Goal: Information Seeking & Learning: Learn about a topic

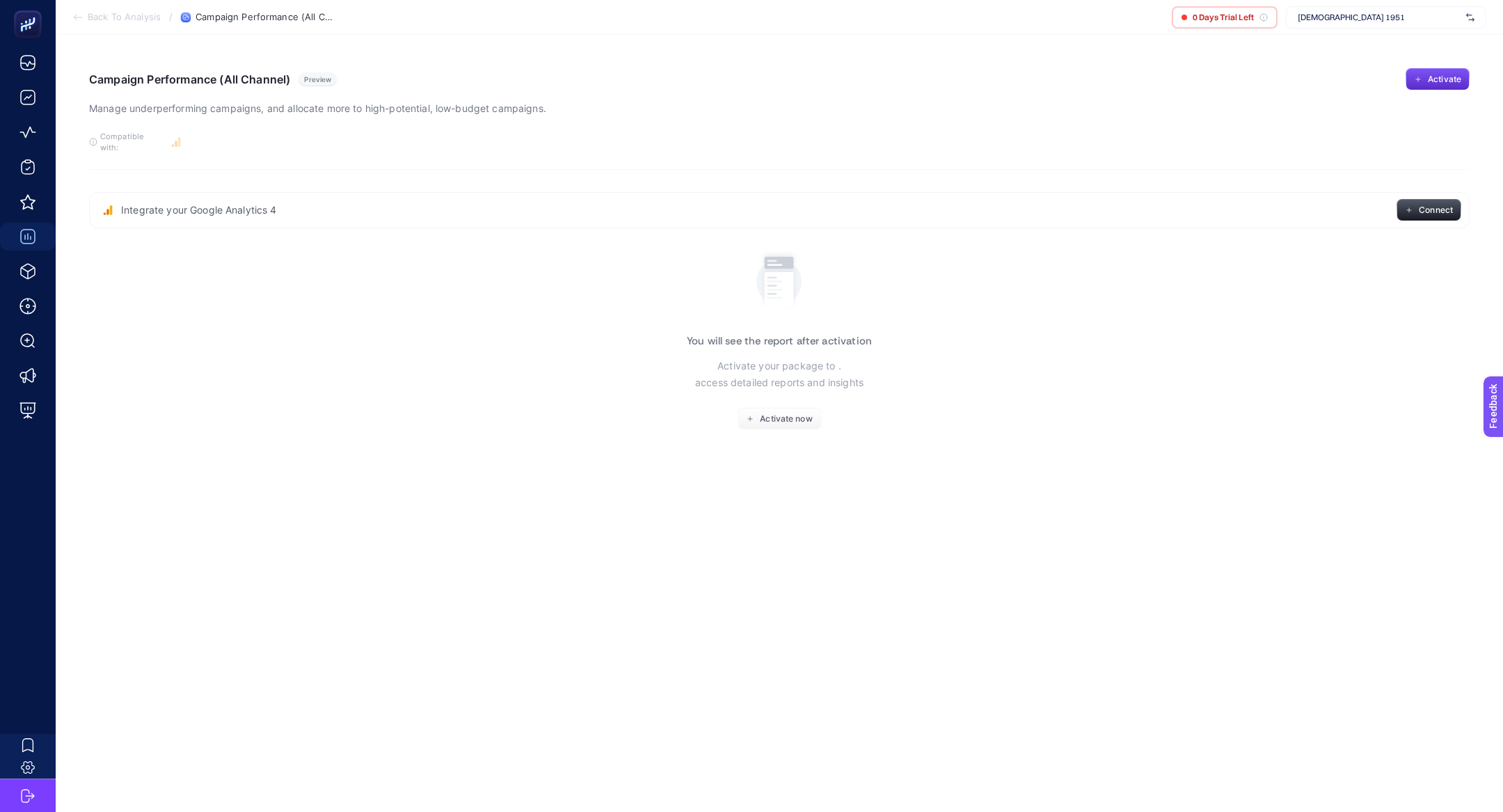
click at [1309, 11] on div "Mısırlı 1951" at bounding box center [1386, 17] width 200 height 22
type input "misir"
click at [1341, 48] on span "https://www.misirli.com.tr" at bounding box center [1340, 46] width 85 height 11
click at [1363, 13] on span "https://www.misirli.com.tr" at bounding box center [1379, 18] width 163 height 11
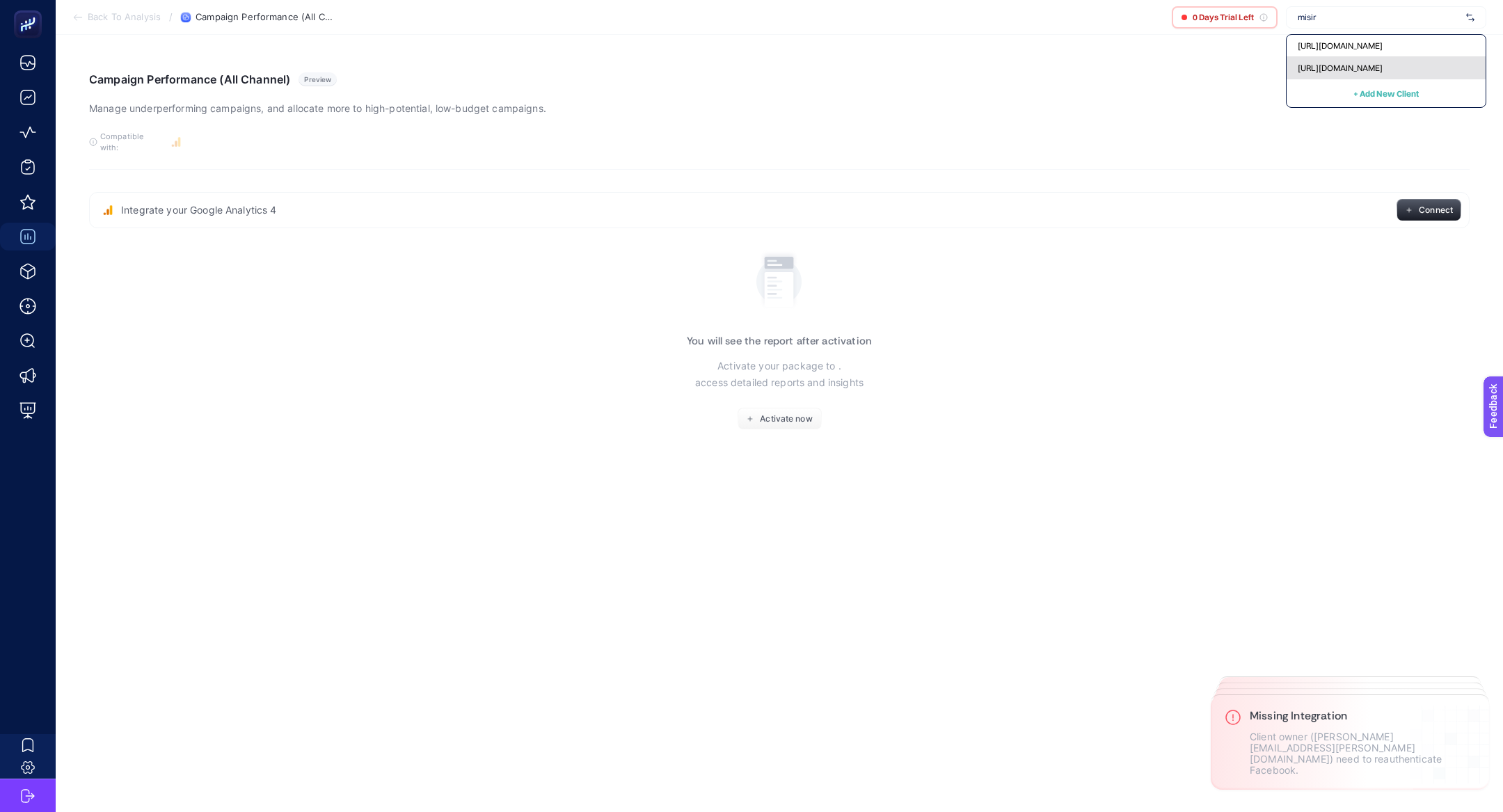
type input "misir"
click at [1353, 71] on span "[URL][DOMAIN_NAME]" at bounding box center [1340, 68] width 85 height 11
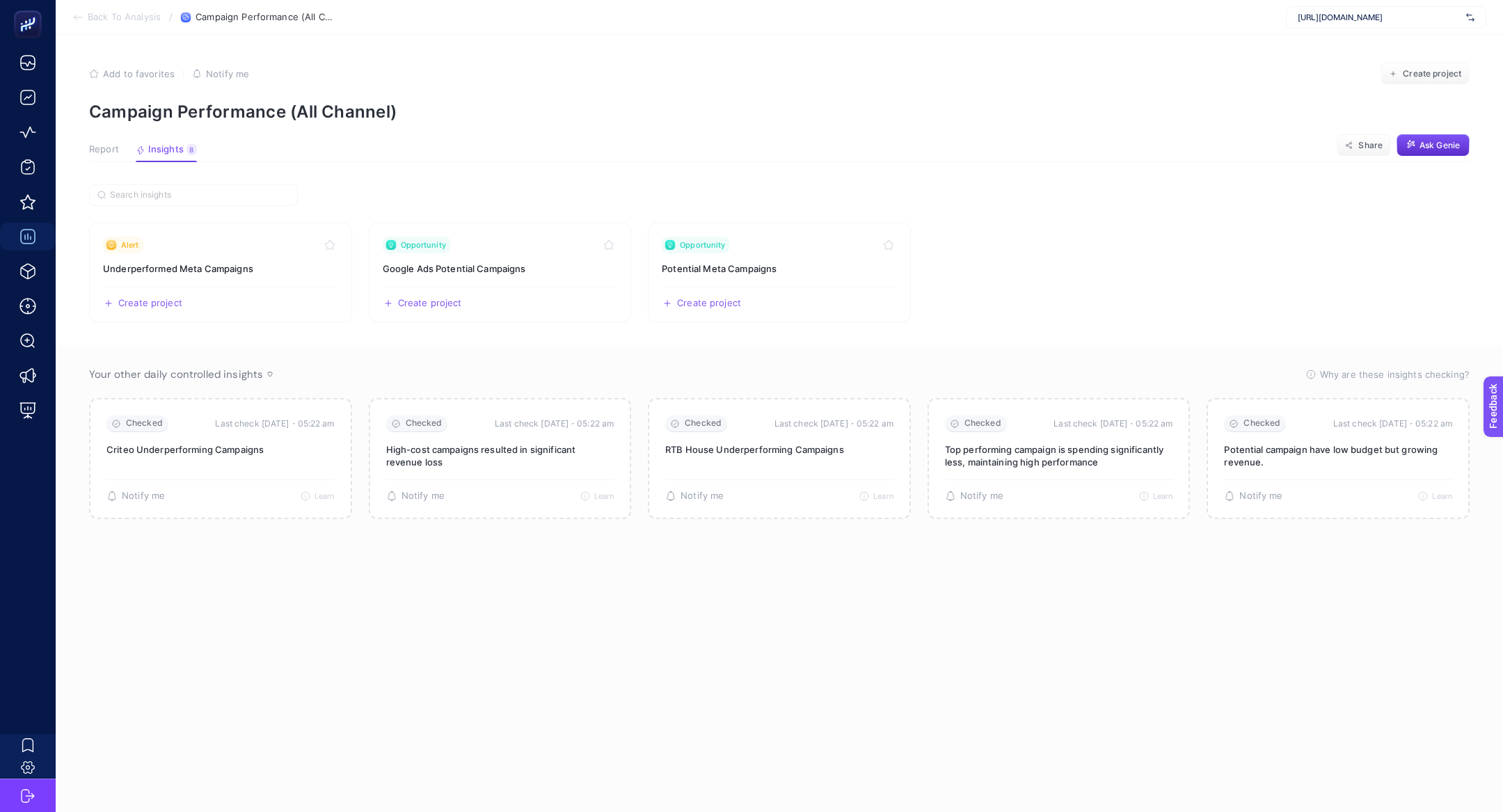
click at [111, 156] on button "Report" at bounding box center [104, 153] width 30 height 18
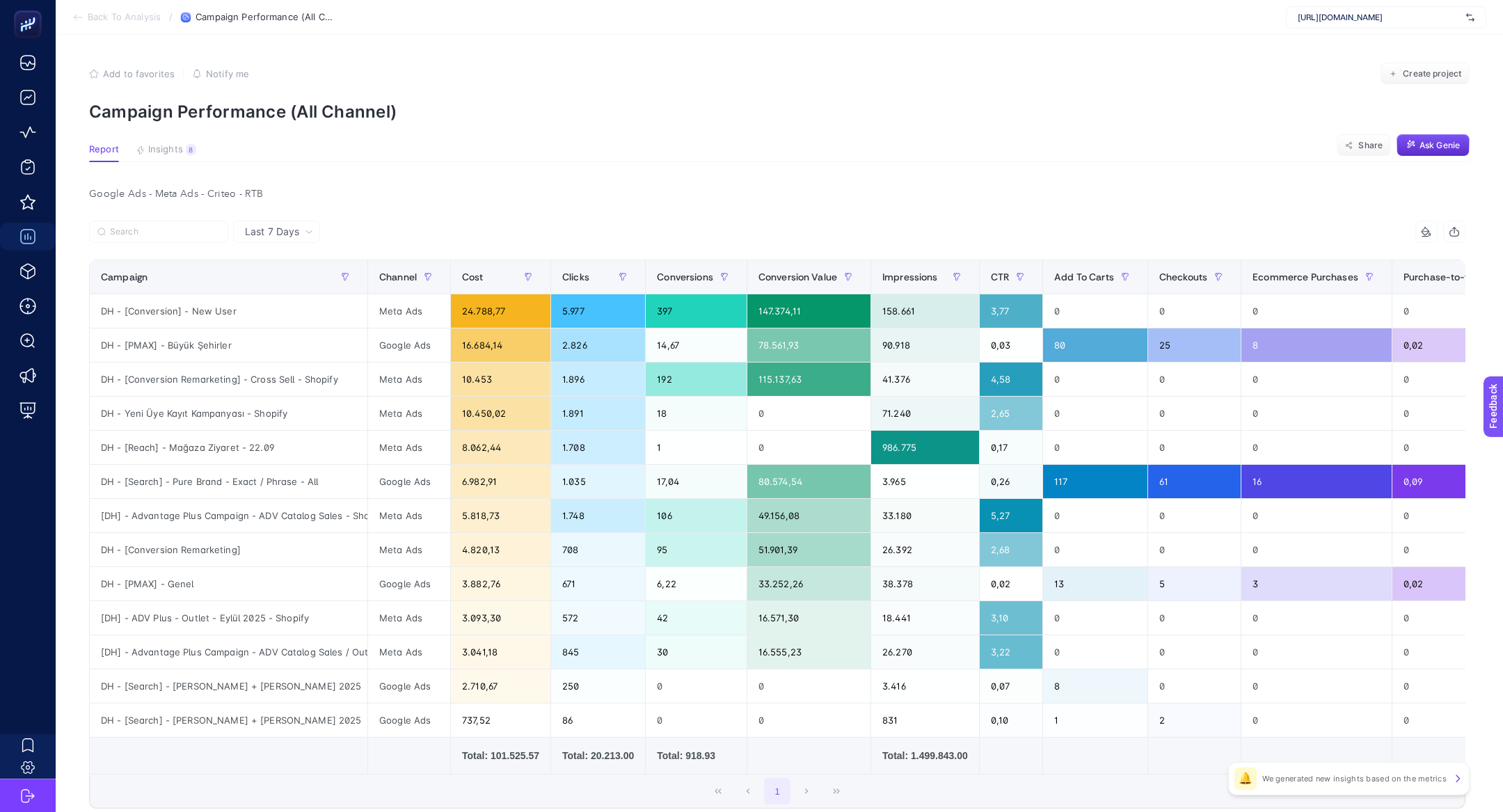
click at [175, 138] on article "Add to favorites false Notify me Create project Campaign Performance (All Chann…" at bounding box center [779, 477] width 1447 height 885
click at [181, 149] on span "Insights" at bounding box center [165, 150] width 35 height 11
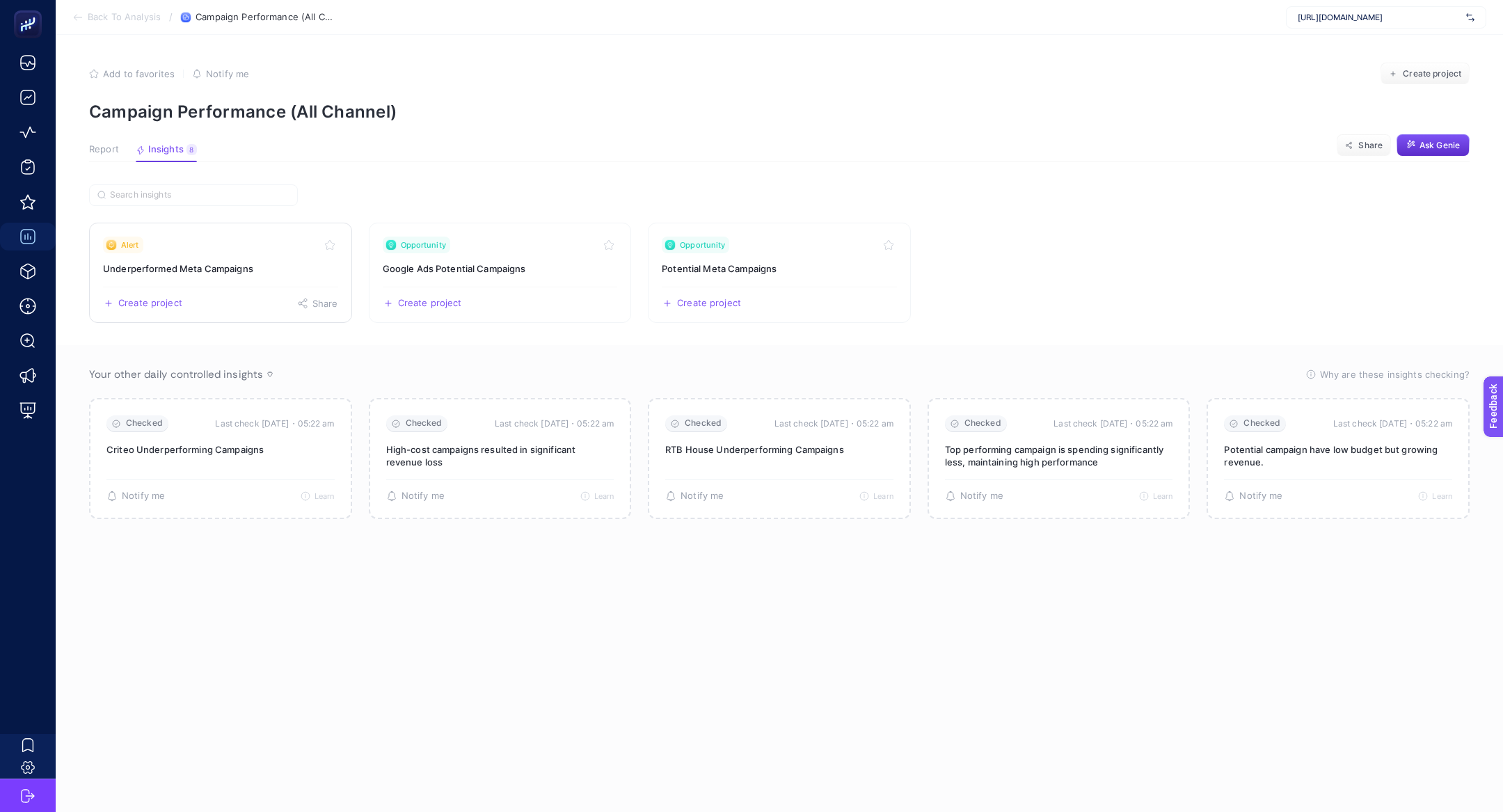
click at [235, 253] on link "Alert Underperformed Meta Campaigns Create project Share" at bounding box center [221, 272] width 263 height 100
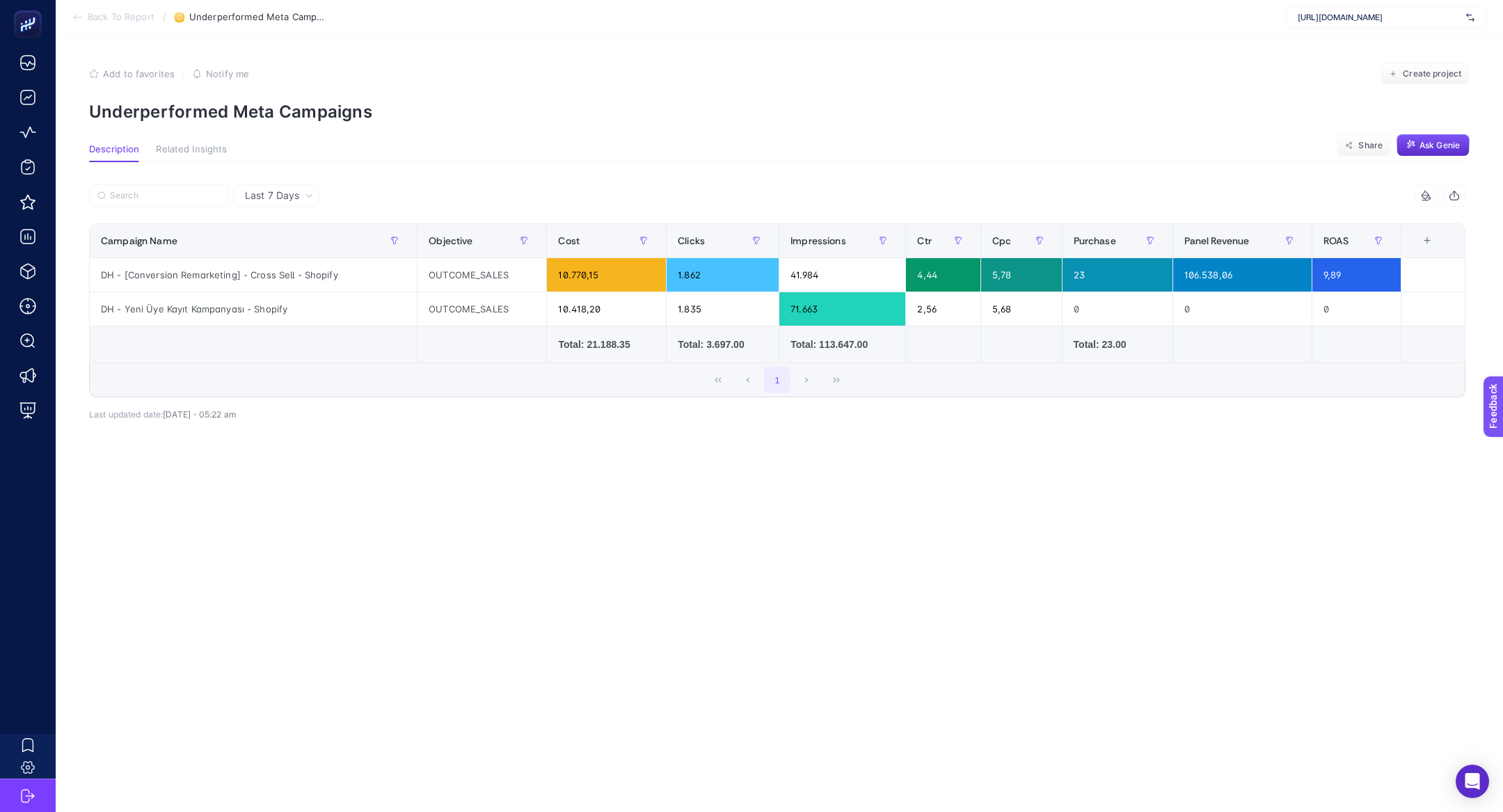
click at [99, 23] on section "Back To Report / Underperformed Meta Campaigns https://www.misirli1951.com" at bounding box center [779, 17] width 1447 height 35
click at [93, 18] on span "Back To Report" at bounding box center [121, 18] width 67 height 11
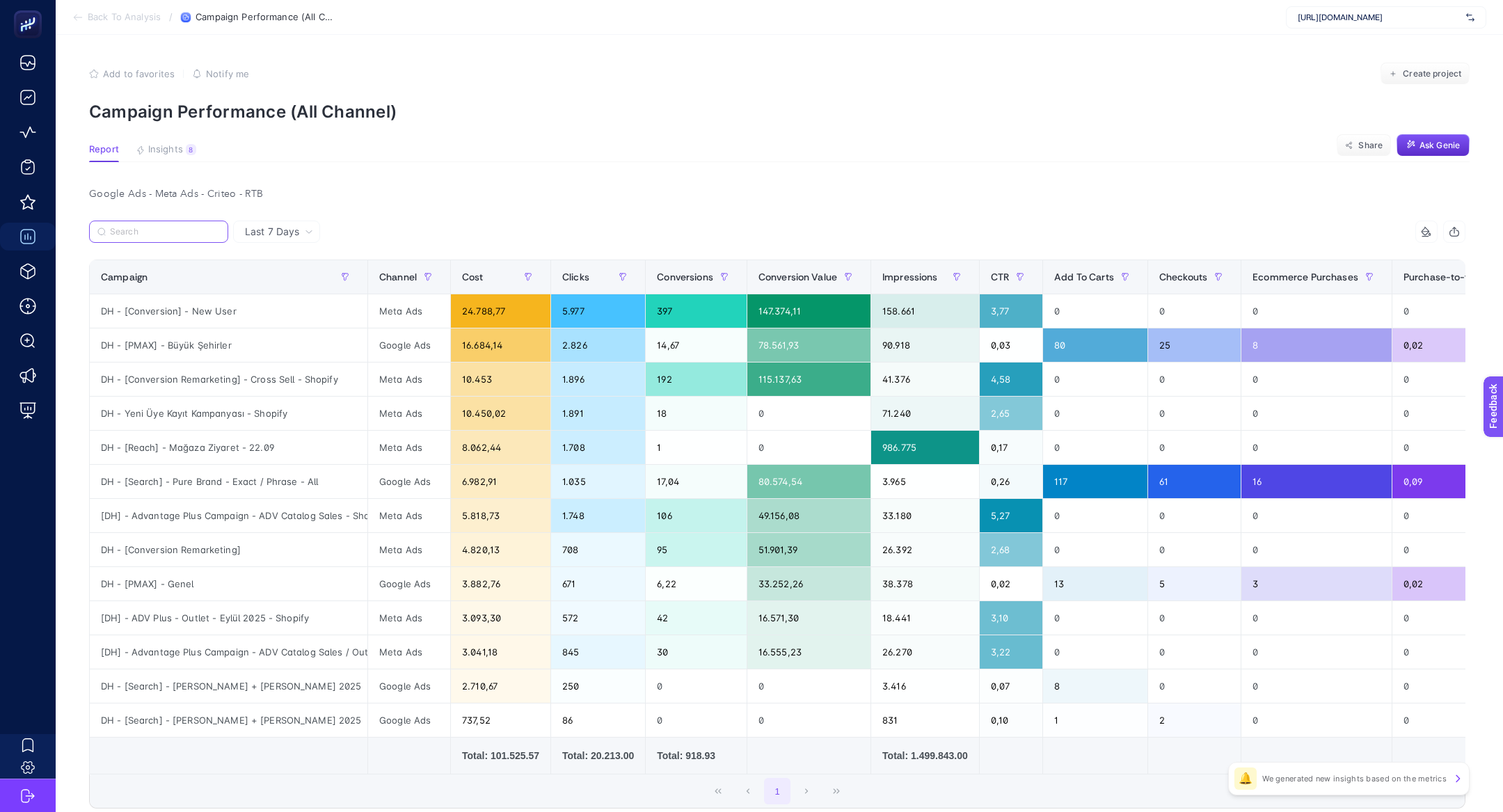
click at [132, 229] on input "Search" at bounding box center [165, 232] width 110 height 11
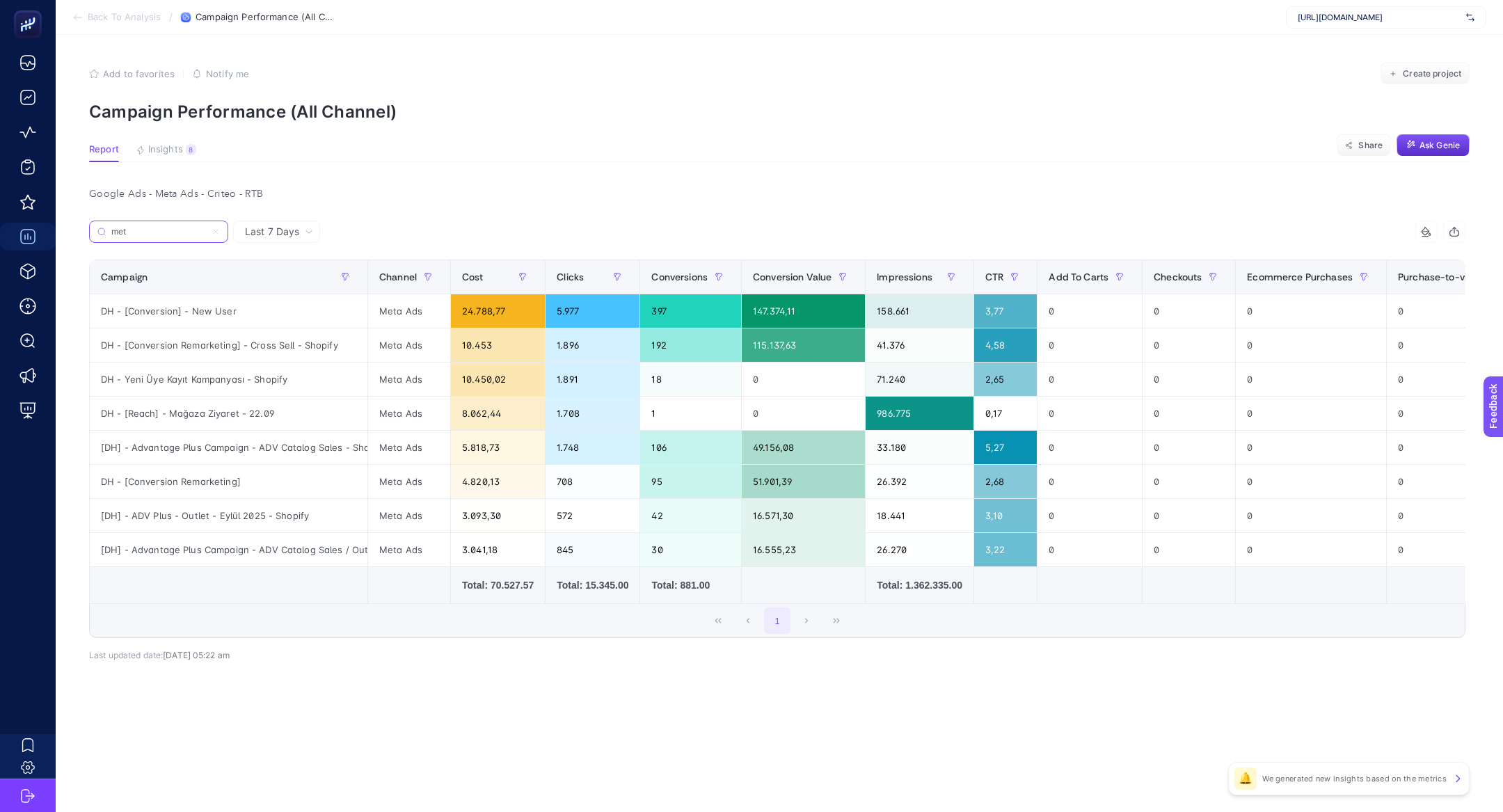
type input "meta"
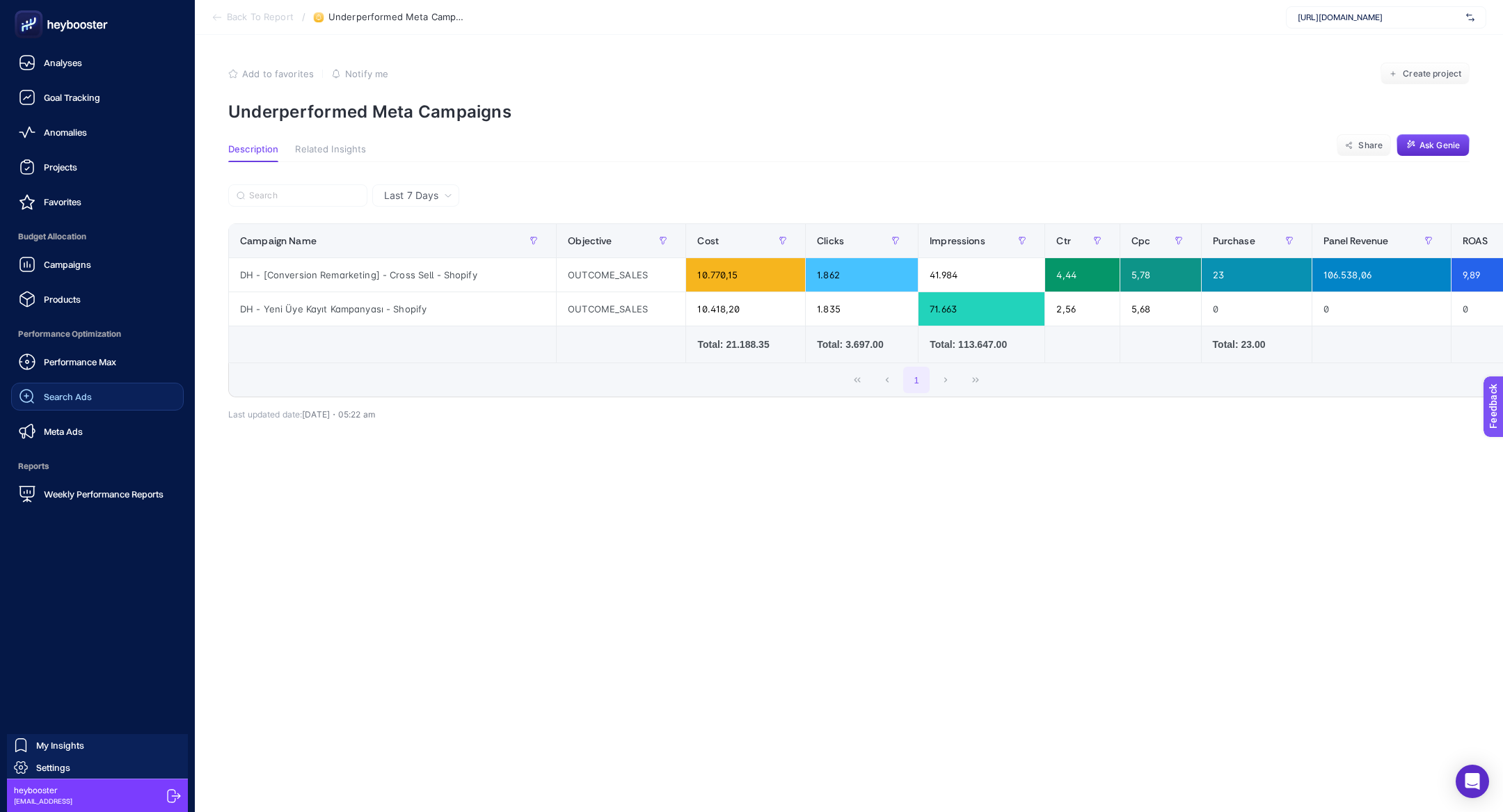
click at [84, 398] on span "Search Ads" at bounding box center [68, 396] width 48 height 11
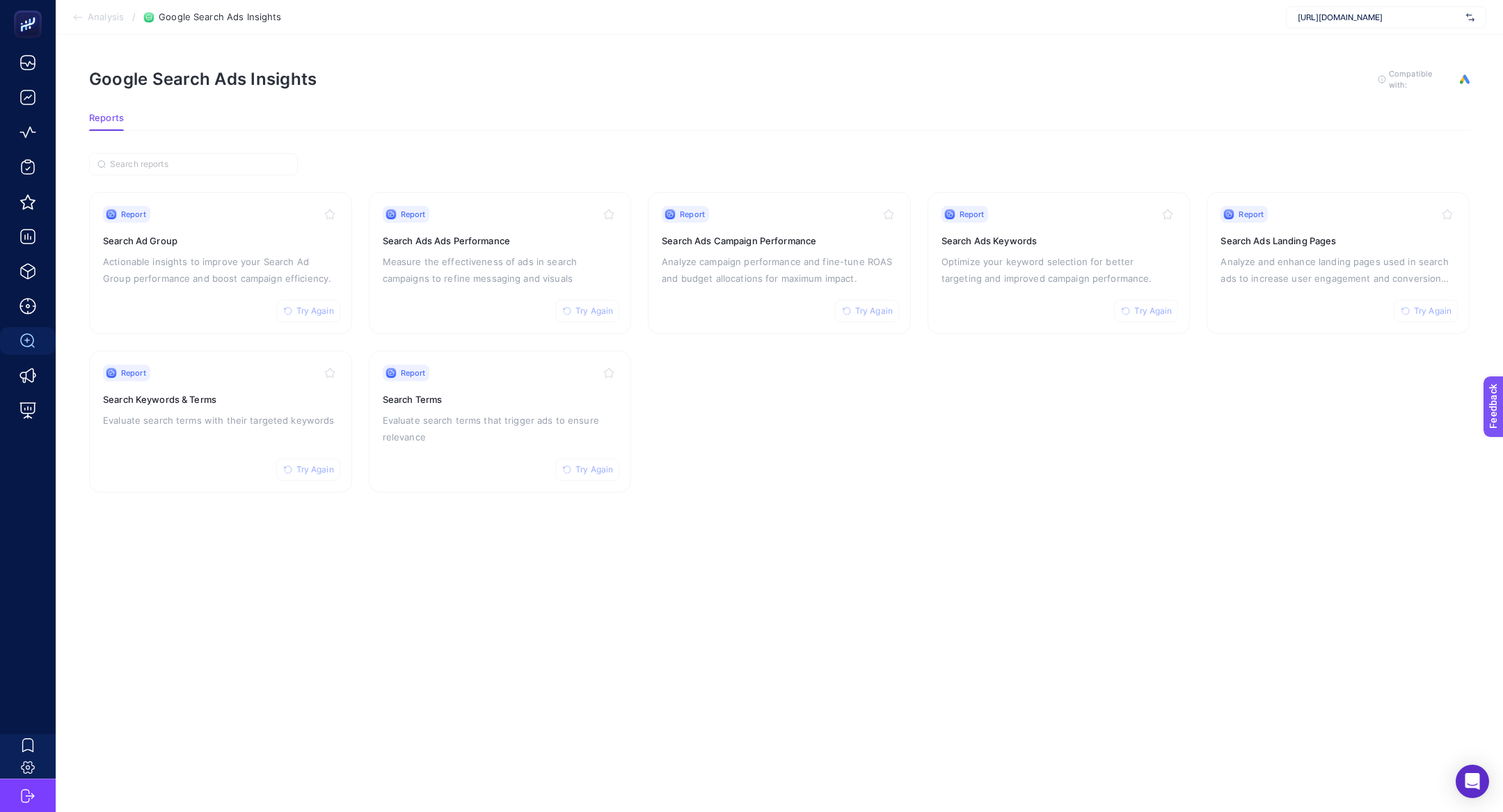
click at [56, 29] on section "Analysis / Google Search Ads Insights https://www.misirli1951.com" at bounding box center [779, 17] width 1447 height 35
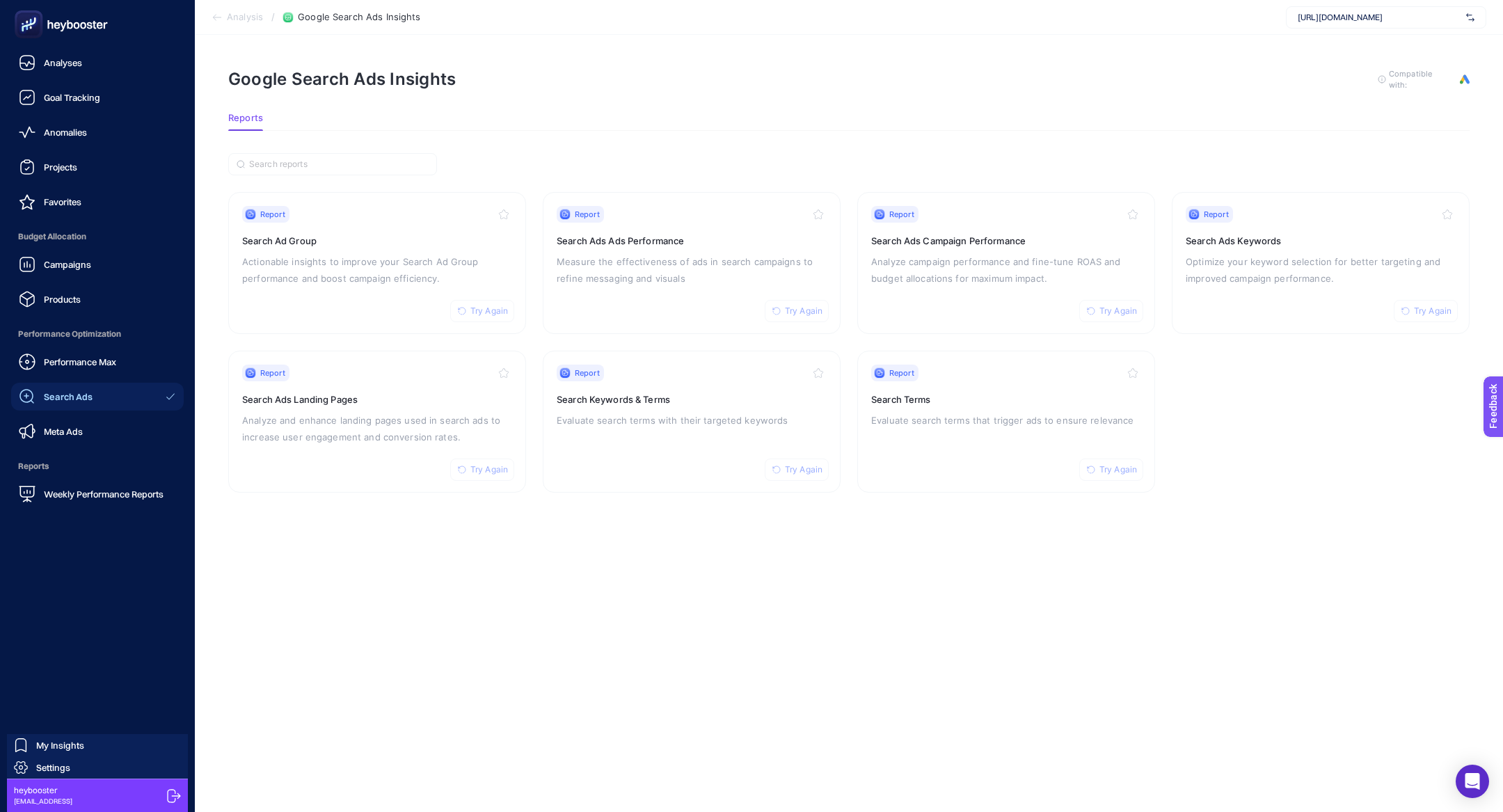
click at [38, 29] on rect at bounding box center [29, 25] width 23 height 23
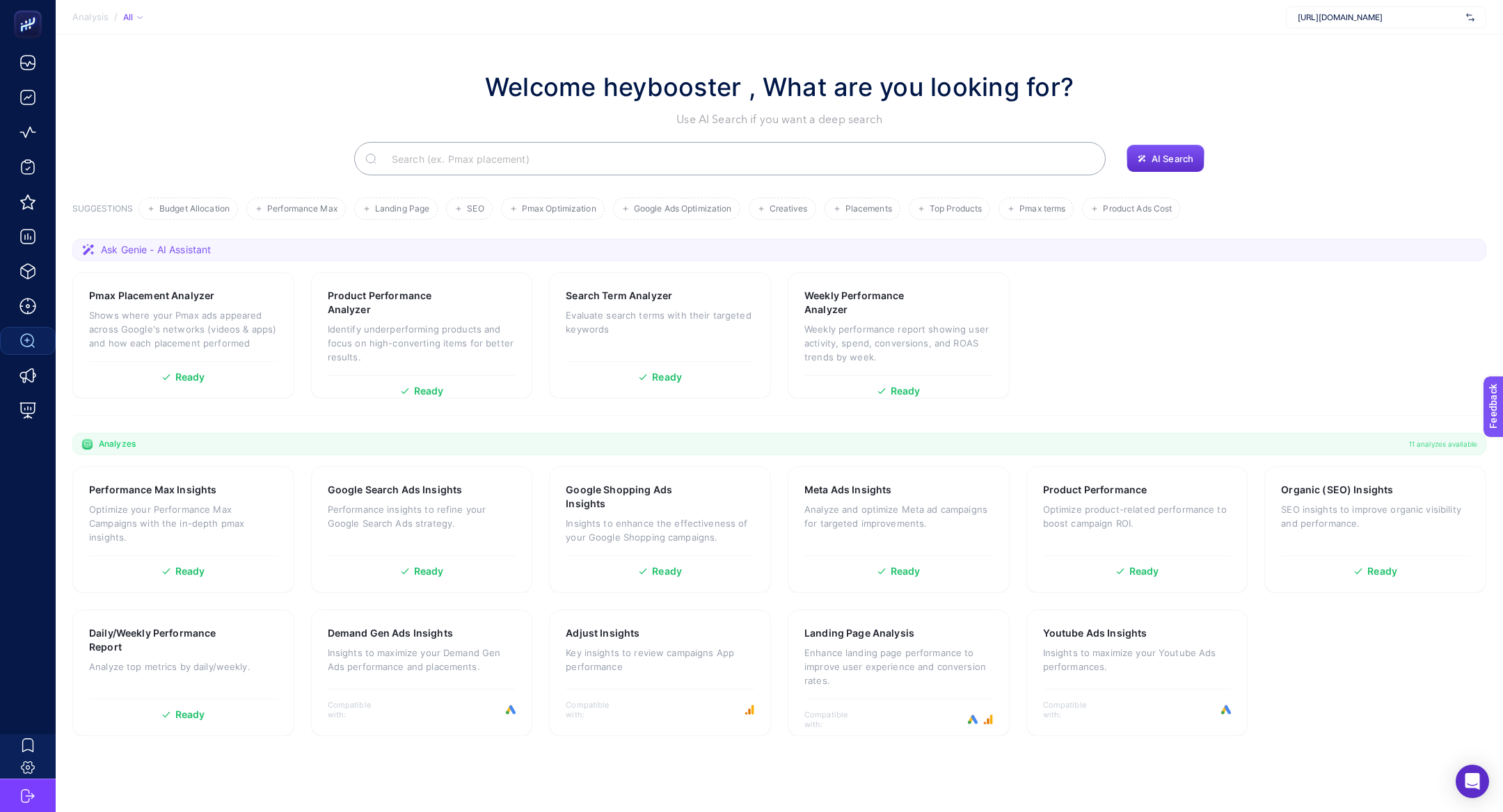
click at [553, 169] on input "Search" at bounding box center [738, 158] width 714 height 39
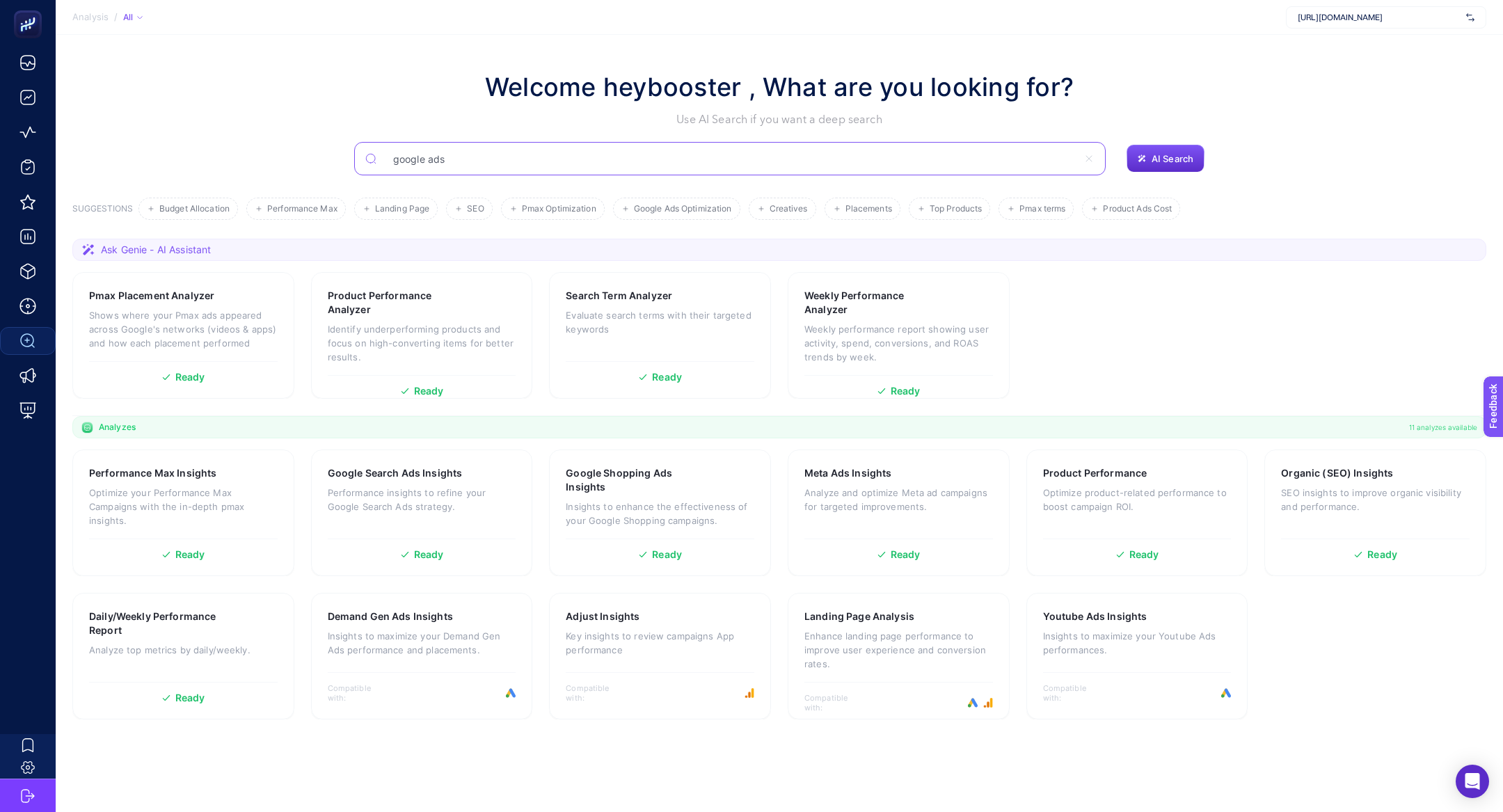
type input "google ads"
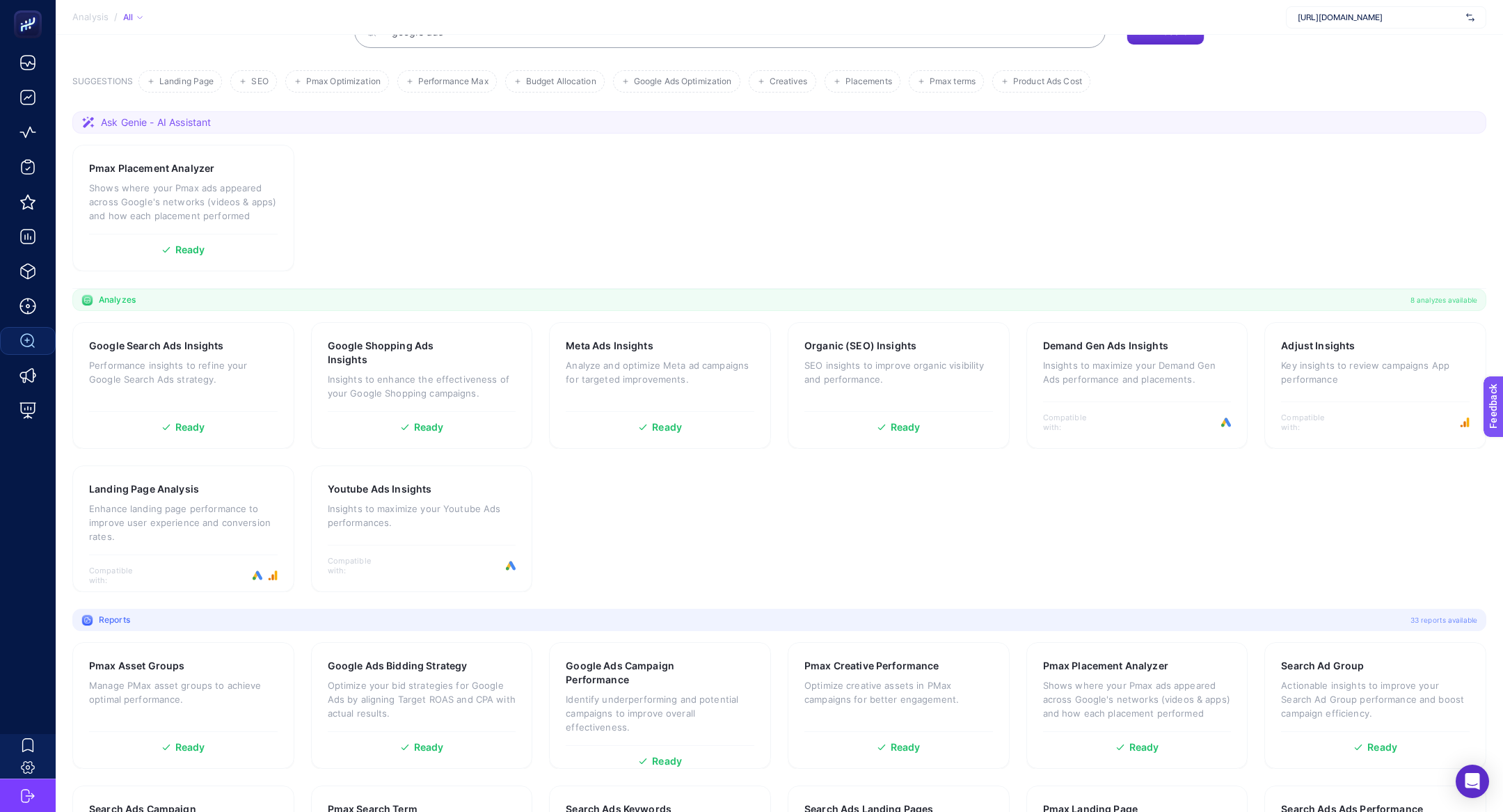
scroll to position [178, 0]
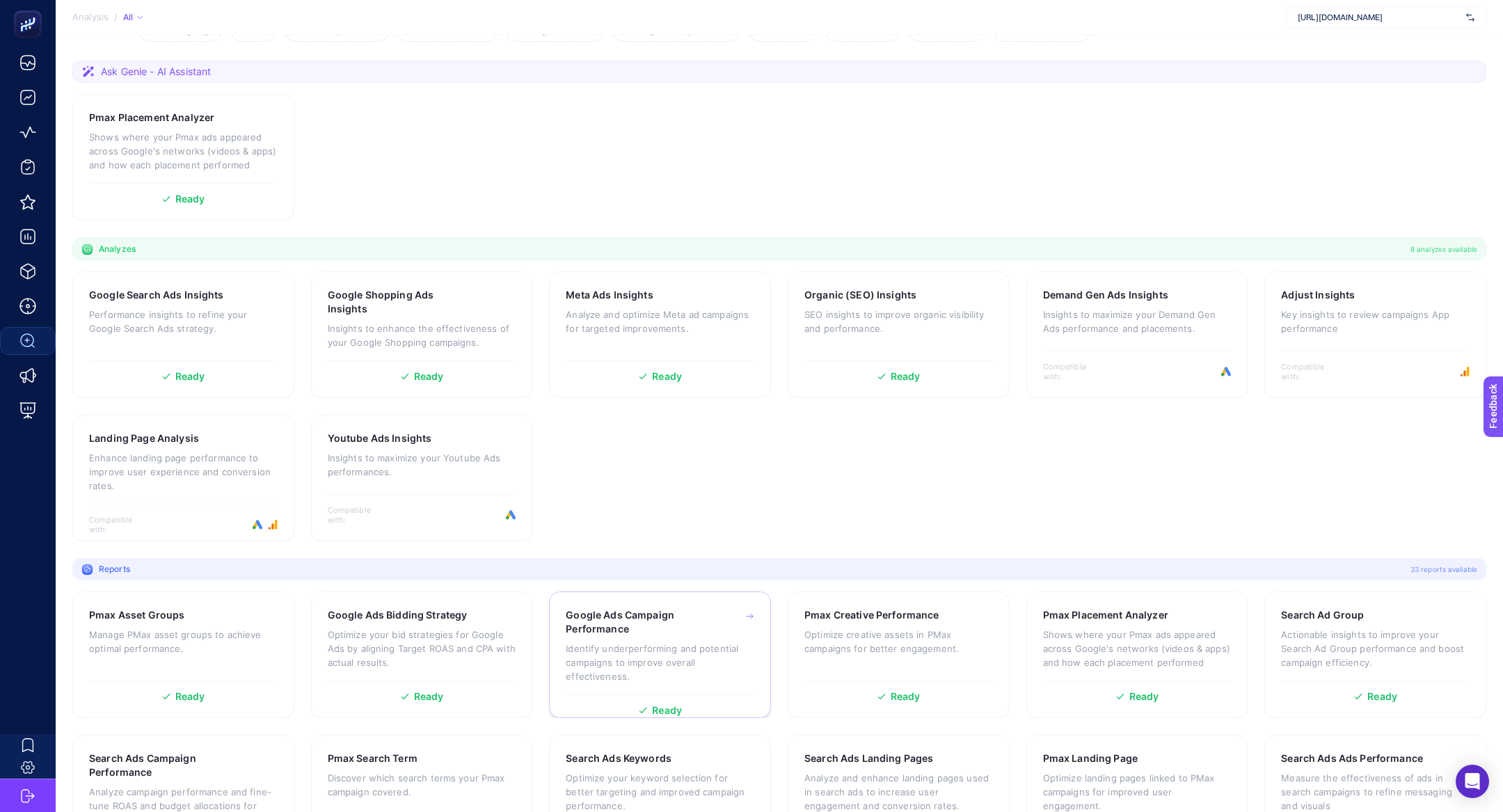
click at [664, 635] on div "Google Ads Campaign Performance Identify underperforming and potential campaign…" at bounding box center [660, 651] width 189 height 87
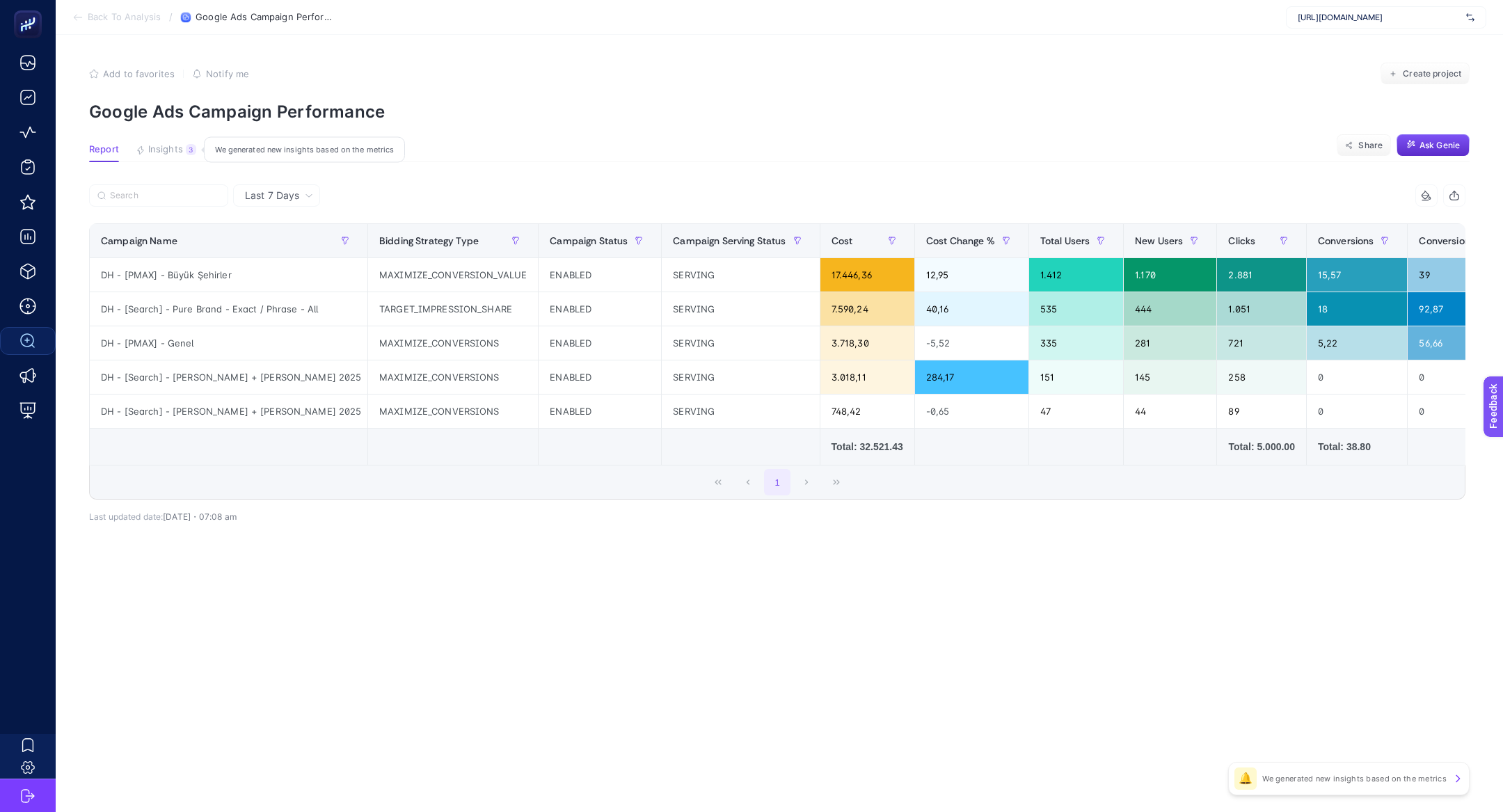
click at [179, 146] on span "Insights" at bounding box center [165, 150] width 35 height 11
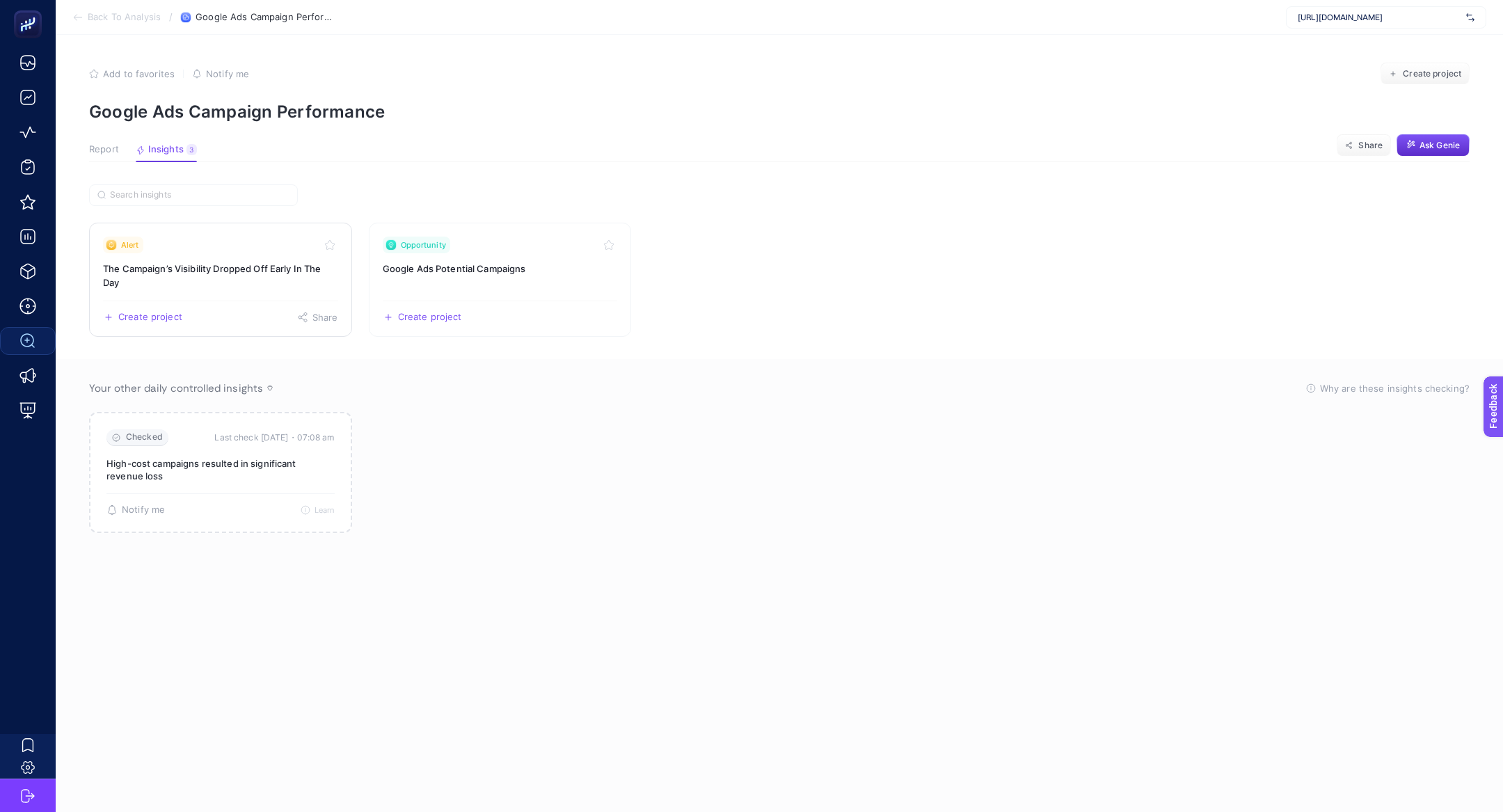
click at [198, 252] on div "Alert" at bounding box center [221, 245] width 235 height 17
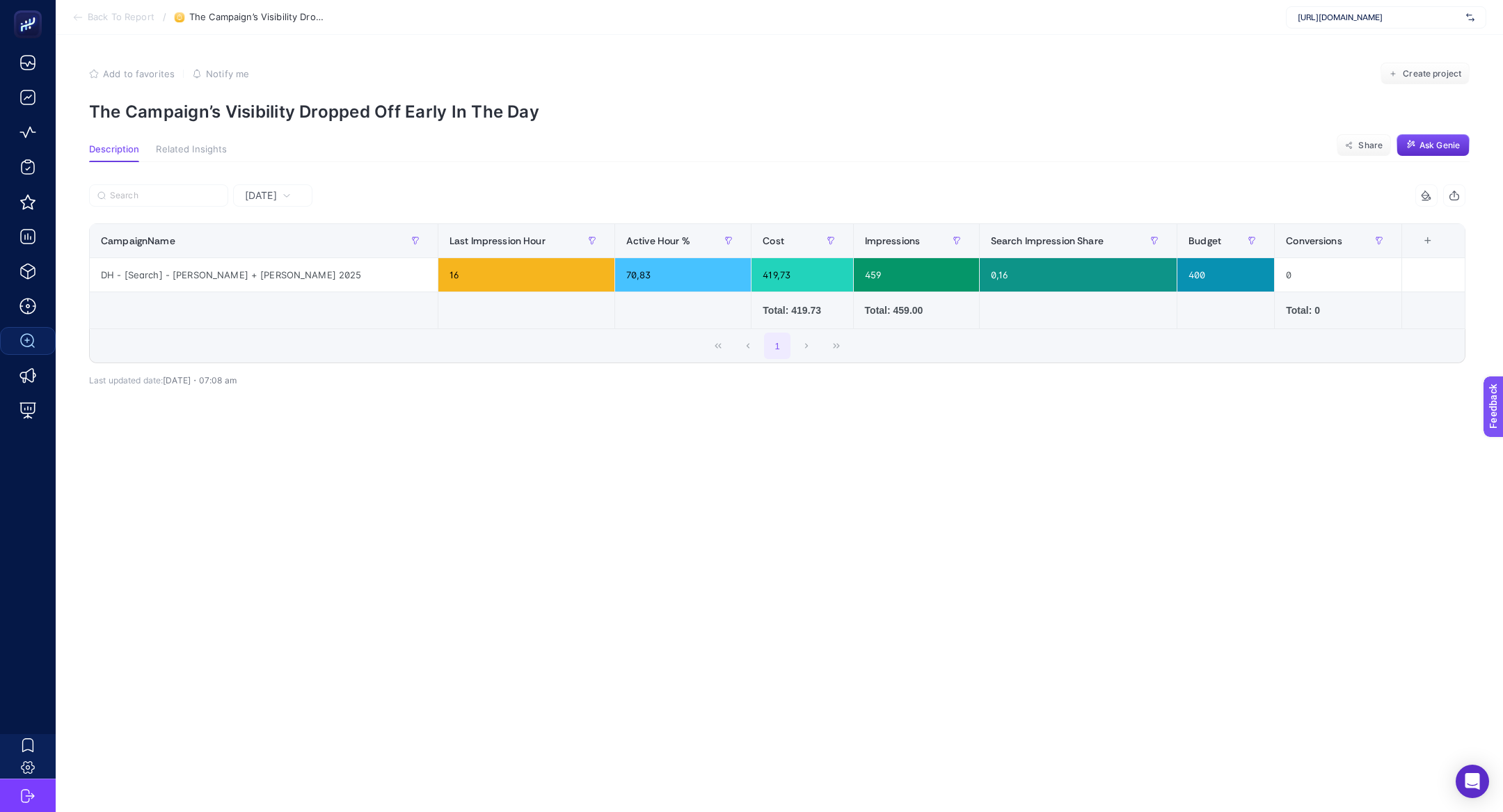
click at [287, 206] on div "[DATE]" at bounding box center [273, 195] width 79 height 22
click at [301, 248] on li "Last 7 Days" at bounding box center [272, 249] width 71 height 25
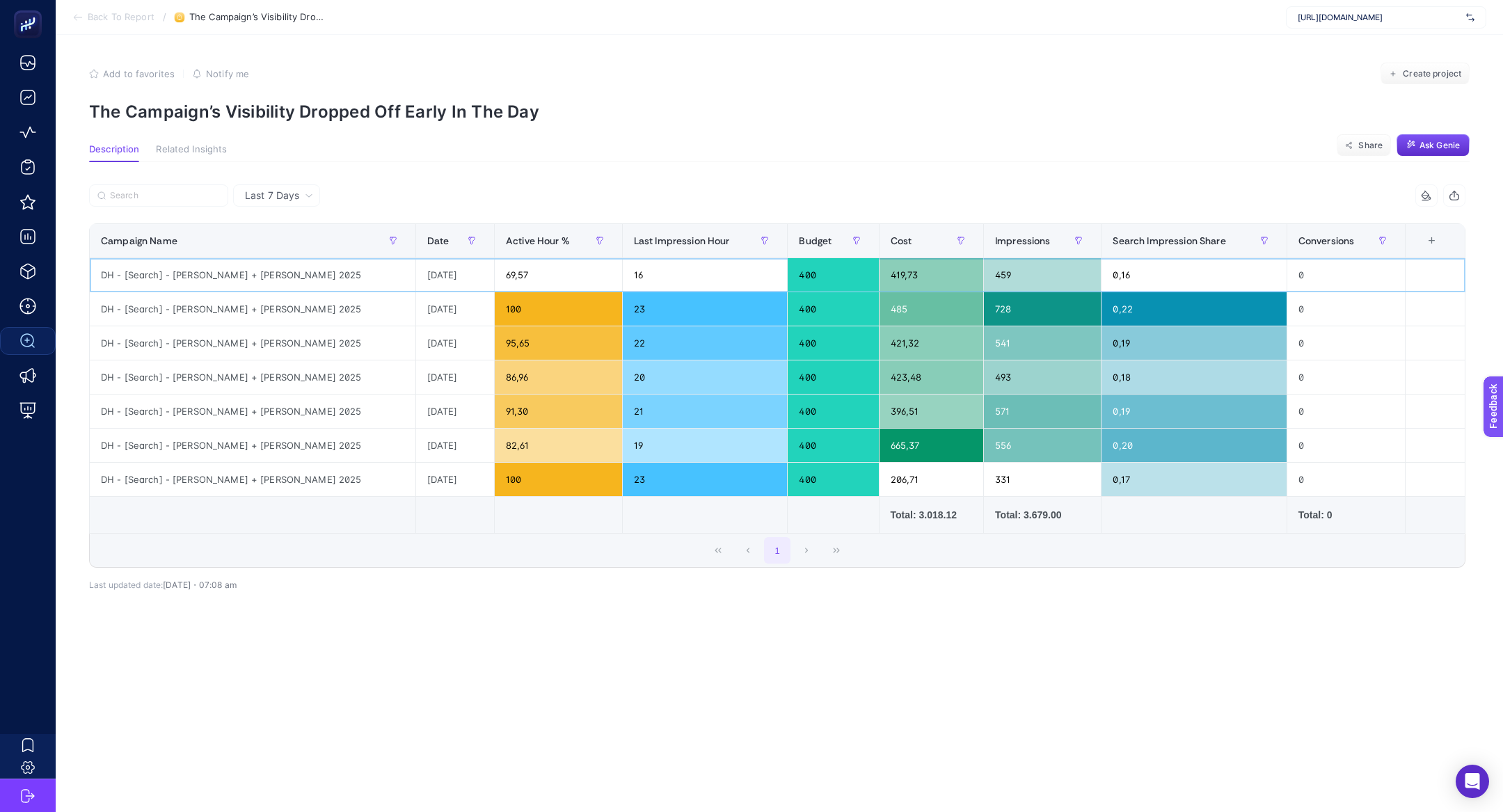
click at [220, 272] on div "DH - [Search] - [PERSON_NAME] + [PERSON_NAME] 2025" at bounding box center [253, 274] width 326 height 33
click at [229, 283] on div "DH - [Search] - [PERSON_NAME] + [PERSON_NAME] 2025" at bounding box center [253, 274] width 326 height 33
click at [227, 276] on div "DH - [Search] - [PERSON_NAME] + [PERSON_NAME] 2025" at bounding box center [253, 274] width 326 height 33
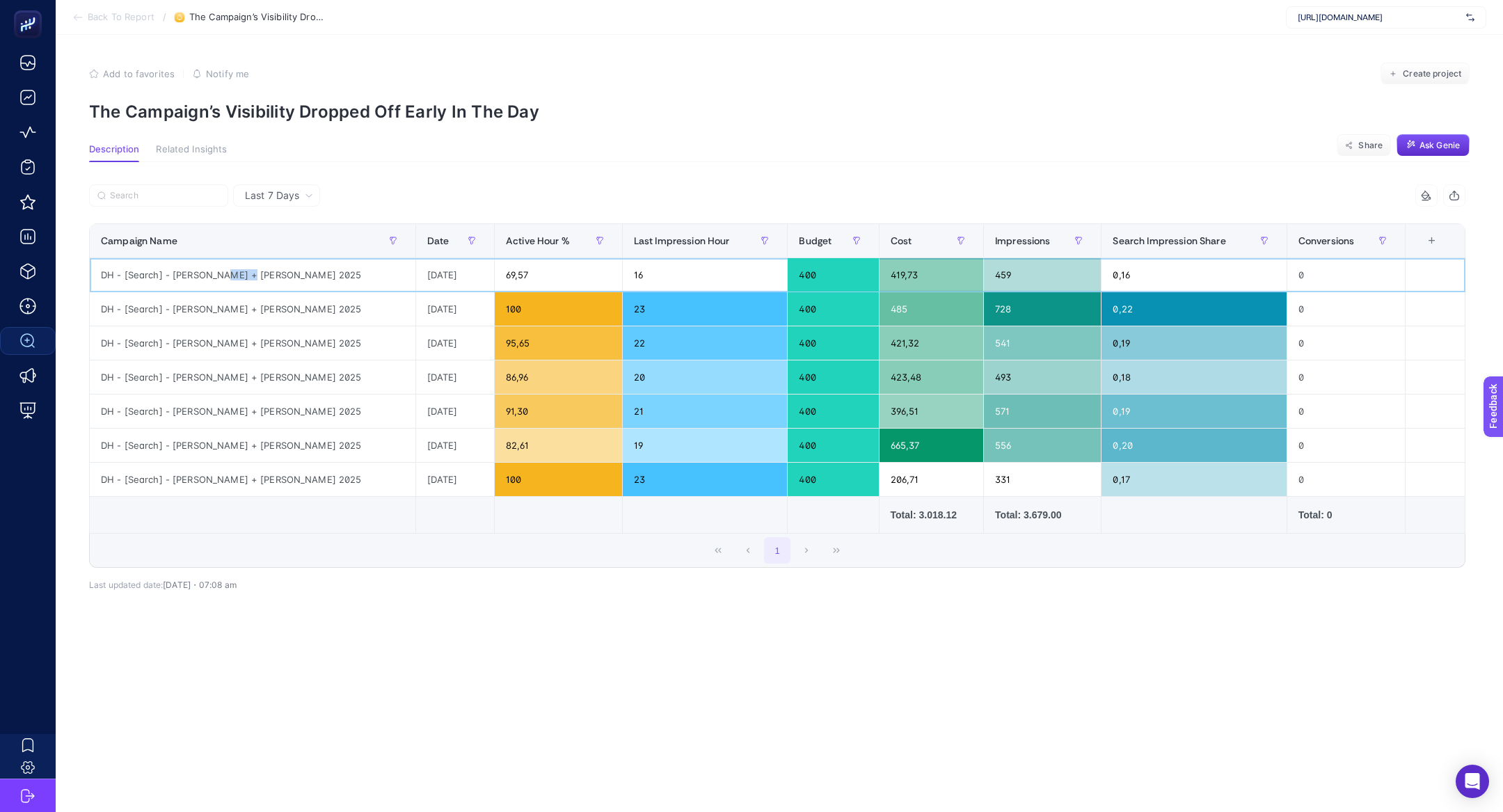
click at [227, 276] on div "DH - [Search] - [PERSON_NAME] + [PERSON_NAME] 2025" at bounding box center [253, 274] width 326 height 33
copy tr "DH - [Search] - [PERSON_NAME] + [PERSON_NAME] 2025"
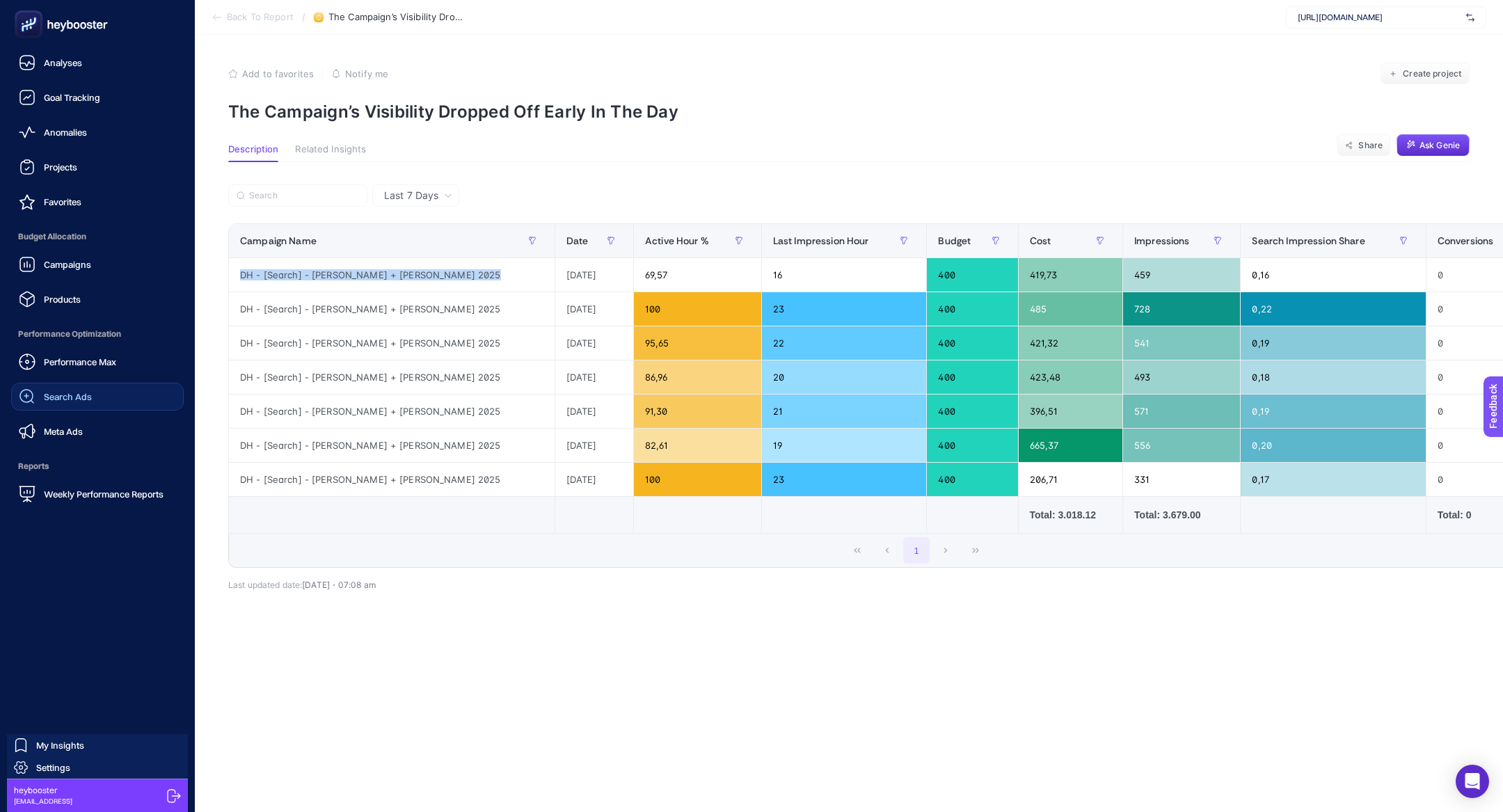
click at [90, 394] on span "Search Ads" at bounding box center [68, 396] width 48 height 11
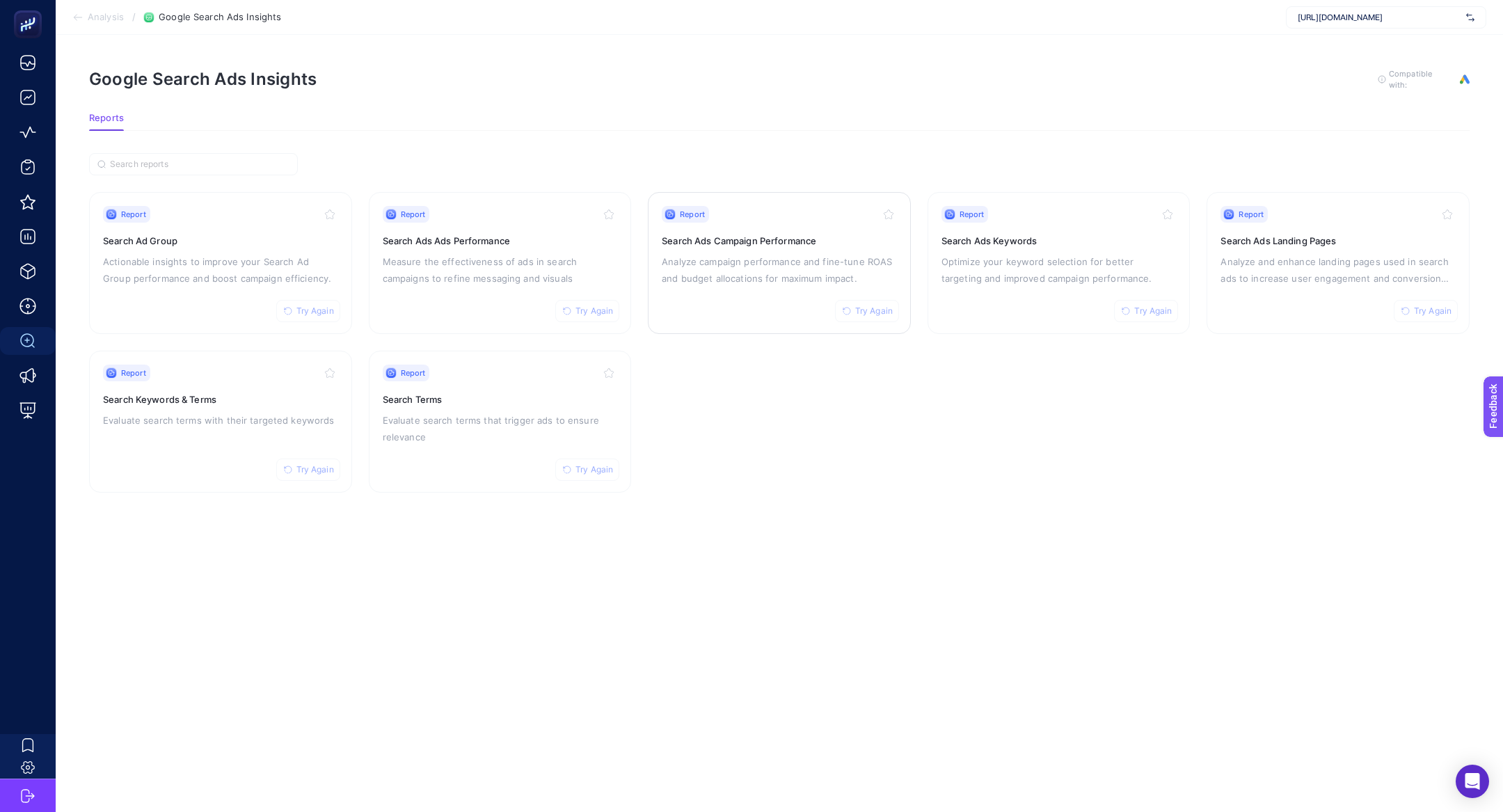
click at [759, 250] on div "Report Try Again Search Ads Campaign Performance Analyze campaign performance a…" at bounding box center [780, 262] width 235 height 114
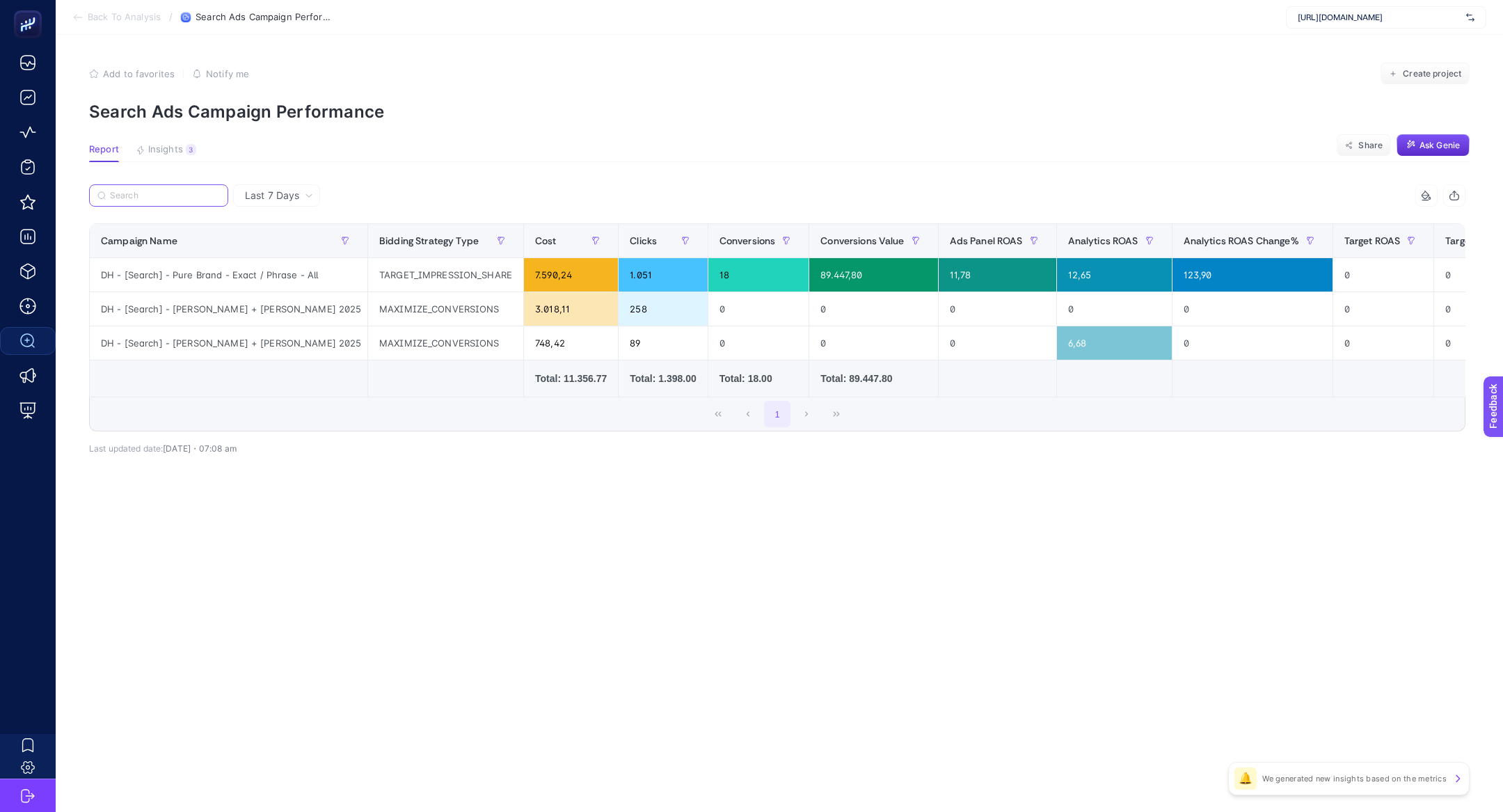
click at [161, 196] on input "Search" at bounding box center [165, 196] width 110 height 11
paste input "DH - [Search] - [PERSON_NAME] + [PERSON_NAME] 2025"
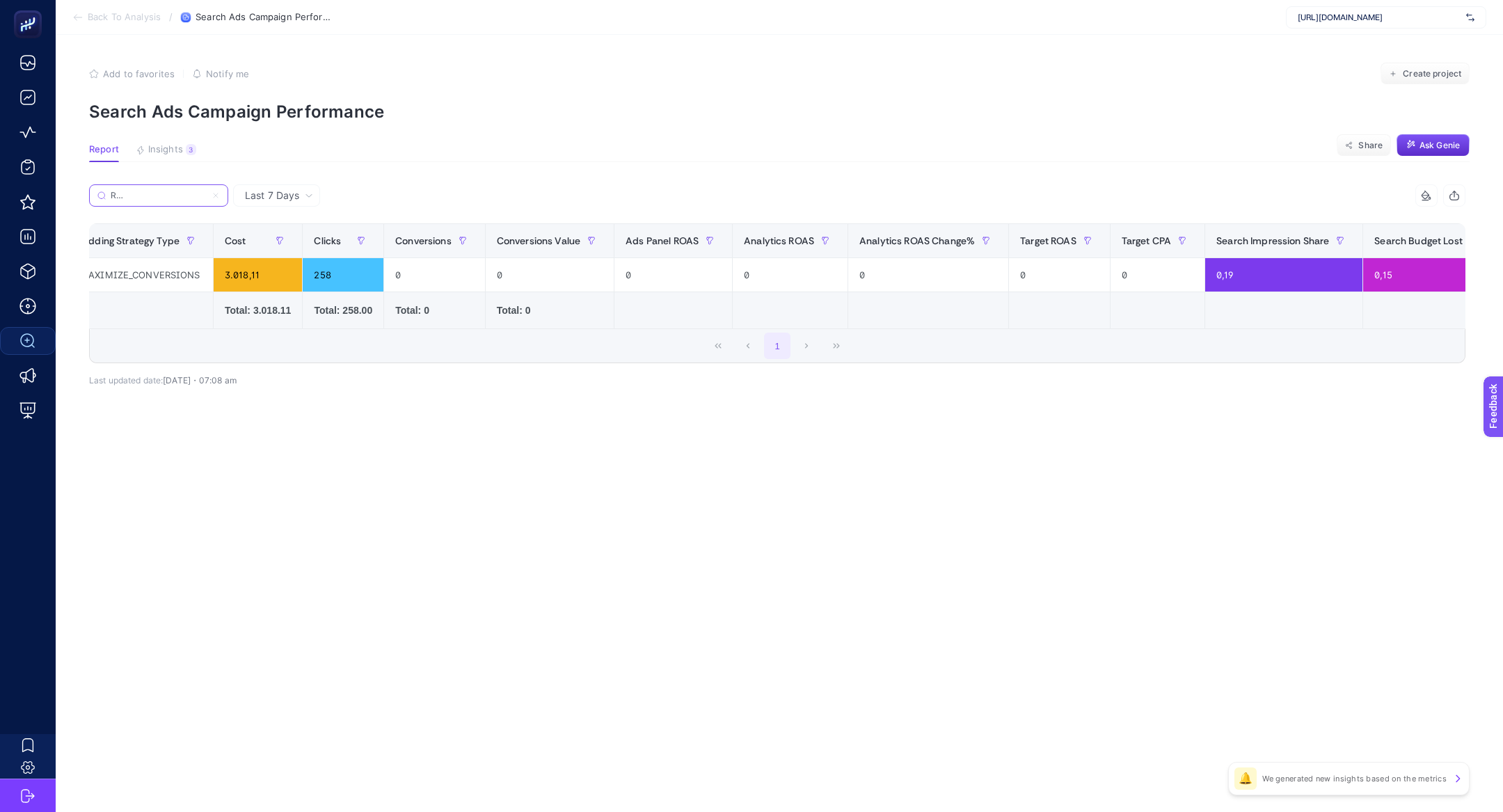
scroll to position [0, 443]
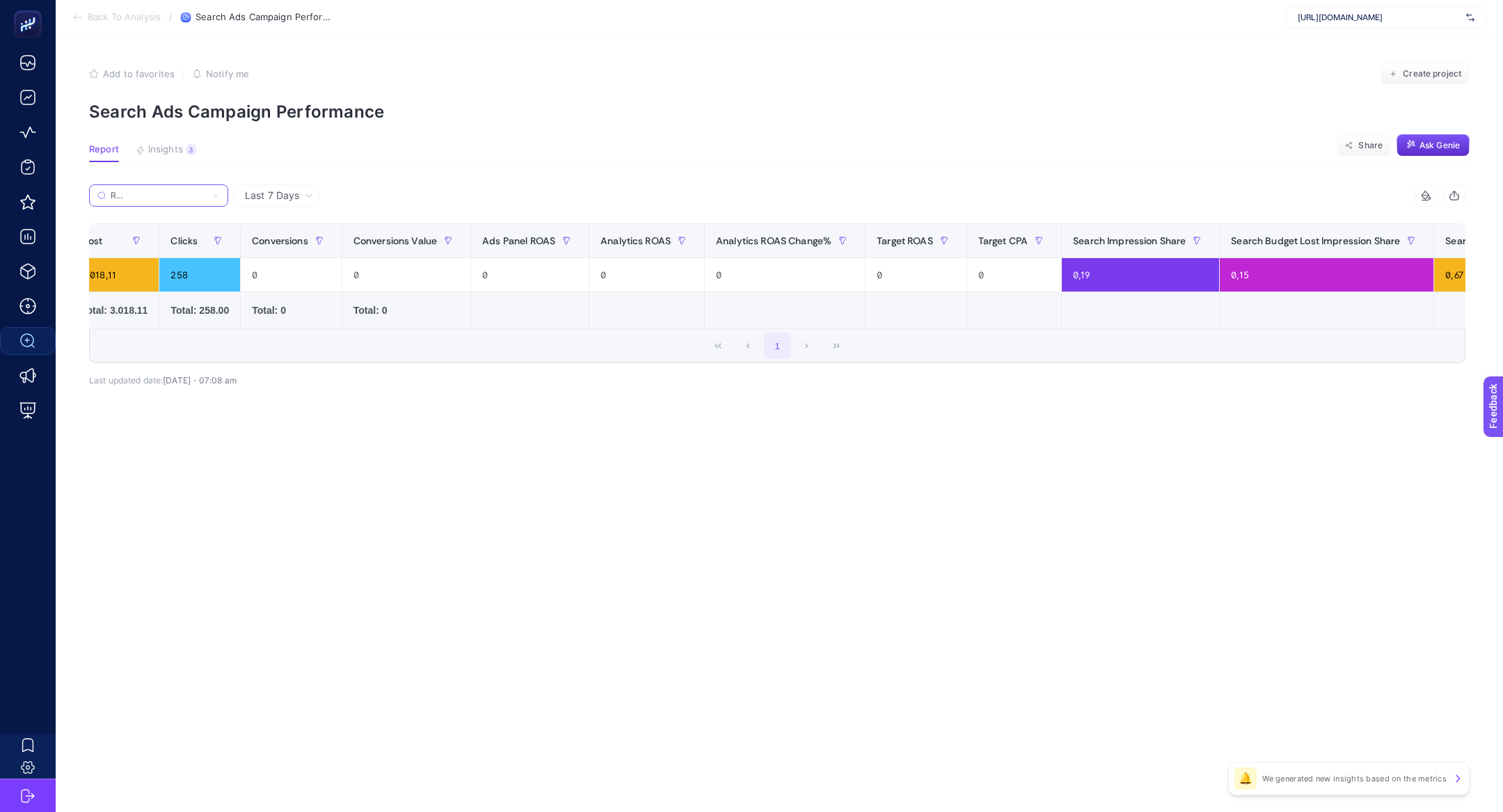
type input "DH - [Search] - [PERSON_NAME] + [PERSON_NAME] 2025"
click at [309, 192] on icon at bounding box center [309, 196] width 9 height 9
click at [301, 247] on li "Last 30 Days" at bounding box center [276, 249] width 79 height 25
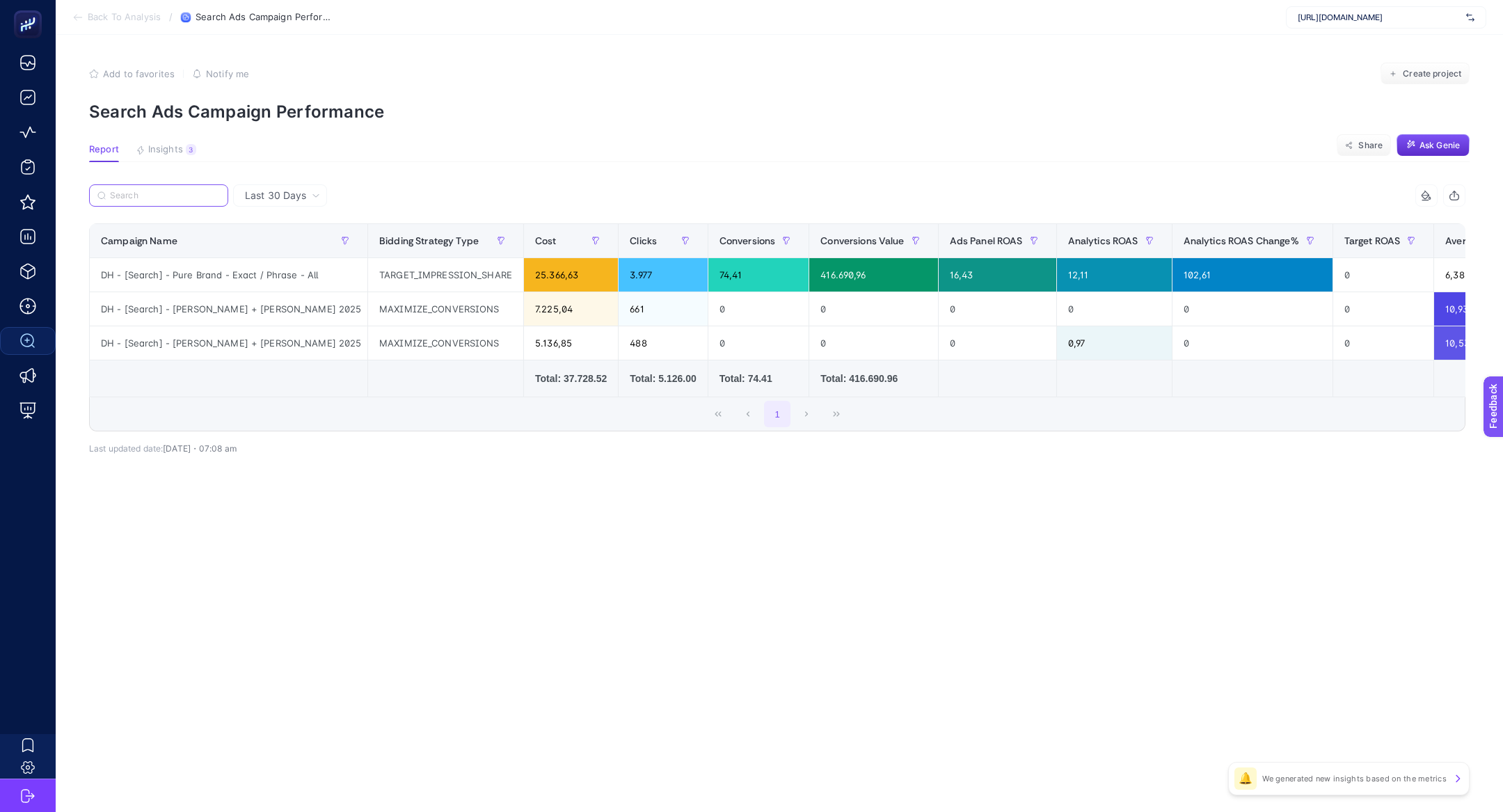
click at [173, 194] on input "Search" at bounding box center [165, 196] width 110 height 11
paste input "DH - [Search] - [PERSON_NAME] + [PERSON_NAME] 2025"
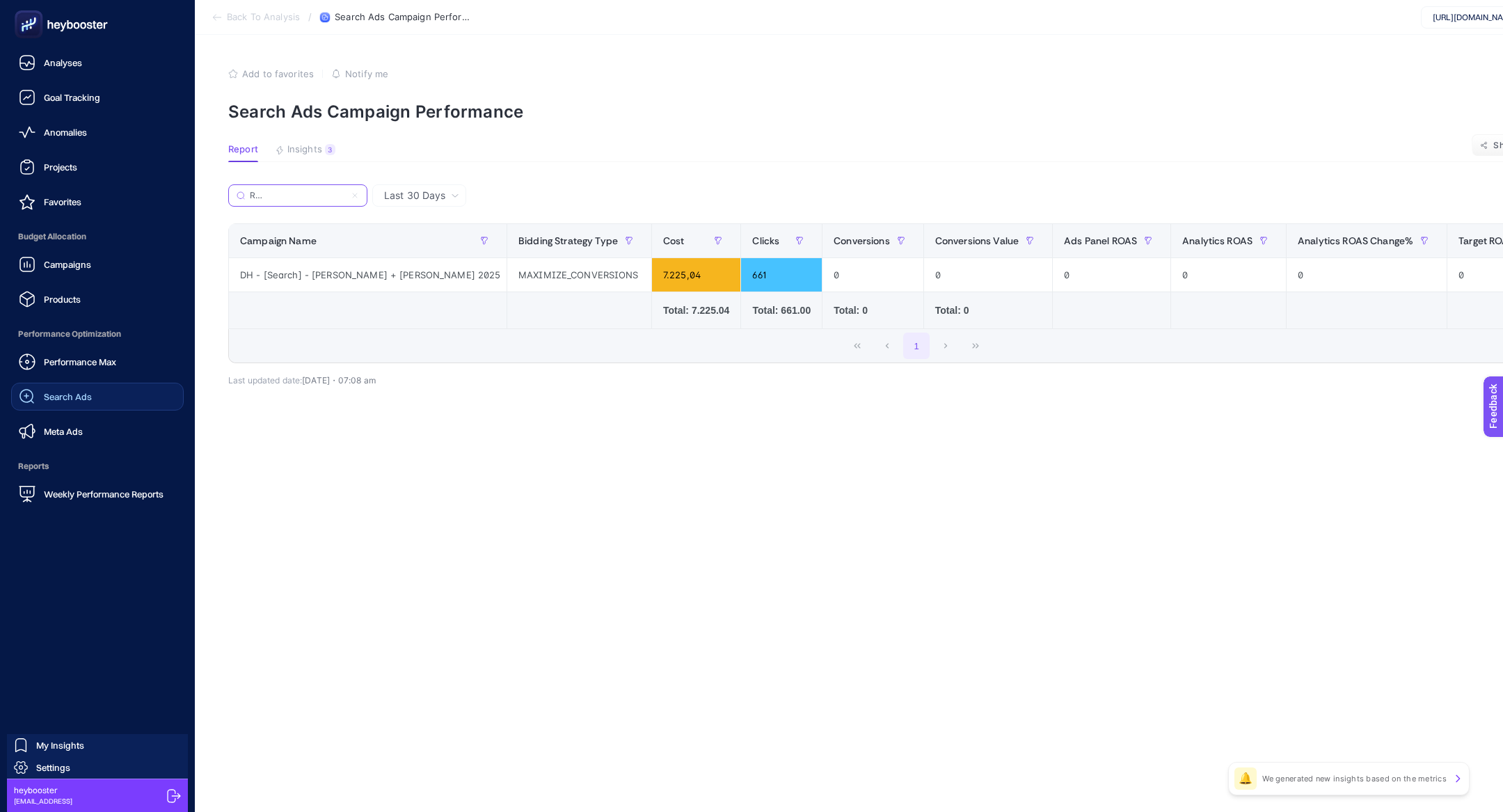
type input "DH - [Search] - [PERSON_NAME] + [PERSON_NAME] 2025"
click at [99, 391] on link "Search Ads" at bounding box center [97, 396] width 172 height 28
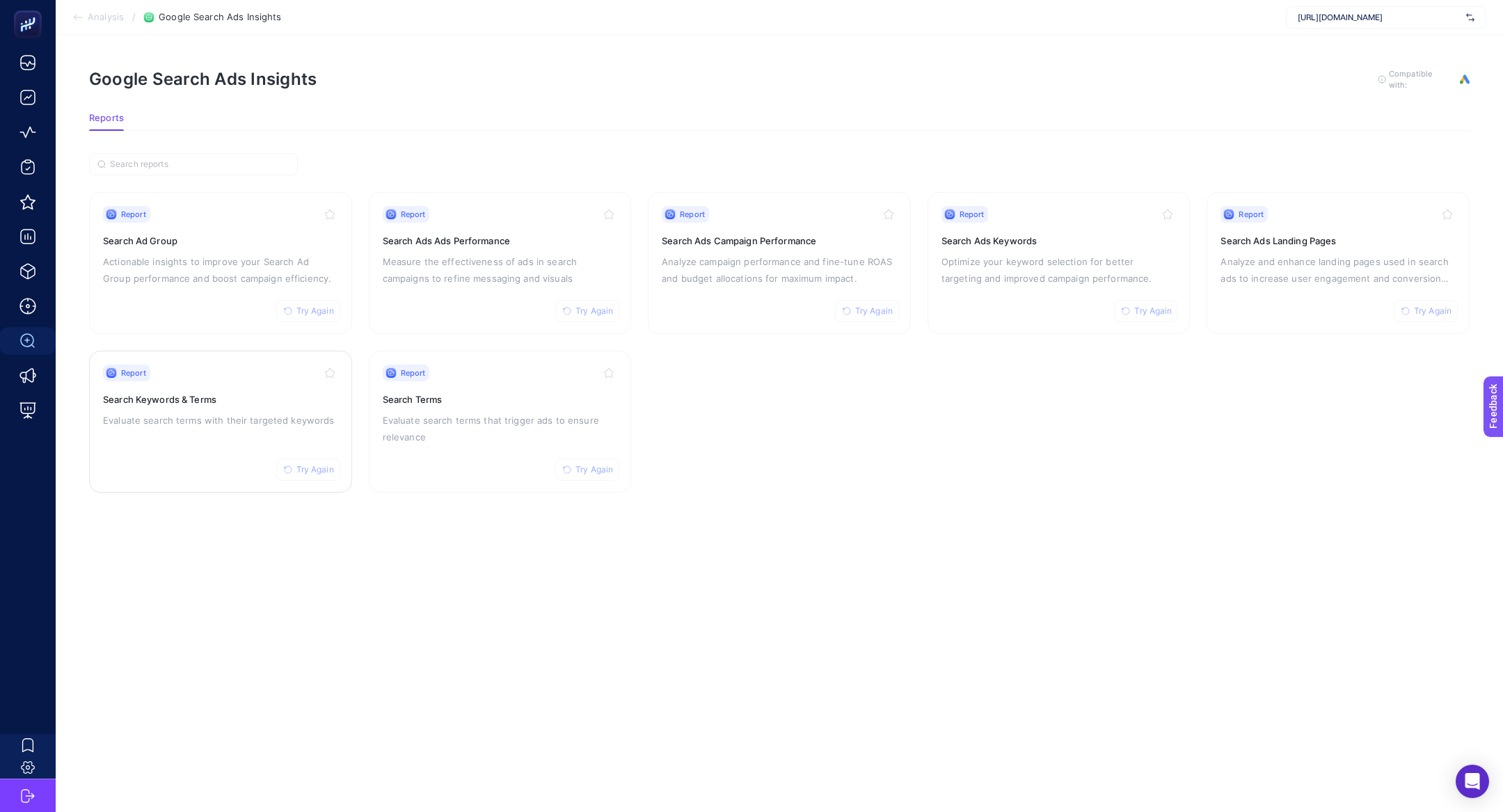
click at [206, 426] on div "Report Try Again Search Keywords & Terms Evaluate search terms with their targe…" at bounding box center [221, 421] width 235 height 114
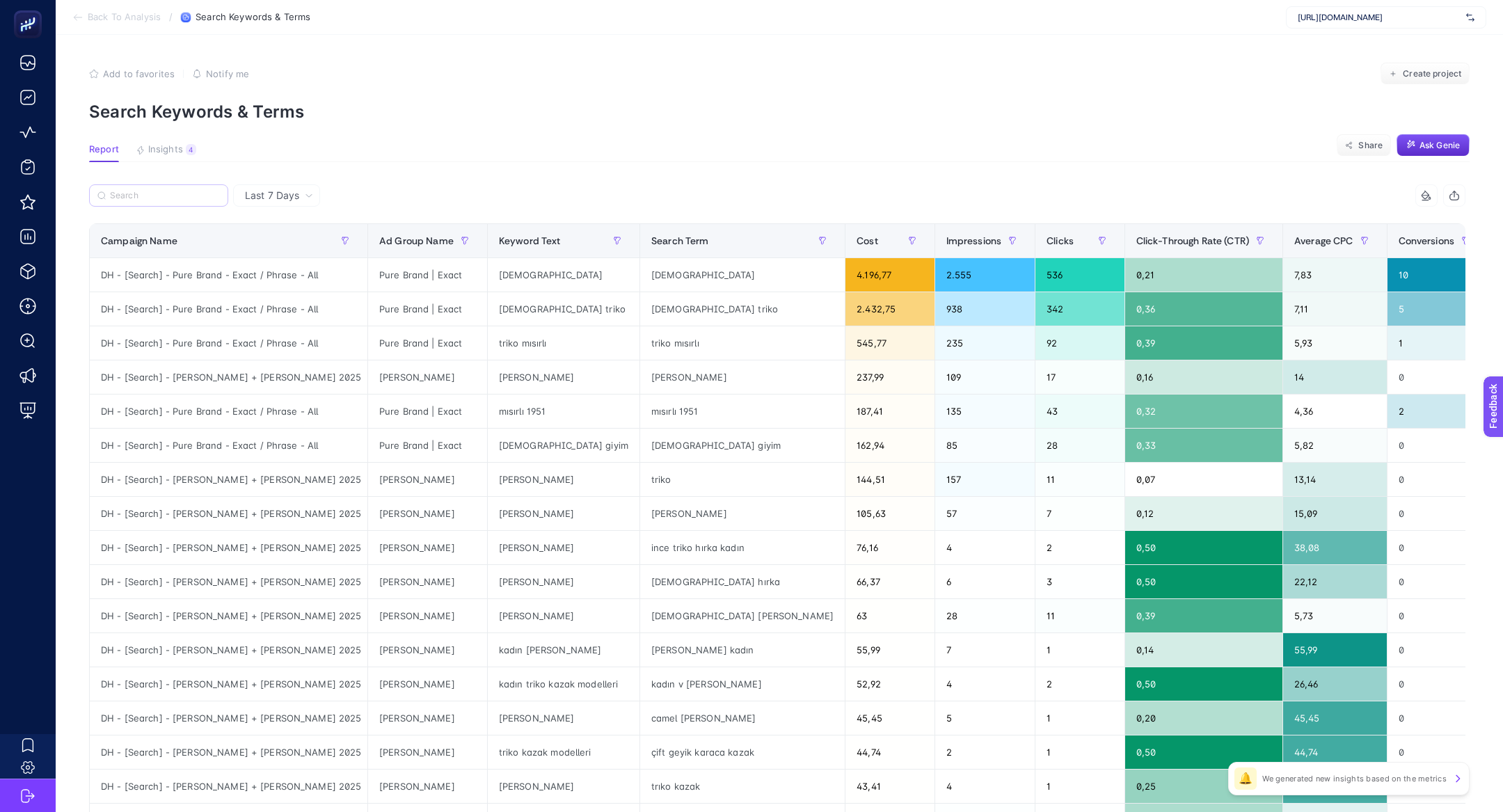
click at [196, 189] on label at bounding box center [159, 195] width 139 height 22
click at [196, 191] on input "Search" at bounding box center [165, 196] width 110 height 11
paste input "DH - [Search] - [PERSON_NAME] + [PERSON_NAME] 2025"
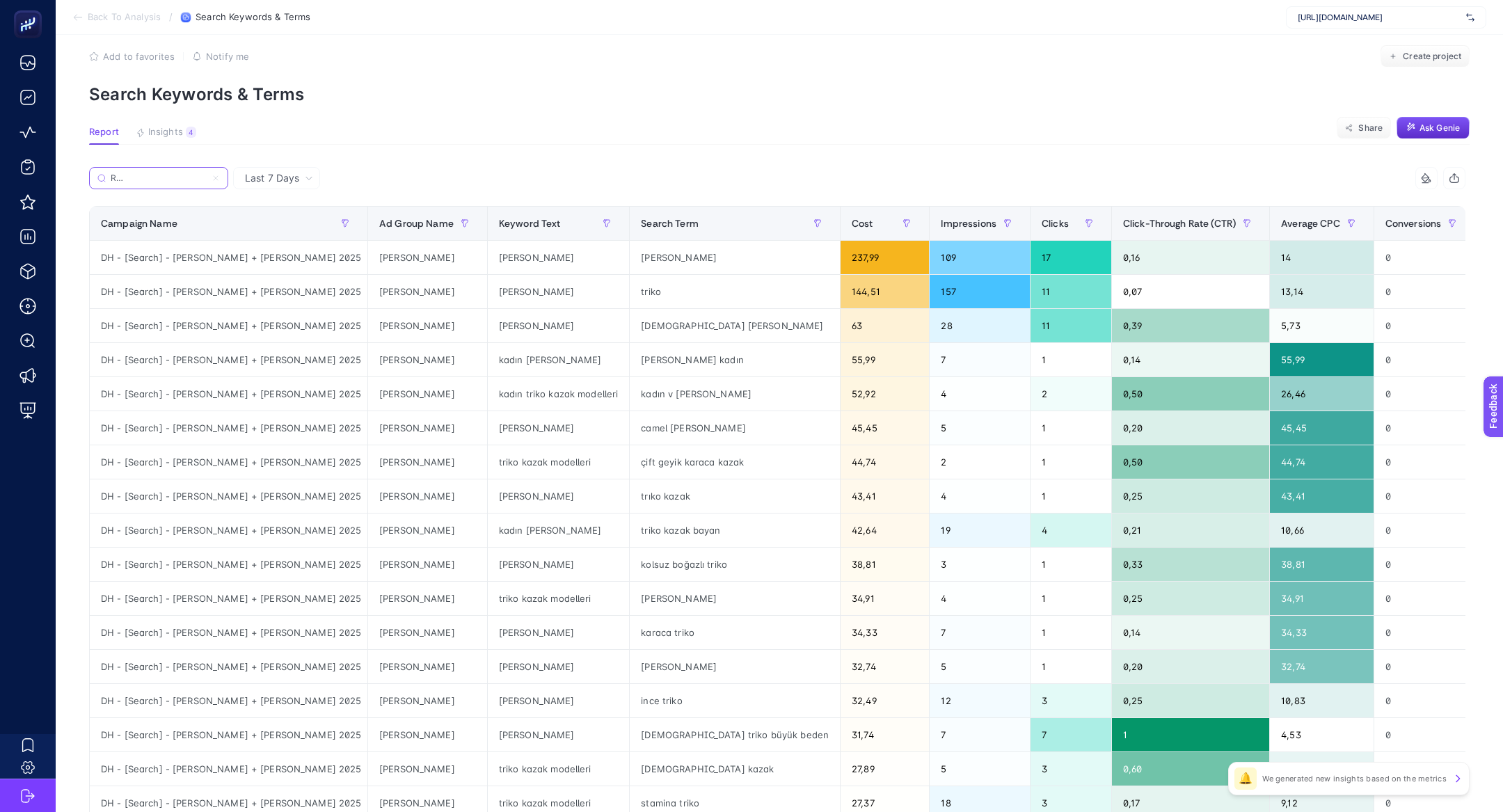
scroll to position [18, 0]
type input "DH - [Search] - [PERSON_NAME] + [PERSON_NAME] 2025"
click at [655, 455] on div "çift geyik karaca kazak" at bounding box center [735, 460] width 210 height 33
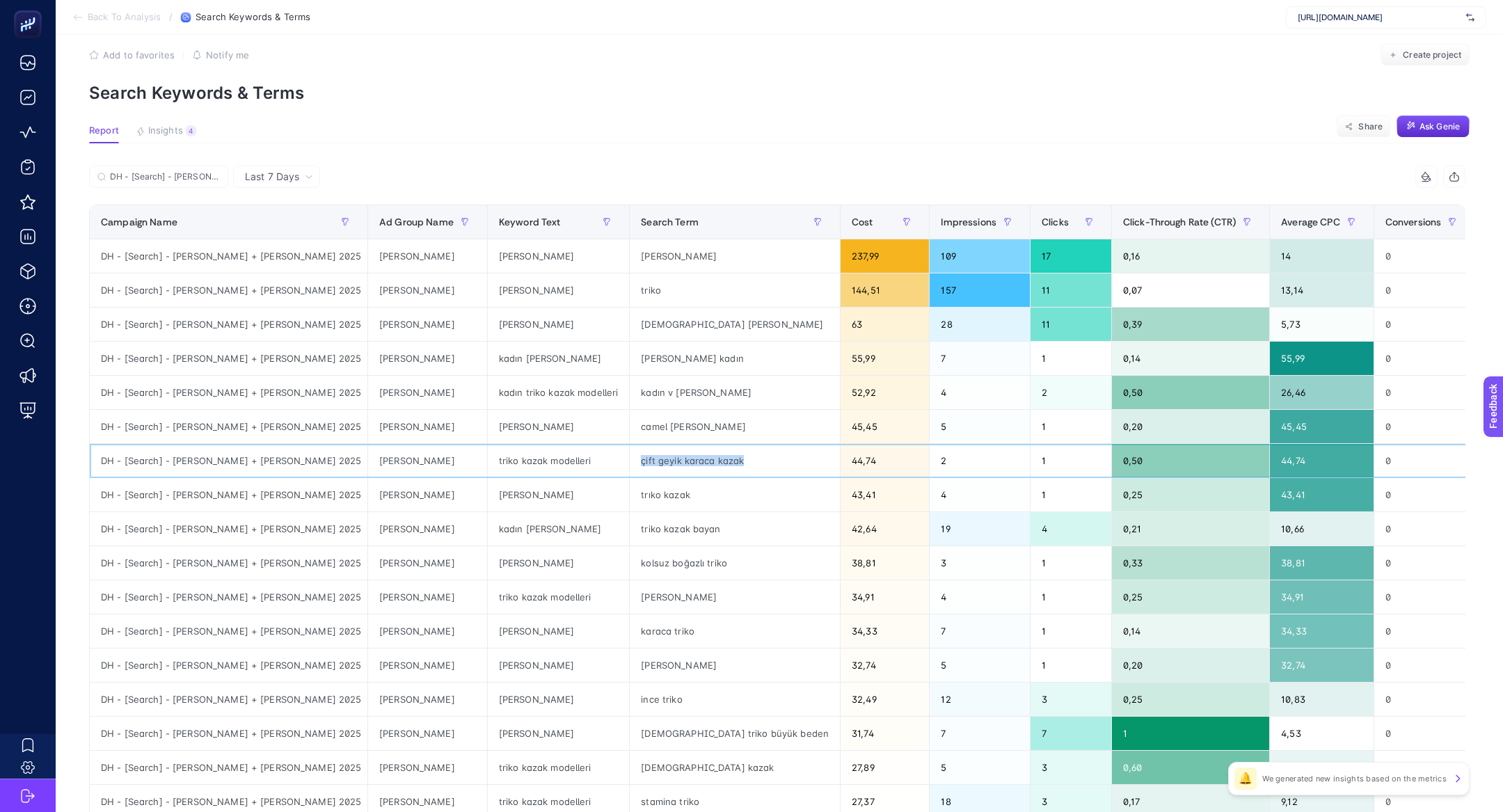
click at [655, 455] on div "çift geyik karaca kazak" at bounding box center [735, 460] width 210 height 33
click at [1281, 221] on span "Average CPC" at bounding box center [1310, 222] width 59 height 11
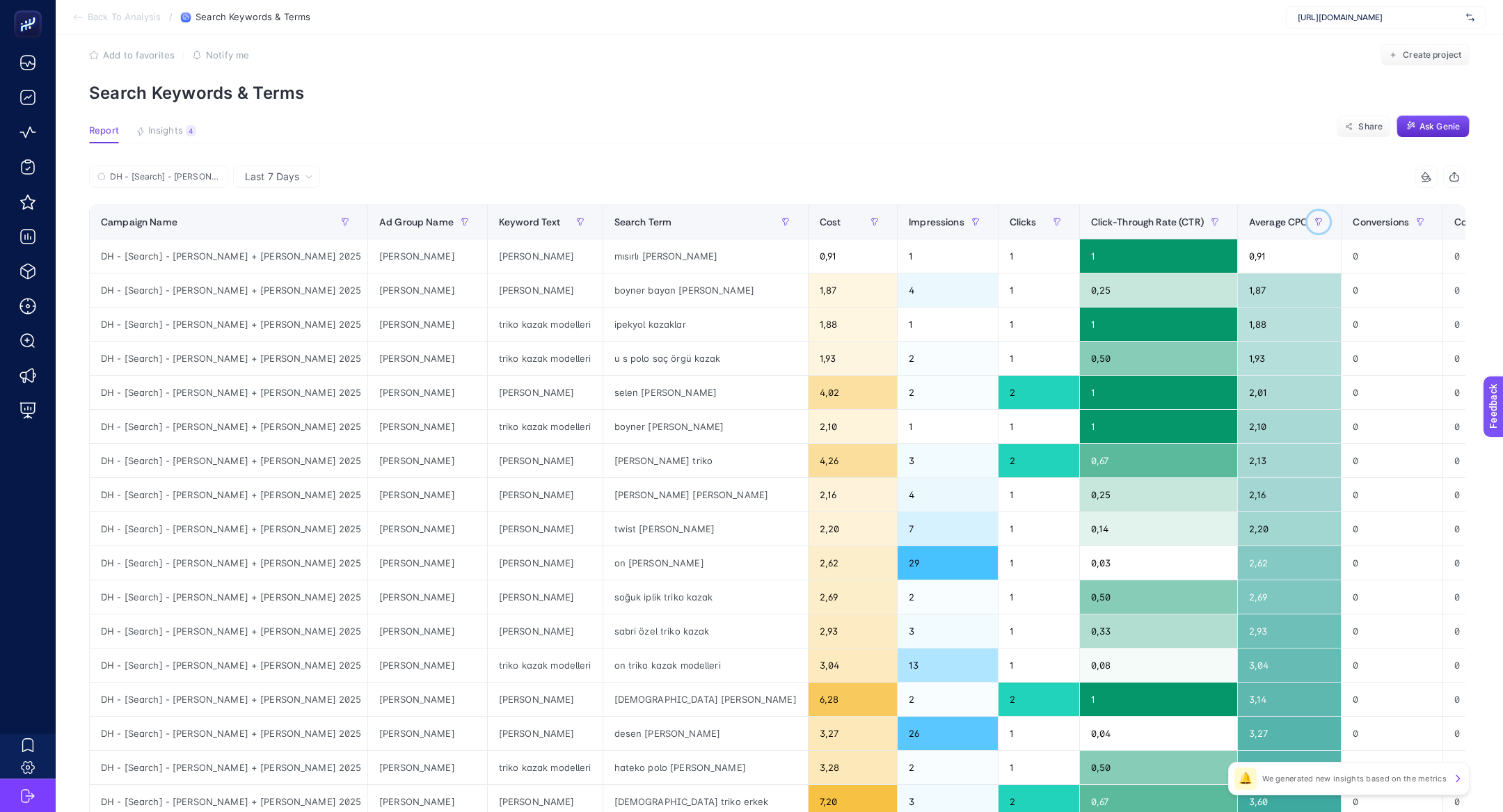
drag, startPoint x: 1192, startPoint y: 221, endPoint x: 1139, endPoint y: 221, distance: 53.0
click at [1249, 221] on div "Average CPC" at bounding box center [1290, 221] width 82 height 22
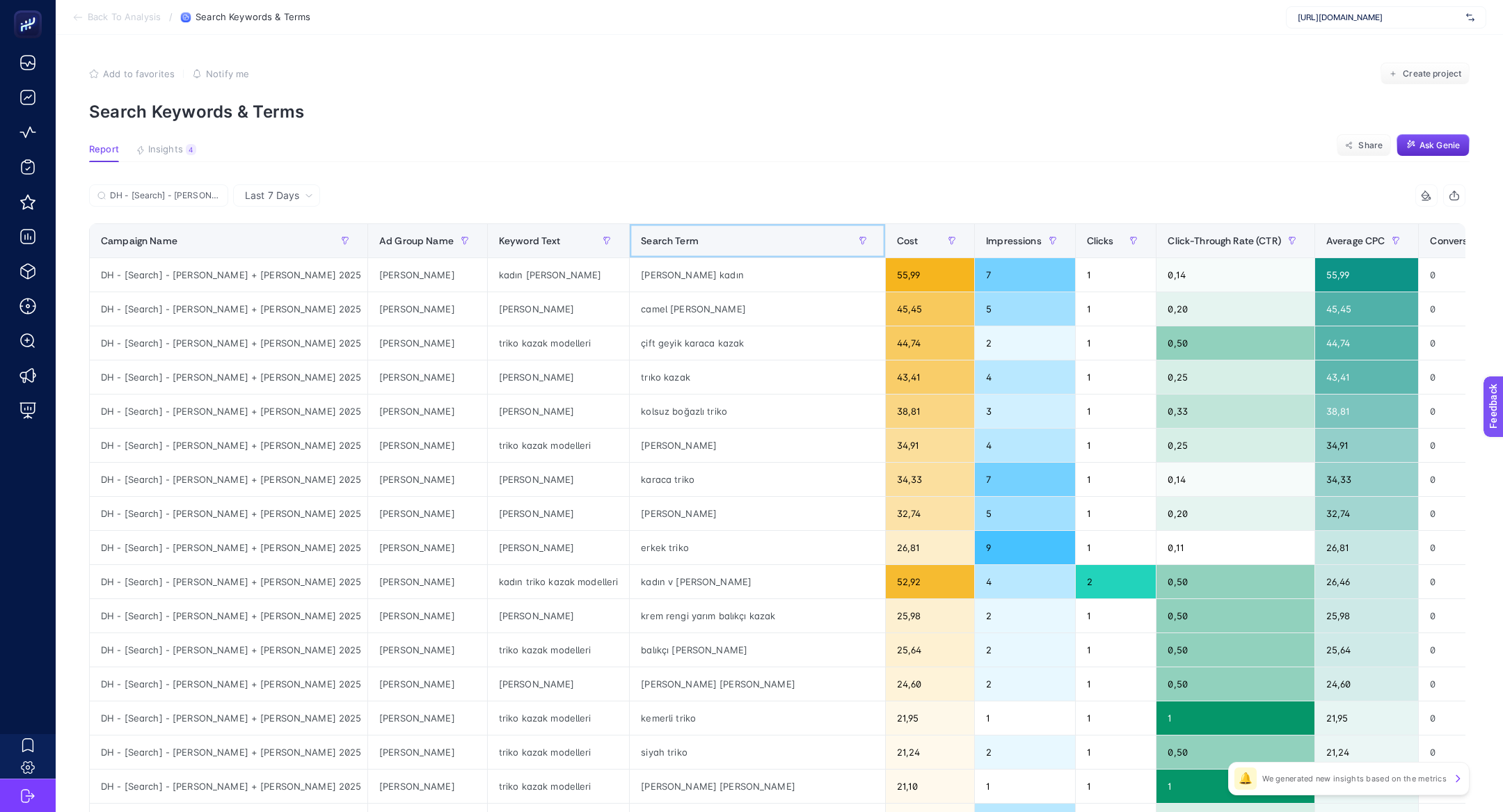
click at [630, 227] on th "Search Term" at bounding box center [758, 241] width 255 height 34
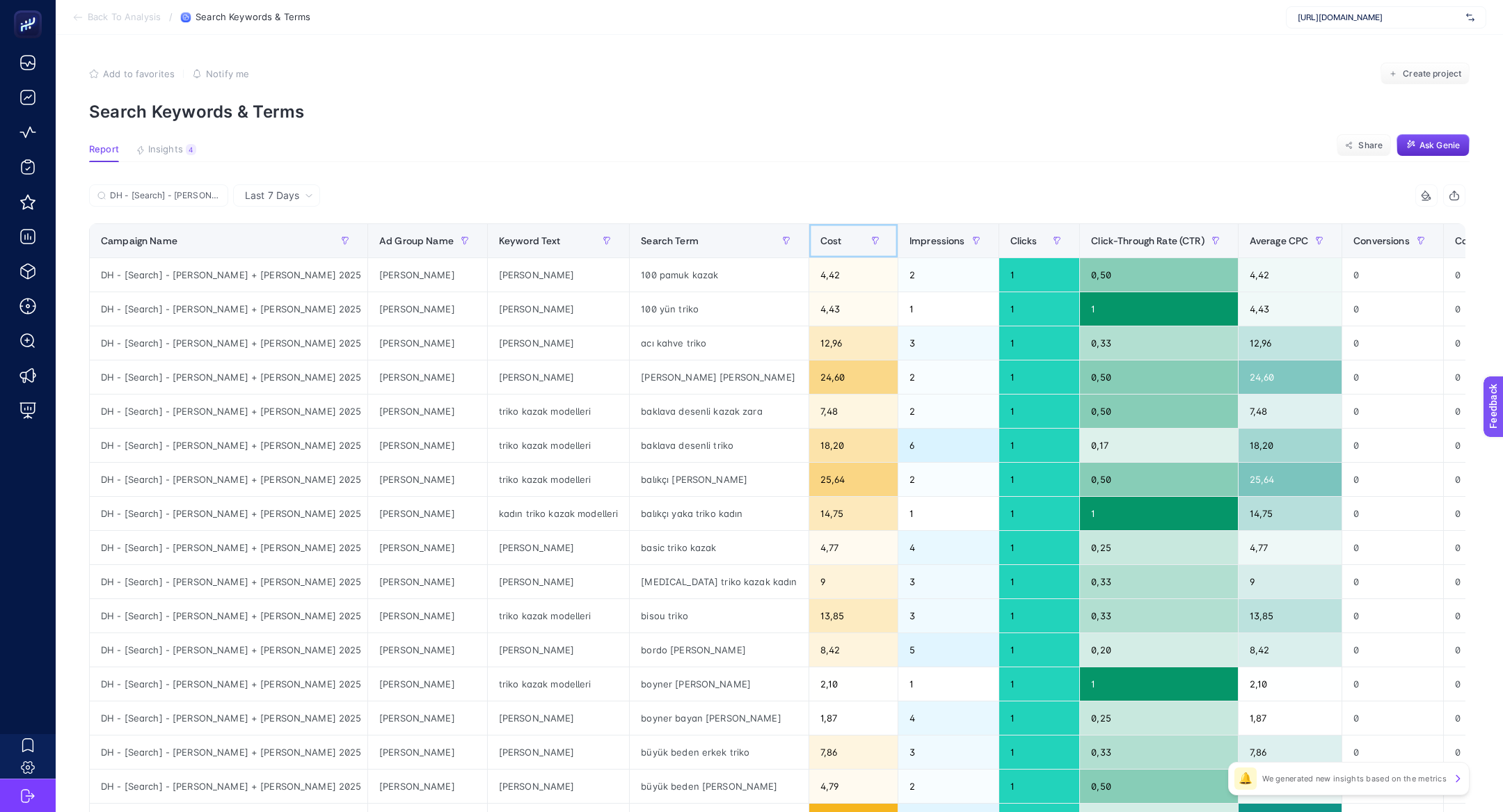
click at [820, 237] on span "Cost" at bounding box center [831, 241] width 21 height 11
click at [864, 237] on button "button" at bounding box center [875, 240] width 22 height 22
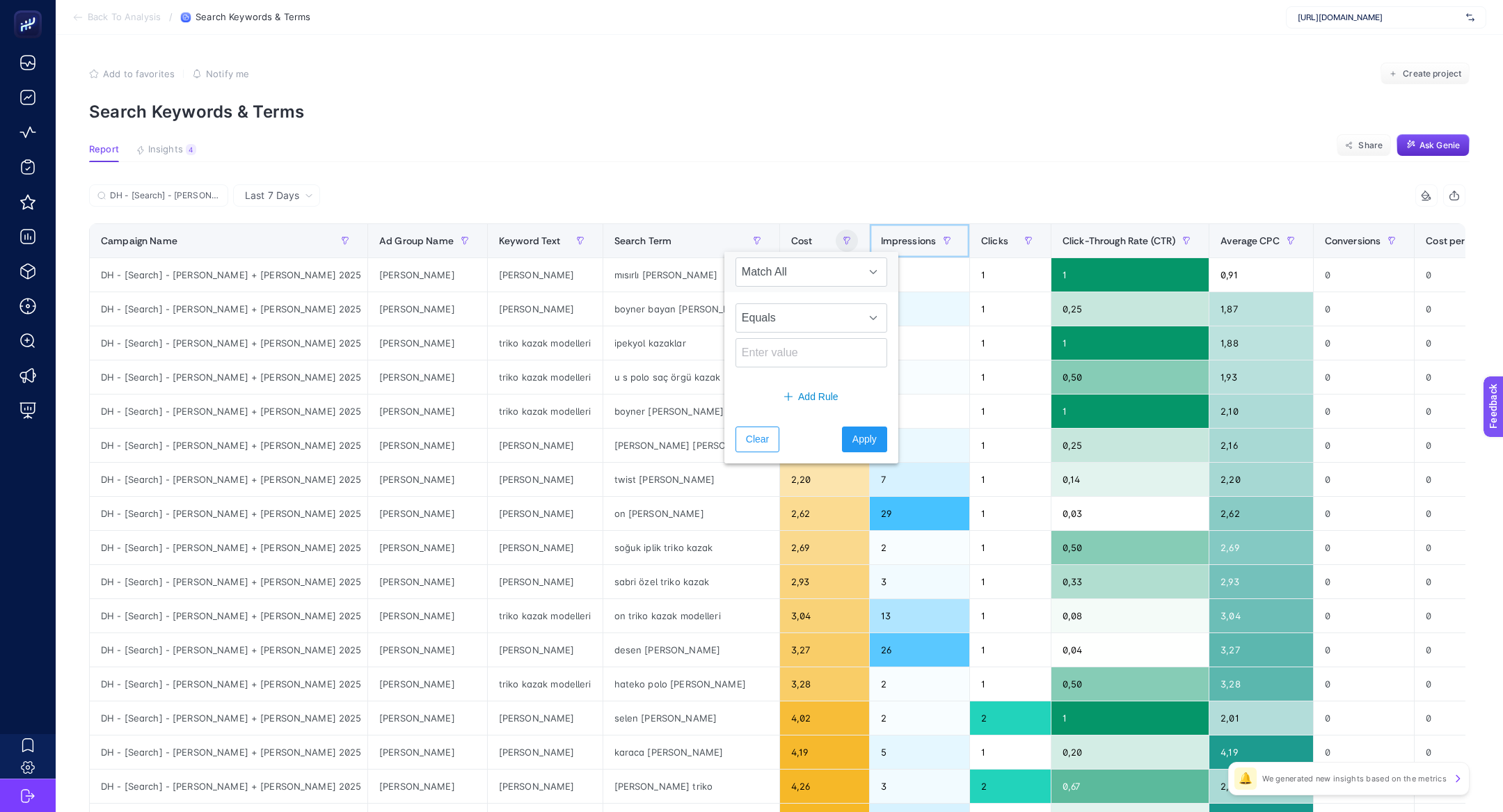
click at [881, 235] on span "Impressions" at bounding box center [909, 241] width 55 height 11
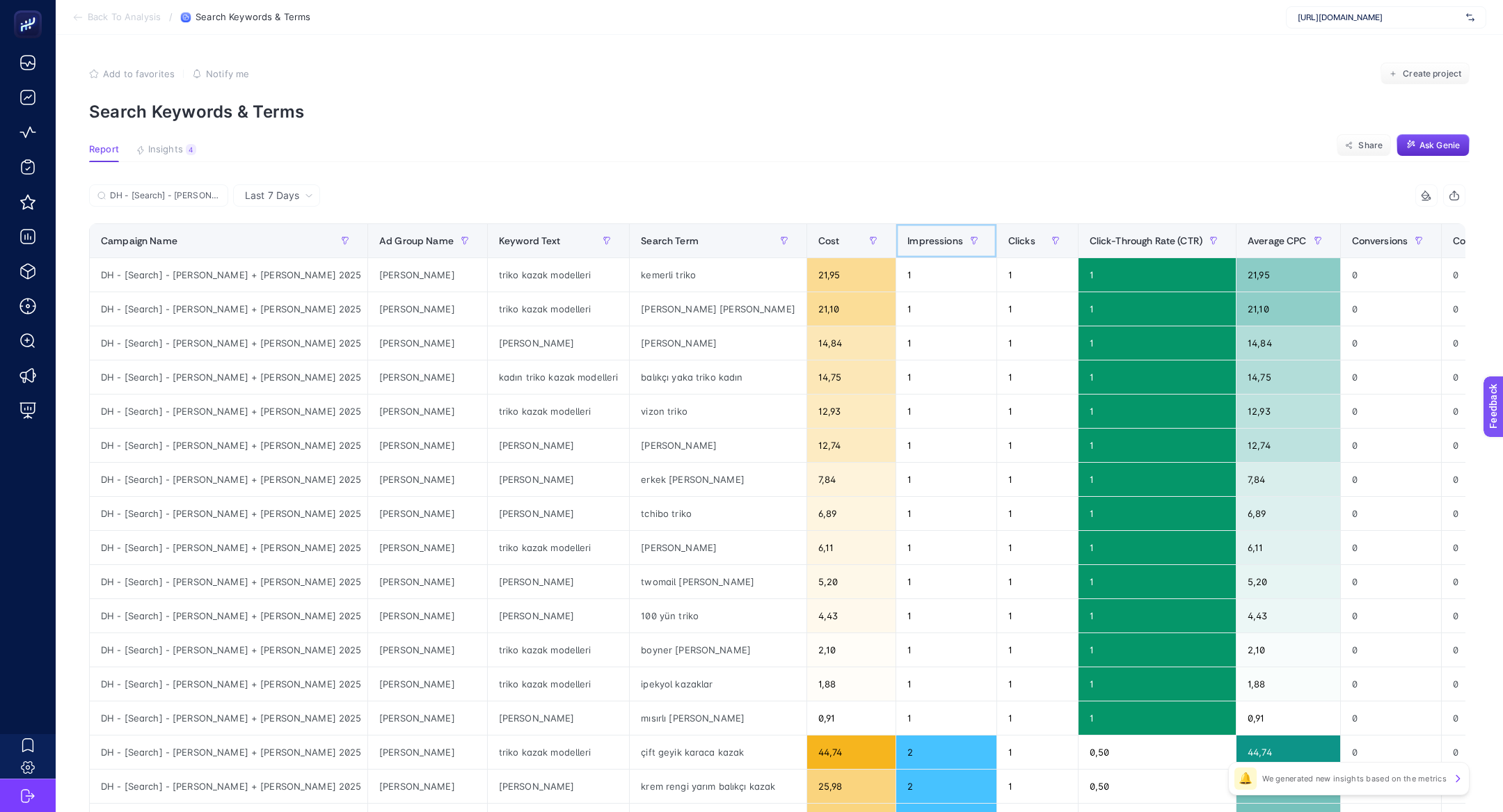
click at [907, 243] on span "Impressions" at bounding box center [935, 241] width 55 height 11
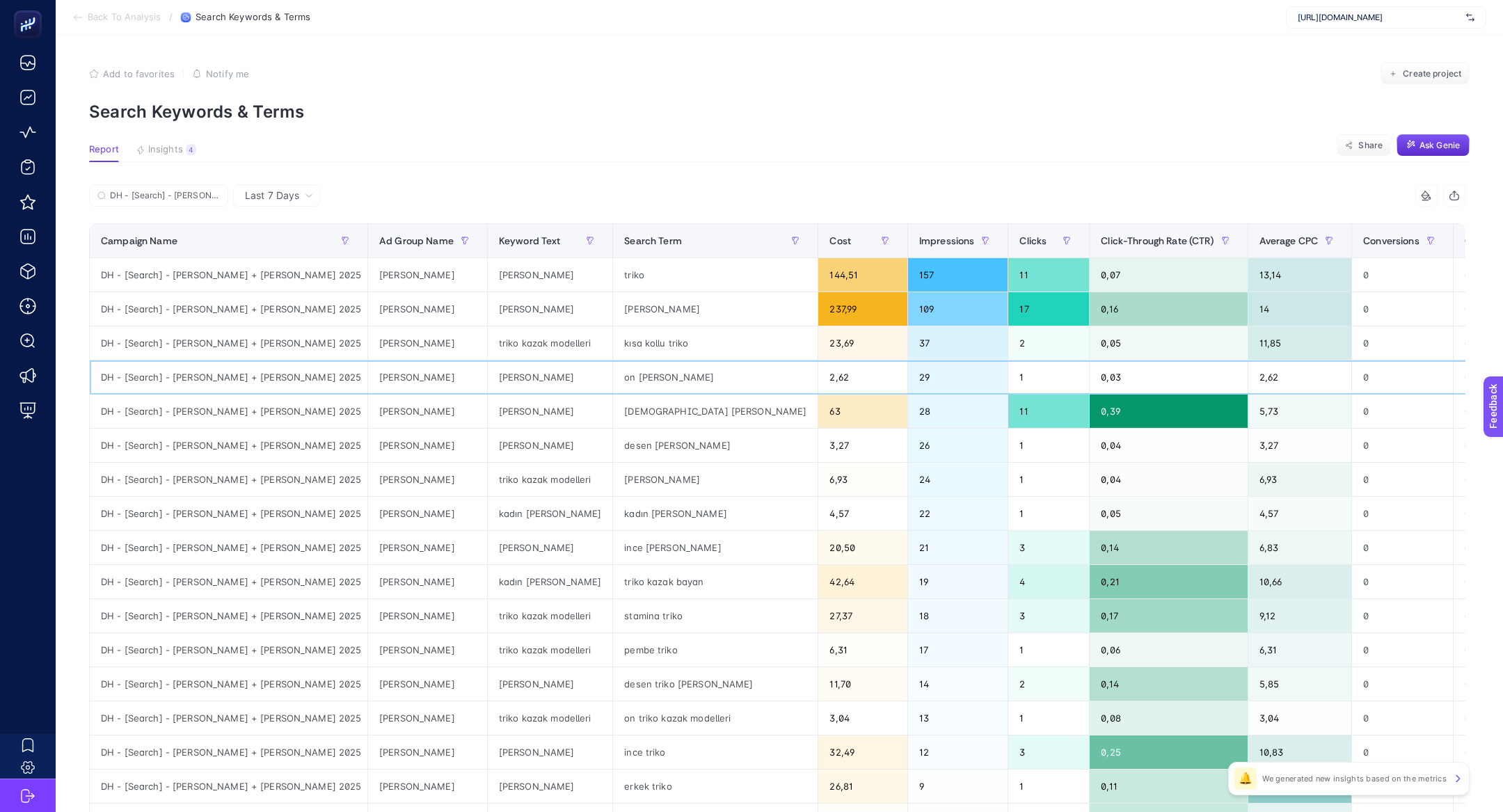
click at [613, 370] on div "on [PERSON_NAME]" at bounding box center [715, 377] width 204 height 33
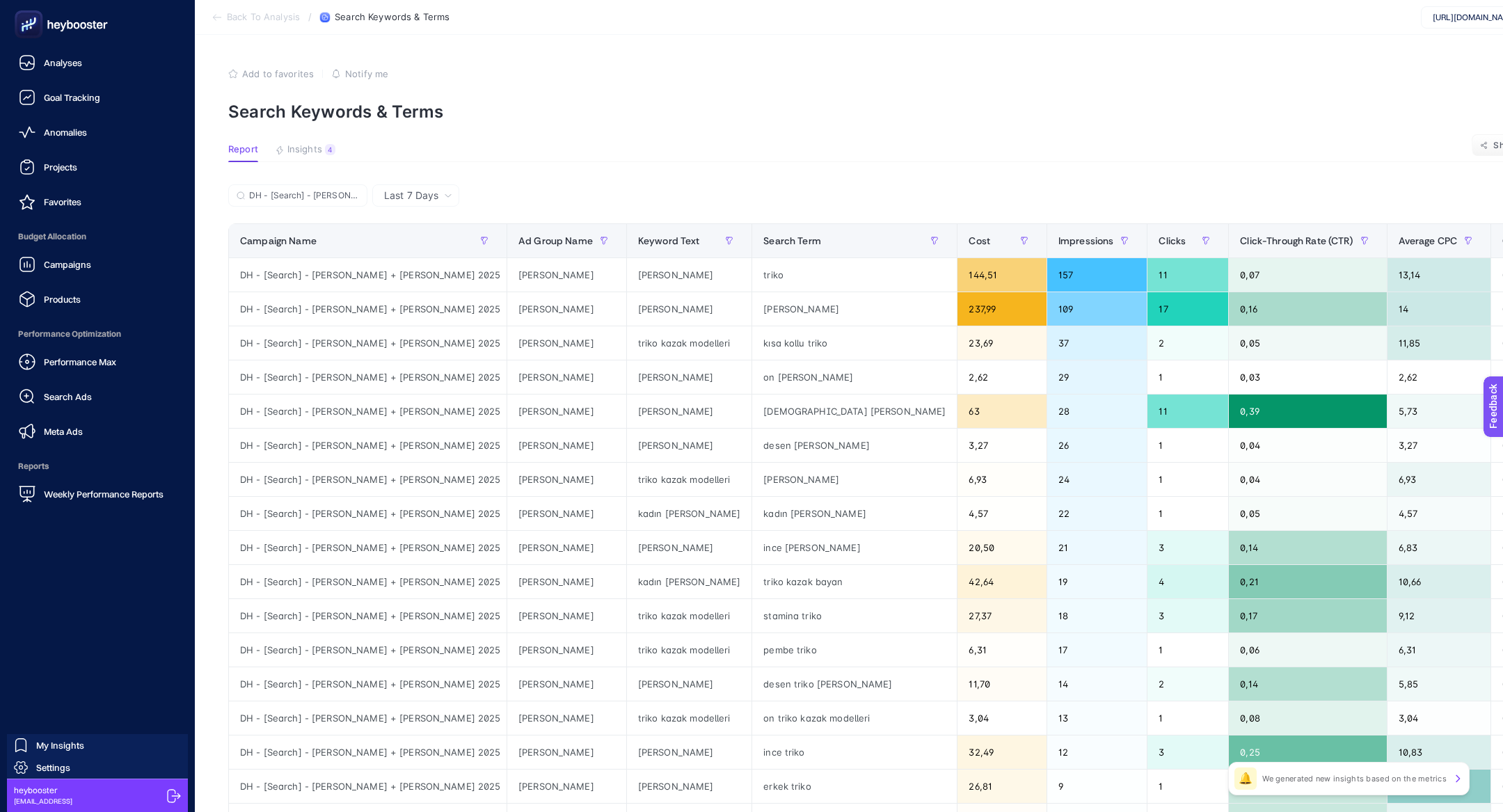
click at [70, 376] on div "Performance Max Search Ads Meta Ads" at bounding box center [97, 396] width 172 height 97
click at [87, 265] on span "Campaigns" at bounding box center [67, 265] width 48 height 11
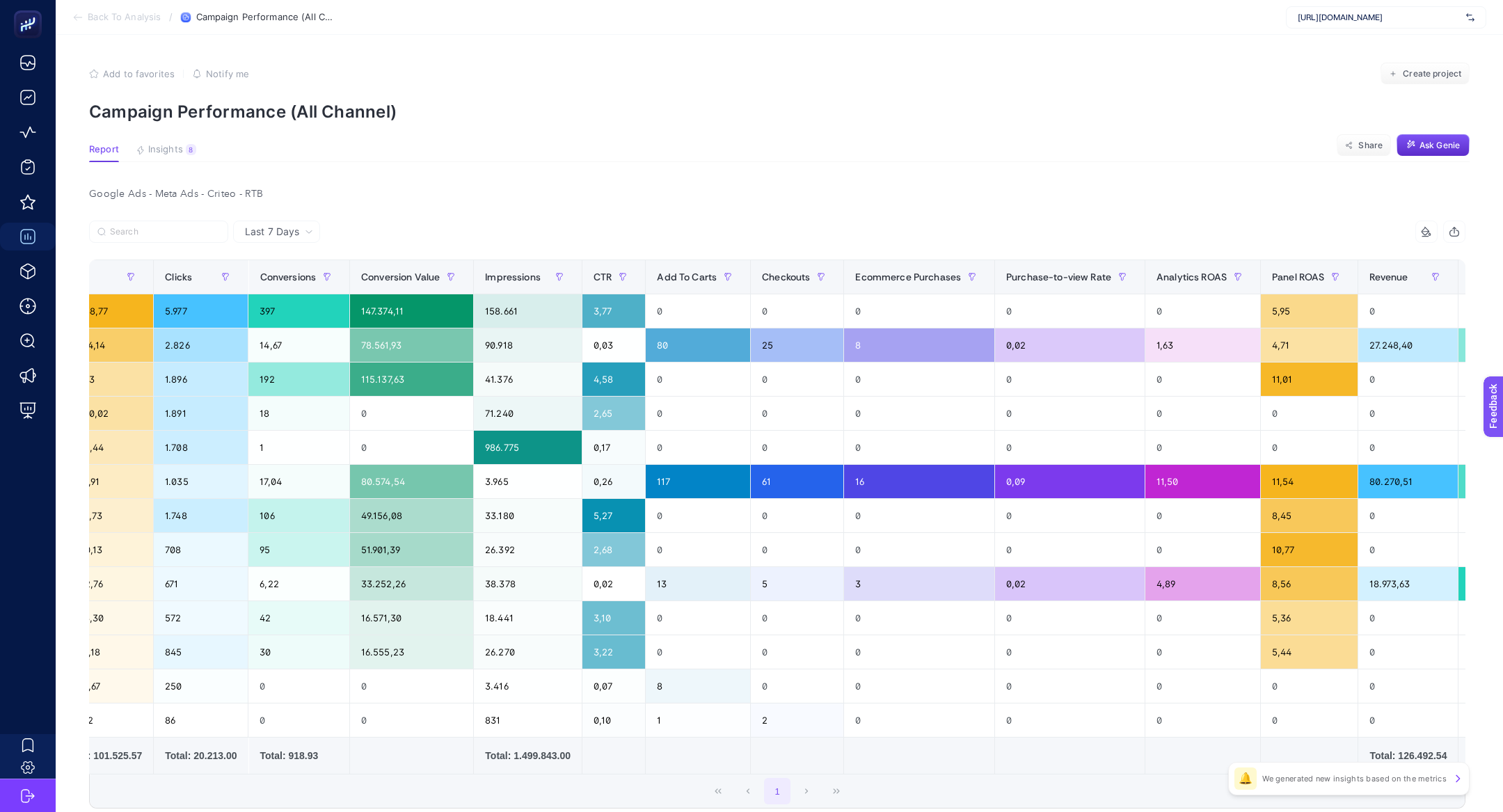
scroll to position [0, 519]
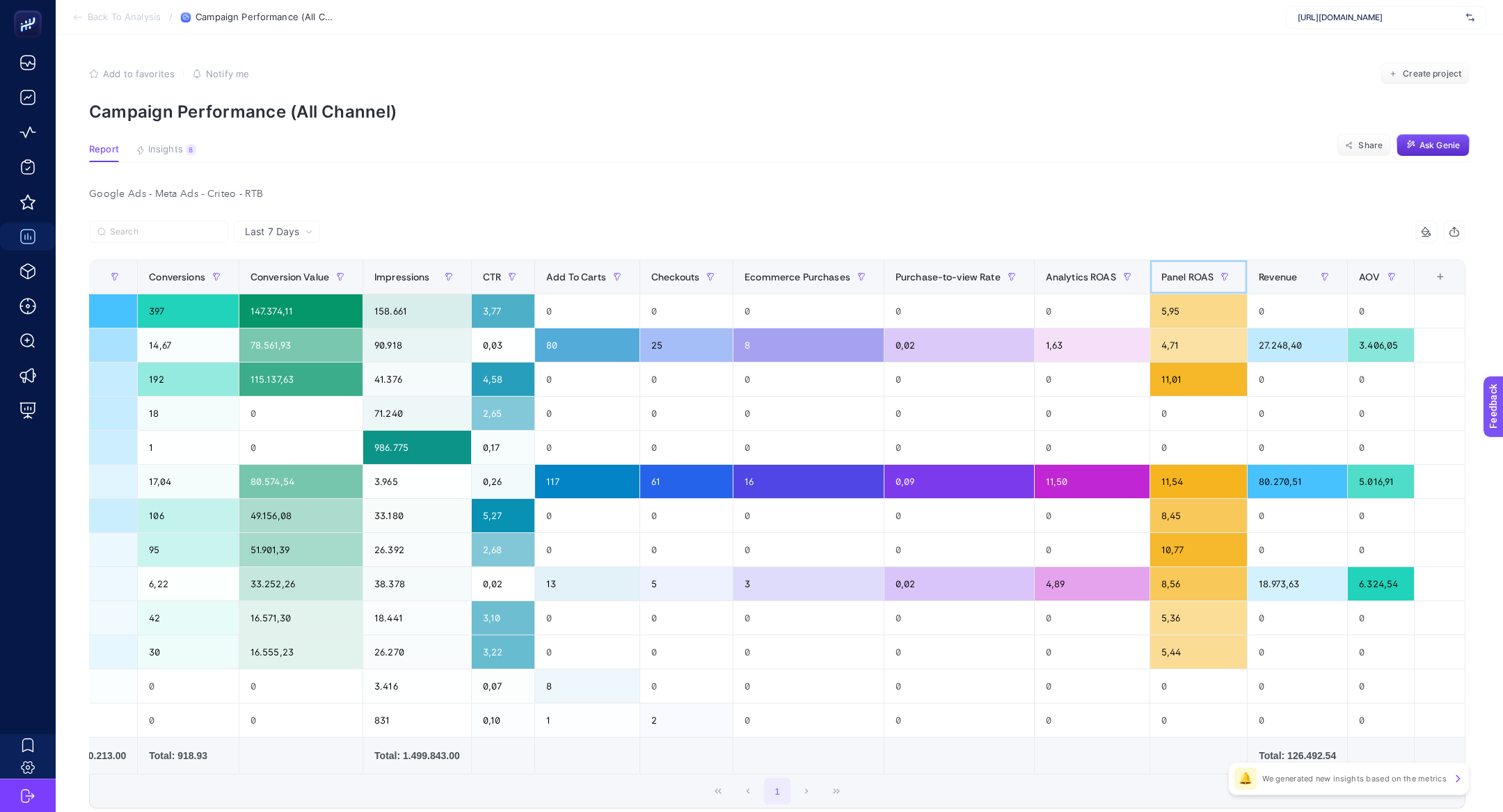
click at [1178, 269] on div "Panel ROAS" at bounding box center [1198, 277] width 74 height 22
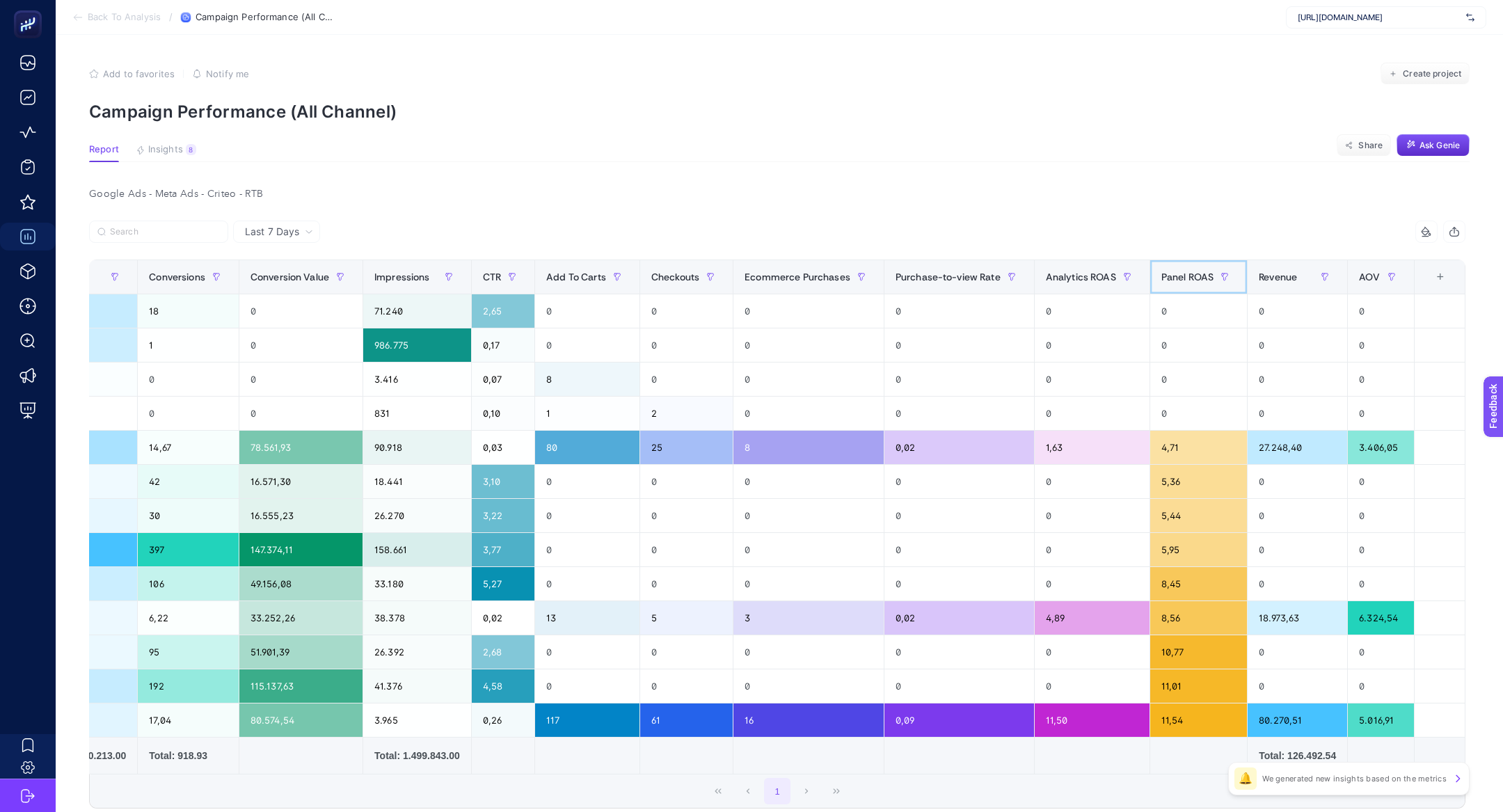
click at [1178, 269] on div "Panel ROAS" at bounding box center [1198, 277] width 74 height 22
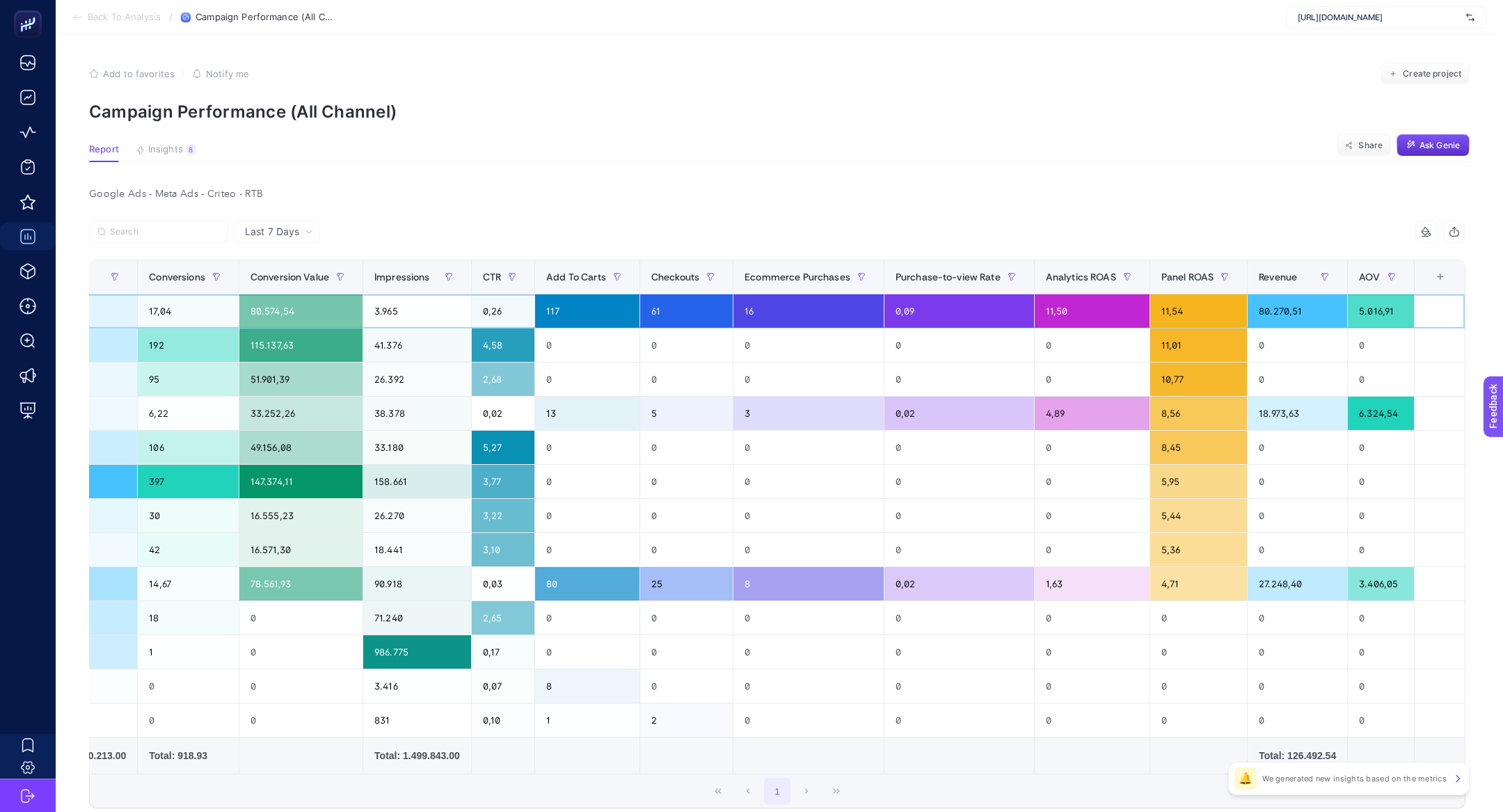
click at [999, 314] on div "0,09" at bounding box center [959, 311] width 150 height 33
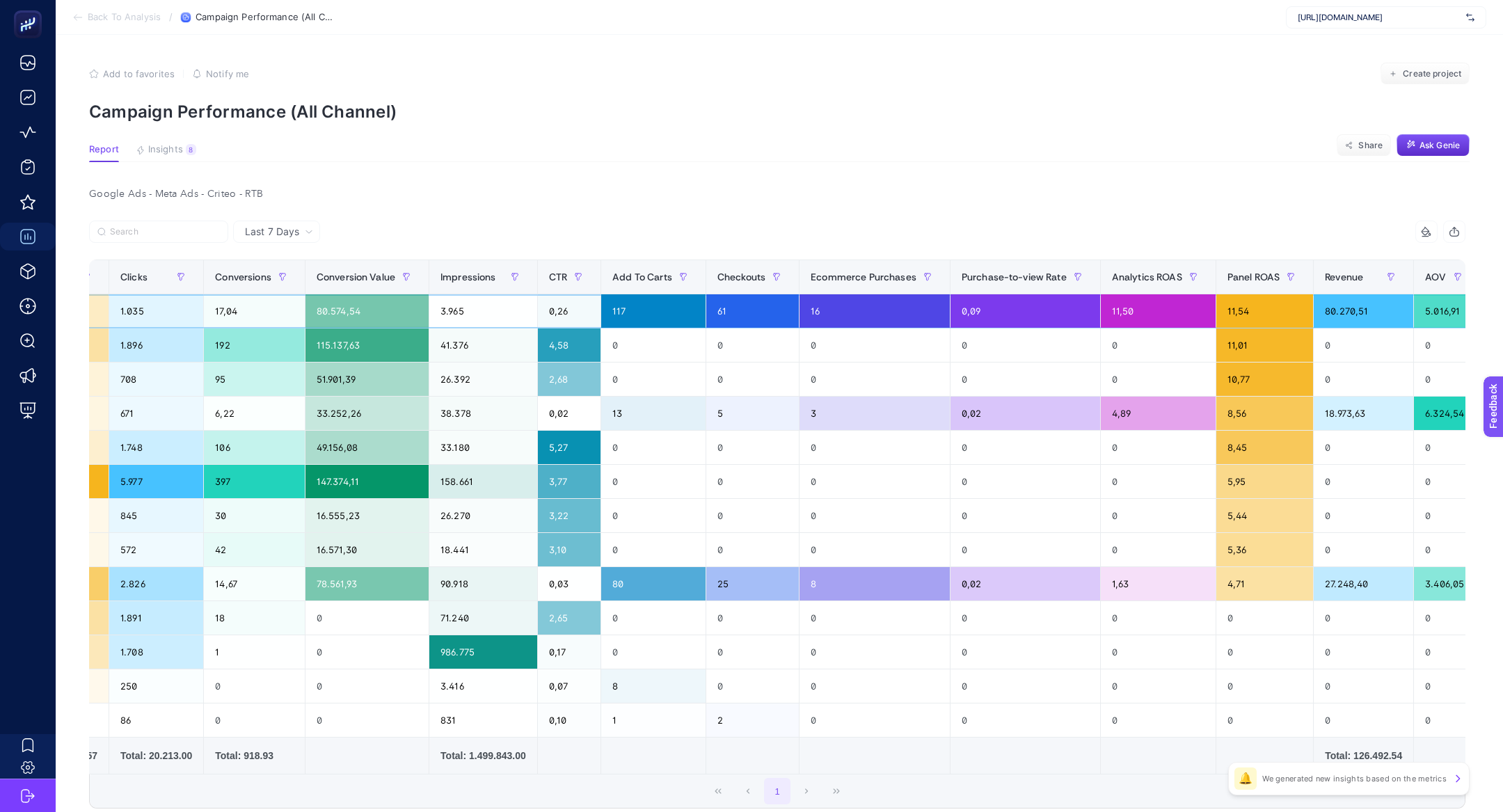
scroll to position [0, 0]
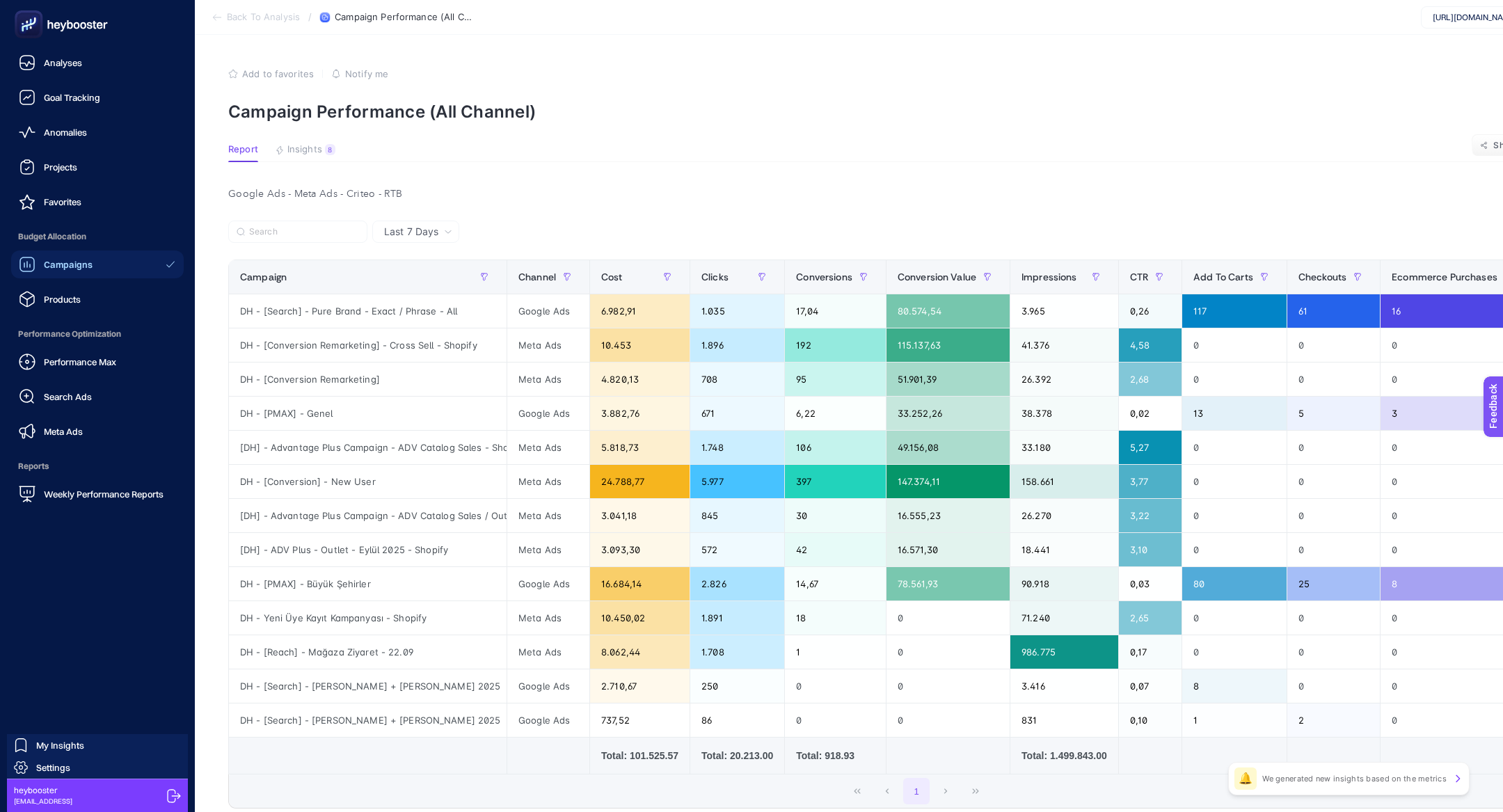
click at [87, 396] on span "Search Ads" at bounding box center [68, 396] width 48 height 11
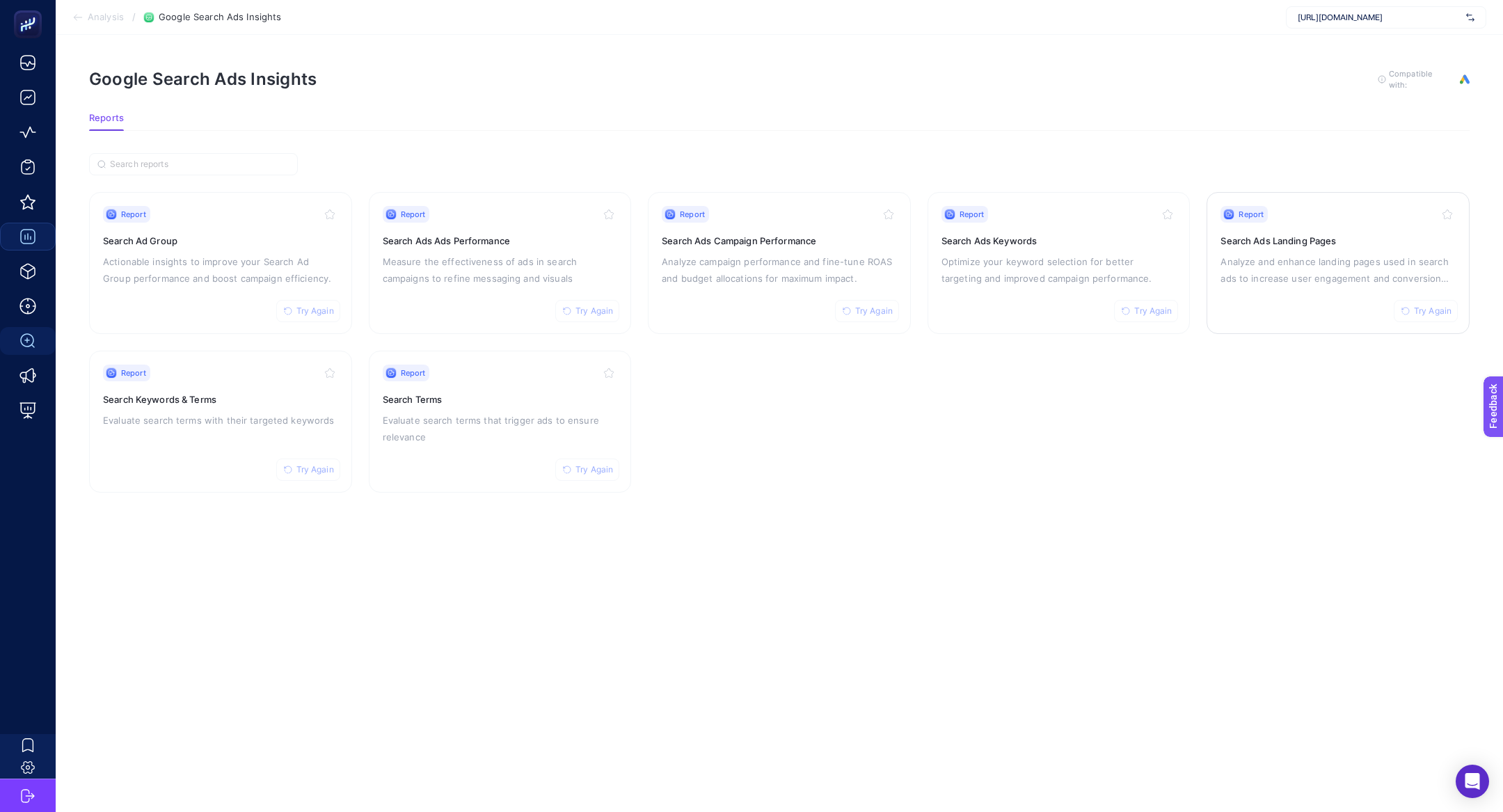
click at [1281, 242] on h3 "Search Ads Landing Pages" at bounding box center [1338, 241] width 235 height 14
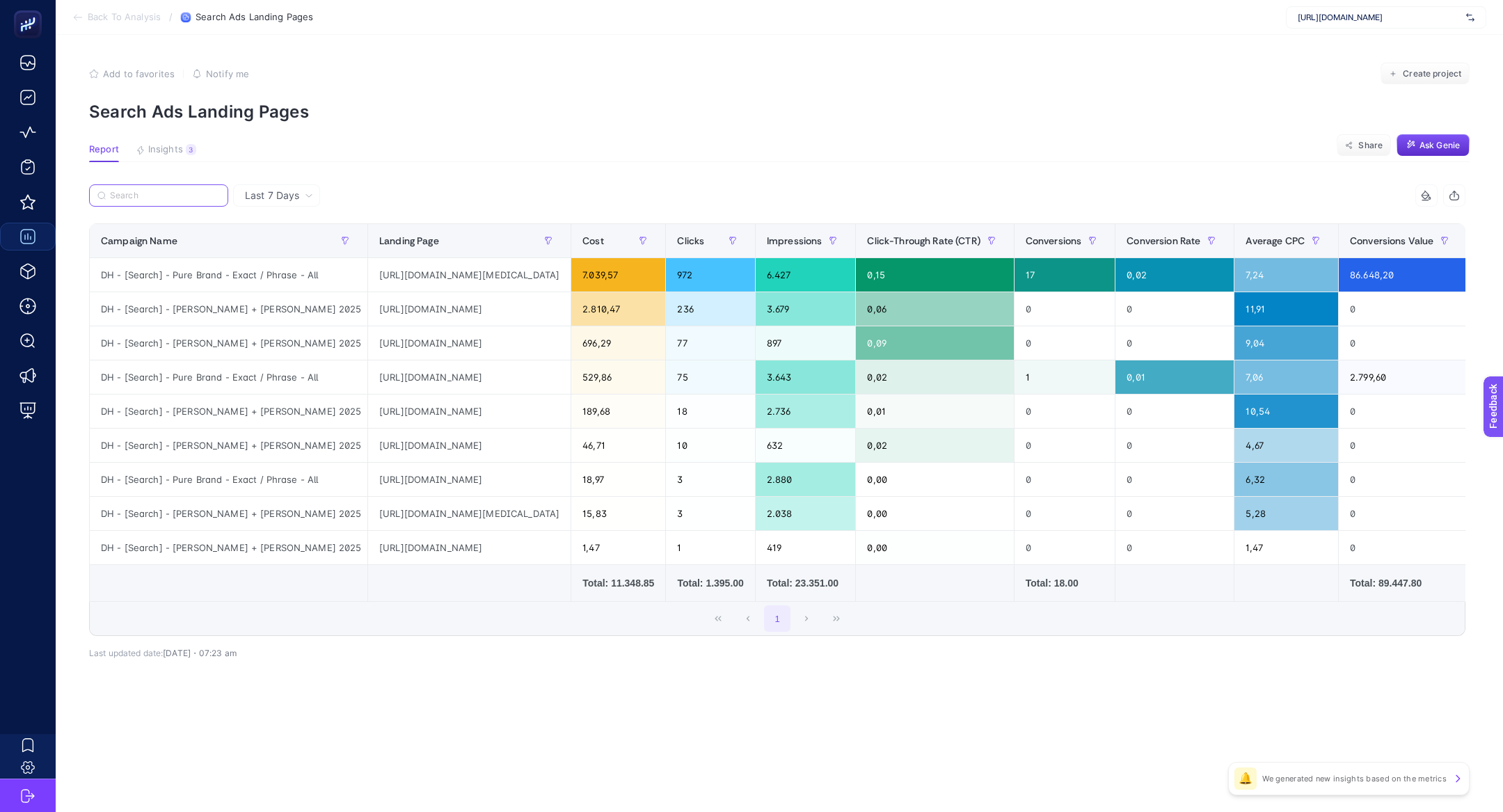
click at [158, 196] on input "Search" at bounding box center [165, 196] width 110 height 11
paste input "DH - [Search] - [PERSON_NAME] + [PERSON_NAME] 2025"
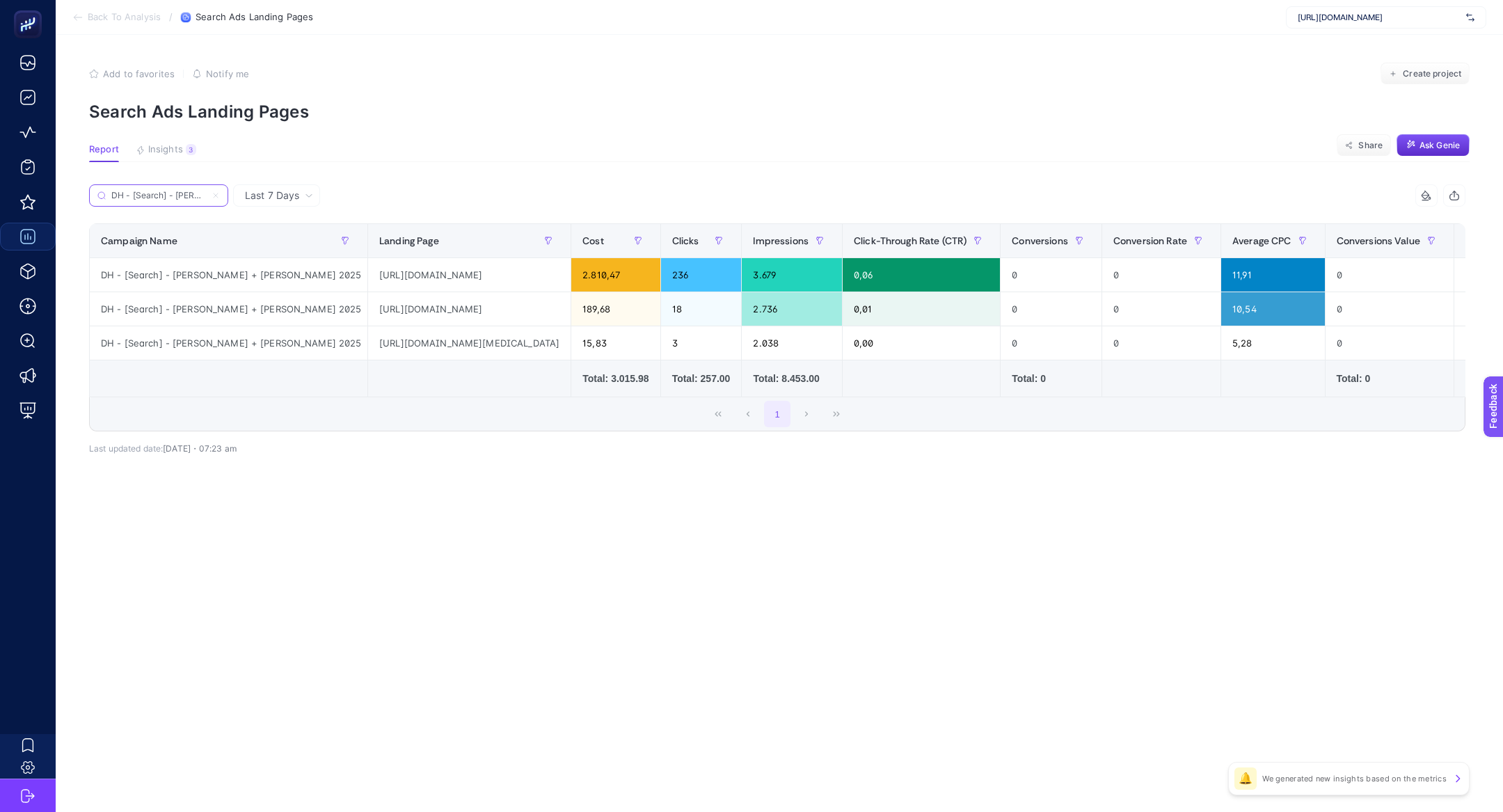
scroll to position [0, 78]
type input "DH - [Search] - [PERSON_NAME] + [PERSON_NAME] 2025"
click at [423, 306] on div "https://www.misirli1951.com/collections/outlet" at bounding box center [469, 308] width 202 height 33
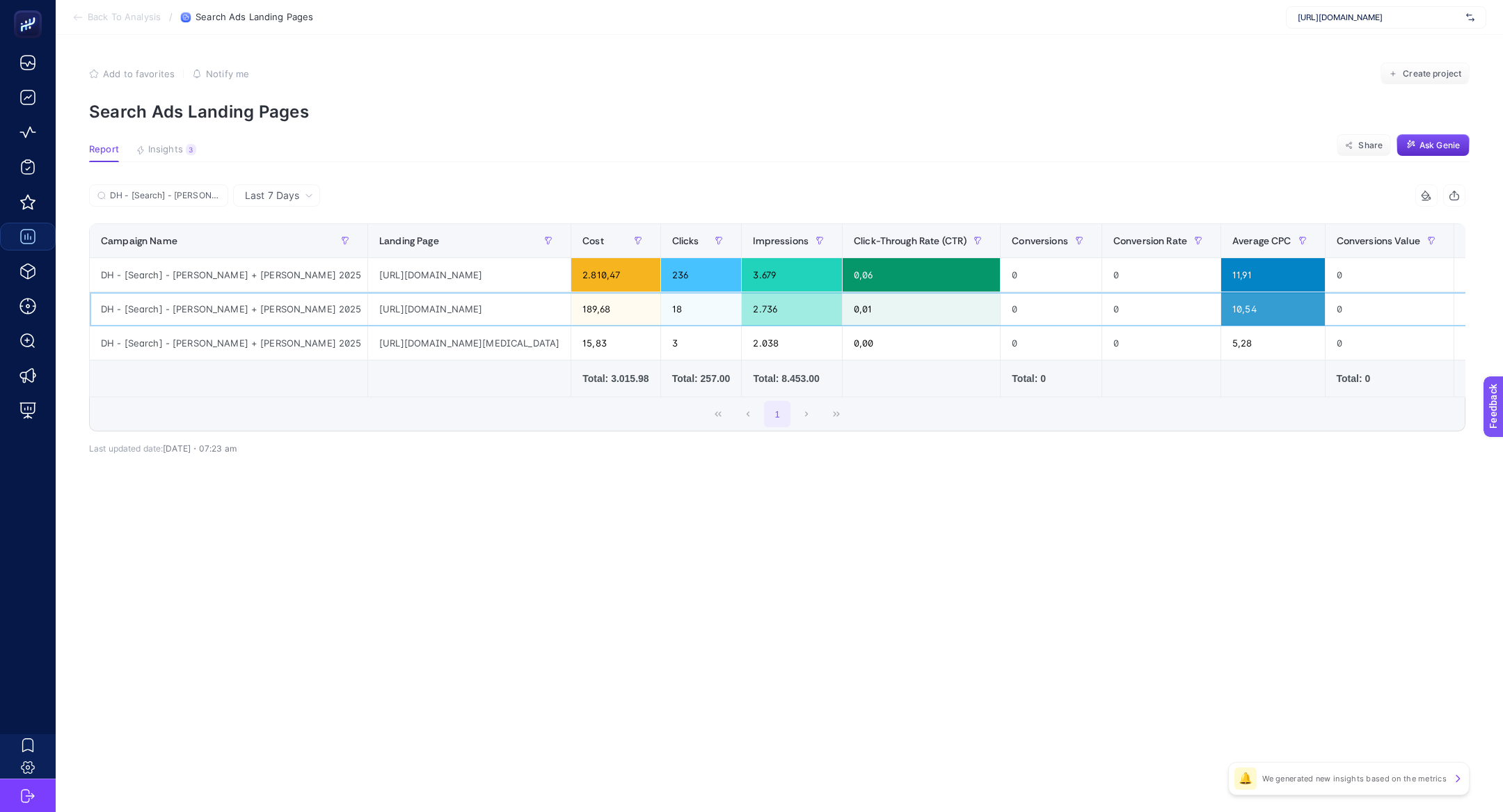
click at [423, 306] on div "https://www.misirli1951.com/collections/outlet" at bounding box center [469, 308] width 202 height 33
click at [368, 347] on div "https://www.misirli1951.com/collections/ilkbahar-yaz-2025-koleksiyonu" at bounding box center [469, 343] width 202 height 33
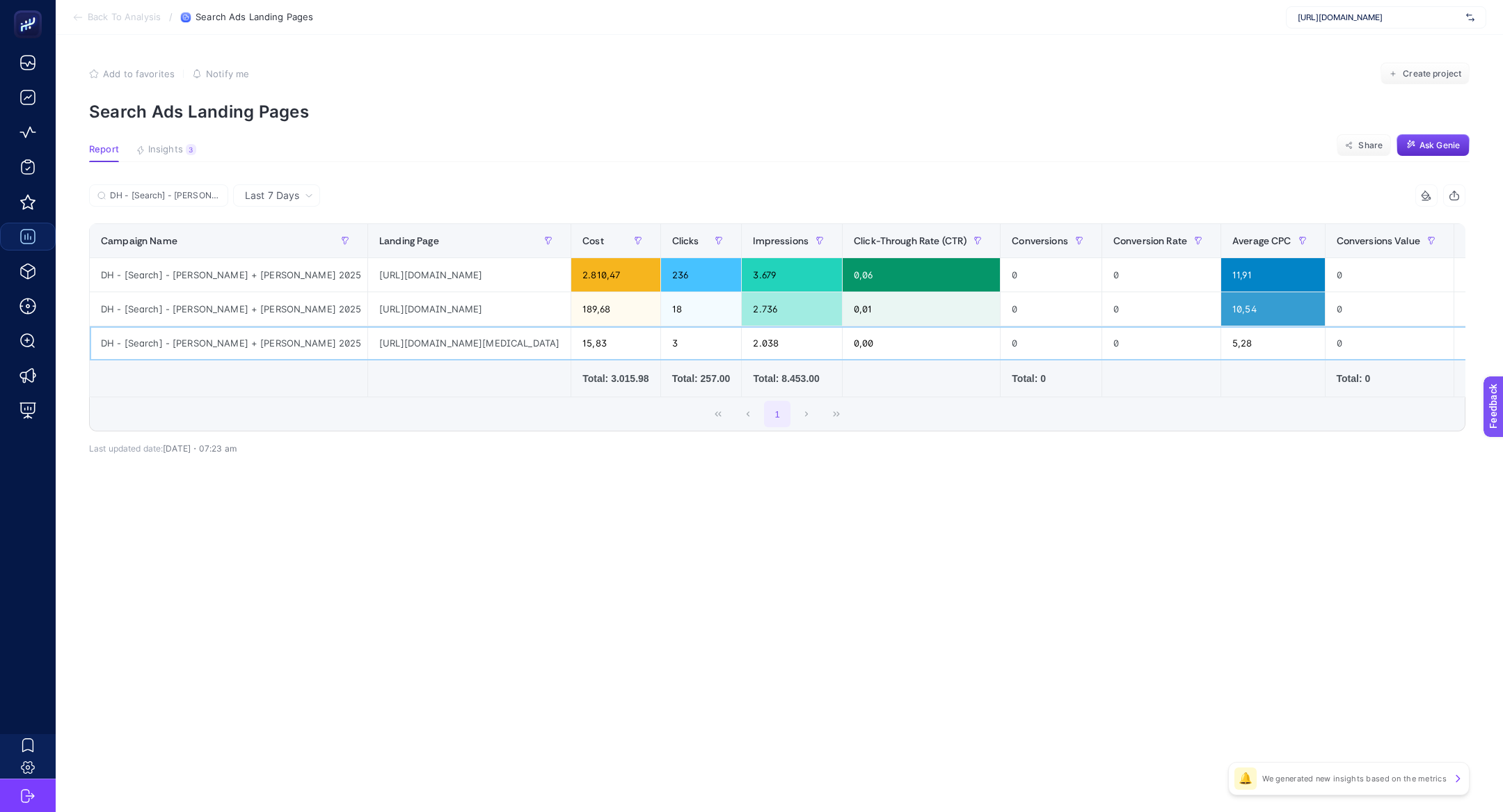
click at [368, 347] on div "https://www.misirli1951.com/collections/ilkbahar-yaz-2025-koleksiyonu" at bounding box center [469, 343] width 202 height 33
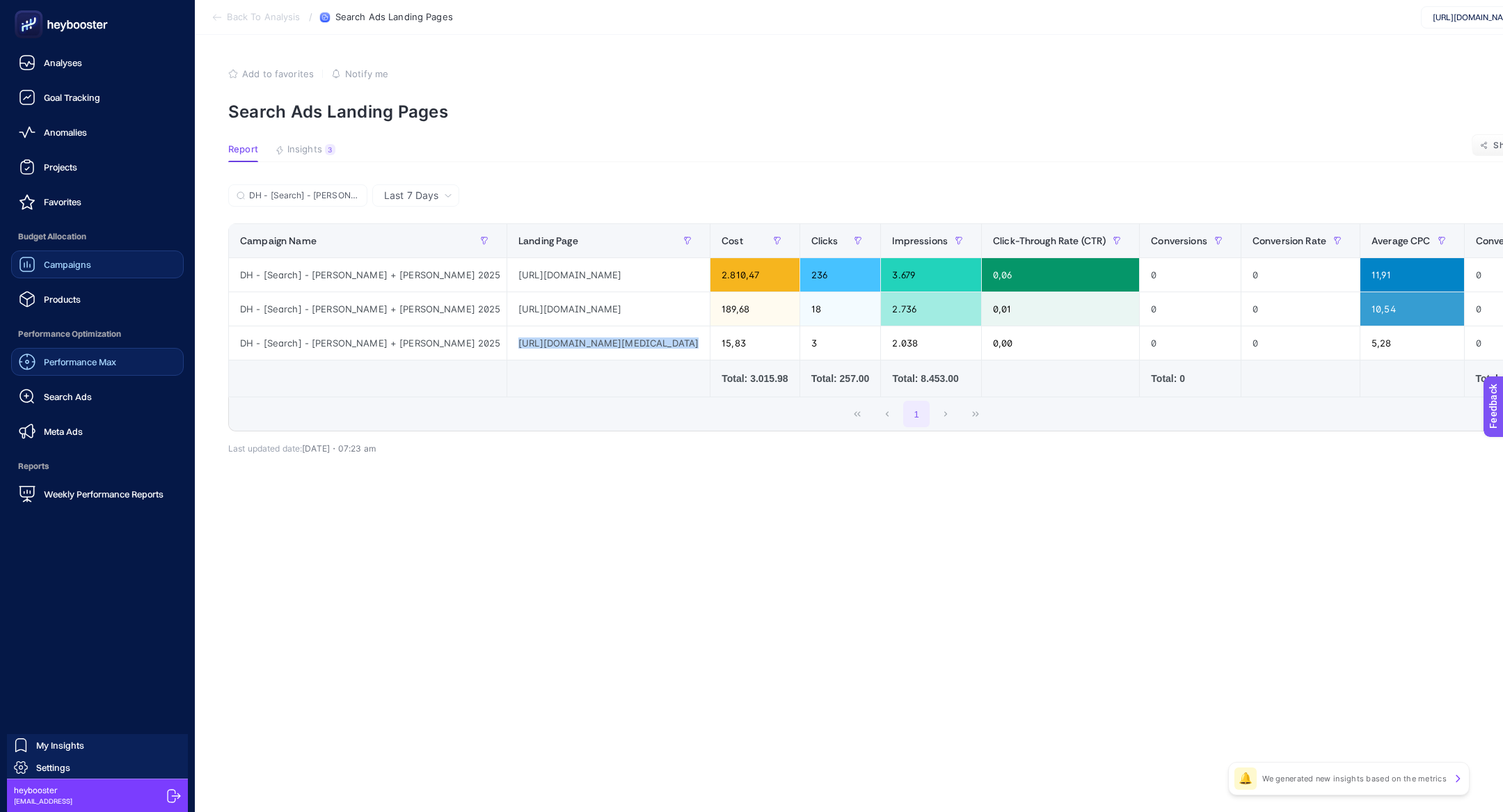
click at [94, 367] on span "Performance Max" at bounding box center [80, 362] width 72 height 11
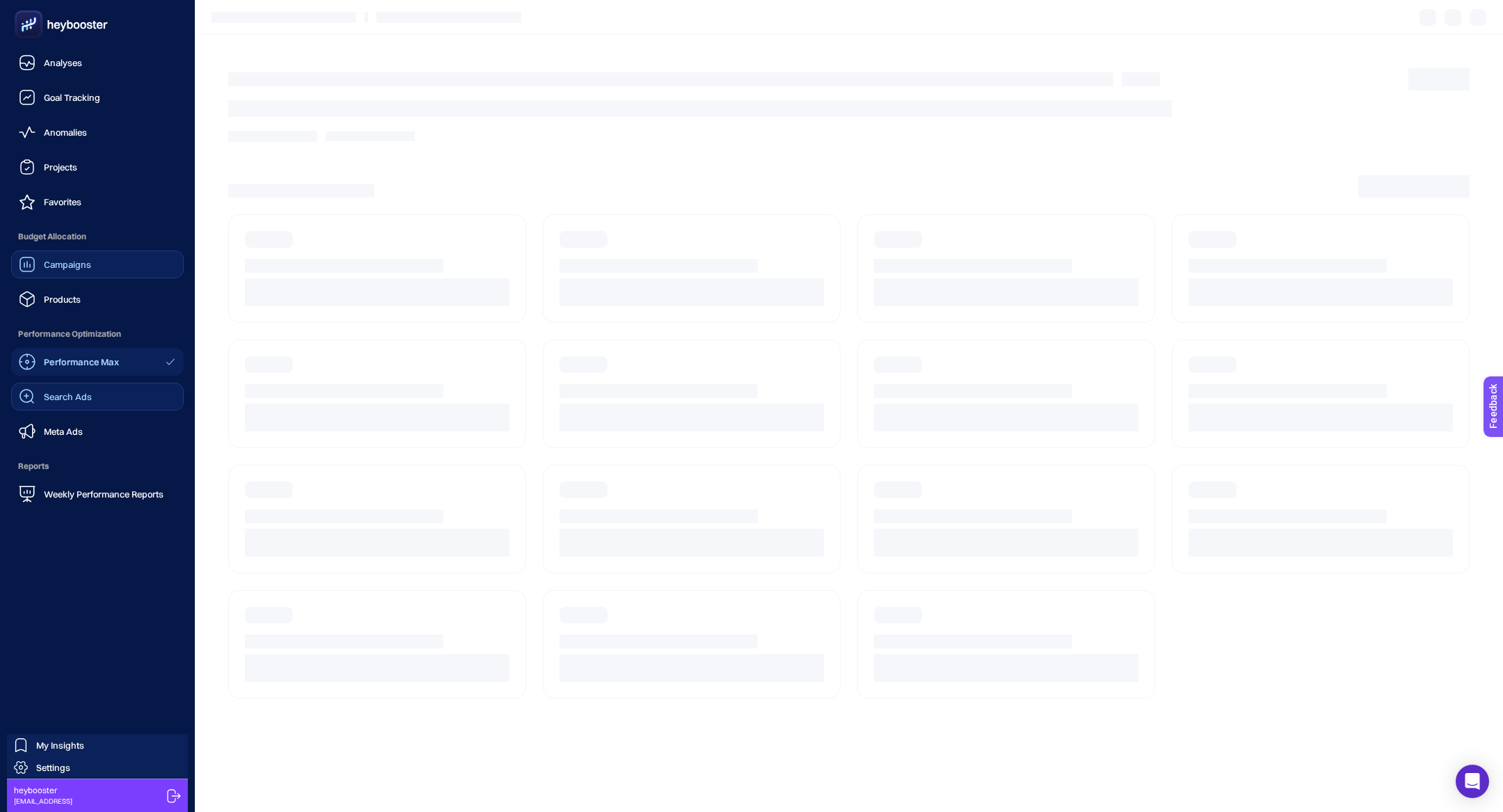
click at [94, 391] on link "Search Ads" at bounding box center [97, 396] width 172 height 28
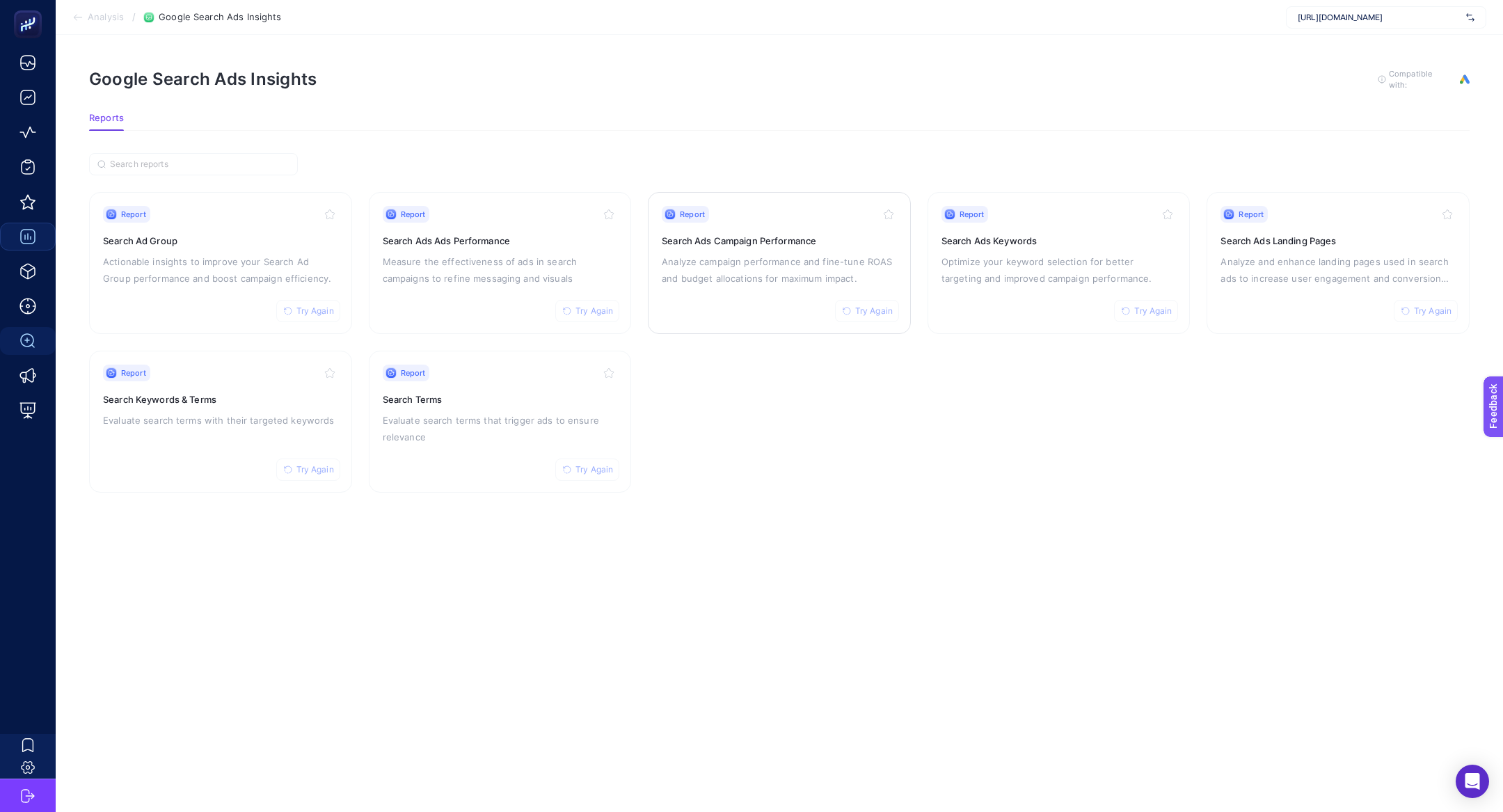
click at [761, 253] on p "Analyze campaign performance and fine-tune ROAS and budget allocations for maxi…" at bounding box center [780, 269] width 235 height 33
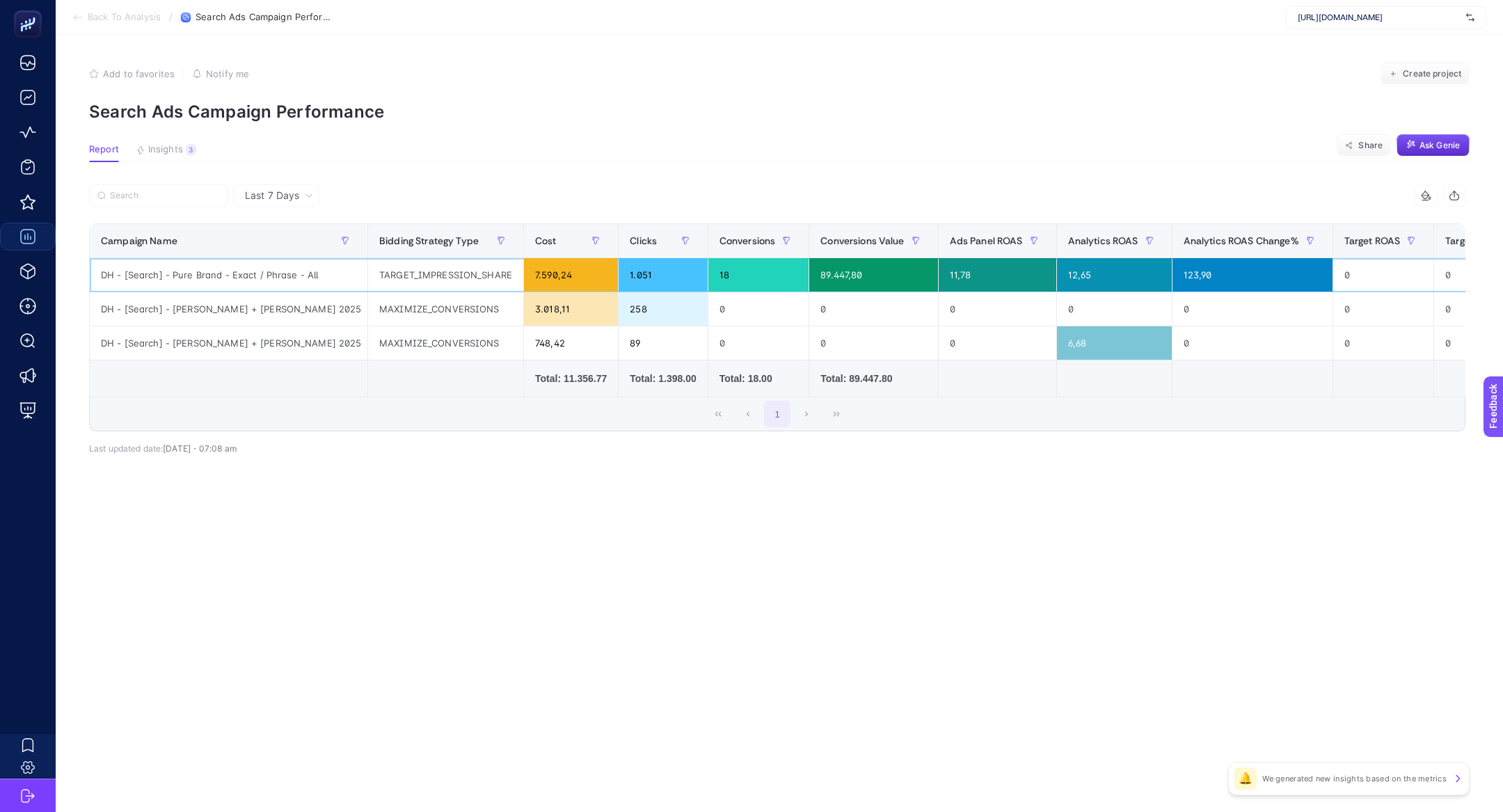
click at [562, 269] on div "7.590,24" at bounding box center [571, 274] width 94 height 33
click at [619, 301] on div "258" at bounding box center [662, 308] width 89 height 33
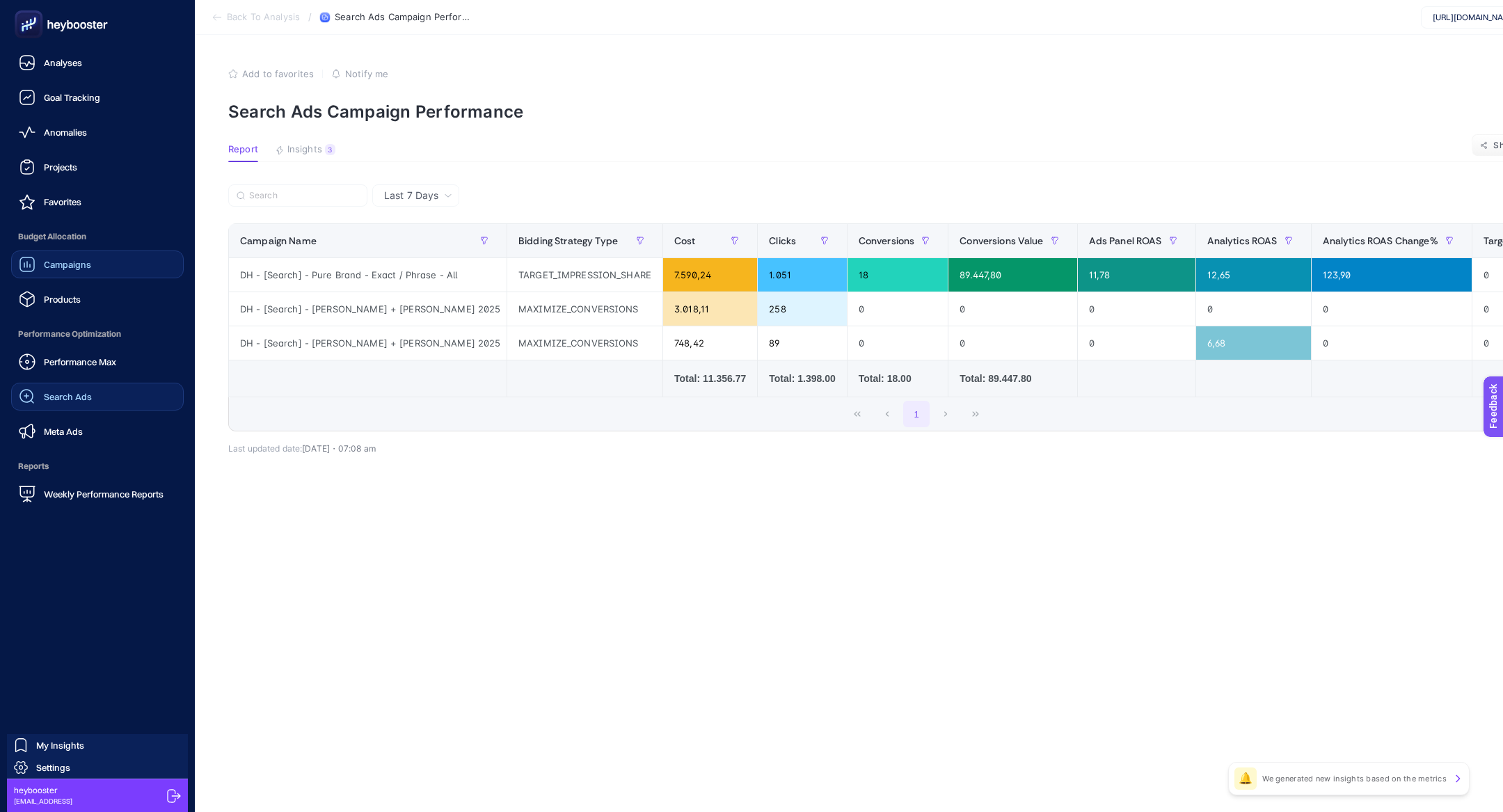
click at [74, 406] on link "Search Ads" at bounding box center [97, 396] width 172 height 28
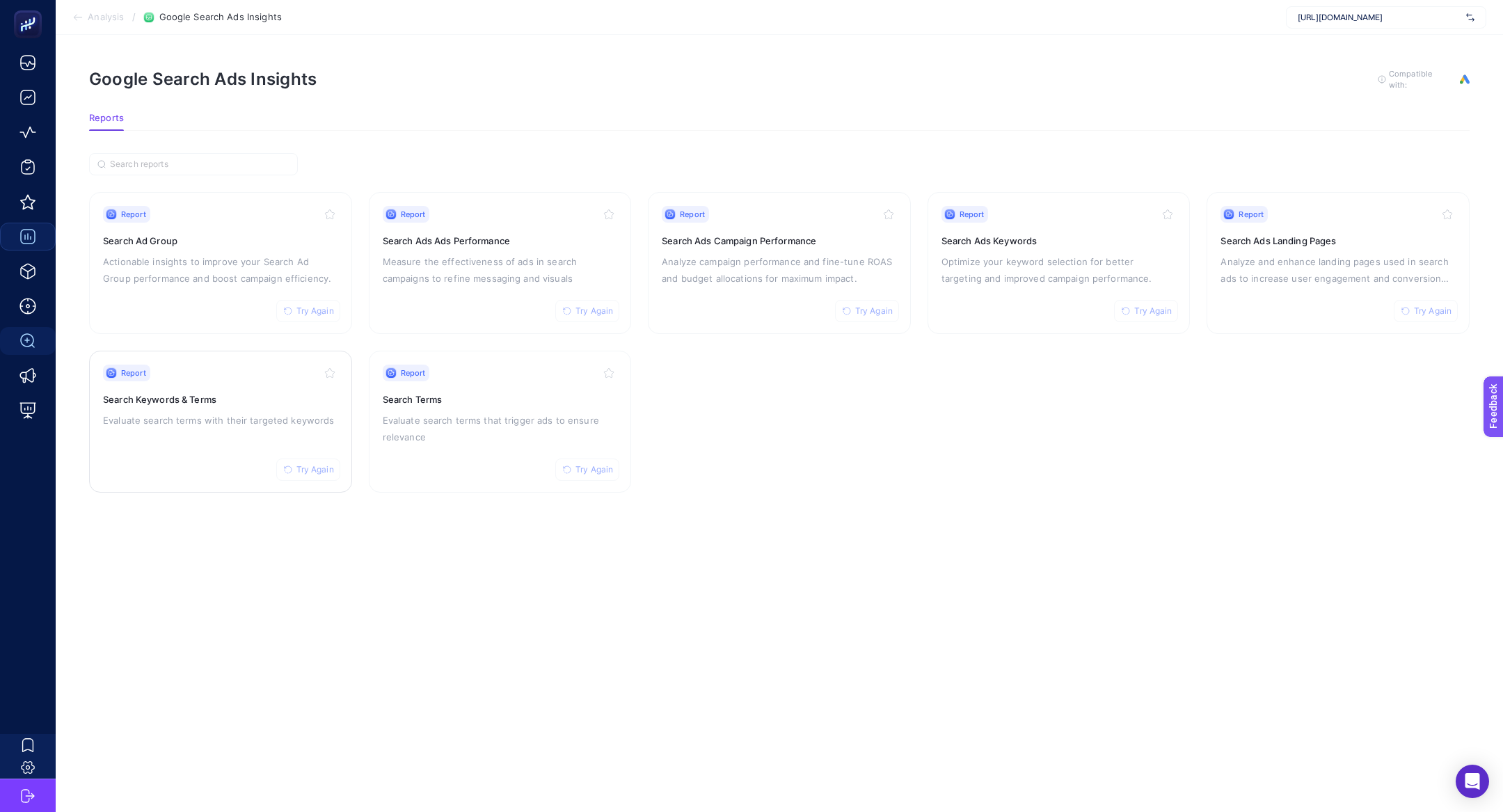
click at [257, 435] on div "Report Try Again Search Keywords & Terms Evaluate search terms with their targe…" at bounding box center [221, 421] width 235 height 114
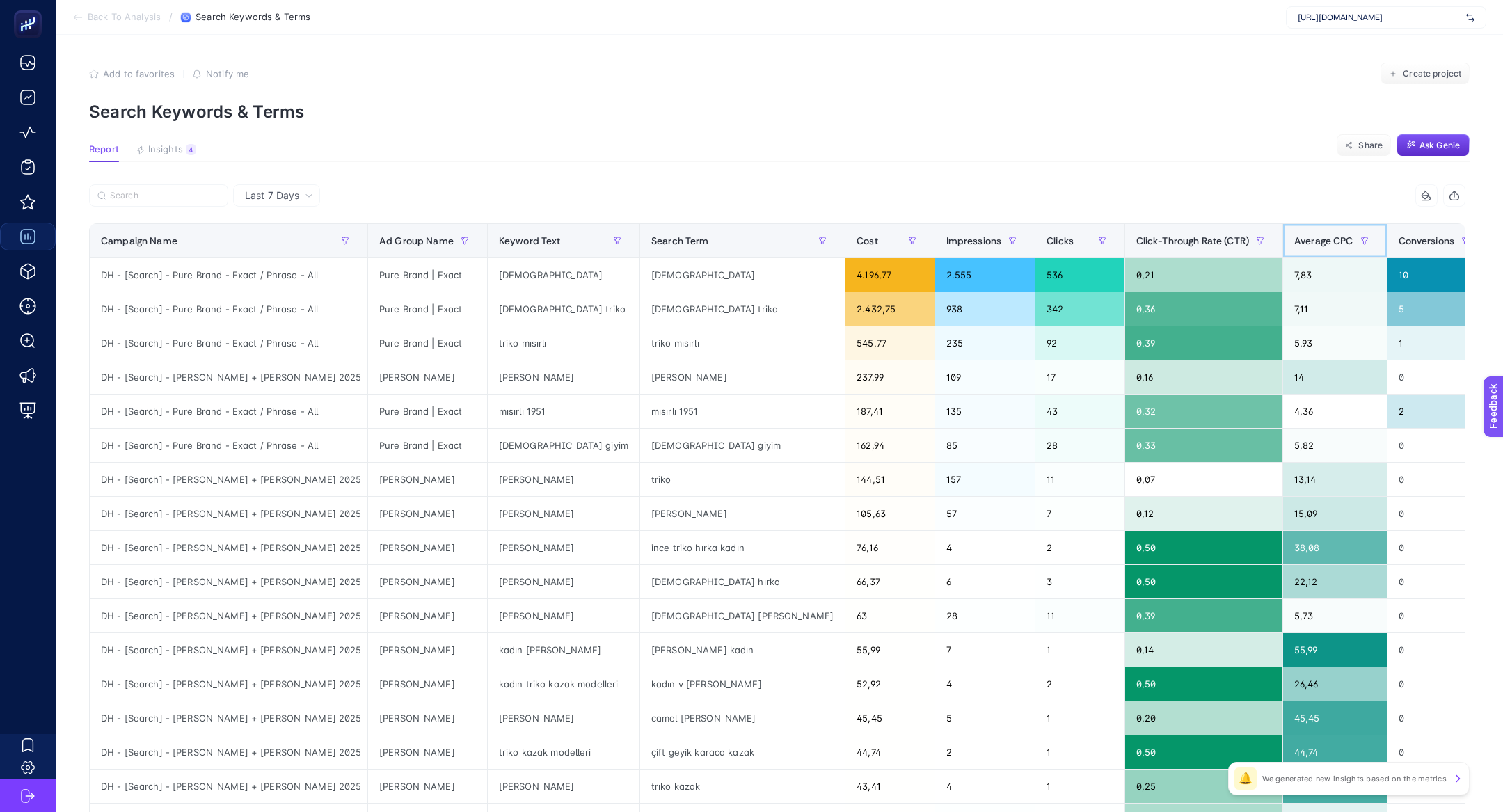
click at [1294, 240] on span "Average CPC" at bounding box center [1323, 241] width 59 height 11
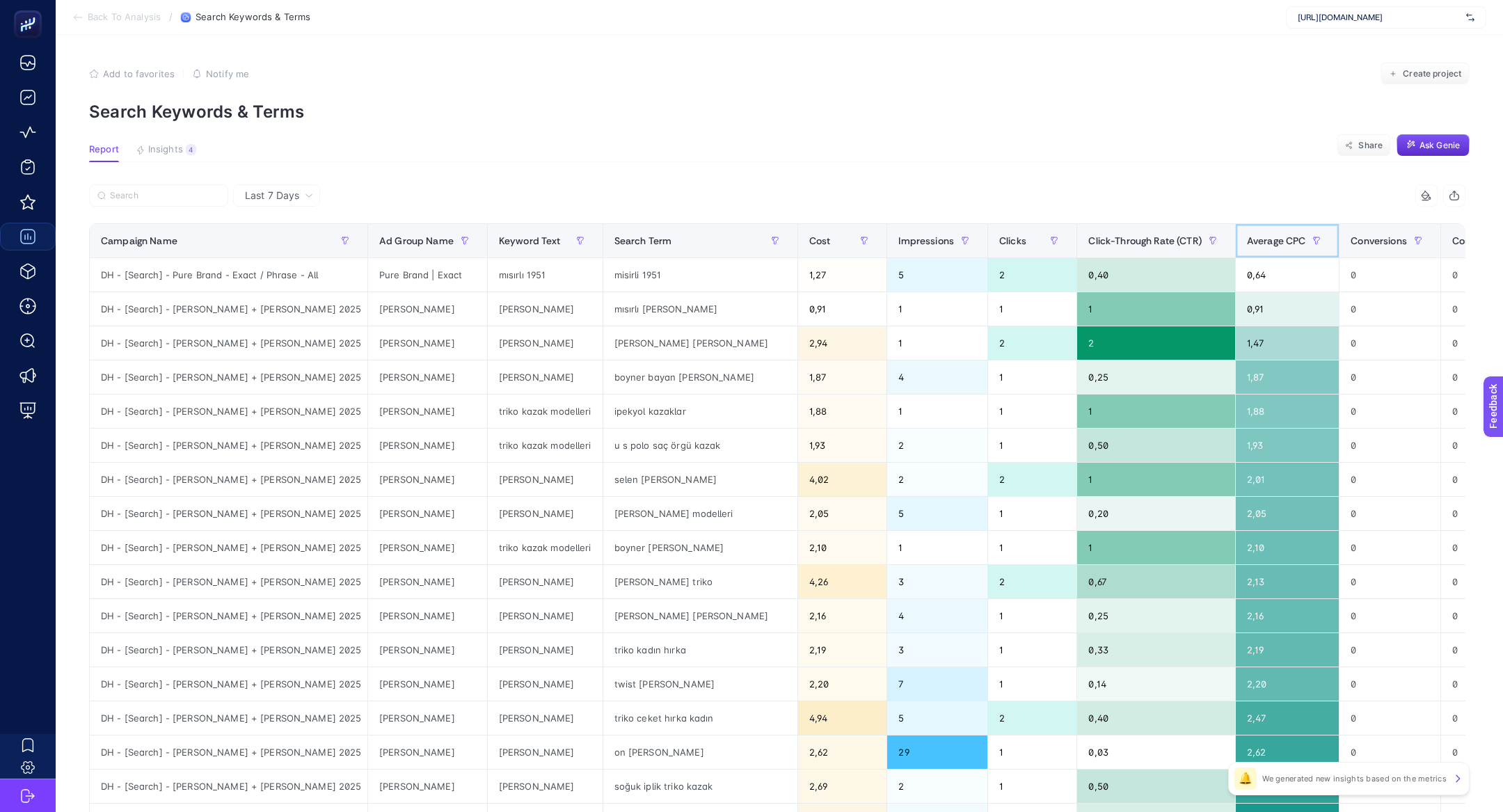
click at [1235, 254] on th "Average CPC" at bounding box center [1287, 241] width 104 height 34
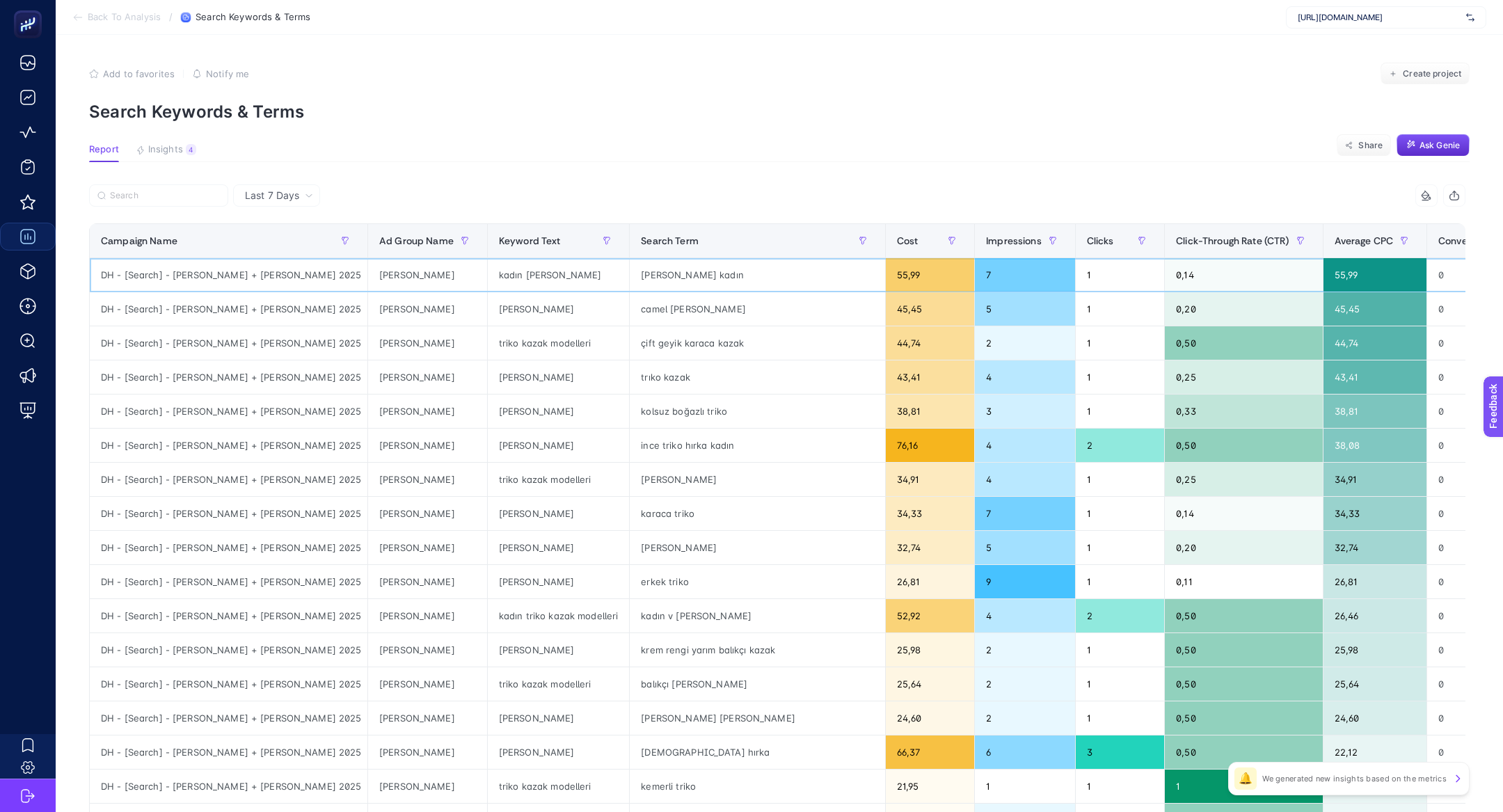
click at [630, 274] on div "triko kazak kadın" at bounding box center [757, 274] width 255 height 33
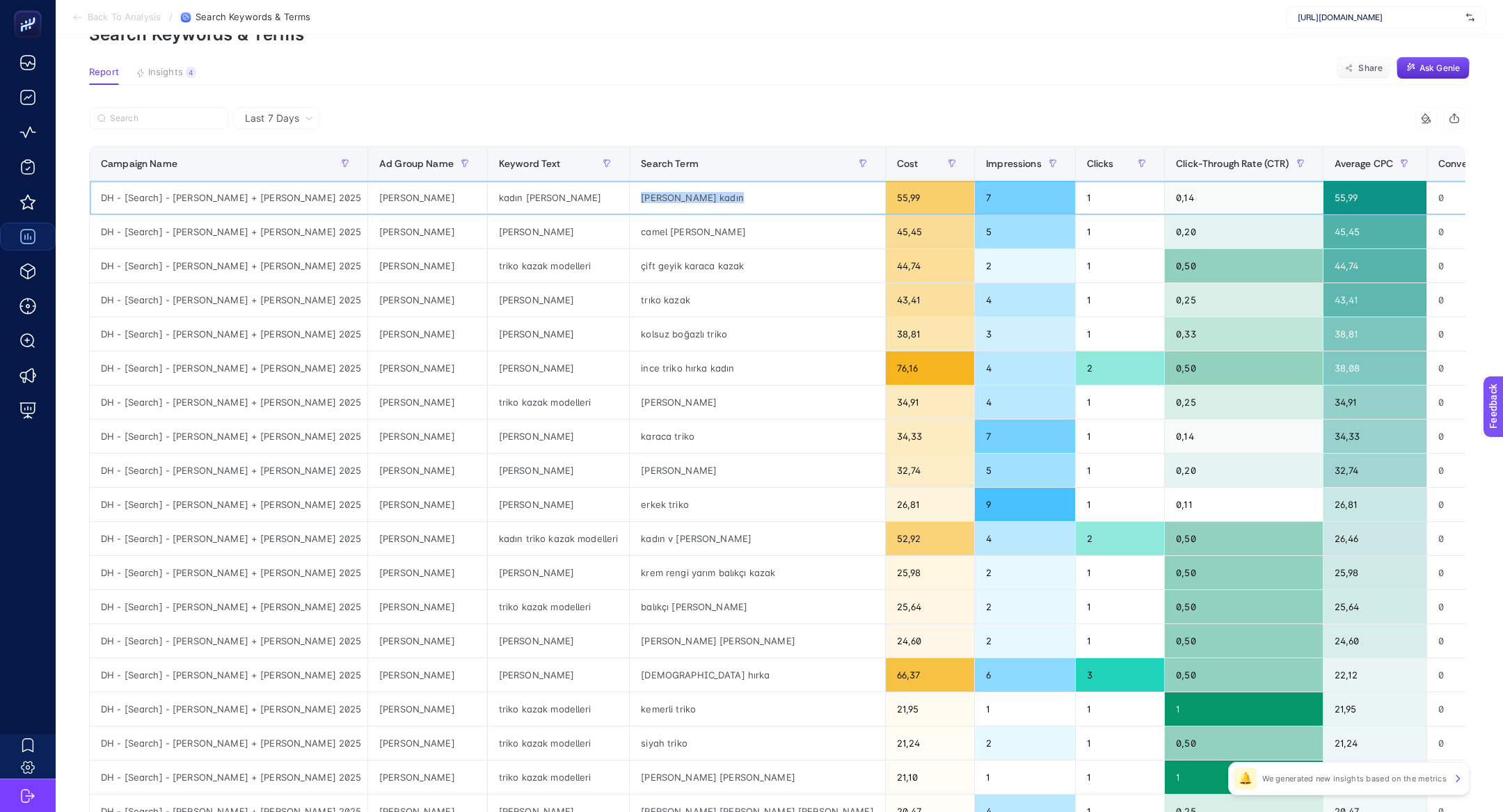
scroll to position [92, 0]
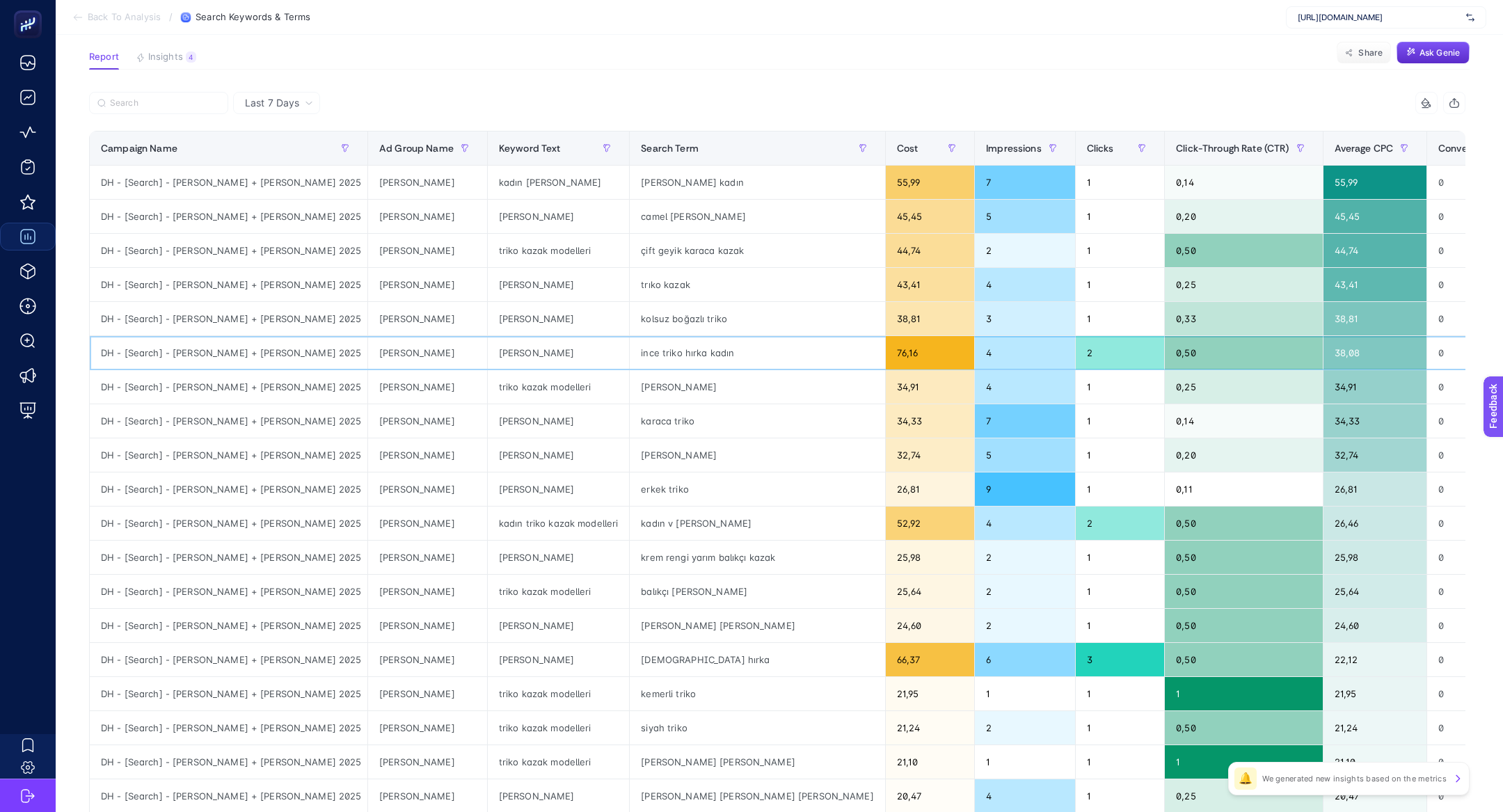
click at [488, 356] on div "triko hırka" at bounding box center [559, 352] width 142 height 33
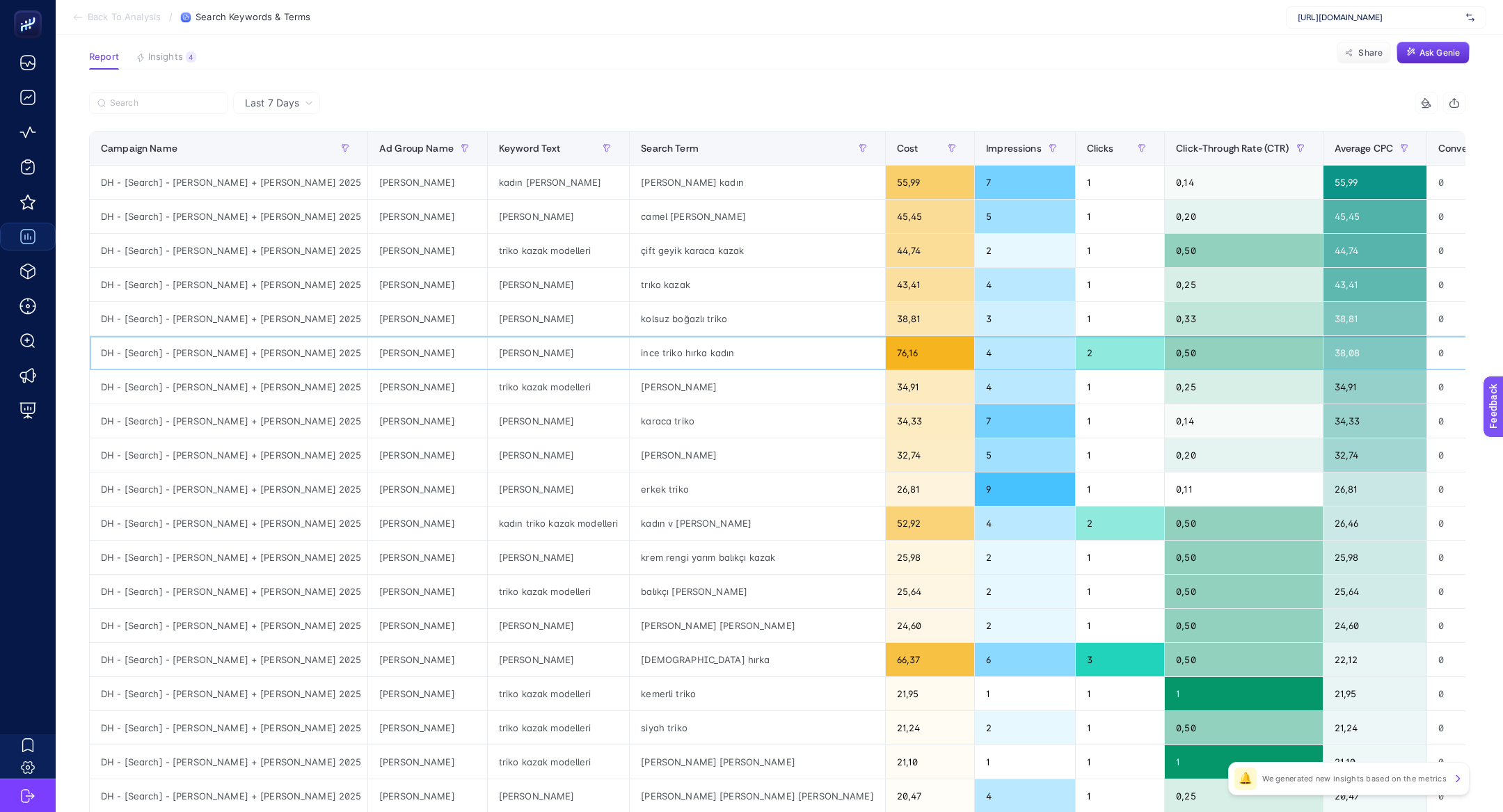
click at [488, 356] on div "triko hırka" at bounding box center [559, 352] width 142 height 33
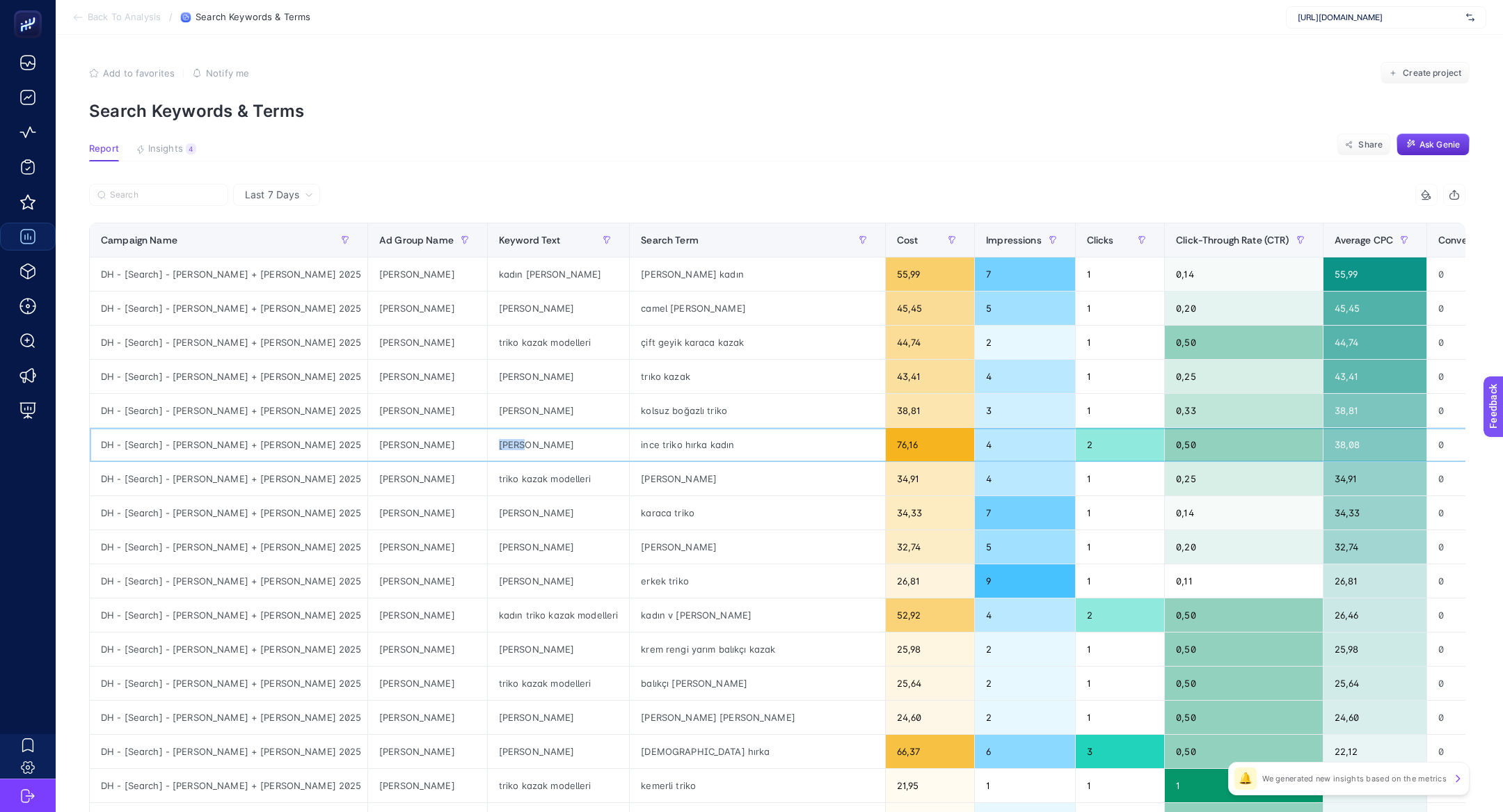
scroll to position [0, 0]
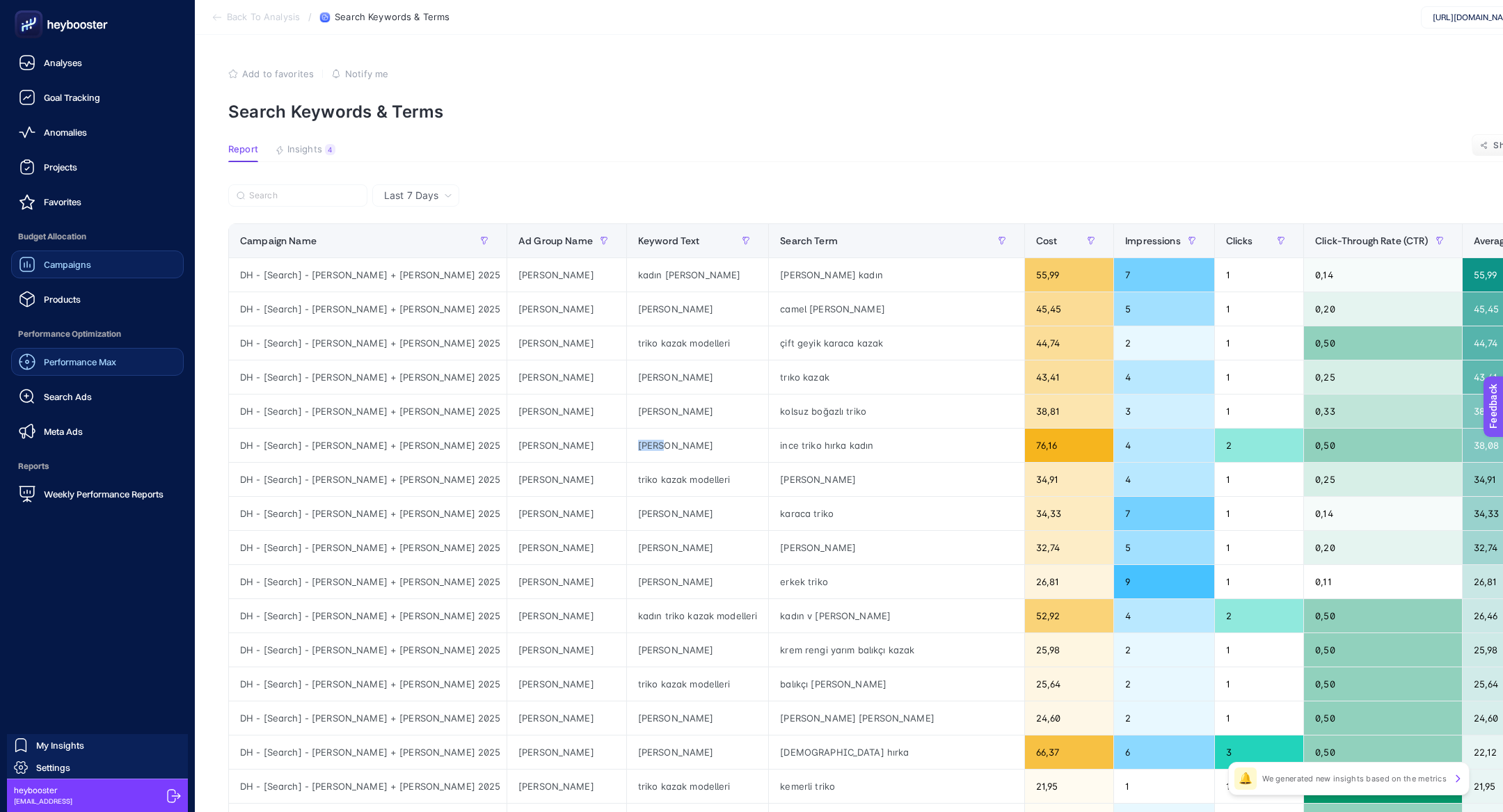
click at [67, 354] on div "Performance Max" at bounding box center [67, 362] width 97 height 17
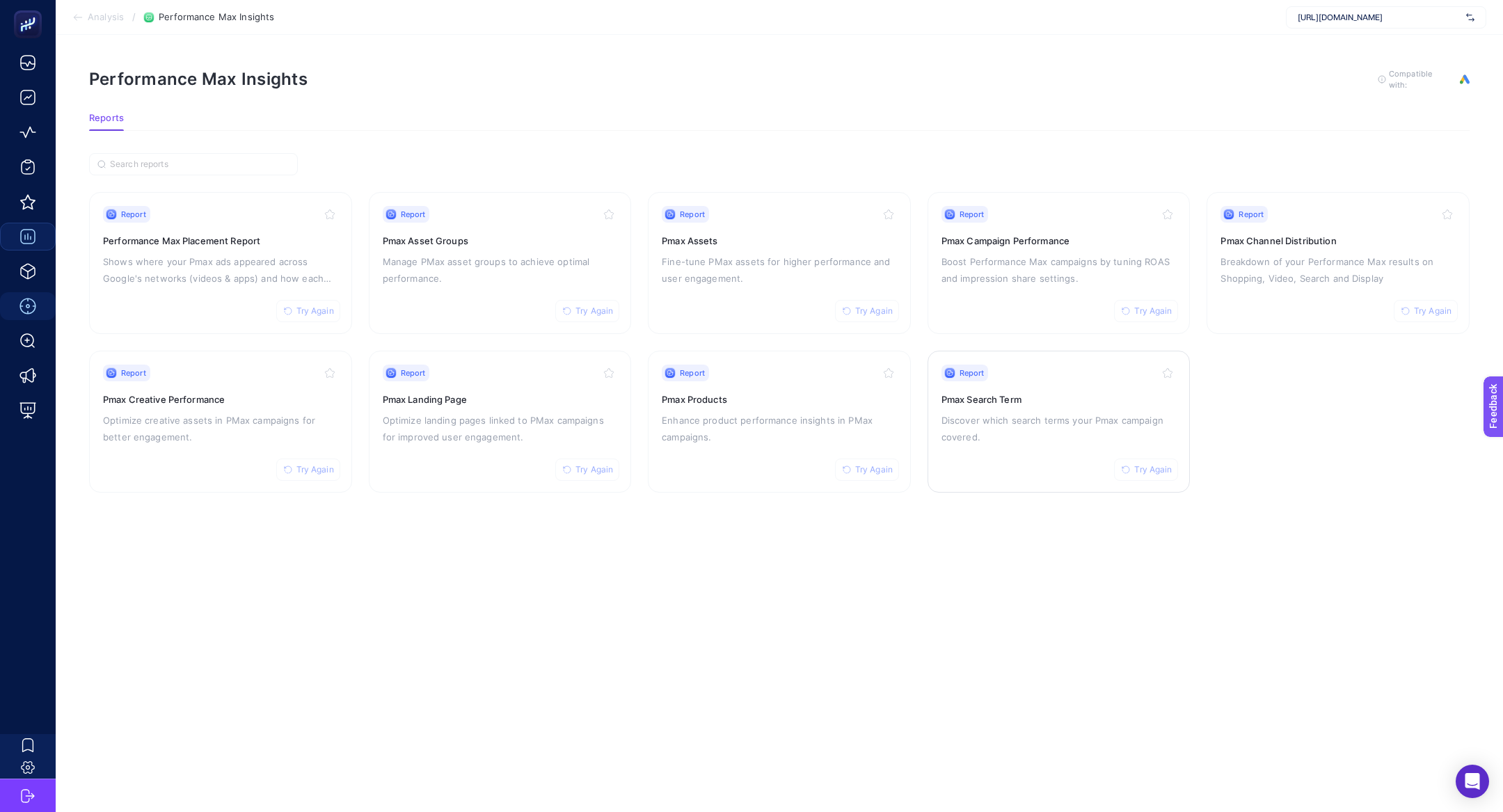
click at [1066, 421] on p "Discover which search terms your Pmax campaign covered." at bounding box center [1059, 428] width 235 height 33
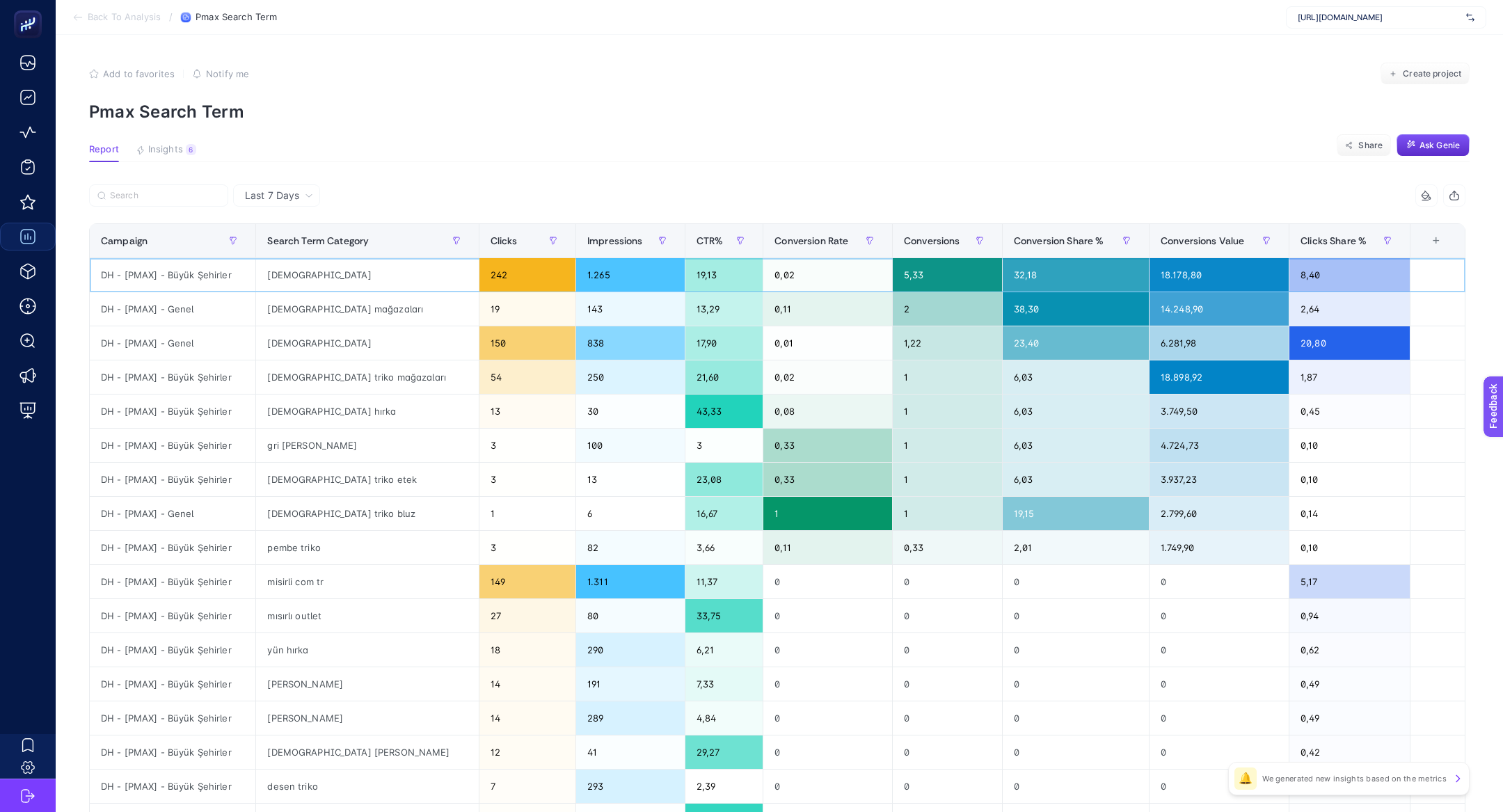
click at [342, 277] on div "mısırlı" at bounding box center [367, 274] width 222 height 33
click at [167, 151] on span "Insights" at bounding box center [165, 150] width 35 height 11
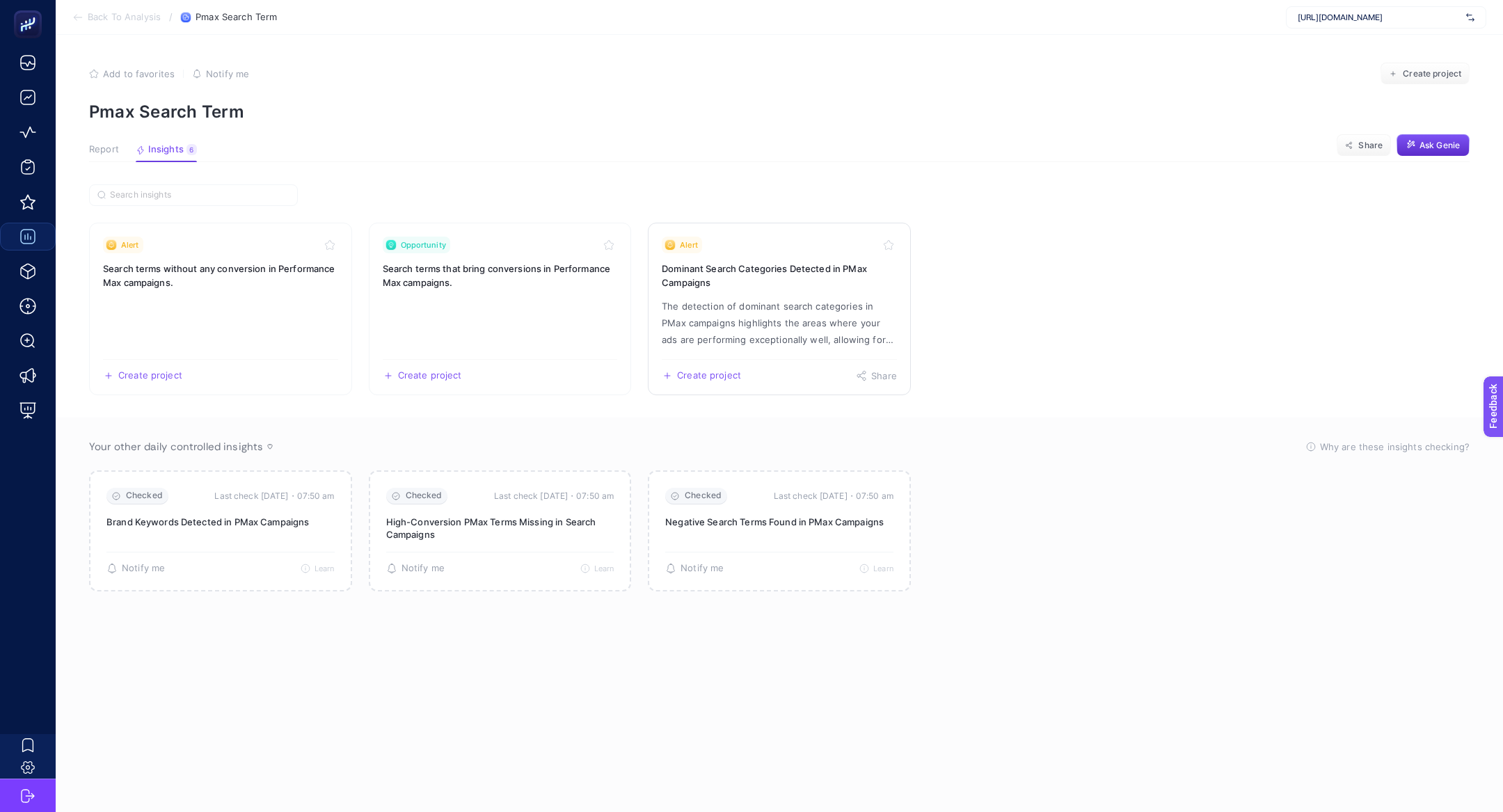
click at [716, 298] on p "The detection of dominant search categories in PMax campaigns highlights the ar…" at bounding box center [780, 323] width 235 height 50
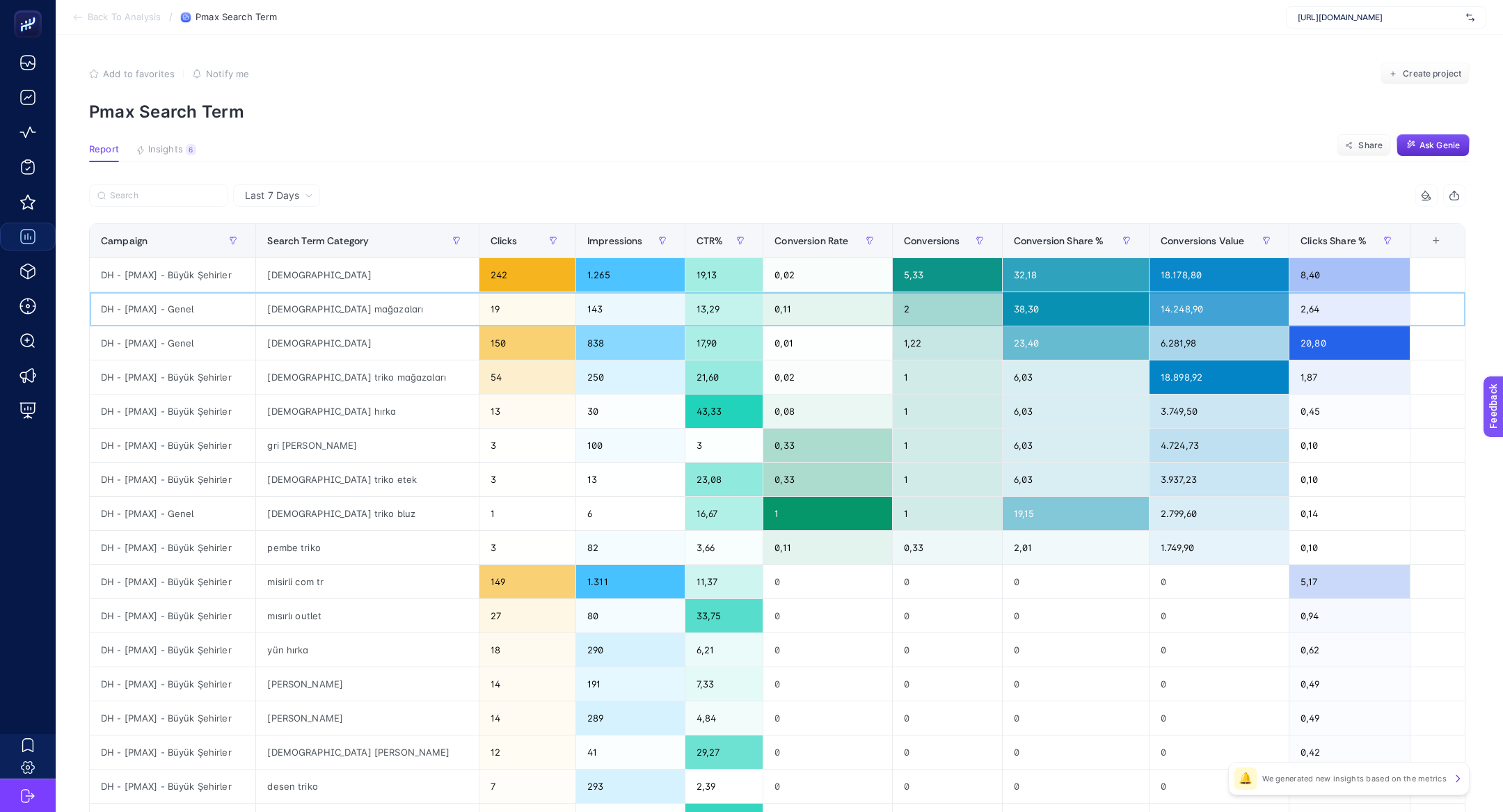
click at [328, 308] on div "mısırlı mağazaları" at bounding box center [367, 308] width 222 height 33
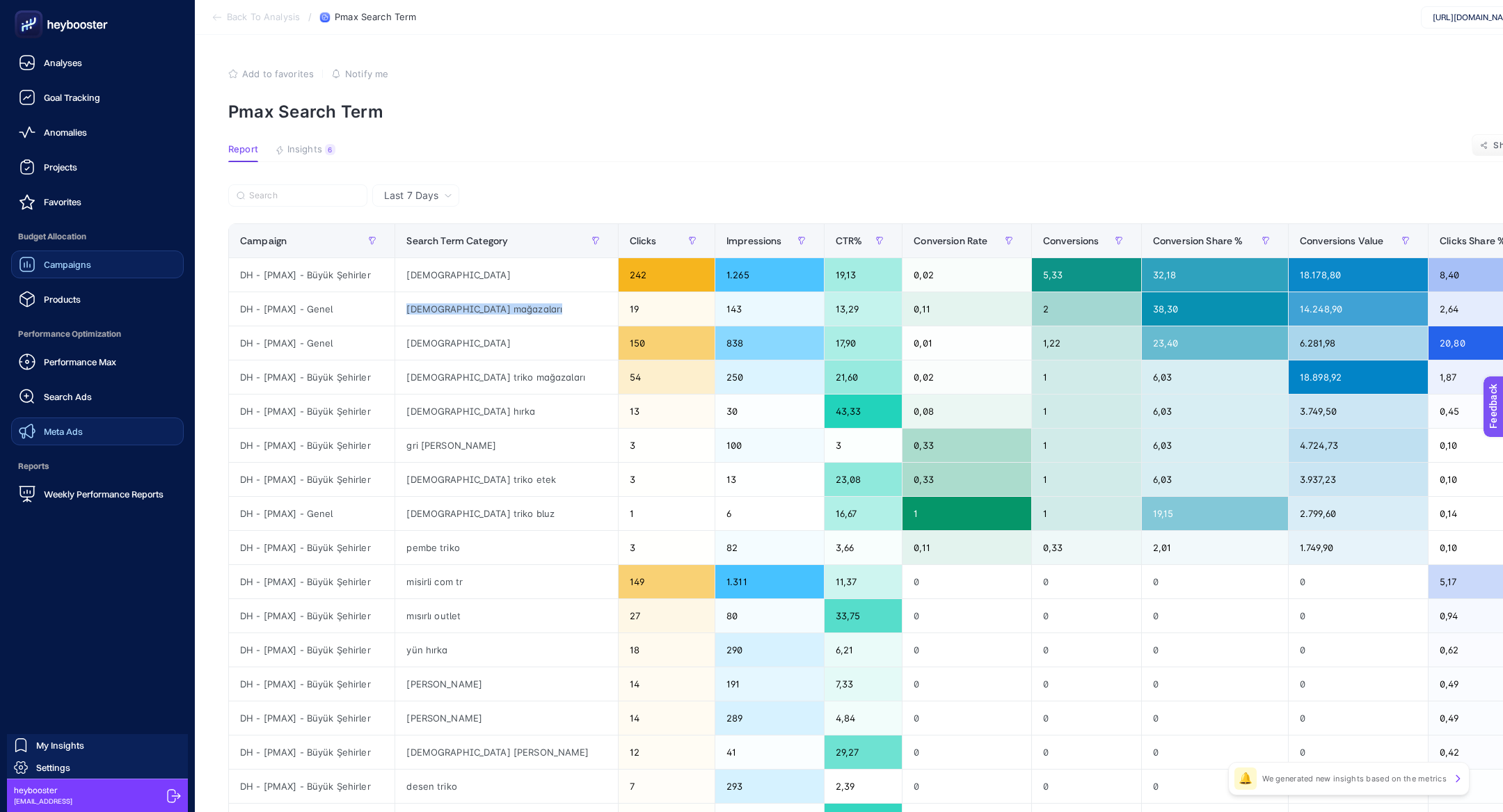
click at [51, 426] on span "Meta Ads" at bounding box center [63, 431] width 39 height 11
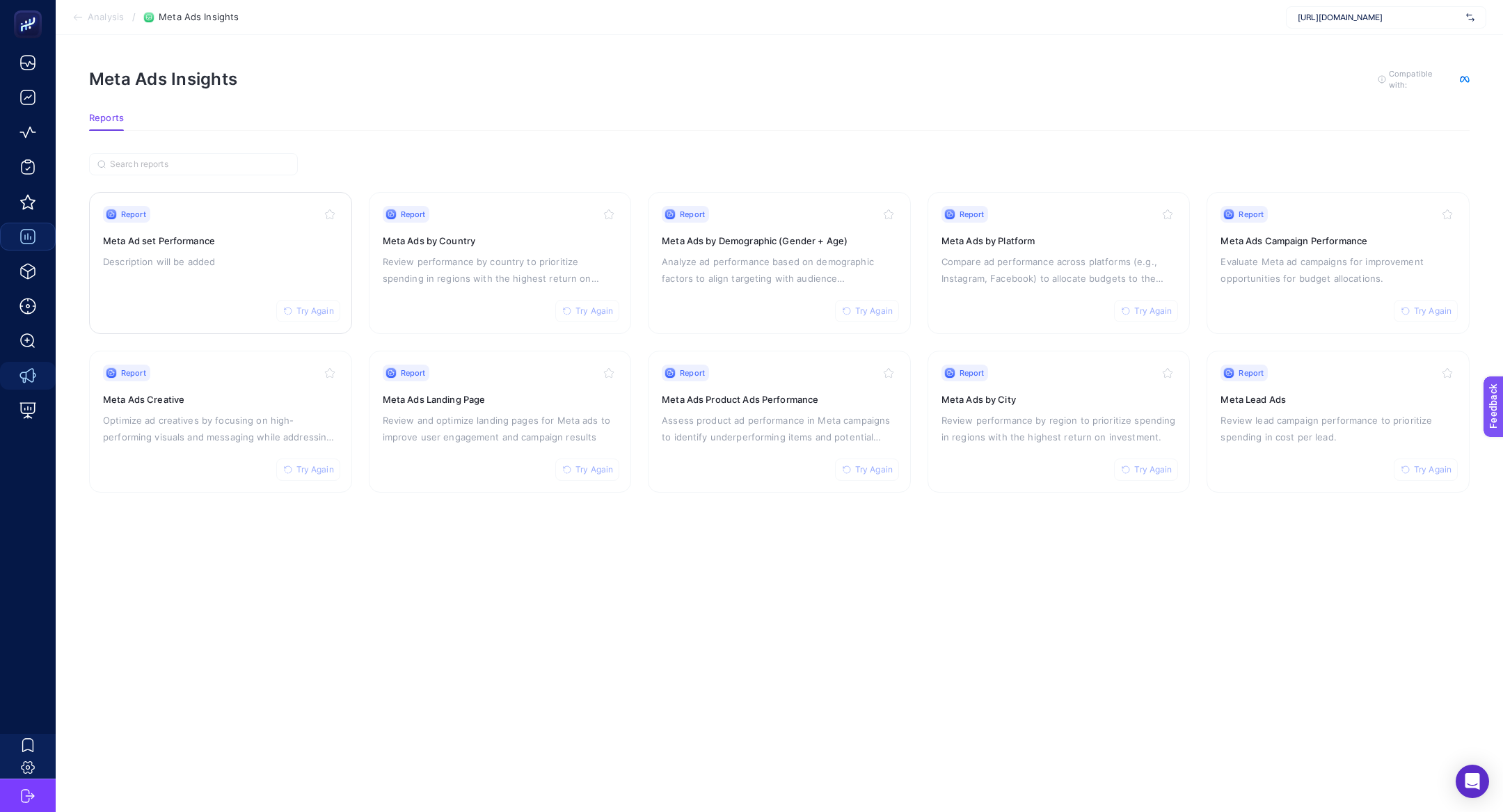
click at [173, 239] on h3 "Meta Ad set Performance" at bounding box center [221, 241] width 235 height 14
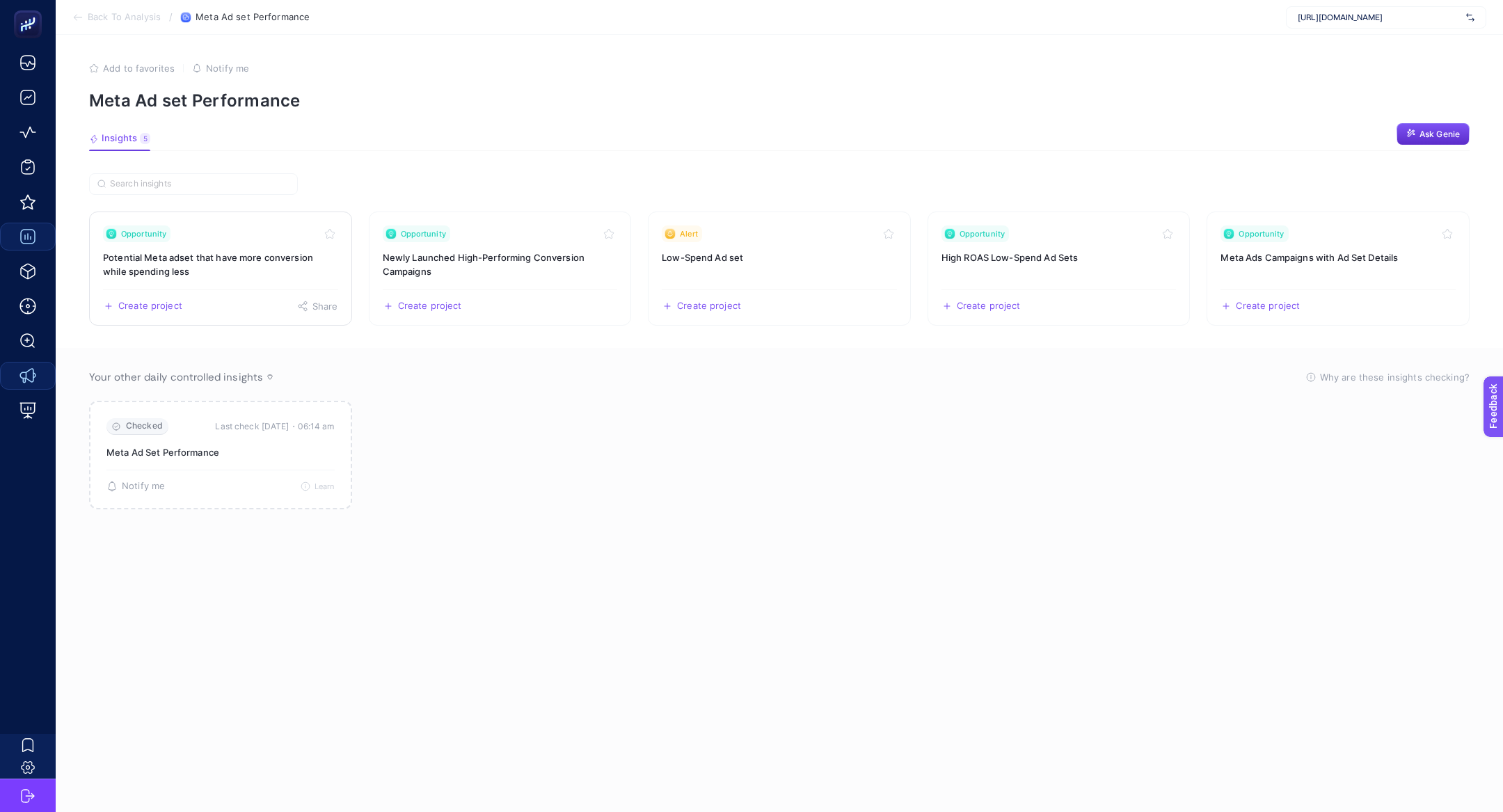
click at [238, 257] on h3 "Potential Meta adset that have more conversion while spending less" at bounding box center [221, 264] width 235 height 28
click at [1292, 264] on link "Opportunity Meta Ads Campaigns with Ad Set Details Create project Share" at bounding box center [1338, 268] width 263 height 114
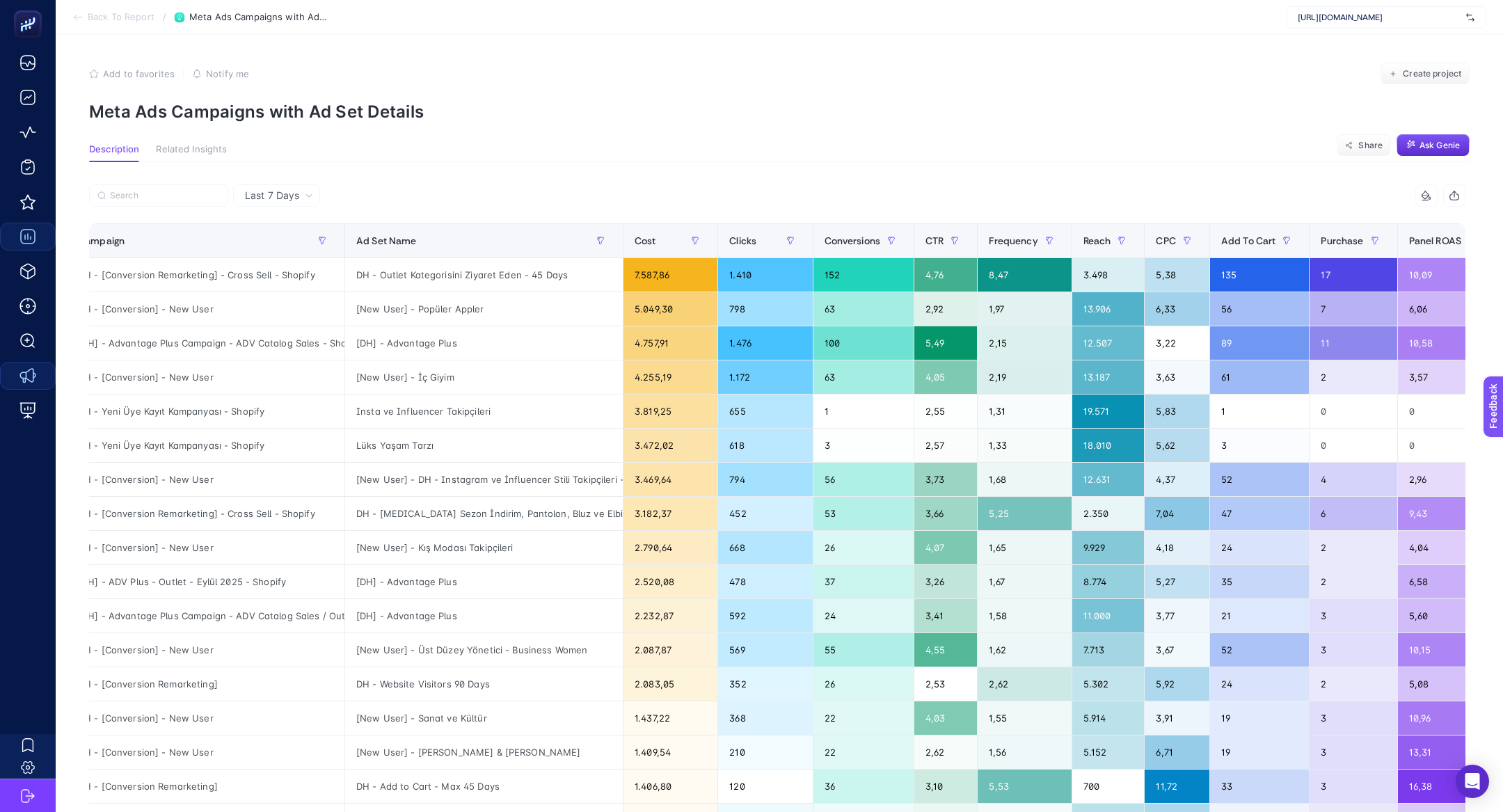
scroll to position [0, 26]
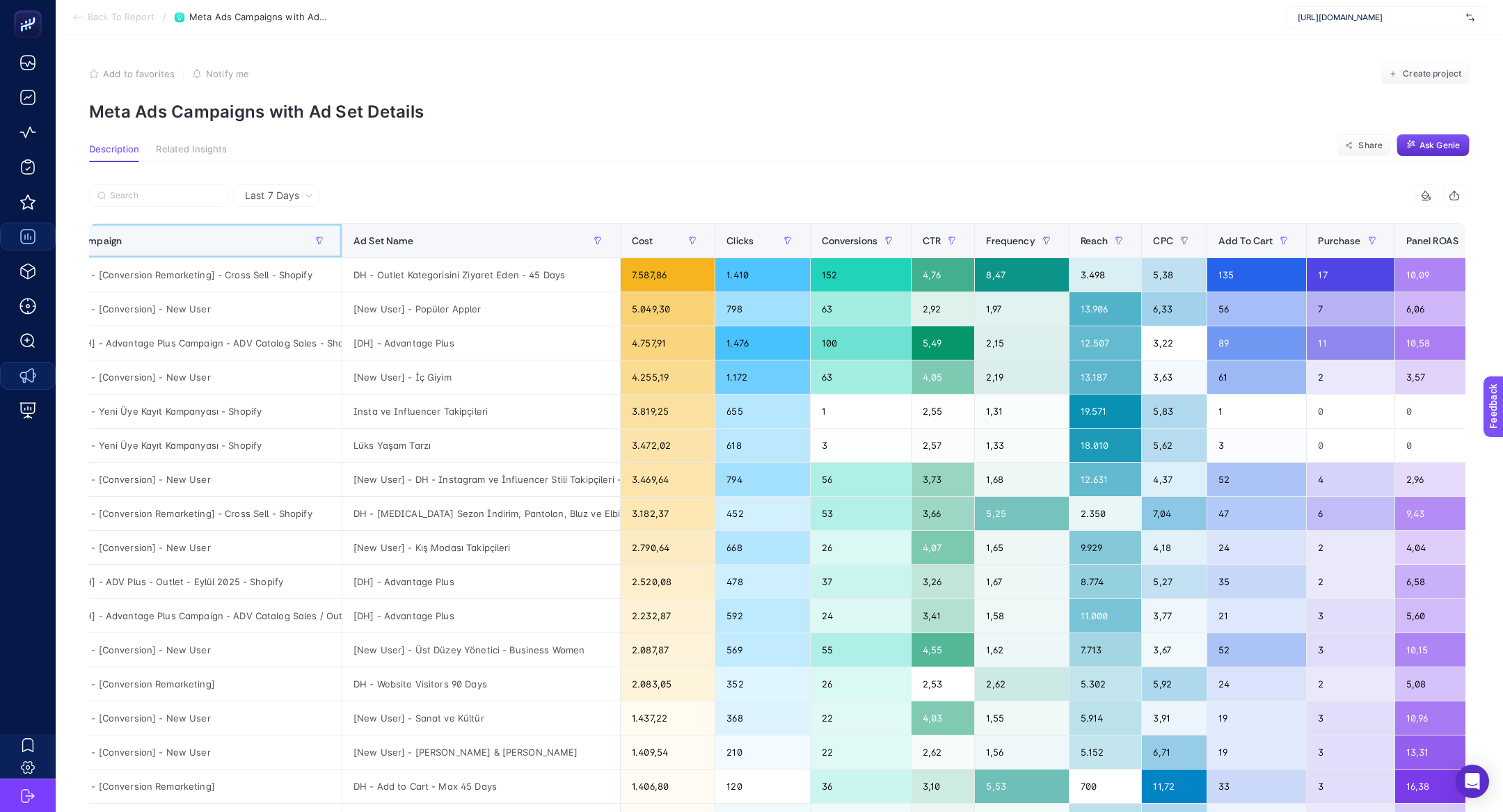
click at [196, 246] on div "Campaign" at bounding box center [203, 240] width 255 height 22
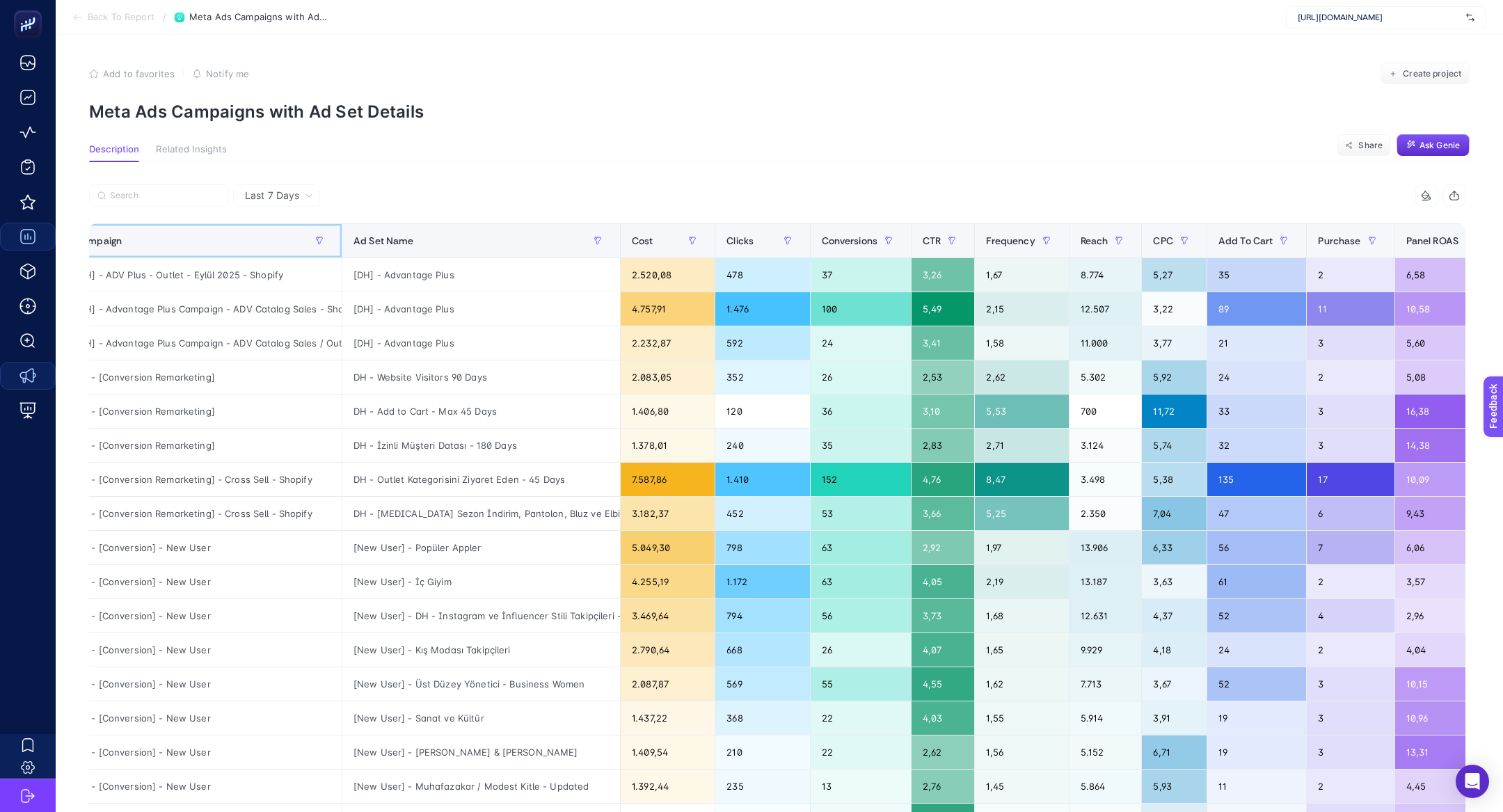
click at [196, 246] on div "Campaign" at bounding box center [203, 240] width 255 height 22
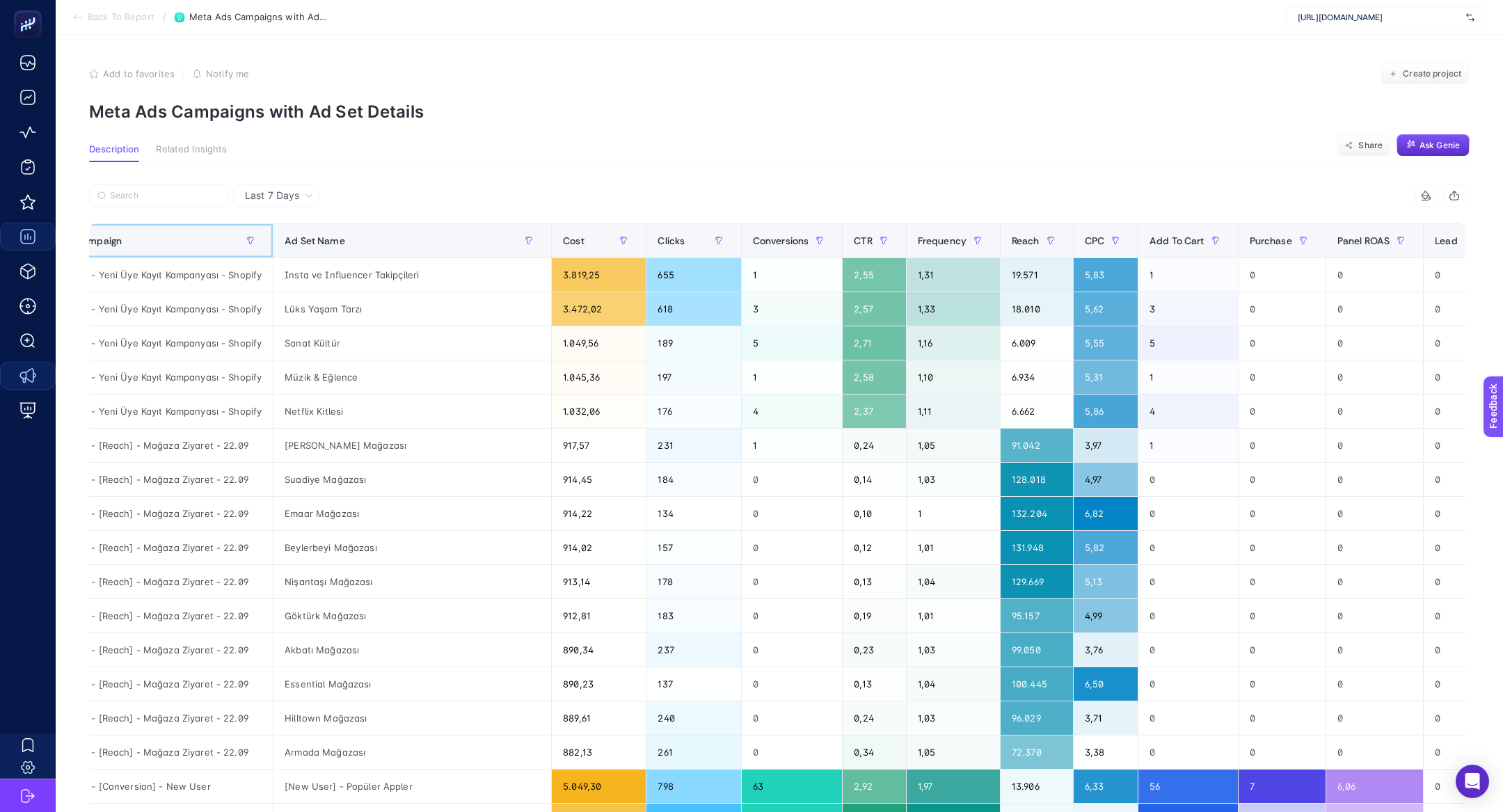
click at [177, 240] on div "Campaign" at bounding box center [168, 240] width 187 height 22
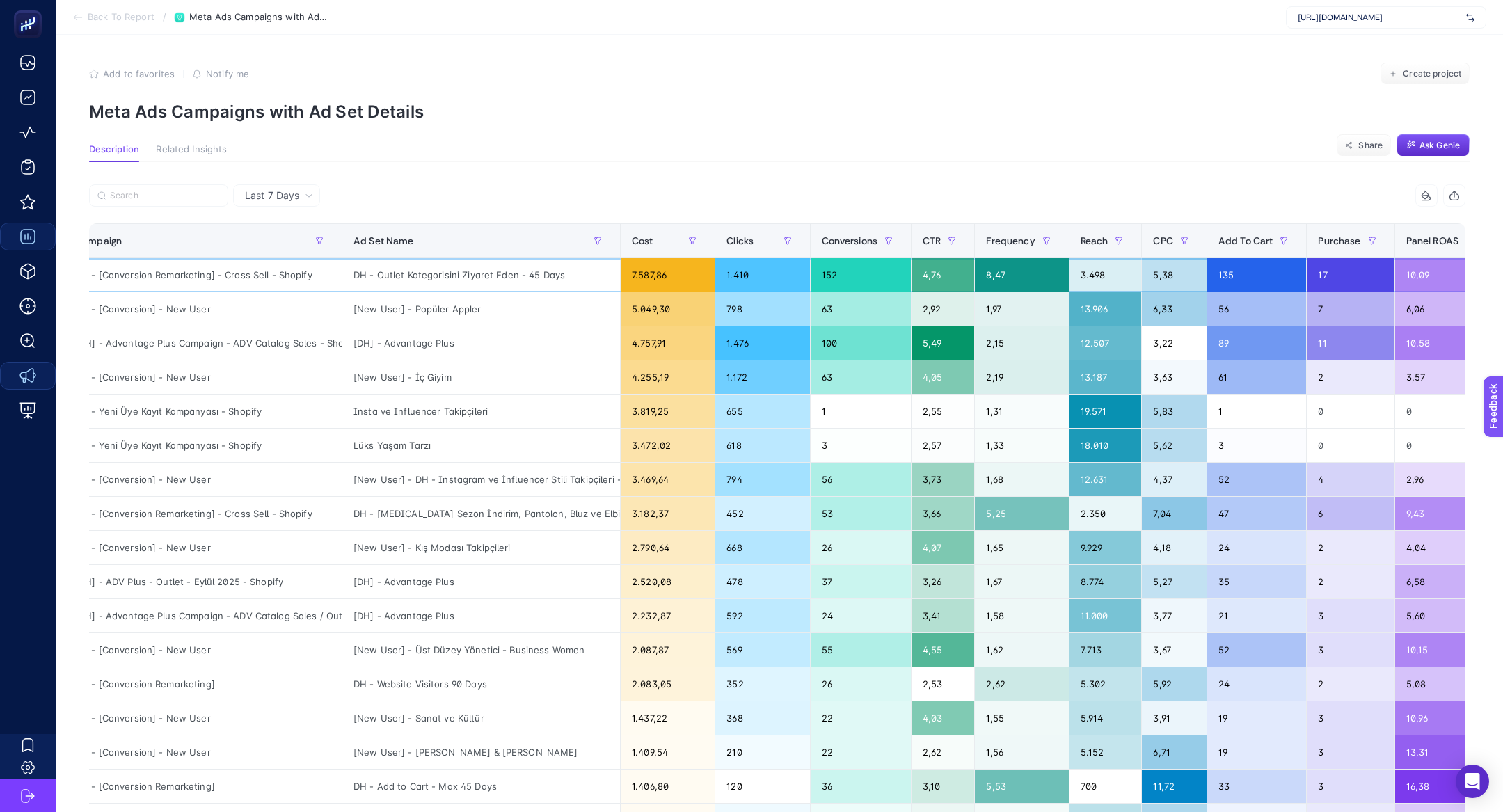
click at [247, 282] on div "DH - [Conversion Remarketing] - Cross Sell - Shopify" at bounding box center [202, 274] width 277 height 33
click at [245, 273] on div "DH - [Conversion Remarketing] - Cross Sell - Shopify" at bounding box center [202, 274] width 277 height 33
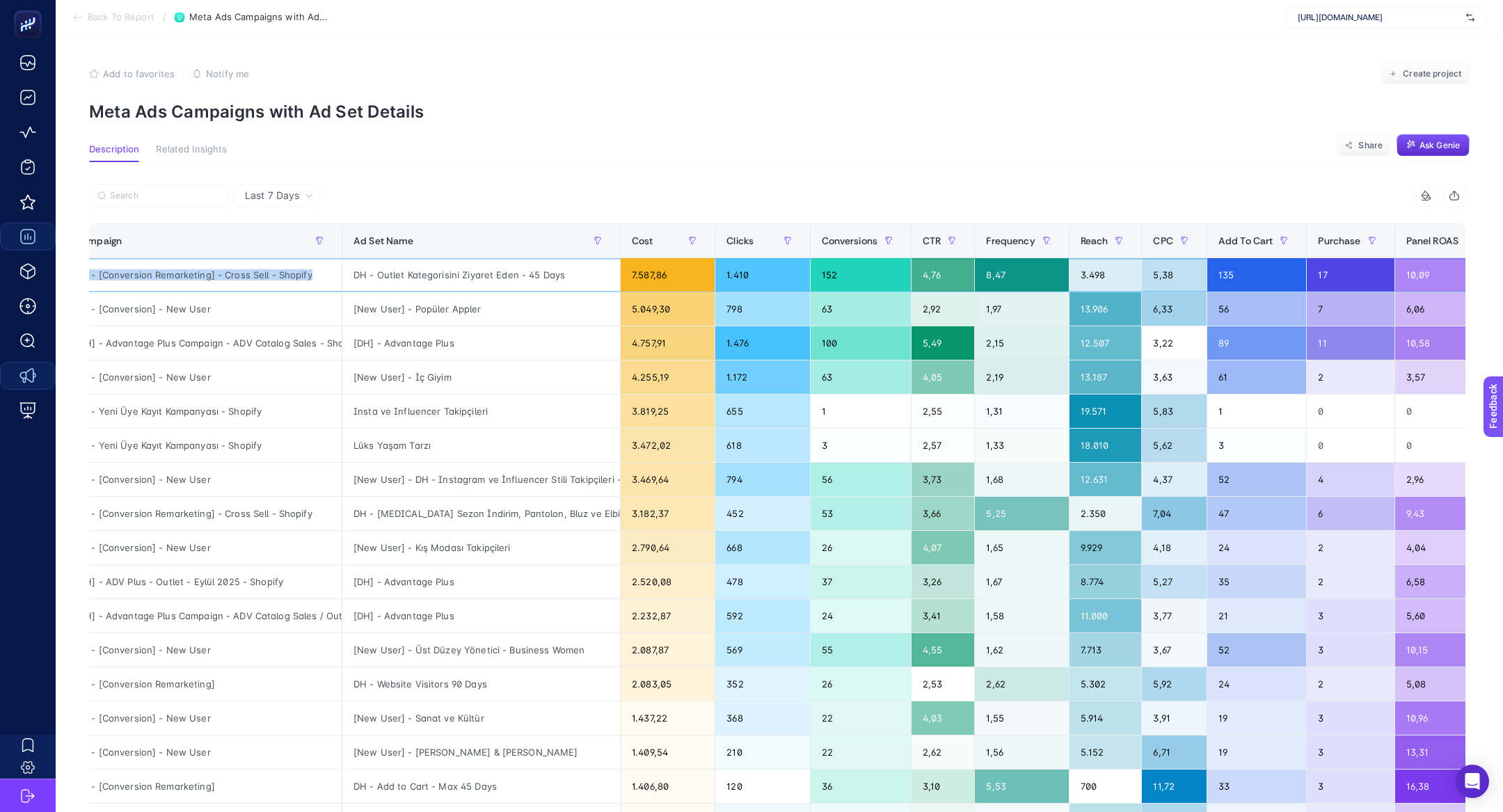
copy tr "DH - [Conversion Remarketing] - Cross Sell - Shopify"
click at [176, 194] on input "Search" at bounding box center [165, 196] width 110 height 11
paste input "DH - [Conversion Remarketing] - Cross Sell - Shopify"
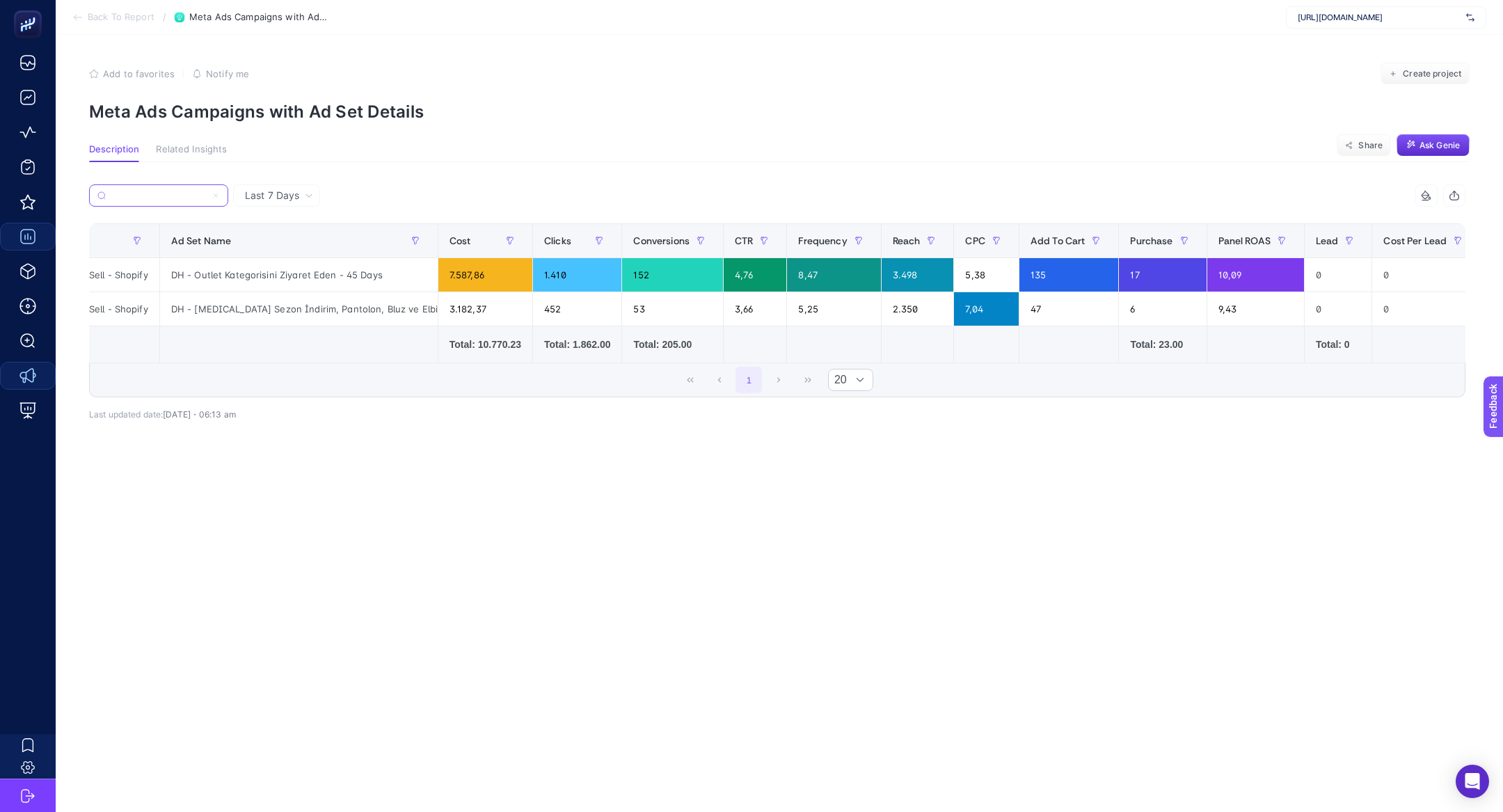
scroll to position [0, 0]
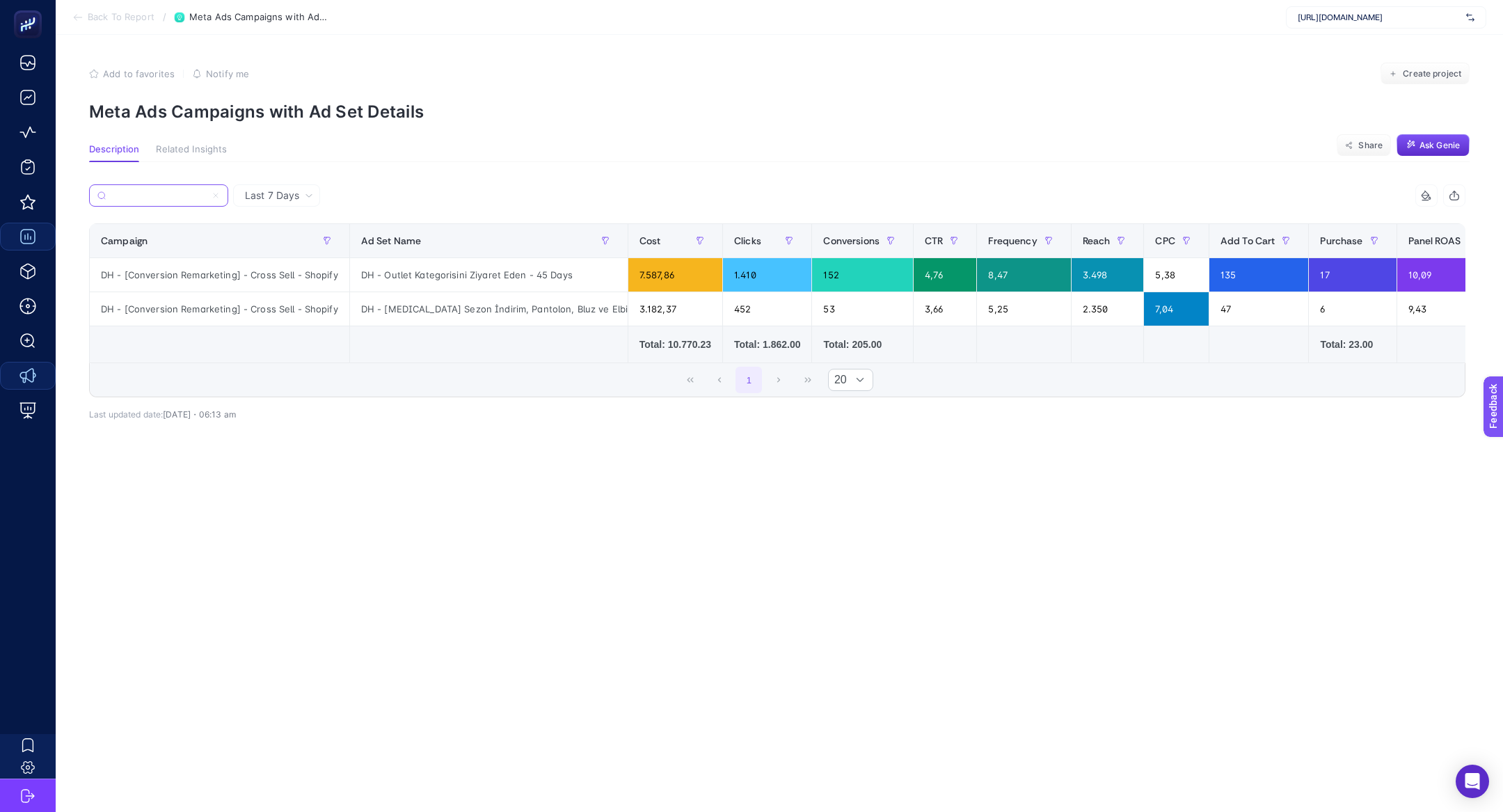
type input "DH - [Conversion Remarketing] - Cross Sell - Shopify"
click at [216, 195] on icon at bounding box center [216, 196] width 4 height 4
click at [206, 195] on input "DH - [Conversion Remarketing] - Cross Sell - Shopify" at bounding box center [158, 196] width 94 height 11
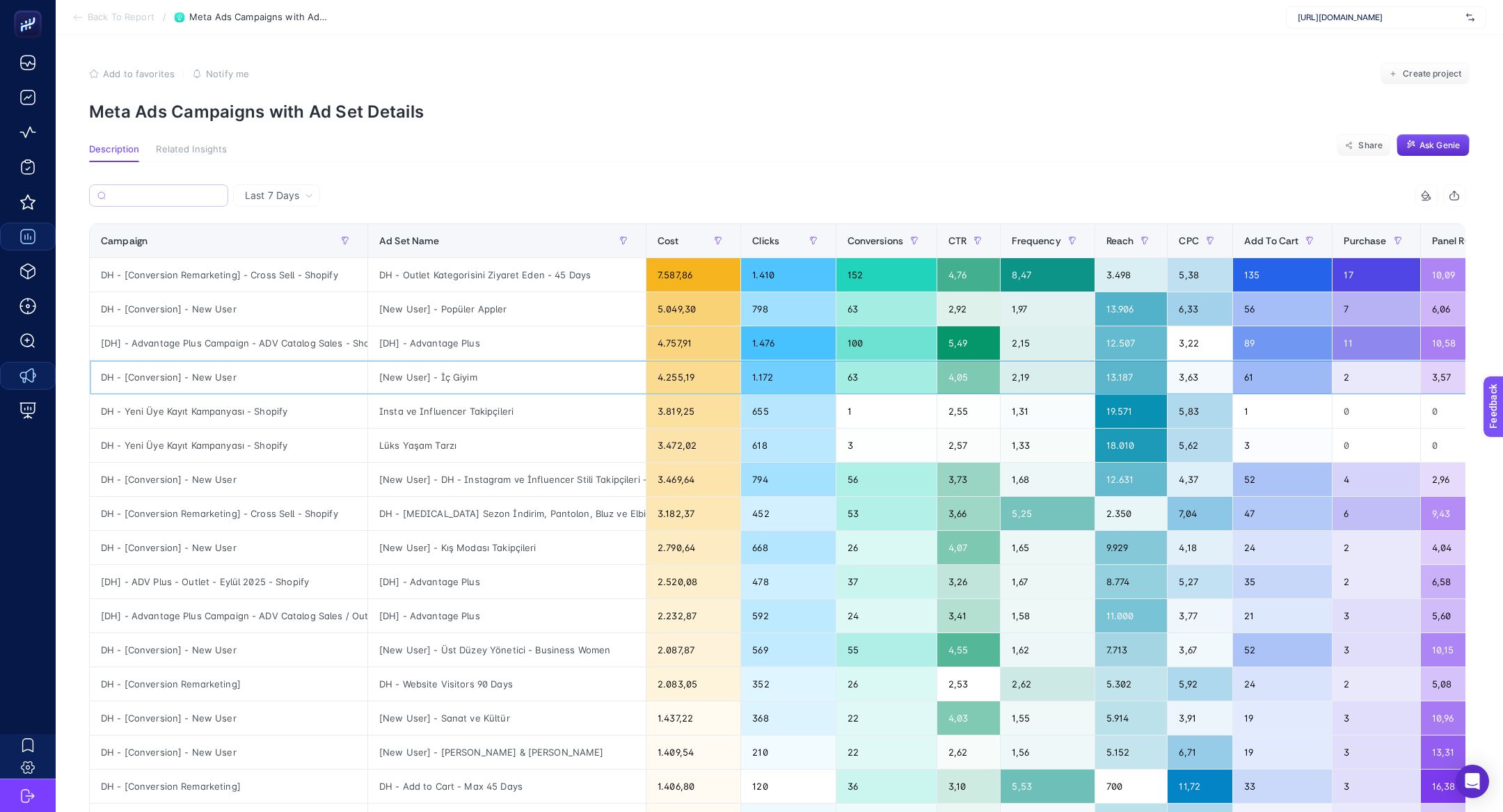
click at [182, 376] on div "DH - [Conversion] - New User" at bounding box center [228, 377] width 277 height 33
click at [193, 415] on div "DH - Yeni Üye Kayıt Kampanyası - Shopify" at bounding box center [228, 411] width 277 height 33
click at [182, 479] on div "DH - [Conversion] - New User" at bounding box center [228, 479] width 277 height 33
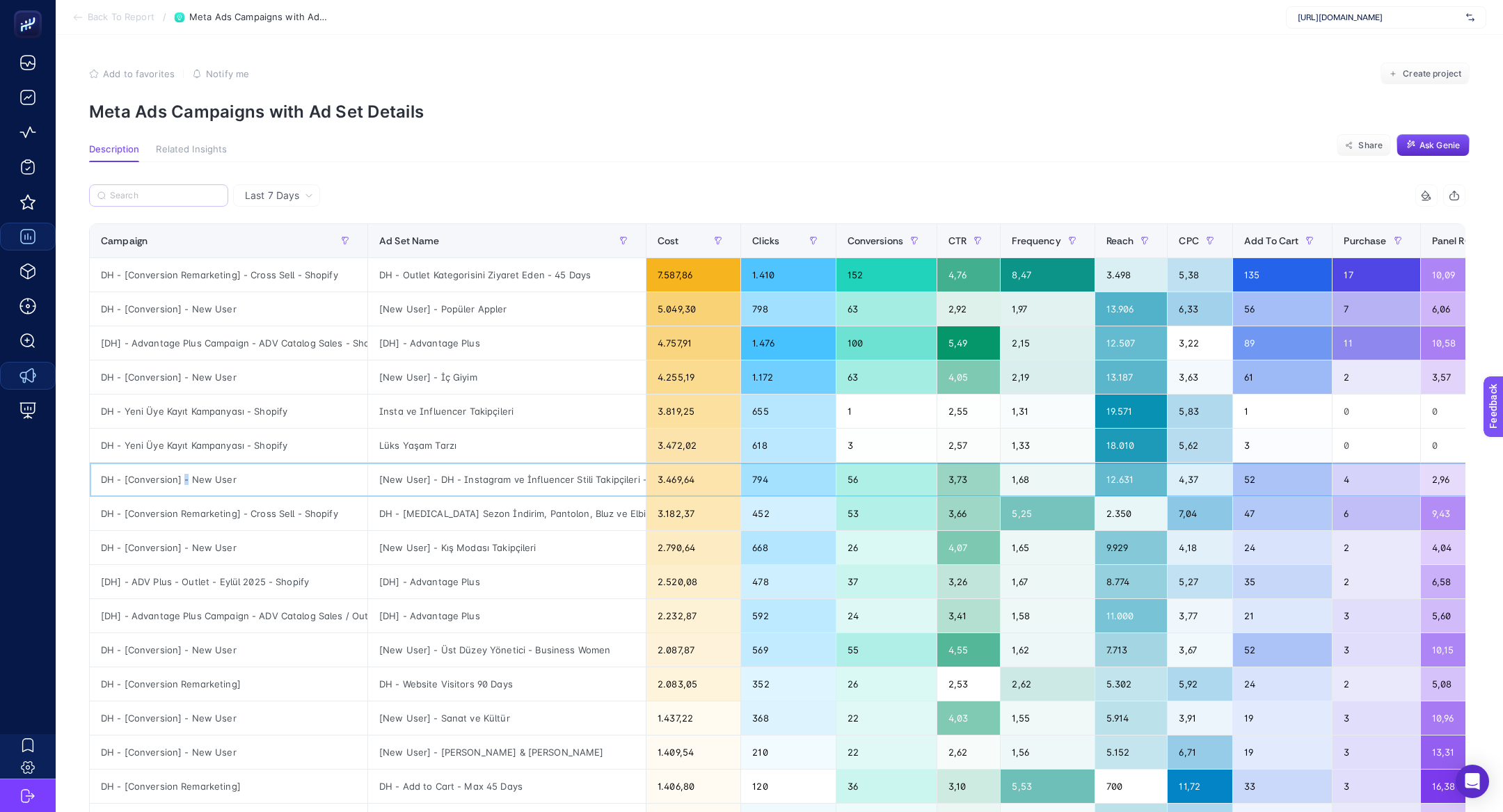
click at [182, 479] on div "DH - [Conversion] - New User" at bounding box center [228, 479] width 277 height 33
click at [194, 504] on div "DH - [Conversion Remarketing] - Cross Sell - Shopify" at bounding box center [228, 513] width 277 height 33
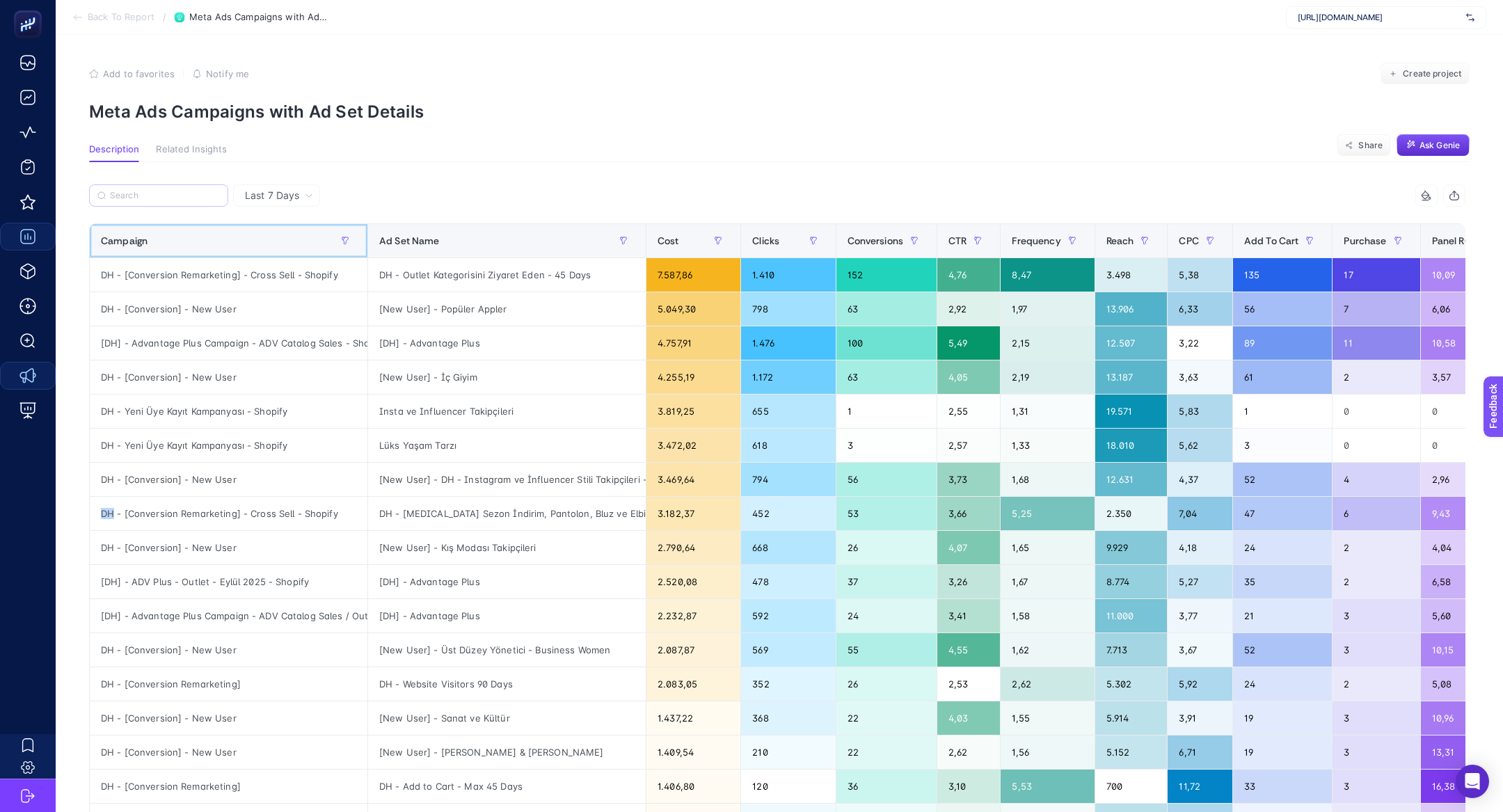
click at [203, 240] on div "Campaign" at bounding box center [228, 240] width 255 height 22
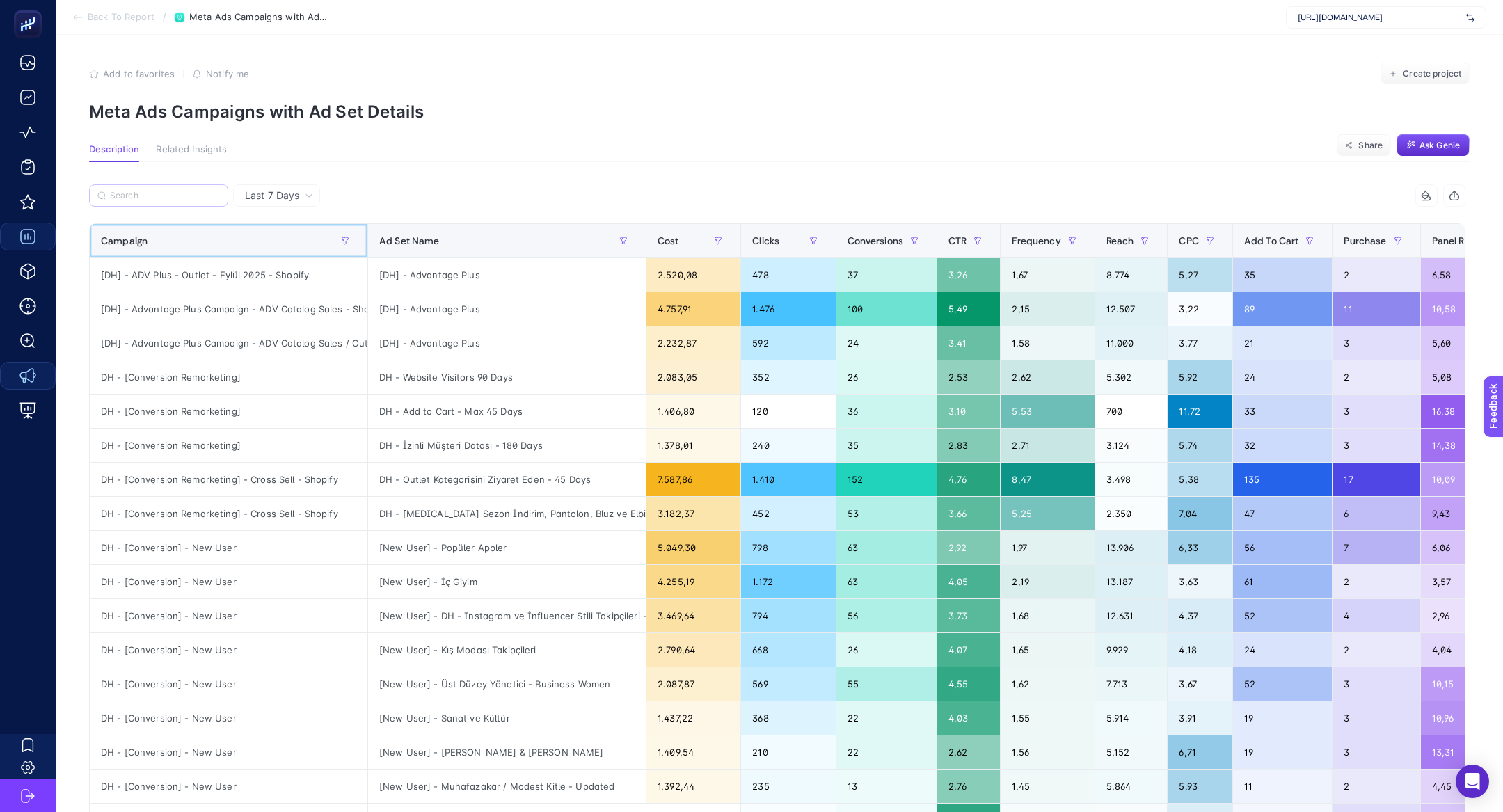
click at [203, 240] on div "Campaign" at bounding box center [228, 240] width 255 height 22
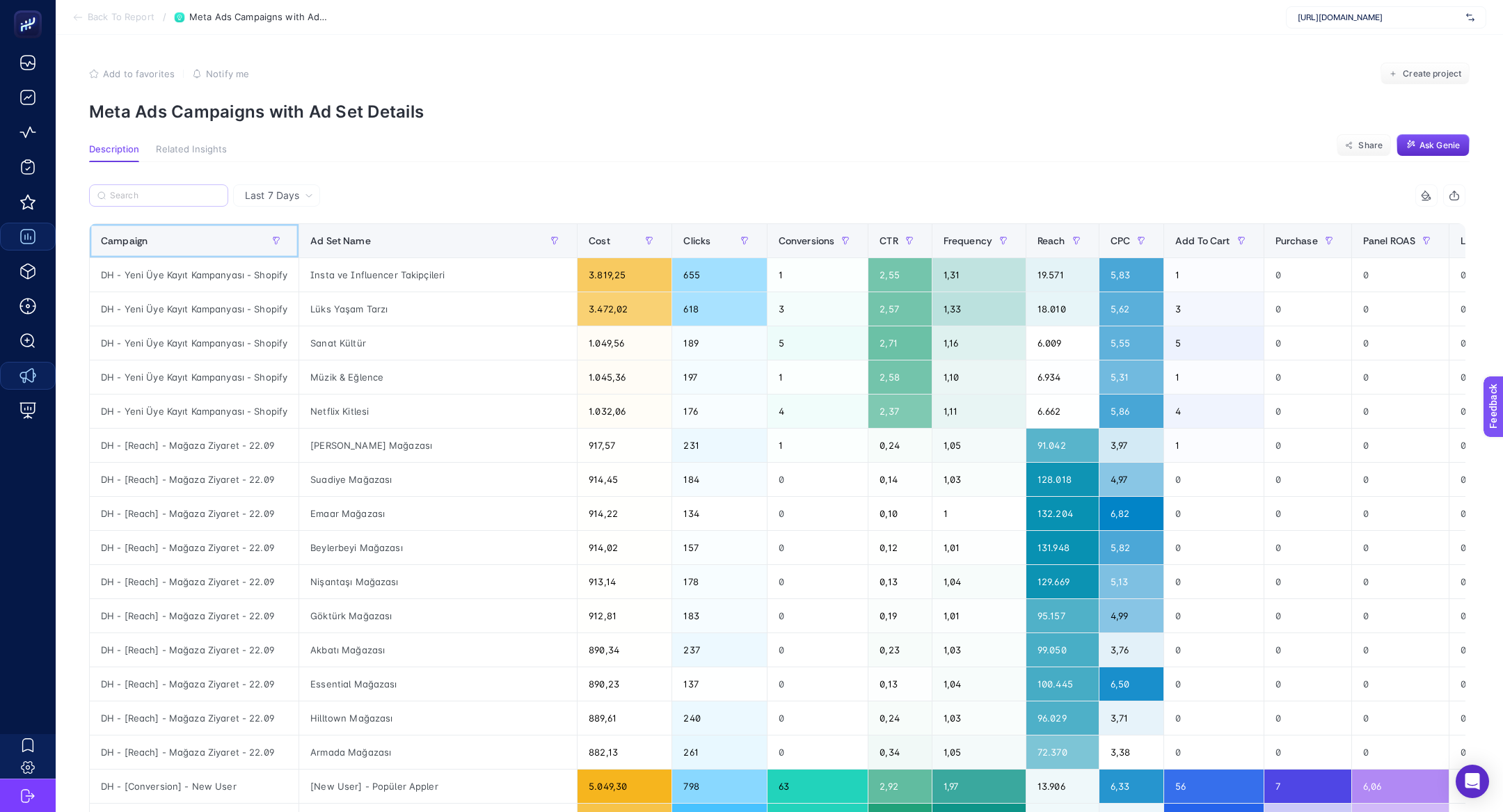
click at [203, 240] on div "Campaign" at bounding box center [194, 240] width 187 height 22
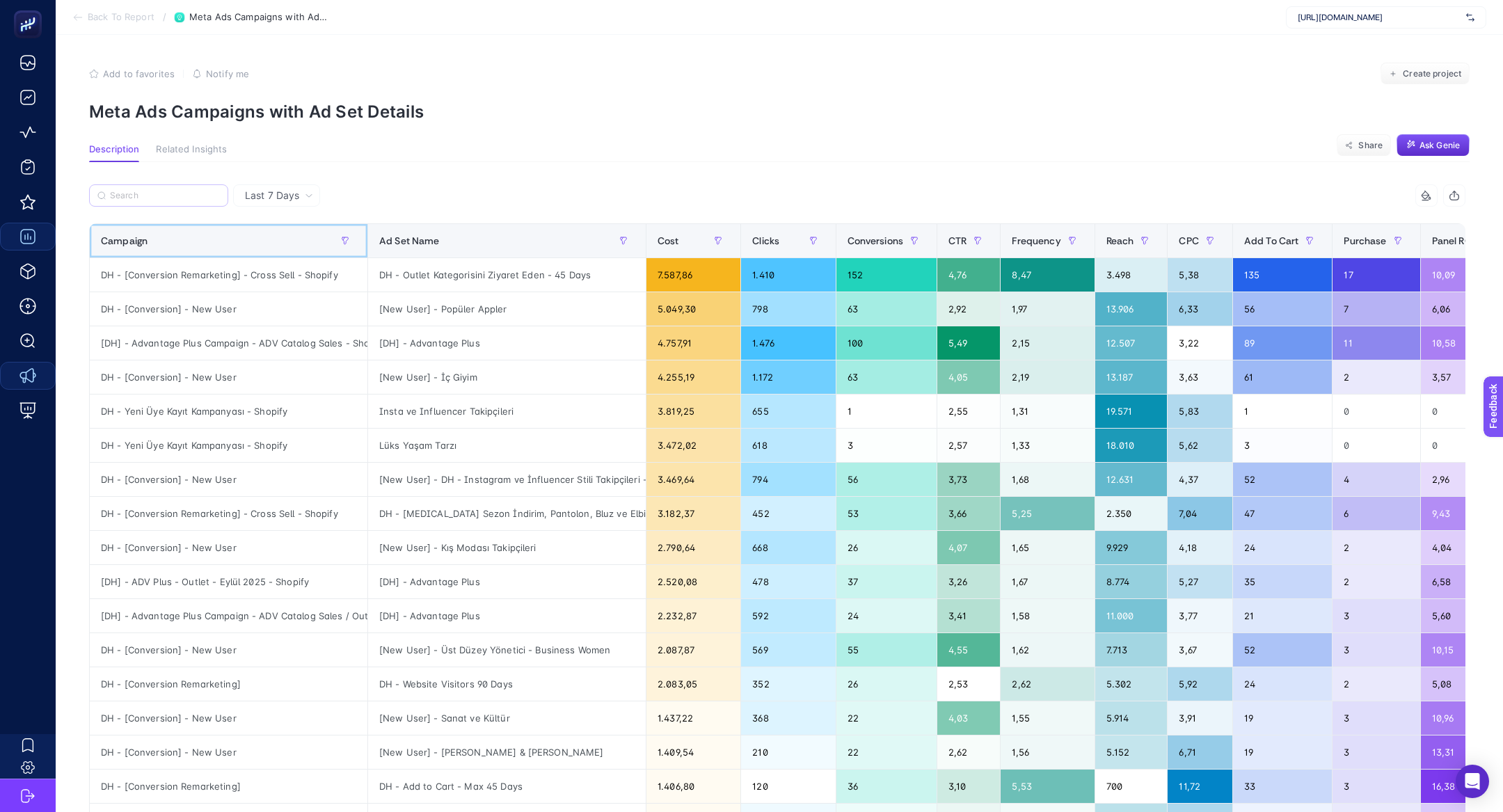
click at [201, 248] on div "Campaign" at bounding box center [228, 240] width 255 height 22
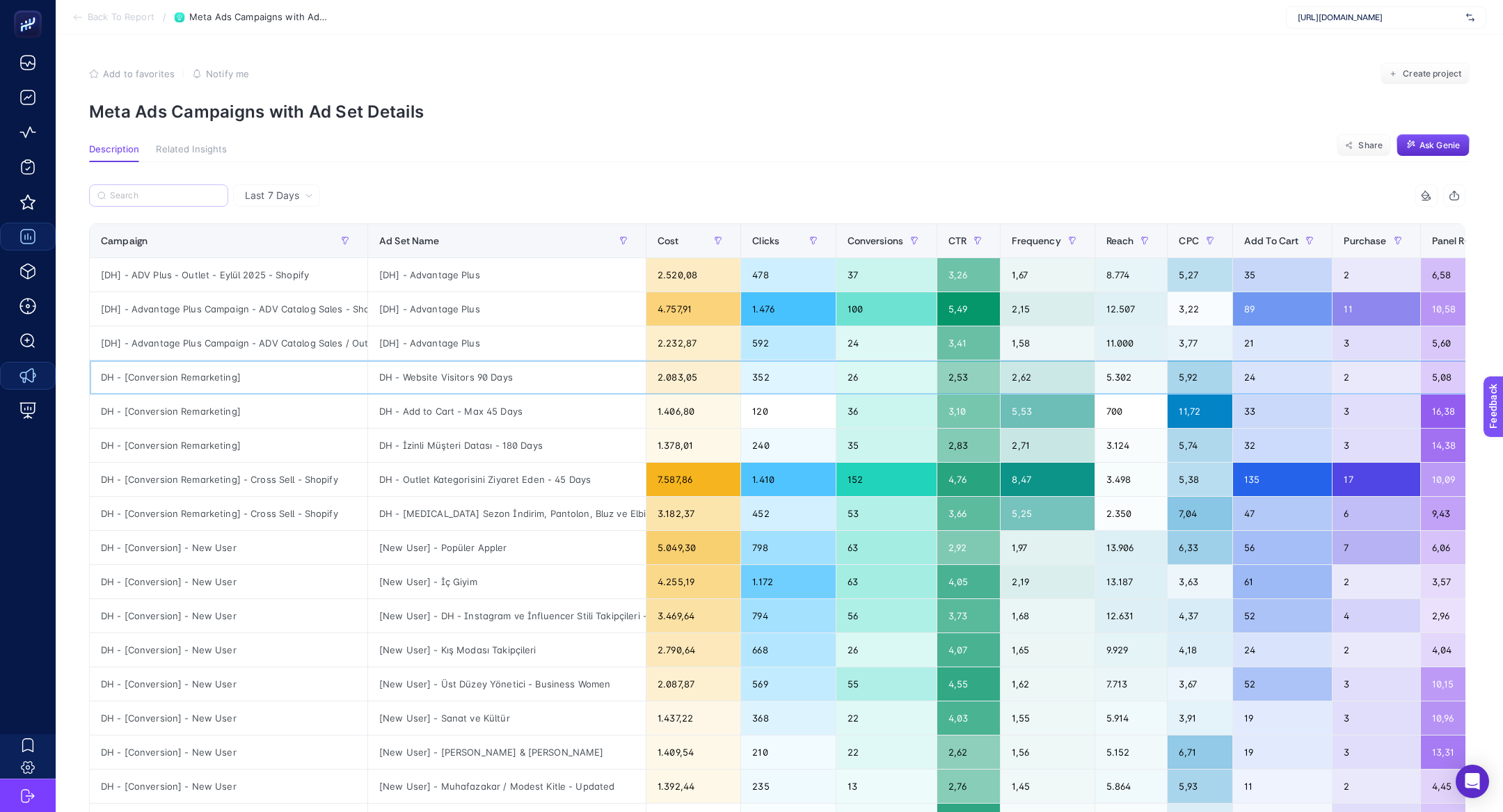
click at [171, 375] on div "DH - [Conversion Remarketing]" at bounding box center [228, 377] width 277 height 33
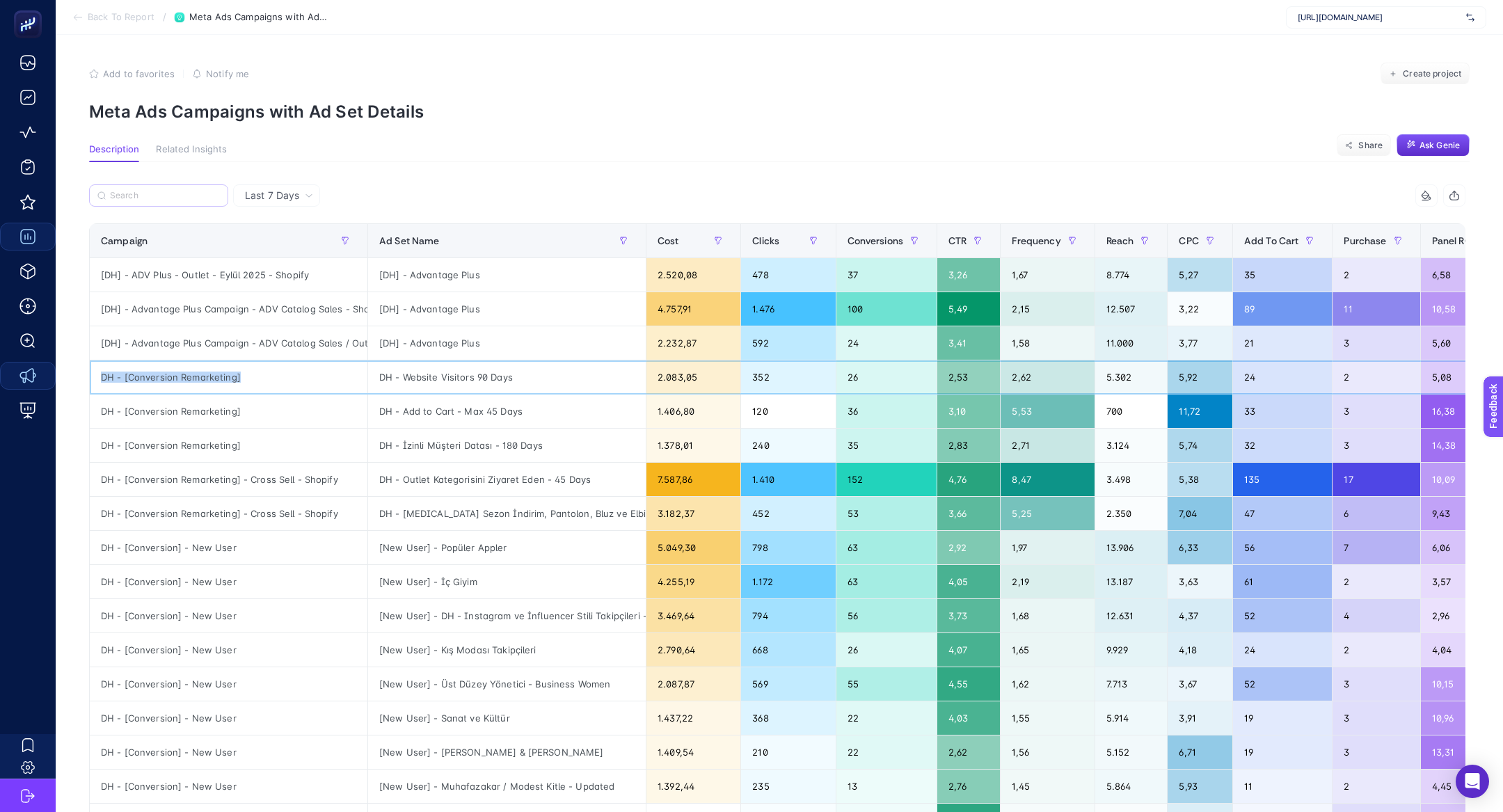
copy tr "DH - [Conversion Remarketing]"
click at [195, 206] on div at bounding box center [433, 199] width 688 height 30
click at [191, 199] on input "Search" at bounding box center [165, 196] width 110 height 11
paste input "DH - [Conversion Remarketing]"
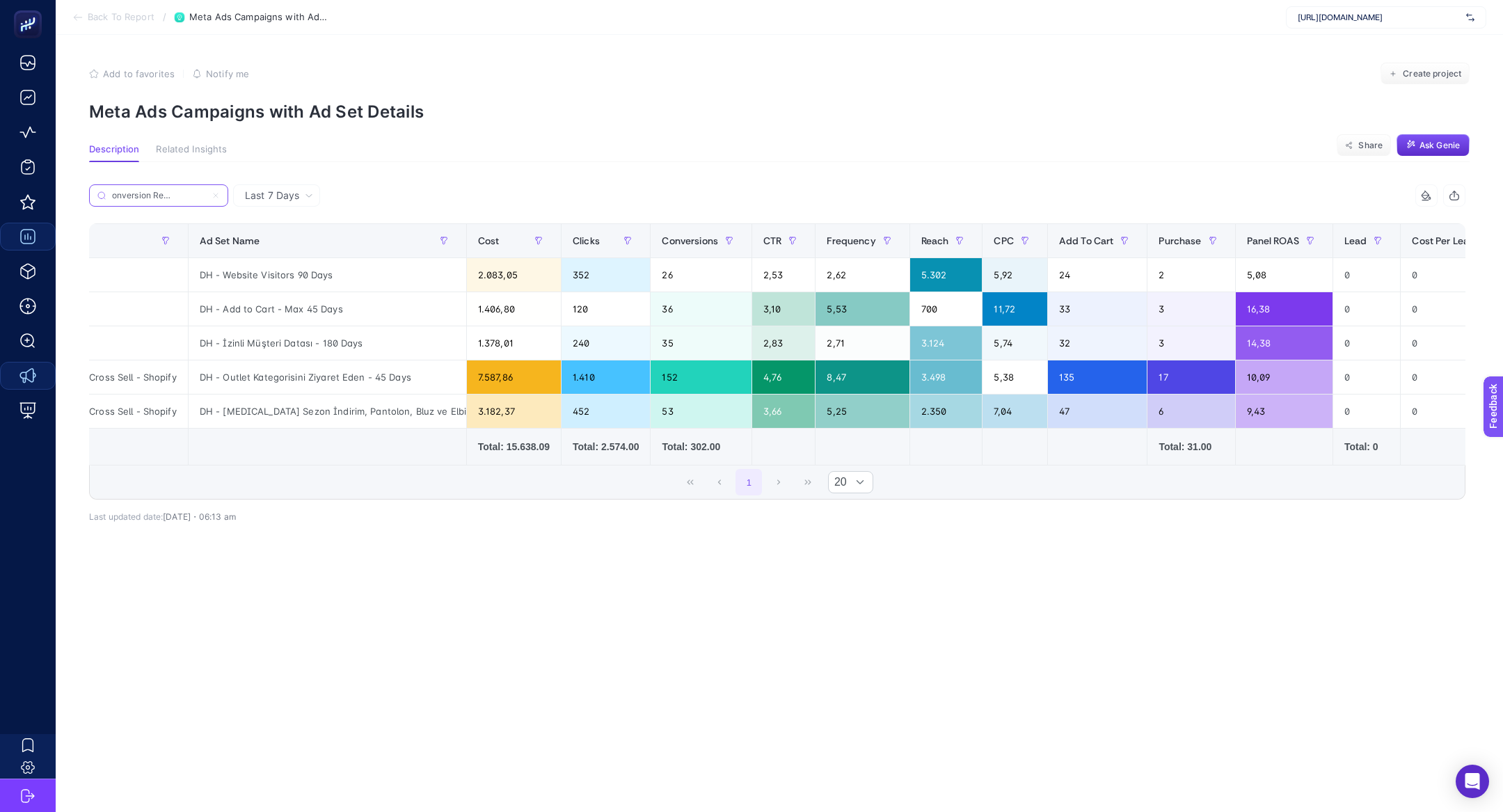
scroll to position [0, 169]
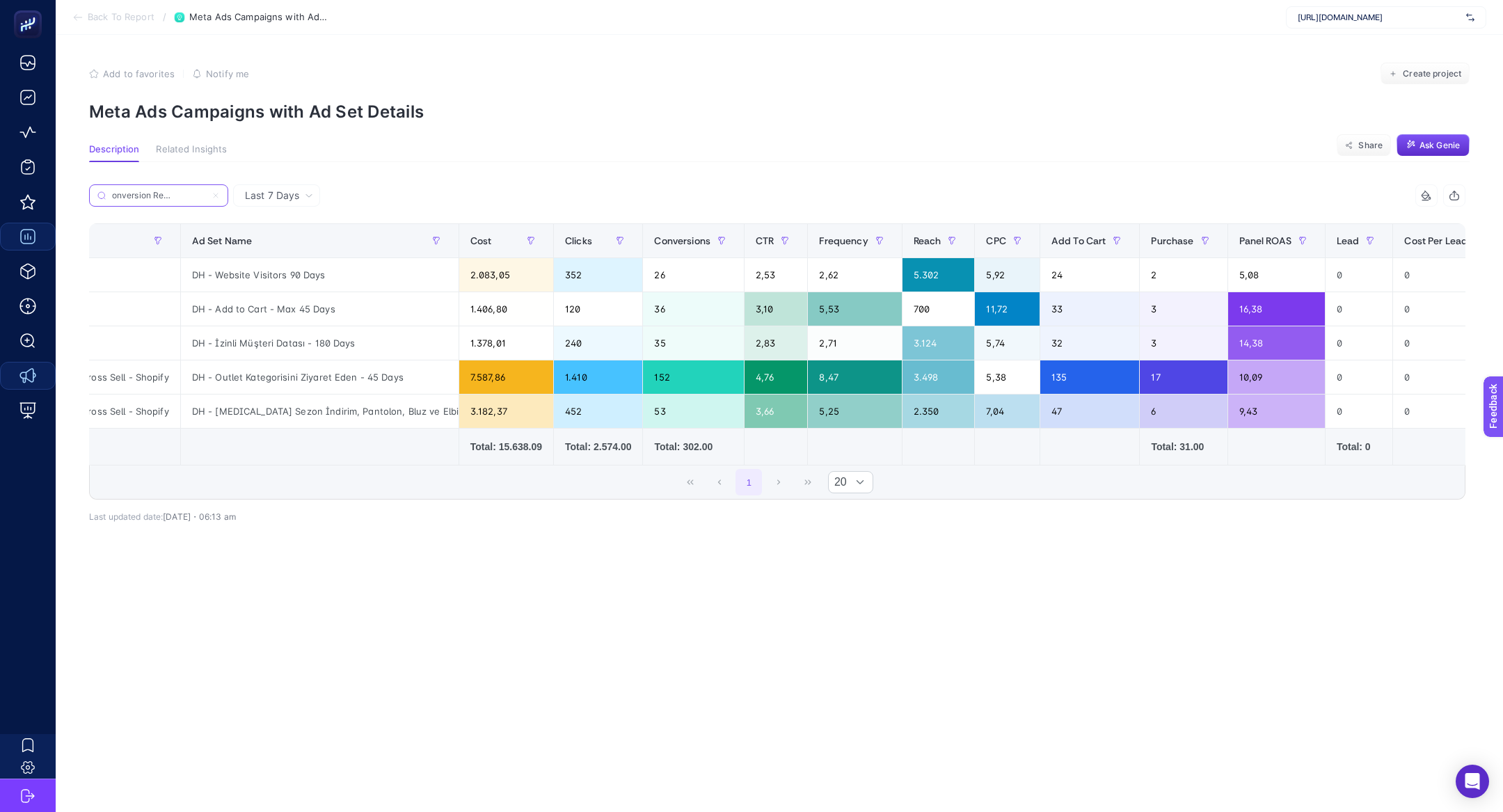
type input "DH - [Conversion Remarketing]"
click at [487, 238] on span "Cost" at bounding box center [481, 241] width 21 height 11
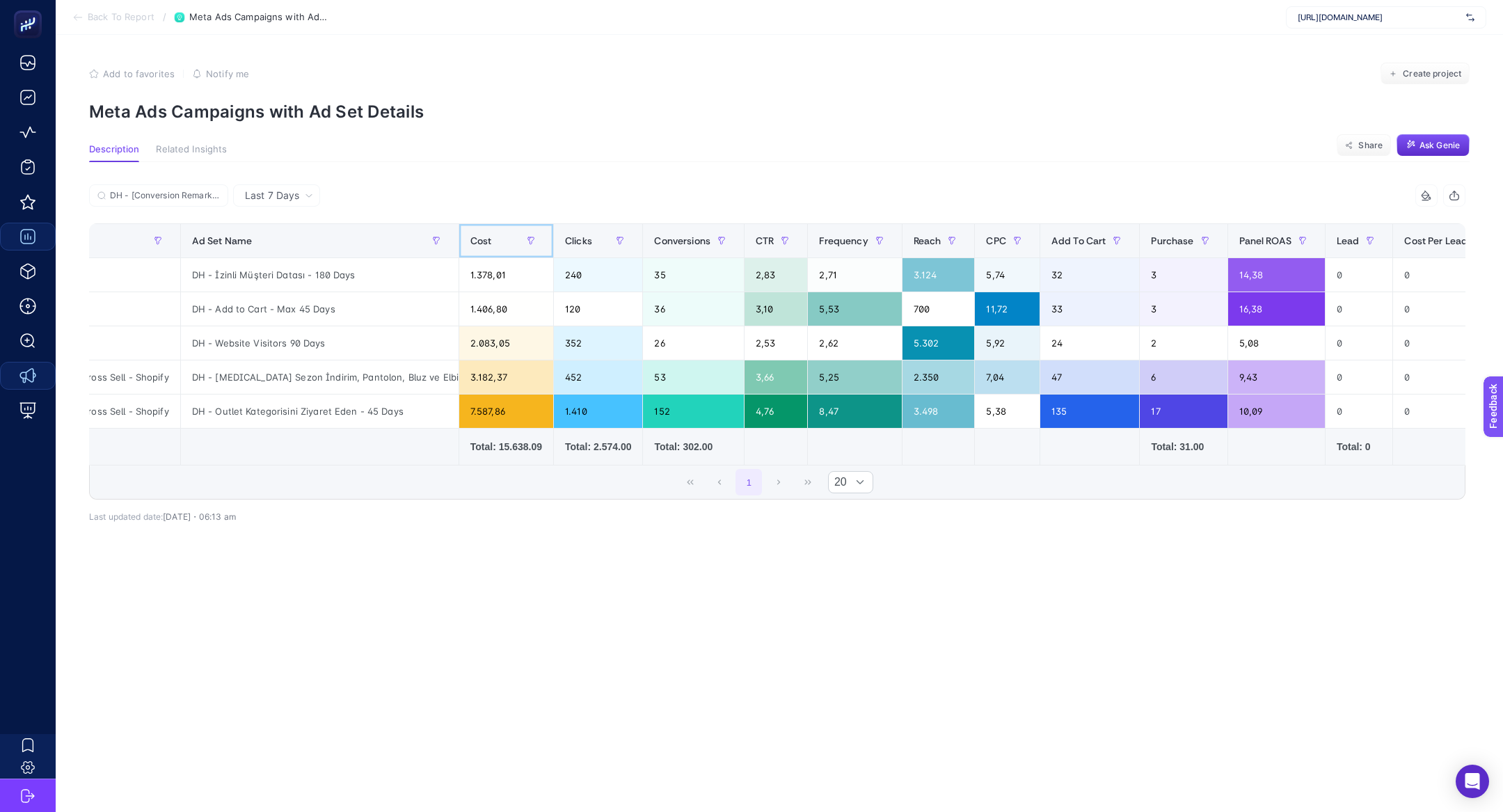
click at [487, 238] on span "Cost" at bounding box center [481, 241] width 21 height 11
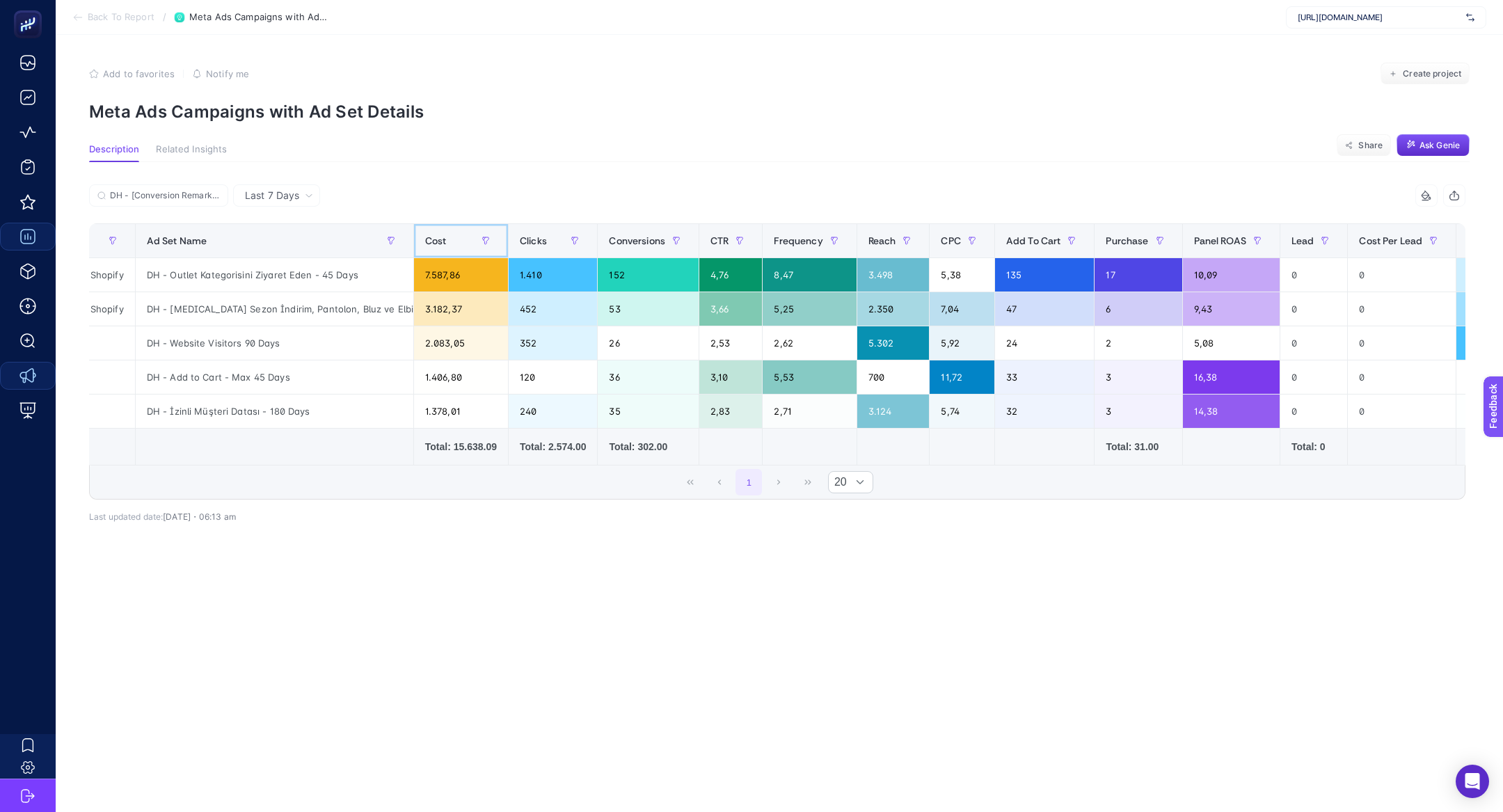
scroll to position [0, 131]
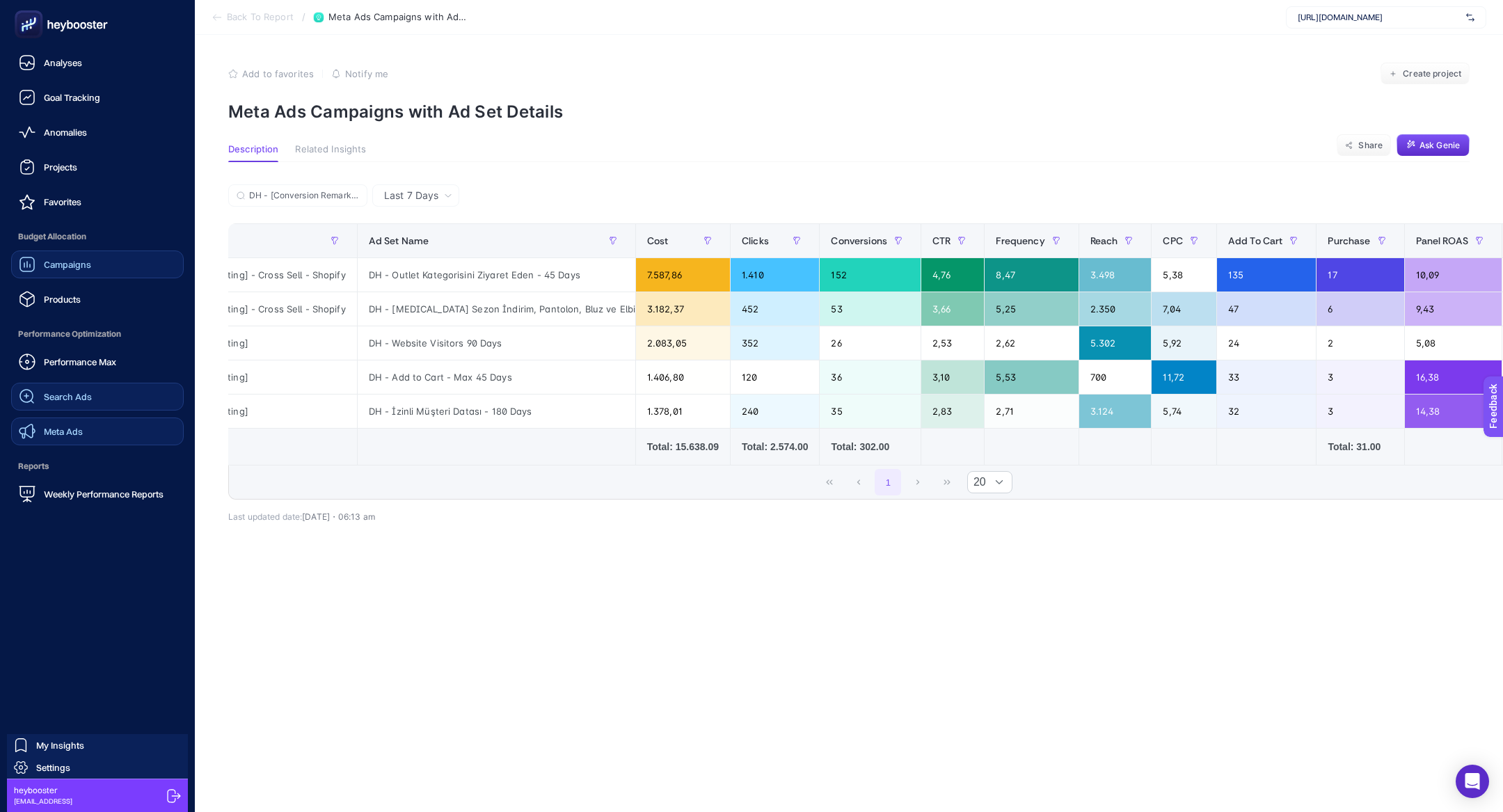
click at [61, 406] on link "Search Ads" at bounding box center [97, 396] width 172 height 28
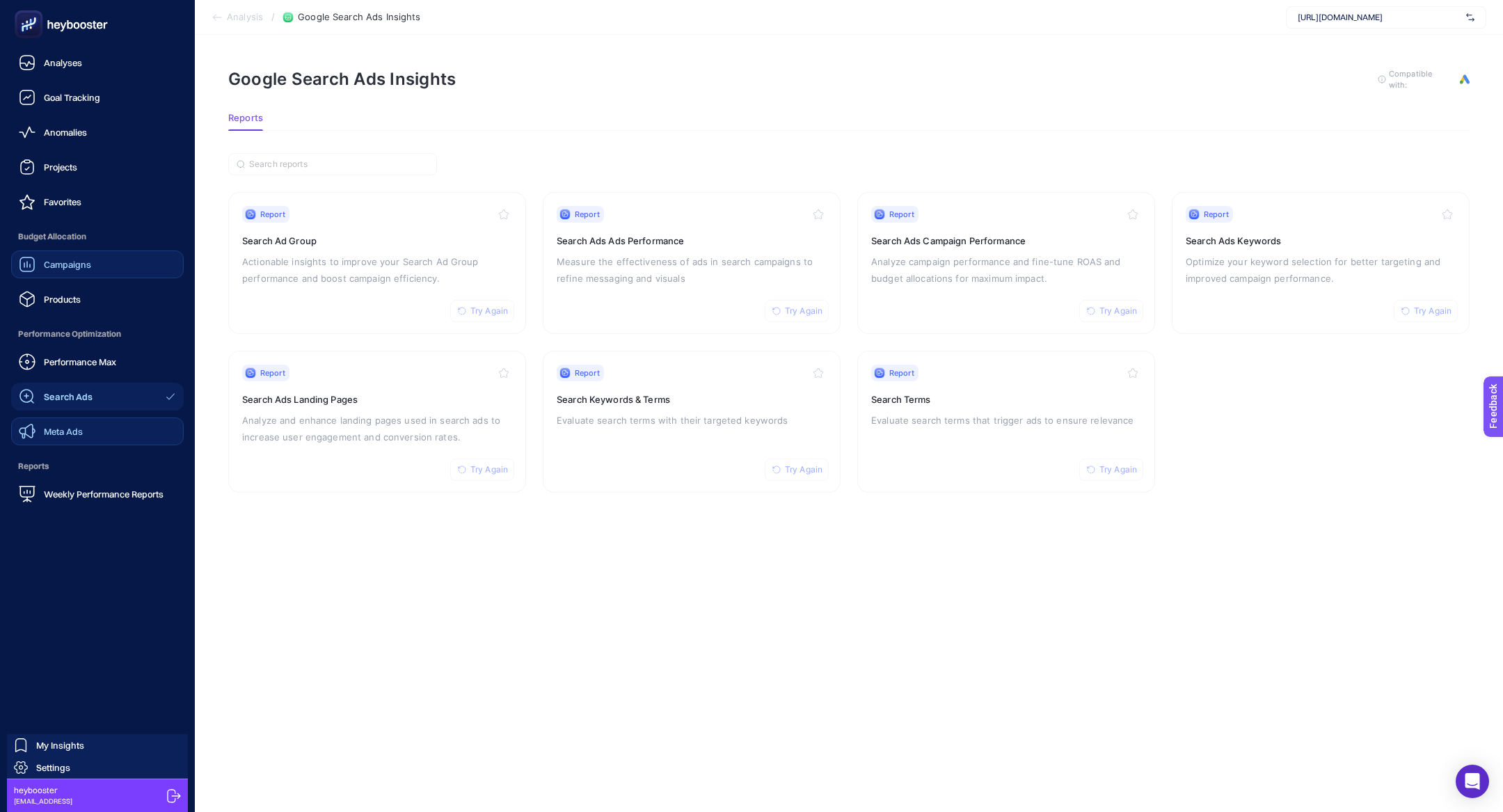
click at [84, 429] on link "Meta Ads" at bounding box center [97, 431] width 172 height 28
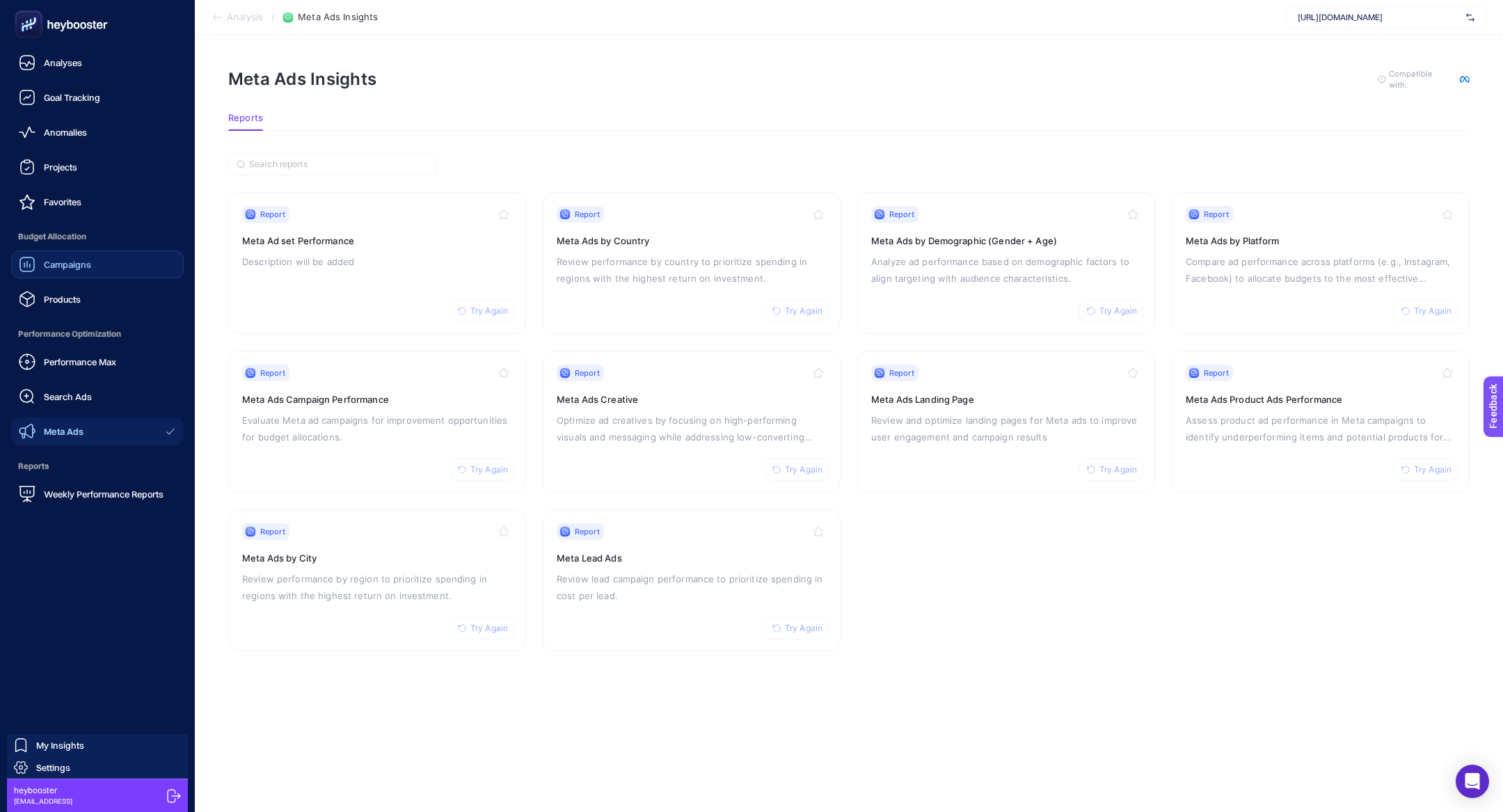
click at [66, 318] on ul "Analyses Goal Tracking Anomalies Projects Favorites Budget Allocation Campaigns…" at bounding box center [97, 278] width 172 height 459
click at [66, 305] on div "Products" at bounding box center [49, 299] width 62 height 17
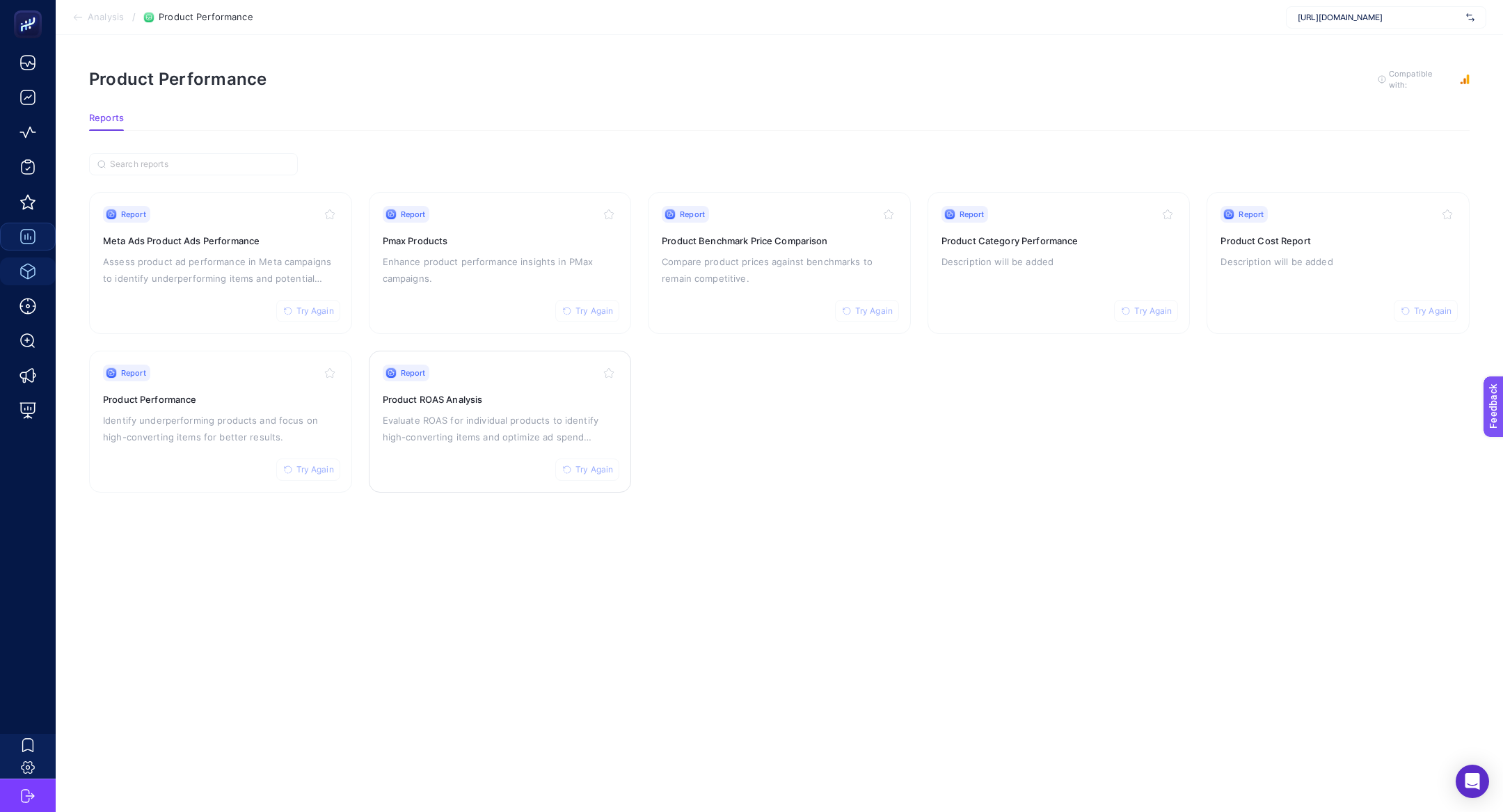
click at [554, 440] on p "Evaluate ROAS for individual products to identify high-converting items and opt…" at bounding box center [500, 428] width 235 height 33
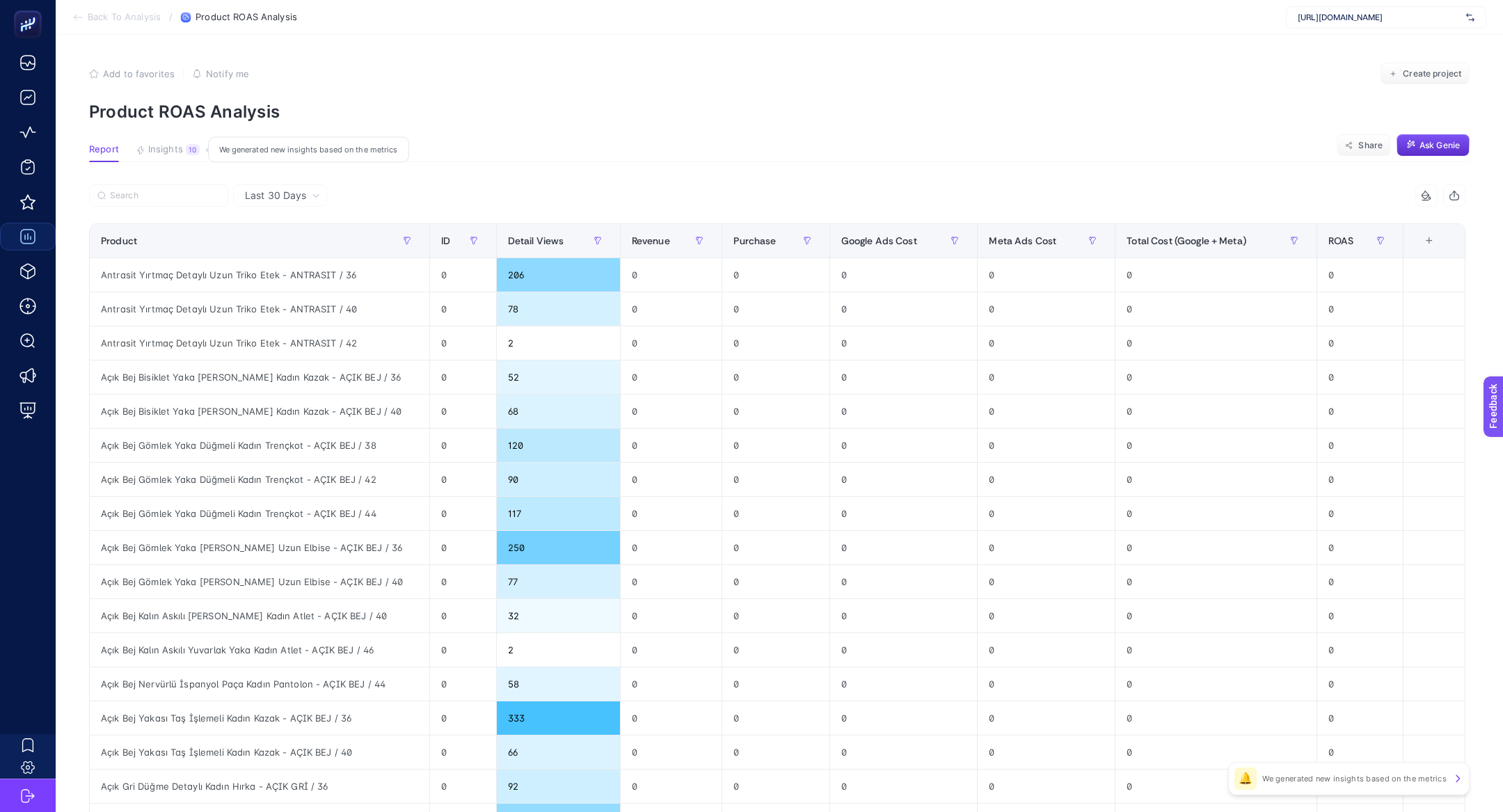
click at [186, 150] on div "10" at bounding box center [193, 150] width 14 height 11
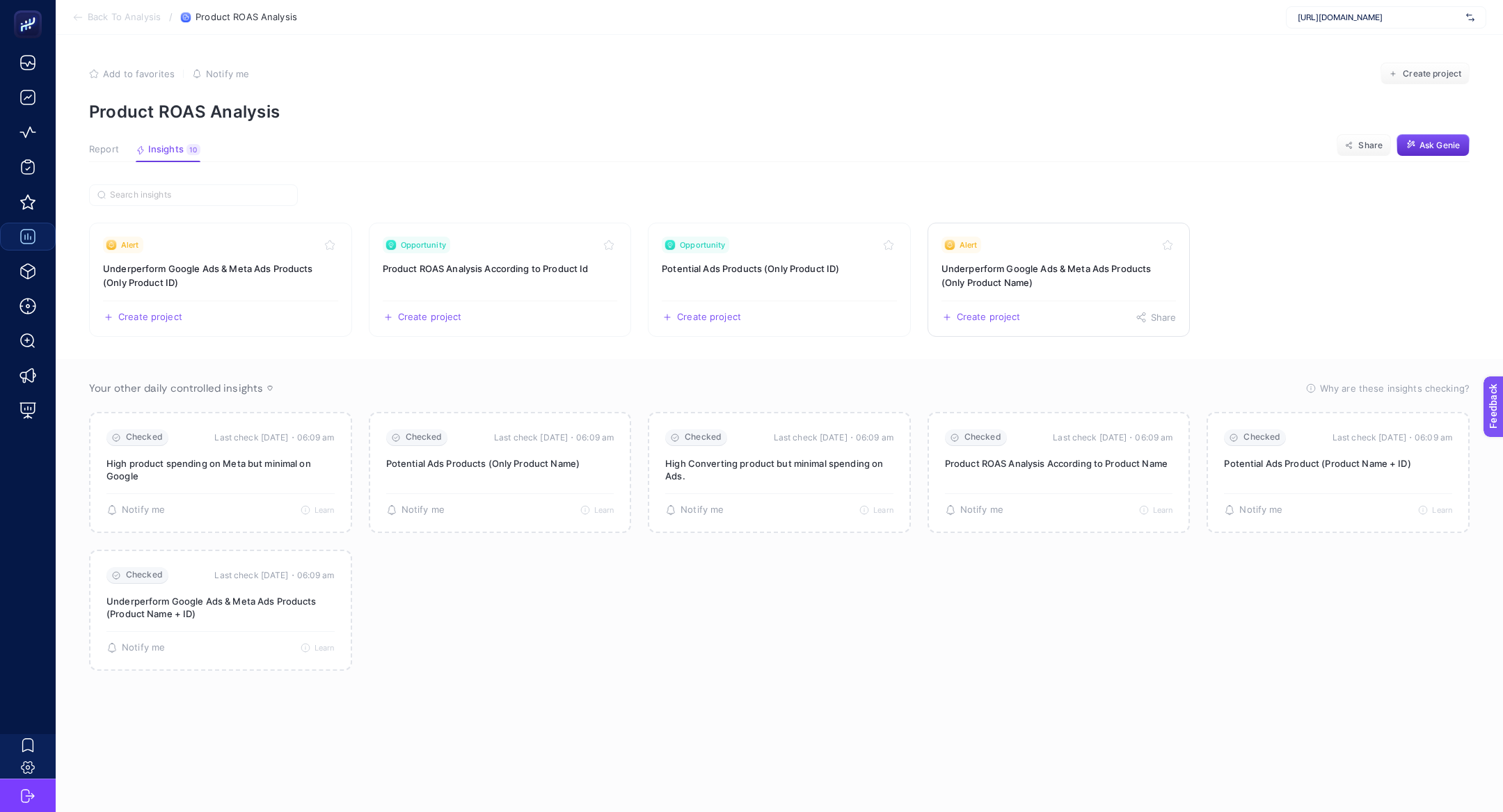
click at [1114, 230] on link "Alert Underperform Google Ads & Meta Ads Products (Only Product Name) Create pr…" at bounding box center [1059, 279] width 263 height 114
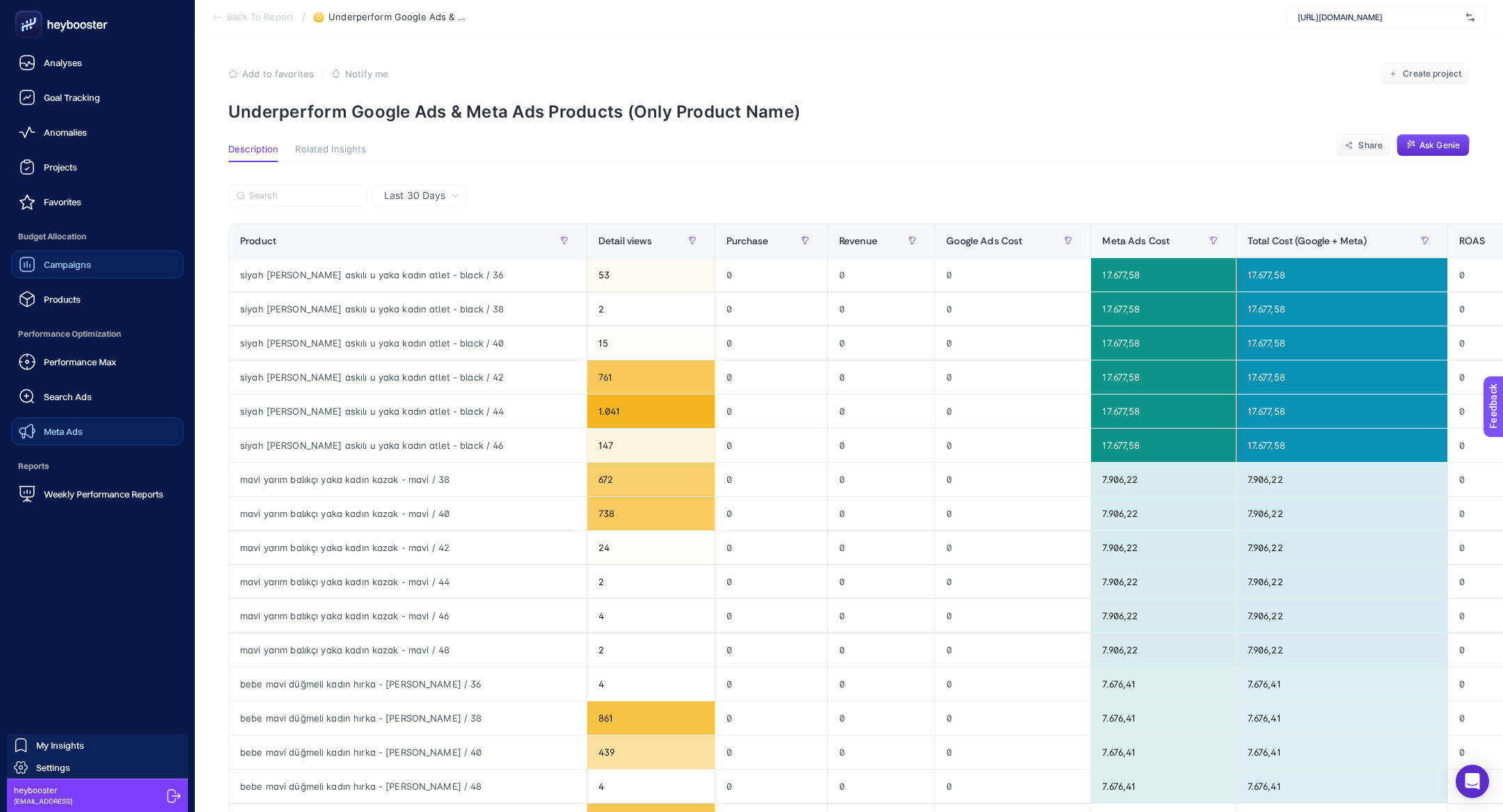
click at [91, 444] on link "Meta Ads" at bounding box center [97, 431] width 172 height 28
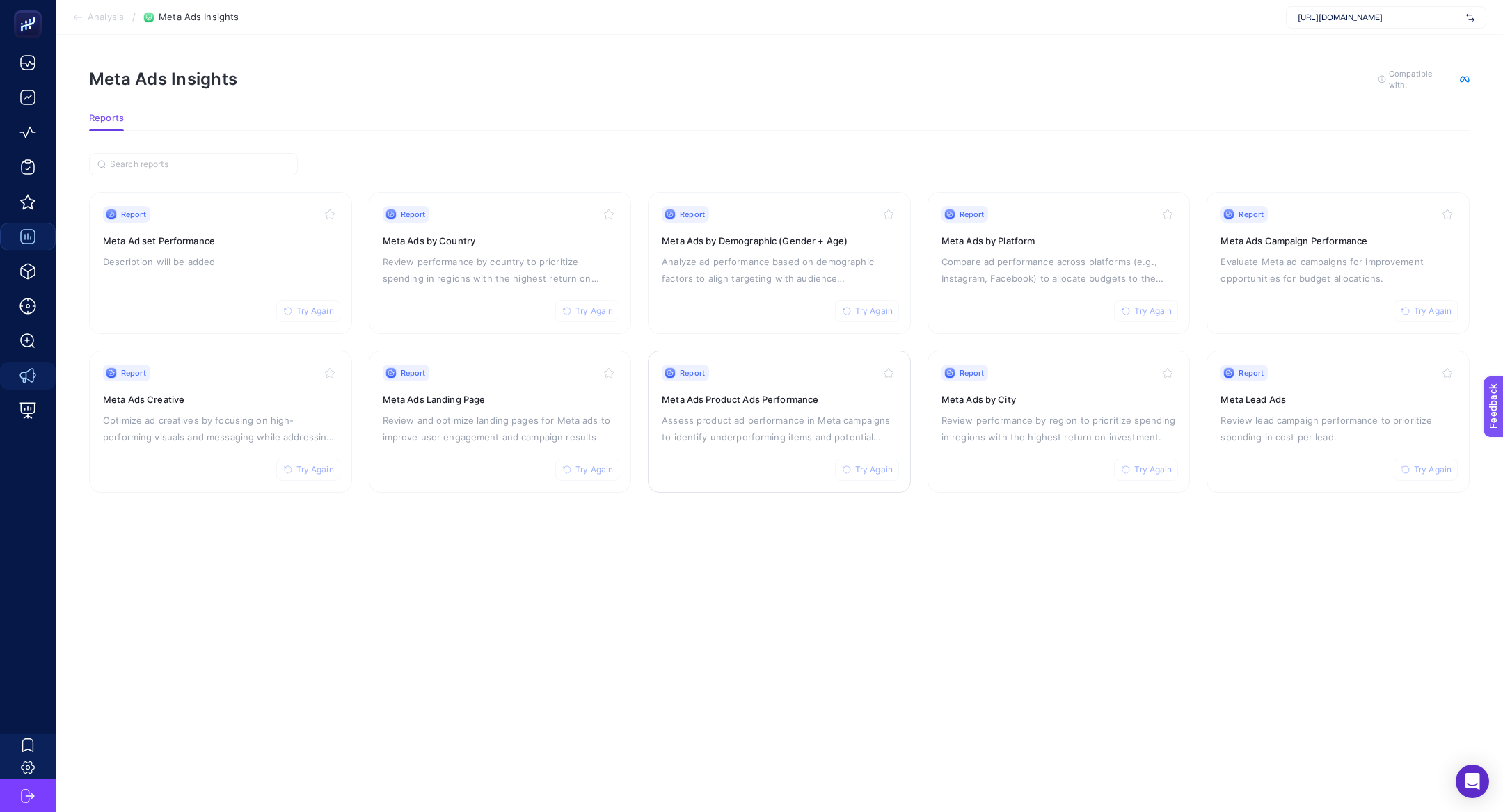
click at [783, 424] on p "Assess product ad performance in Meta campaigns to identify underperforming ite…" at bounding box center [780, 428] width 235 height 33
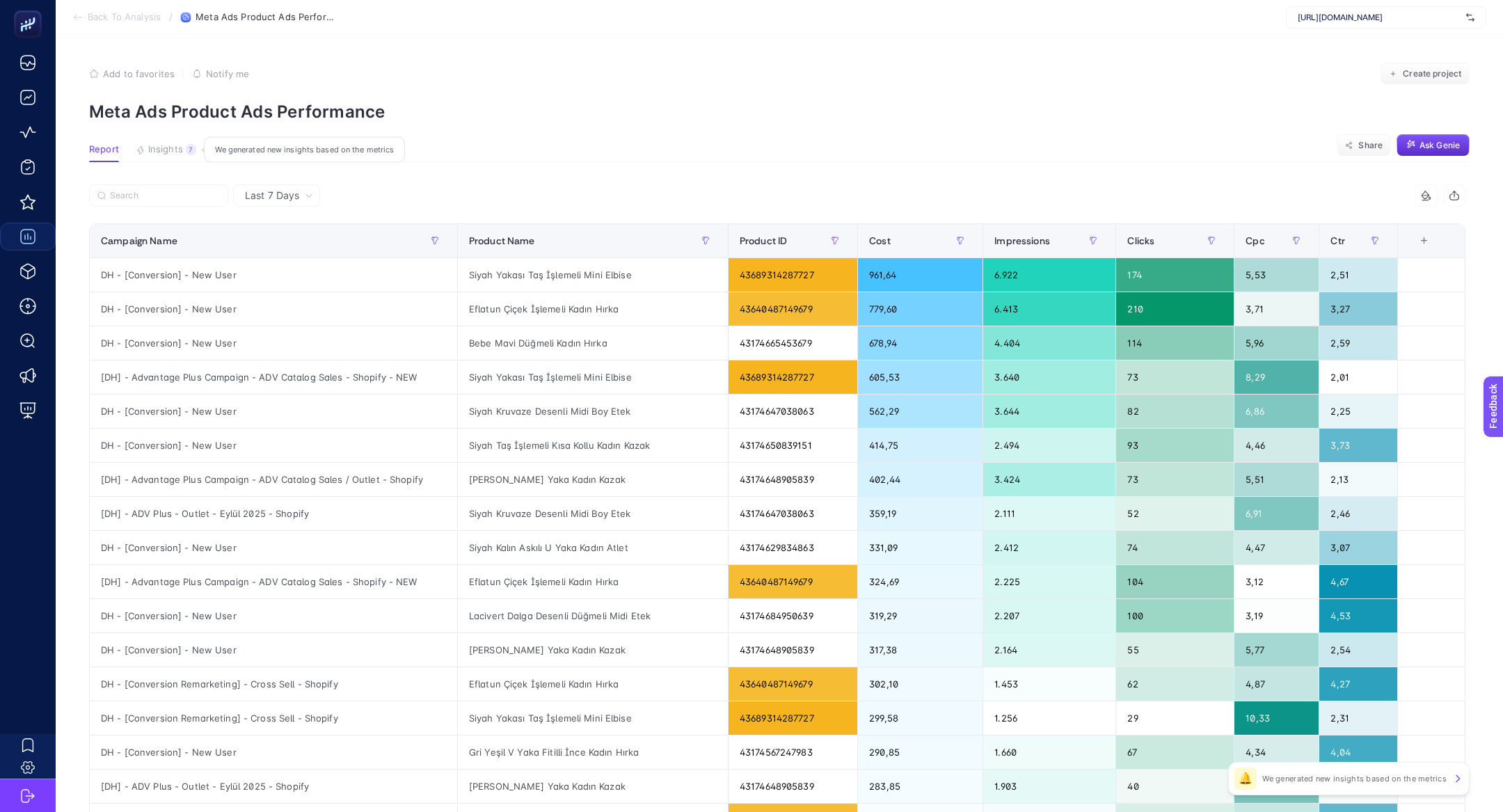
click at [179, 148] on span "Insights" at bounding box center [165, 150] width 35 height 11
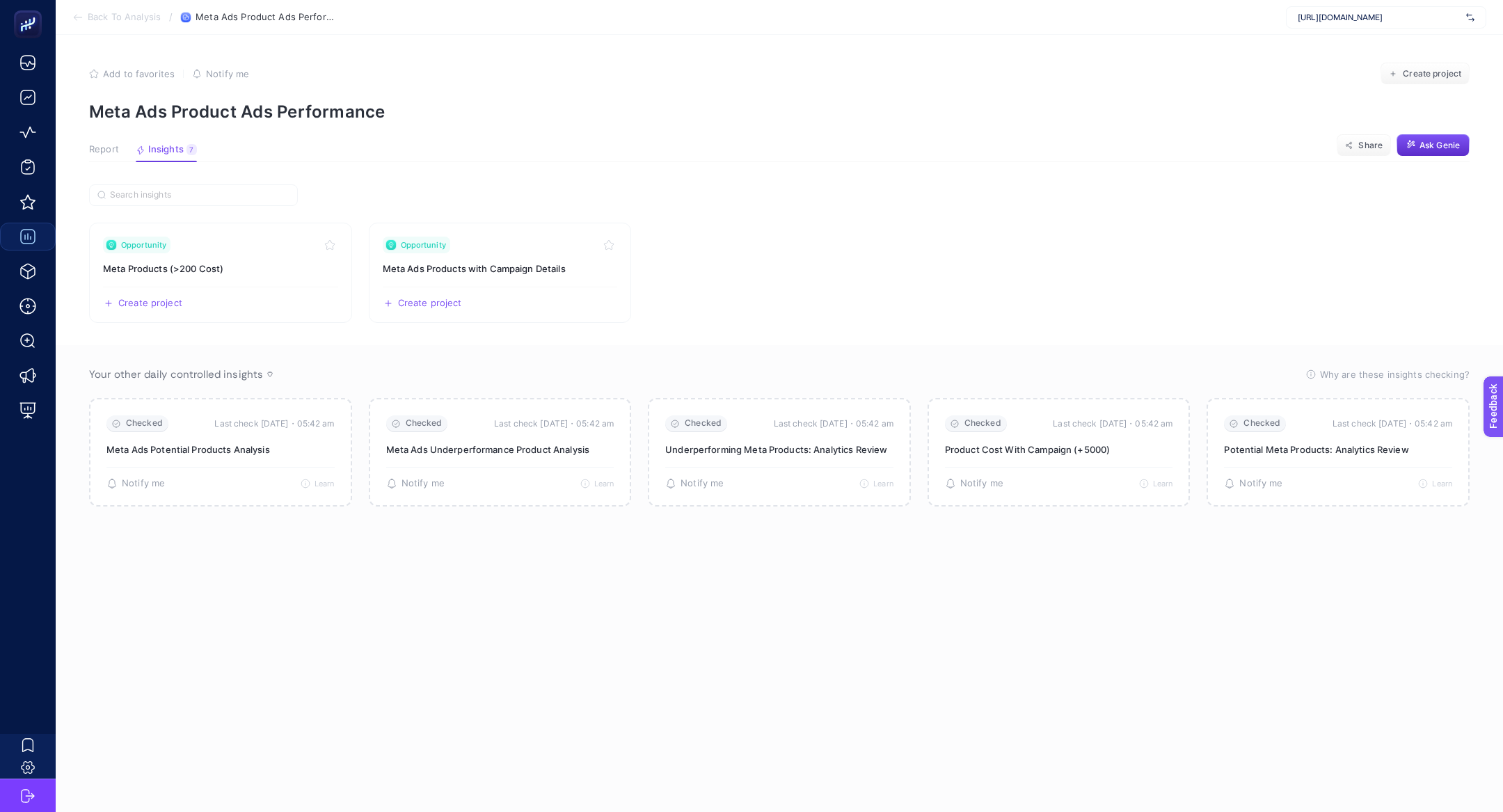
click at [107, 152] on span "Report" at bounding box center [104, 150] width 30 height 11
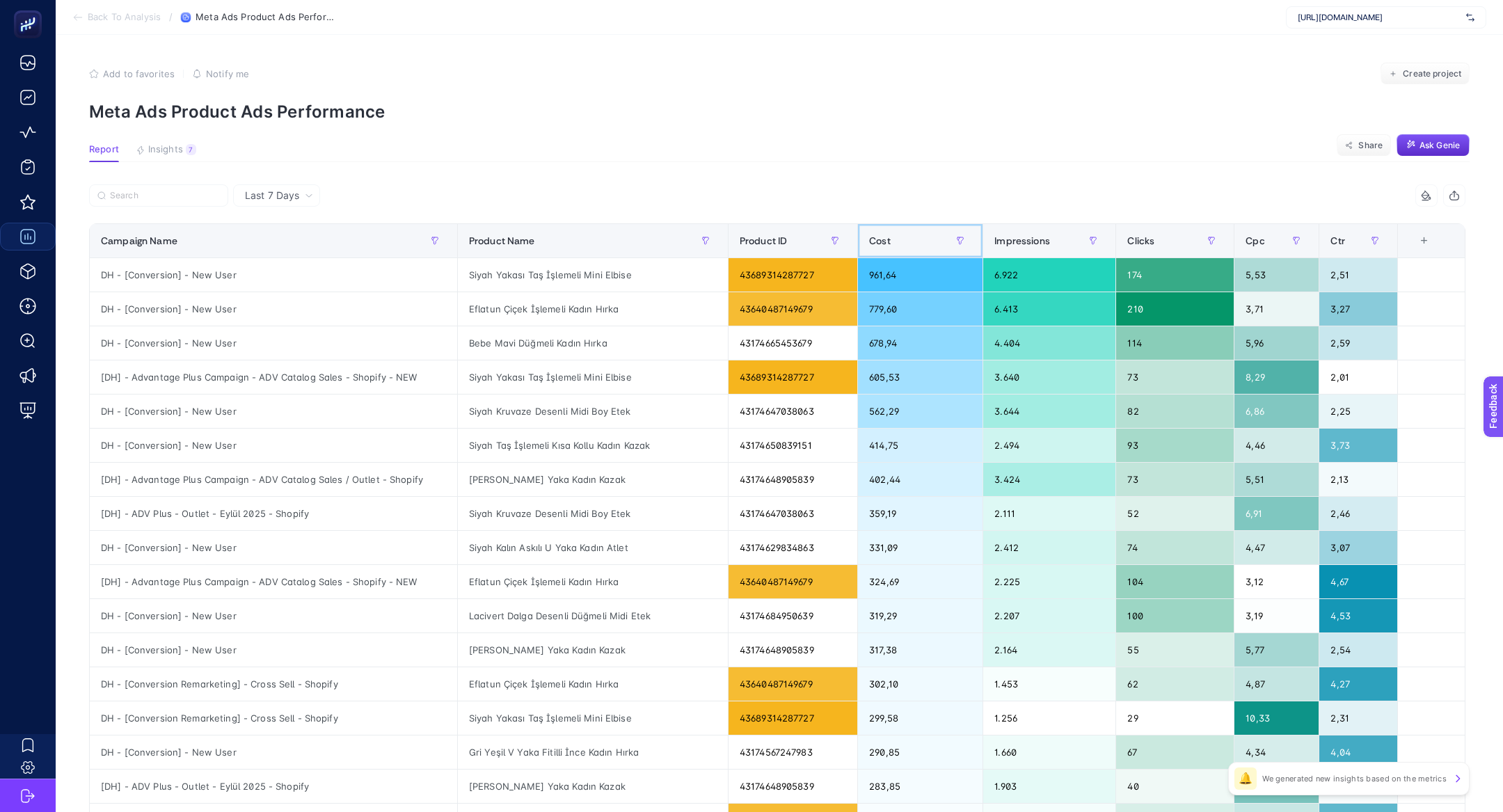
click at [882, 240] on div "Cost" at bounding box center [920, 240] width 102 height 22
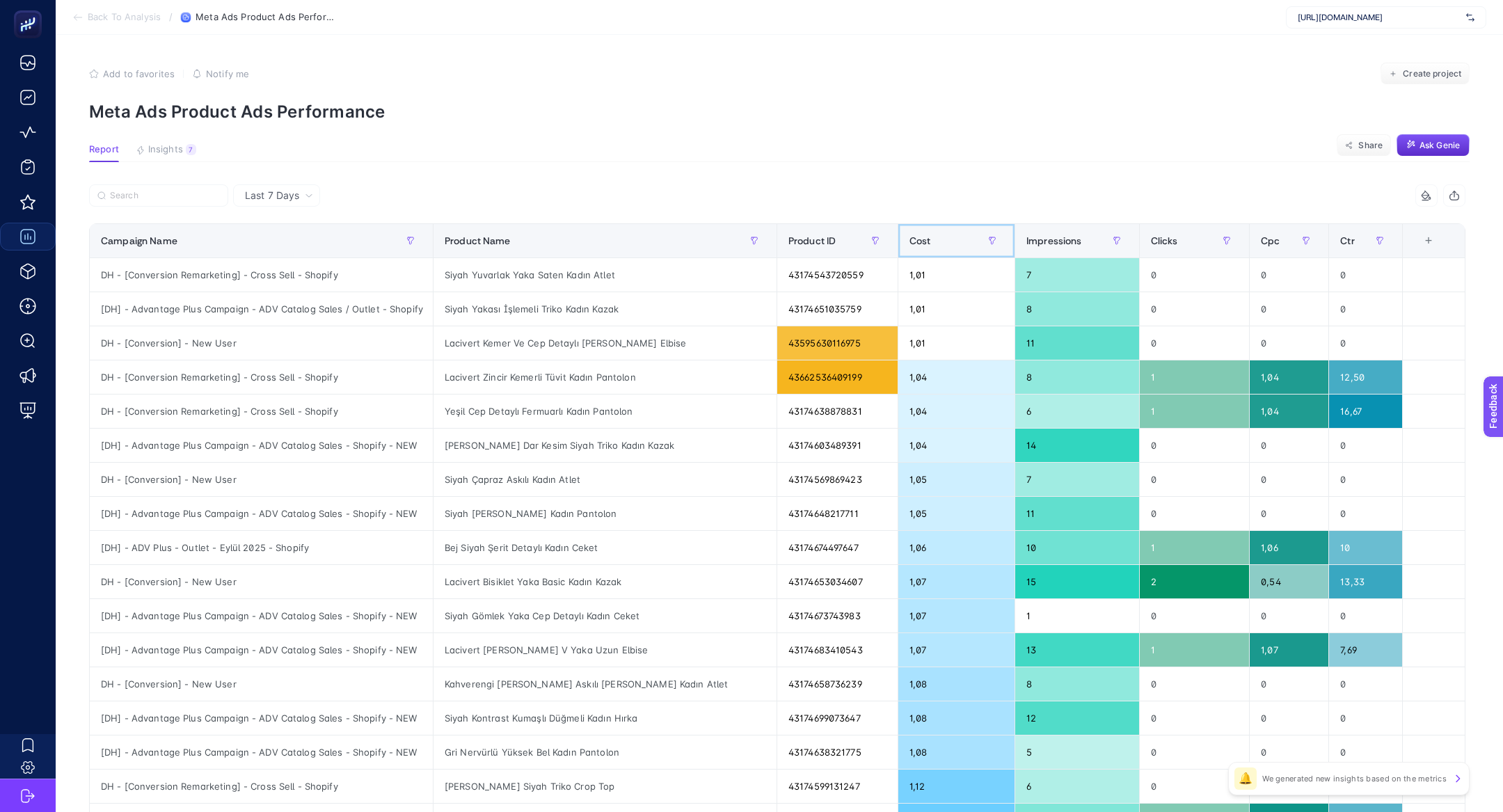
click at [909, 240] on span "Cost" at bounding box center [920, 241] width 21 height 11
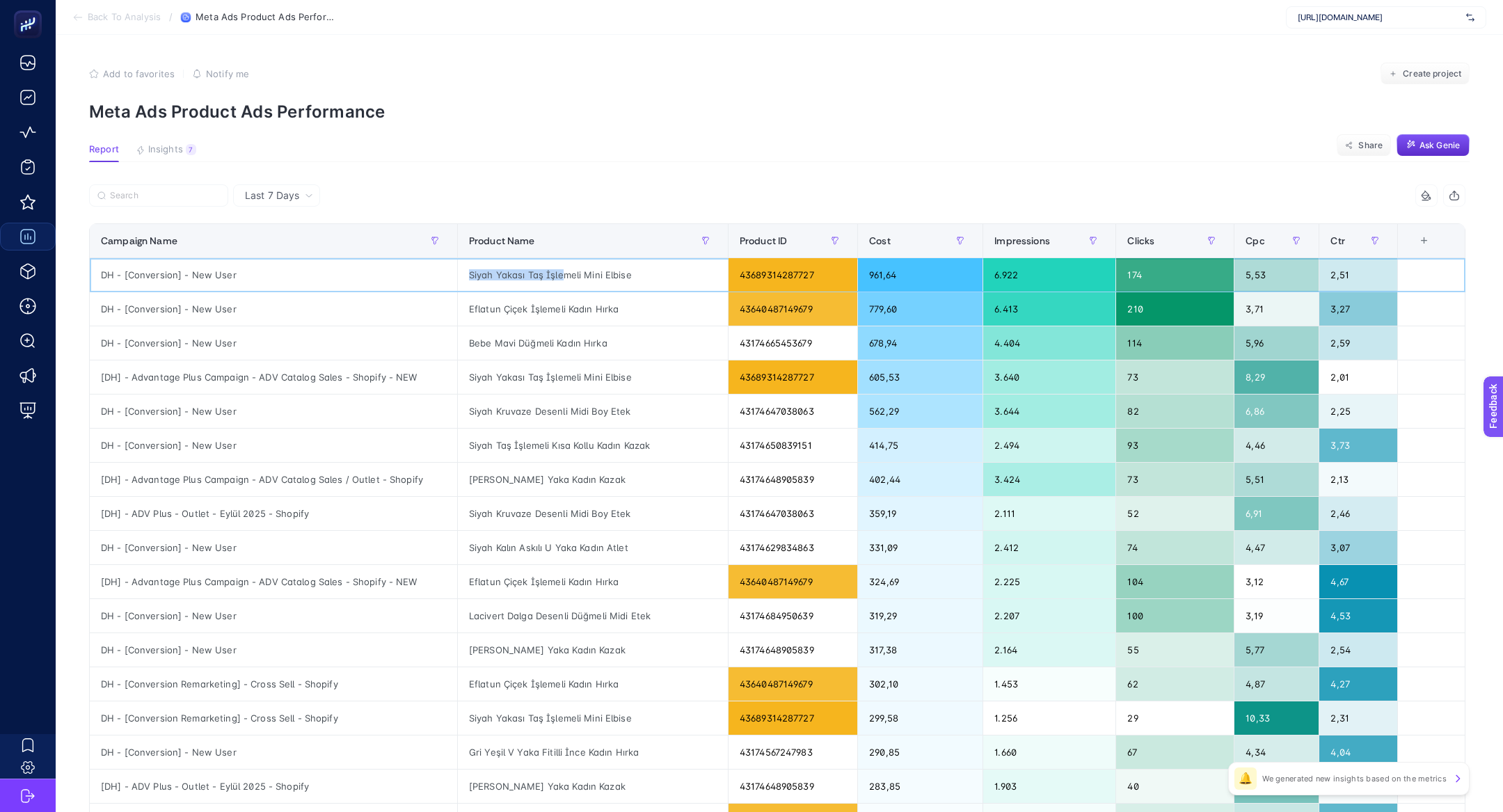
click at [555, 269] on div "Siyah Yakası Taş İşlemeli Mini Elbise" at bounding box center [592, 274] width 270 height 33
click at [182, 196] on input "Search" at bounding box center [165, 196] width 110 height 11
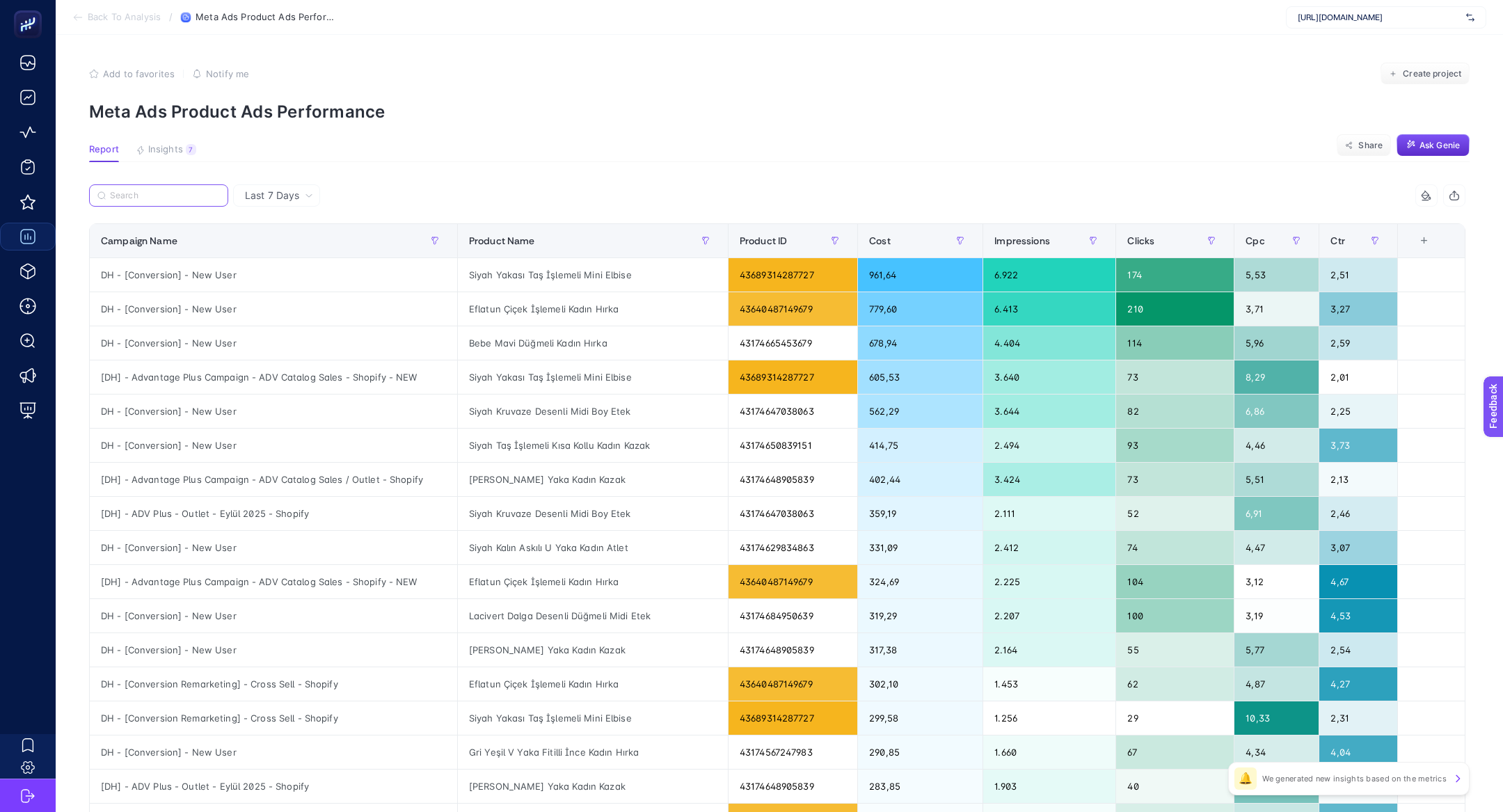
paste input "Siyah Yakası Taş İşlemeli Mini Elbise"
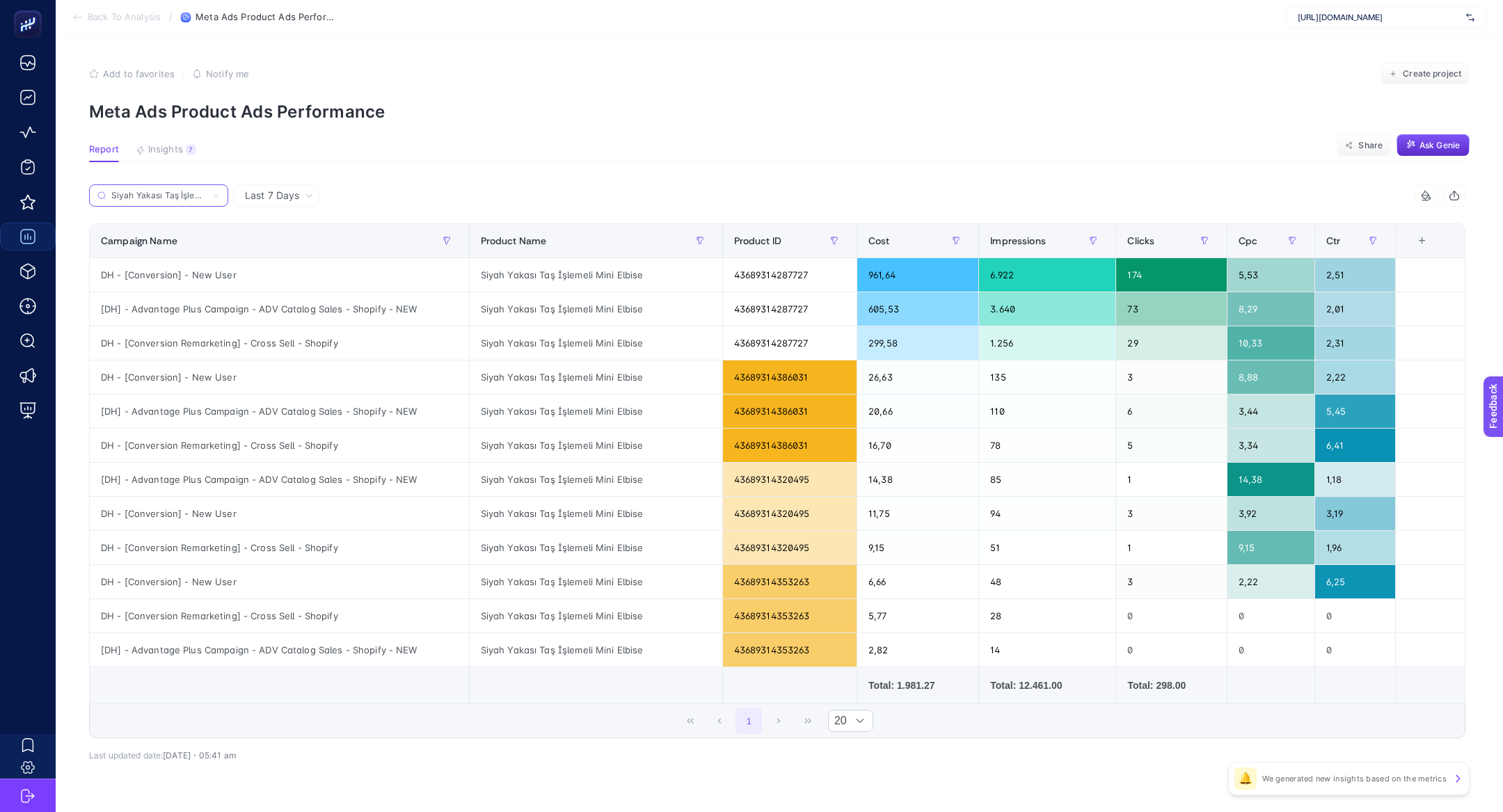
scroll to position [0, 49]
type input "Siyah Yakası Taş İşlemeli Mini Elbise"
click at [783, 272] on div "43689314287727" at bounding box center [789, 274] width 133 height 33
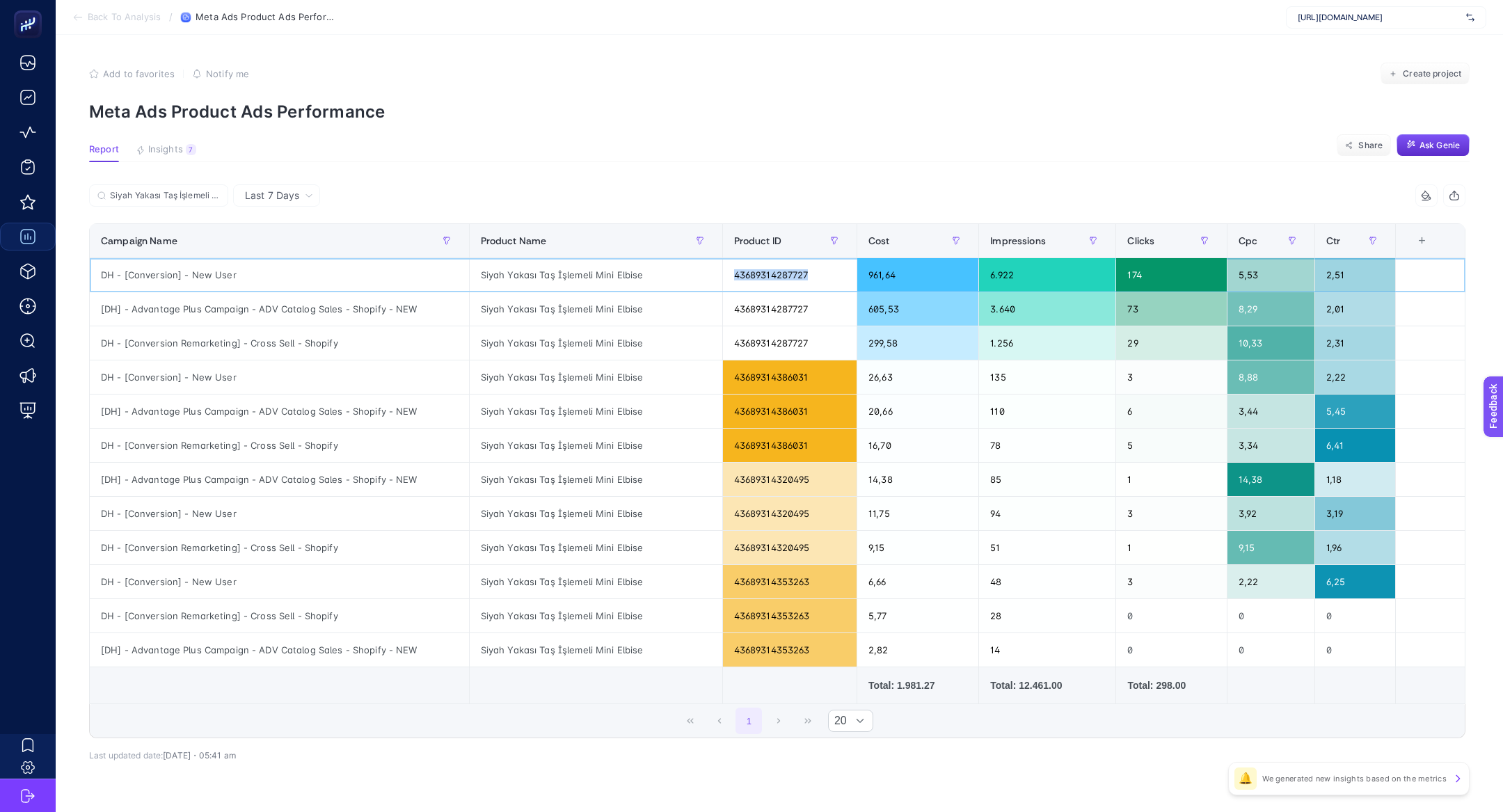
click at [783, 272] on div "43689314287727" at bounding box center [789, 274] width 133 height 33
copy tr "43689314287727"
click at [199, 195] on input "Siyah Yakası Taş İşlemeli Mini Elbise" at bounding box center [165, 196] width 110 height 11
click at [269, 204] on div "Last 7 Days" at bounding box center [277, 195] width 87 height 22
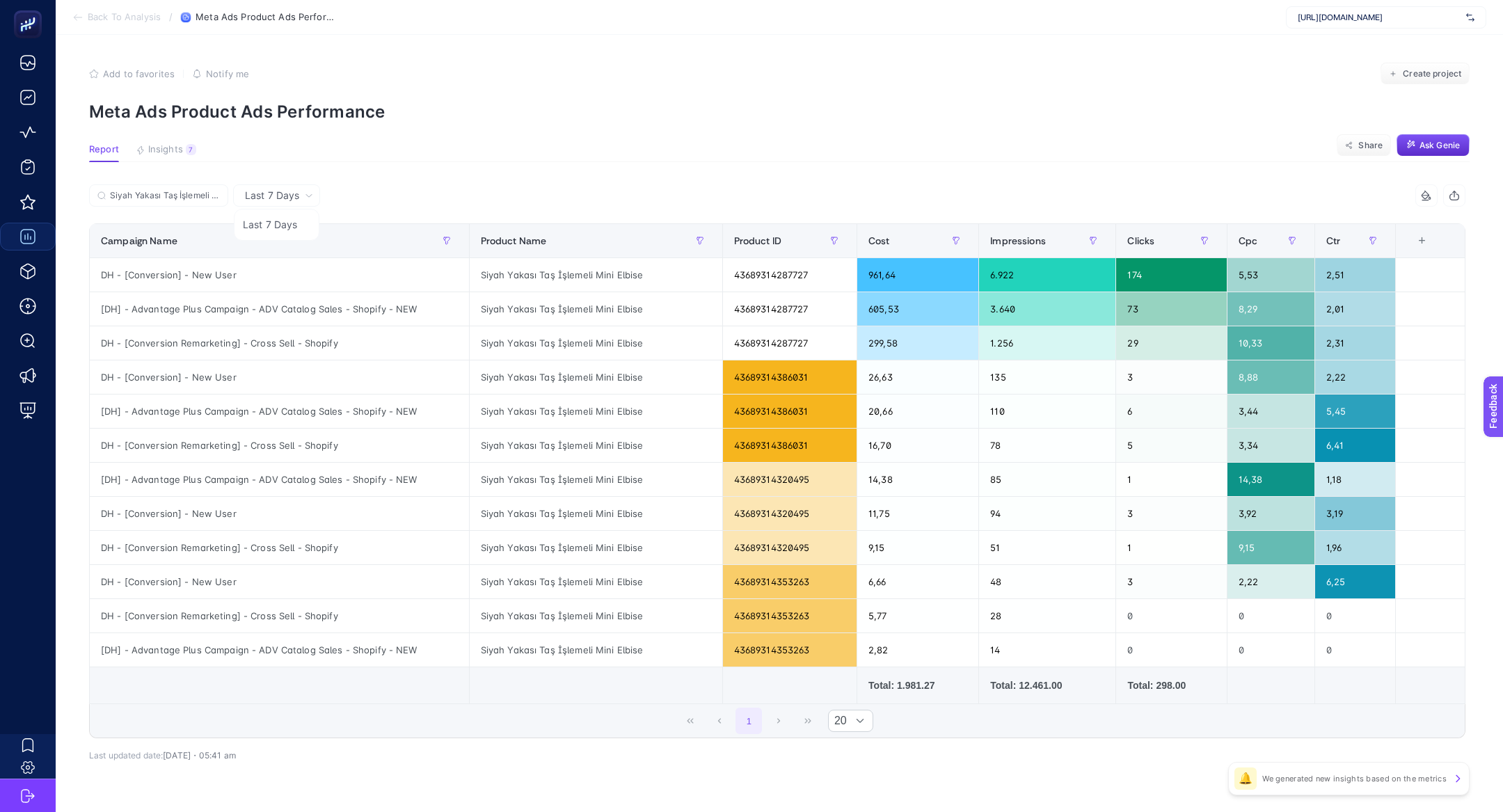
click at [299, 155] on section "Report Insights 7 We generated new insights based on the metrics Share Ask Genie" at bounding box center [780, 153] width 1380 height 18
click at [212, 196] on input "Siyah Yakası Taş İşlemeli Mini Elbise" at bounding box center [165, 196] width 110 height 11
click at [218, 196] on icon at bounding box center [216, 196] width 9 height 9
click at [206, 196] on input "Siyah Yakası Taş İşlemeli Mini Elbise" at bounding box center [158, 196] width 94 height 11
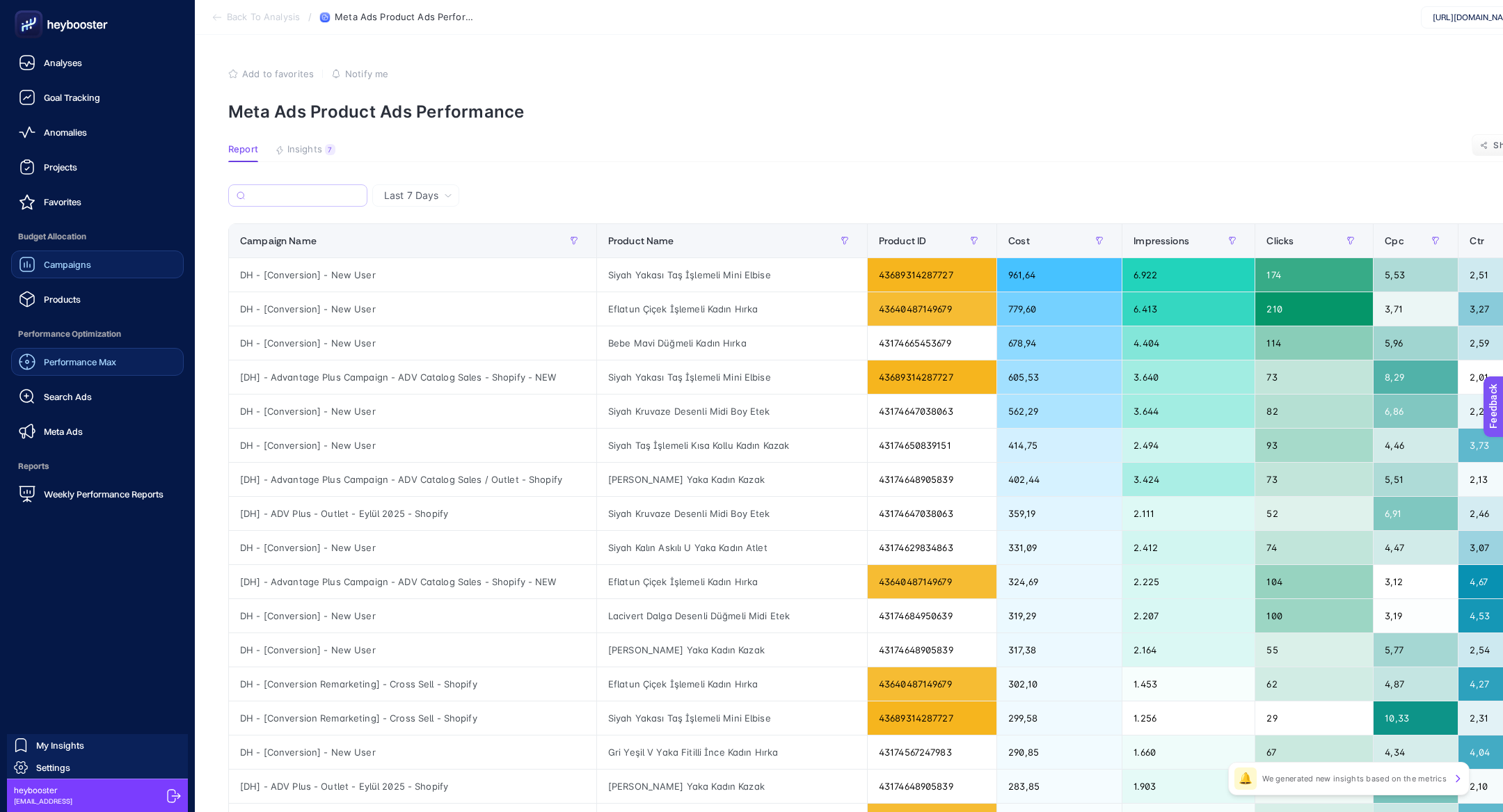
click at [89, 364] on span "Performance Max" at bounding box center [80, 362] width 72 height 11
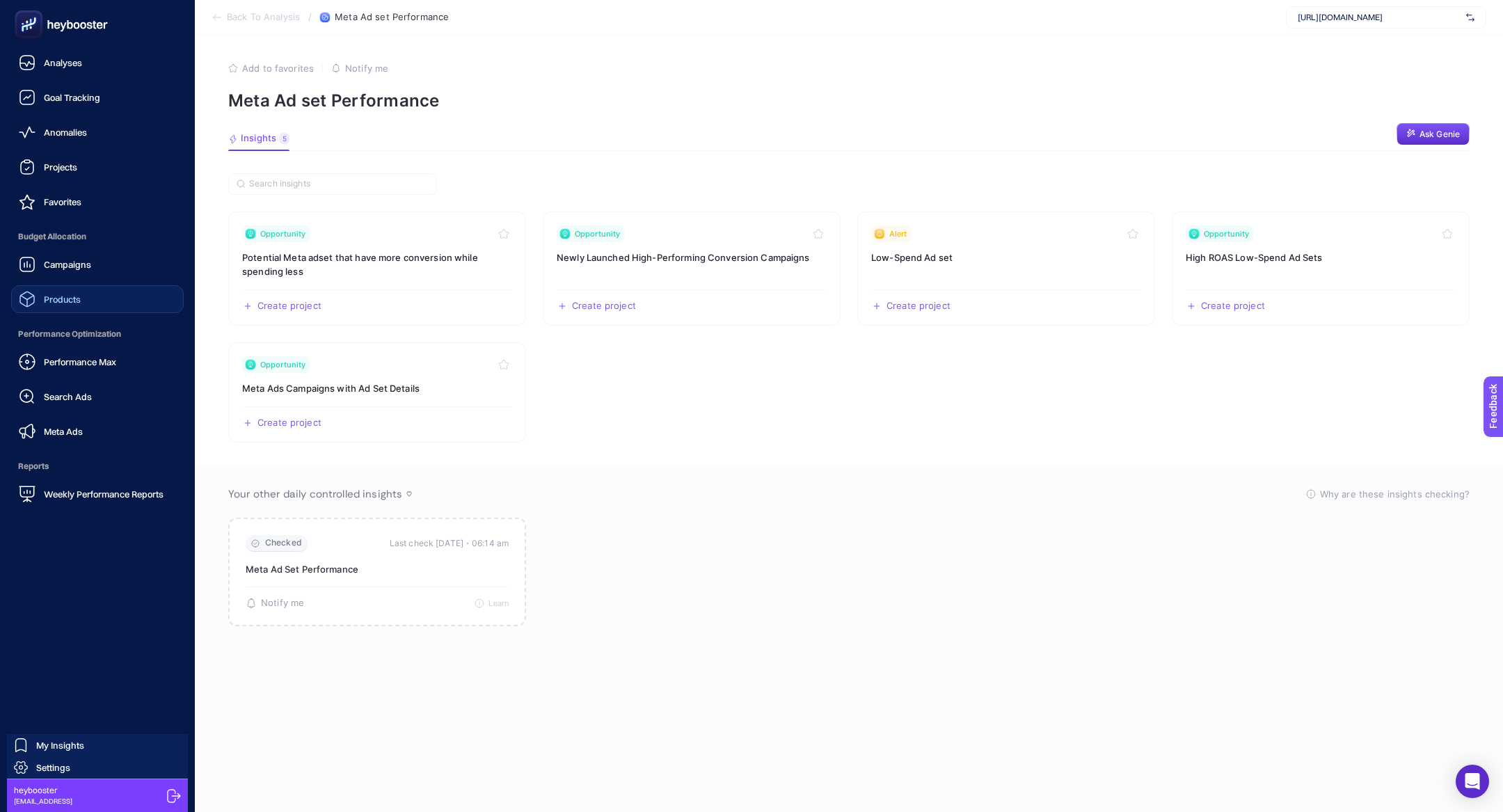
click at [56, 311] on link "Products" at bounding box center [97, 299] width 172 height 28
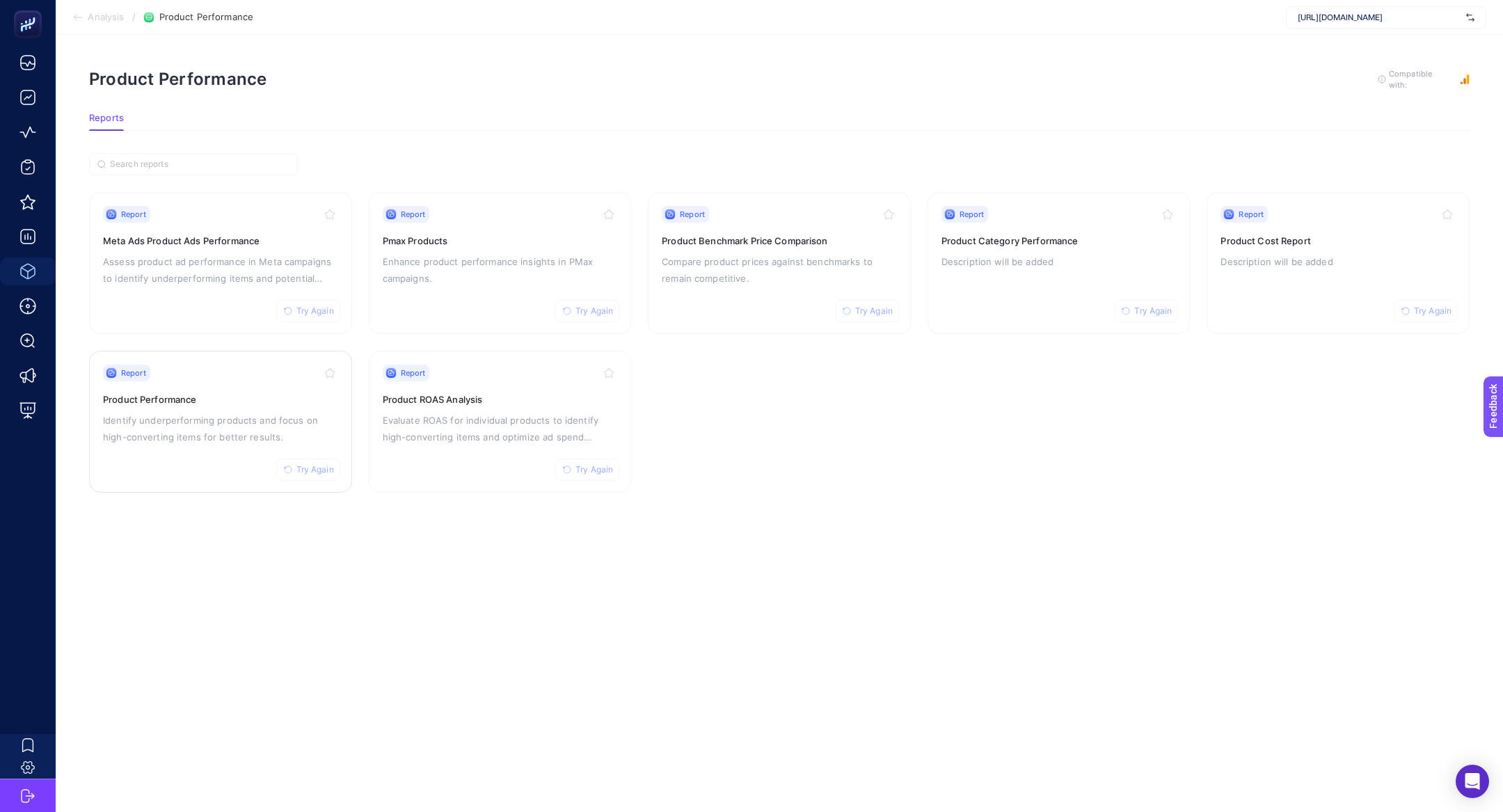
click at [204, 382] on div "Report Try Again Product Performance Identify underperforming products and focu…" at bounding box center [221, 421] width 235 height 114
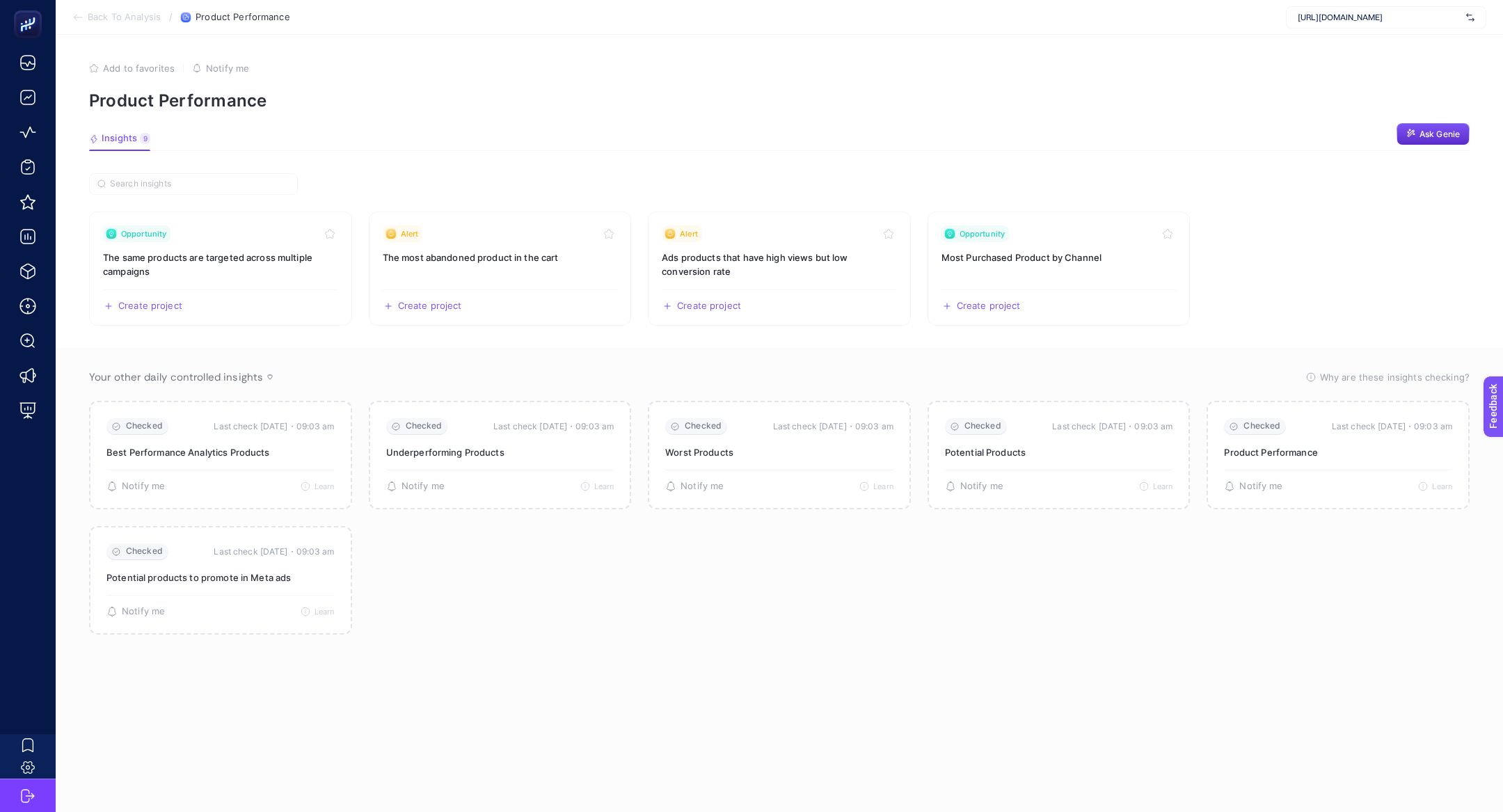
click at [108, 16] on span "Back To Analysis" at bounding box center [124, 18] width 73 height 11
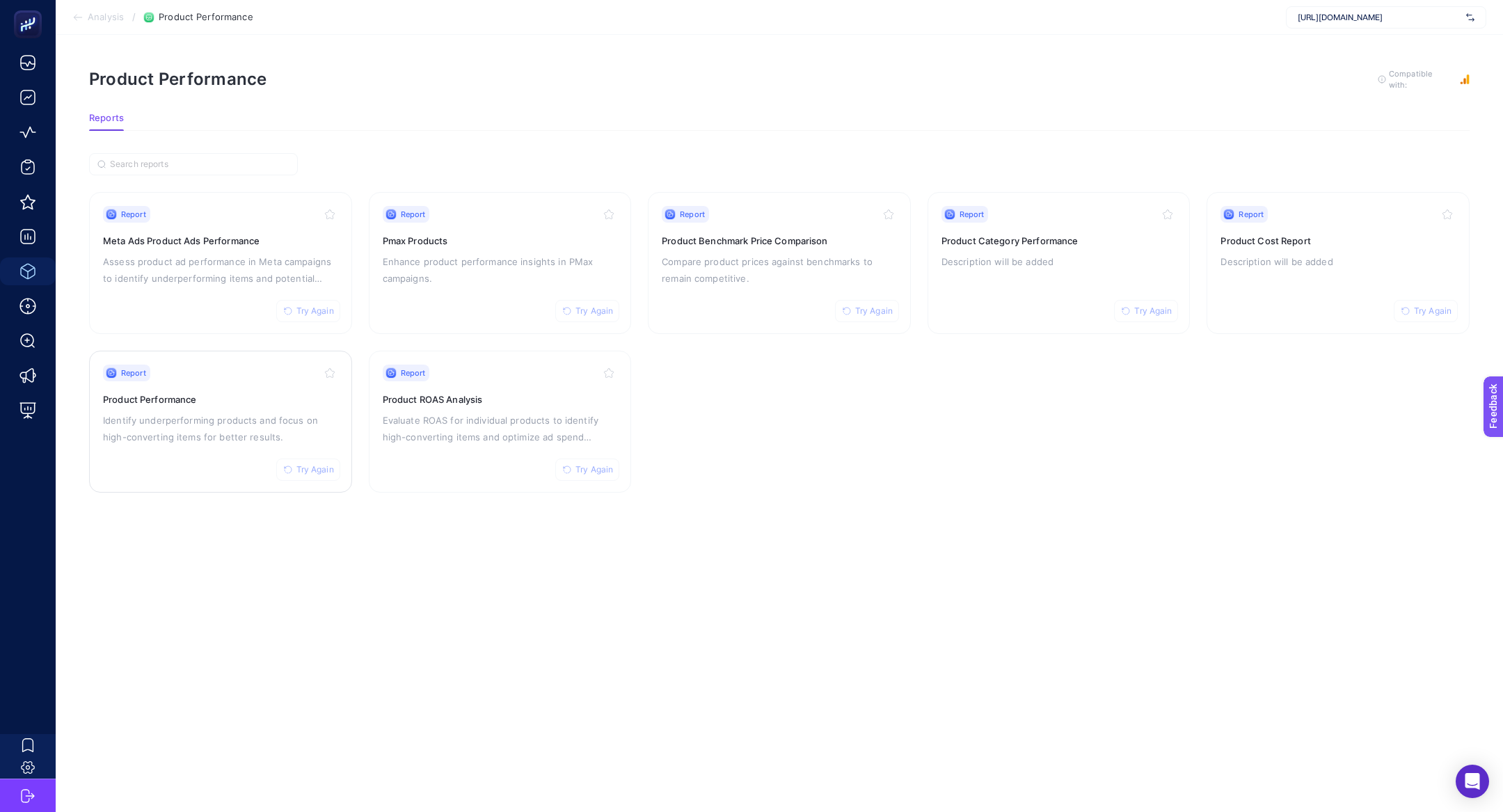
click at [311, 467] on span "Try Again" at bounding box center [315, 469] width 38 height 11
click at [422, 433] on p "Evaluate ROAS for individual products to identify high-converting items and opt…" at bounding box center [500, 428] width 235 height 33
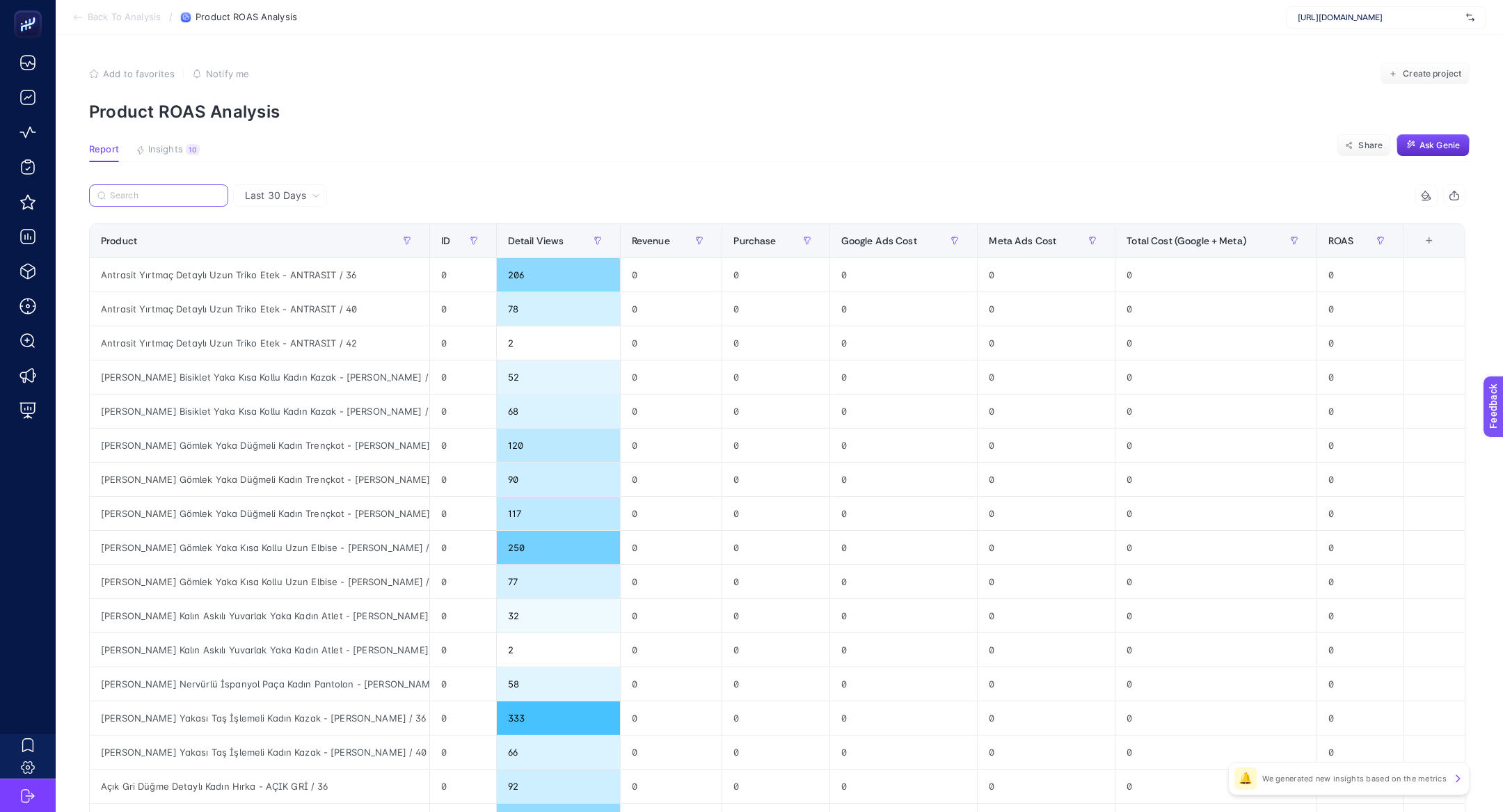
click at [151, 198] on input "Search" at bounding box center [165, 196] width 110 height 11
click at [179, 149] on span "Insights" at bounding box center [165, 150] width 35 height 11
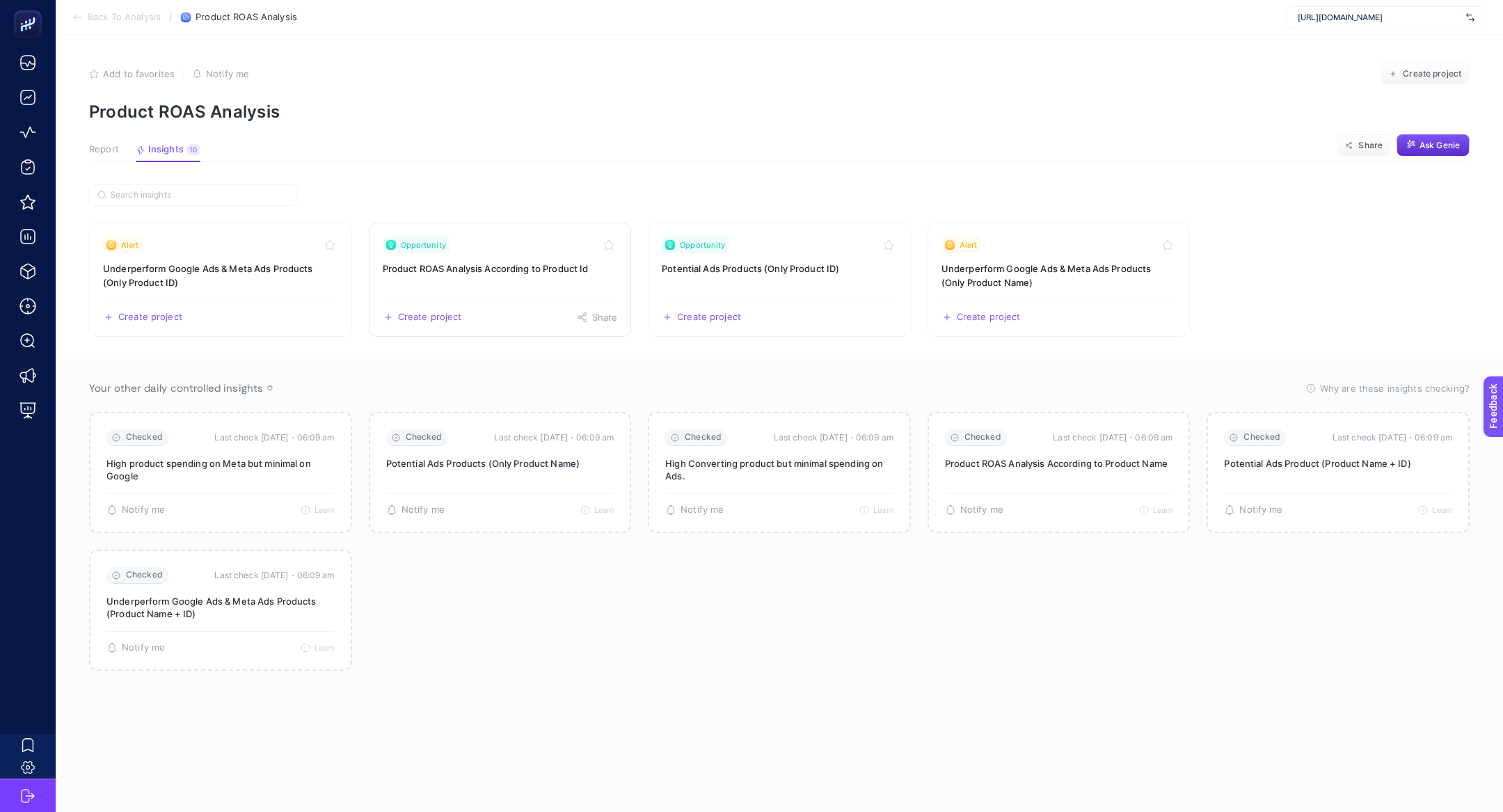
click at [512, 286] on link "Opportunity Product ROAS Analysis According to Product Id Create project Share" at bounding box center [500, 279] width 263 height 114
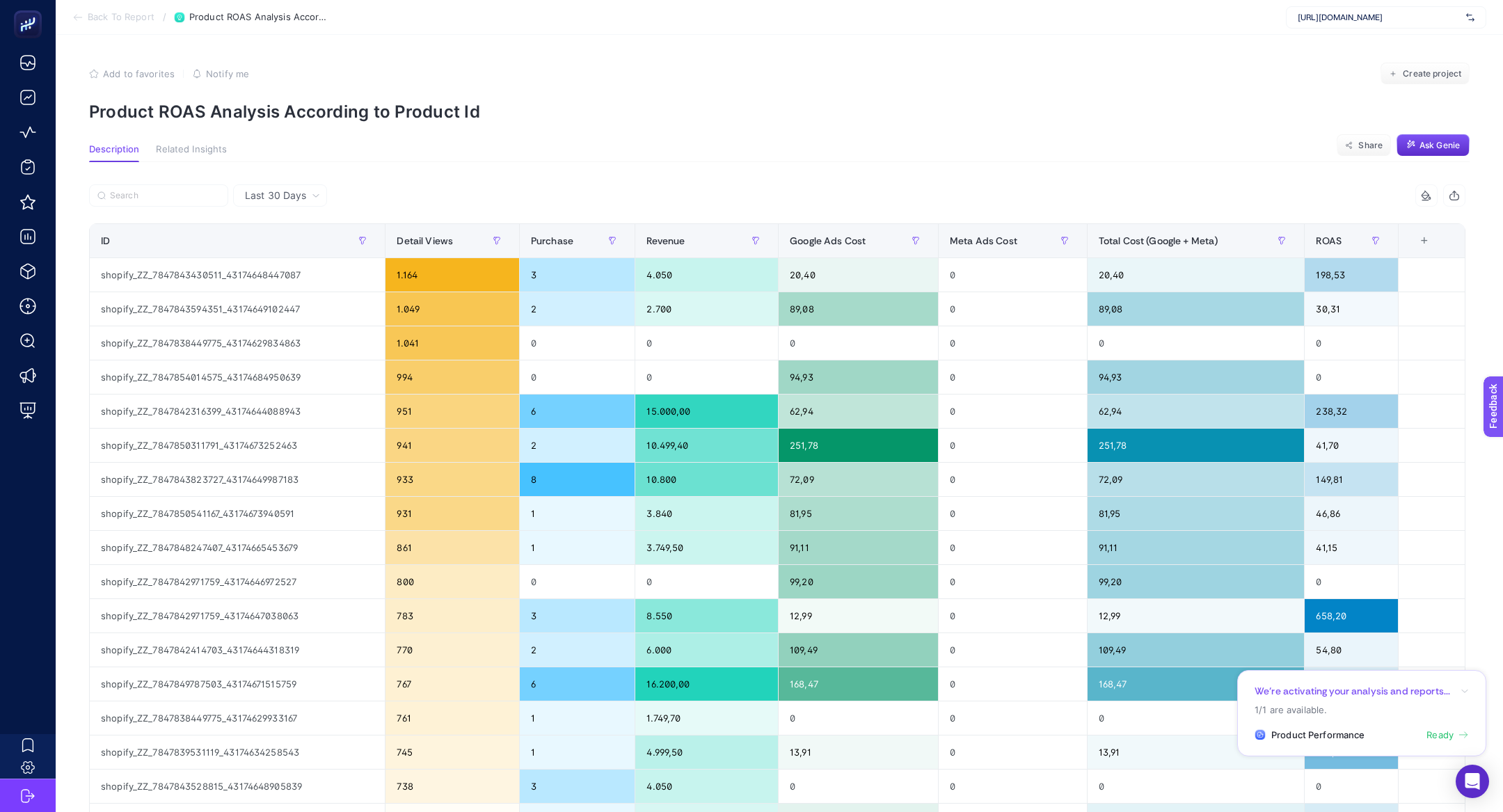
click at [140, 182] on div "Last 30 Days 7 items selected ID Detail Views Purchase Revenue Google Ads Cost …" at bounding box center [777, 634] width 1399 height 943
click at [142, 194] on input "Search" at bounding box center [165, 196] width 110 height 11
paste input "43689314287727"
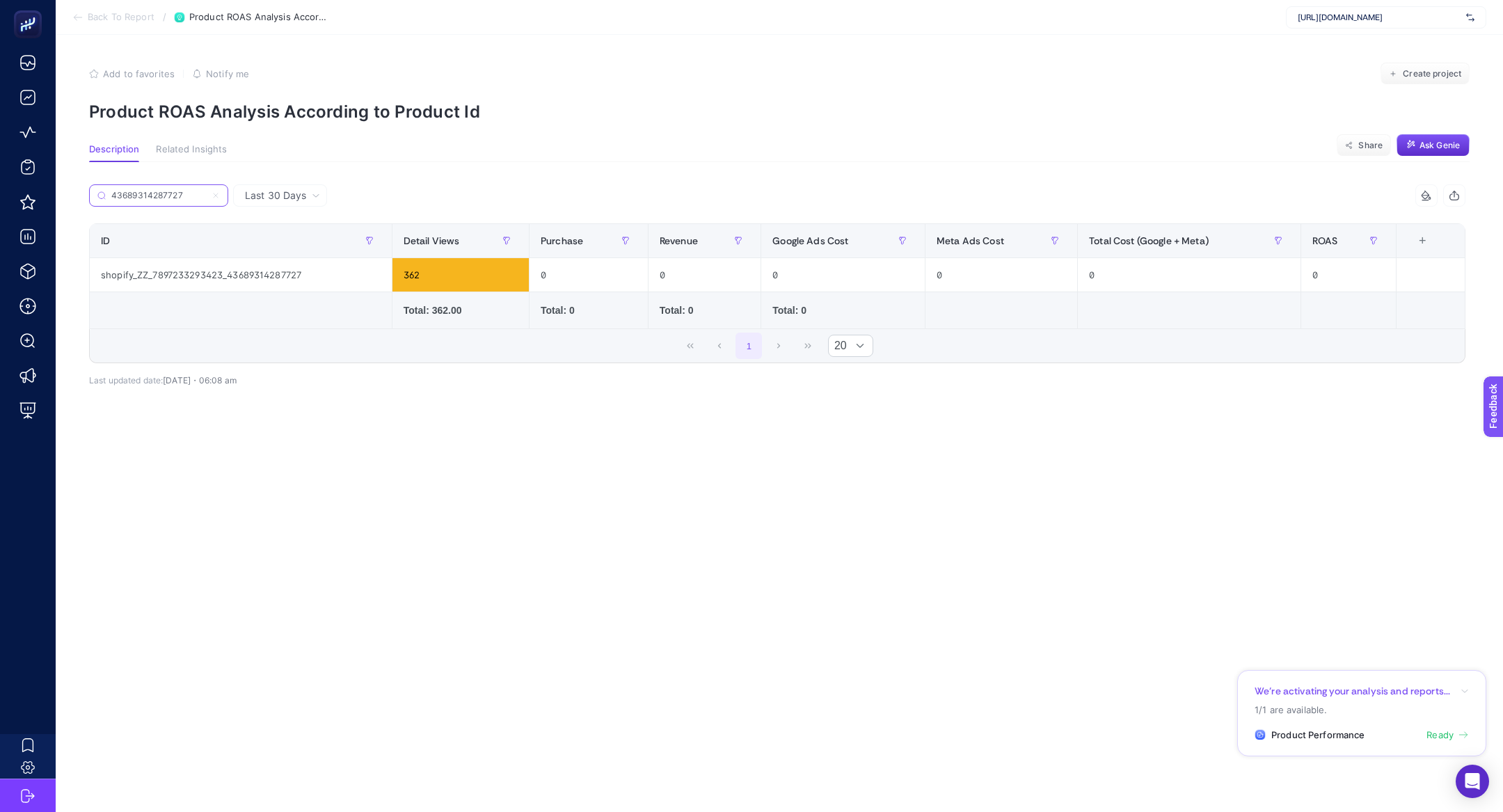
type input "43689314287727"
click at [223, 200] on label "43689314287727" at bounding box center [159, 195] width 139 height 22
click at [206, 200] on input "43689314287727" at bounding box center [158, 196] width 94 height 11
click at [218, 197] on icon at bounding box center [216, 196] width 9 height 9
click at [206, 197] on input "43689314287727" at bounding box center [158, 196] width 94 height 11
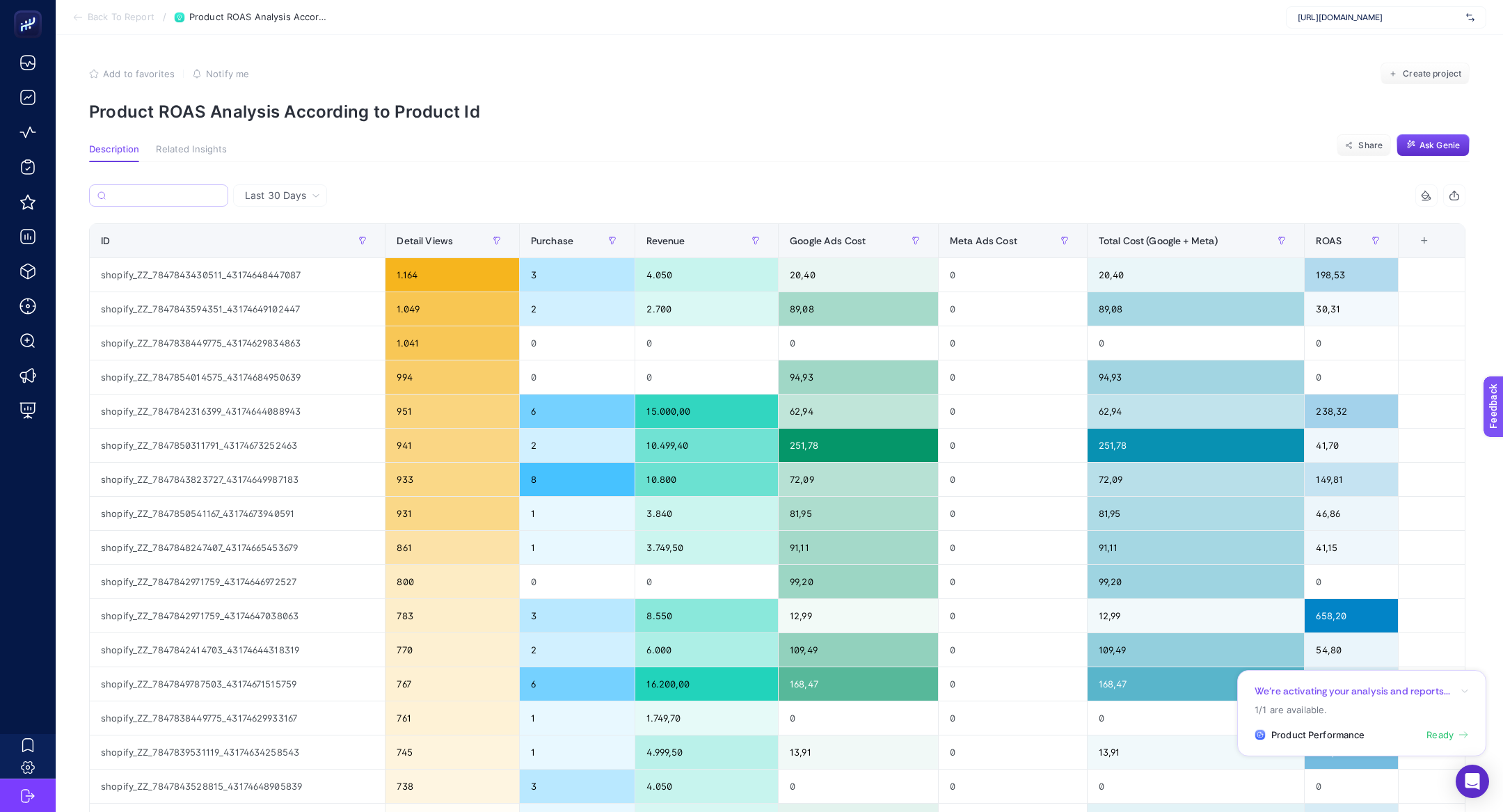
click at [105, 12] on span "Back To Report" at bounding box center [121, 18] width 67 height 11
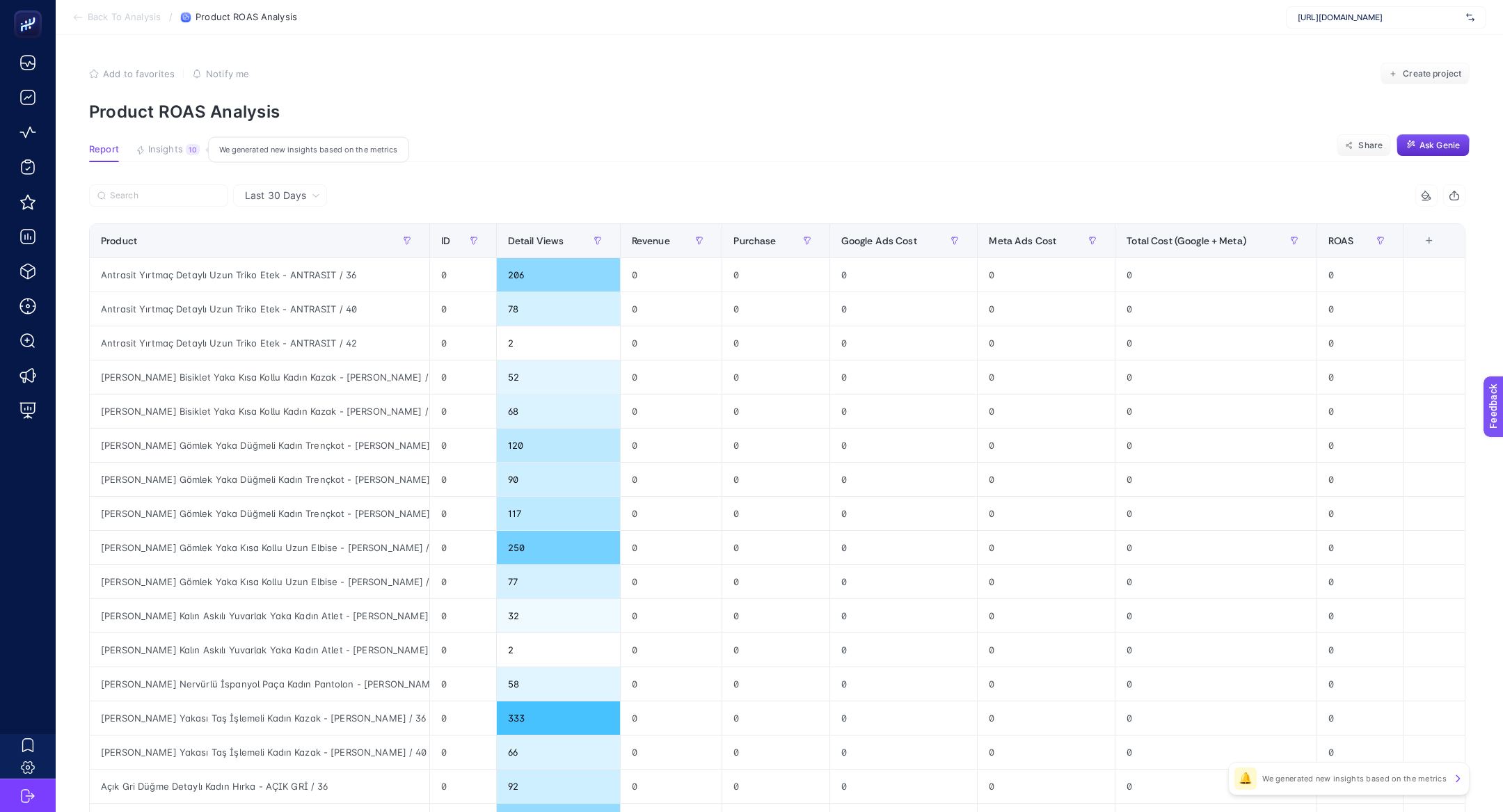
click at [172, 159] on button "Insights 10 We generated new insights based on the metrics" at bounding box center [167, 153] width 64 height 18
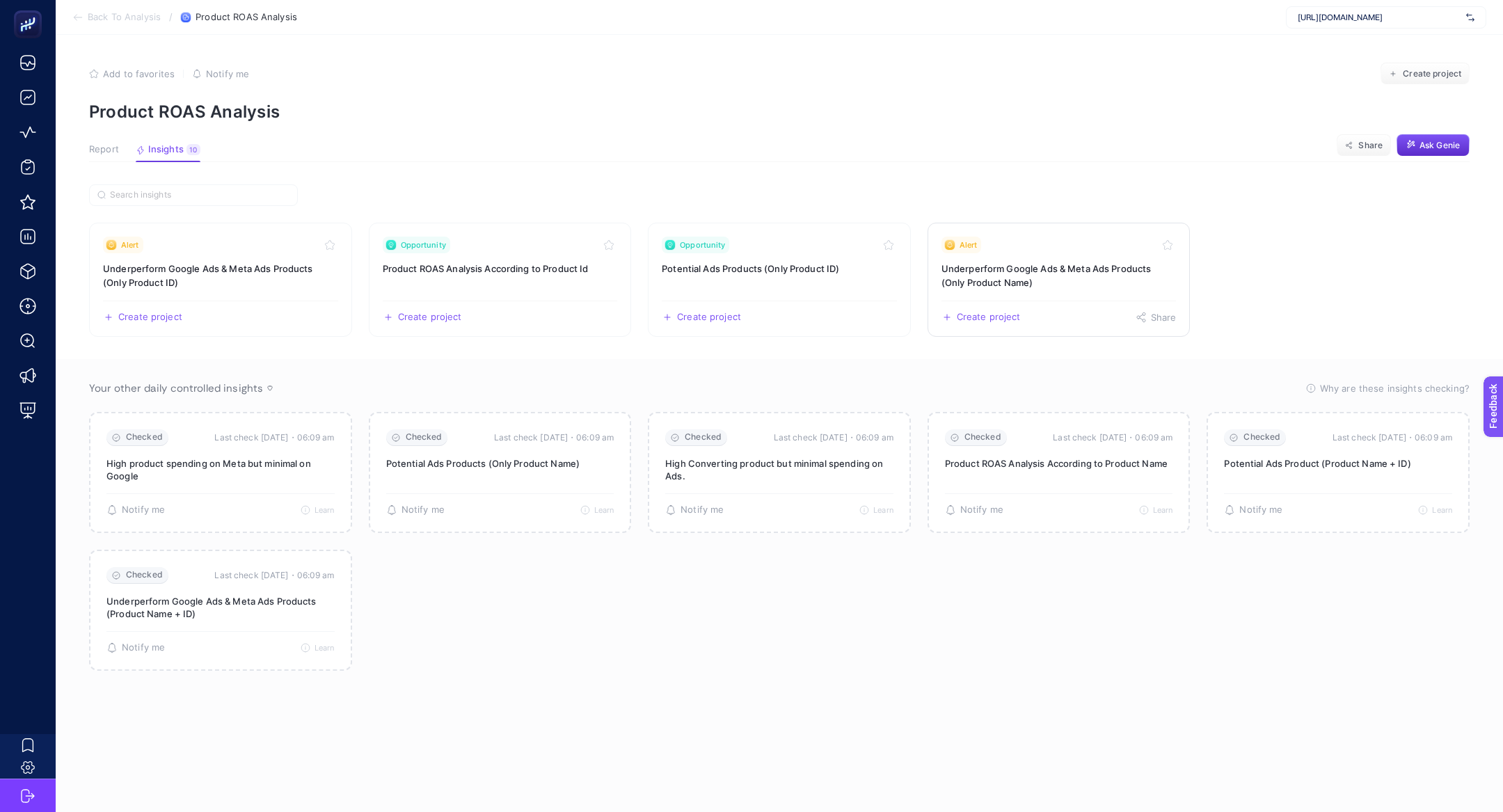
click at [1002, 289] on link "Alert Underperform Google Ads & Meta Ads Products (Only Product Name) Create pr…" at bounding box center [1059, 279] width 263 height 114
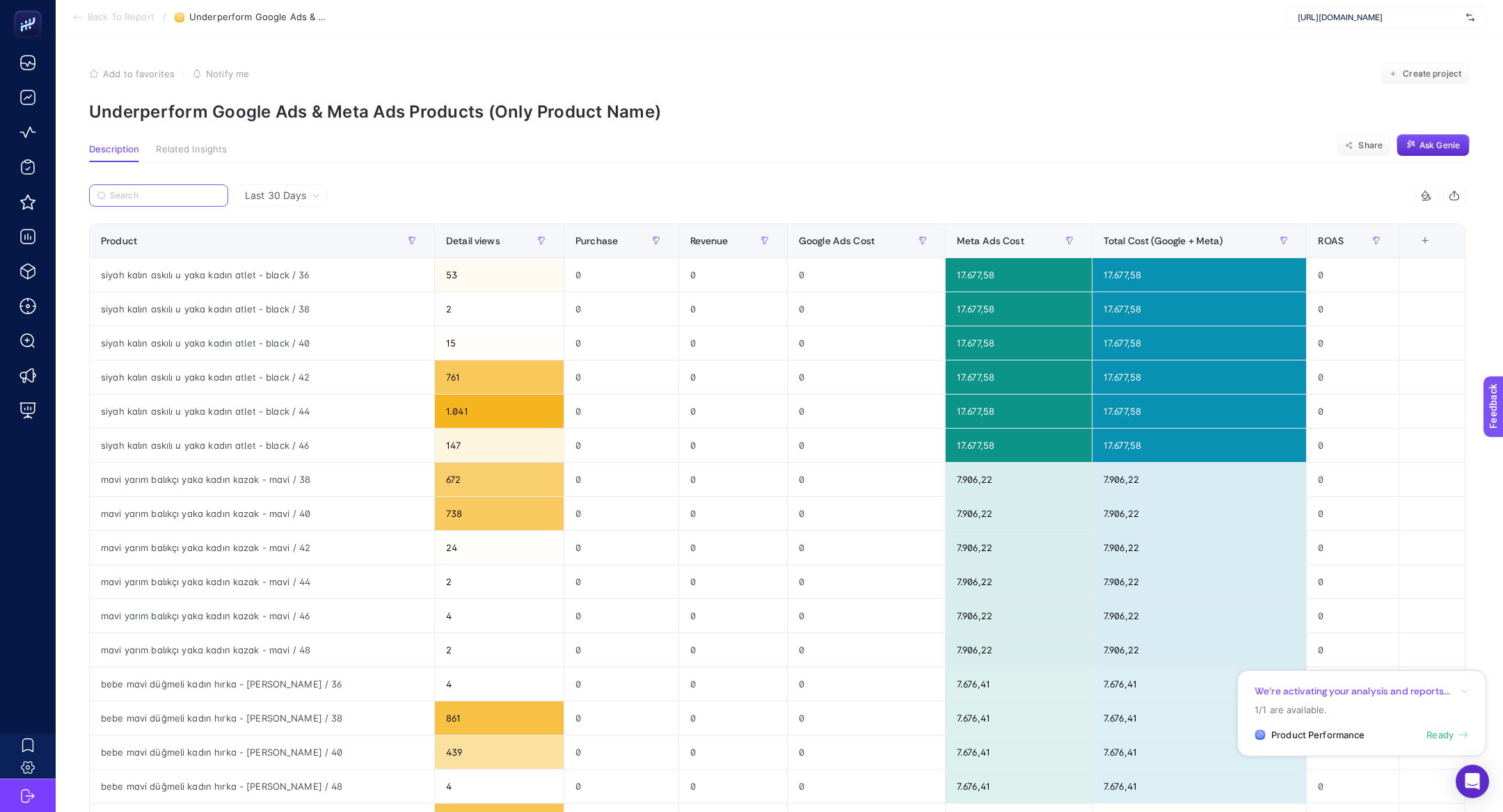
click at [175, 200] on input "Search" at bounding box center [165, 196] width 110 height 11
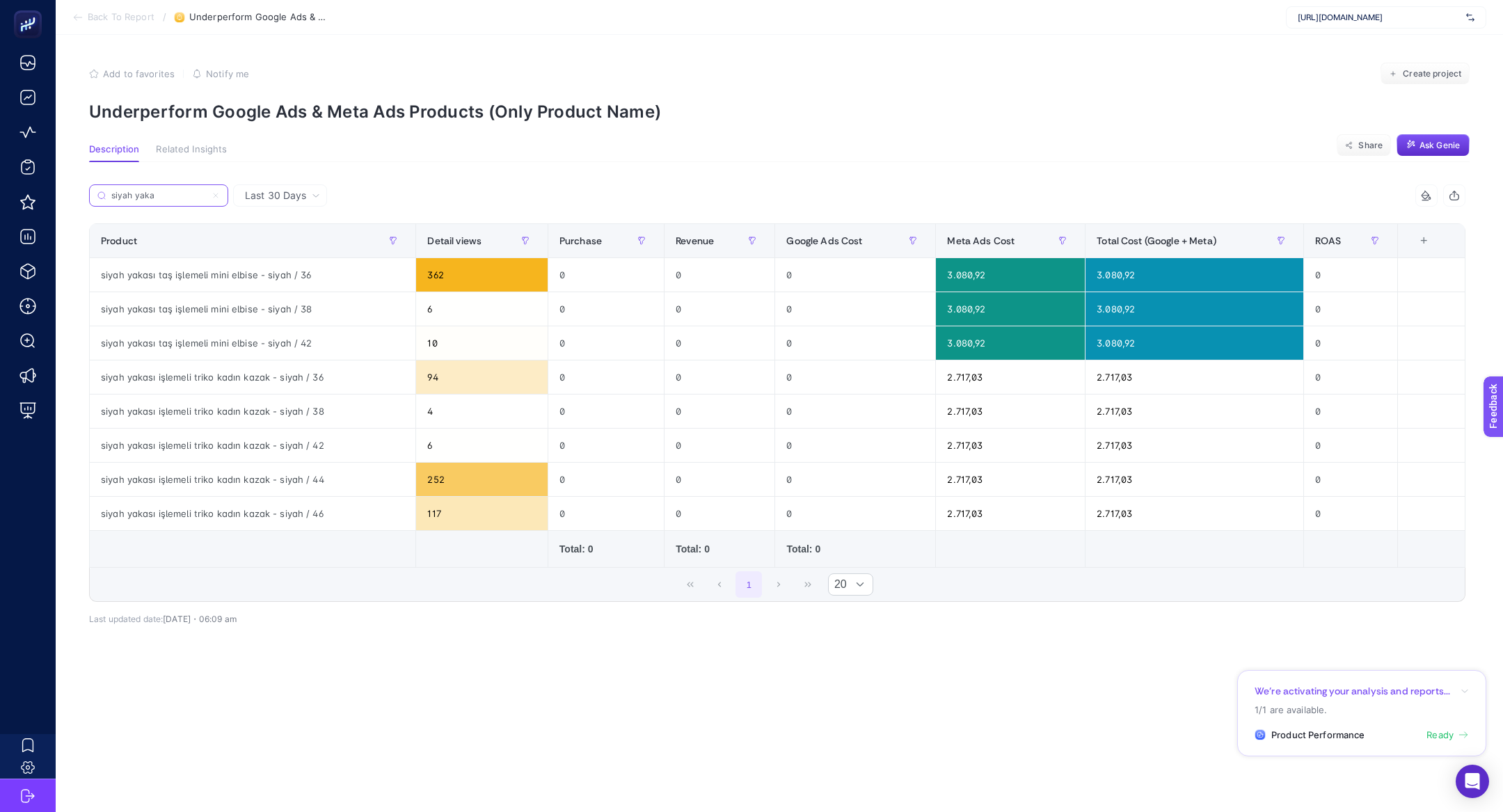
type input "siyah yaka"
click at [292, 196] on span "Last 30 Days" at bounding box center [275, 196] width 61 height 14
click at [373, 174] on div "Last 30 Days Last 30 Days siyah yaka 7 items selected Product Detail views Purc…" at bounding box center [777, 429] width 1399 height 534
click at [184, 201] on label "siyah yaka" at bounding box center [159, 195] width 139 height 22
click at [184, 201] on input "siyah yaka" at bounding box center [165, 196] width 110 height 11
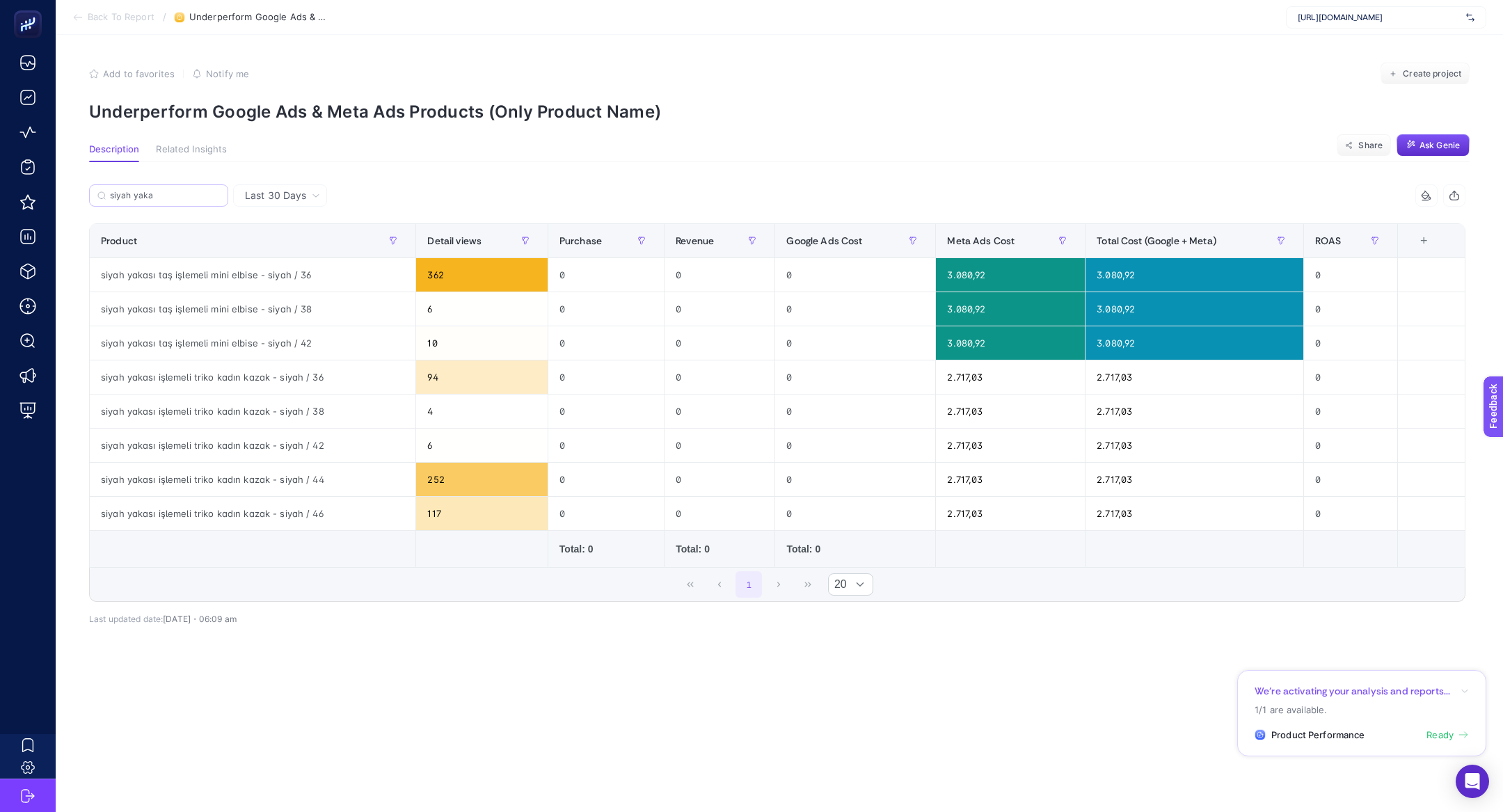
click at [184, 201] on label "siyah yaka" at bounding box center [159, 195] width 139 height 22
click at [184, 201] on input "siyah yaka" at bounding box center [165, 196] width 110 height 11
click at [184, 201] on label "siyah yaka" at bounding box center [159, 195] width 139 height 22
click at [184, 201] on input "siyah yaka" at bounding box center [158, 196] width 94 height 11
click at [184, 201] on label "siyah yaka" at bounding box center [159, 195] width 139 height 22
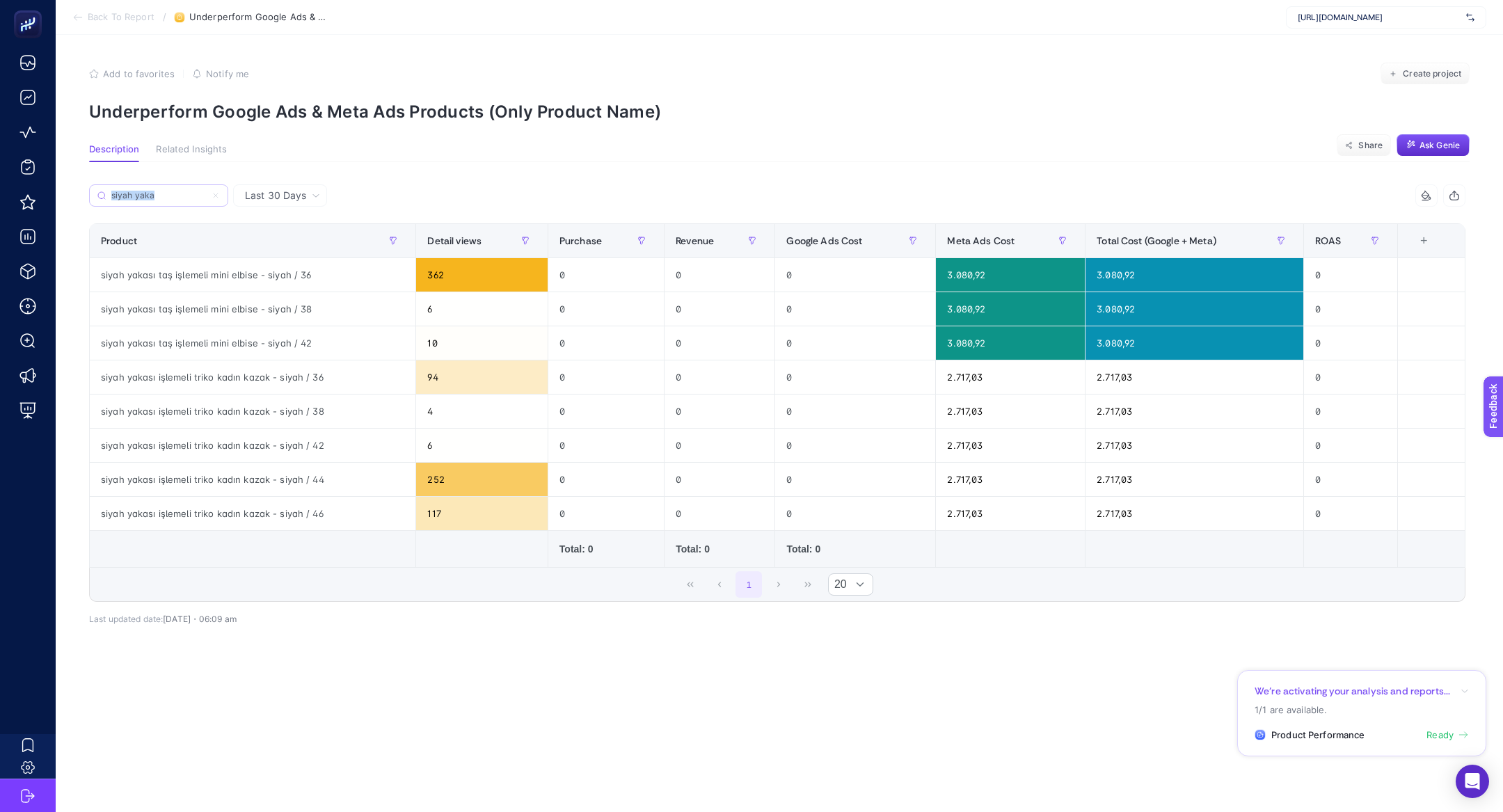
click at [184, 201] on input "siyah yaka" at bounding box center [158, 196] width 94 height 11
click at [170, 197] on input "siyah yaka" at bounding box center [158, 196] width 94 height 11
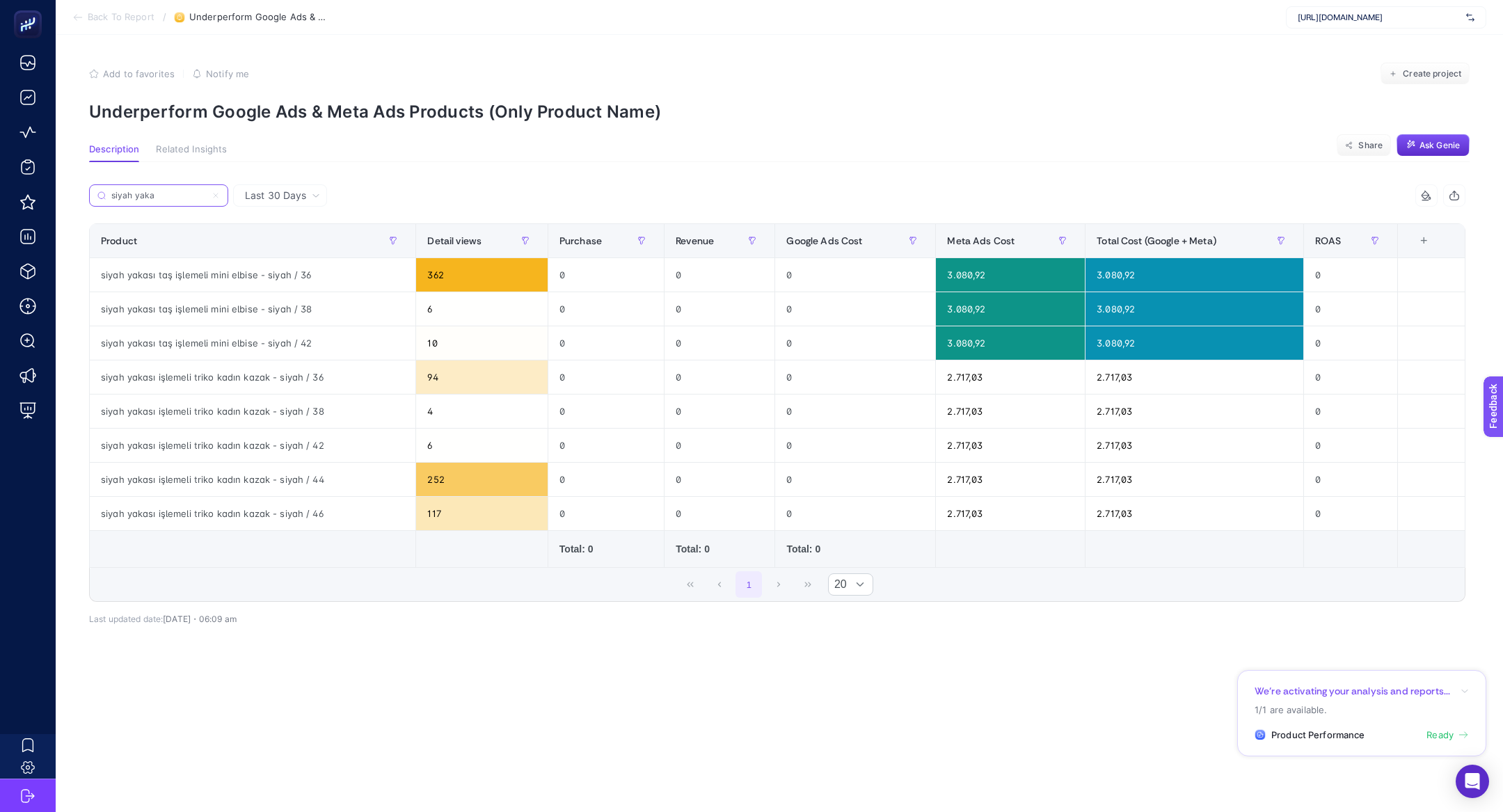
click at [170, 197] on input "siyah yaka" at bounding box center [158, 196] width 94 height 11
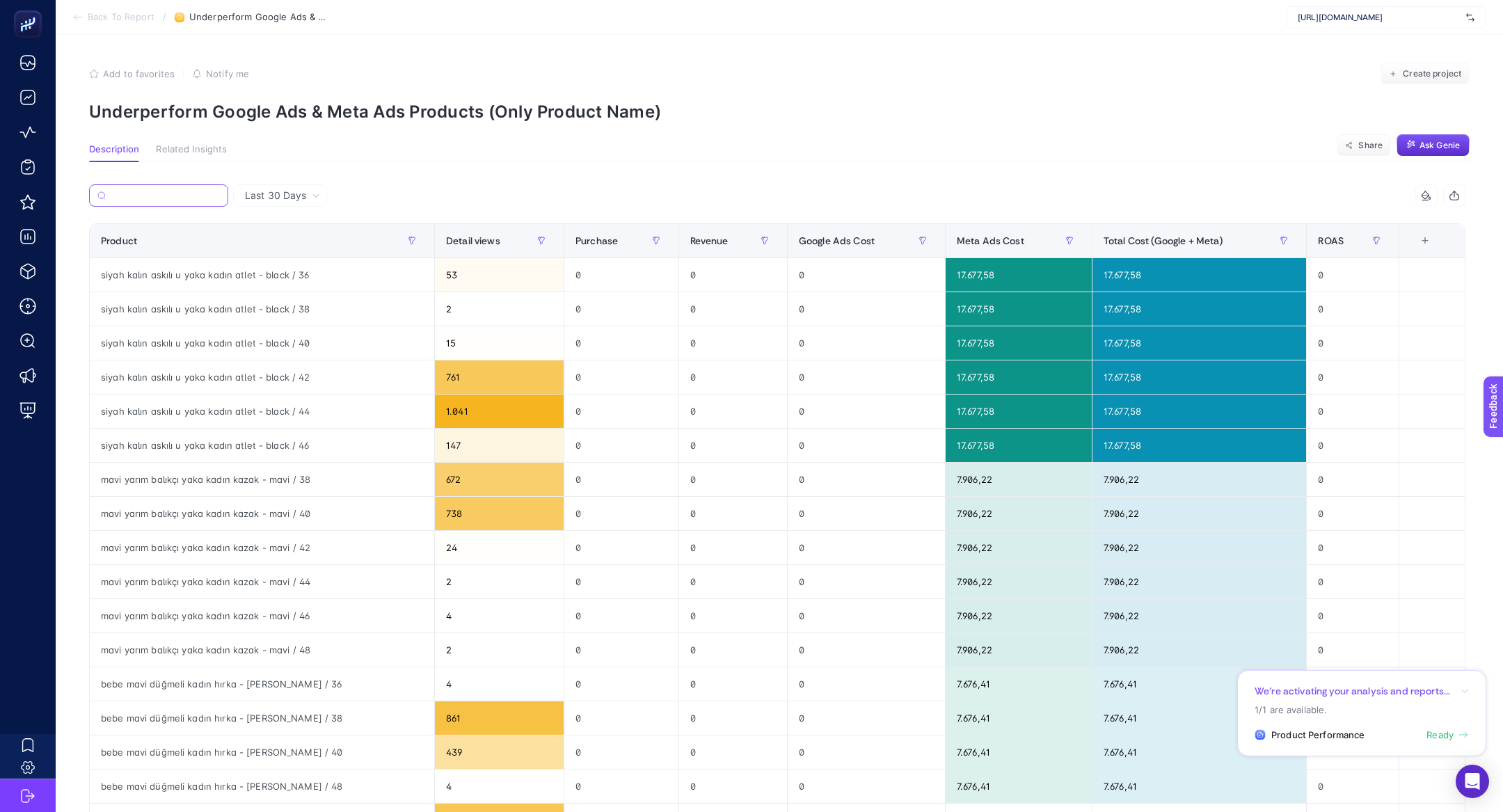
paste input "Eflatun Çiçek İşlemeli Kadın Hırka"
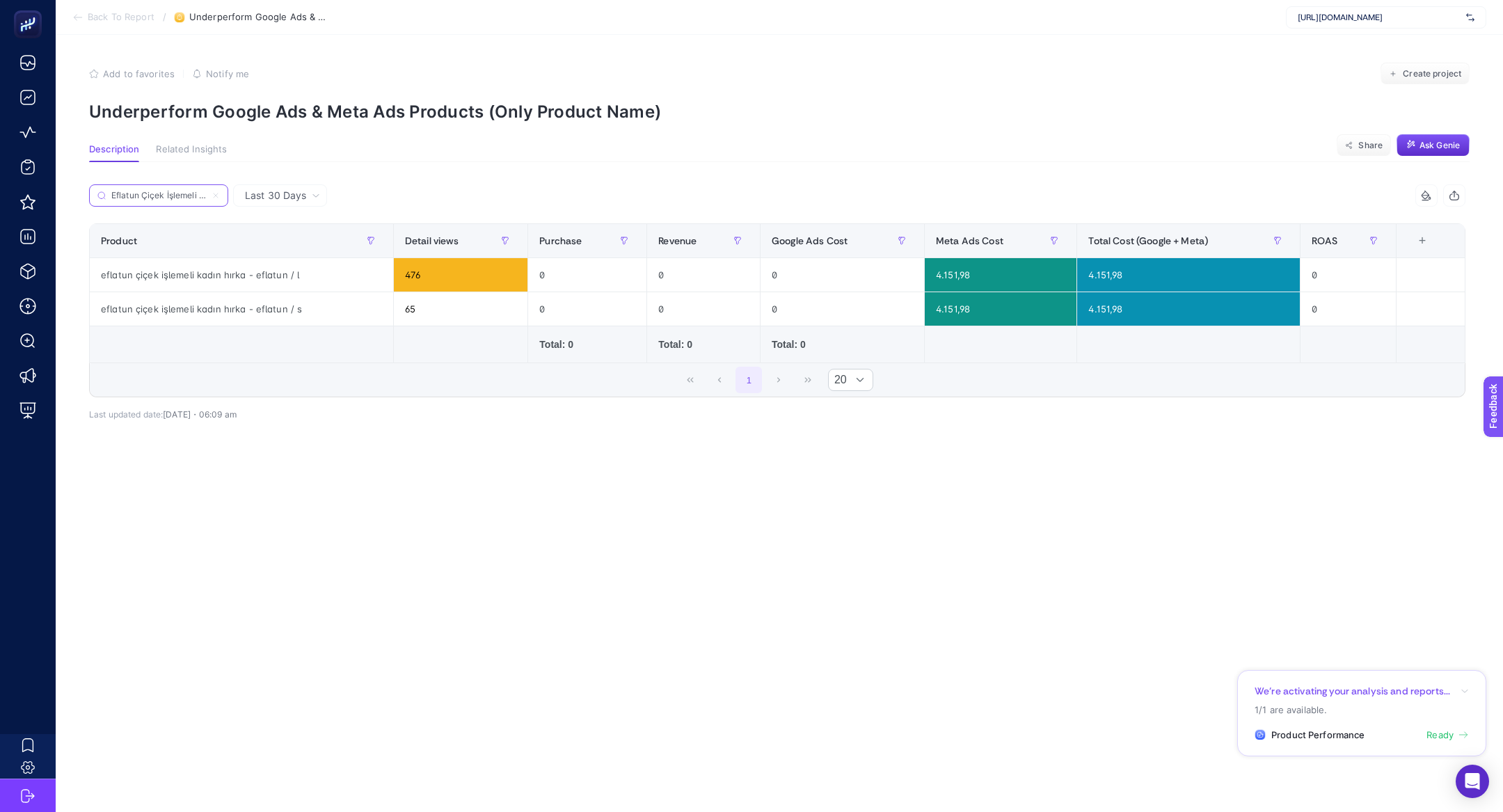
scroll to position [0, 38]
type input "Eflatun Çiçek İşlemeli Kadın Hırka"
click at [125, 12] on span "Back To Report" at bounding box center [121, 18] width 67 height 11
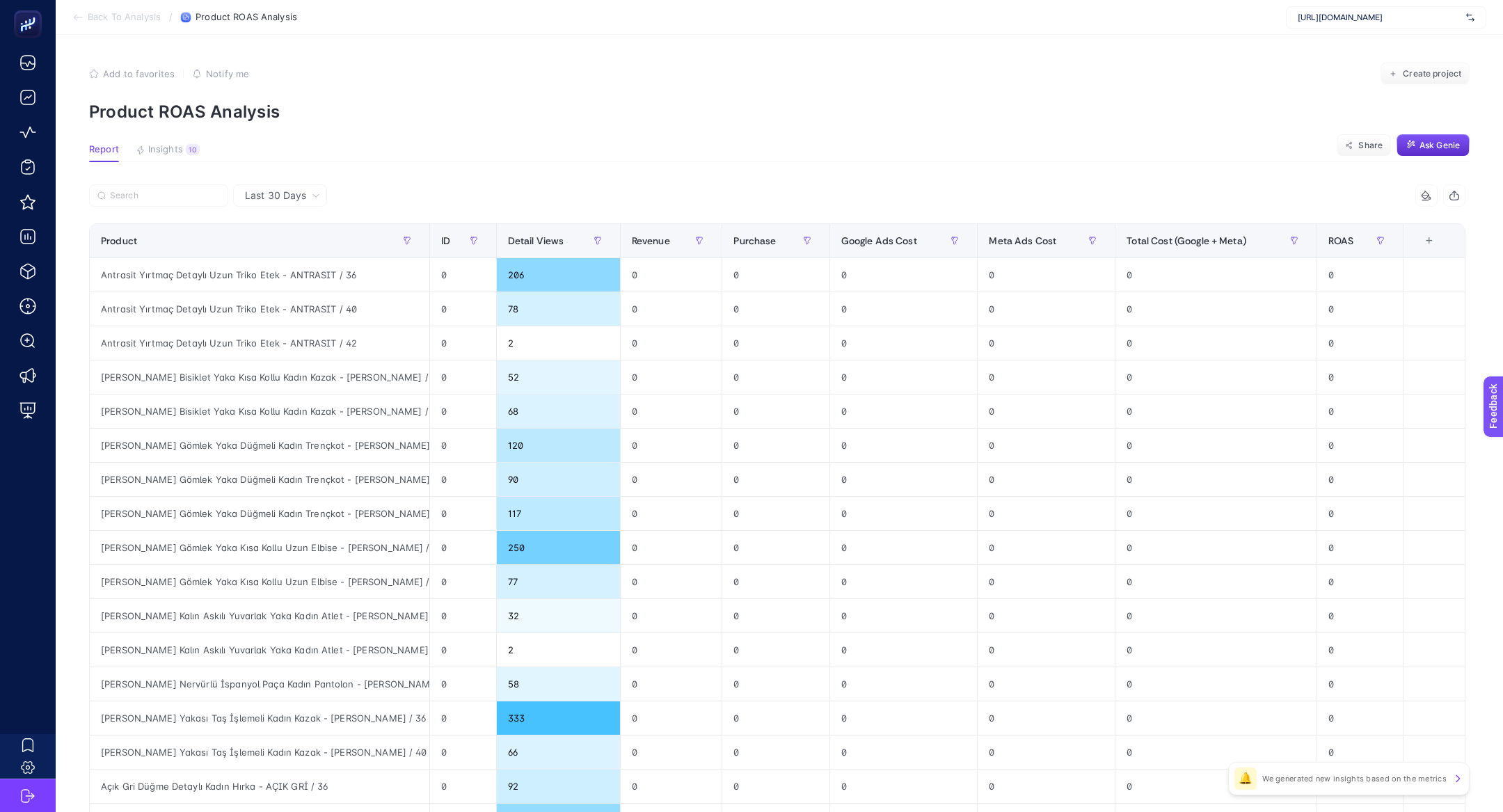
click at [170, 161] on section "Report Insights 10 We generated new insights based on the metrics Share Ask Gen…" at bounding box center [780, 153] width 1380 height 18
click at [168, 153] on span "Insights" at bounding box center [165, 150] width 35 height 11
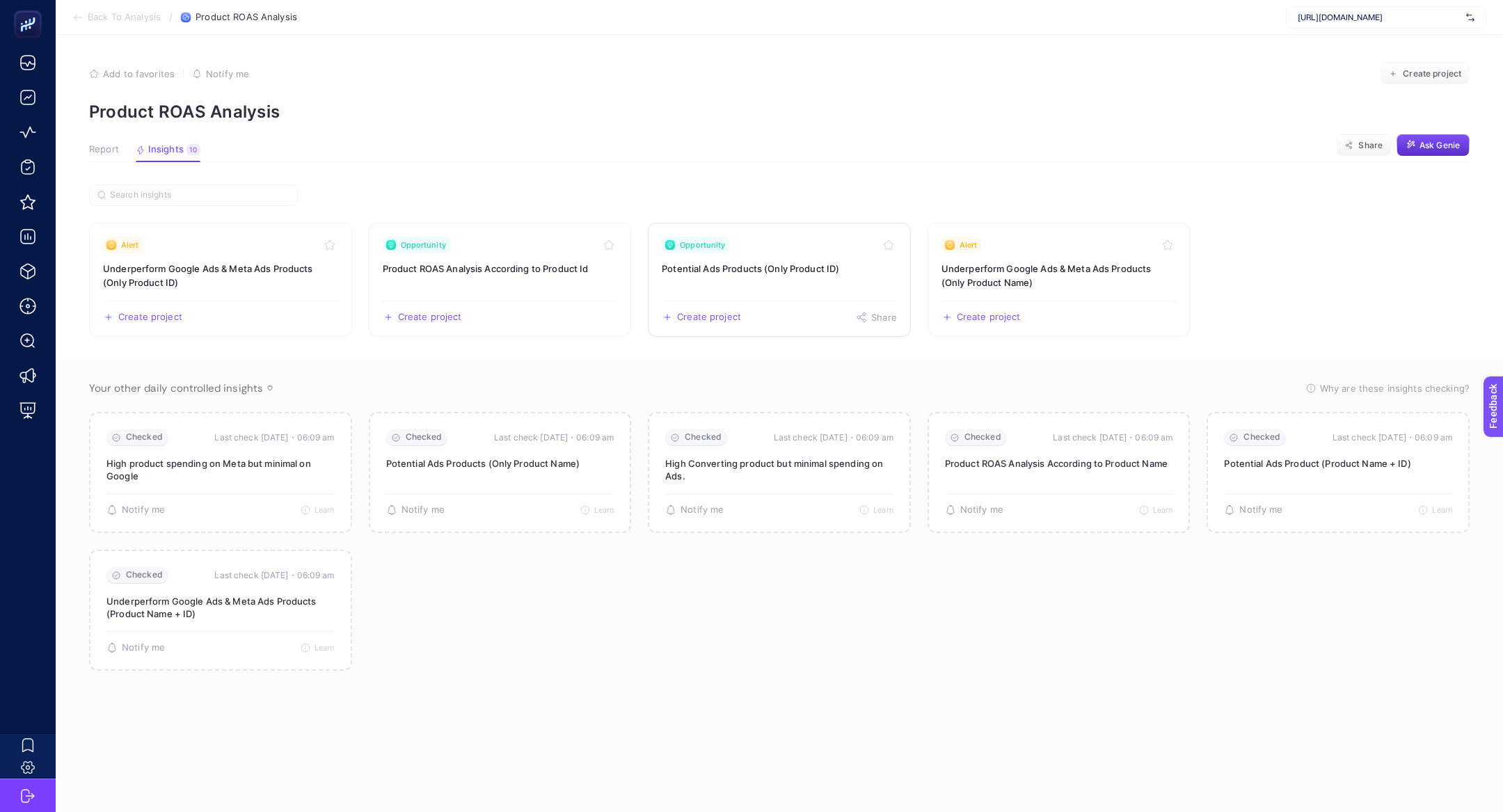
click at [752, 267] on h3 "Potential Ads Products (Only Product ID)" at bounding box center [780, 269] width 235 height 14
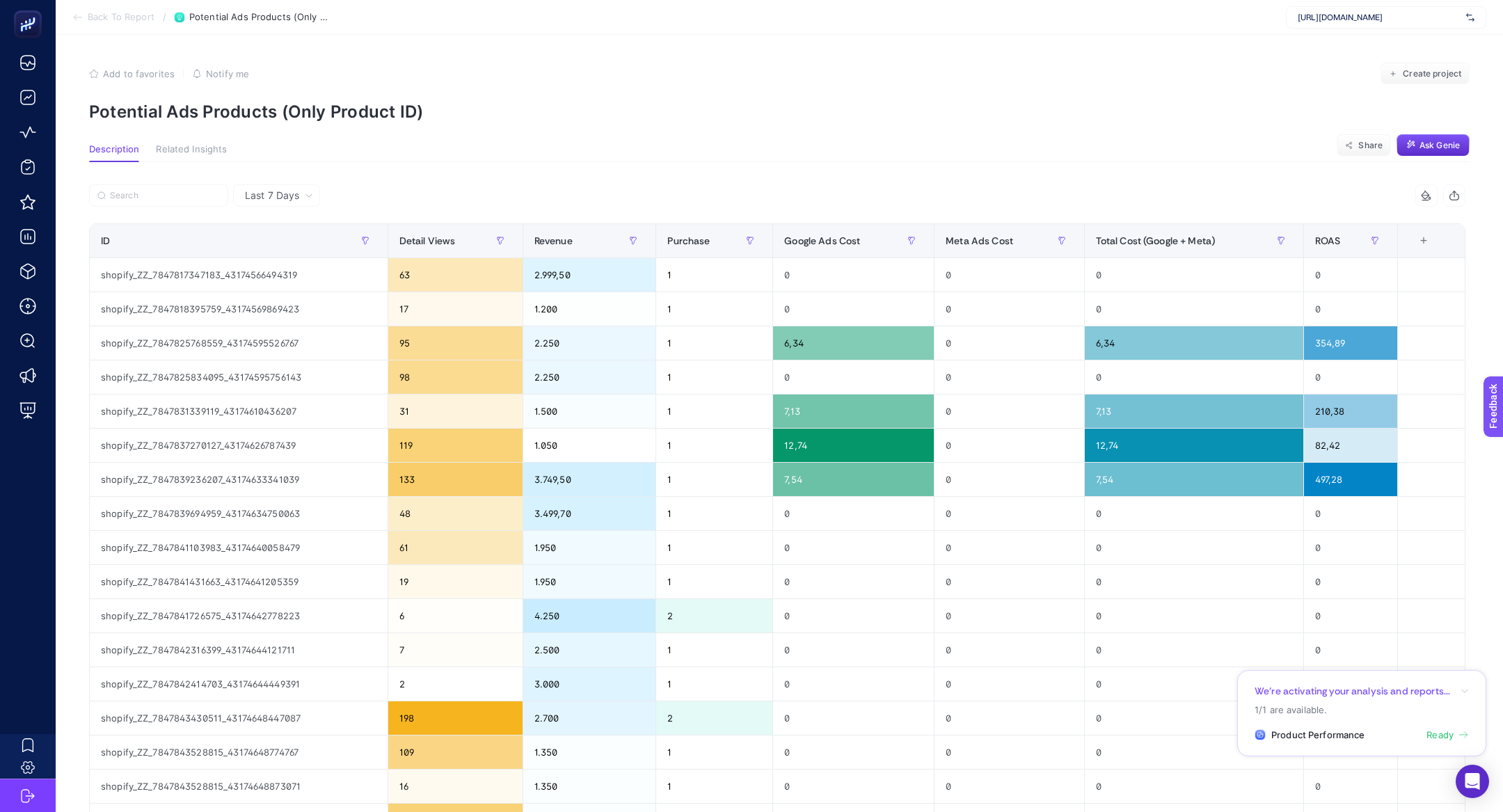
click at [126, 33] on section "Back To Report / Potential Ads Products (Only Product ID) https://www.misirli19…" at bounding box center [779, 17] width 1447 height 35
click at [126, 13] on span "Back To Report" at bounding box center [121, 18] width 67 height 11
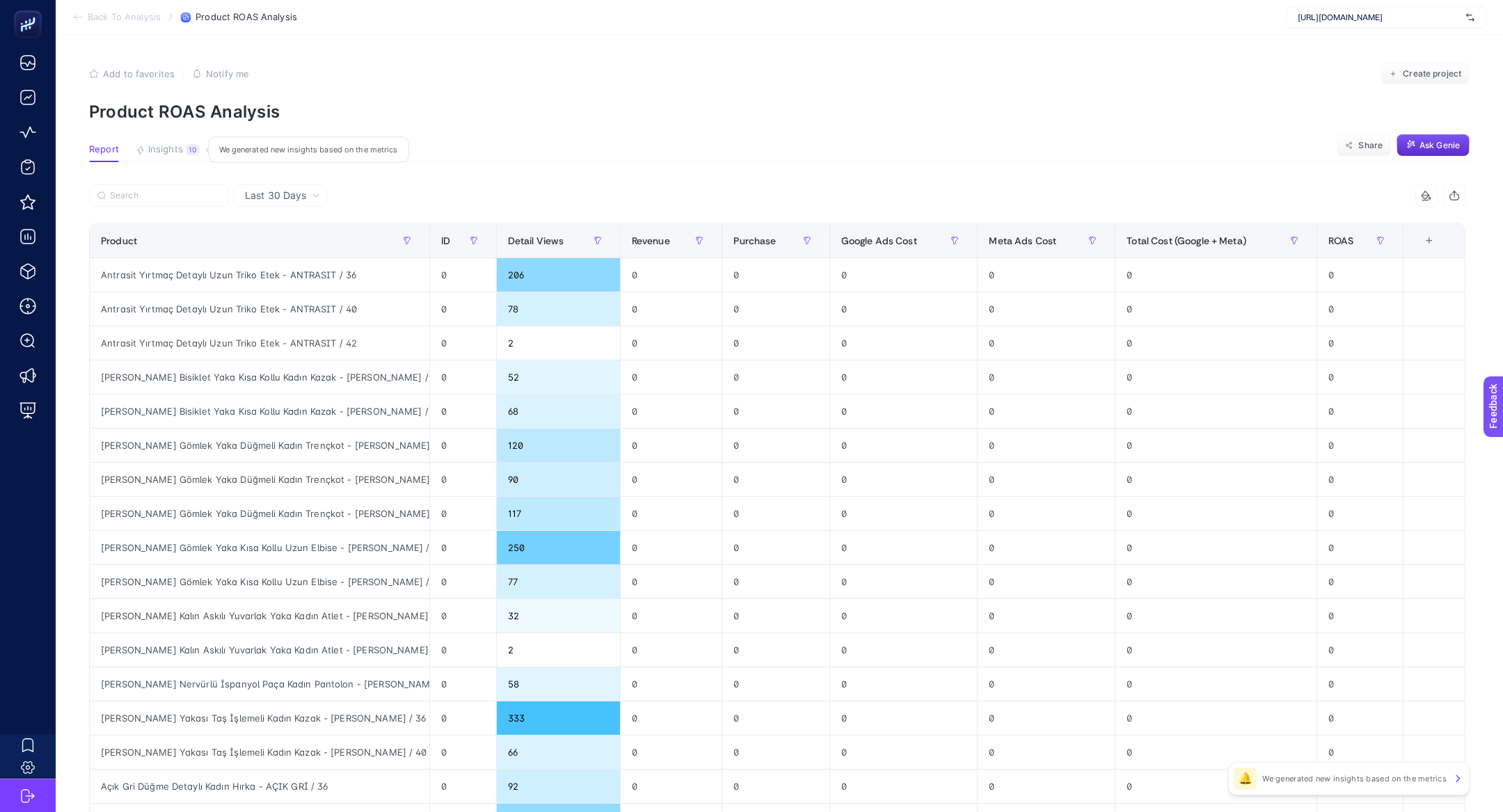
click at [196, 148] on div "10" at bounding box center [193, 150] width 14 height 11
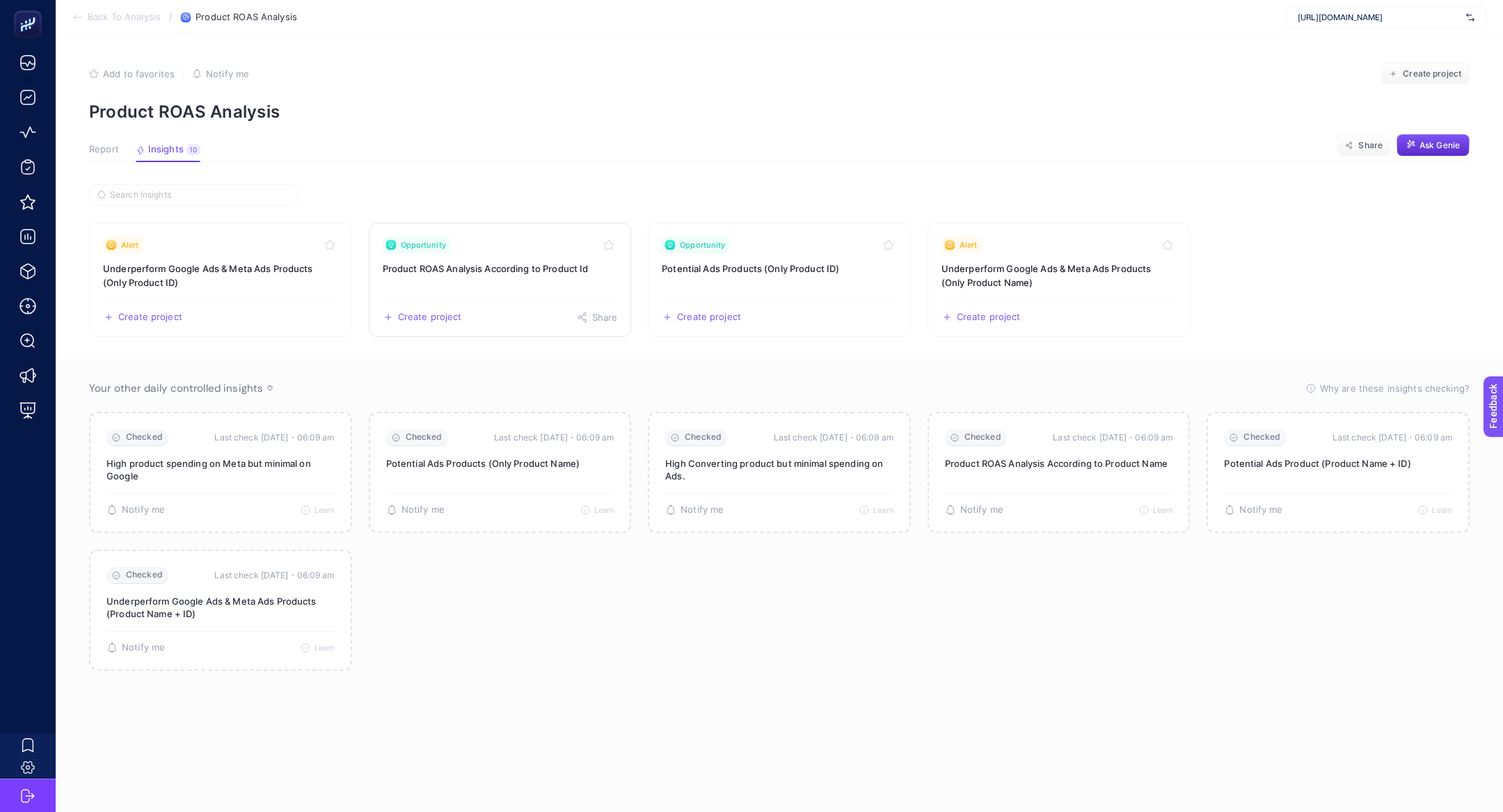
click at [487, 299] on link "Opportunity Product ROAS Analysis According to Product Id Create project Share" at bounding box center [500, 279] width 263 height 114
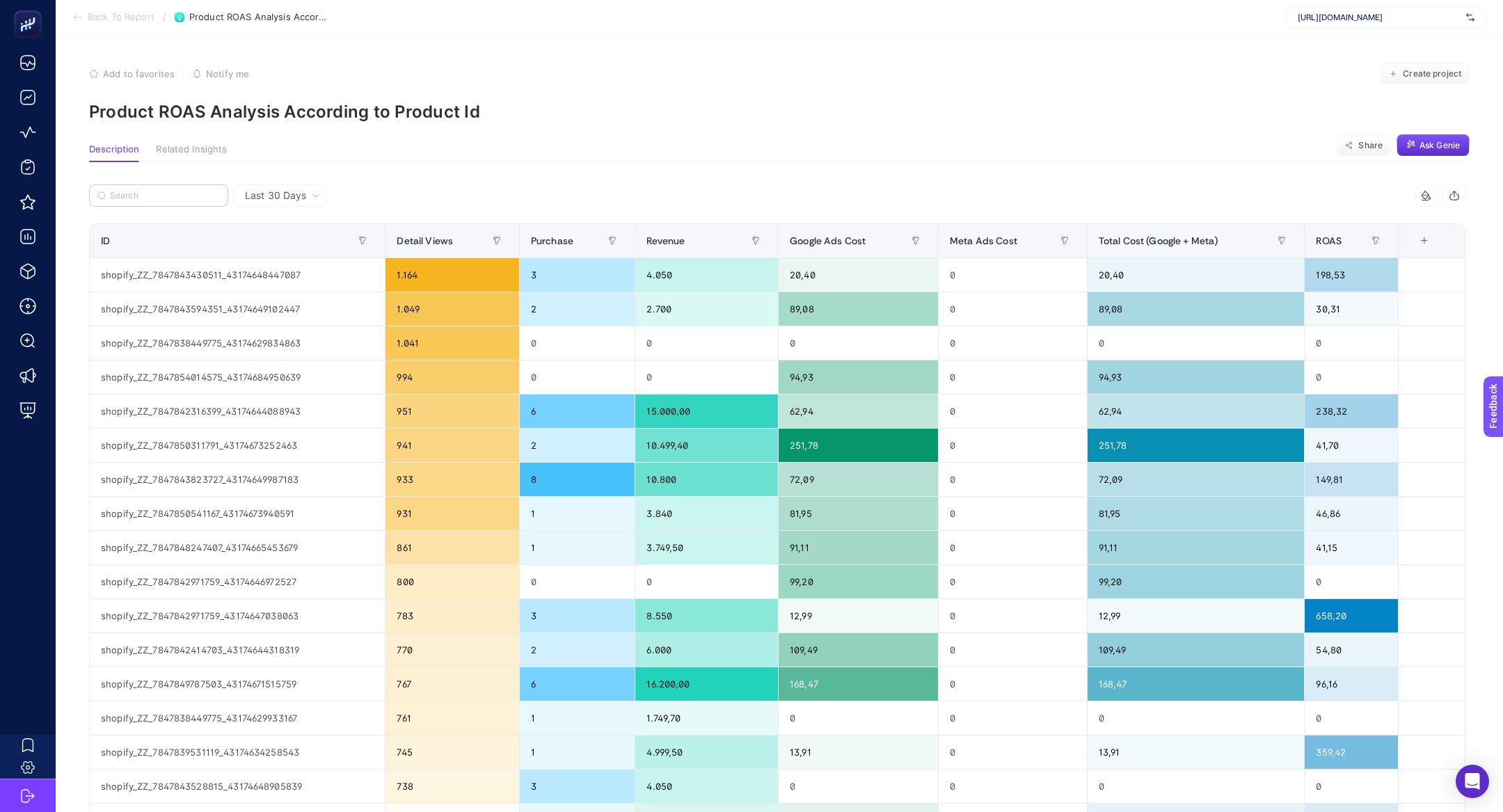
click at [187, 187] on label at bounding box center [159, 195] width 139 height 22
click at [187, 191] on input "Search" at bounding box center [165, 196] width 110 height 11
click at [275, 187] on div "Last 30 Days" at bounding box center [280, 195] width 94 height 22
click at [279, 245] on li "Last 7 Days" at bounding box center [279, 249] width 86 height 25
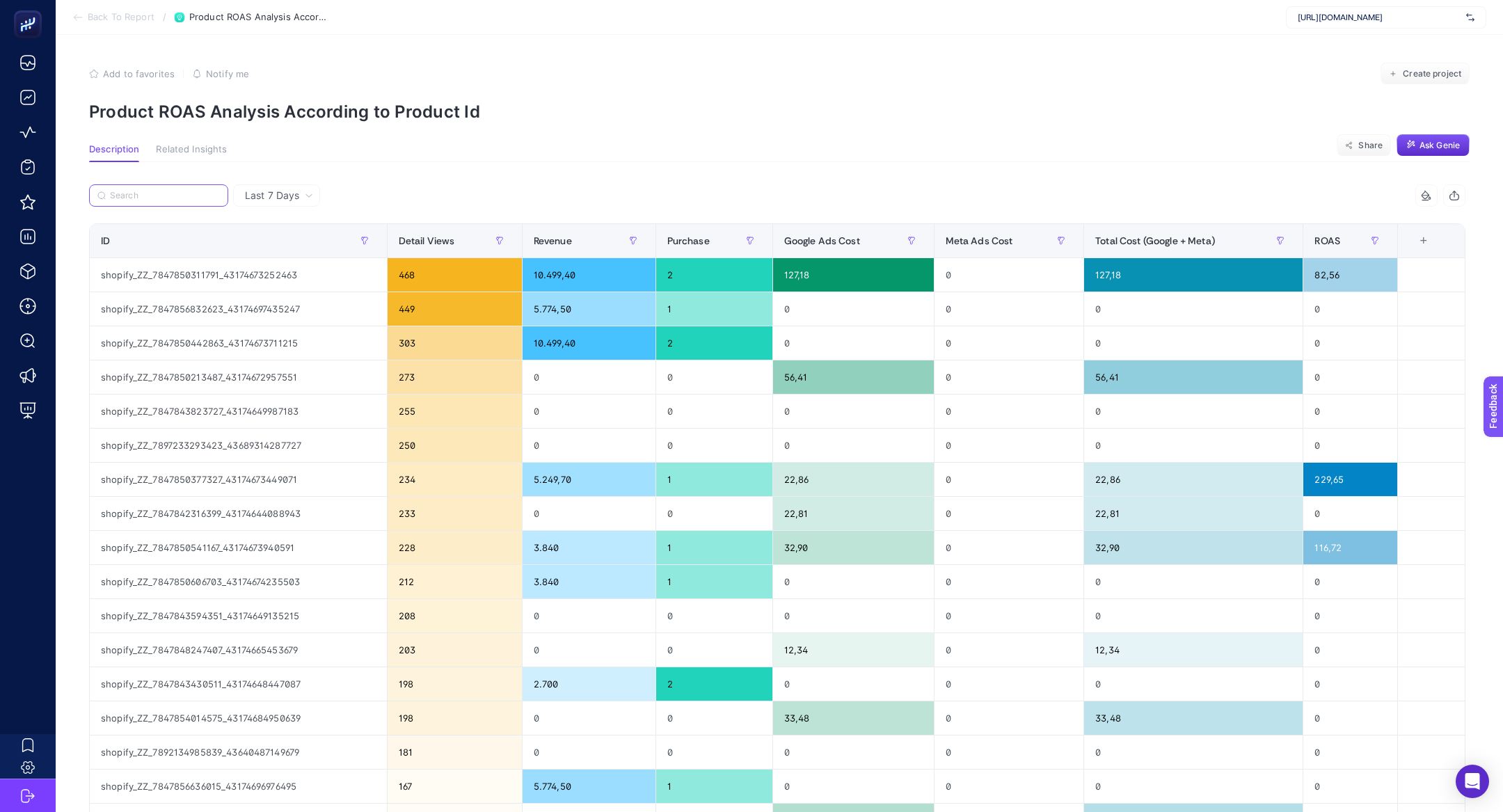
click at [170, 198] on input "Search" at bounding box center [165, 196] width 110 height 11
paste input "43640487149679"
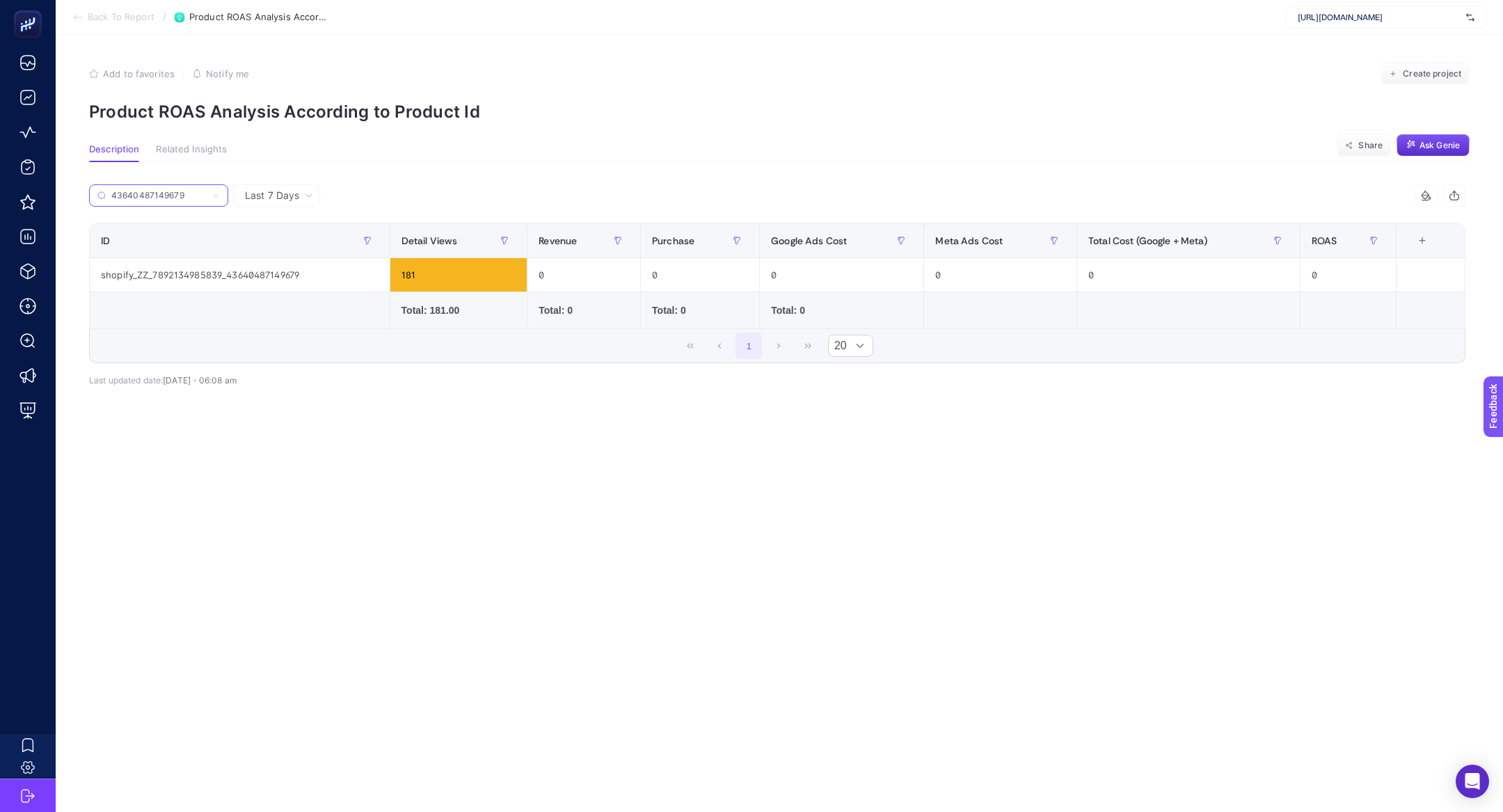
type input "43640487149679"
click at [216, 196] on icon at bounding box center [216, 196] width 9 height 9
click at [0, 0] on input "Search" at bounding box center [0, 0] width 0 height 0
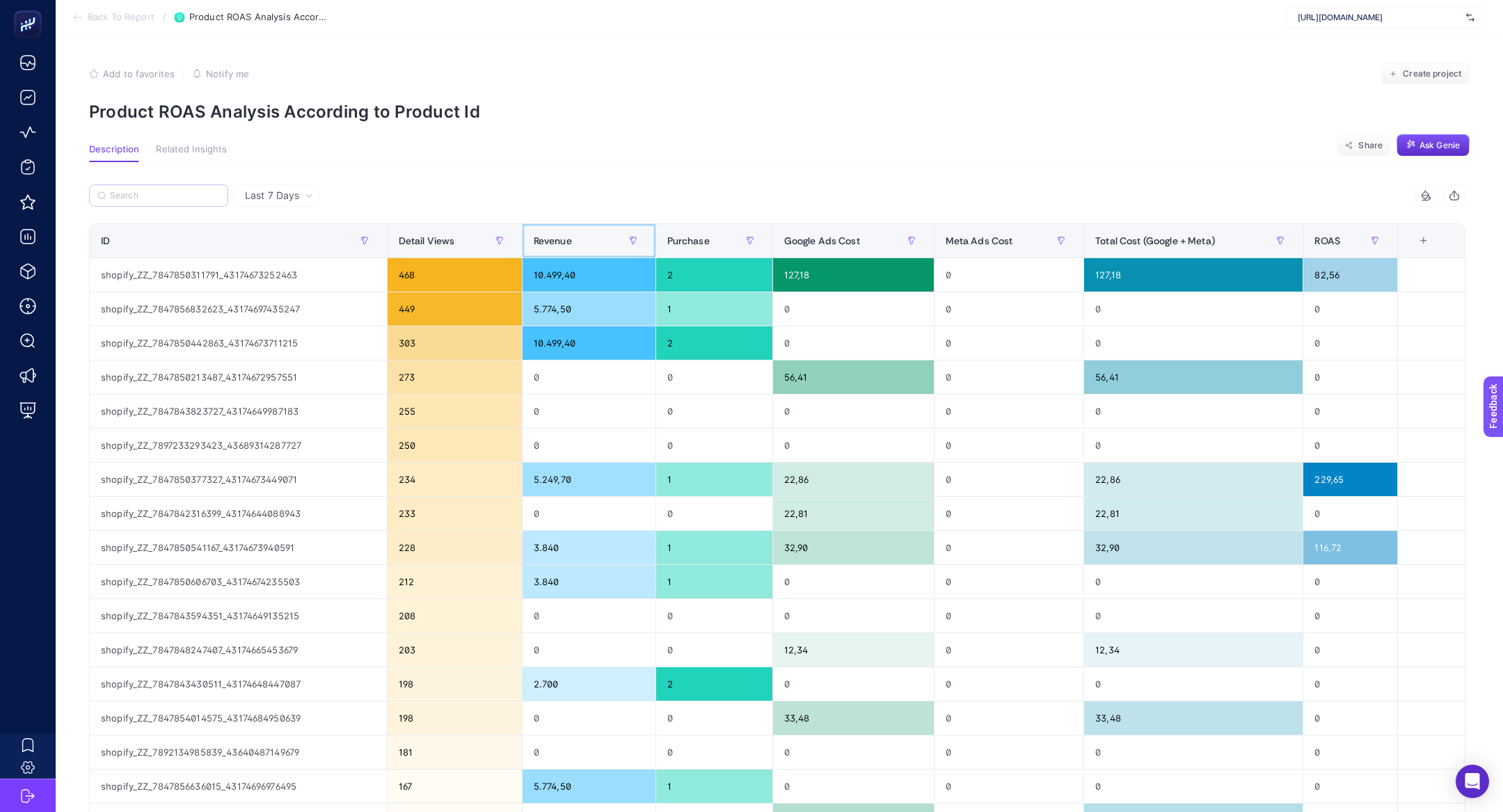
click at [546, 249] on div "Revenue" at bounding box center [589, 240] width 111 height 22
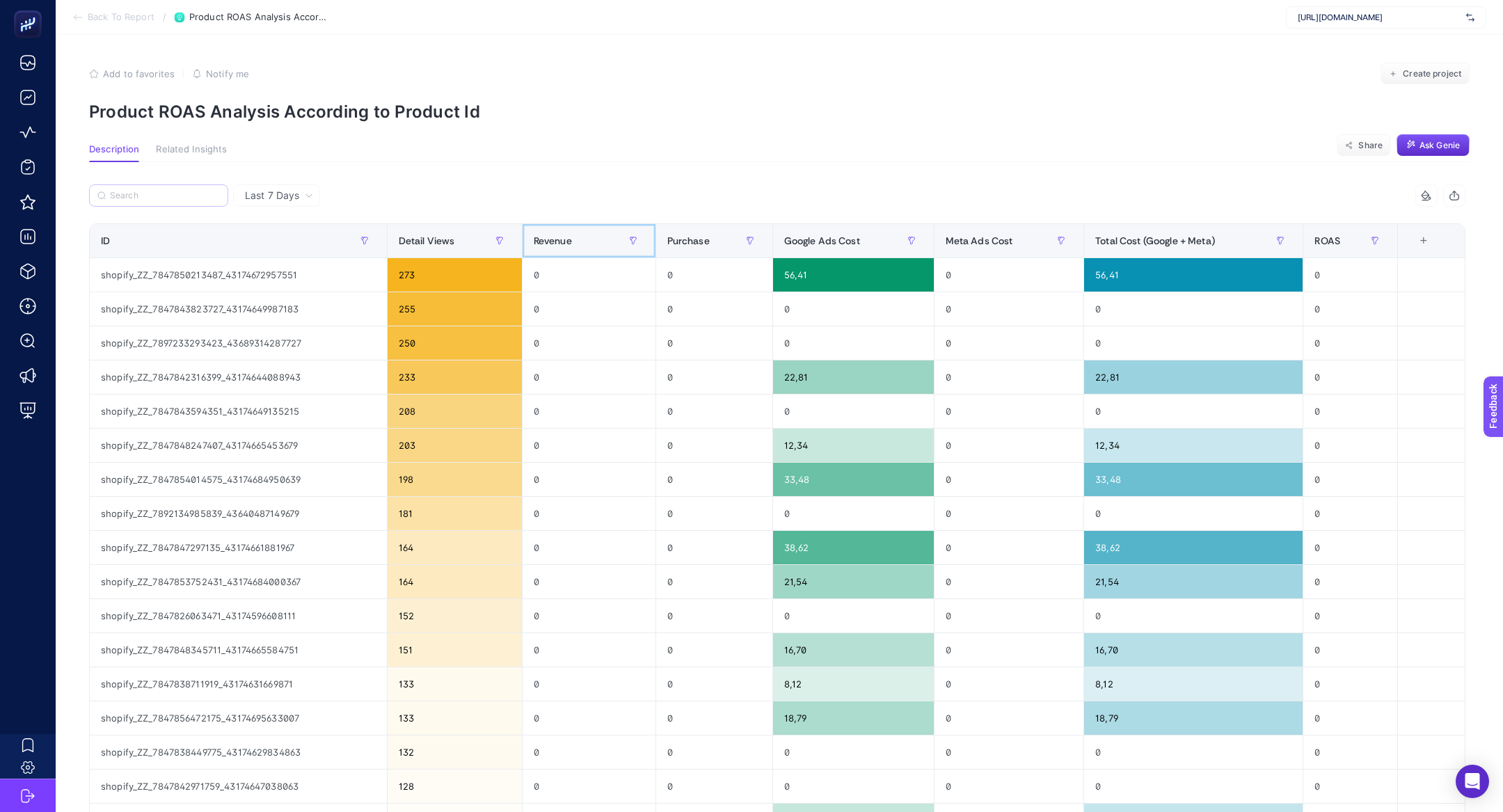
click at [546, 249] on div "Revenue" at bounding box center [589, 240] width 111 height 22
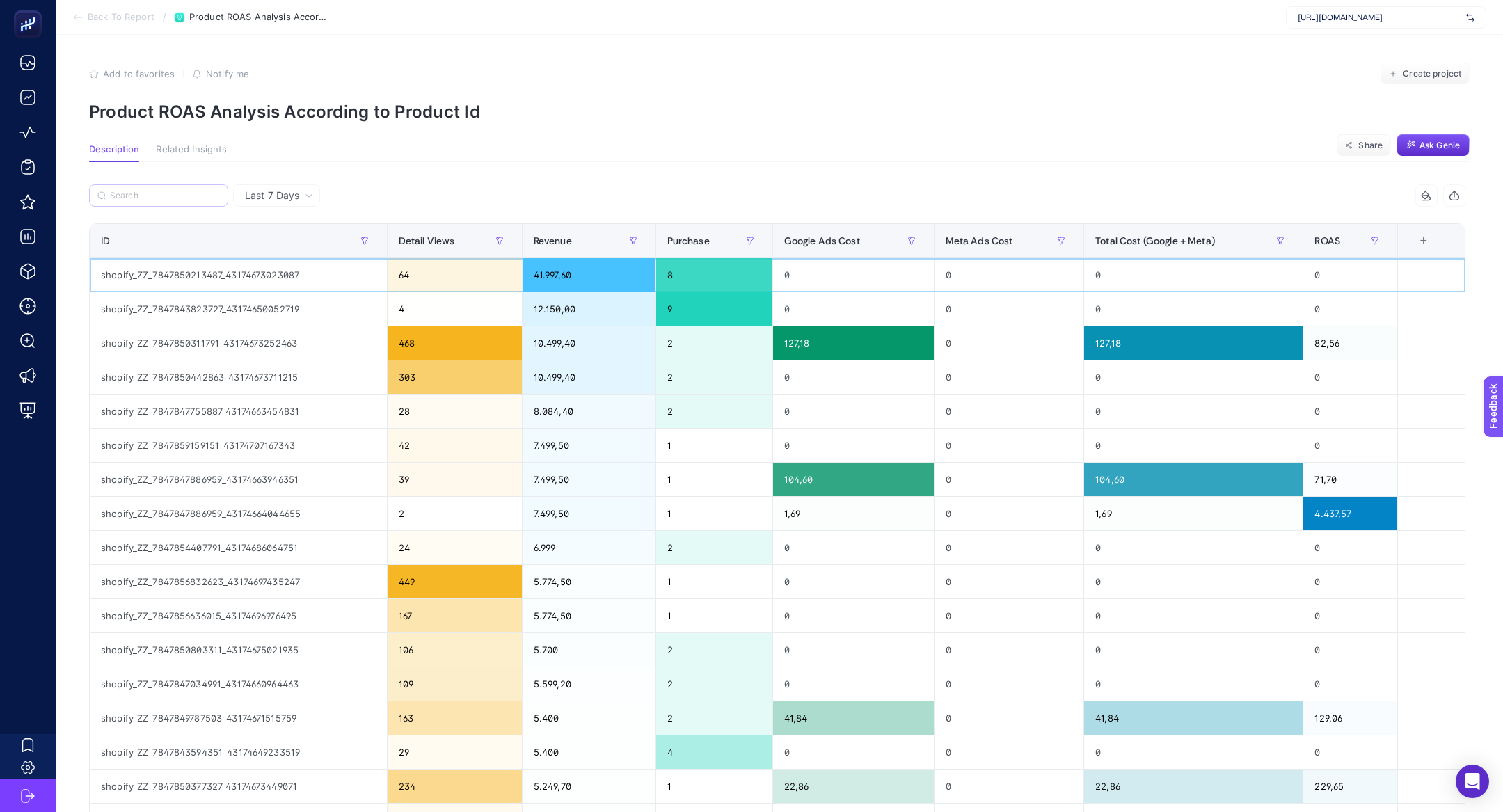
click at [236, 274] on div "shopify_ZZ_7847850213487_43174673023087" at bounding box center [238, 274] width 297 height 33
click at [243, 269] on div "shopify_ZZ_7847850213487_43174673023087" at bounding box center [238, 274] width 297 height 33
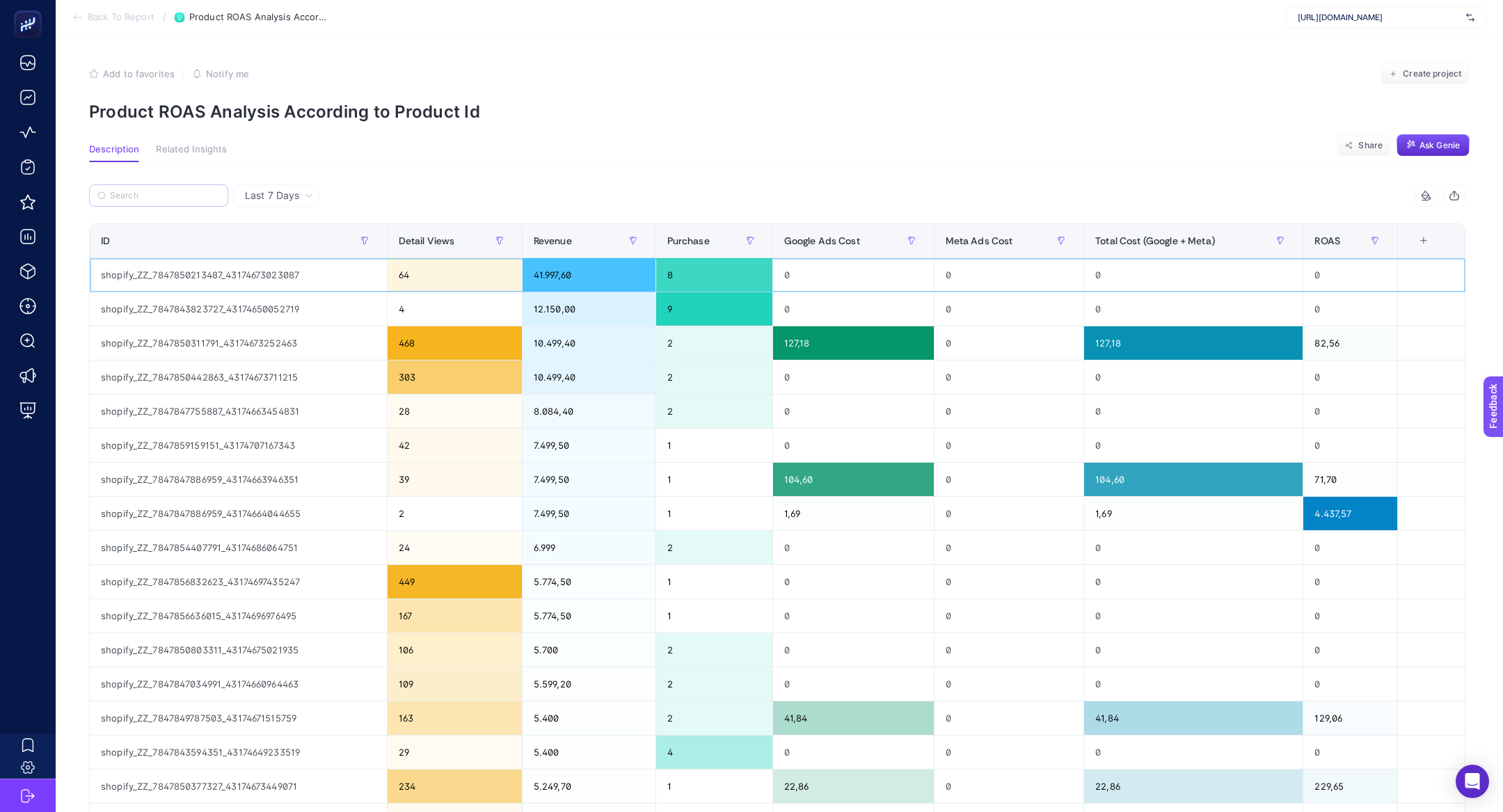
click at [267, 273] on div "shopify_ZZ_7847850213487_43174673023087" at bounding box center [238, 274] width 297 height 33
click at [309, 273] on div "shopify_ZZ_7847850213487_43174673023087" at bounding box center [238, 274] width 297 height 33
drag, startPoint x: 309, startPoint y: 273, endPoint x: 231, endPoint y: 273, distance: 78.0
click at [231, 273] on div "shopify_ZZ_7847850213487_43174673023087" at bounding box center [238, 274] width 297 height 33
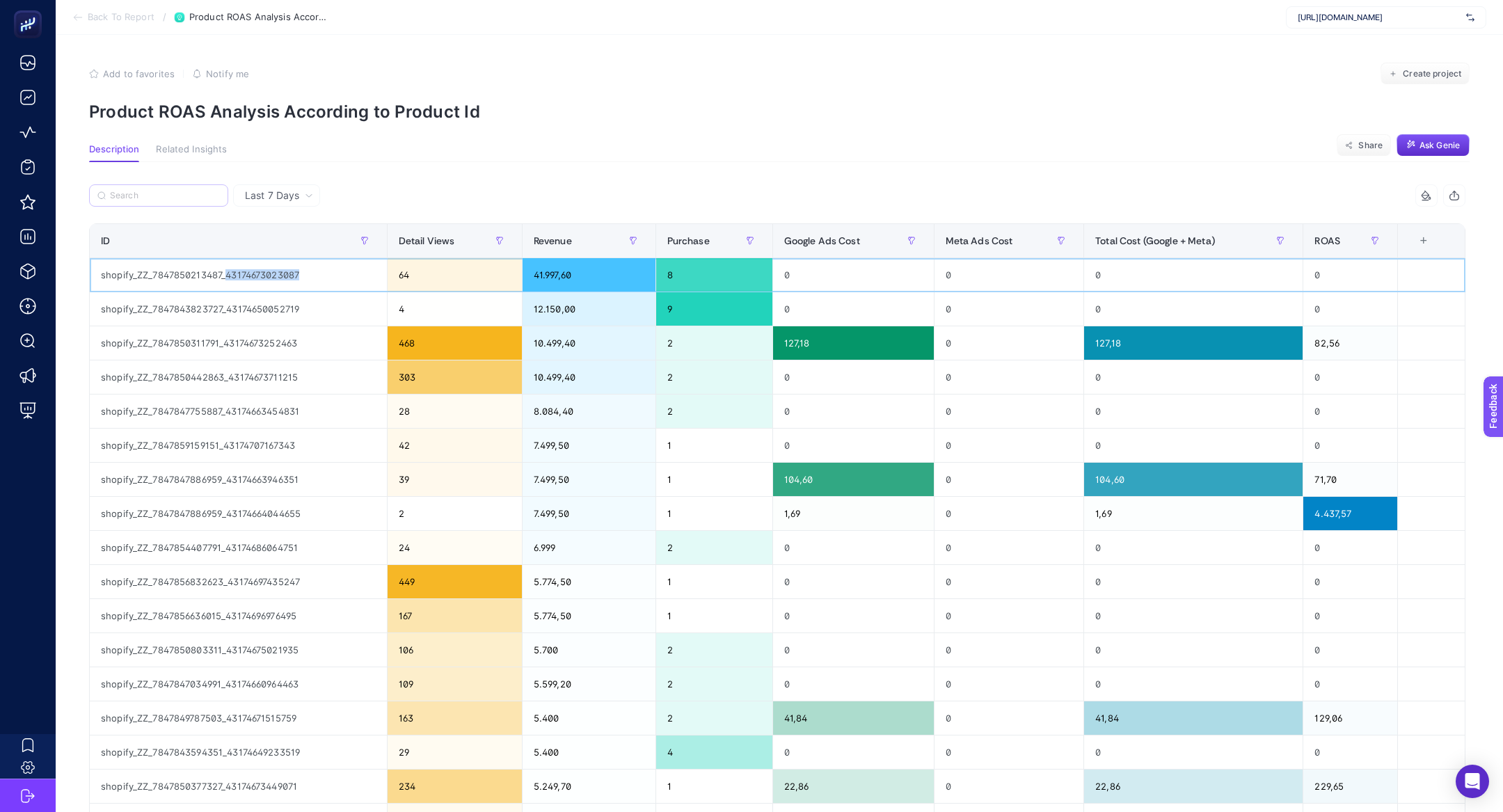
drag, startPoint x: 227, startPoint y: 273, endPoint x: 299, endPoint y: 273, distance: 72.0
click at [299, 273] on div "shopify_ZZ_7847850213487_43174673023087" at bounding box center [238, 274] width 297 height 33
copy div "43174673023087"
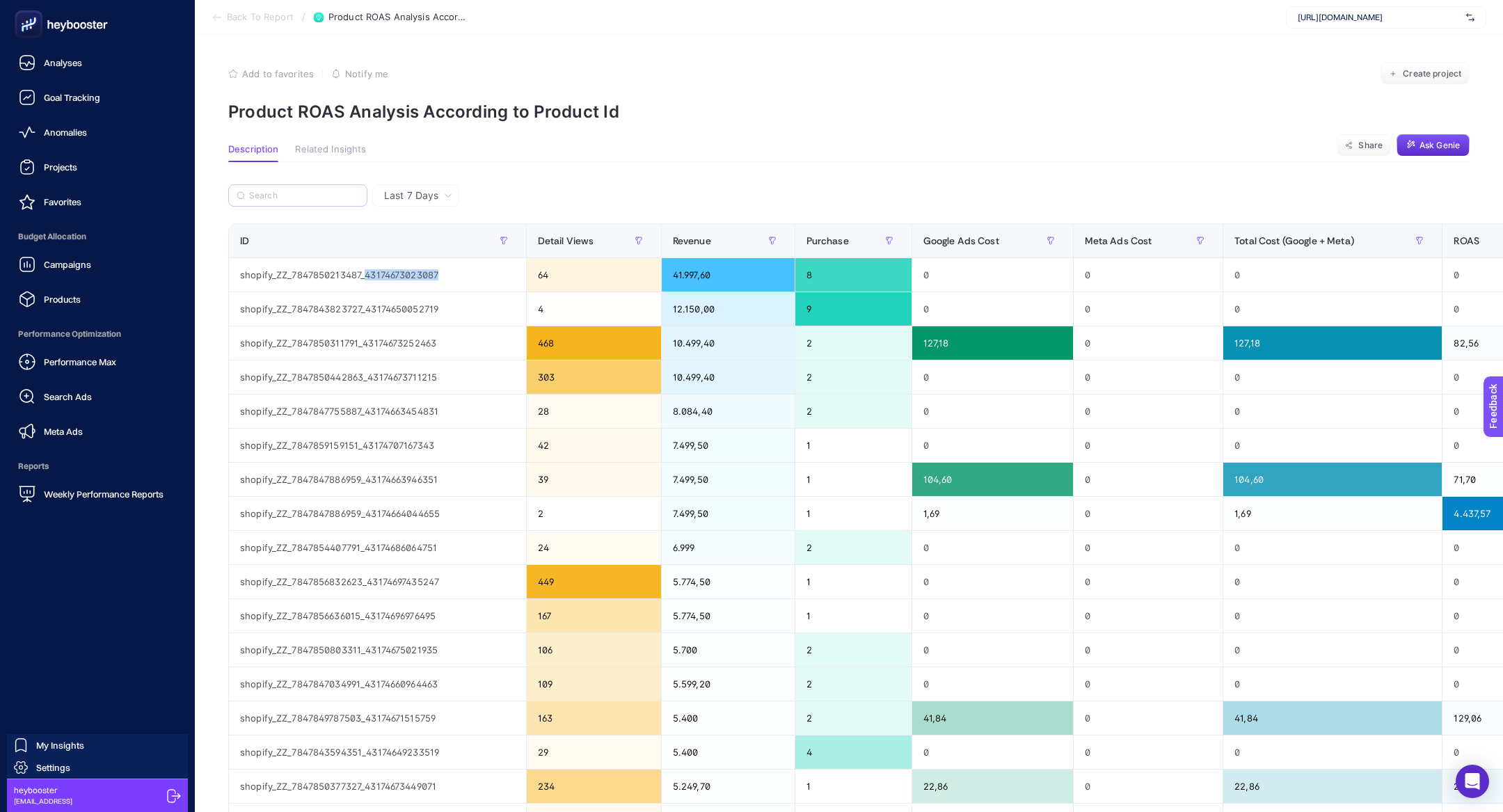
click at [18, 25] on rect at bounding box center [29, 25] width 23 height 23
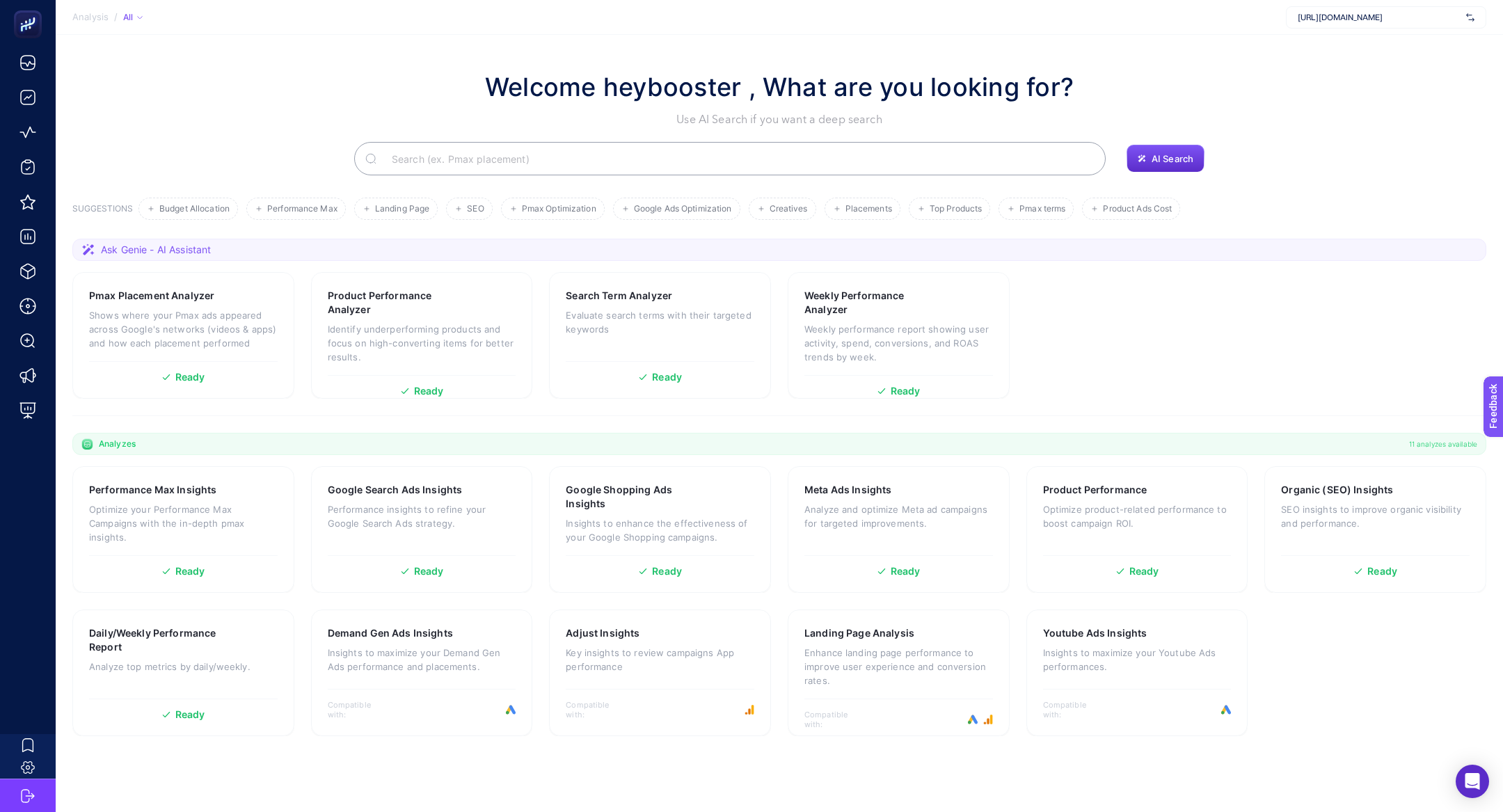
click at [590, 172] on input "Search" at bounding box center [738, 158] width 714 height 39
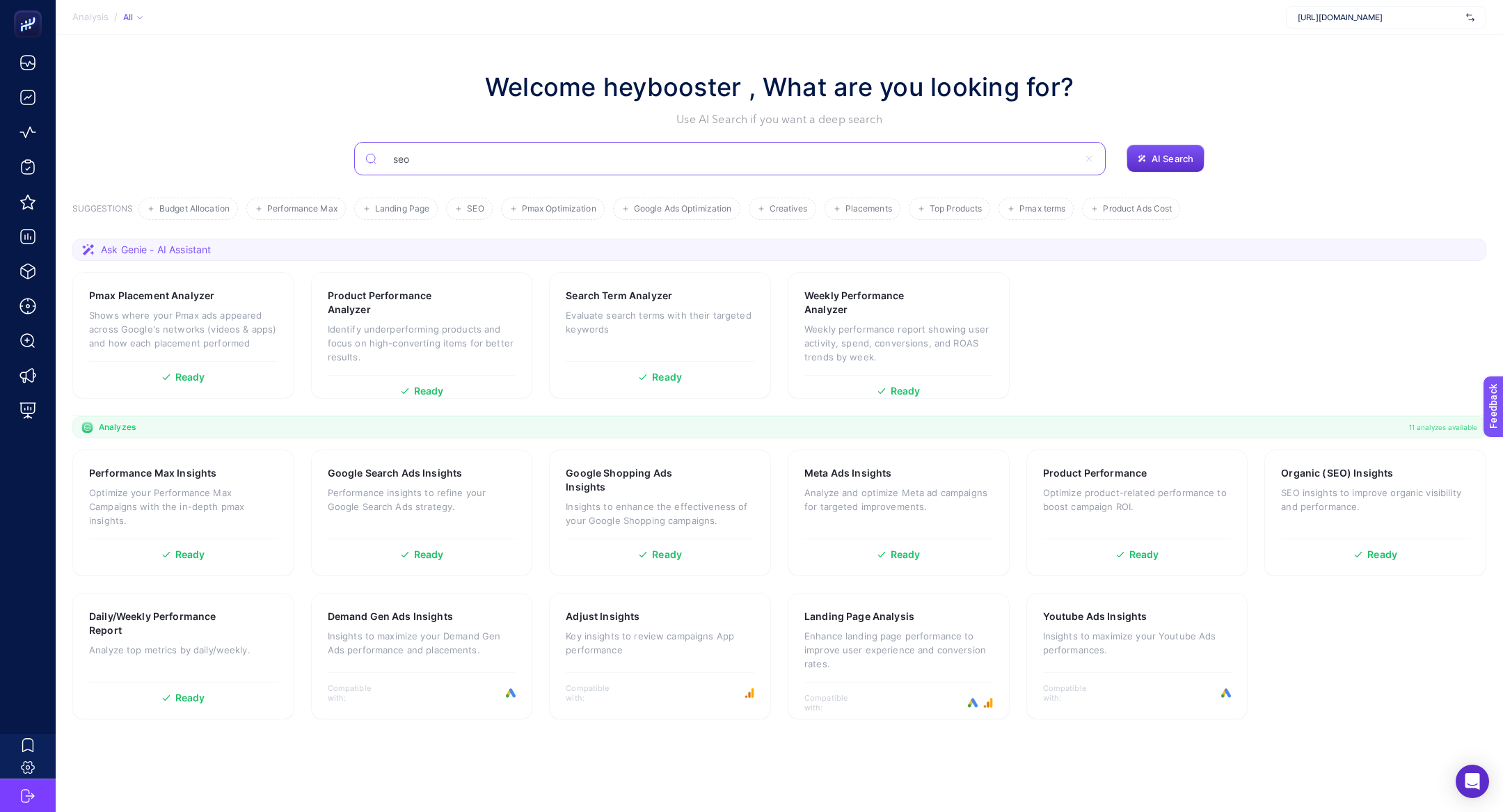
type input "seo"
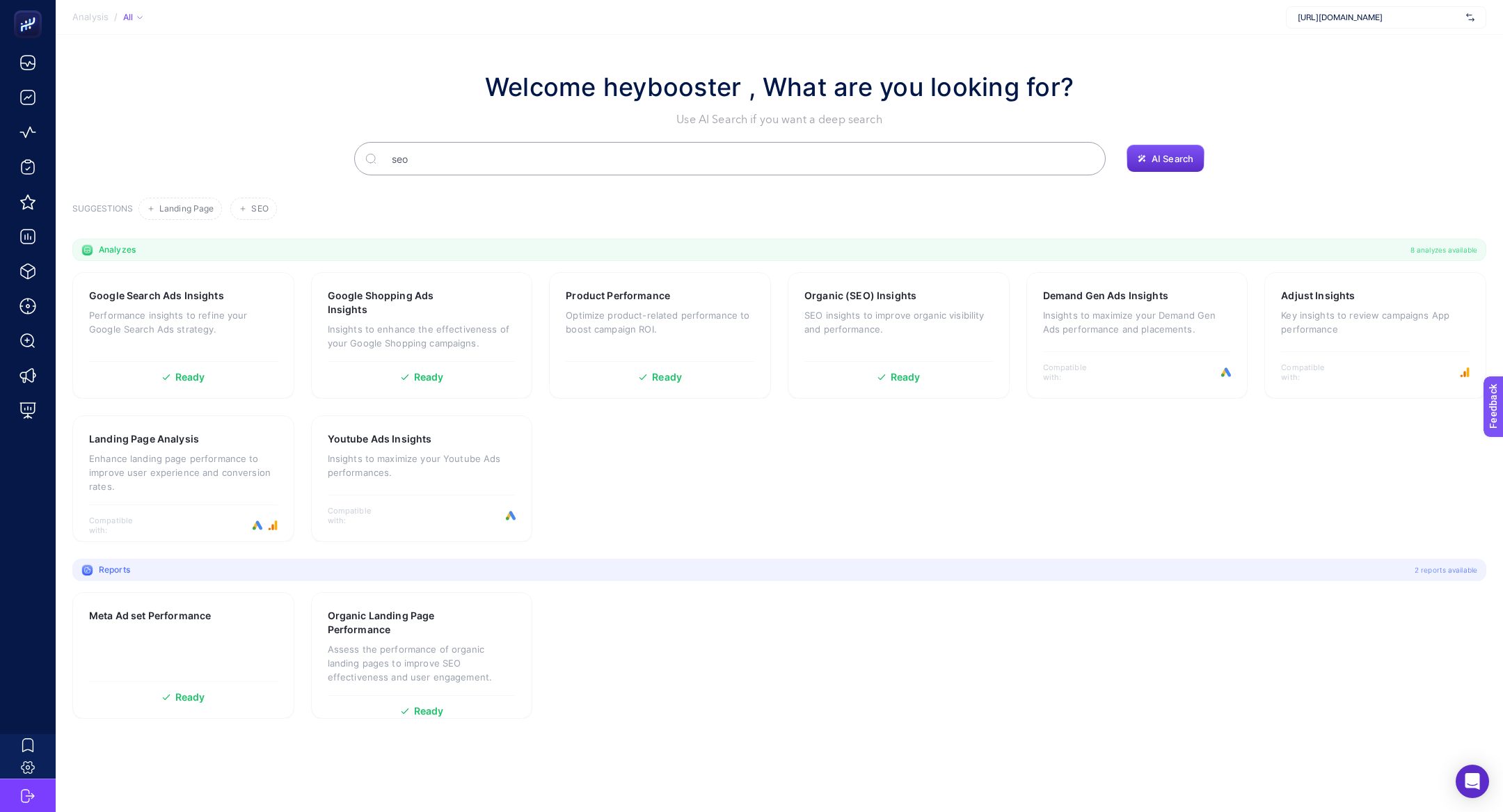
click at [465, 161] on input "seo" at bounding box center [738, 158] width 714 height 39
click at [895, 310] on p "SEO insights to improve organic visibility and performance." at bounding box center [899, 322] width 189 height 28
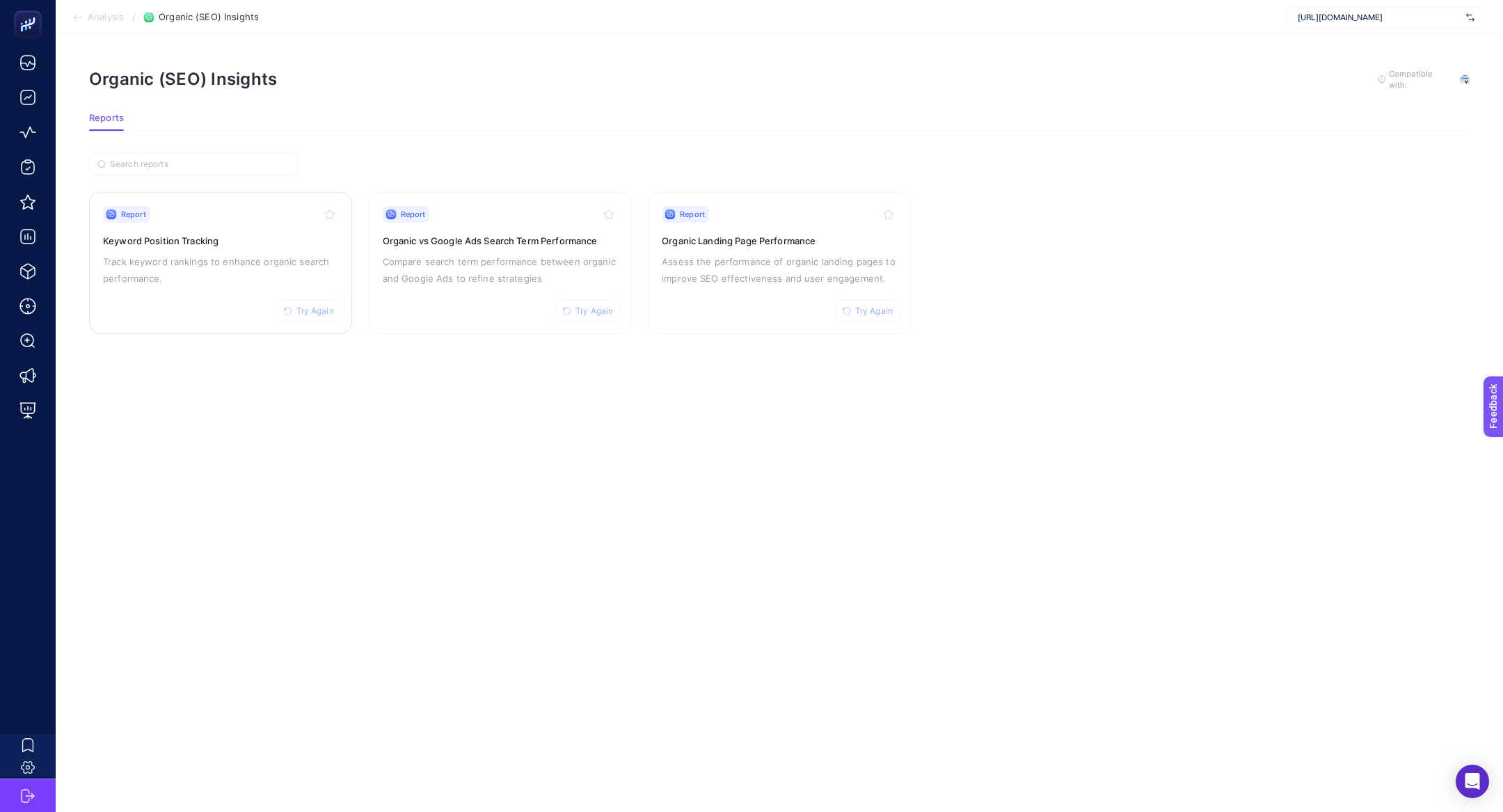
click at [201, 247] on div "Report Try Again Keyword Position Tracking Track keyword rankings to enhance or…" at bounding box center [221, 262] width 235 height 114
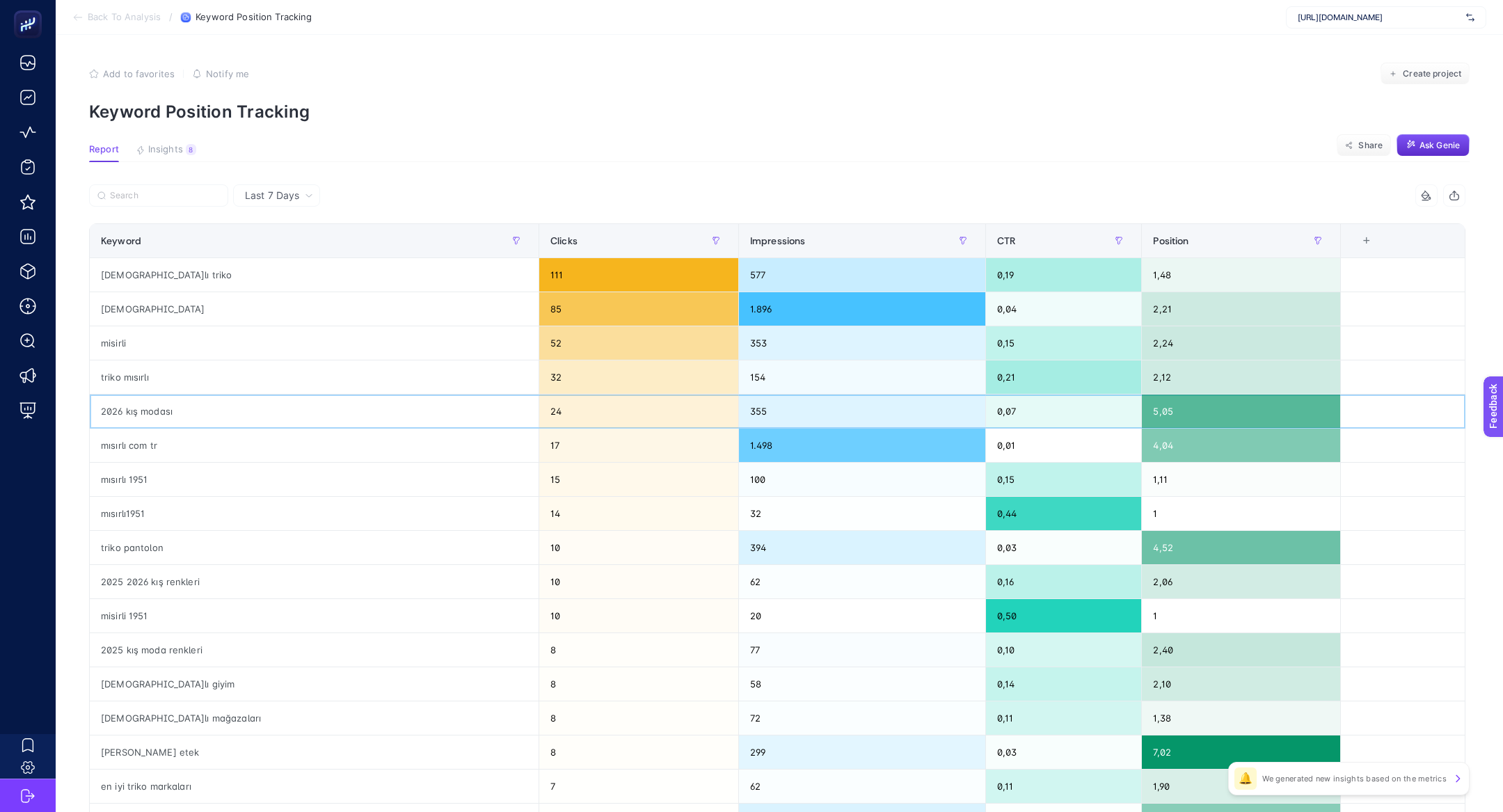
click at [191, 418] on div "2026 kış modası" at bounding box center [314, 411] width 449 height 33
click at [193, 550] on div "triko pantolon" at bounding box center [314, 547] width 449 height 33
click at [211, 726] on div "mısırlı mağazaları" at bounding box center [314, 718] width 449 height 33
click at [221, 743] on div "triko etek" at bounding box center [314, 752] width 449 height 33
click at [186, 154] on div "8" at bounding box center [191, 150] width 11 height 11
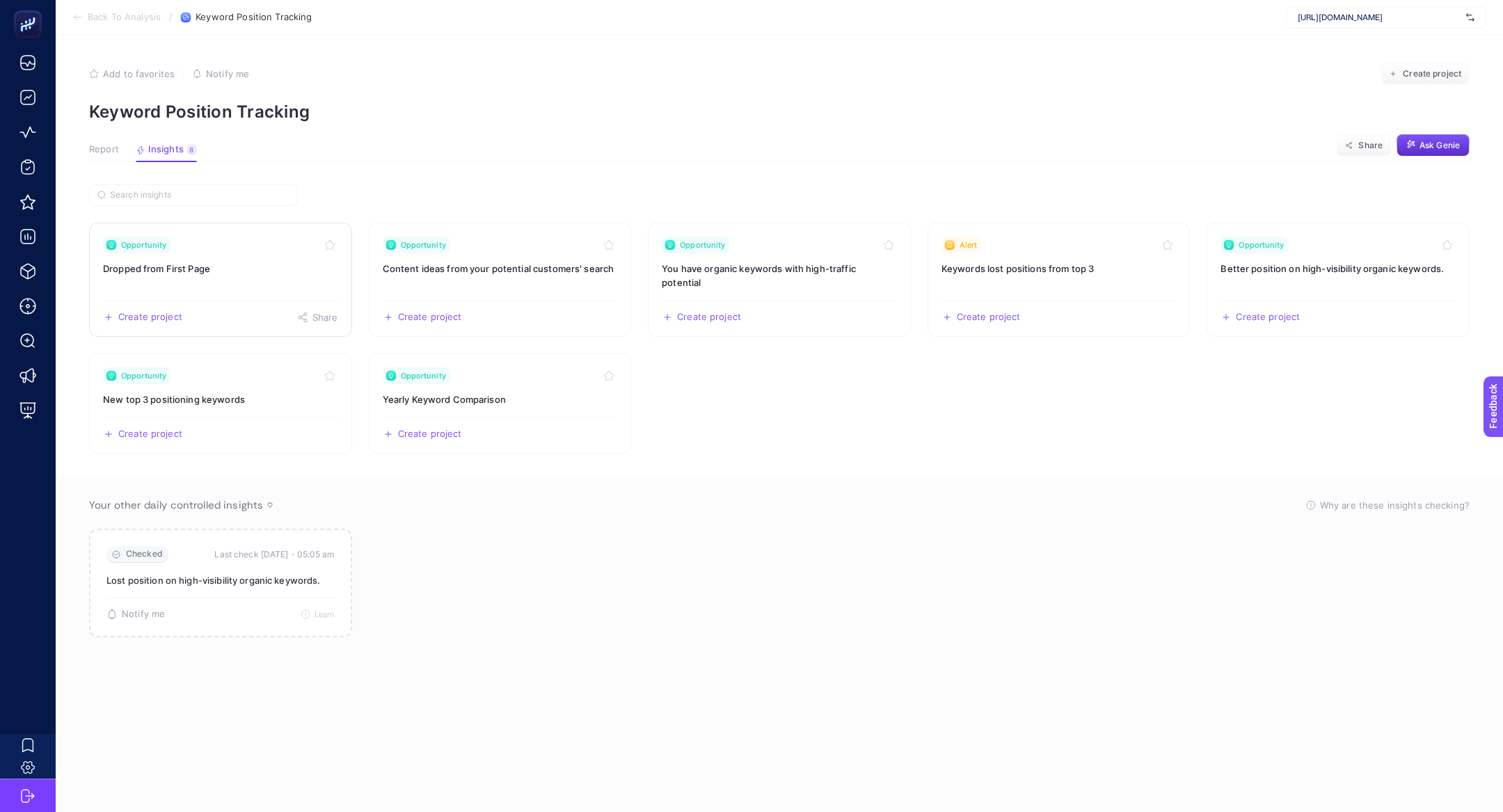
click at [207, 248] on div "Opportunity" at bounding box center [221, 245] width 235 height 17
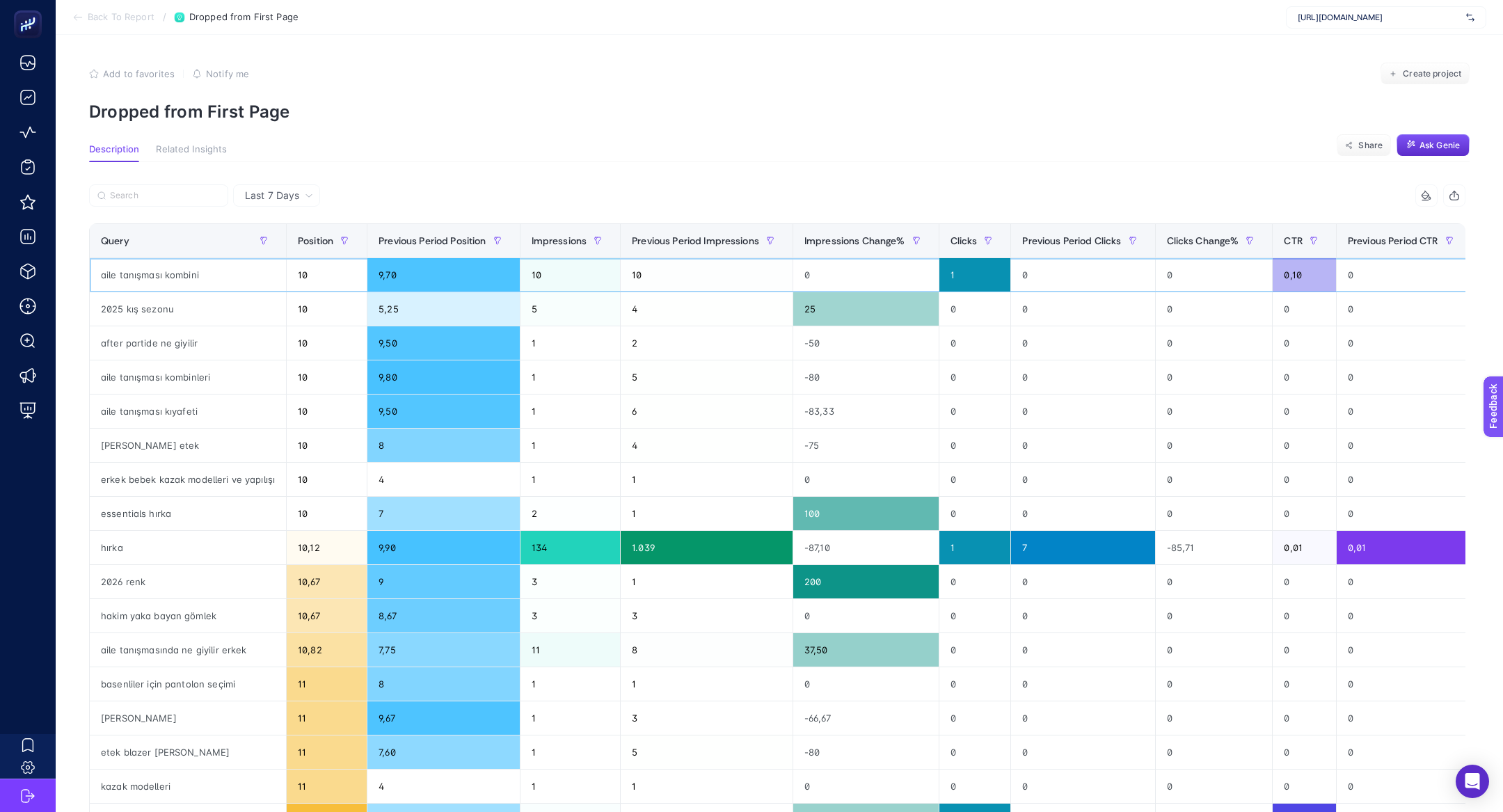
click at [187, 271] on div "aile tanışması kombini" at bounding box center [188, 274] width 196 height 33
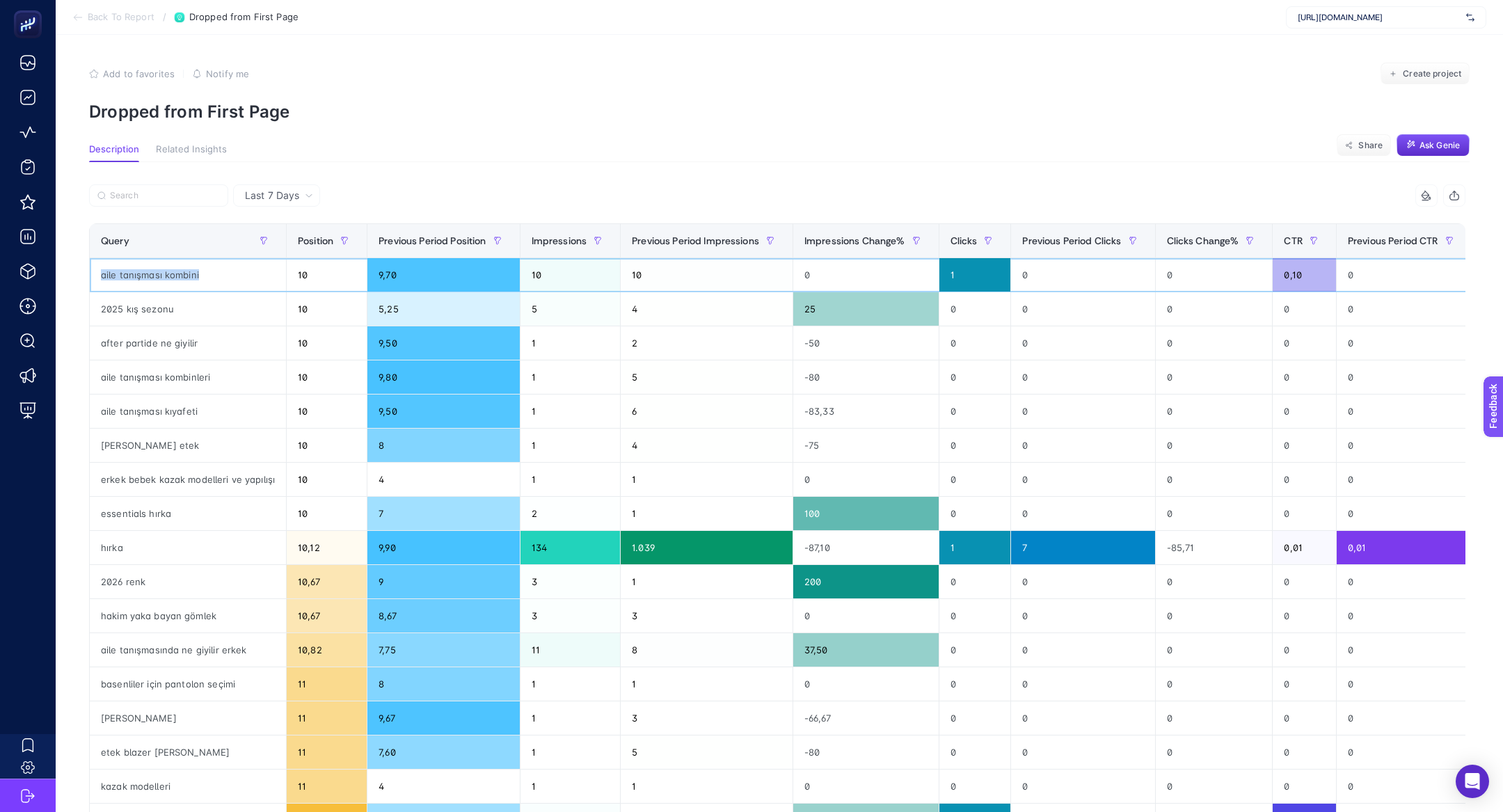
click at [187, 271] on div "aile tanışması kombini" at bounding box center [188, 274] width 196 height 33
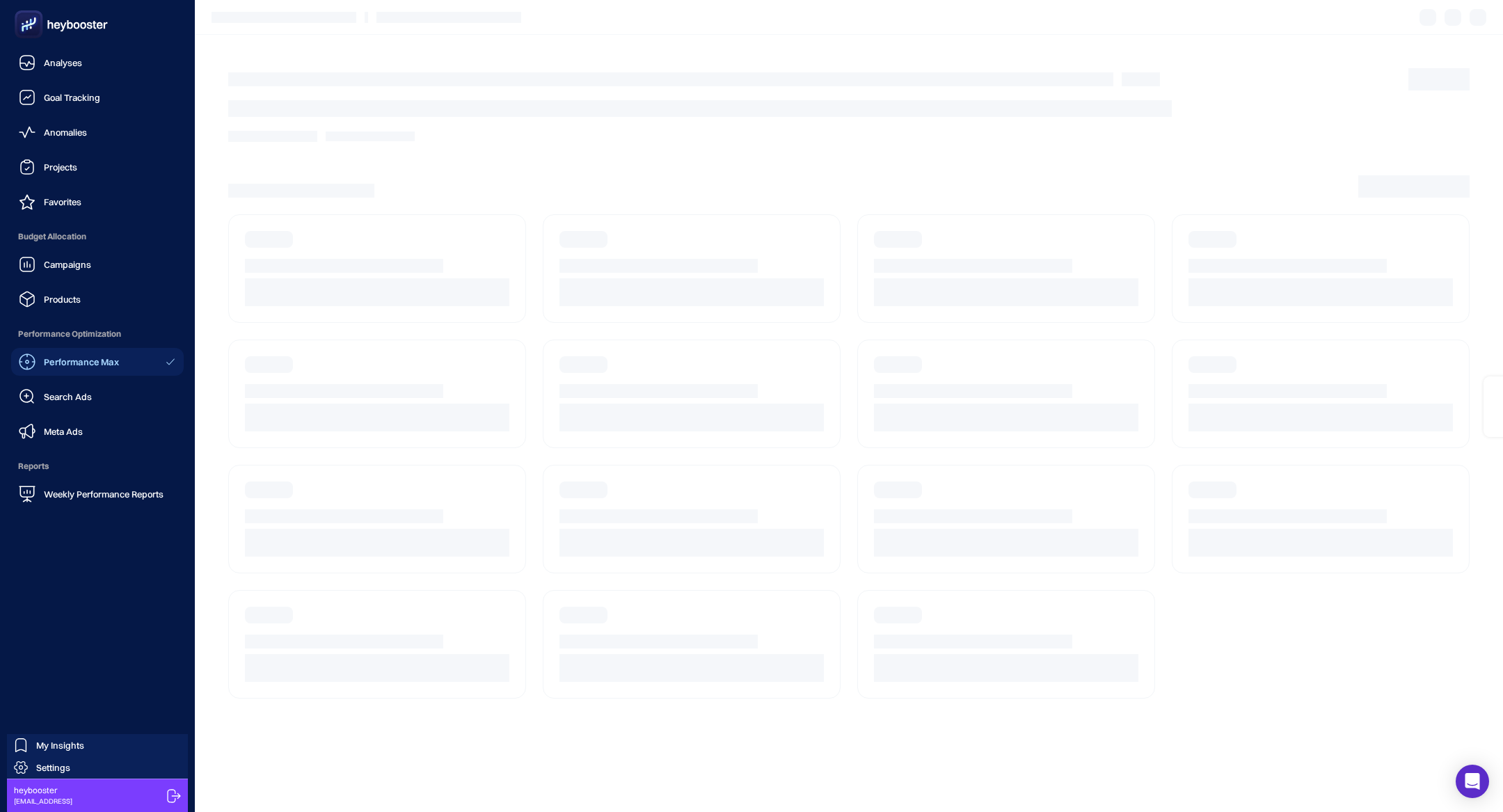
click at [67, 304] on span "Products" at bounding box center [62, 299] width 37 height 11
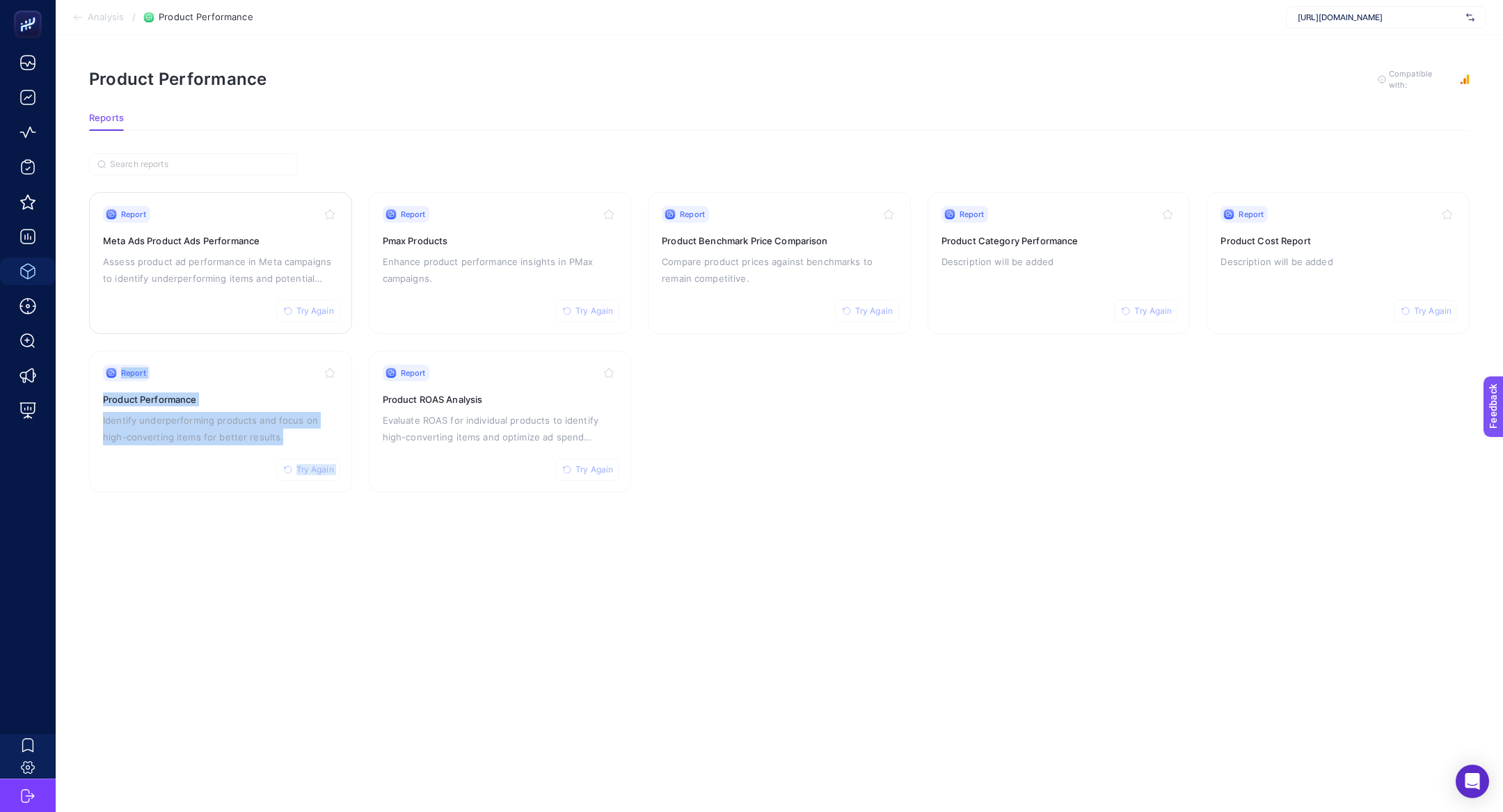
click at [198, 258] on p "Assess product ad performance in Meta campaigns to identify underperforming ite…" at bounding box center [221, 269] width 235 height 33
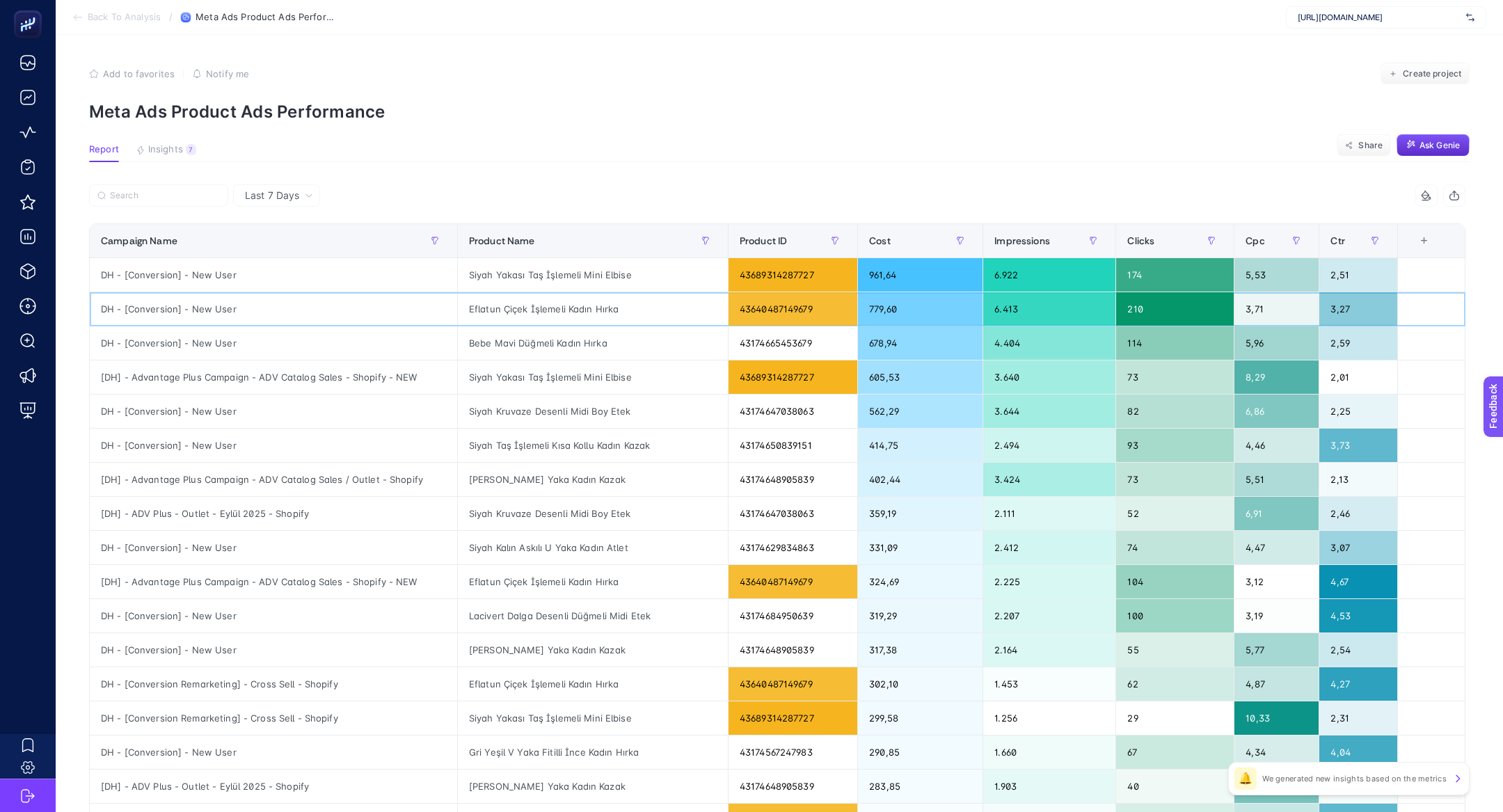
click at [577, 299] on div "Eflatun Çiçek İşlemeli Kadın Hırka" at bounding box center [592, 308] width 270 height 33
copy tr "Eflatun Çiçek İşlemeli Kadın Hırka"
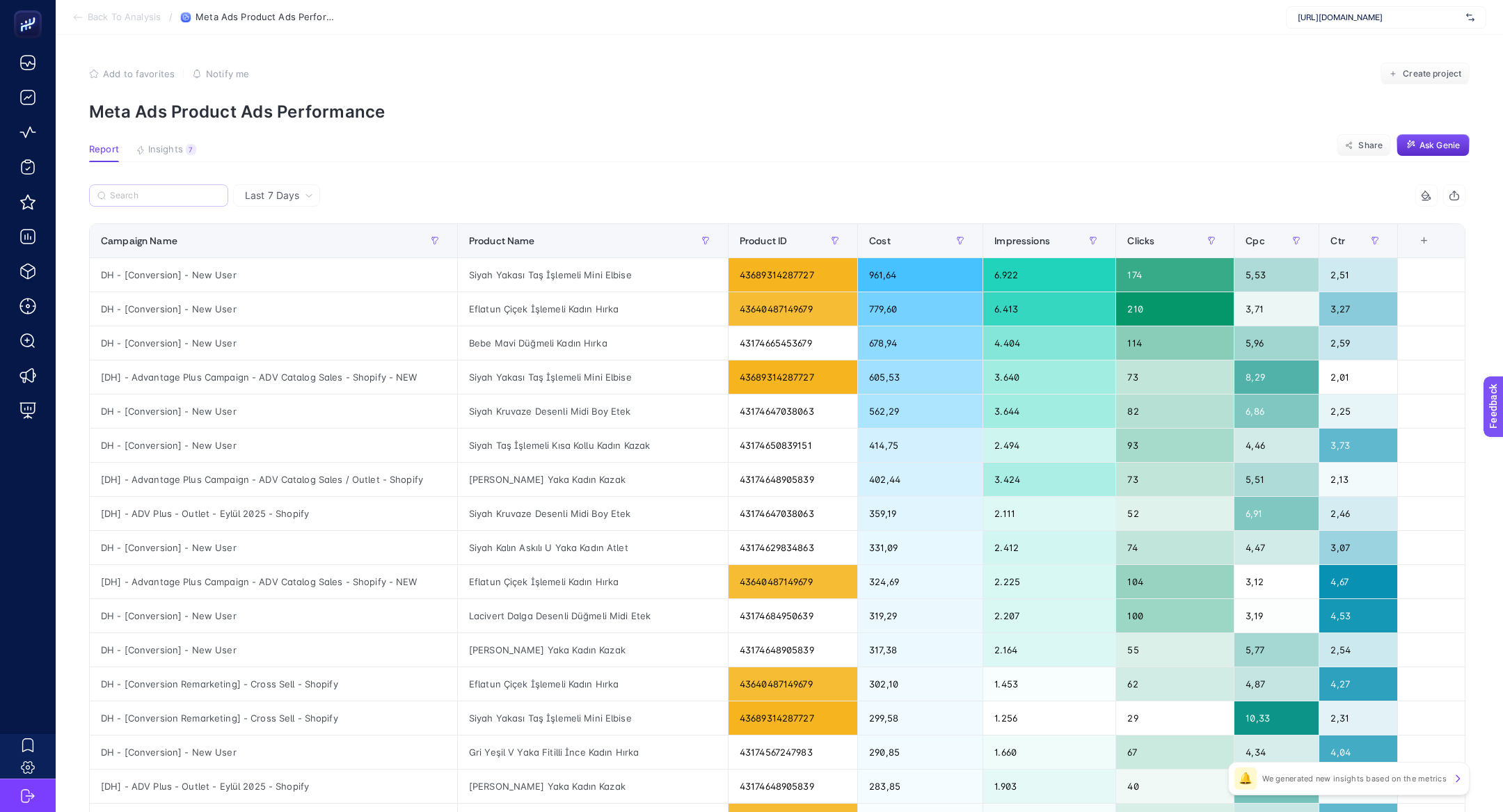
click at [172, 187] on label at bounding box center [159, 195] width 139 height 22
click at [172, 191] on input "Search" at bounding box center [165, 196] width 110 height 11
paste input "Eflatun Çiçek İşlemeli Kadın Hırka"
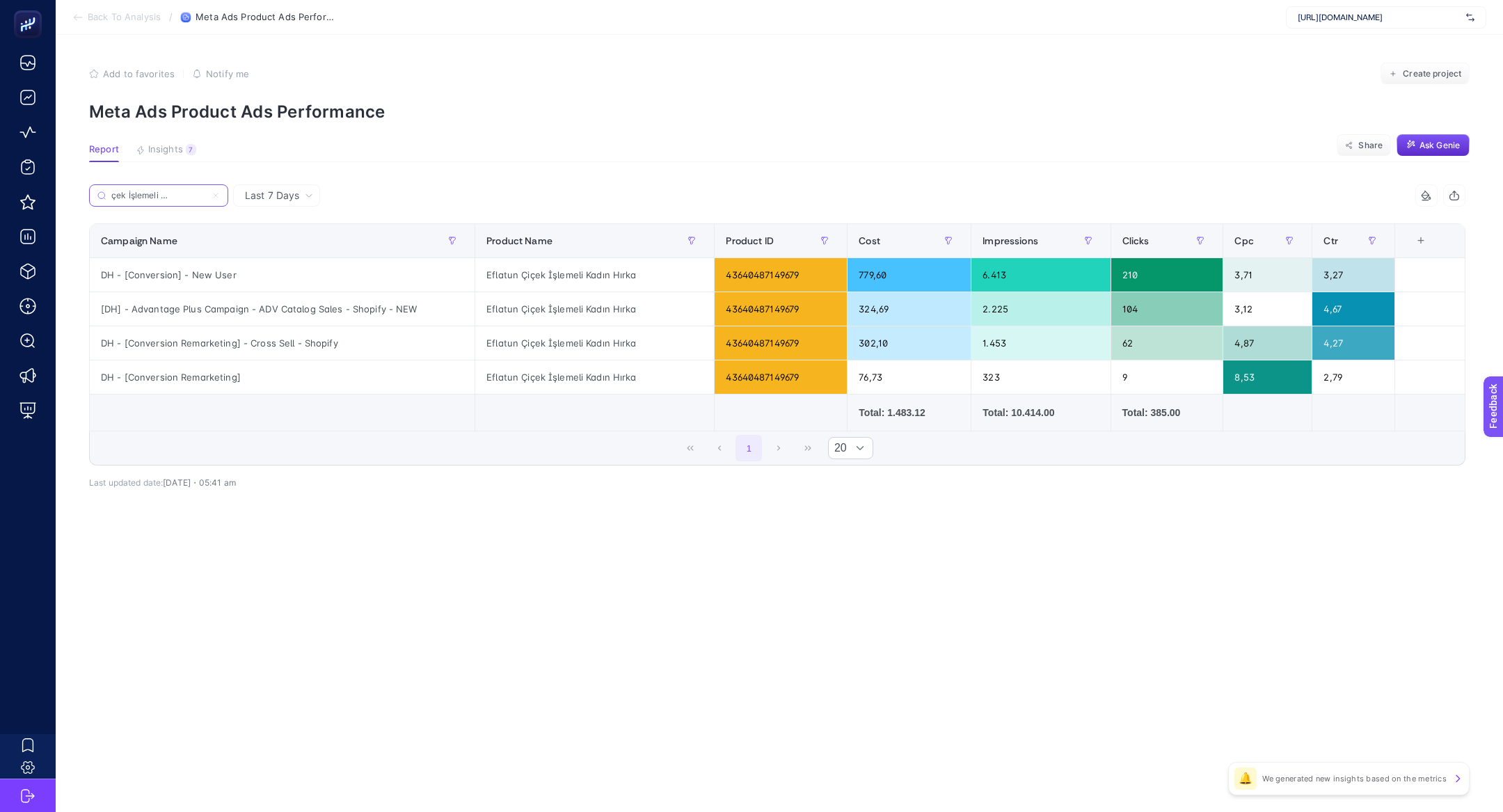
type input "Eflatun Çiçek İşlemeli Kadın Hırka"
click at [756, 279] on div "43640487149679" at bounding box center [780, 274] width 132 height 33
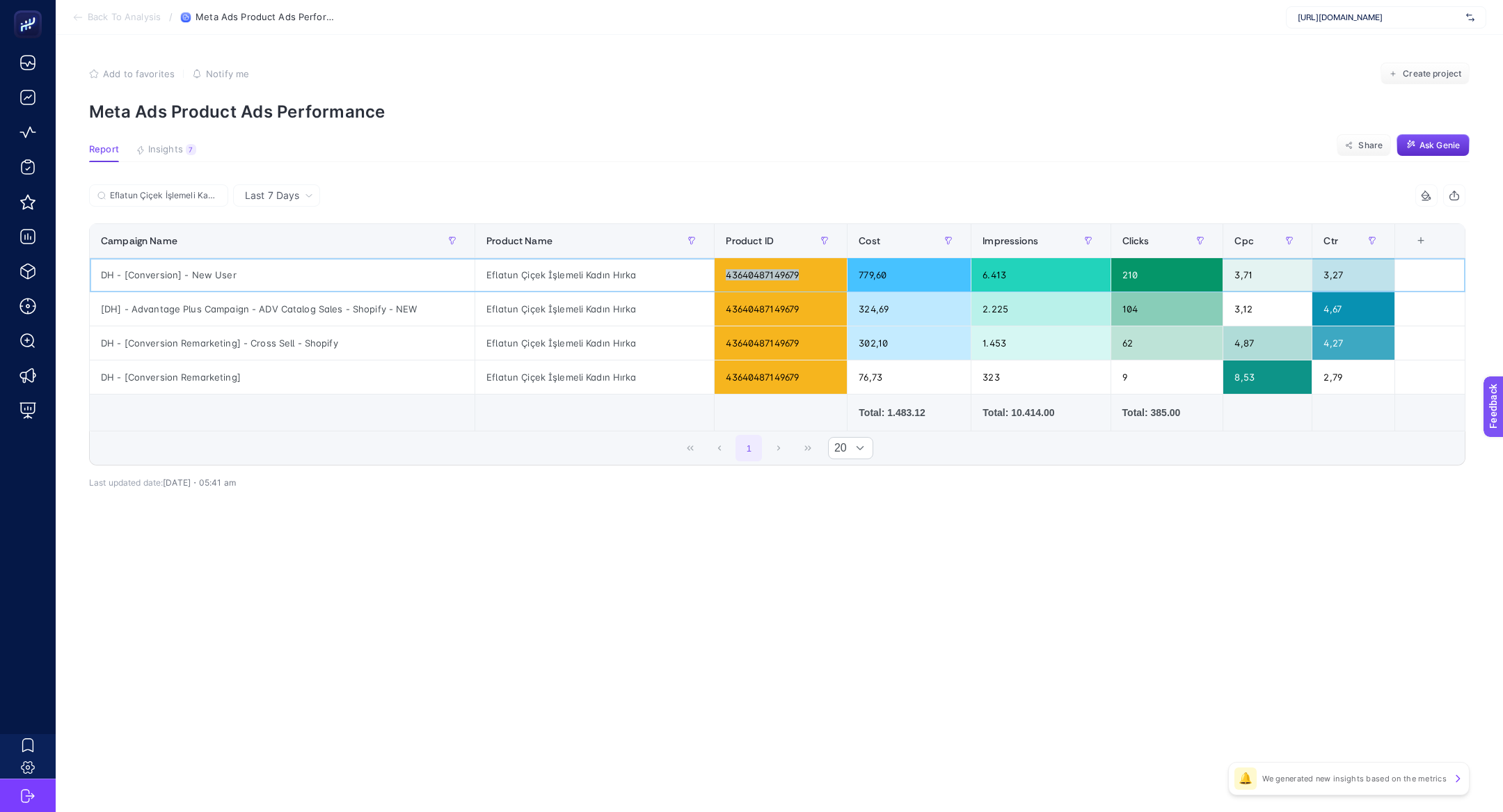
click at [756, 279] on div "43640487149679" at bounding box center [780, 274] width 132 height 33
copy tr "43640487149679"
click at [182, 189] on label "Eflatun Çiçek İşlemeli Kadın Hırka" at bounding box center [159, 195] width 139 height 22
click at [182, 191] on input "Eflatun Çiçek İşlemeli Kadın Hırka" at bounding box center [165, 196] width 110 height 11
click at [182, 189] on label "Eflatun Çiçek İşlemeli Kadın Hırka" at bounding box center [159, 195] width 139 height 22
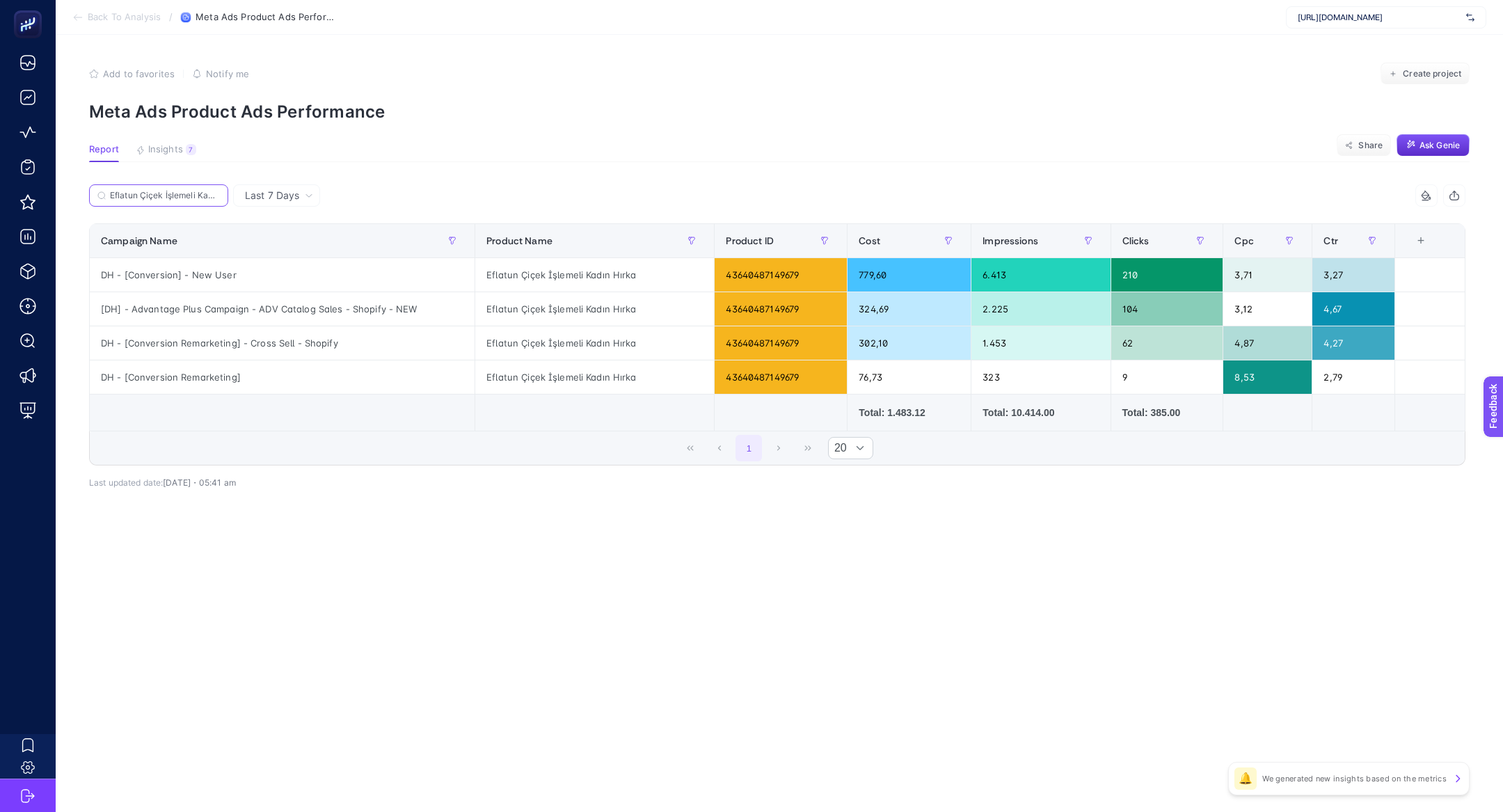
click at [182, 191] on input "Eflatun Çiçek İşlemeli Kadın Hırka" at bounding box center [165, 196] width 110 height 11
click at [182, 189] on label "Eflatun Çiçek İşlemeli Kadın Hırka" at bounding box center [159, 195] width 139 height 22
click at [182, 191] on input "Eflatun Çiçek İşlemeli Kadın Hırka" at bounding box center [158, 196] width 94 height 11
click at [223, 194] on label "Eflatun Çiçek İşlemeli Kadın Hırka" at bounding box center [159, 195] width 139 height 22
click at [206, 194] on input "Eflatun Çiçek İşlemeli Kadın Hırka" at bounding box center [158, 196] width 94 height 11
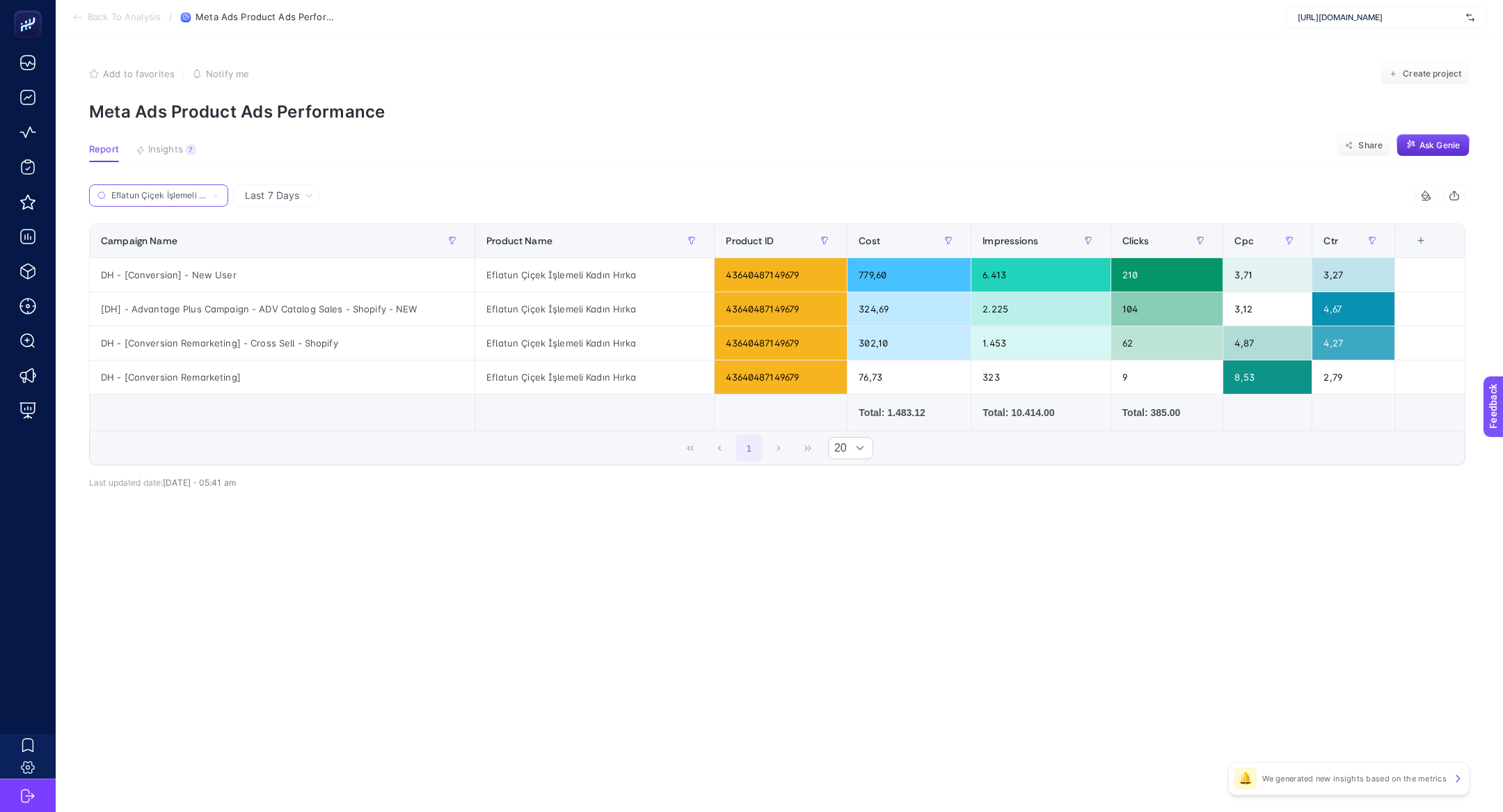
click at [217, 196] on icon at bounding box center [216, 196] width 9 height 9
click at [206, 196] on input "Eflatun Çiçek İşlemeli Kadın Hırka" at bounding box center [158, 196] width 94 height 11
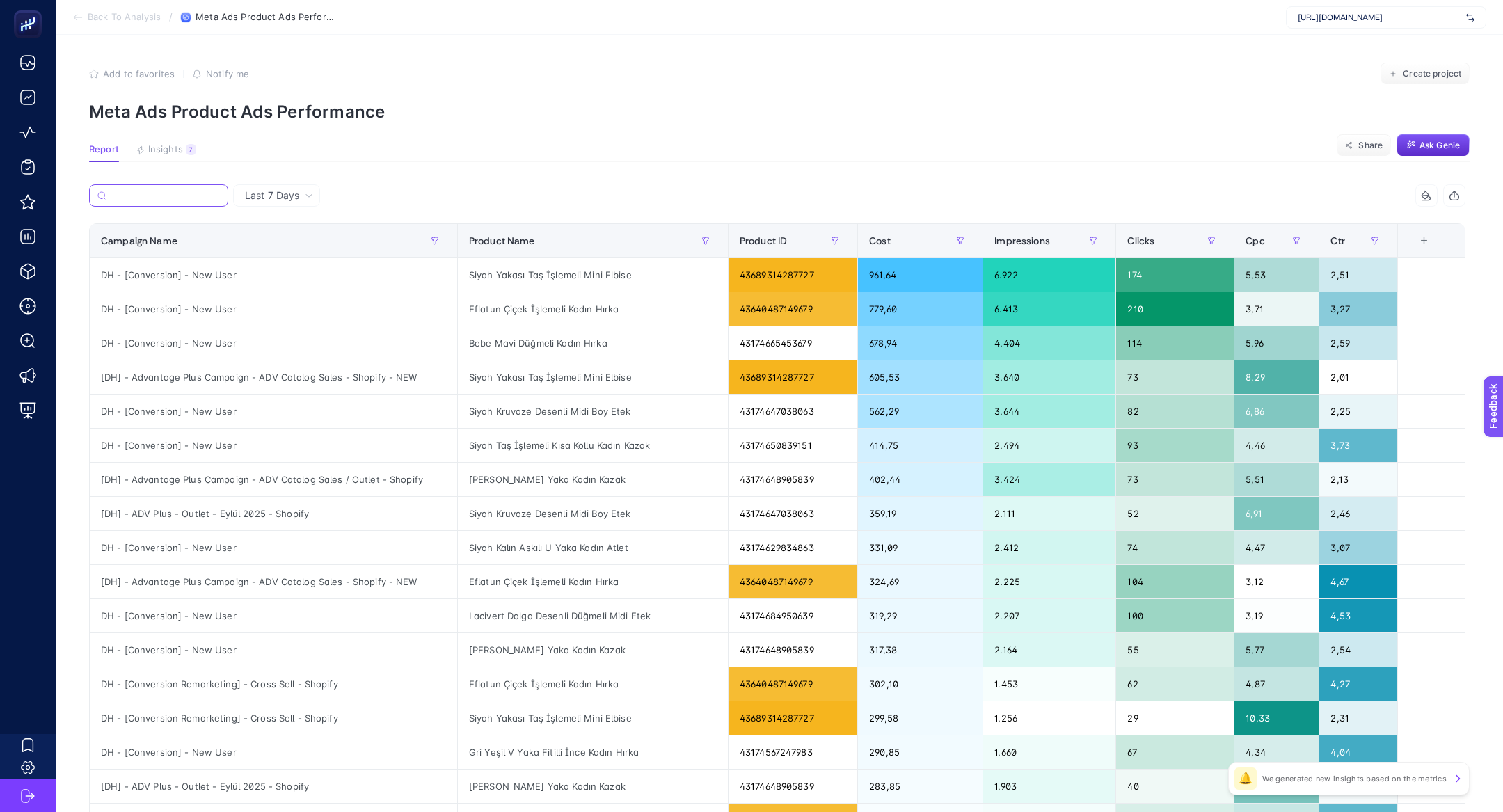
paste input "43174673023087"
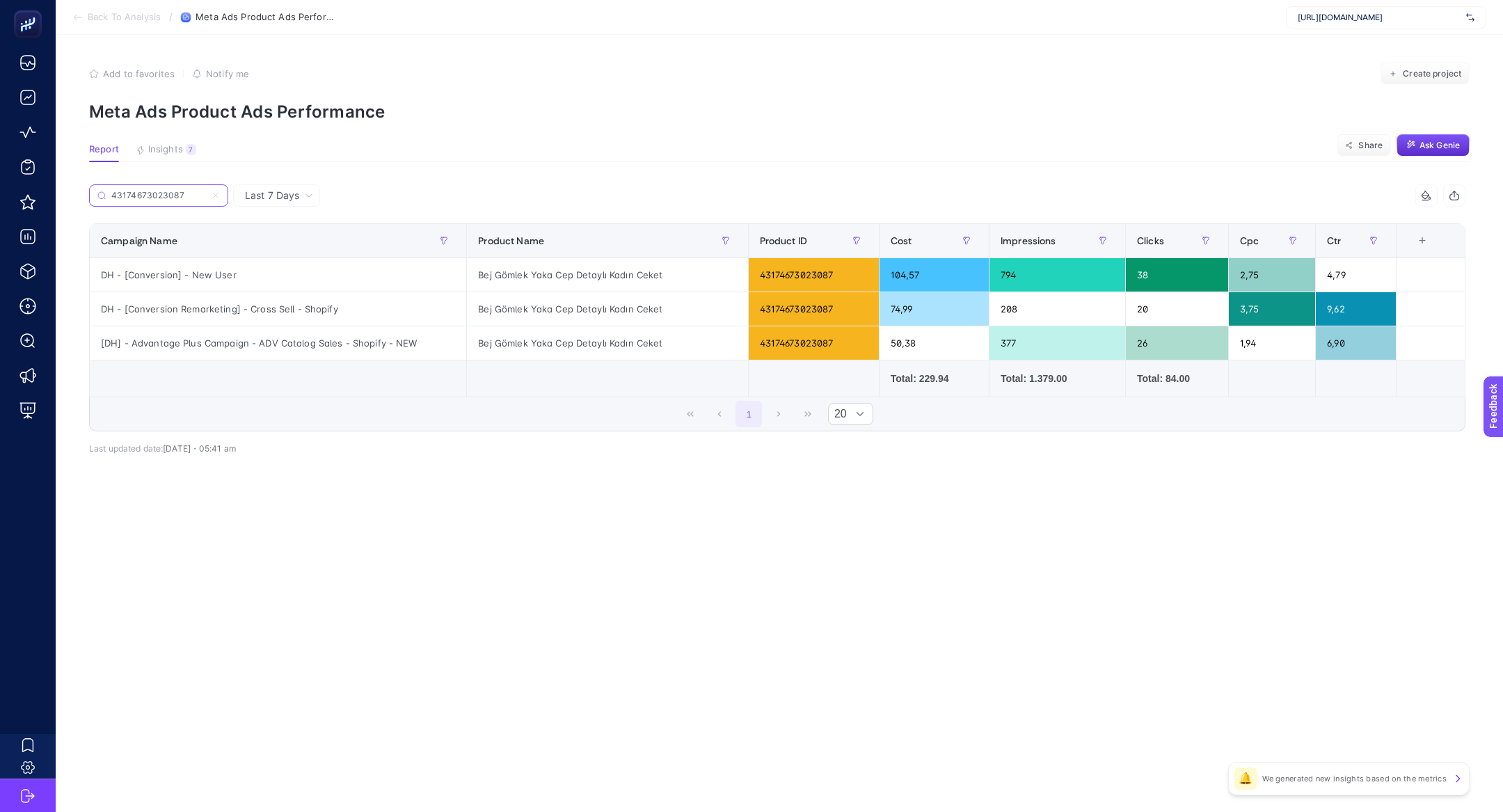
type input "43174673023087"
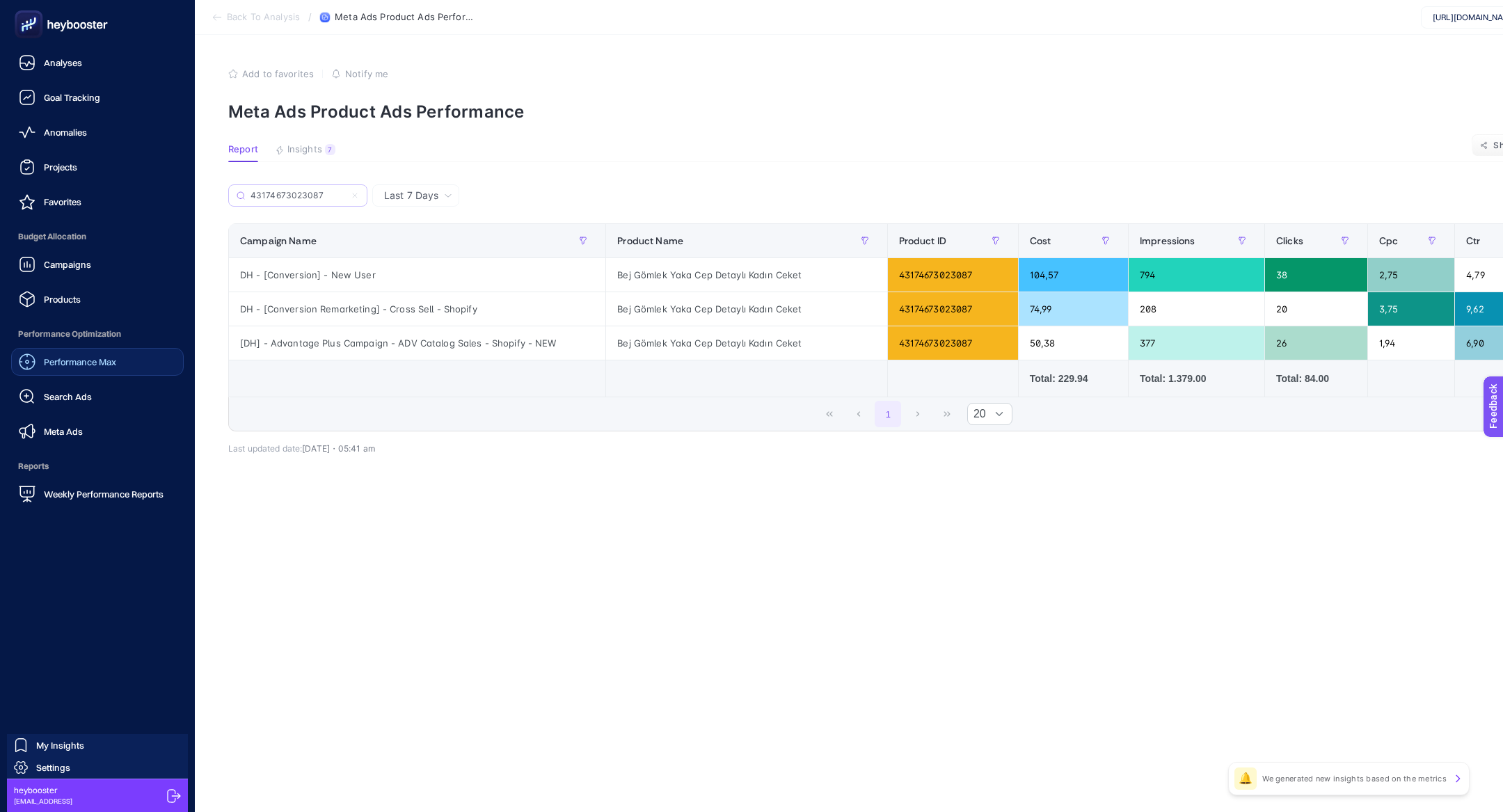
click at [75, 362] on span "Performance Max" at bounding box center [80, 362] width 72 height 11
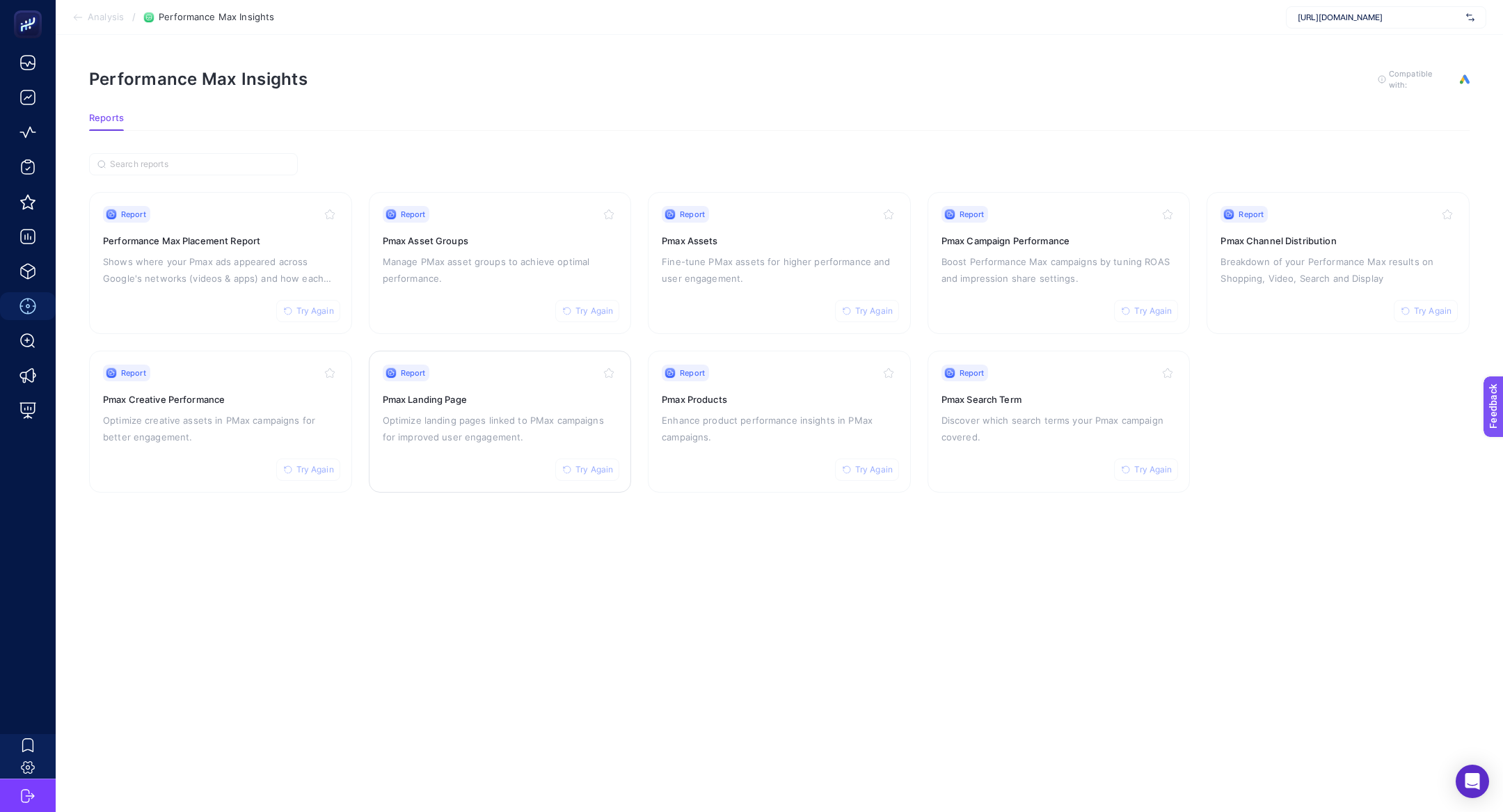
click at [481, 405] on div "Report Try Again Pmax Landing Page Optimize landing pages linked to PMax campai…" at bounding box center [500, 421] width 235 height 114
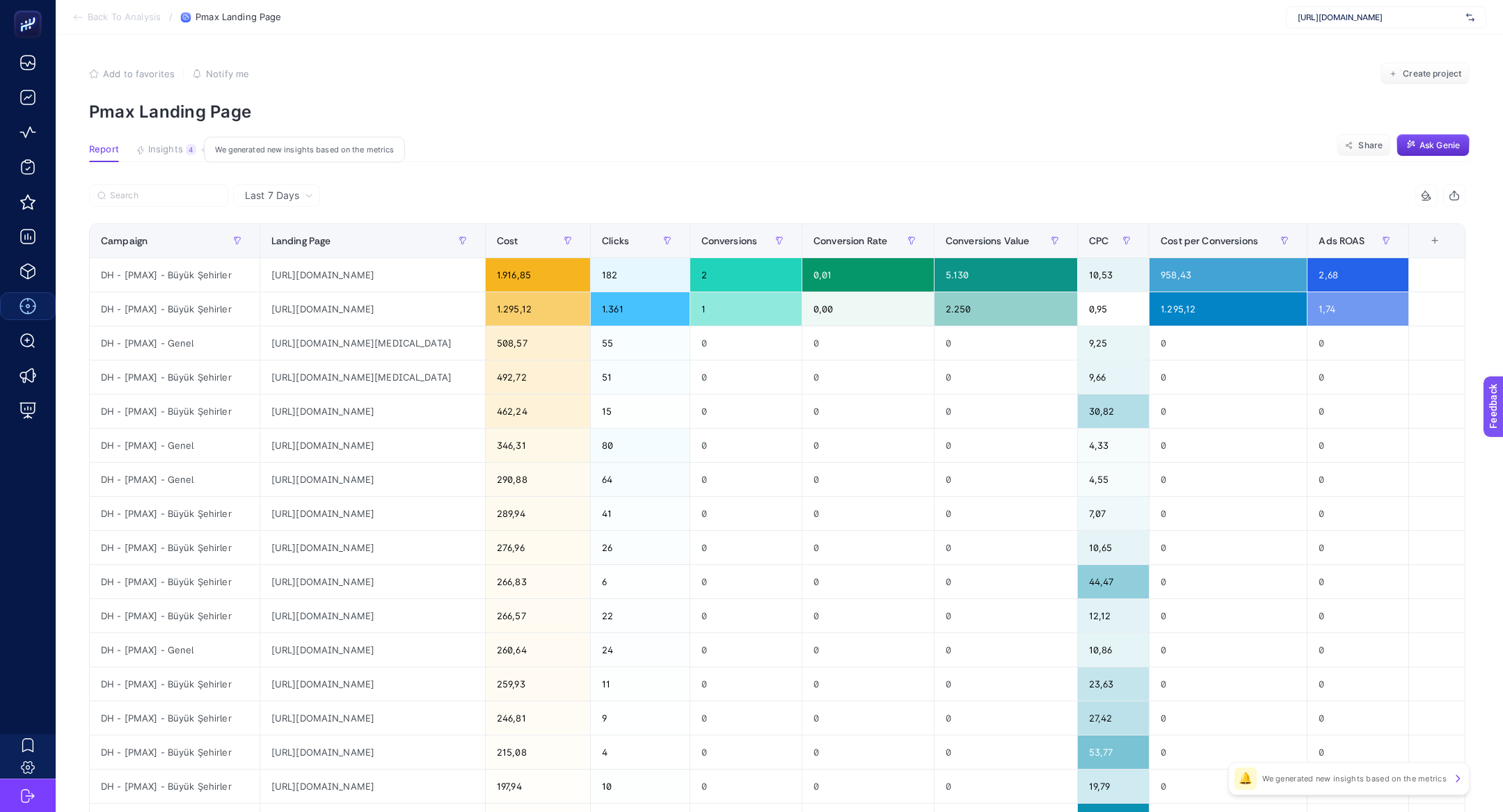
click at [171, 155] on span "Insights" at bounding box center [165, 150] width 35 height 11
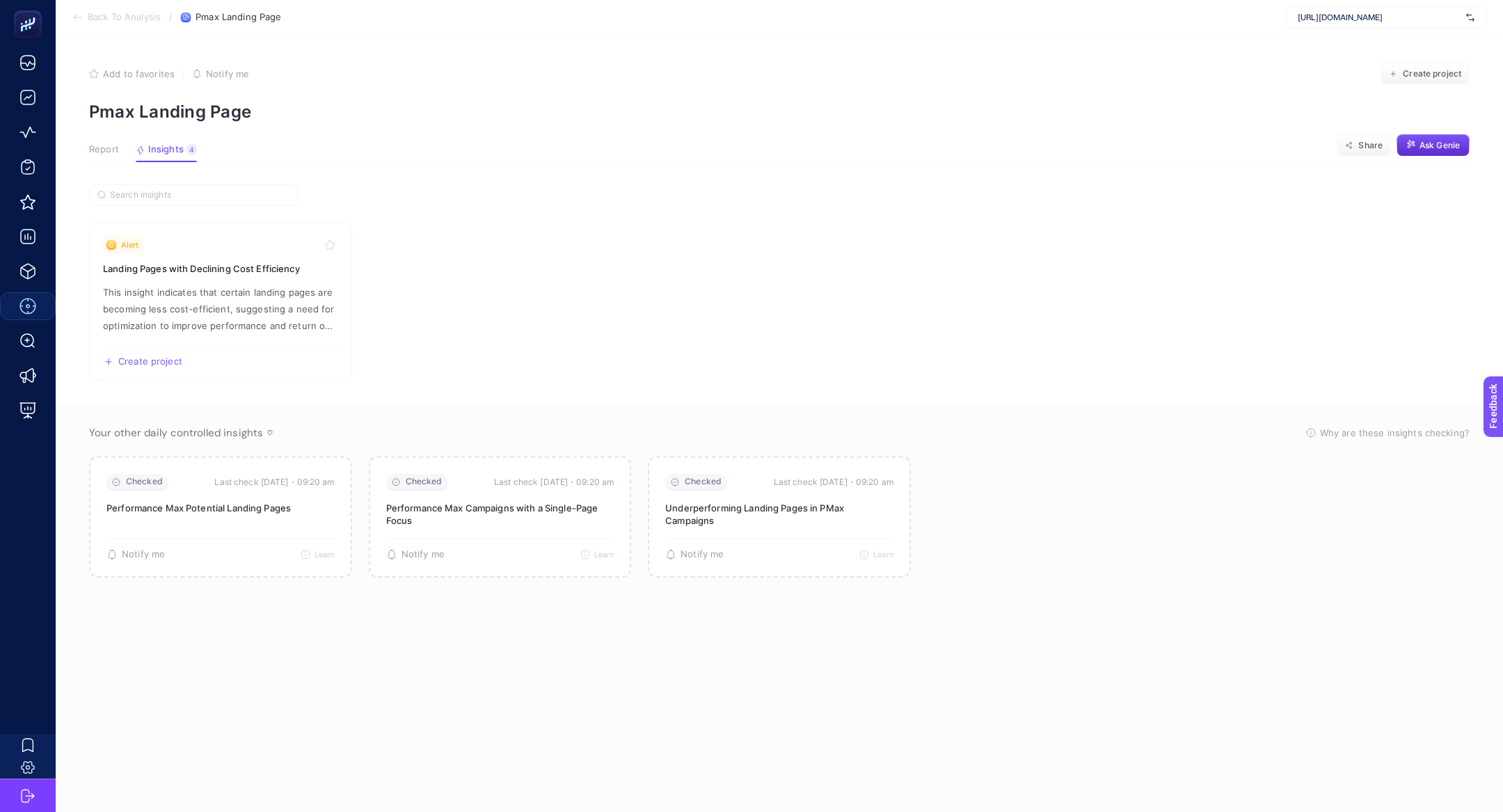
click at [114, 145] on span "Report" at bounding box center [104, 150] width 30 height 11
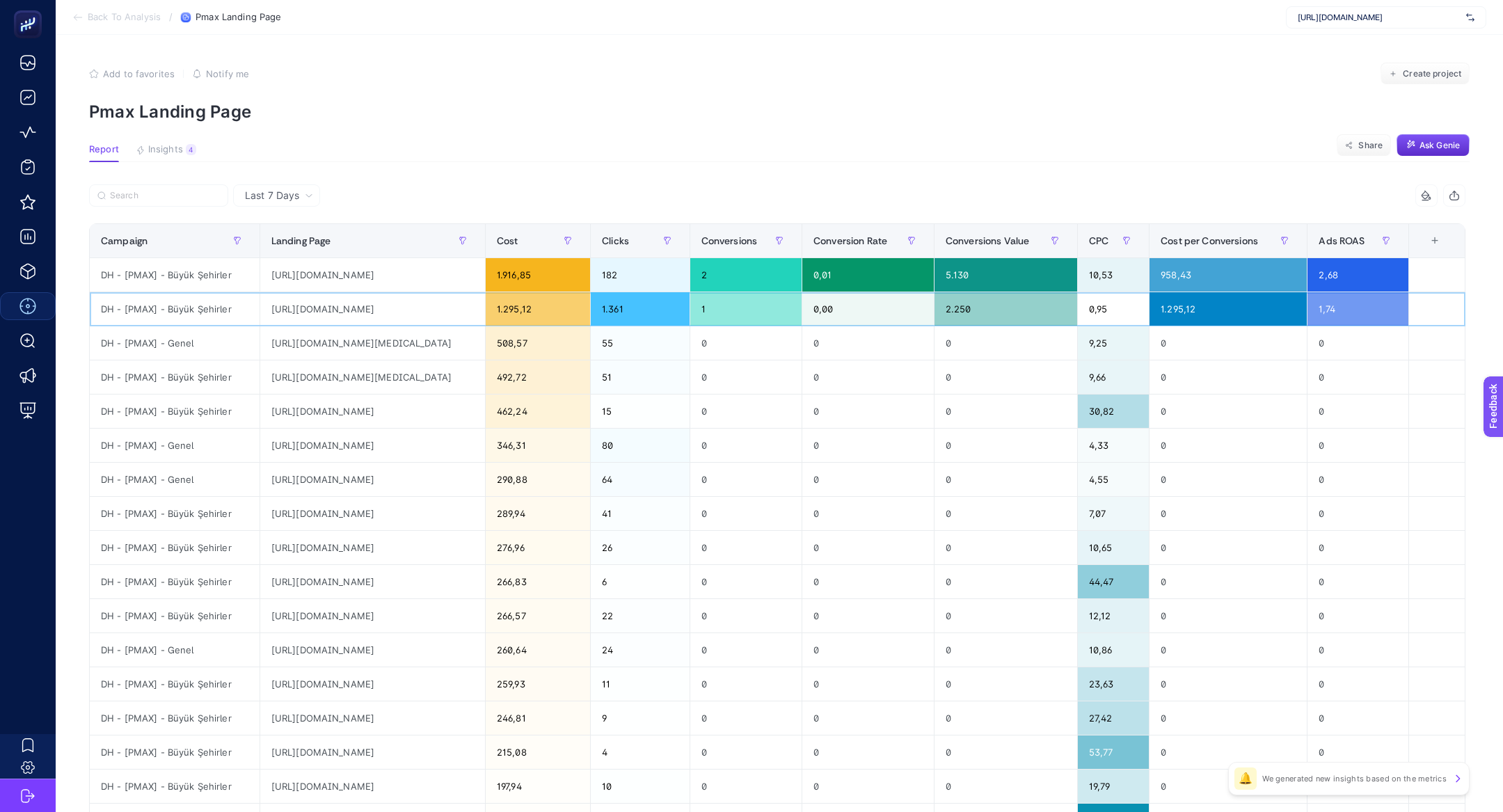
click at [355, 309] on div "https://www.misirli1951.com/collections/yaz-sezon-finali?gad_source=1&gad_campa…" at bounding box center [372, 308] width 225 height 33
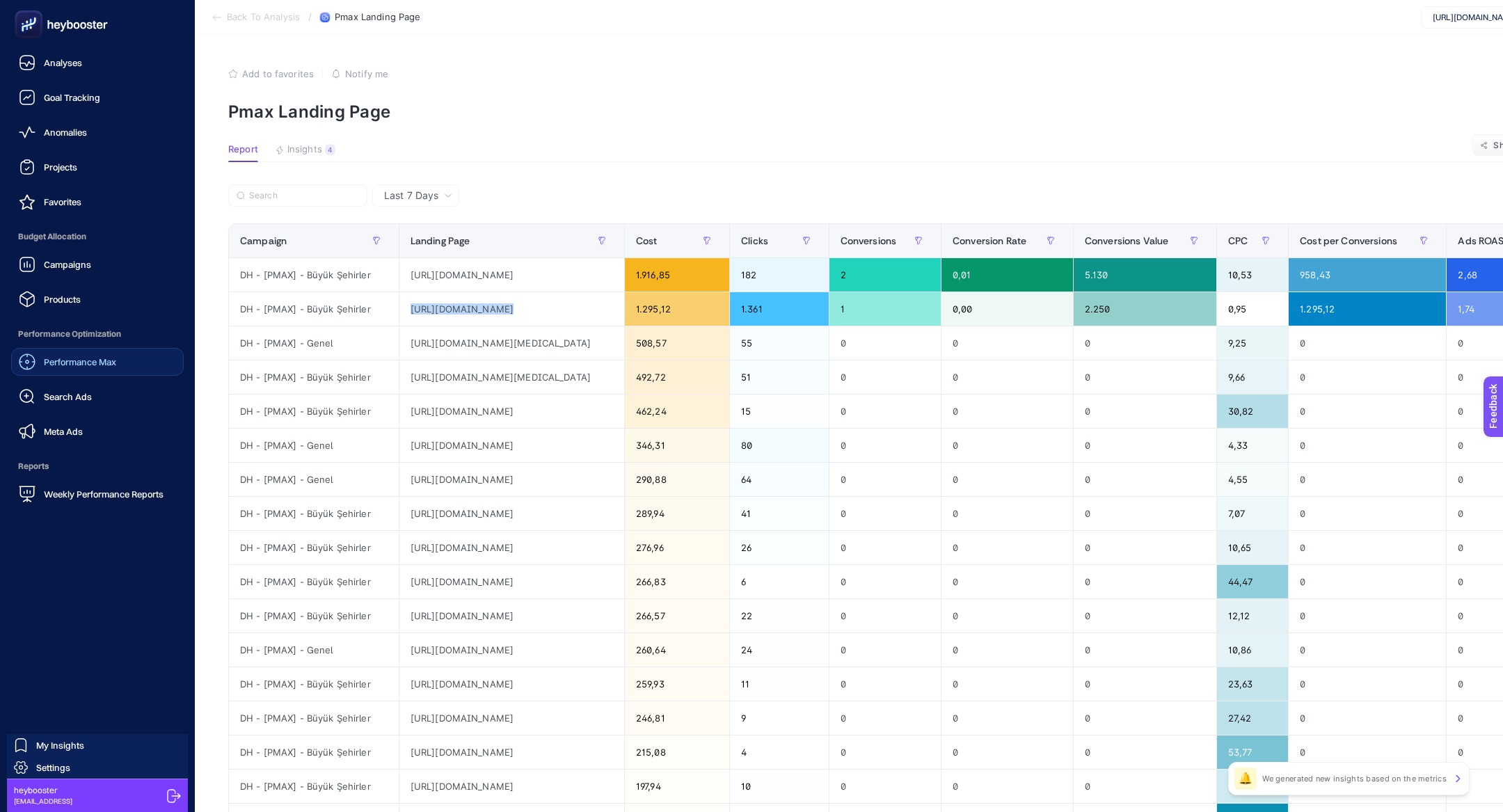
click at [89, 369] on div "Performance Max" at bounding box center [67, 362] width 97 height 17
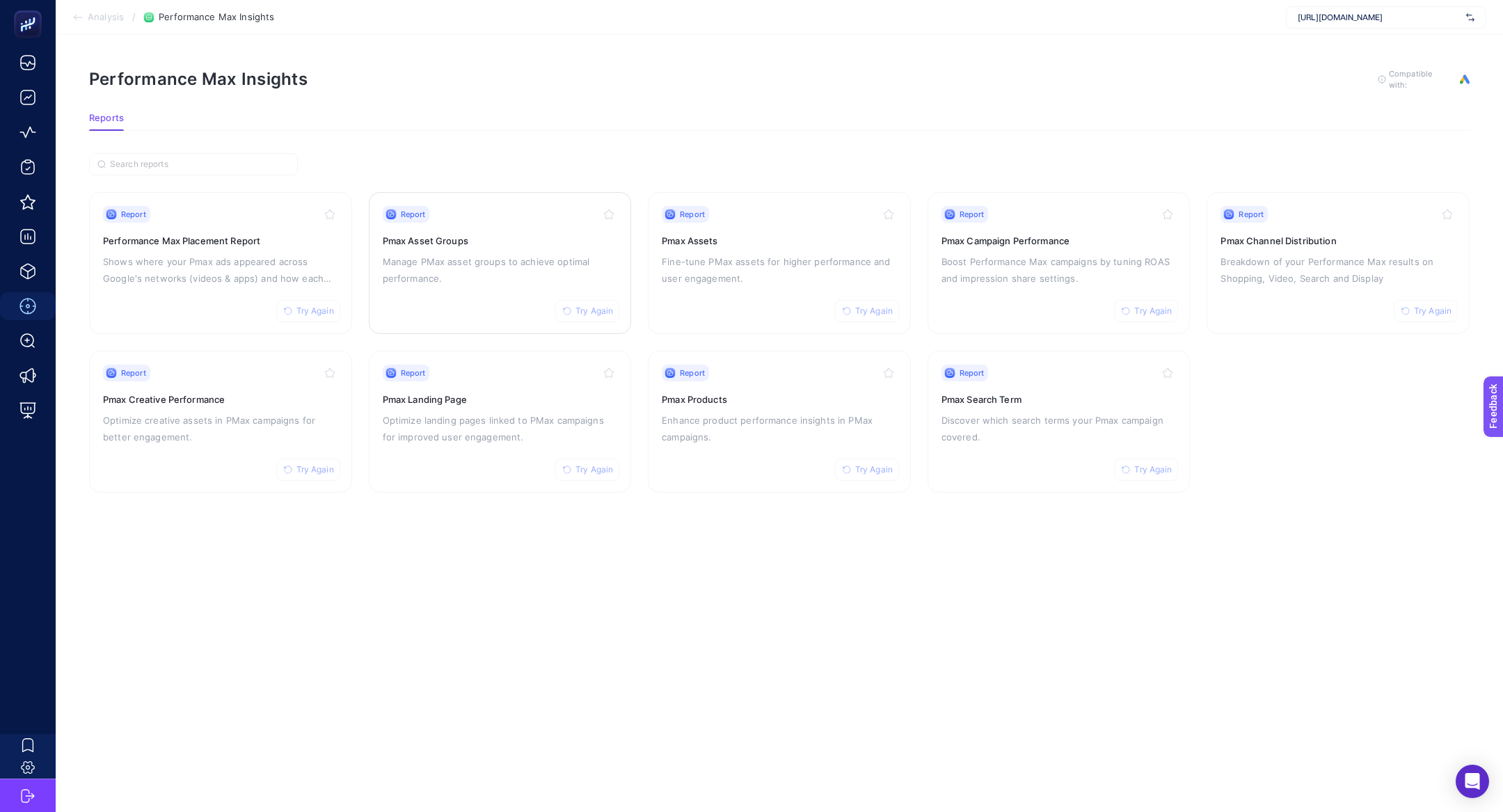
click at [449, 229] on div "Report Try Again Pmax Asset Groups Manage PMax asset groups to achieve optimal …" at bounding box center [500, 262] width 235 height 114
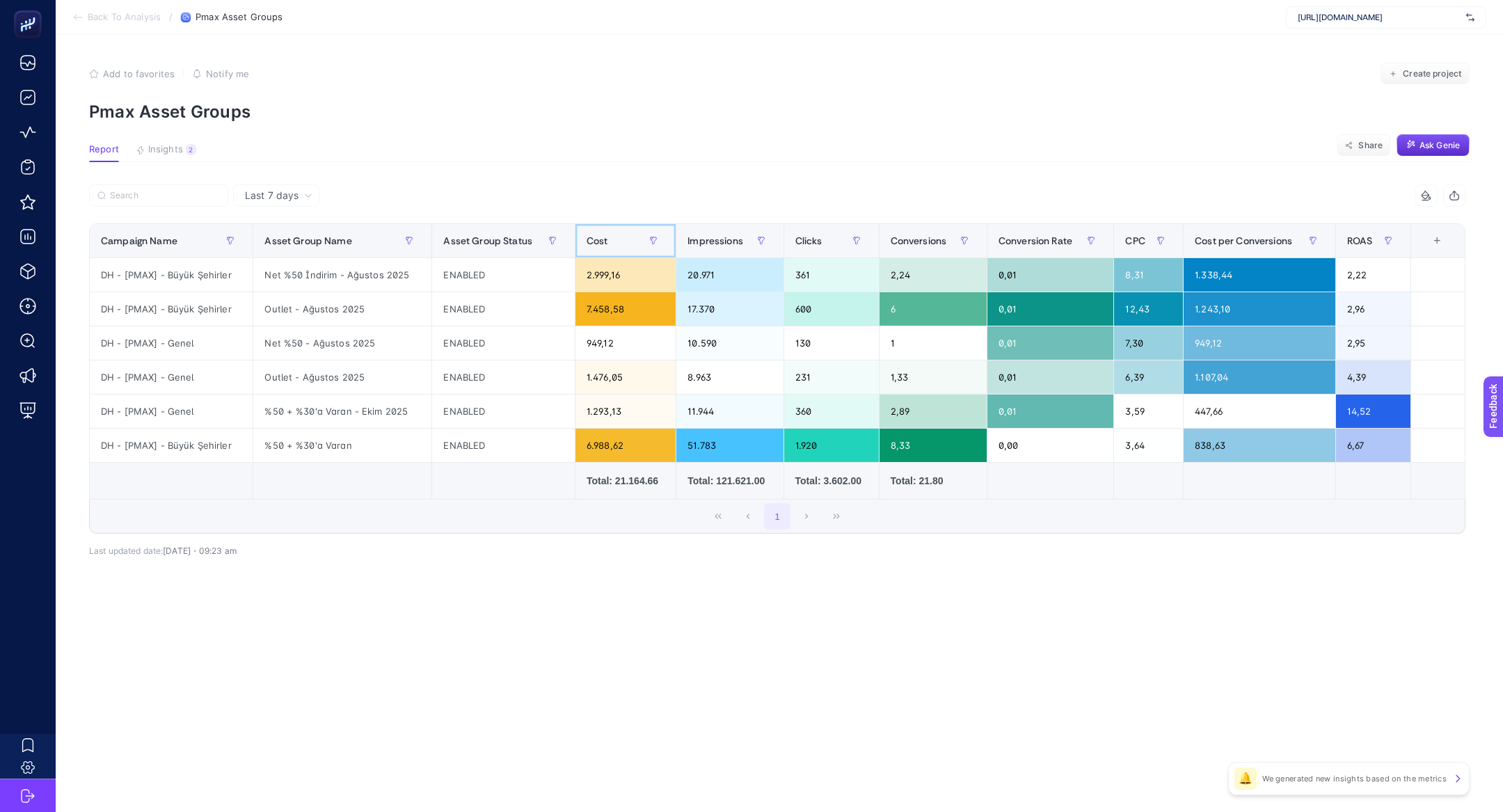
click at [606, 237] on div "Cost" at bounding box center [626, 240] width 78 height 22
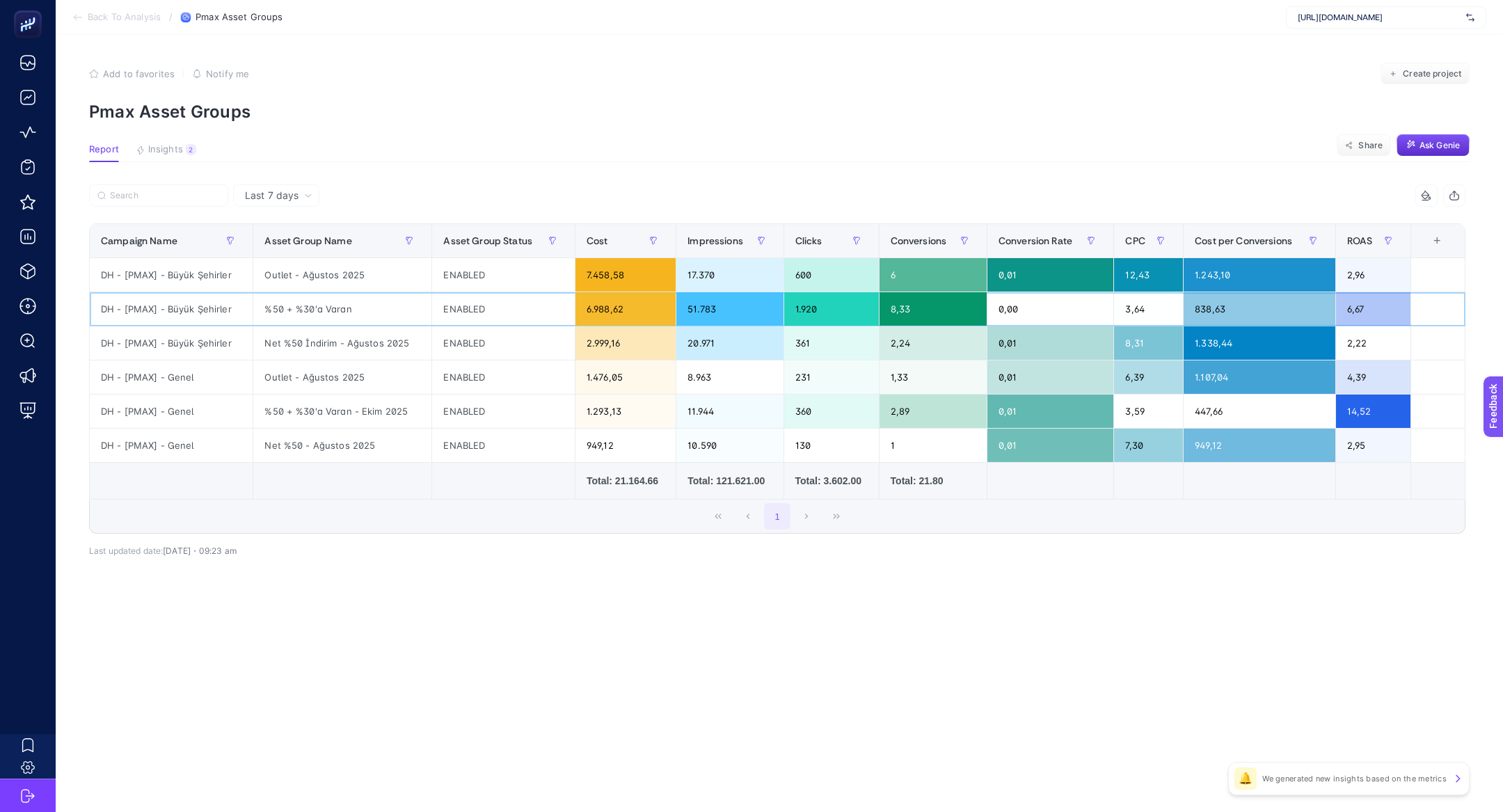
click at [262, 305] on div "%50 + %30'a Varan" at bounding box center [342, 308] width 178 height 33
click at [348, 335] on div "Net %50 İndirim - Ağustos 2025" at bounding box center [342, 343] width 178 height 33
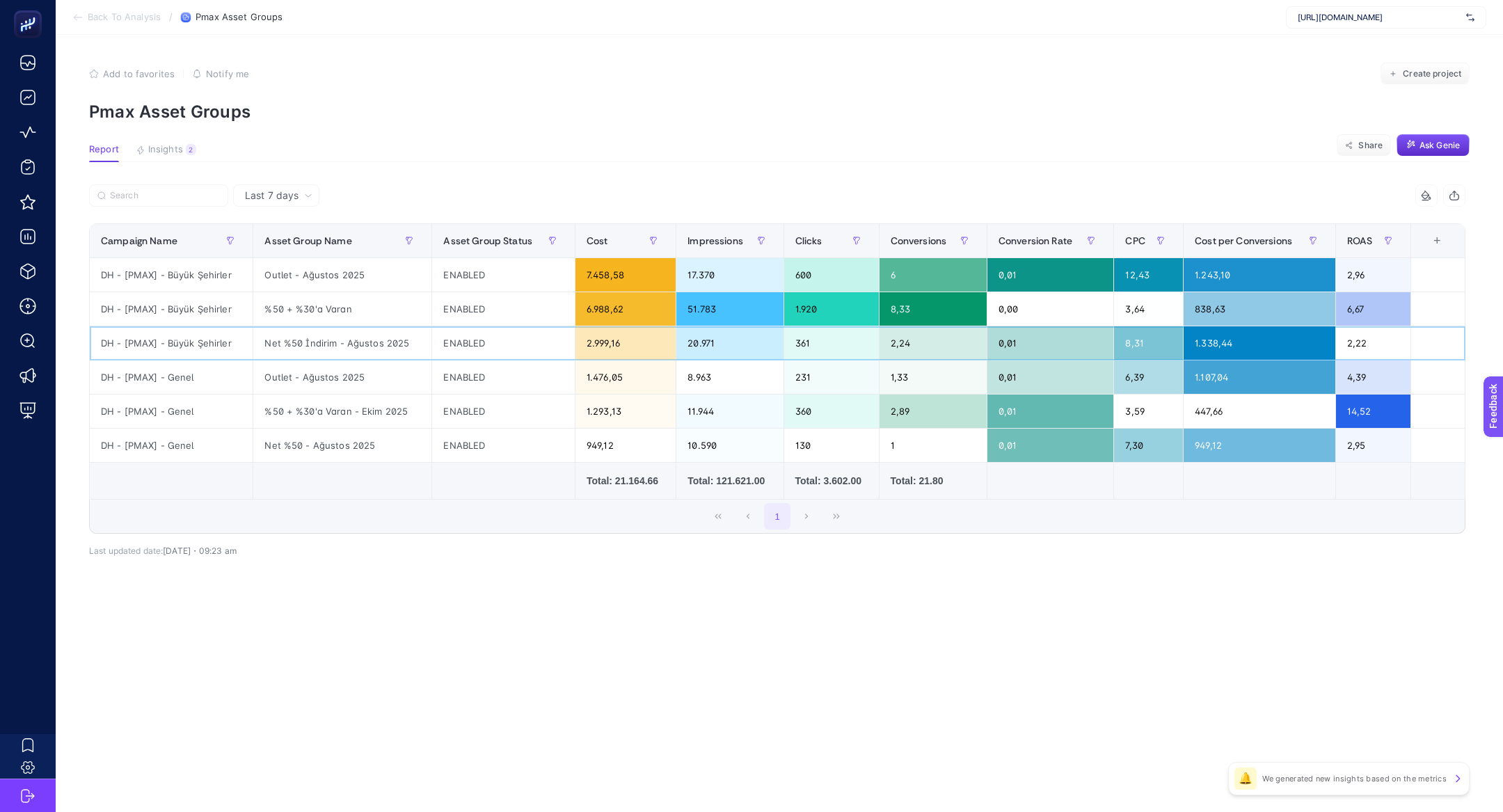
click at [348, 335] on div "Net %50 İndirim - Ağustos 2025" at bounding box center [342, 343] width 178 height 33
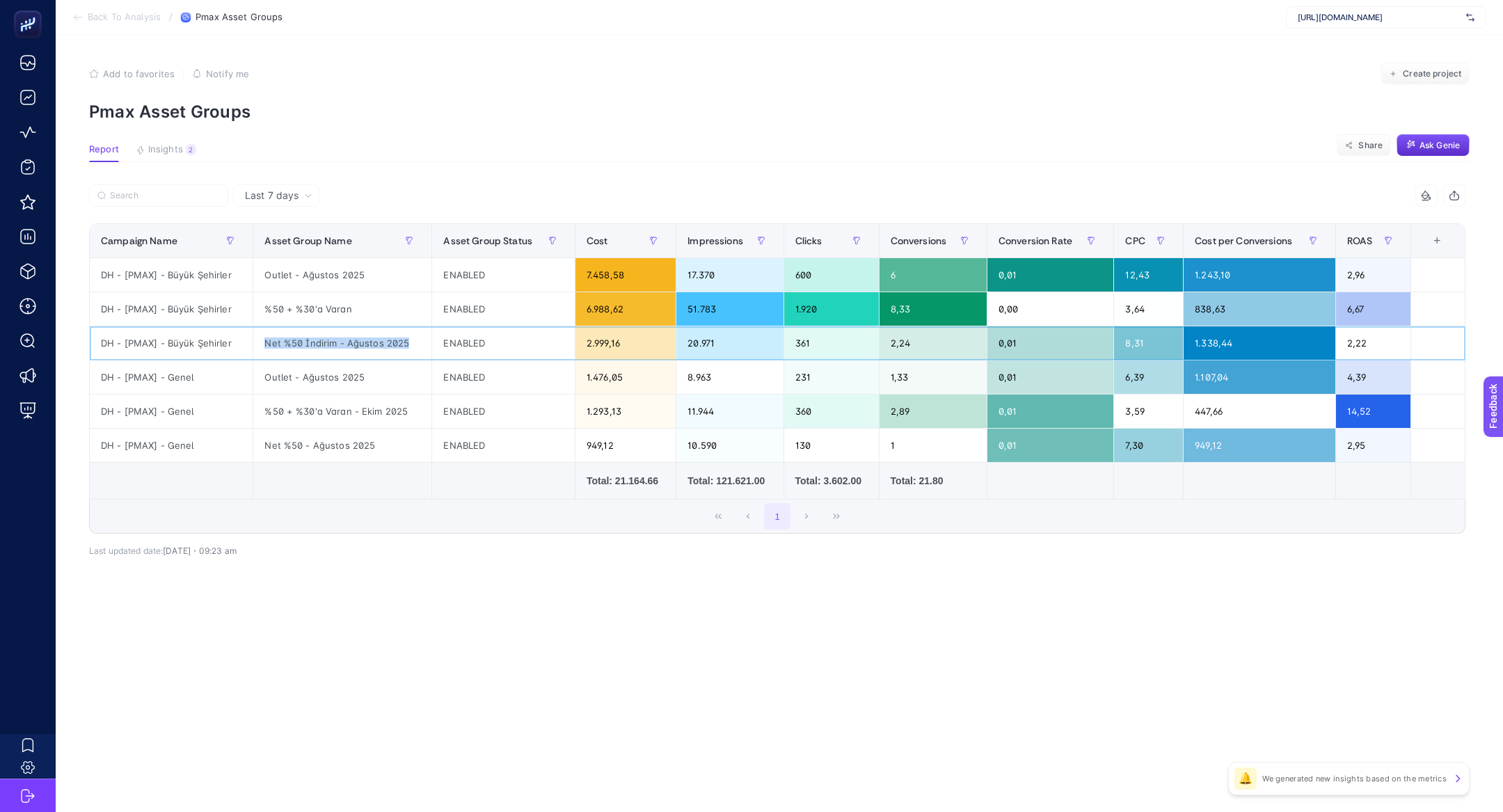
click at [348, 335] on div "Net %50 İndirim - Ağustos 2025" at bounding box center [342, 343] width 178 height 33
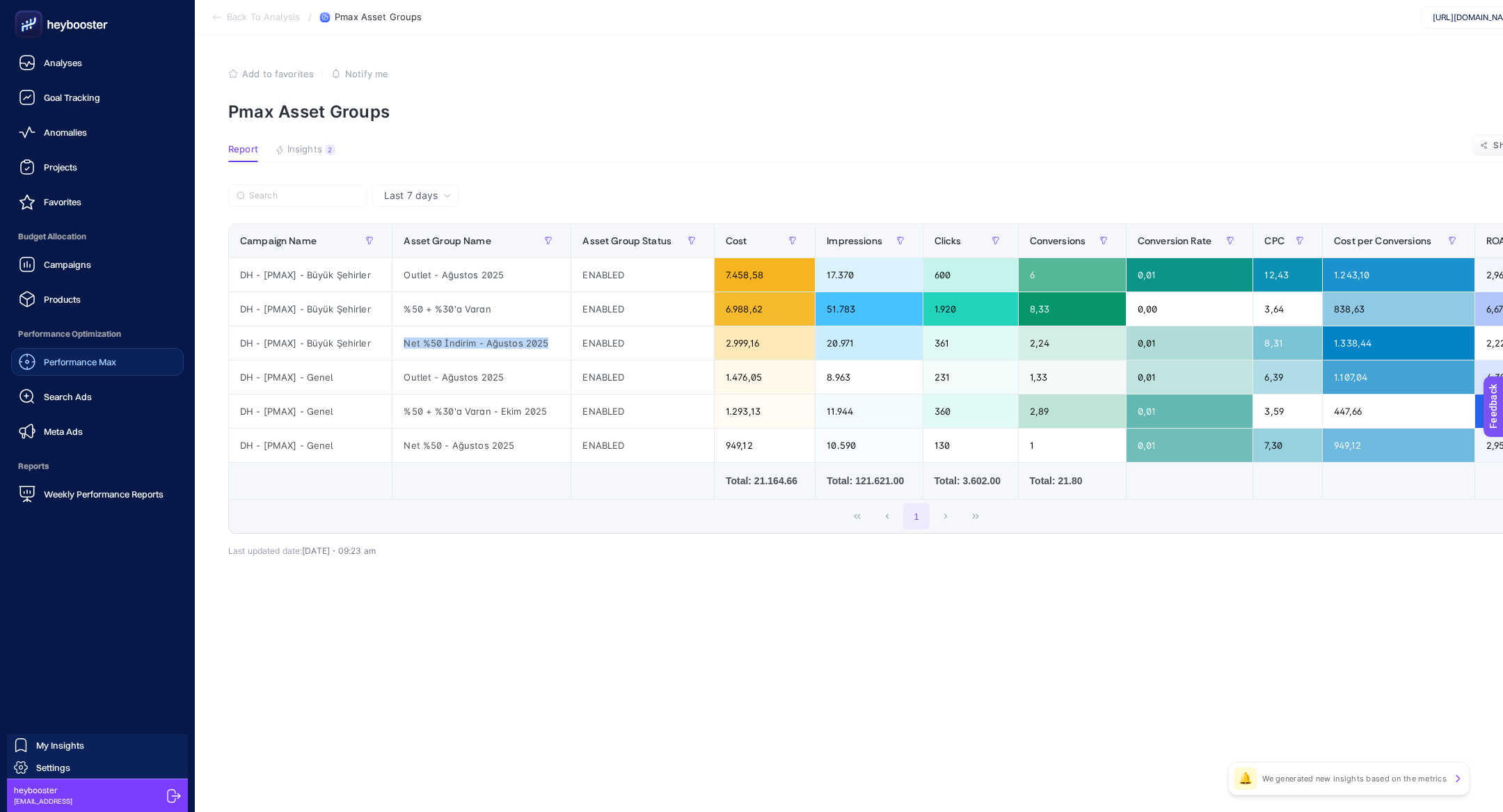
click at [78, 368] on div "Performance Max" at bounding box center [67, 362] width 97 height 17
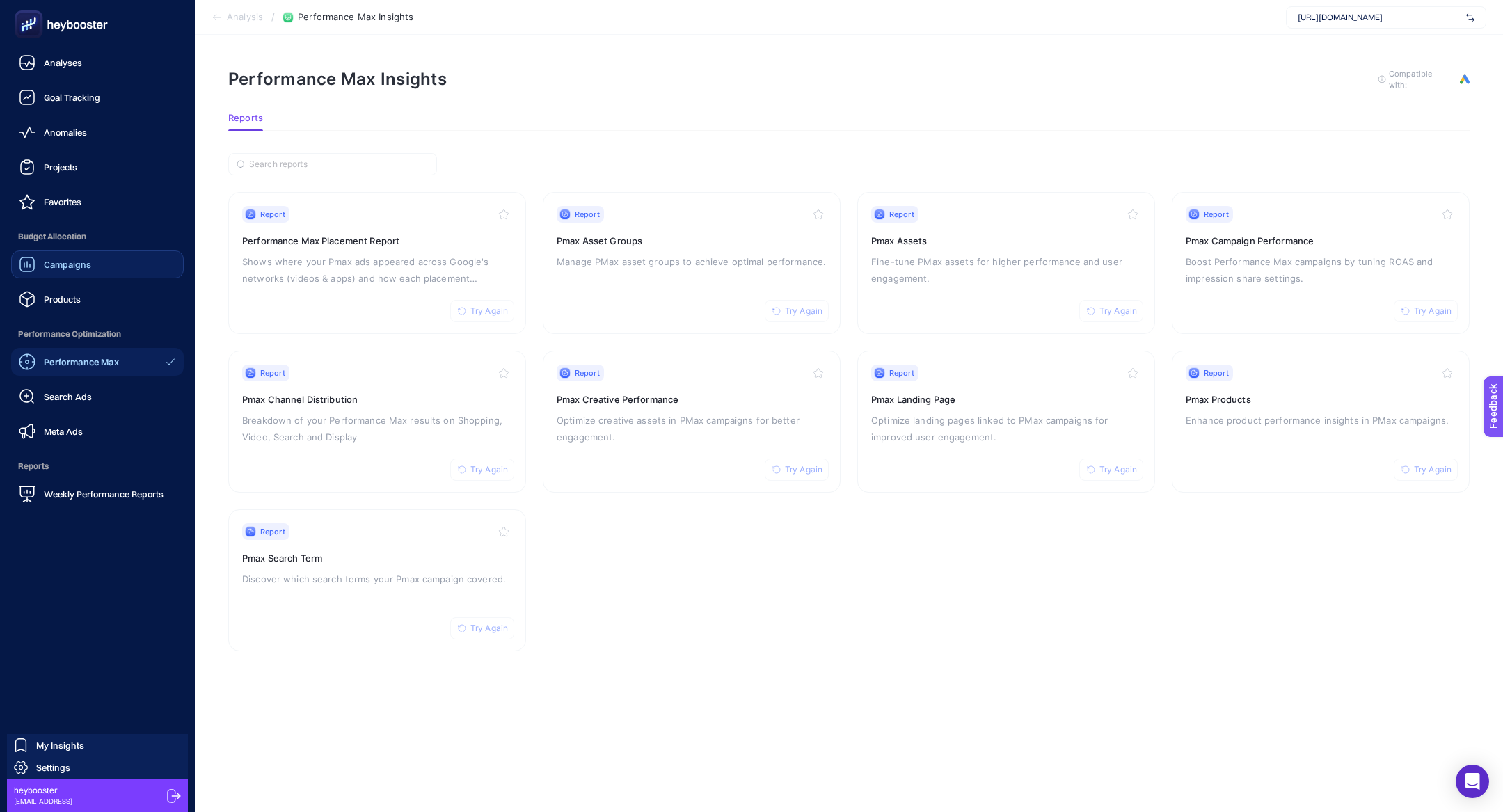
click at [44, 272] on div "Campaigns" at bounding box center [55, 265] width 72 height 17
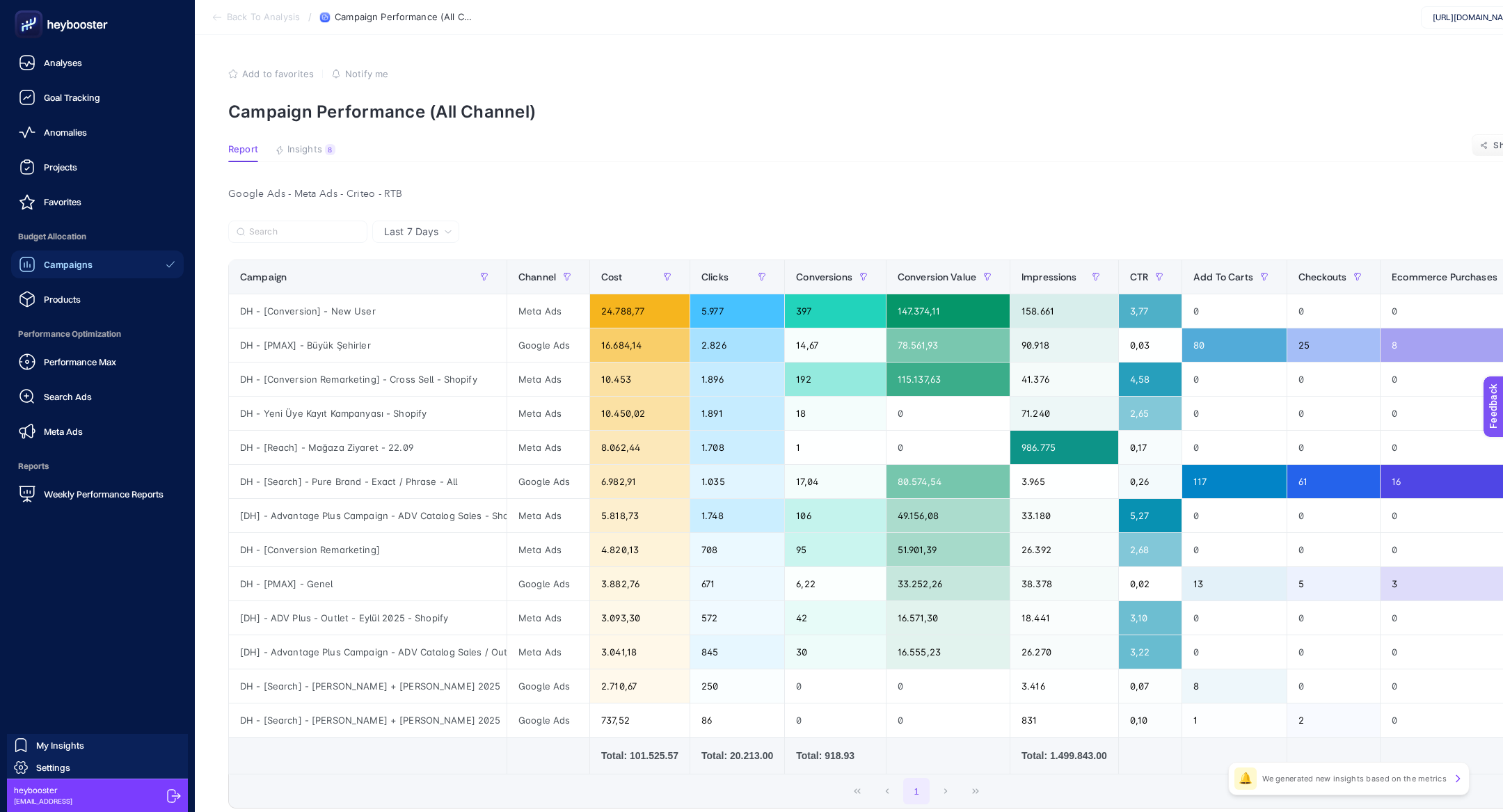
click at [27, 21] on icon at bounding box center [27, 21] width 0 height 1
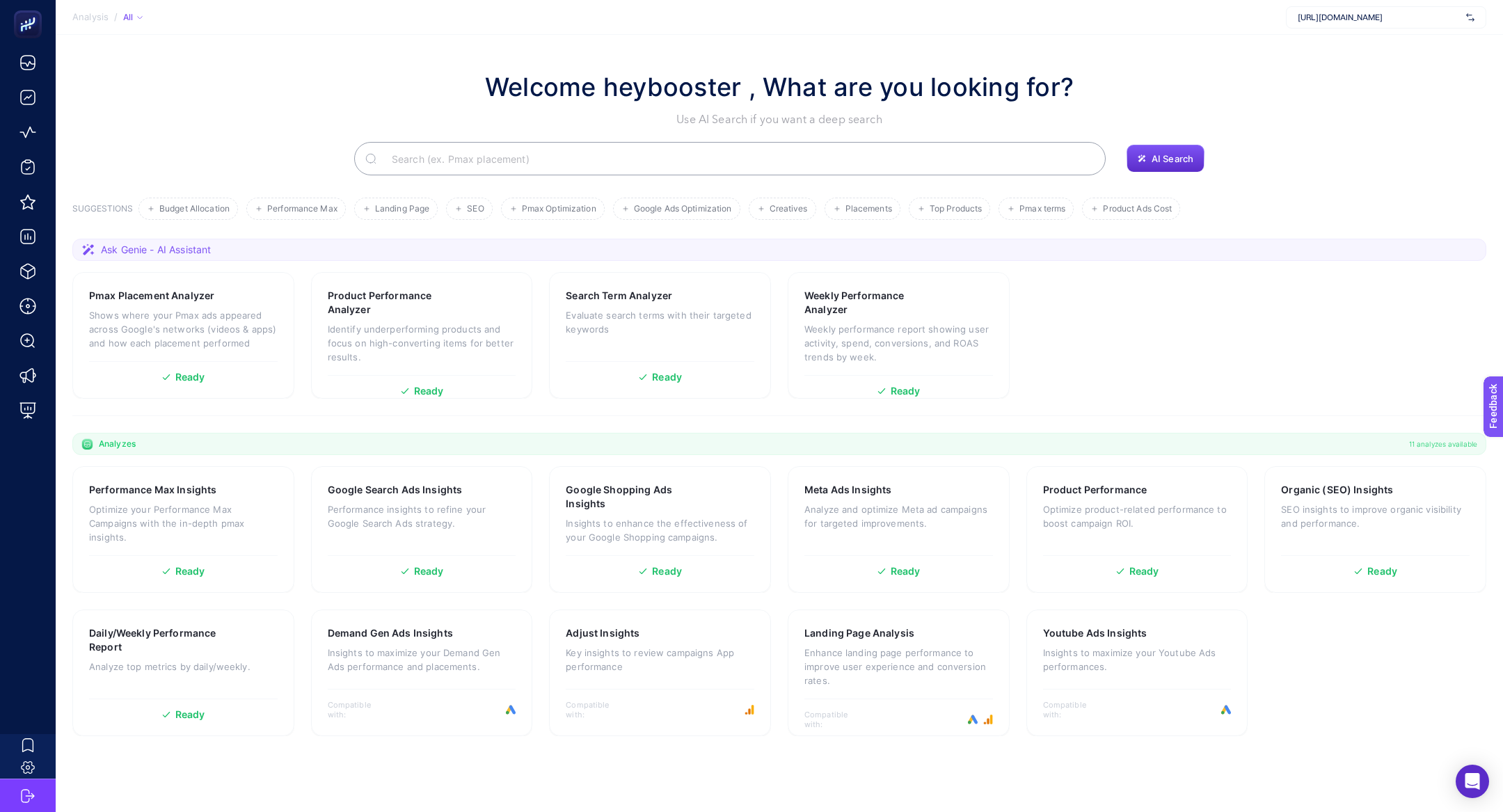
click at [560, 159] on input "Search" at bounding box center [738, 158] width 714 height 39
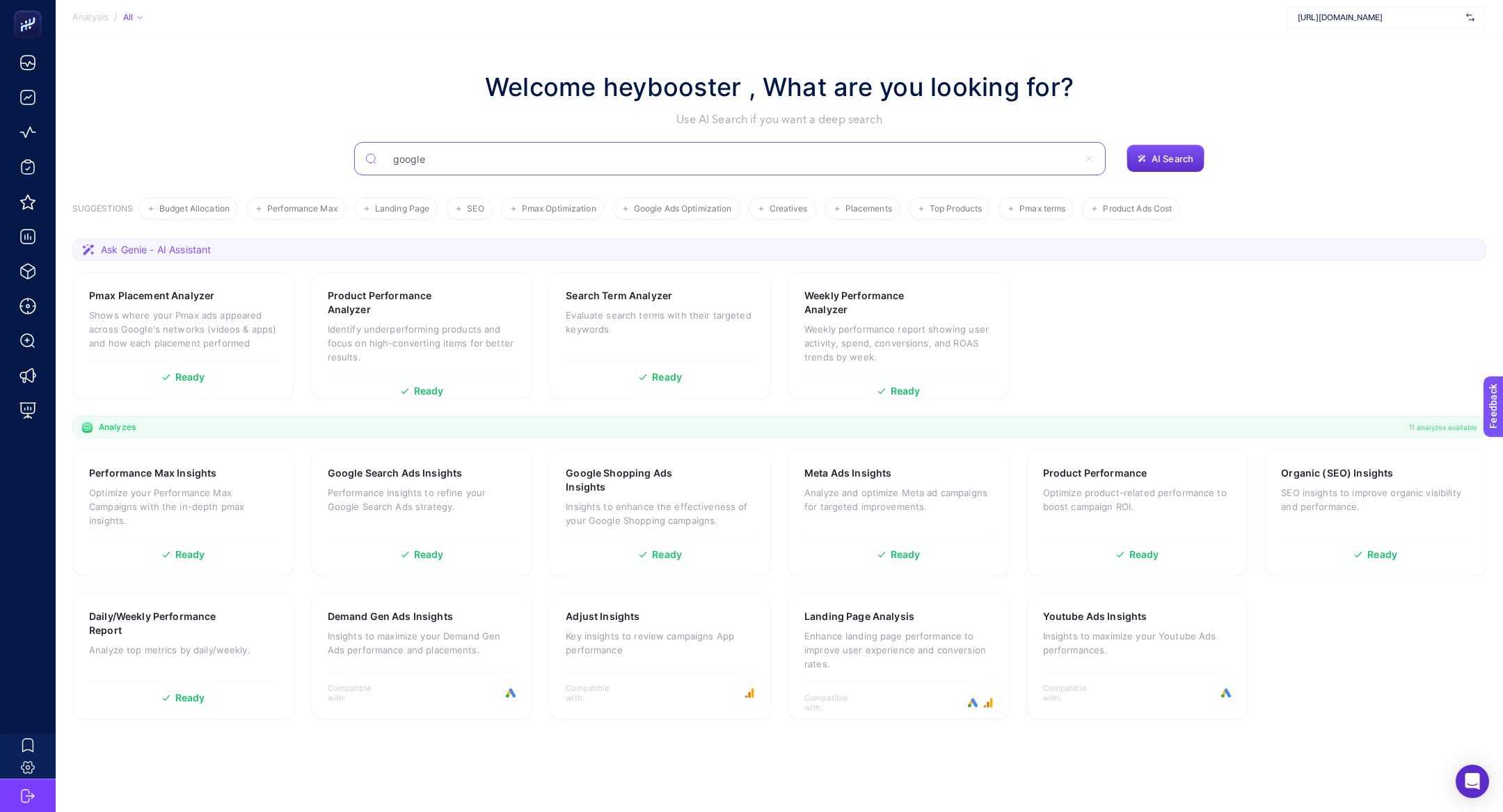
type input "google"
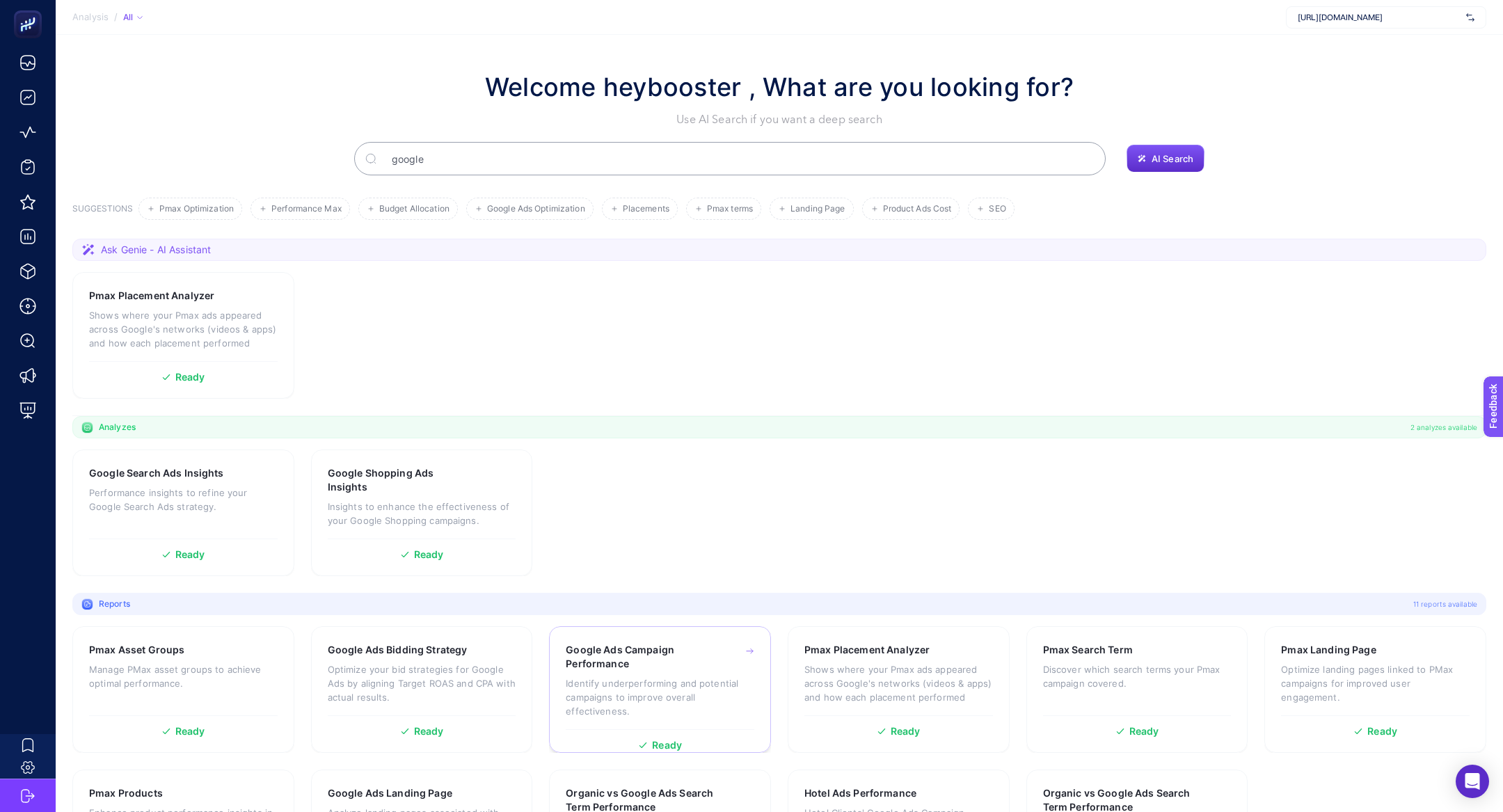
click at [679, 680] on p "Identify underperforming and potential campaigns to improve overall effectivene…" at bounding box center [660, 696] width 189 height 42
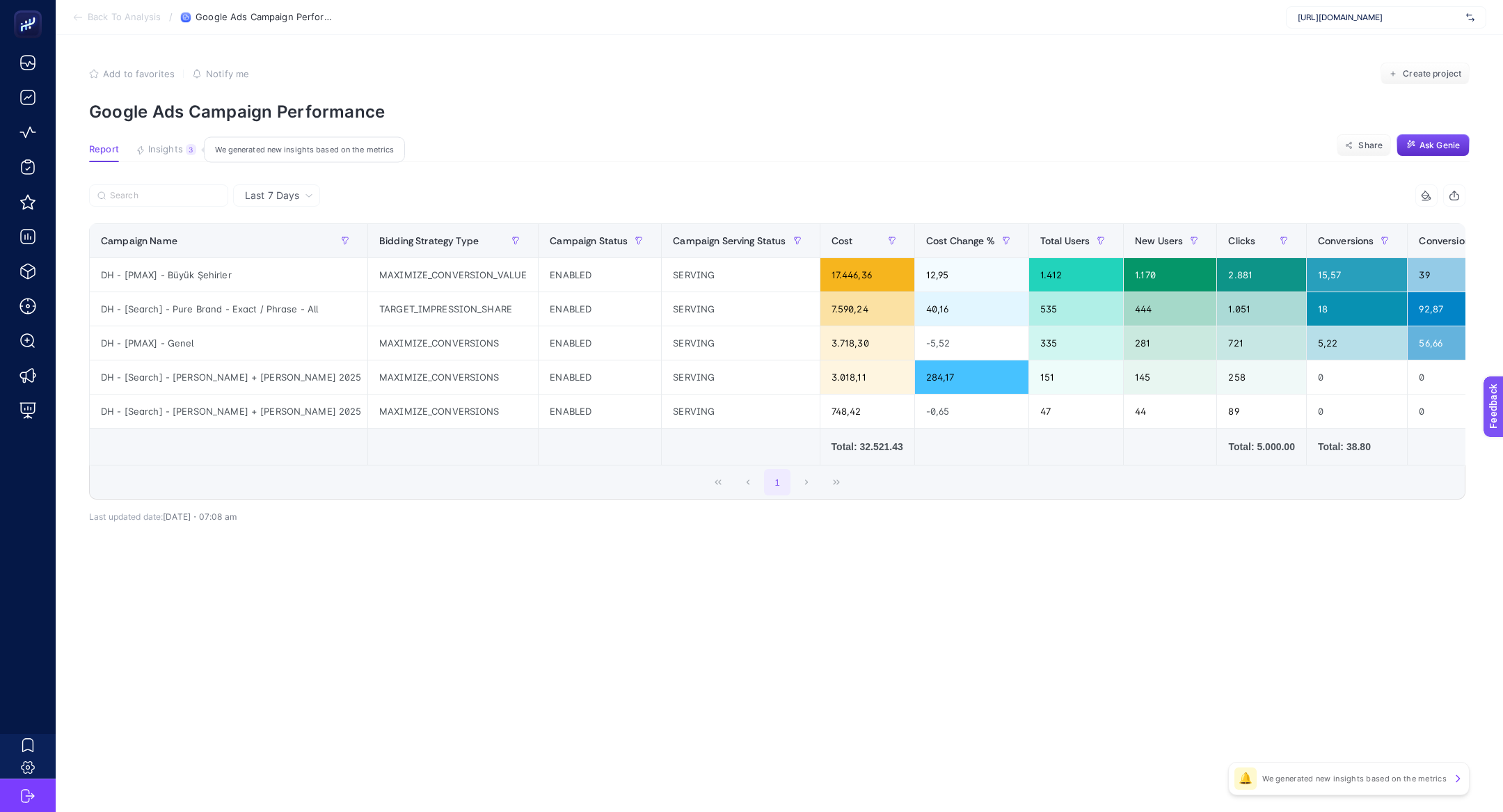
click at [170, 154] on span "Insights" at bounding box center [165, 150] width 35 height 11
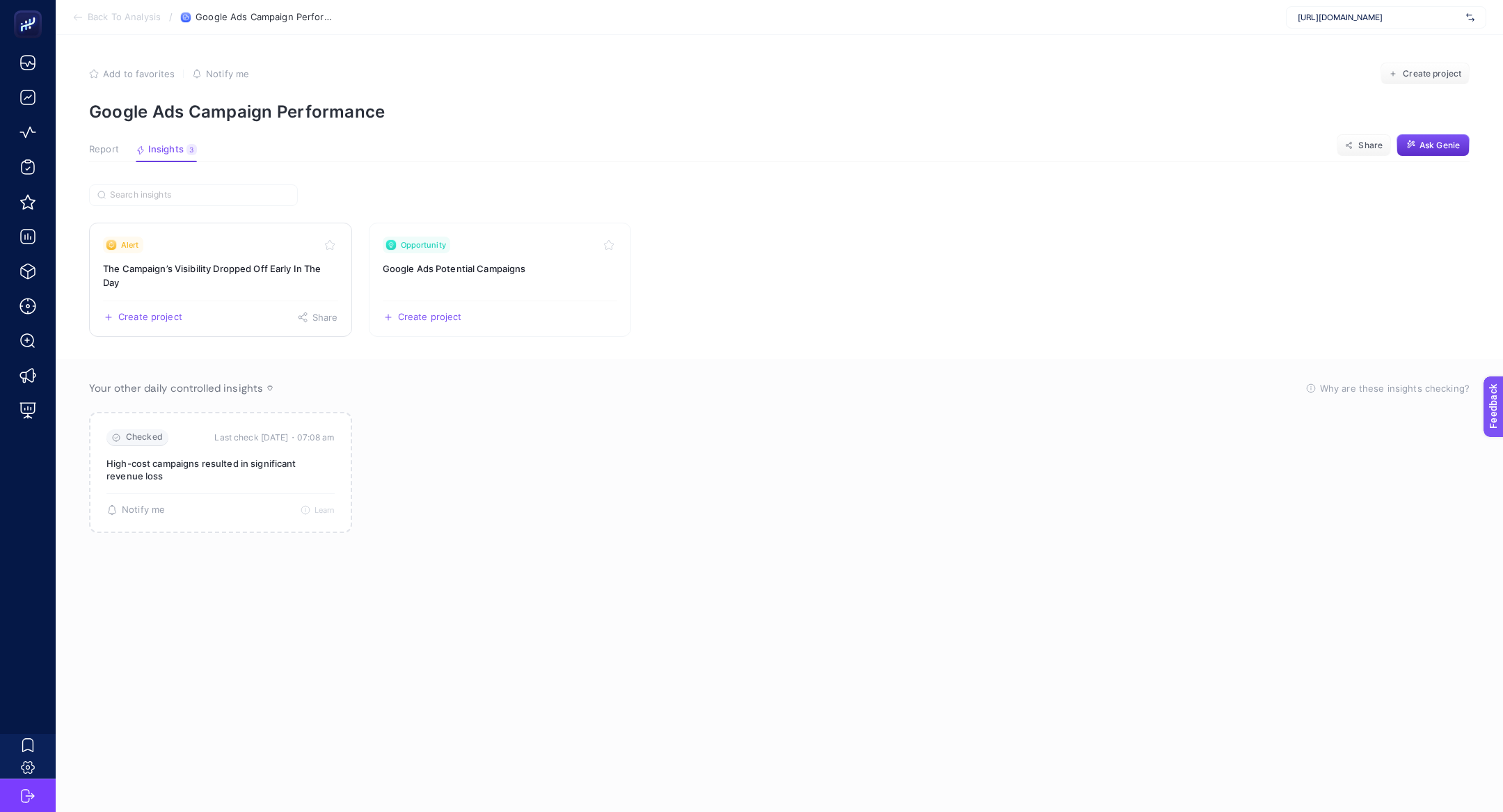
click at [226, 255] on link "Alert The Campaign’s Visibility Dropped Off Early In The Day Create project Sha…" at bounding box center [221, 279] width 263 height 114
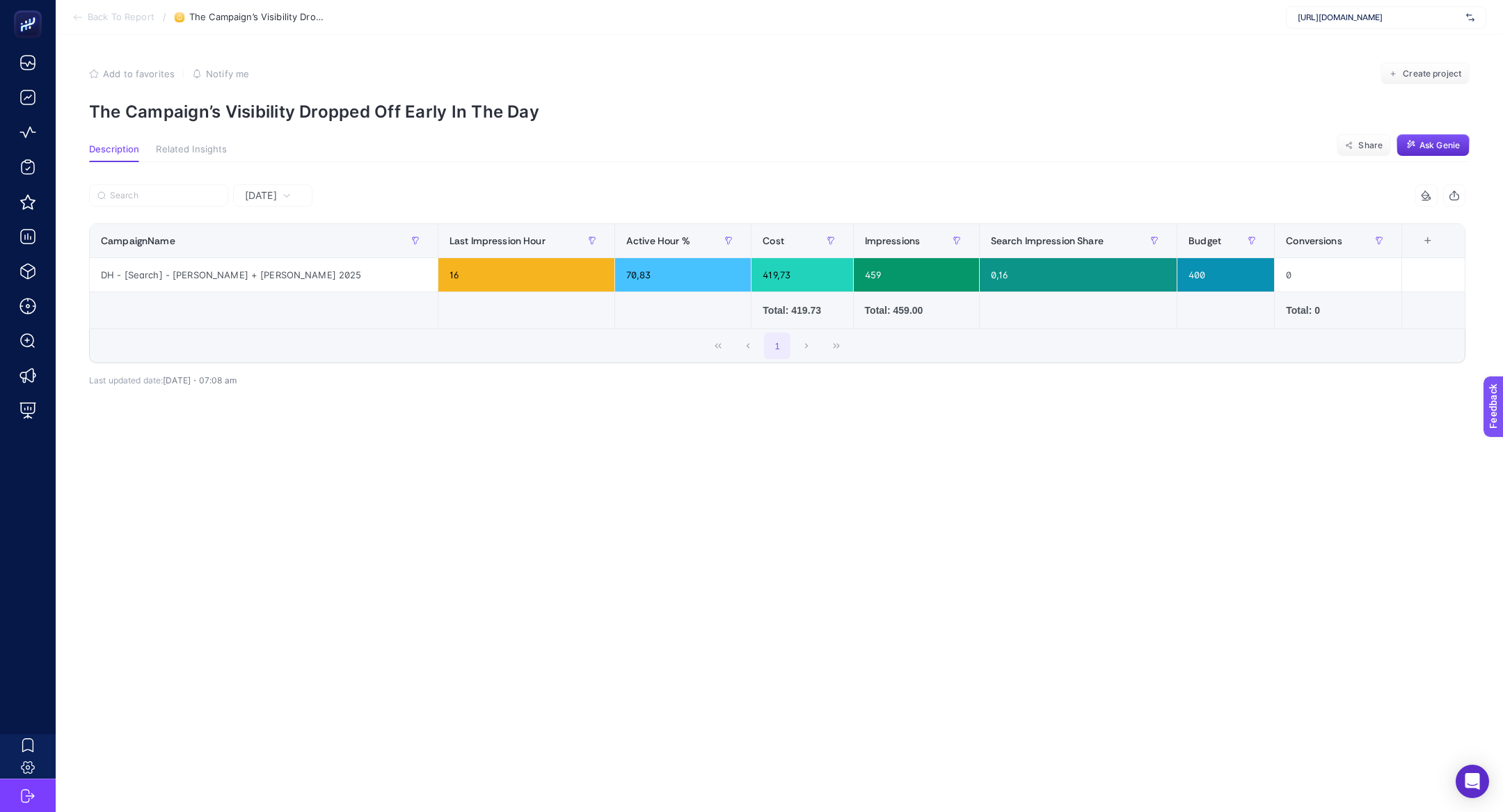
click at [279, 187] on div "Yesterday" at bounding box center [273, 195] width 79 height 22
click at [290, 245] on li "Last 7 Days" at bounding box center [272, 249] width 71 height 25
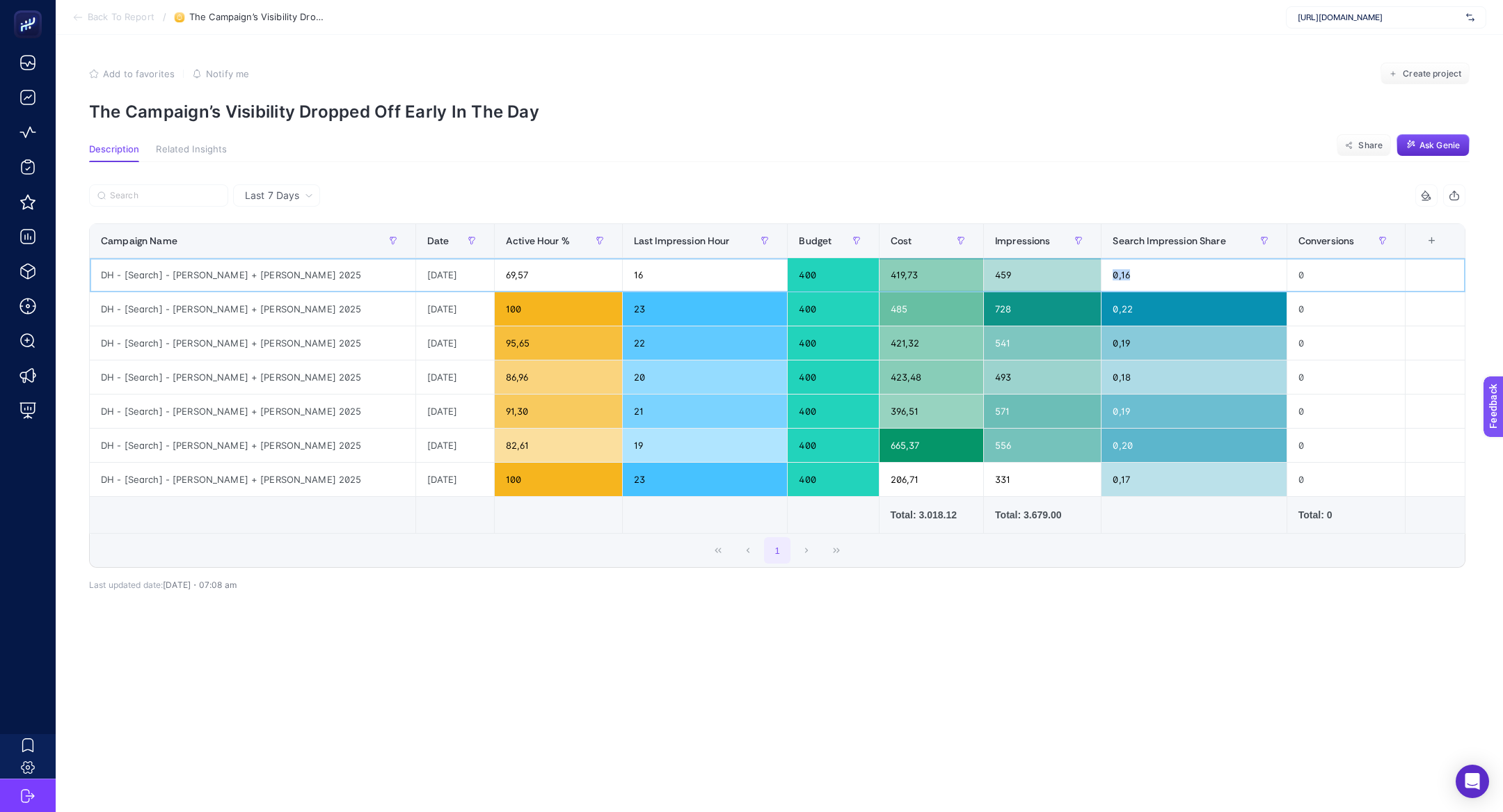
drag, startPoint x: 1148, startPoint y: 277, endPoint x: 1082, endPoint y: 277, distance: 66.0
click at [1102, 277] on div "0,16" at bounding box center [1194, 274] width 184 height 33
click at [221, 268] on div "DH - [Search] - Jenerik + Triko Kazak 2025" at bounding box center [253, 274] width 326 height 33
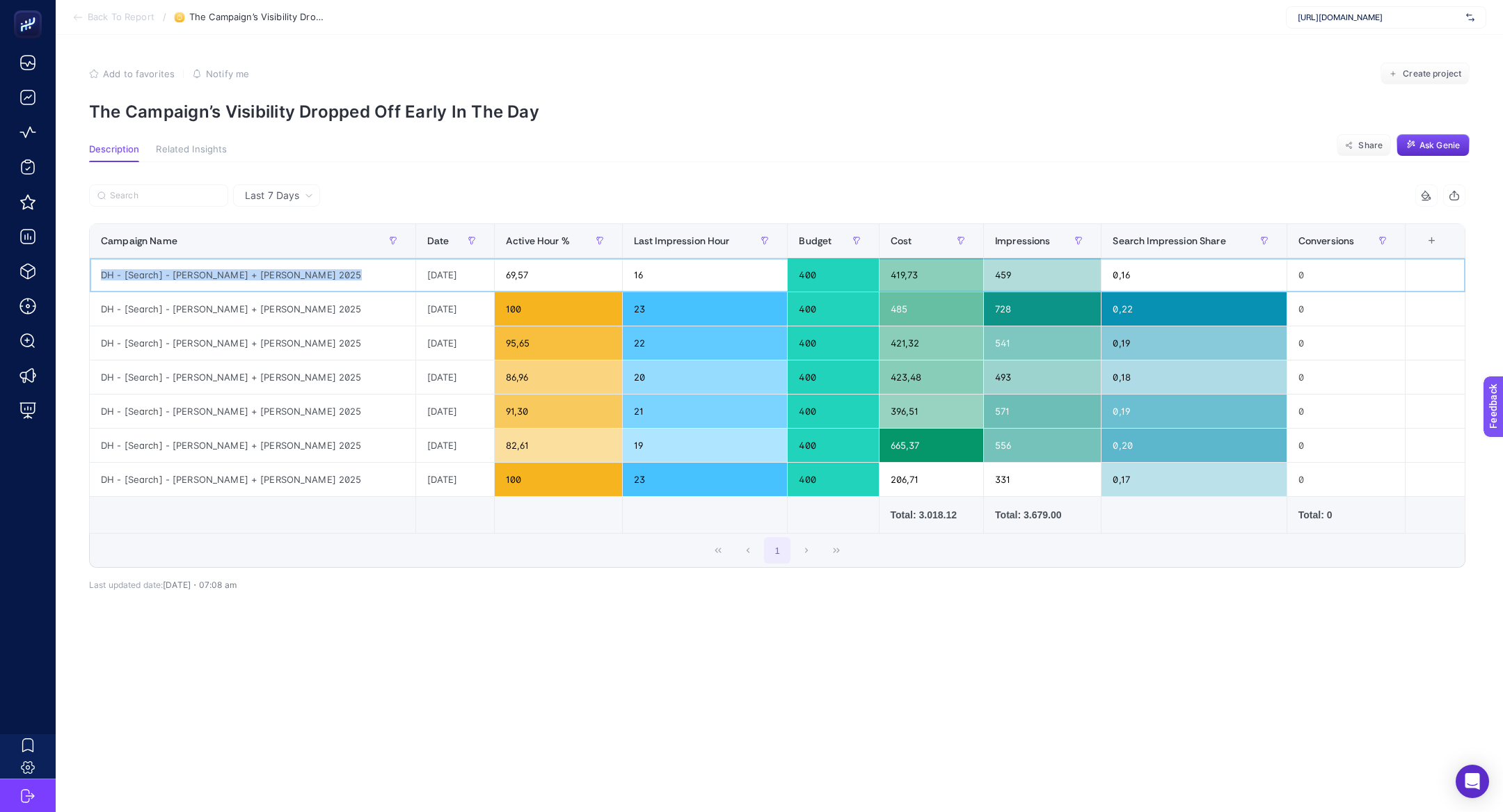
click at [221, 268] on div "DH - [Search] - Jenerik + Triko Kazak 2025" at bounding box center [253, 274] width 326 height 33
copy tr "DH - [Search] - Jenerik + Triko Kazak 2025"
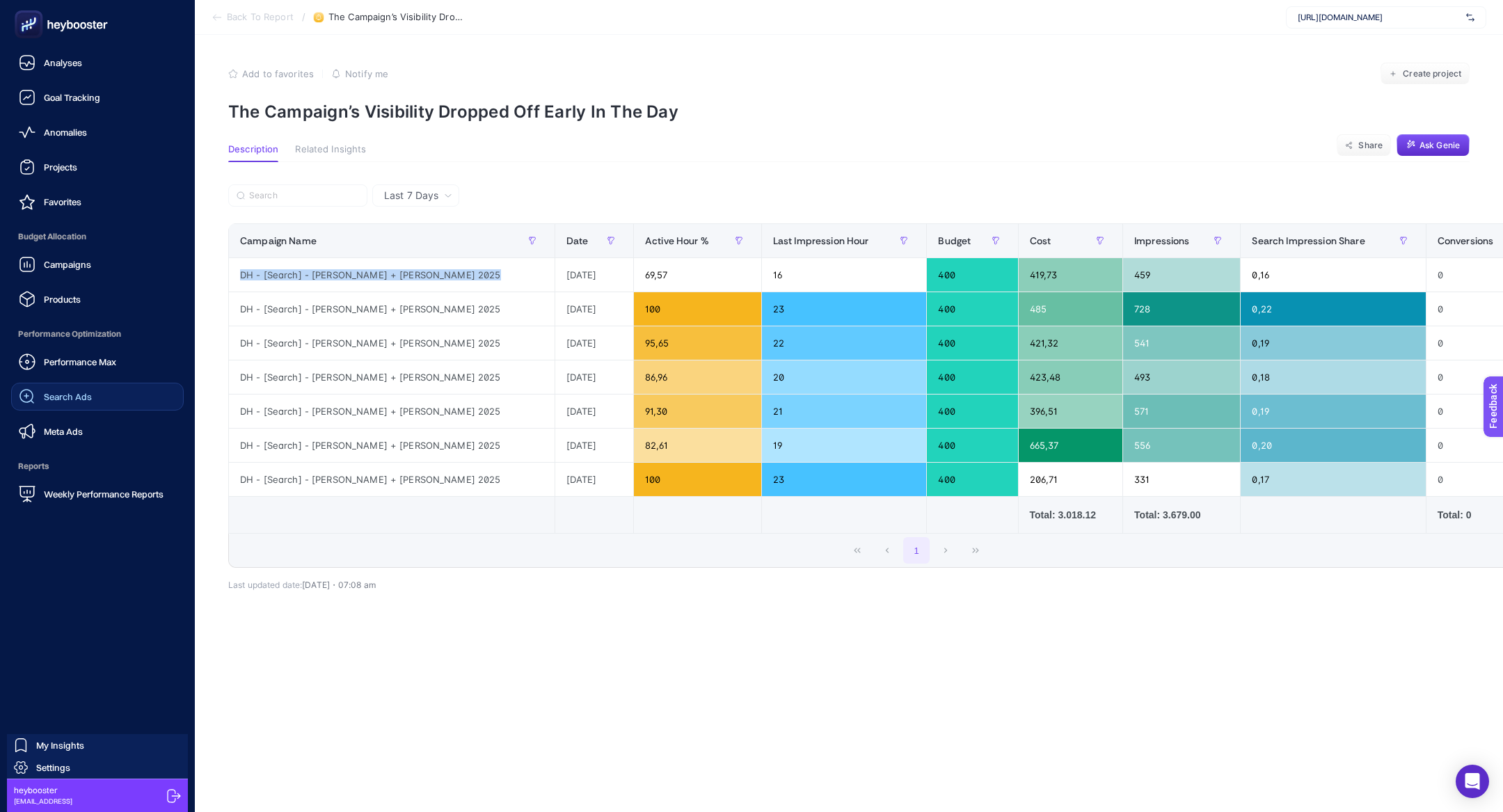
click at [81, 401] on span "Search Ads" at bounding box center [68, 396] width 48 height 11
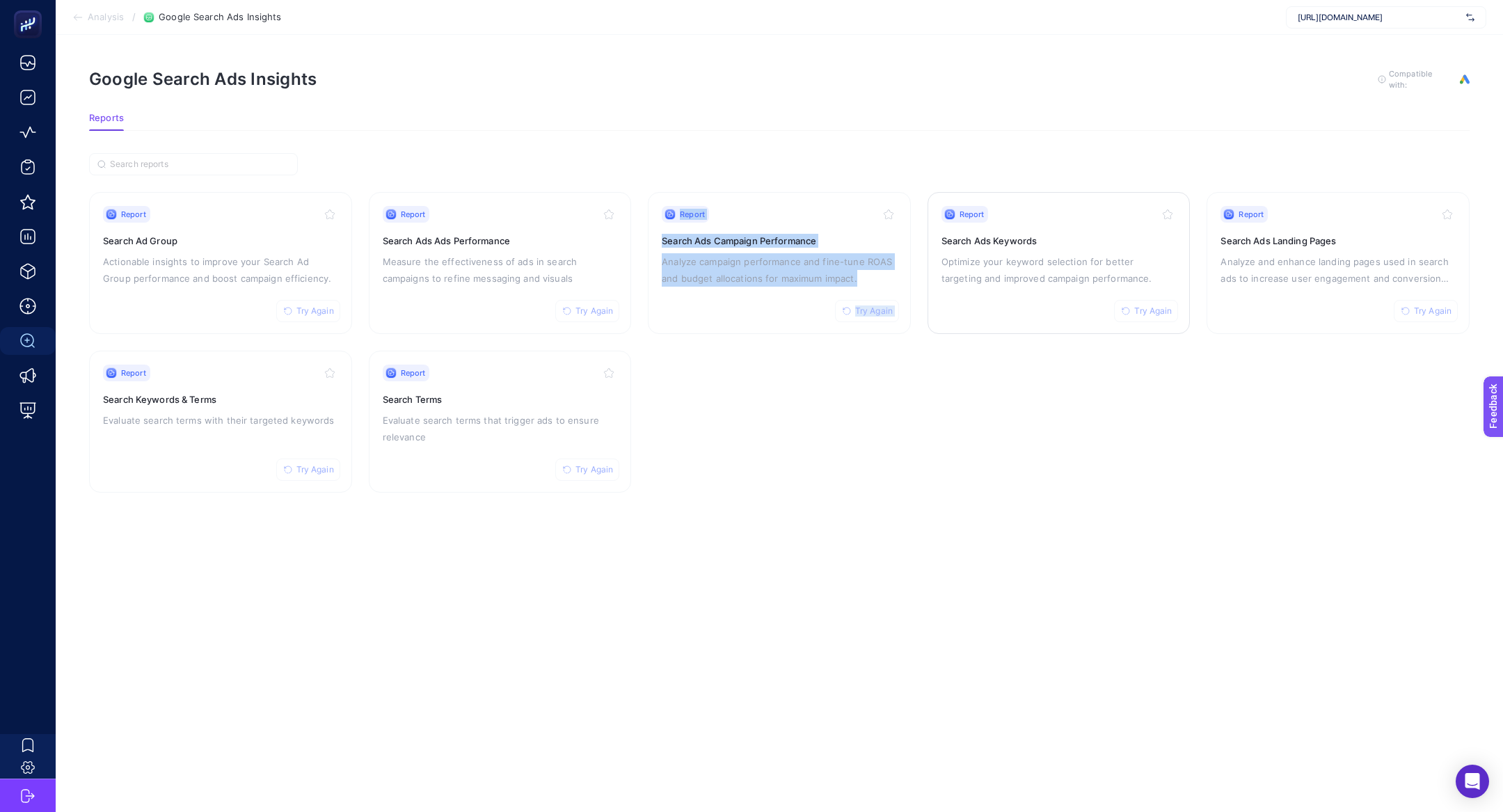
click at [989, 289] on div "Report Try Again Search Ads Keywords Optimize your keyword selection for better…" at bounding box center [1059, 262] width 235 height 114
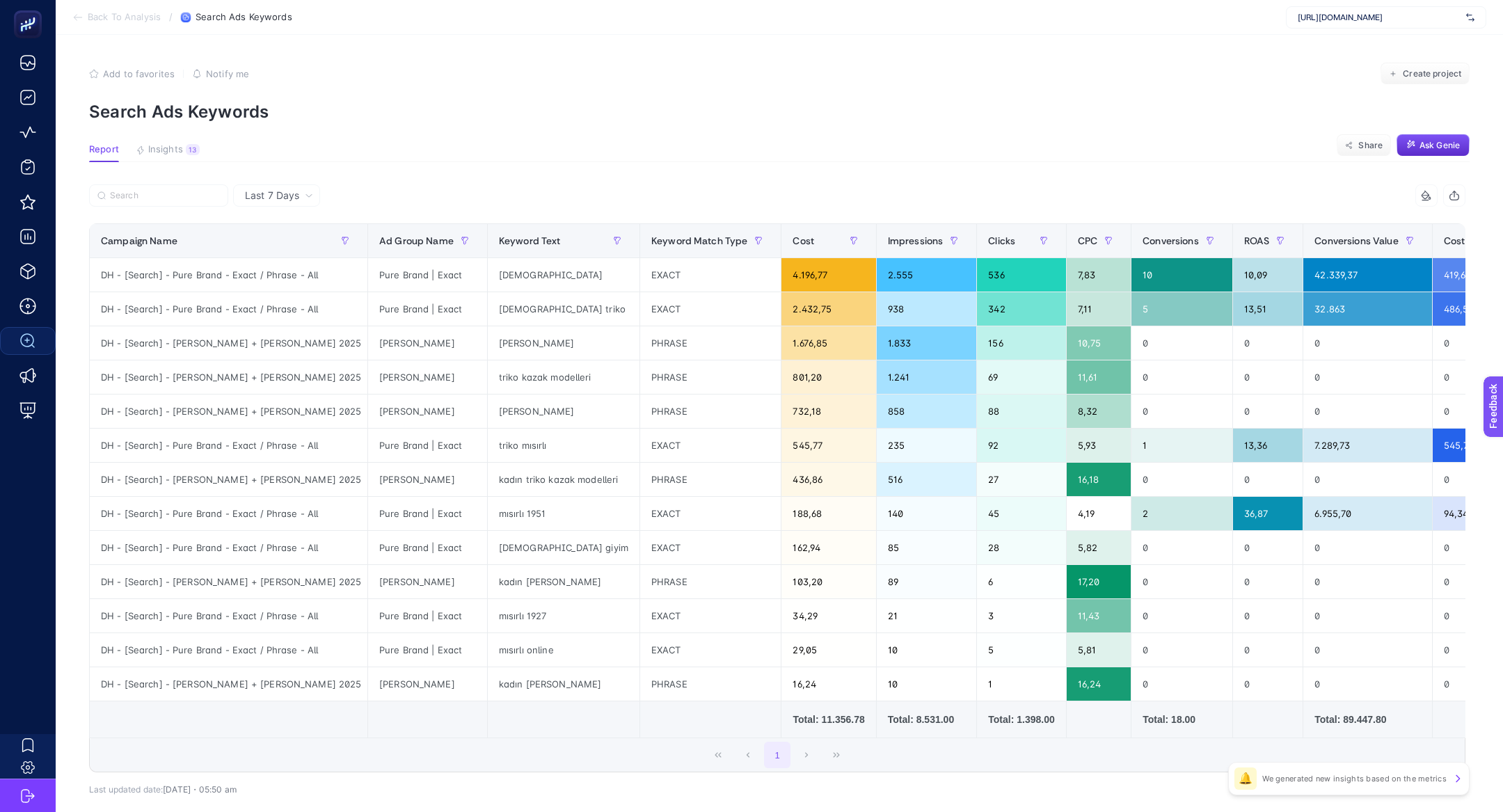
click at [180, 209] on div at bounding box center [433, 199] width 688 height 30
click at [180, 199] on input "Search" at bounding box center [165, 196] width 110 height 11
paste input "DH - [Search] - Jenerik + Triko Kazak 2025"
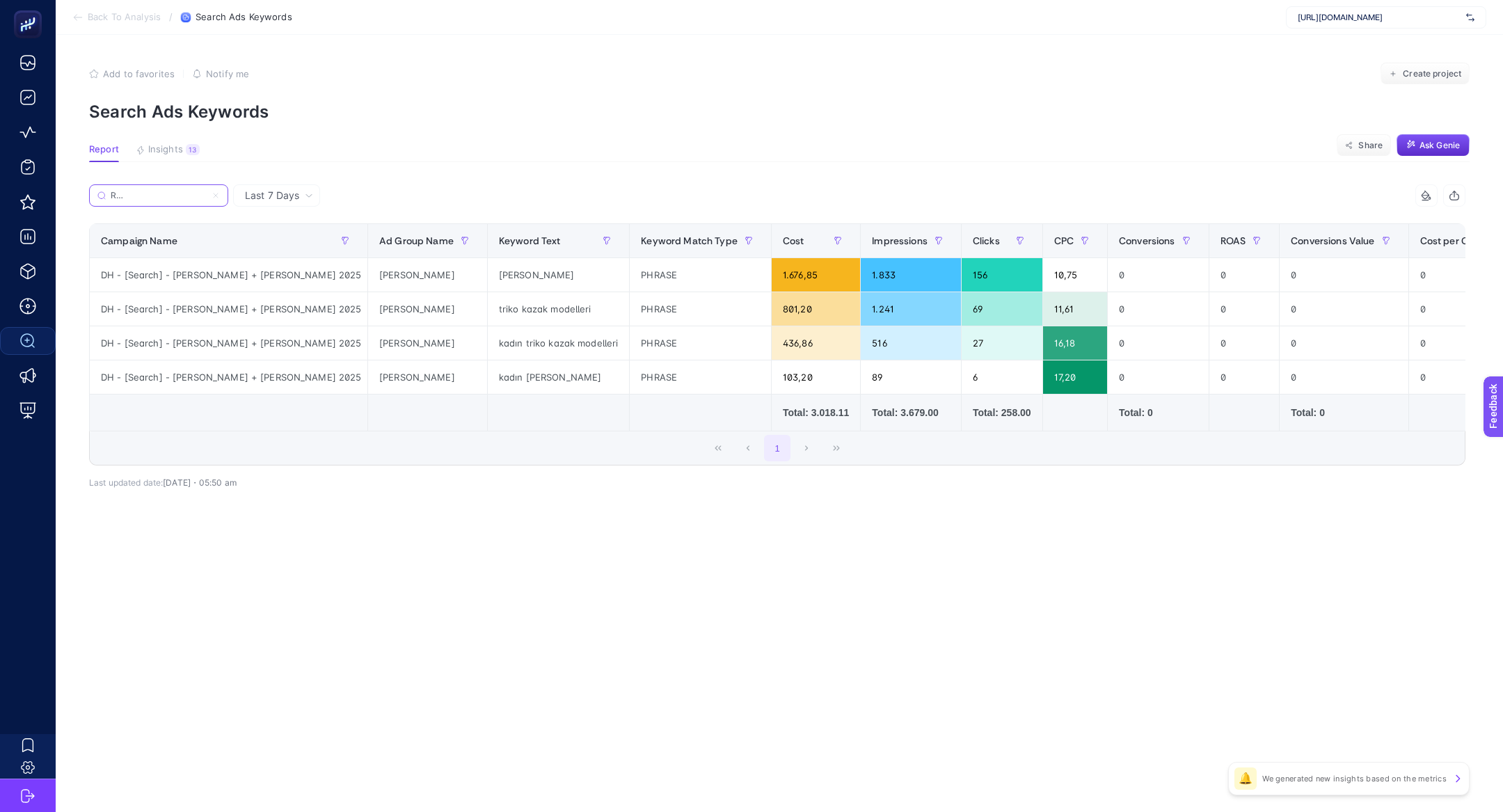
type input "DH - [Search] - Jenerik + Triko Kazak 2025"
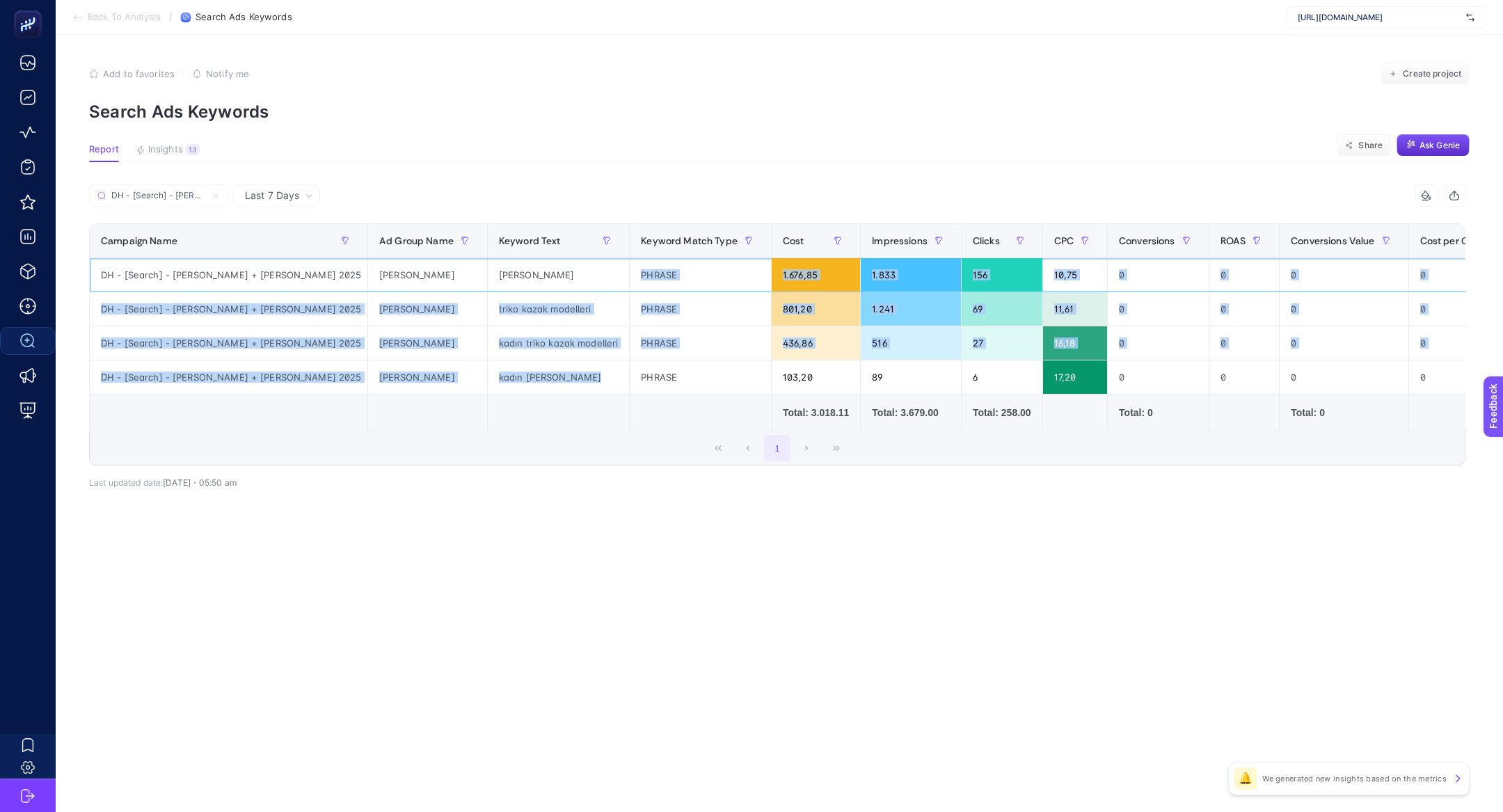
drag, startPoint x: 573, startPoint y: 276, endPoint x: 629, endPoint y: 368, distance: 107.7
click at [629, 368] on tbody "DH - [Search] - Jenerik + Triko Kazak 2025 Triko Kazak triko kazak PHRASE 1.676…" at bounding box center [1141, 326] width 2102 height 136
click at [630, 368] on div "PHRASE" at bounding box center [700, 377] width 141 height 33
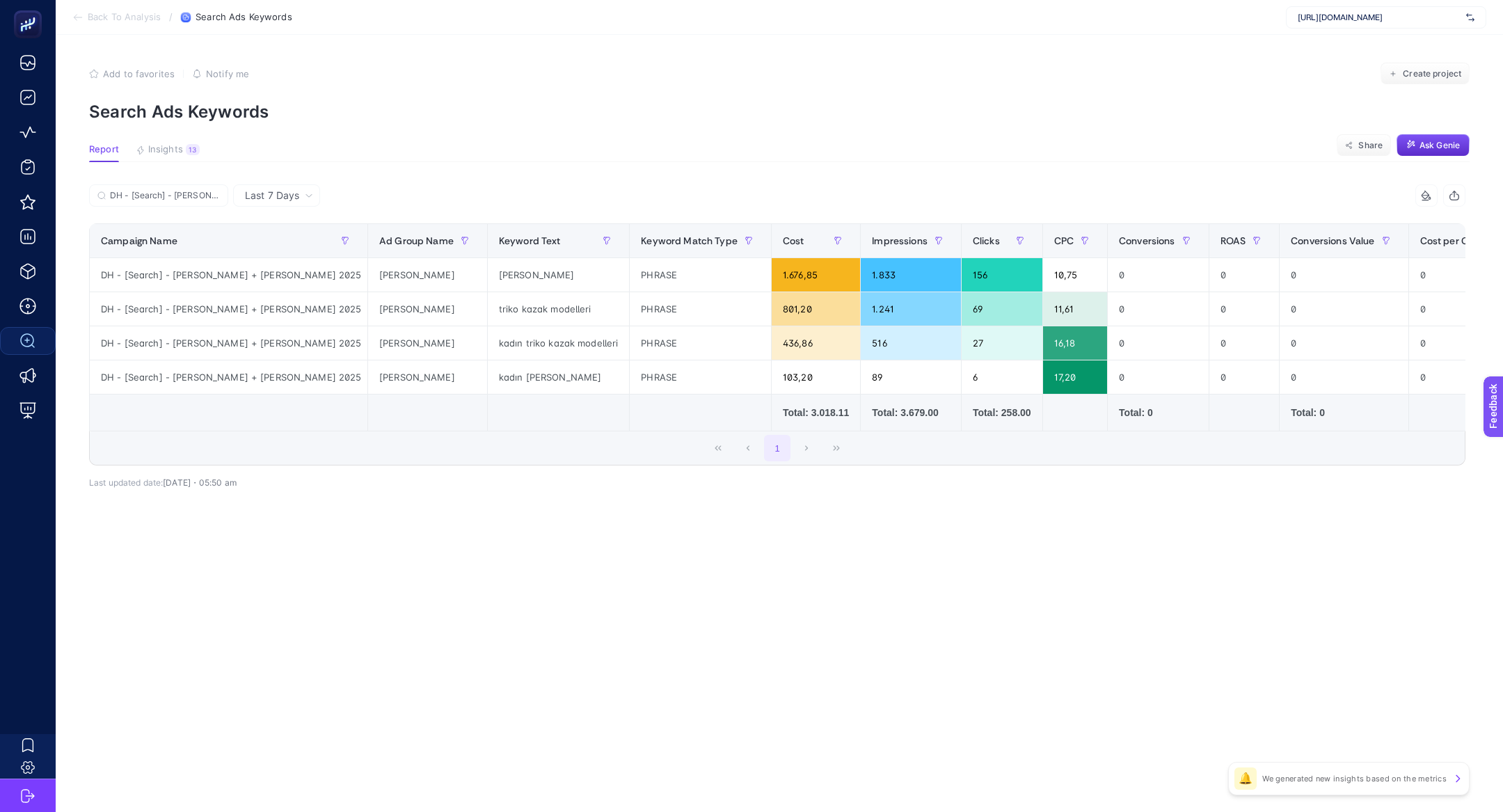
click at [613, 450] on div "1" at bounding box center [777, 447] width 1375 height 33
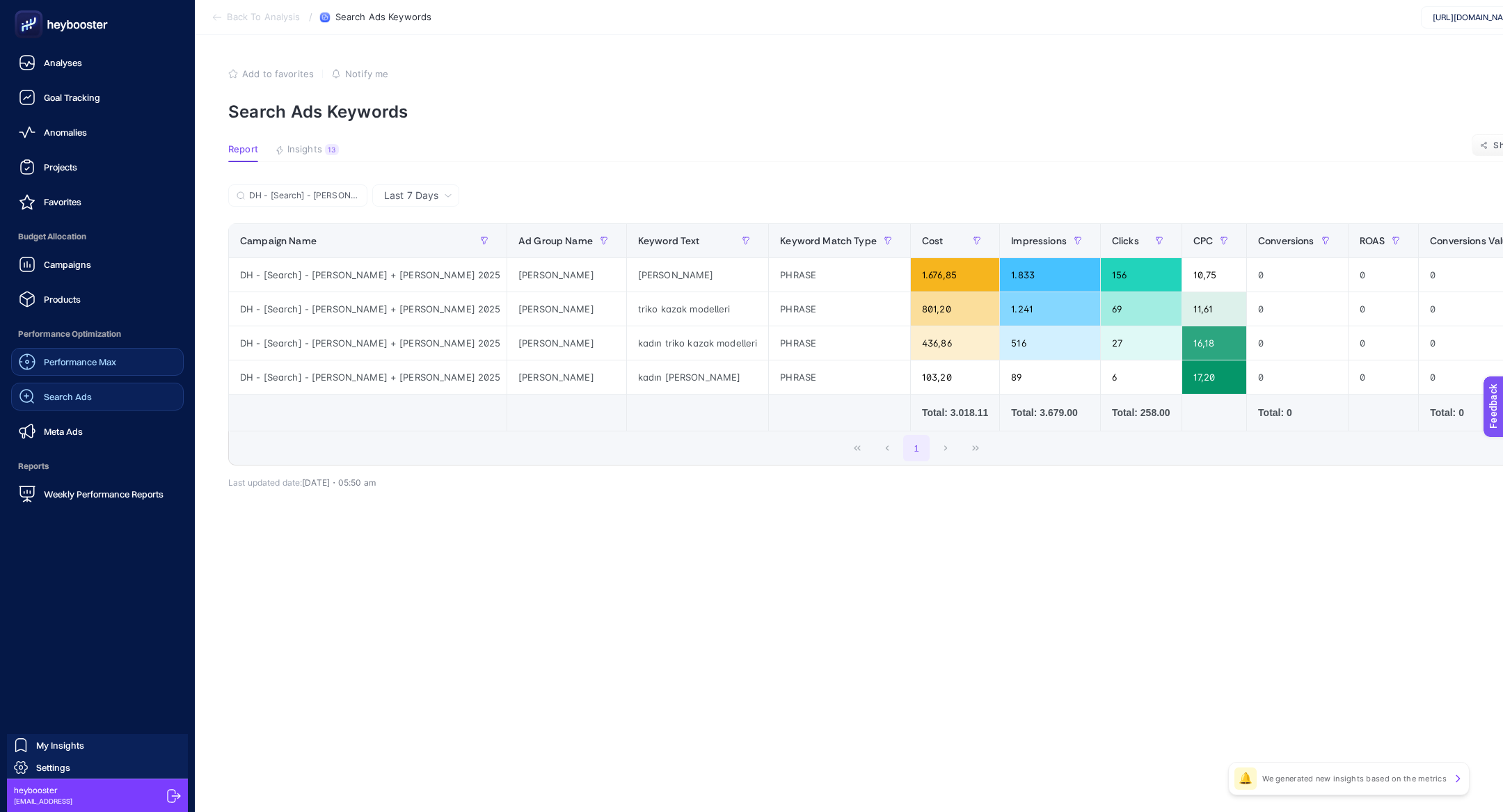
click at [74, 353] on div "Performance Max" at bounding box center [67, 362] width 97 height 17
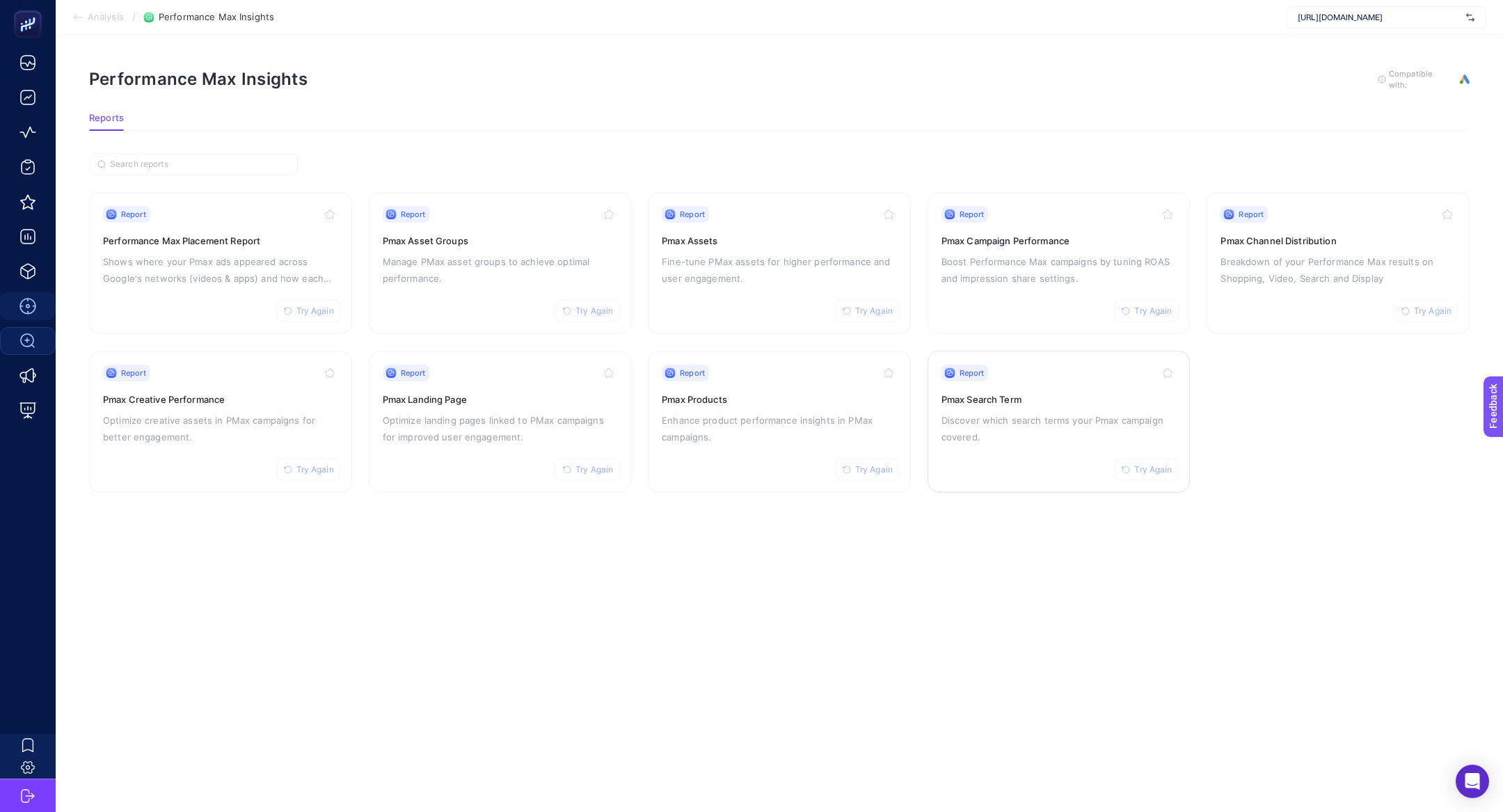
click at [1035, 417] on p "Discover which search terms your Pmax campaign covered." at bounding box center [1059, 428] width 235 height 33
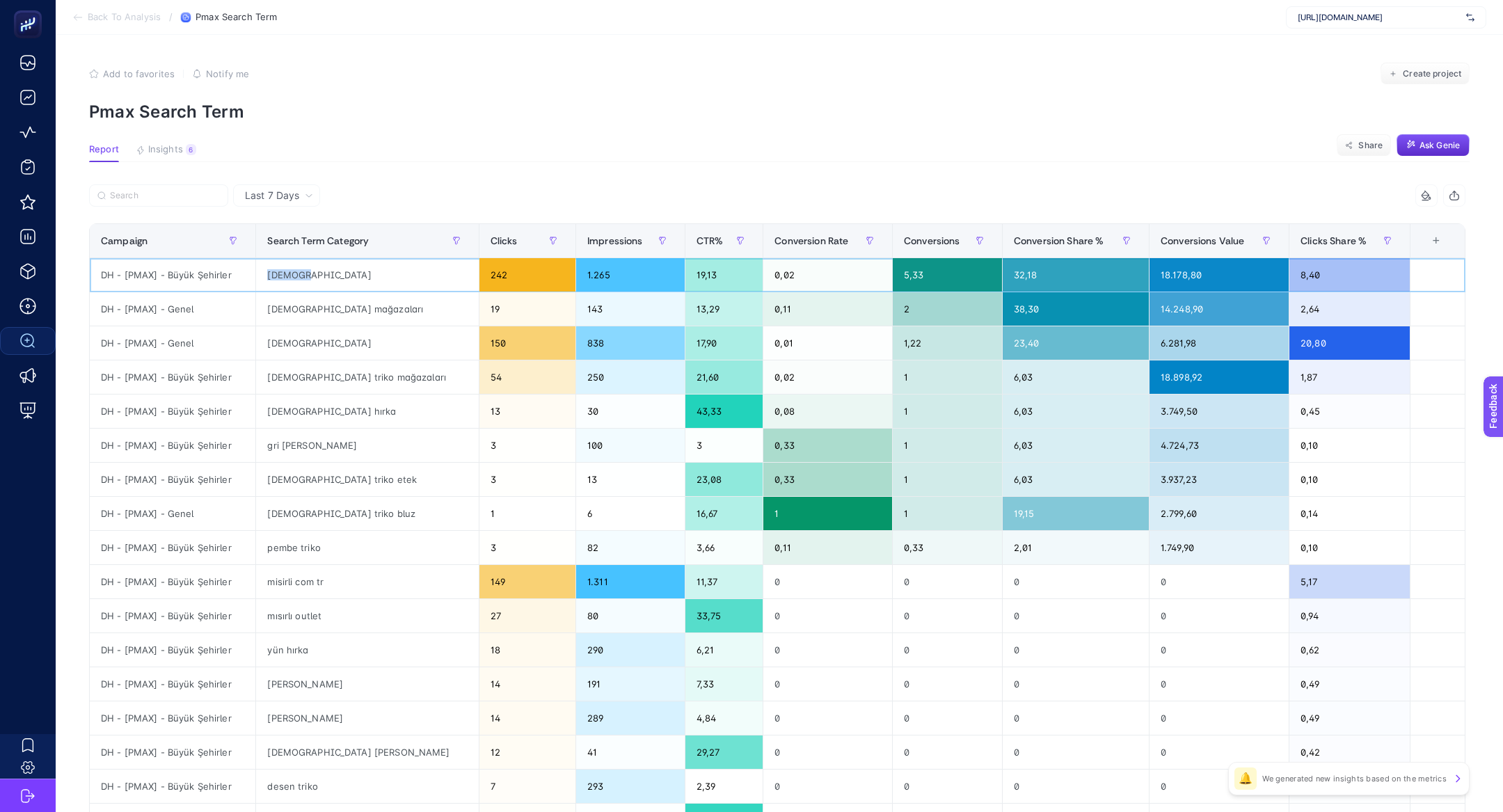
drag, startPoint x: 273, startPoint y: 272, endPoint x: 311, endPoint y: 274, distance: 38.1
click at [311, 274] on div "mısırlı" at bounding box center [367, 274] width 222 height 33
drag, startPoint x: 206, startPoint y: 312, endPoint x: 230, endPoint y: 318, distance: 24.7
click at [231, 318] on div "DH - [PMAX] - Genel" at bounding box center [172, 308] width 165 height 33
click at [292, 278] on div "mısırlı" at bounding box center [367, 274] width 222 height 33
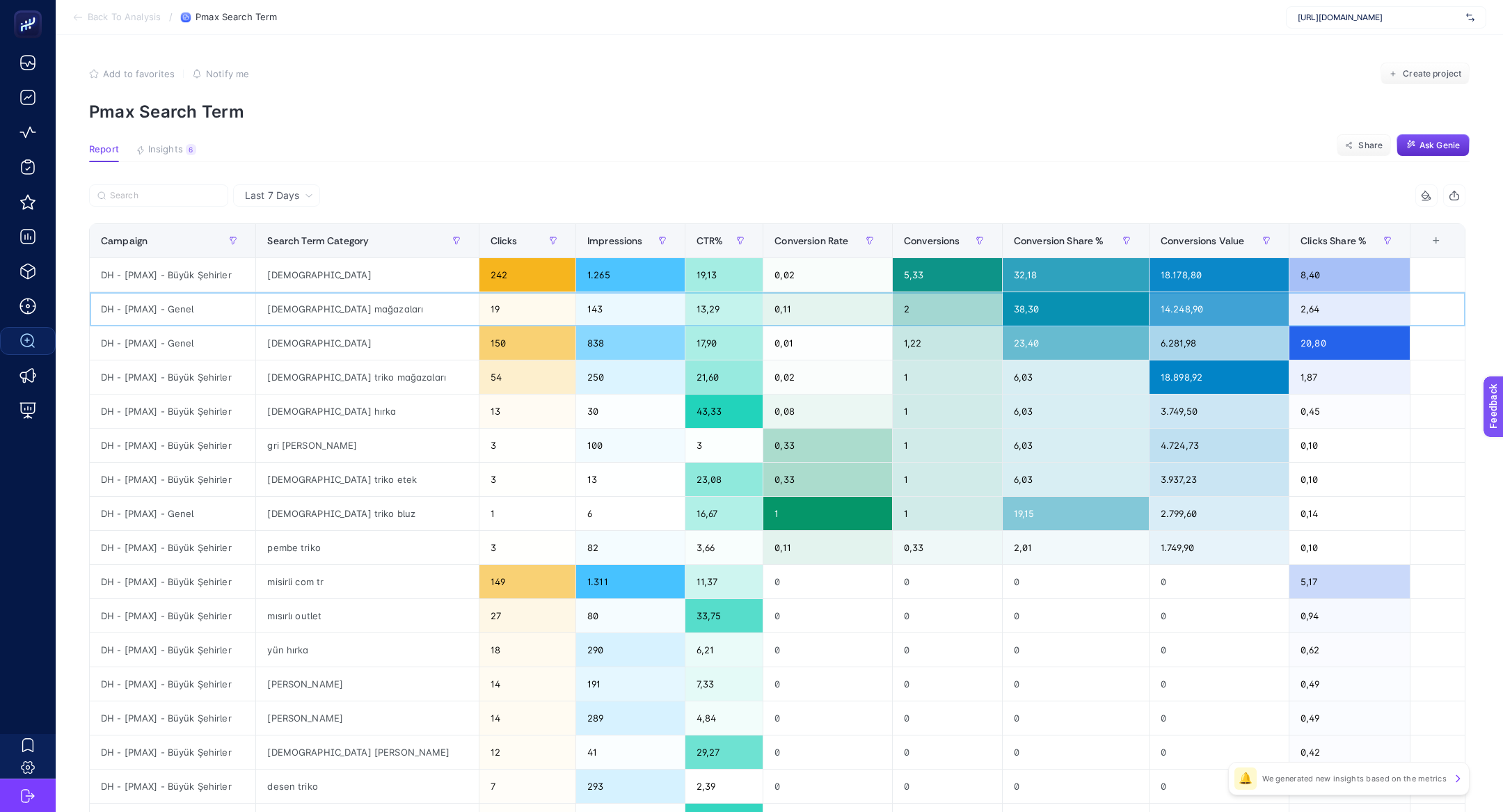
drag, startPoint x: 305, startPoint y: 299, endPoint x: 324, endPoint y: 299, distance: 19.0
click at [324, 299] on div "mısırlı mağazaları" at bounding box center [367, 308] width 222 height 33
drag, startPoint x: 316, startPoint y: 378, endPoint x: 360, endPoint y: 378, distance: 44.0
click at [362, 379] on div "mısırlı triko mağazaları" at bounding box center [367, 377] width 222 height 33
drag, startPoint x: 295, startPoint y: 578, endPoint x: 343, endPoint y: 580, distance: 48.0
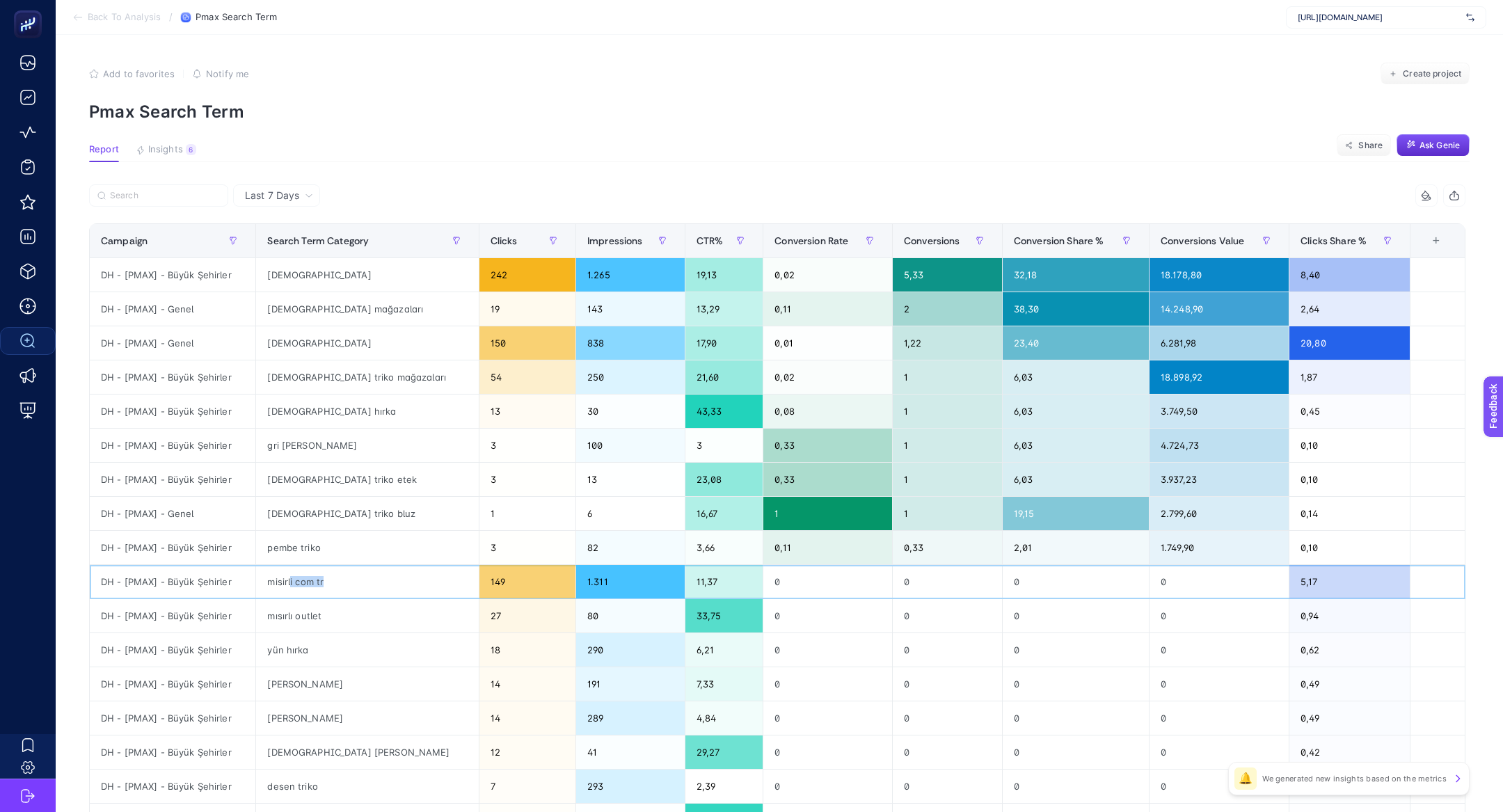
click at [343, 580] on div "misirli com tr" at bounding box center [367, 581] width 222 height 33
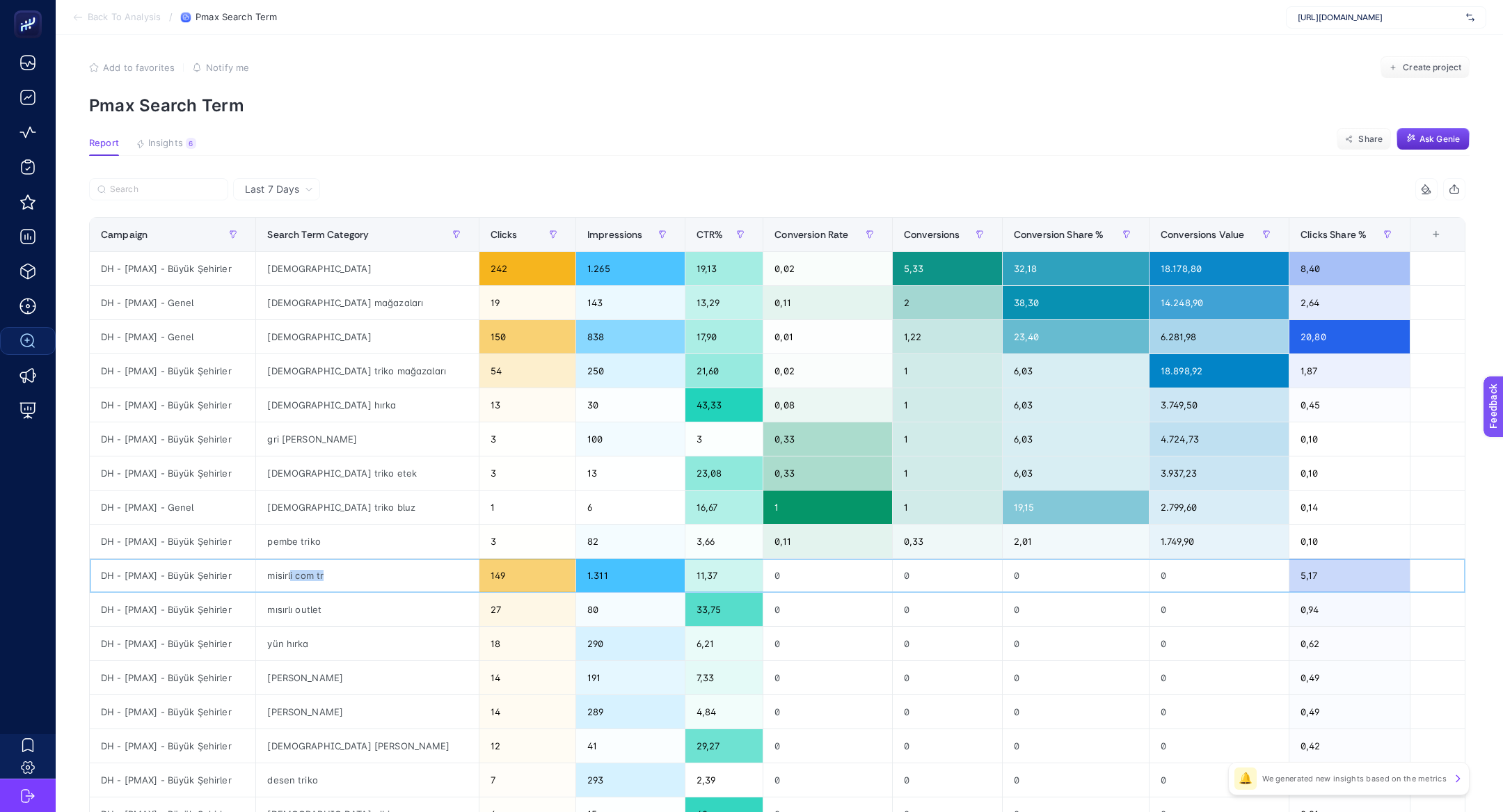
scroll to position [5, 0]
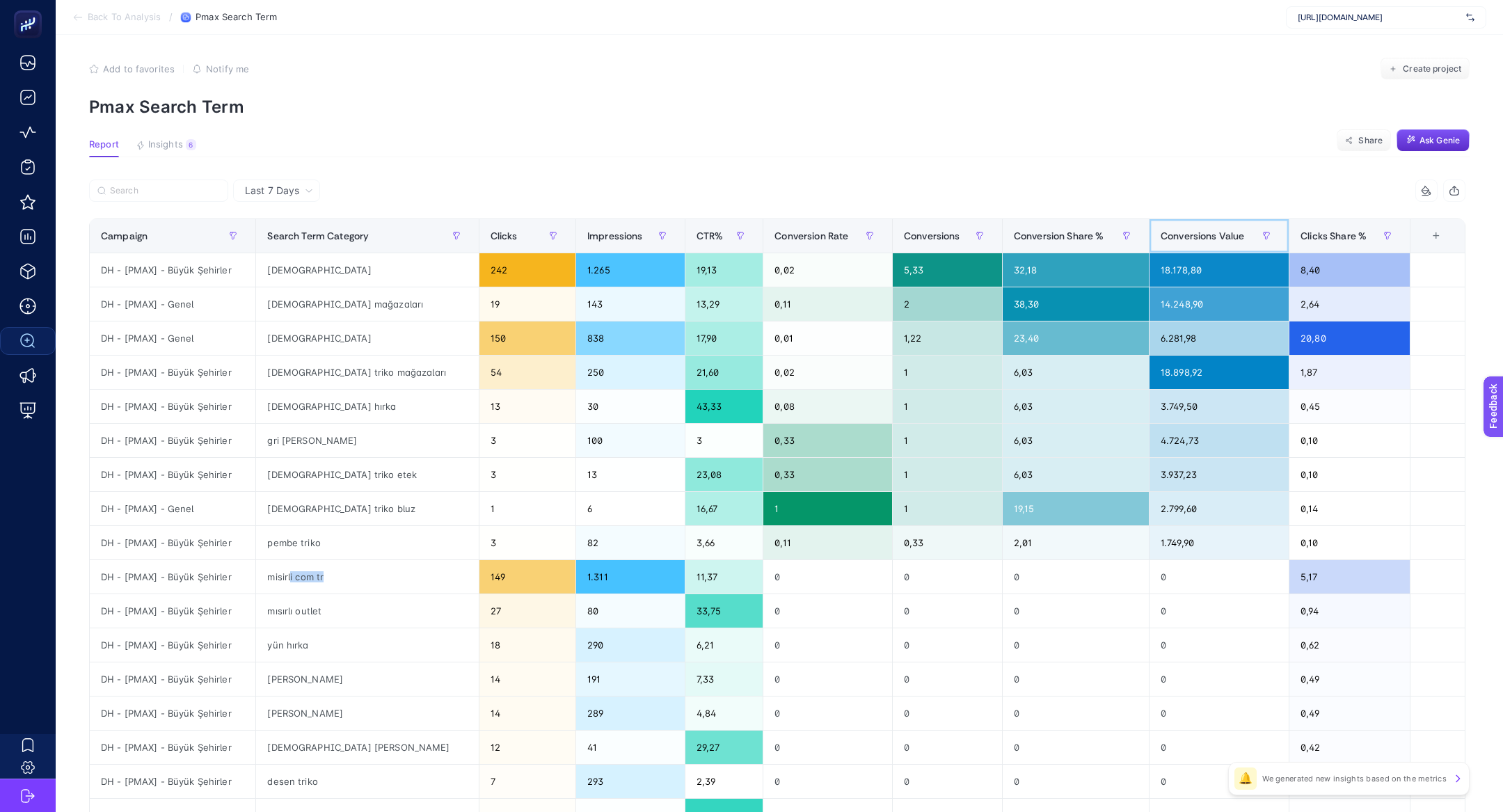
click at [1148, 249] on th "Conversions Value" at bounding box center [1218, 236] width 140 height 34
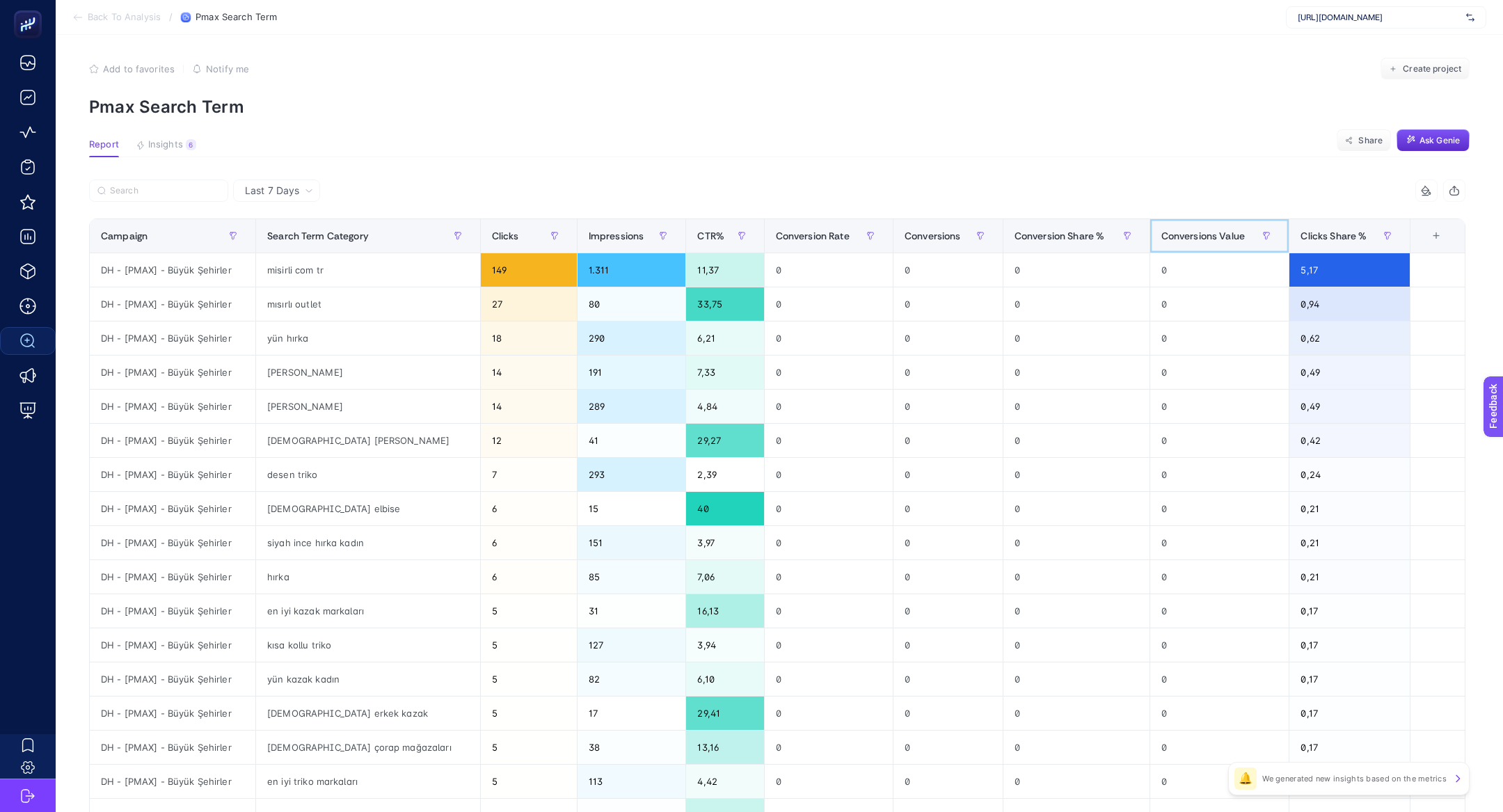
click at [1149, 249] on th "Conversions Value" at bounding box center [1219, 236] width 140 height 34
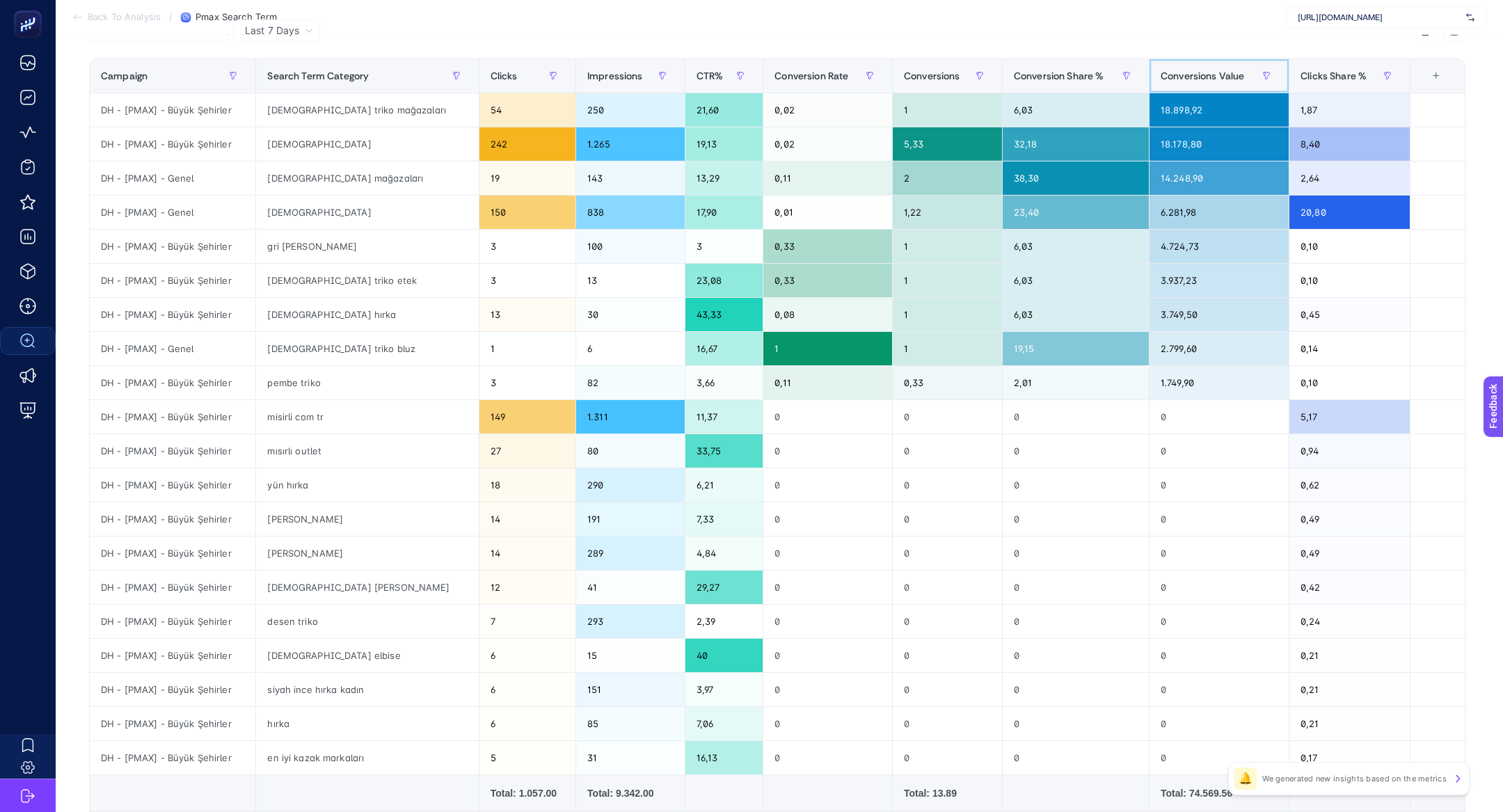
scroll to position [0, 0]
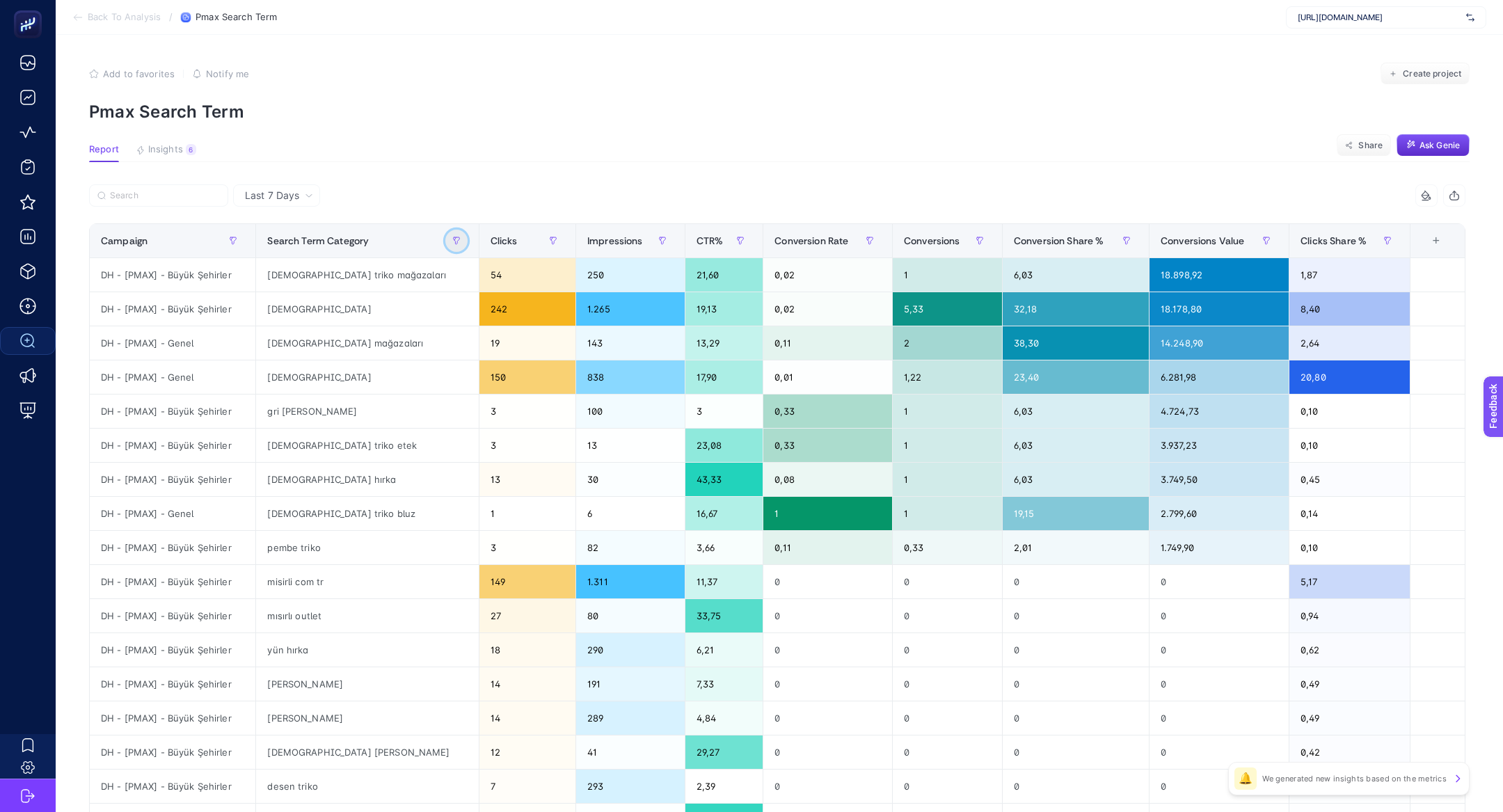
click at [453, 238] on icon "button" at bounding box center [457, 241] width 9 height 9
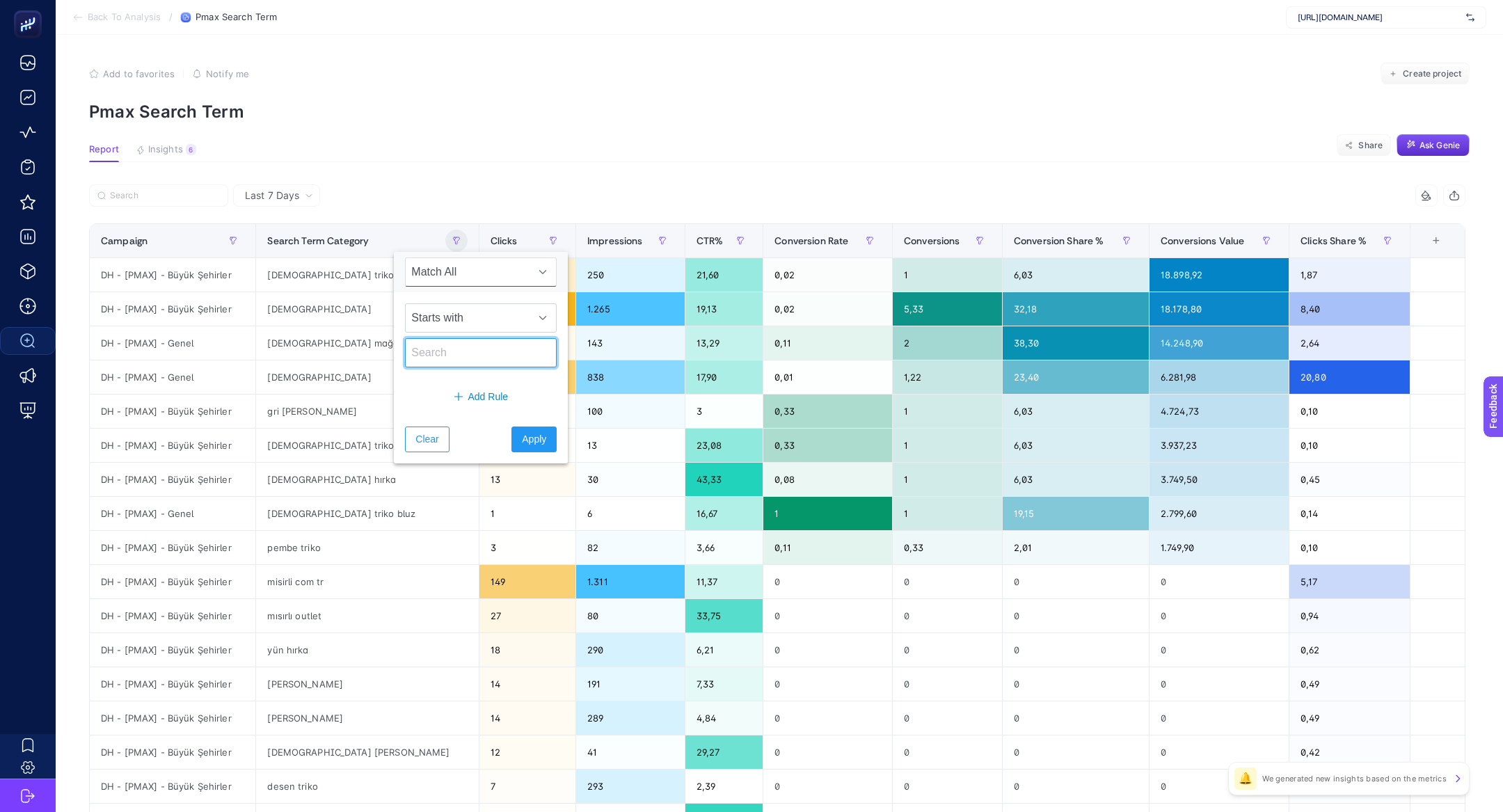
click at [477, 341] on input "text" at bounding box center [481, 352] width 152 height 29
click at [477, 319] on span "Starts with" at bounding box center [467, 318] width 124 height 28
click at [492, 406] on li "Not contains" at bounding box center [472, 406] width 134 height 28
click at [490, 356] on input "text" at bounding box center [481, 352] width 152 height 29
type input "mısırlı"
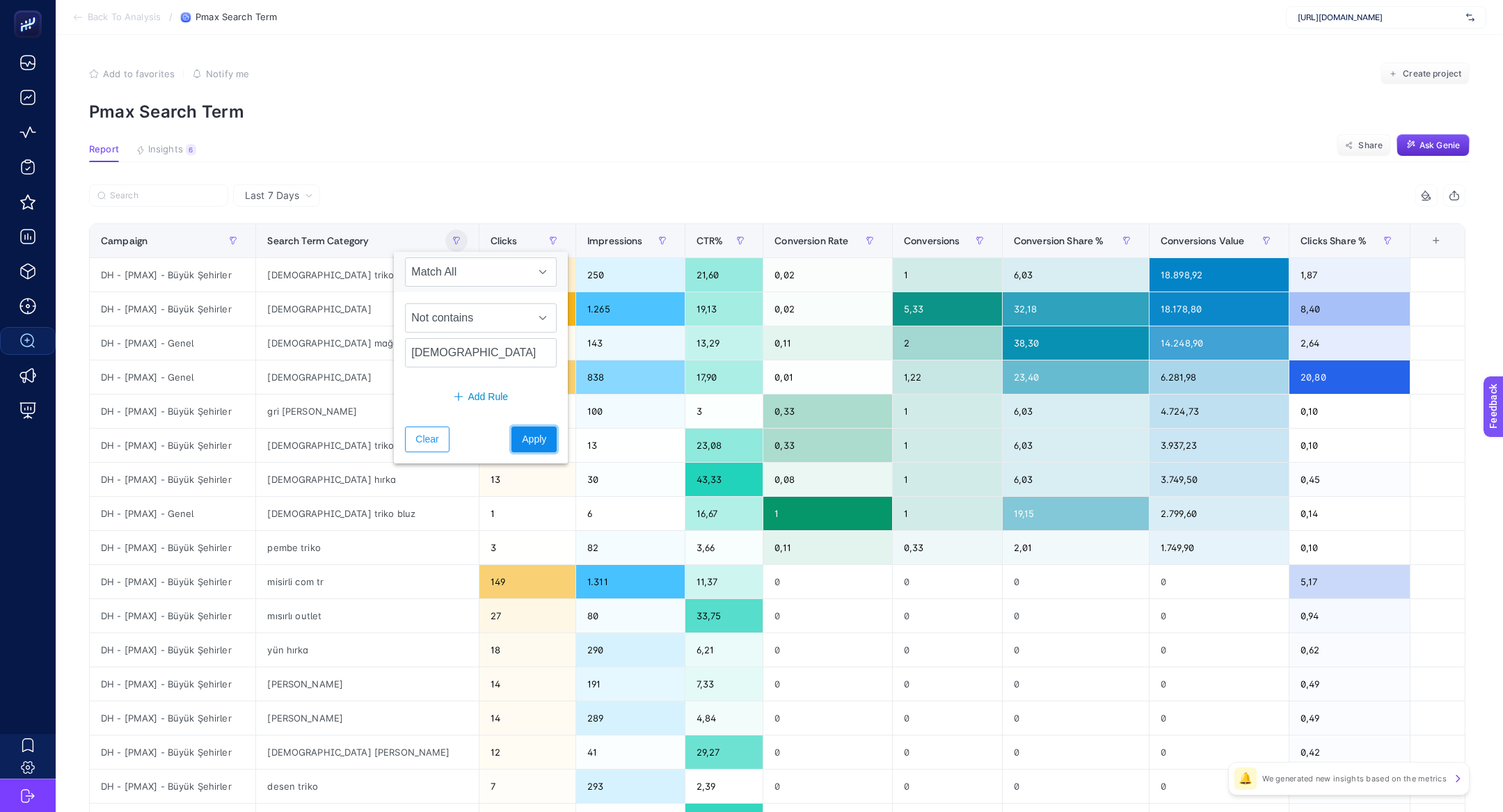
click at [511, 433] on button "Apply" at bounding box center [534, 439] width 45 height 26
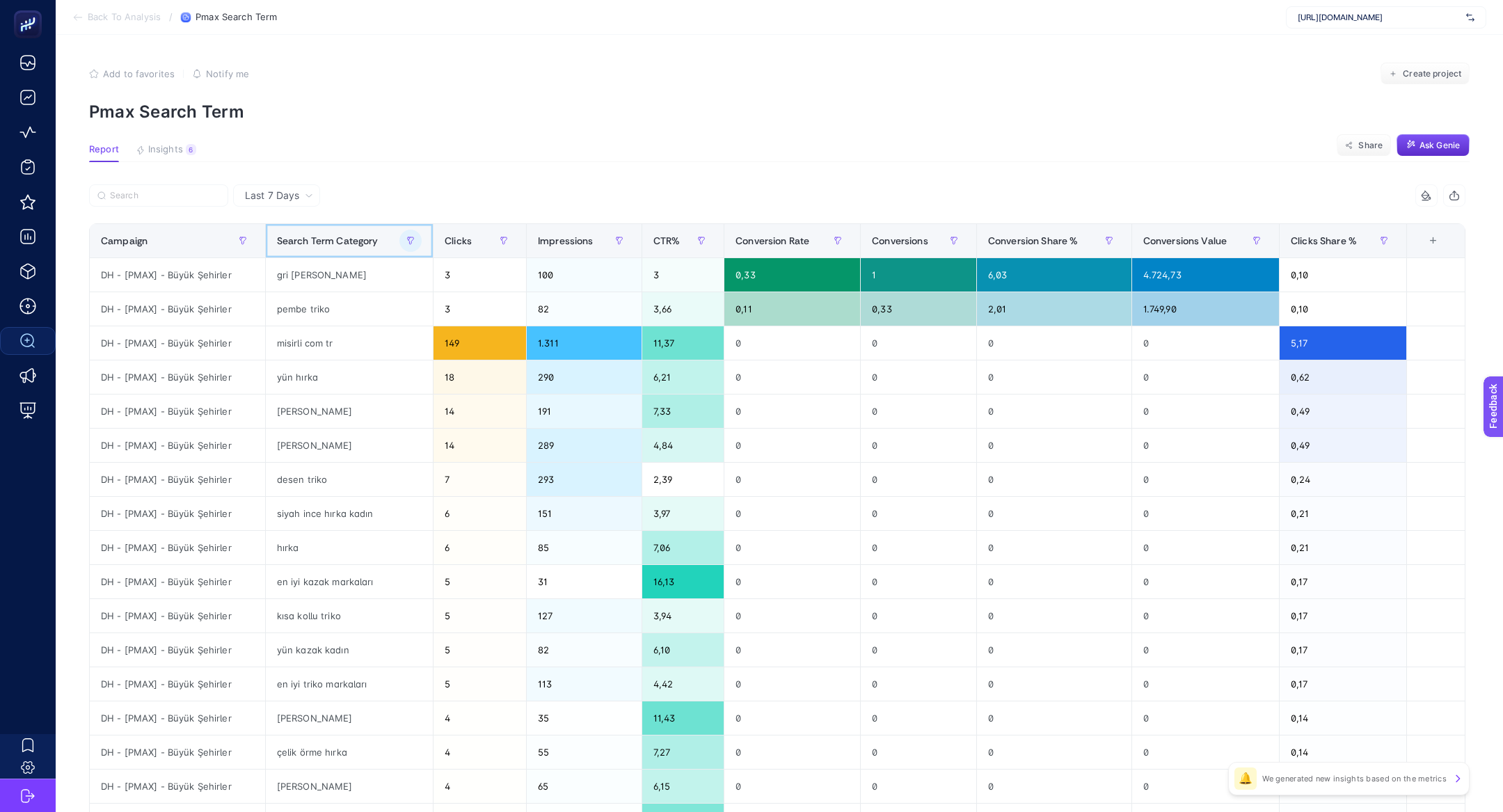
click at [399, 249] on div at bounding box center [410, 240] width 22 height 22
click at [406, 243] on icon "button" at bounding box center [411, 241] width 9 height 9
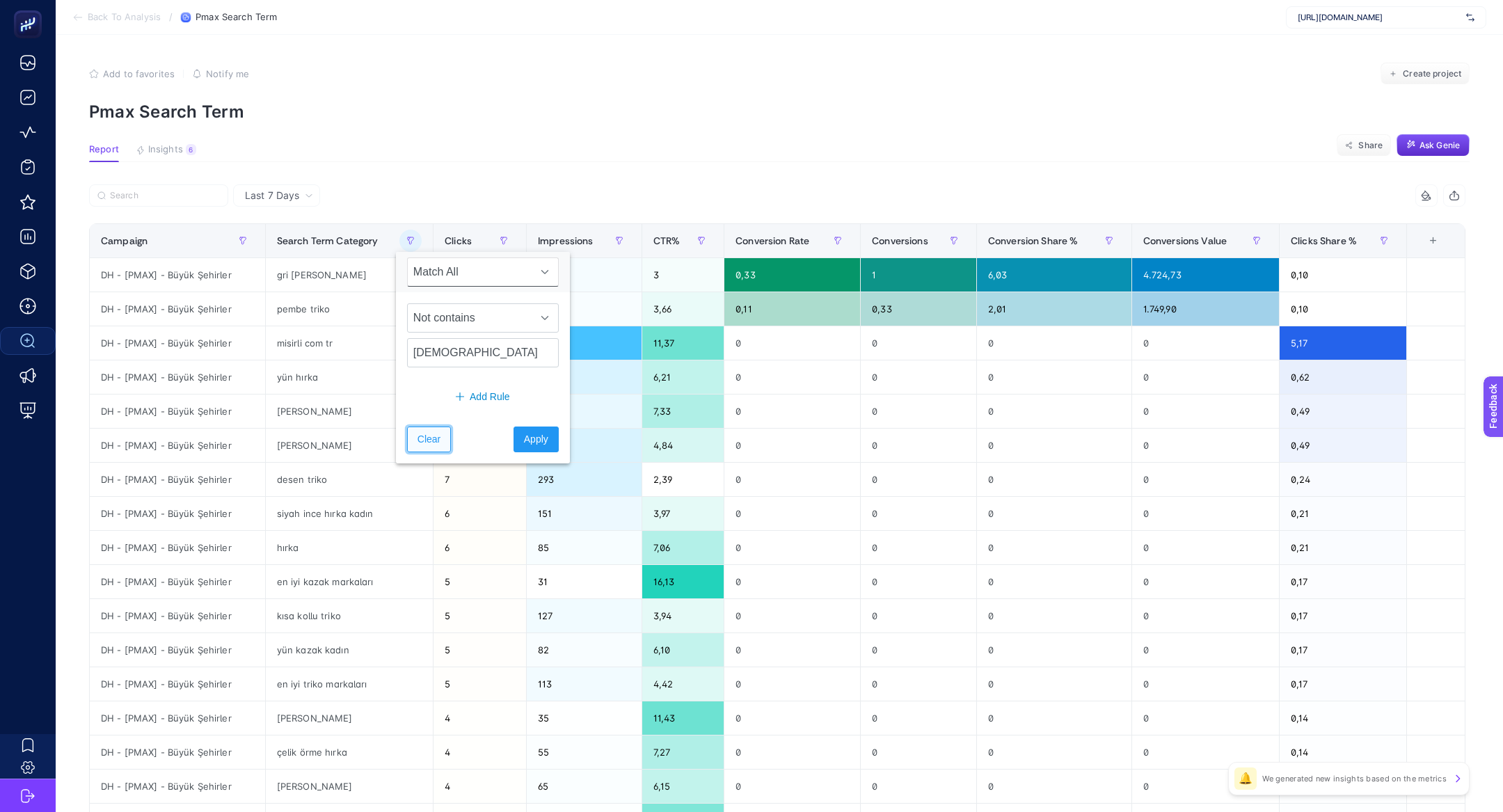
click at [428, 432] on span "Clear" at bounding box center [429, 439] width 23 height 15
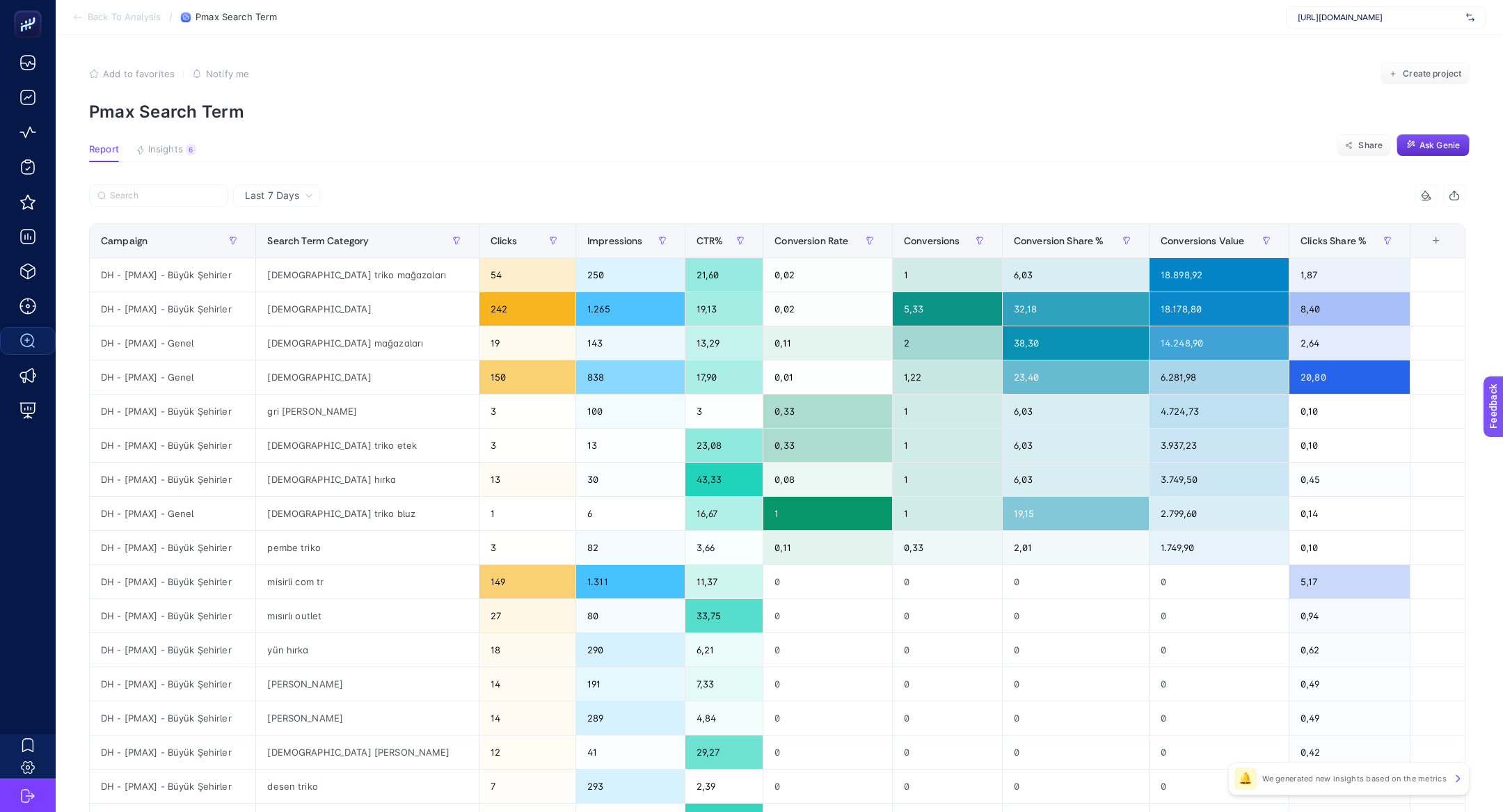
click at [443, 174] on article "Add to favorites false Notify me Create project Pmax Search Term Report Insight…" at bounding box center [779, 578] width 1447 height 1087
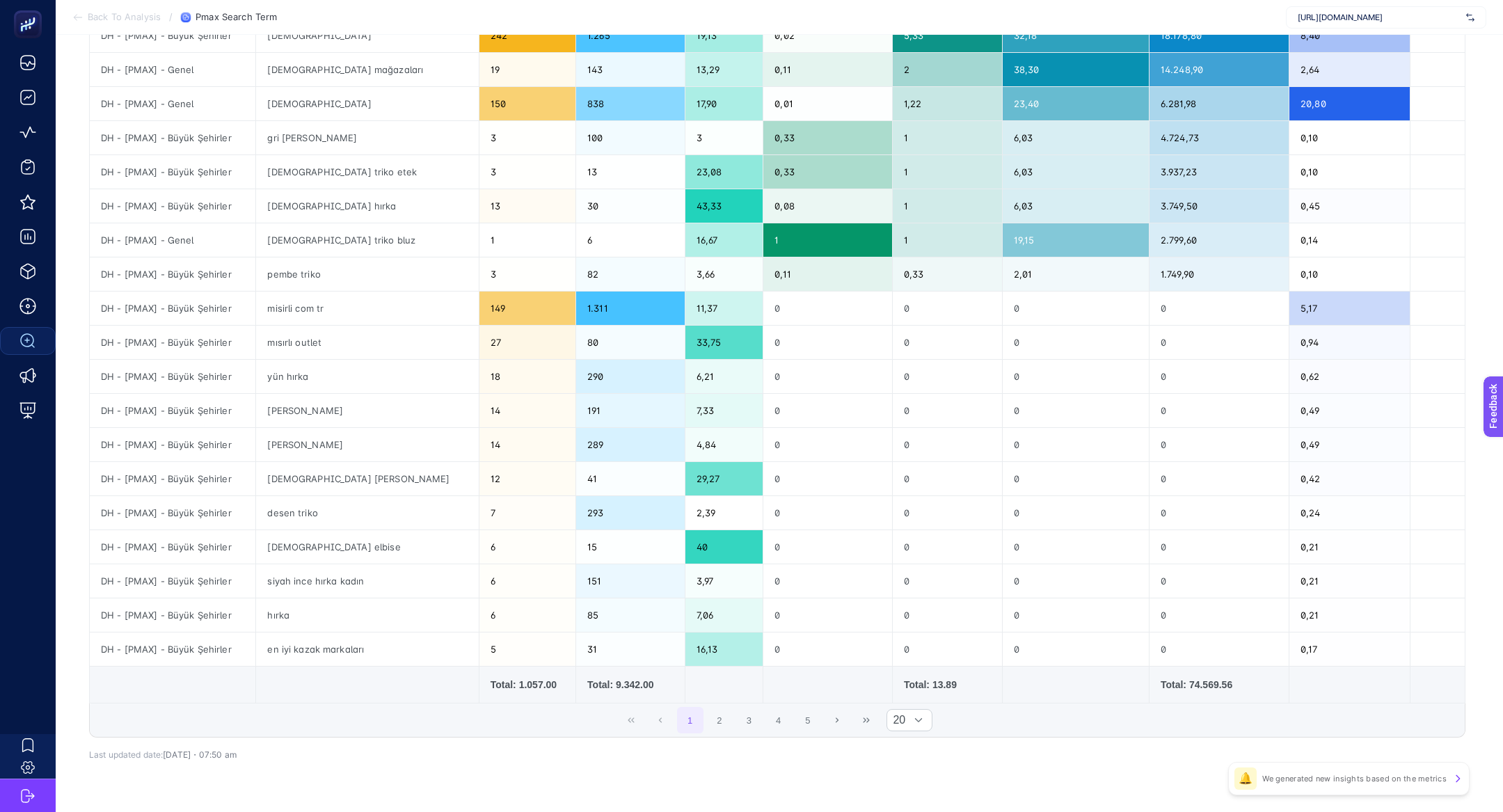
scroll to position [272, 0]
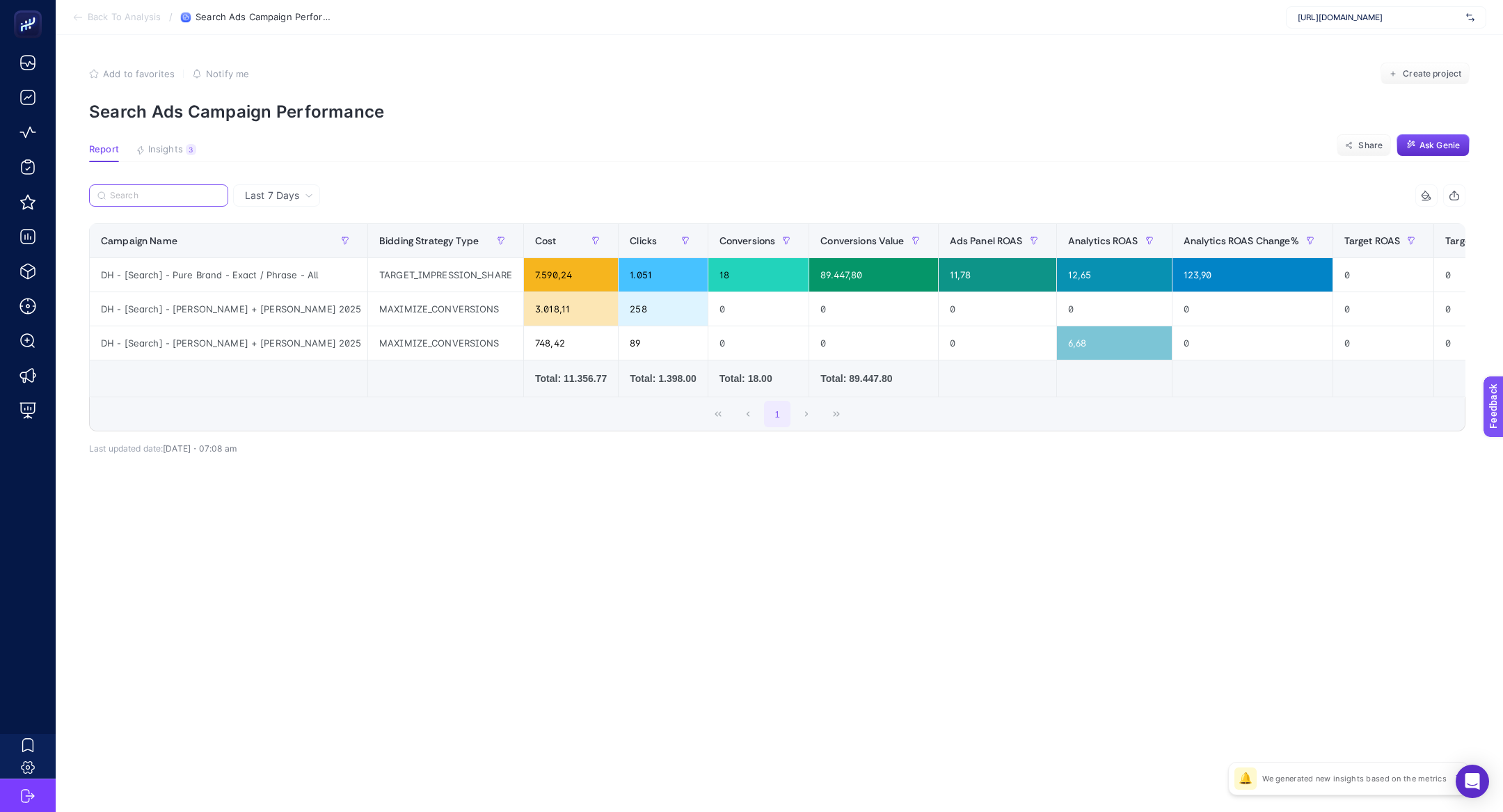
click at [193, 195] on input "Search" at bounding box center [165, 196] width 110 height 11
paste input "DH - [Search] - [PERSON_NAME] + [PERSON_NAME] 2025"
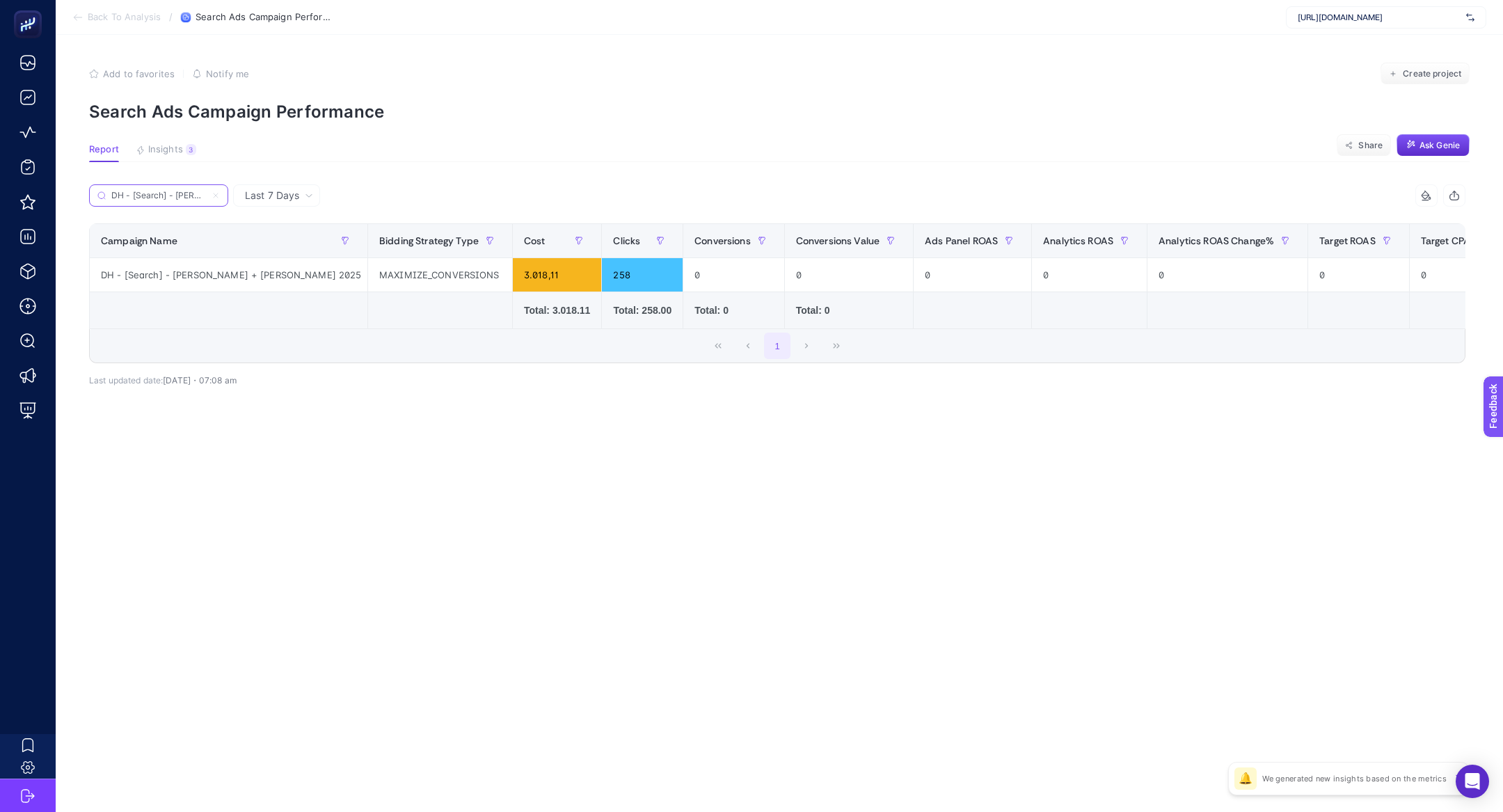
scroll to position [0, 78]
type input "DH - [Search] - [PERSON_NAME] + [PERSON_NAME] 2025"
click at [279, 194] on span "Last 7 Days" at bounding box center [272, 196] width 55 height 14
click at [301, 250] on li "Last 30 Days" at bounding box center [276, 249] width 79 height 25
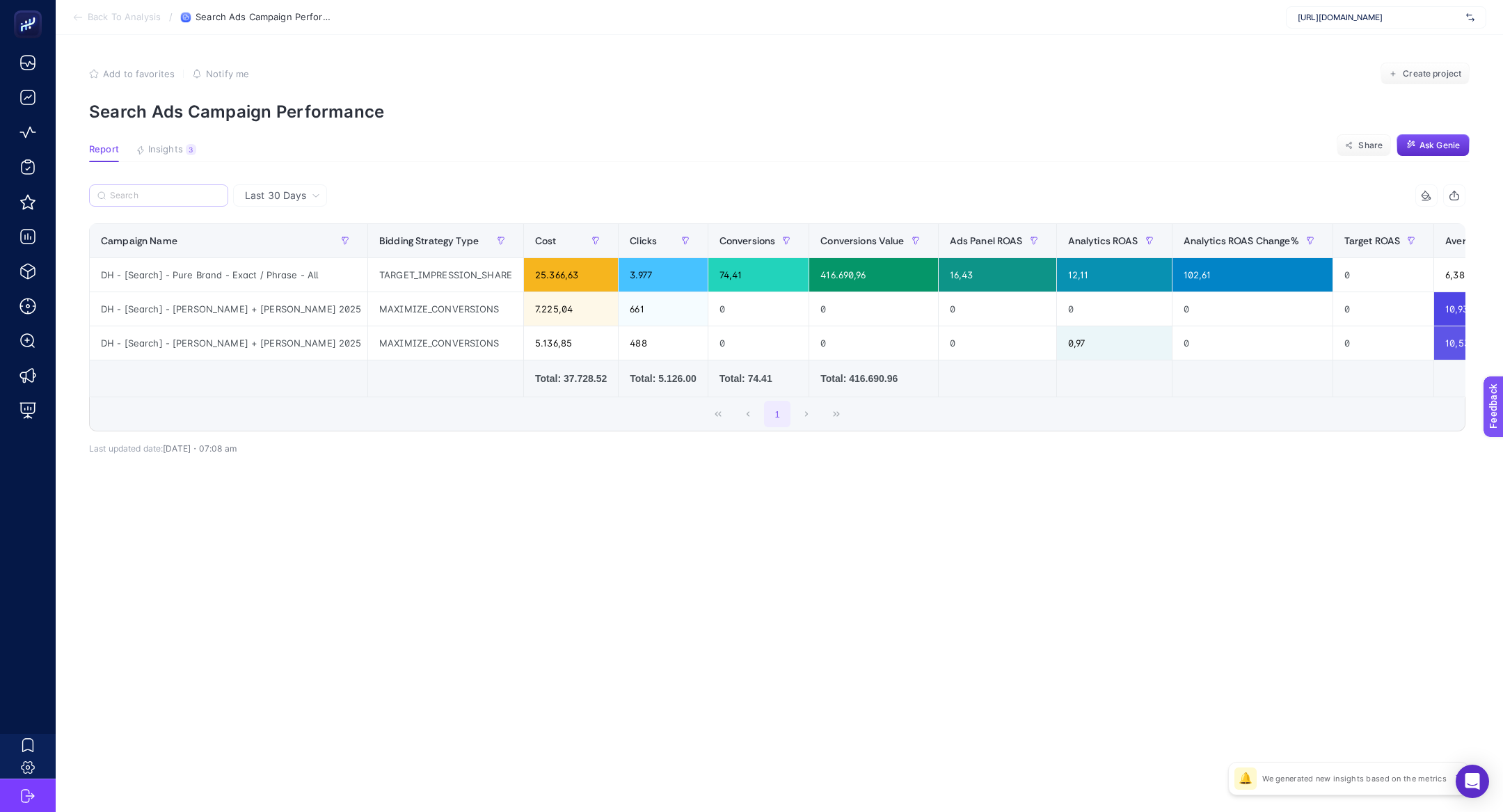
click at [177, 204] on label at bounding box center [159, 195] width 139 height 22
click at [0, 0] on input "DH - [Search] - [PERSON_NAME] + [PERSON_NAME] 2025" at bounding box center [0, 0] width 0 height 0
click at [168, 196] on input "Search" at bounding box center [165, 196] width 110 height 11
paste input "DH - [Search] - [PERSON_NAME] + [PERSON_NAME] 2025"
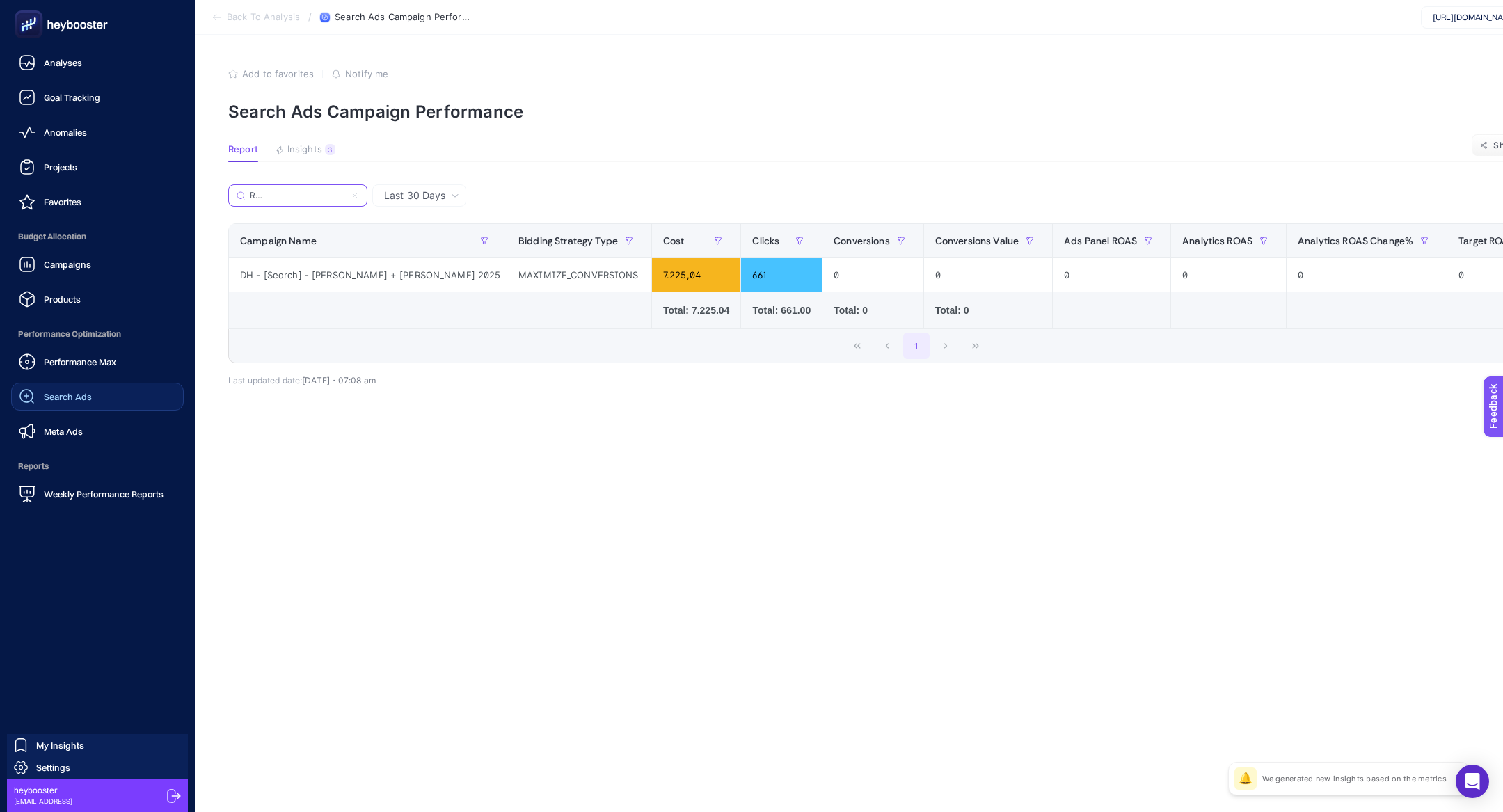
type input "DH - [Search] - [PERSON_NAME] + [PERSON_NAME] 2025"
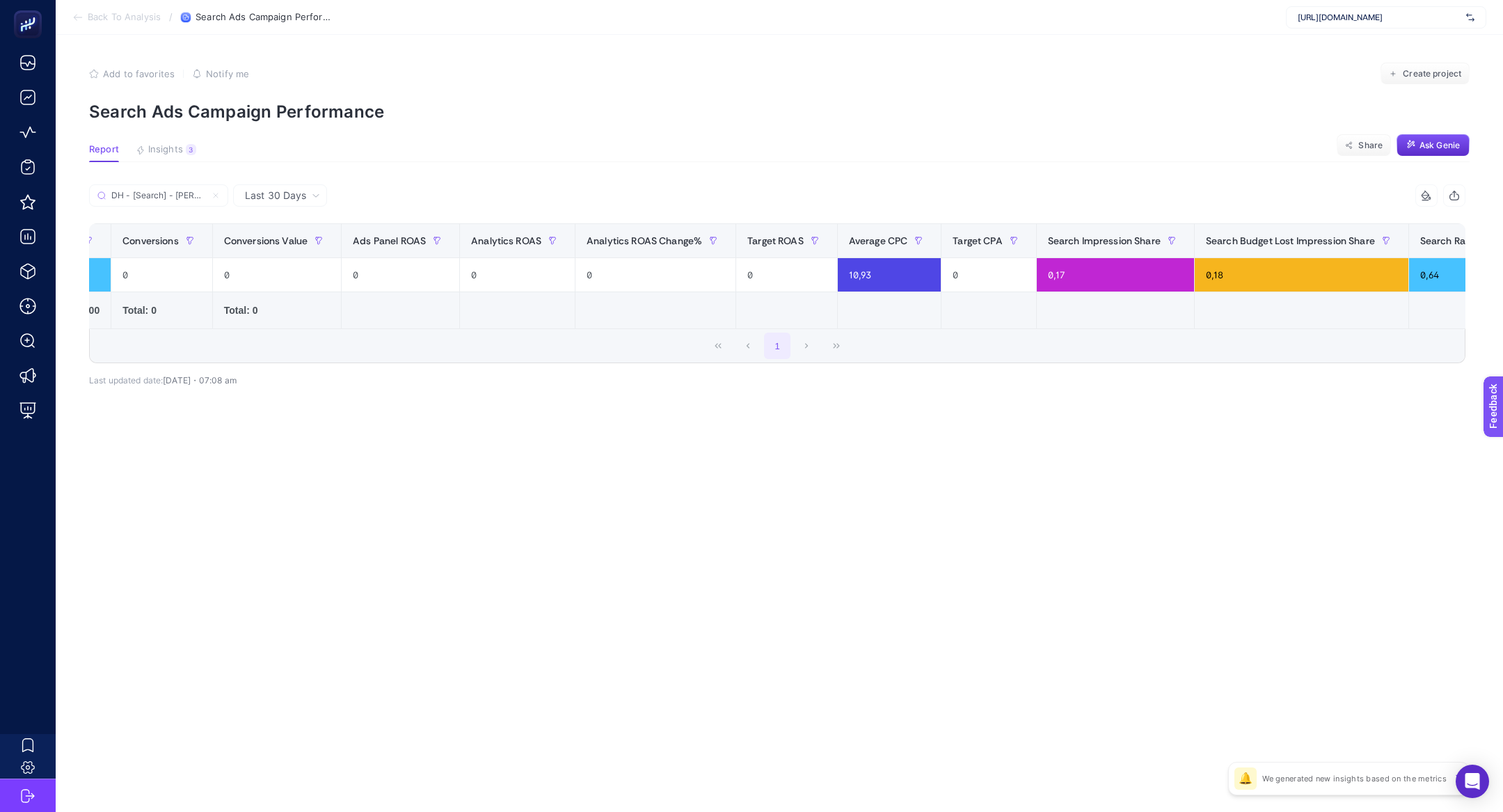
scroll to position [0, 575]
drag, startPoint x: 1159, startPoint y: 278, endPoint x: 1146, endPoint y: 279, distance: 13.0
click at [1192, 279] on div "0,18" at bounding box center [1298, 274] width 213 height 33
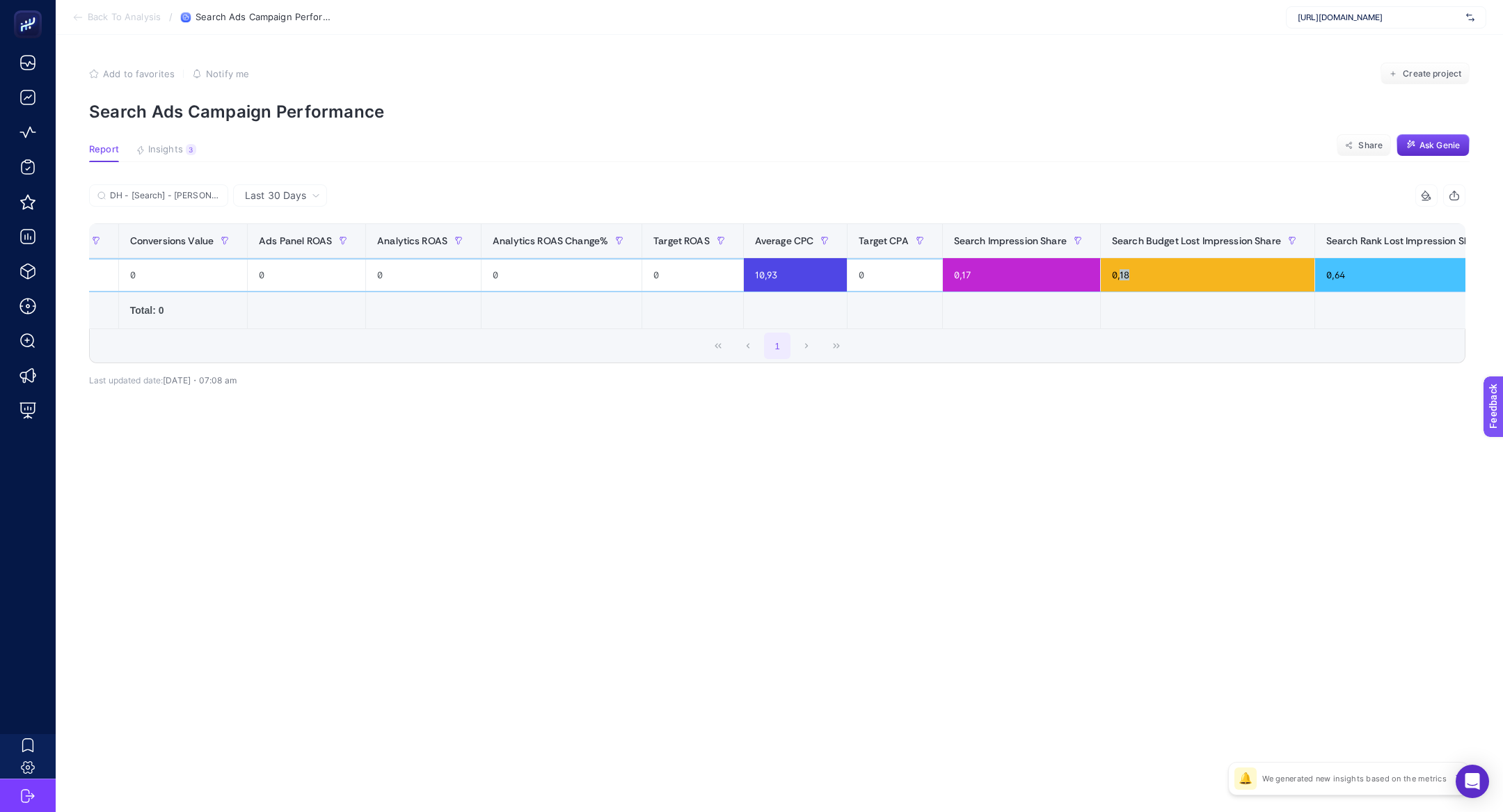
scroll to position [0, 674]
click at [1307, 275] on div "0,64" at bounding box center [1408, 274] width 203 height 33
drag, startPoint x: 1271, startPoint y: 282, endPoint x: 1259, endPoint y: 274, distance: 14.4
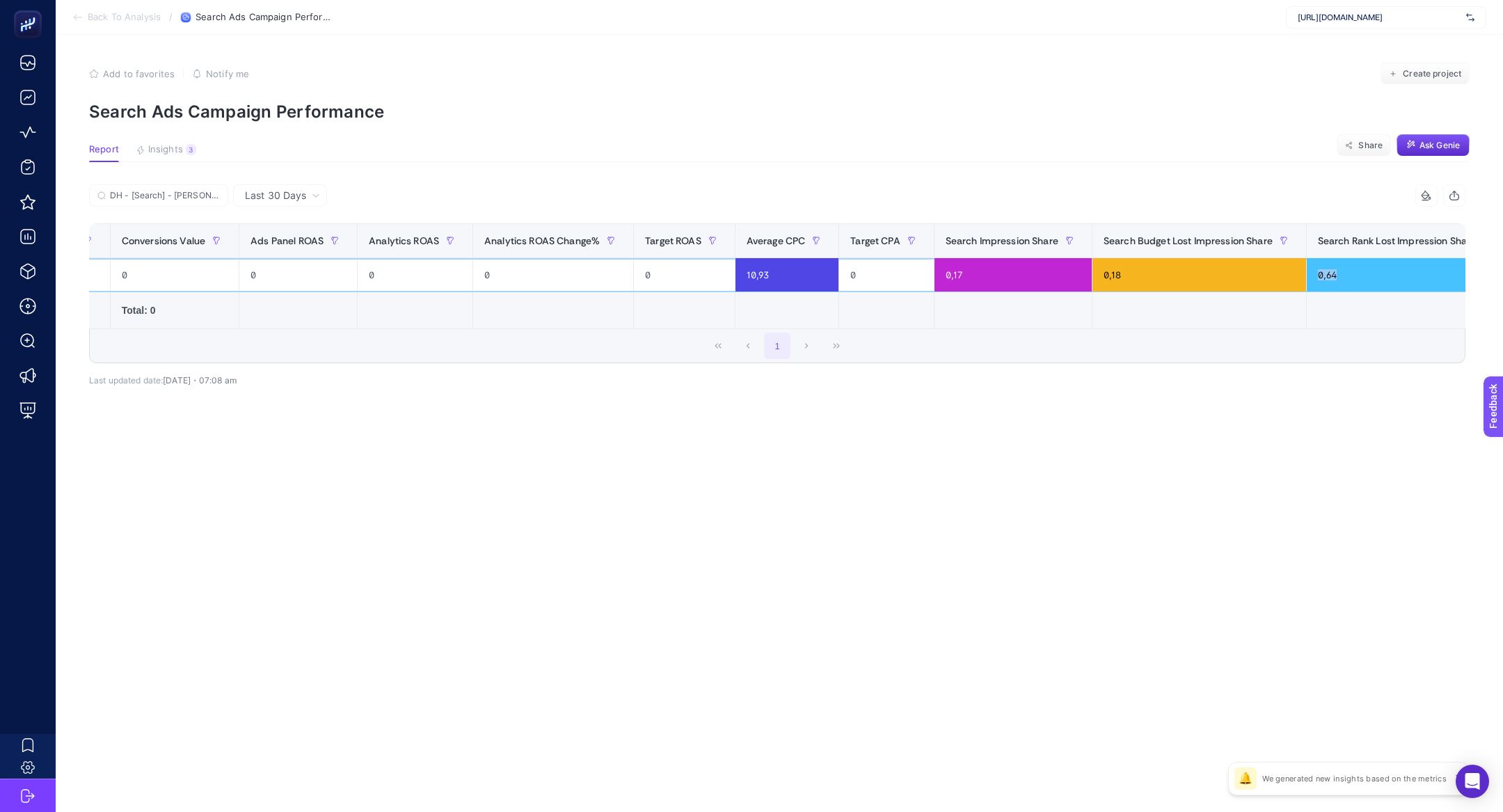
click at [1307, 274] on div "0,64" at bounding box center [1408, 274] width 203 height 33
drag, startPoint x: 1049, startPoint y: 279, endPoint x: 1076, endPoint y: 284, distance: 27.5
click at [1092, 284] on div "0,18" at bounding box center [1199, 274] width 213 height 33
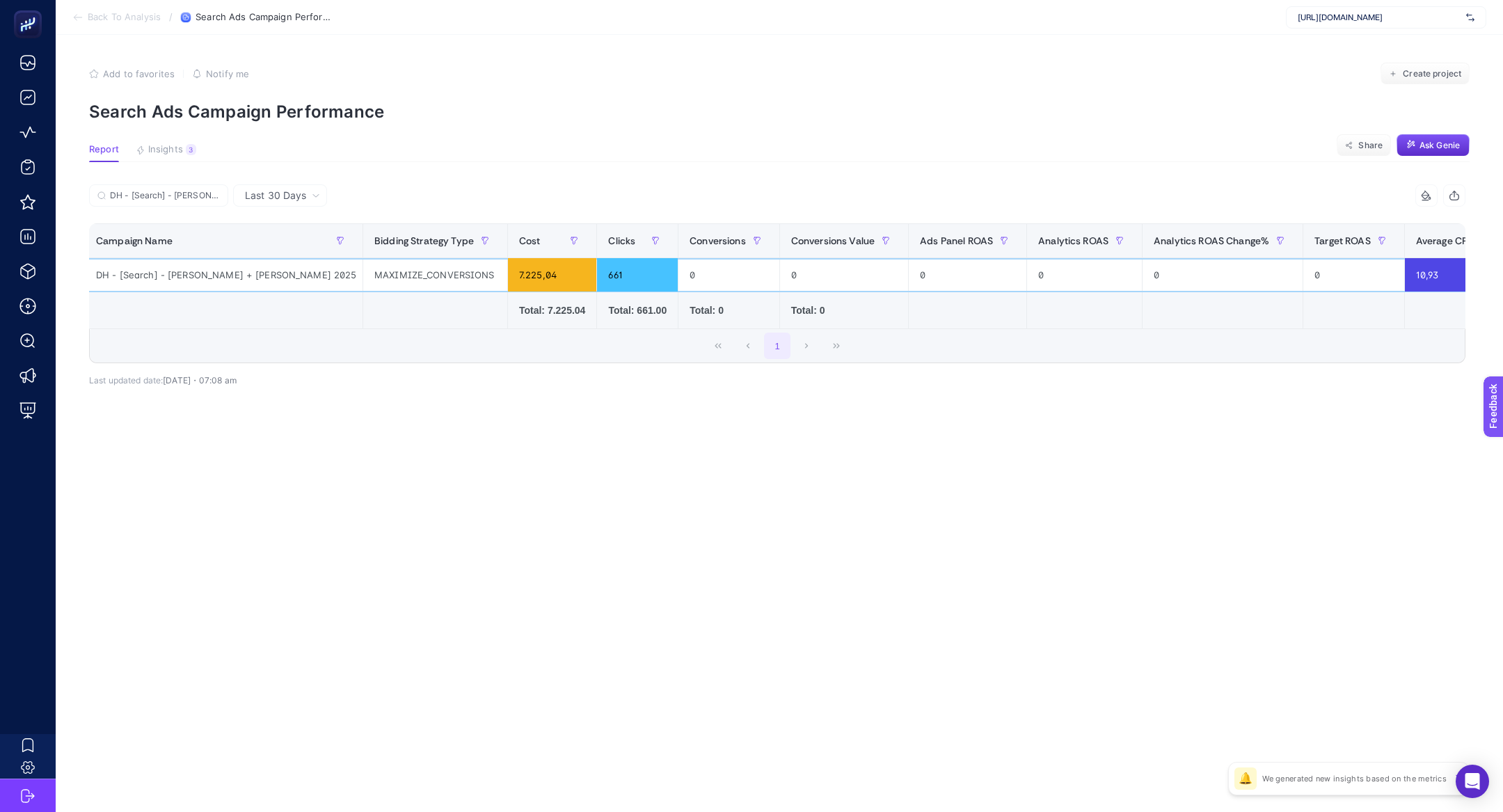
scroll to position [0, 6]
click at [1421, 151] on button "Ask Genie" at bounding box center [1433, 145] width 73 height 22
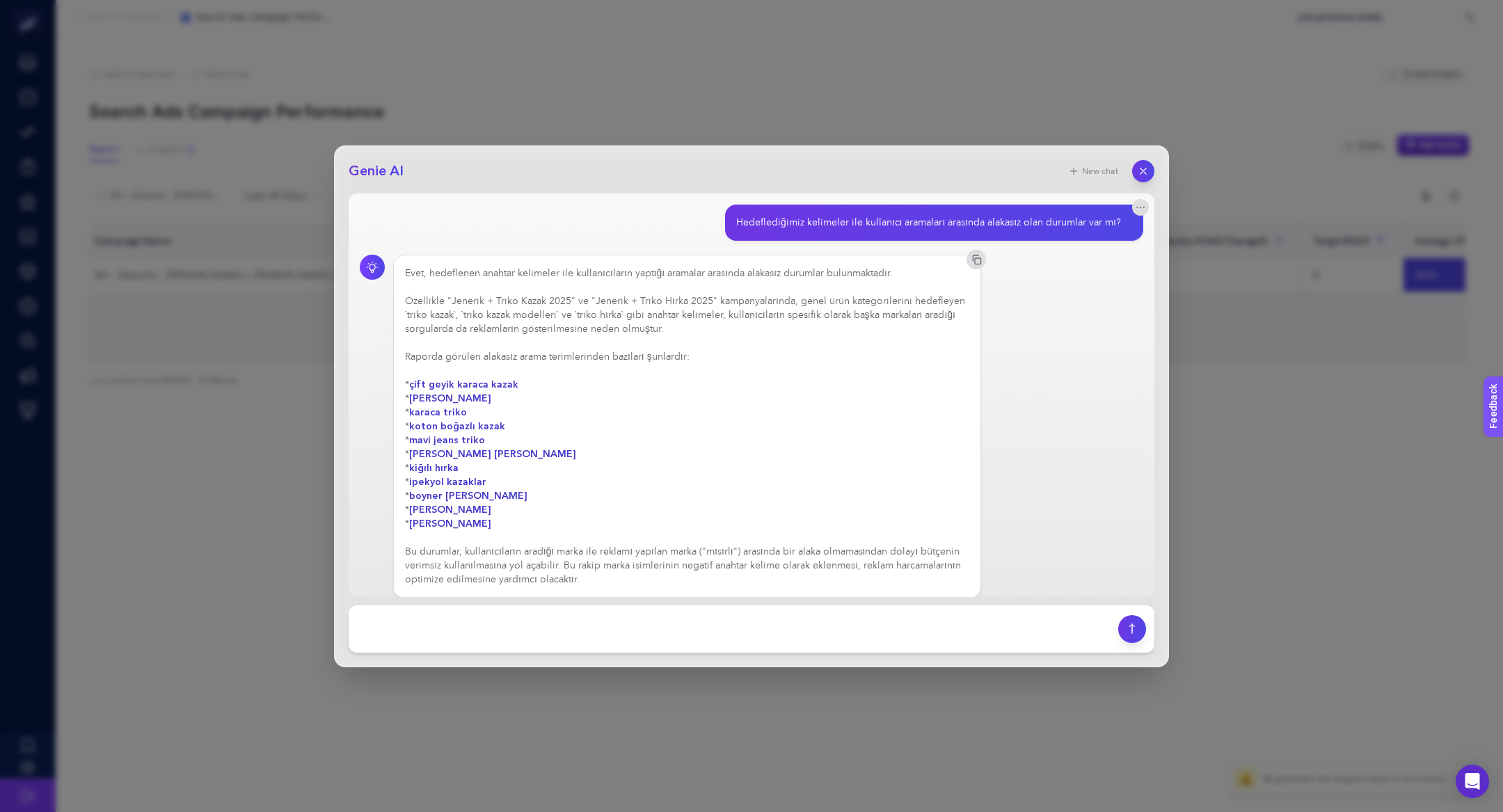
click at [1051, 102] on div "Genie AI New chat Hedeflediğimiz kelimeler ile kullanıcı aramaları arasında ala…" at bounding box center [751, 406] width 1503 height 812
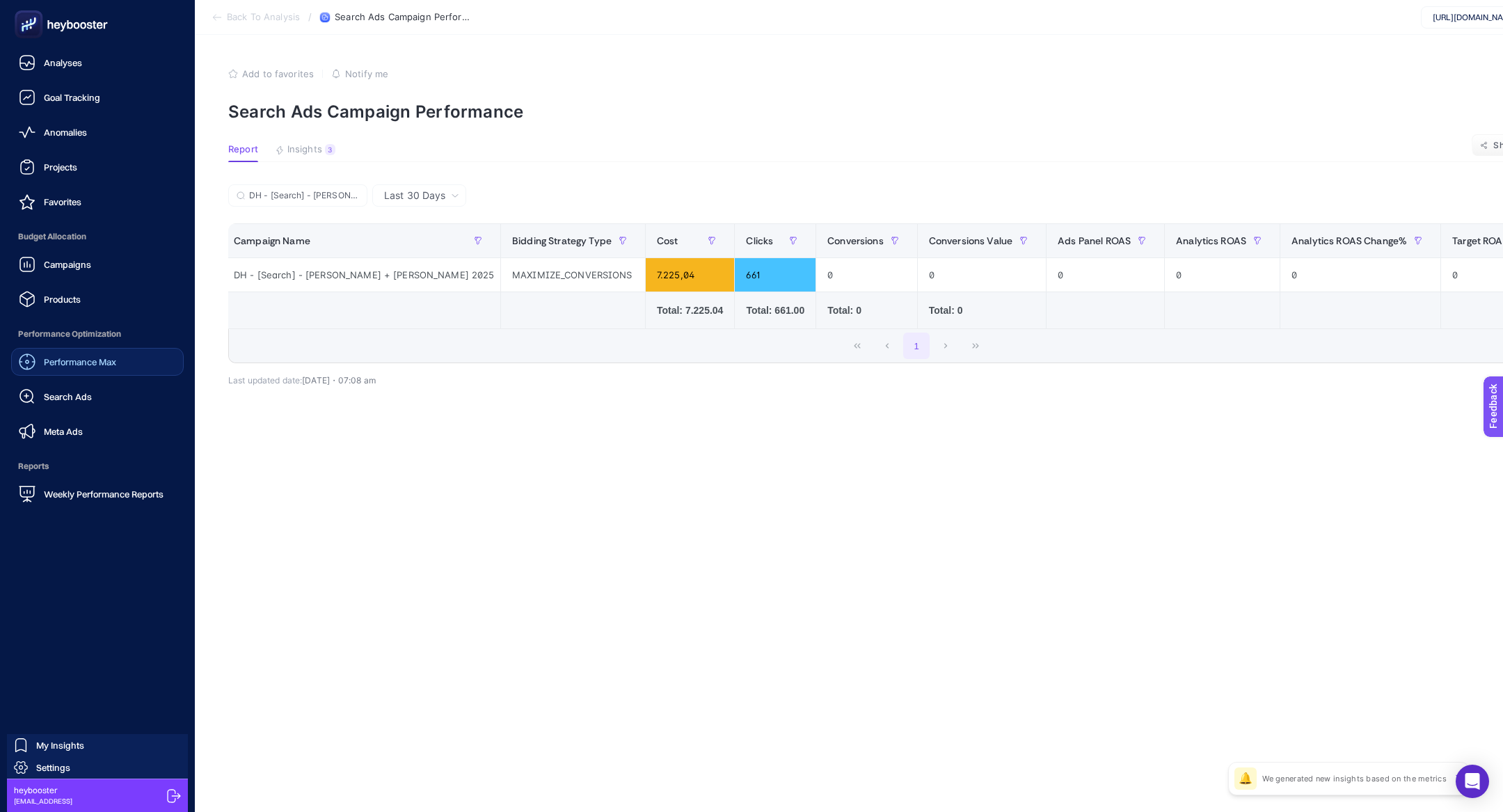
click at [91, 369] on div "Performance Max" at bounding box center [67, 362] width 97 height 17
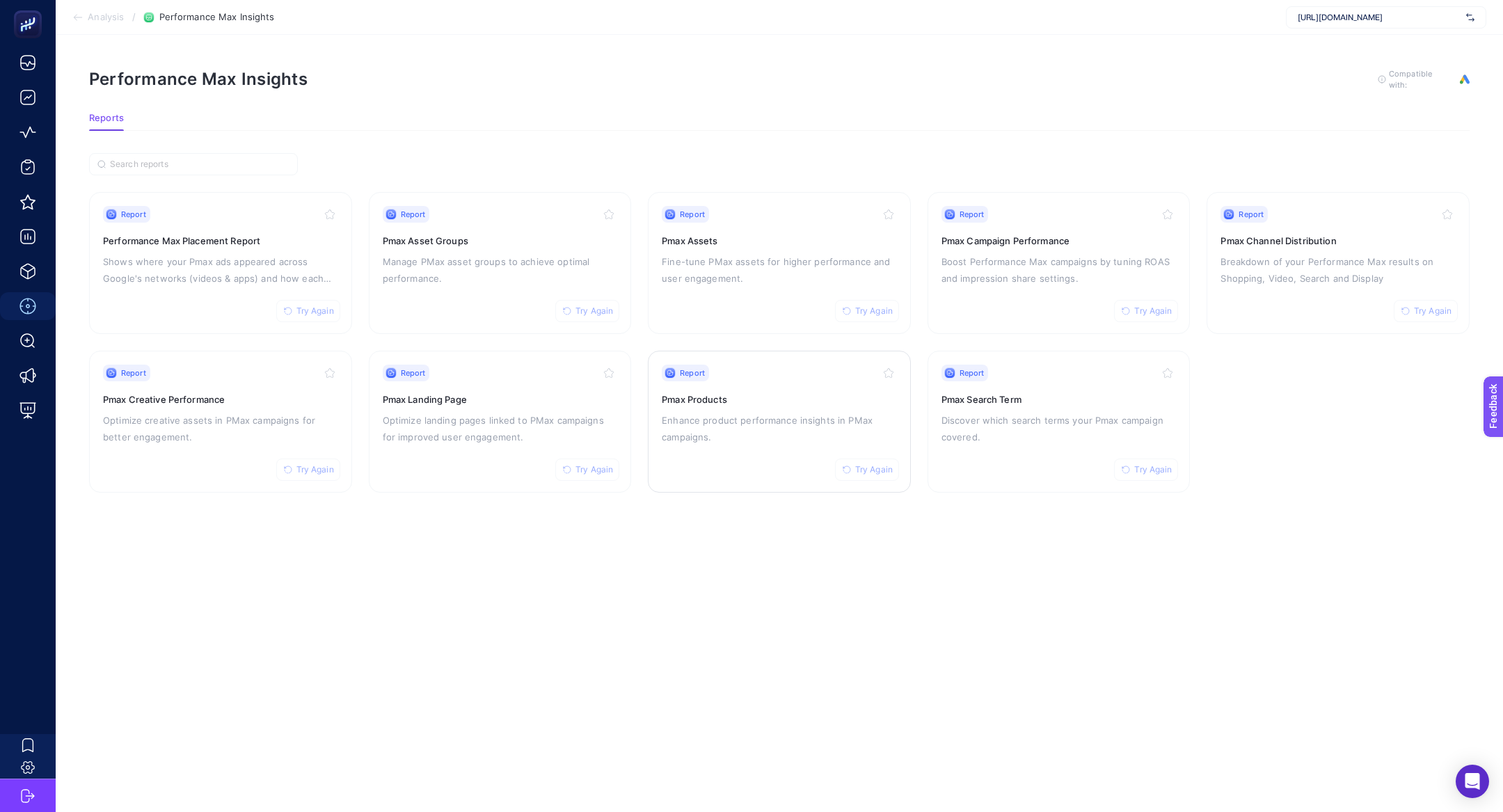
click at [730, 430] on p "Enhance product performance insights in PMax campaigns." at bounding box center [780, 428] width 235 height 33
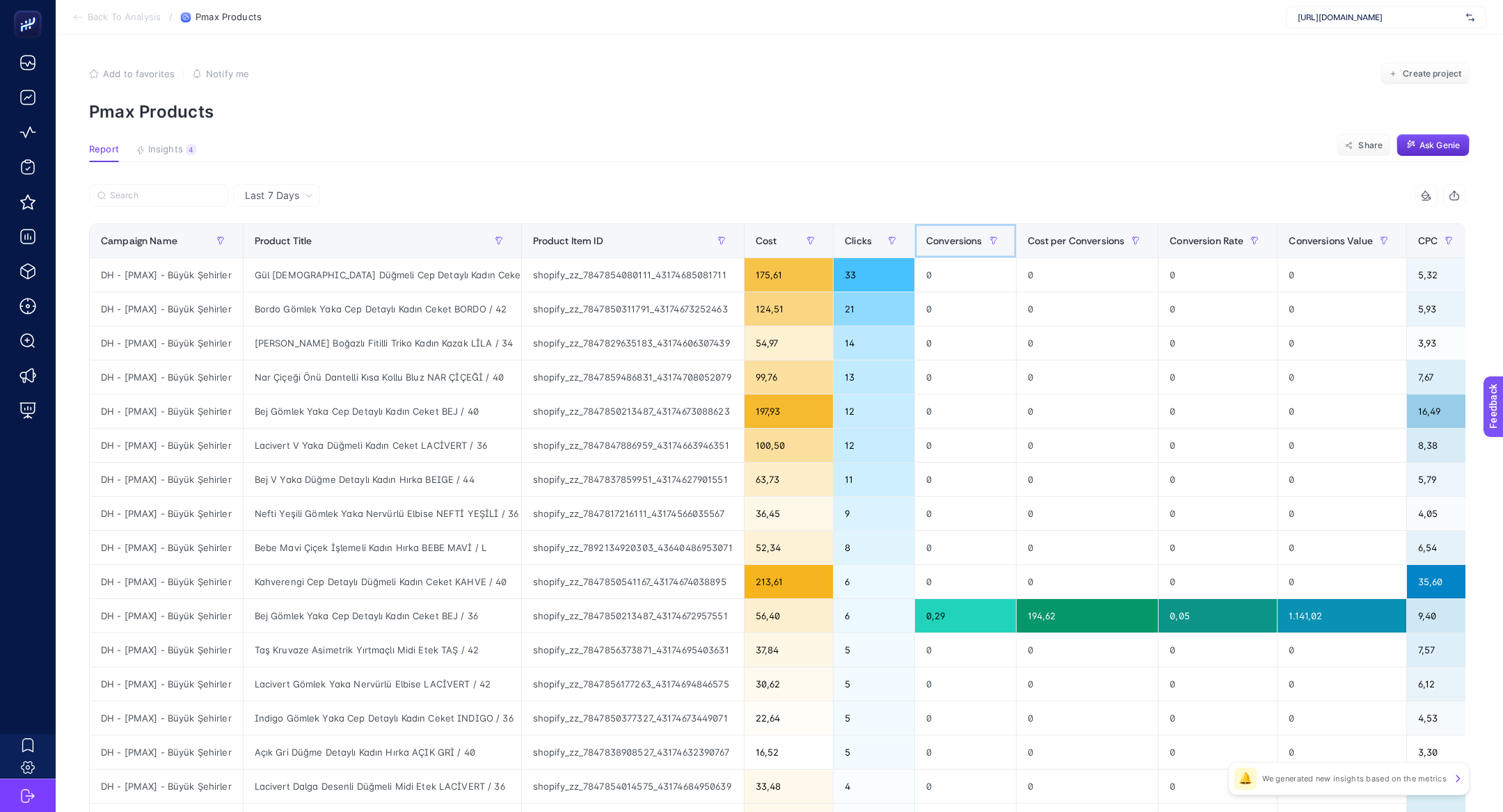
click at [965, 230] on div "Conversions" at bounding box center [965, 240] width 79 height 22
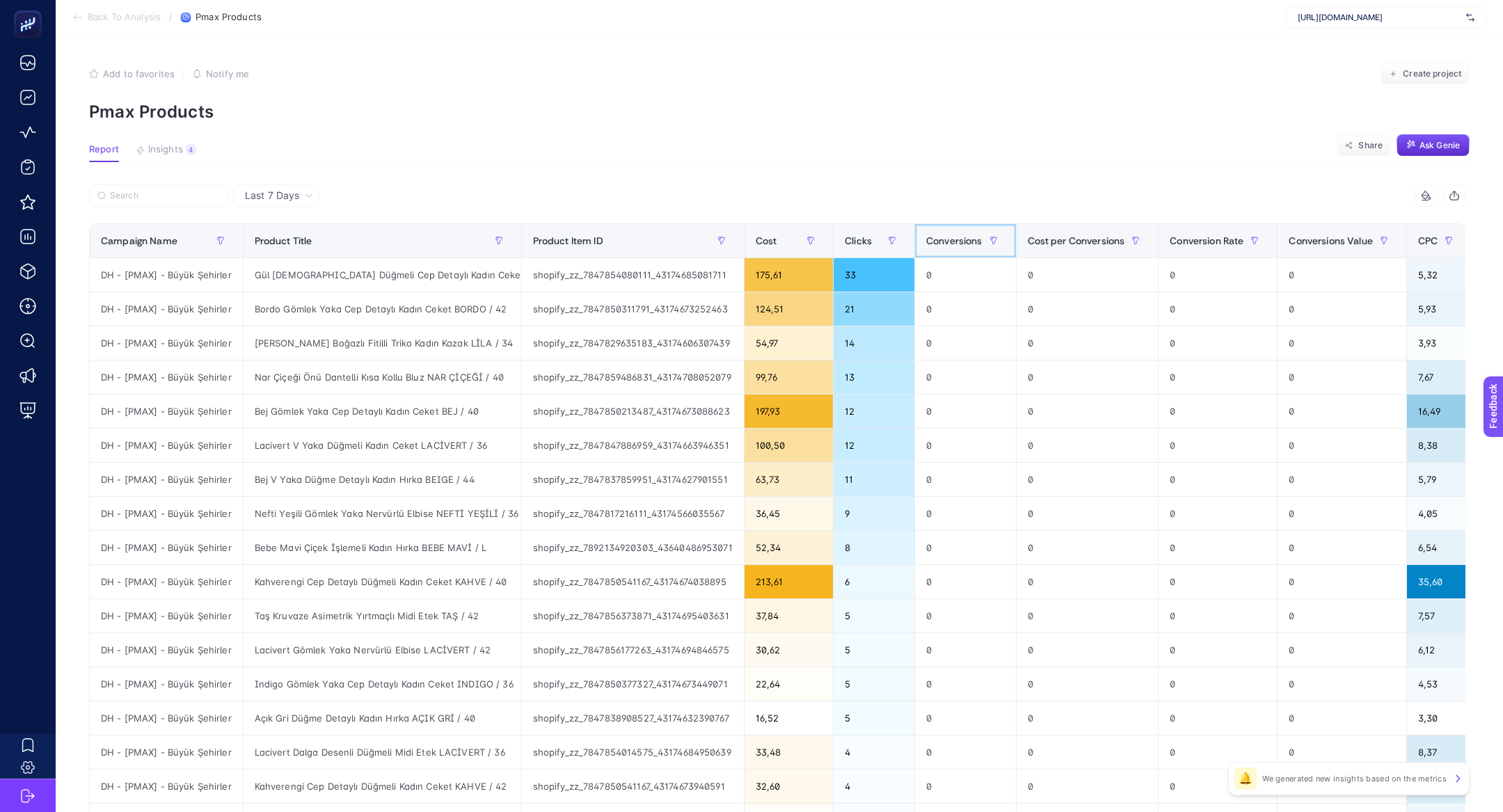
click at [965, 230] on div "Conversions" at bounding box center [965, 240] width 79 height 22
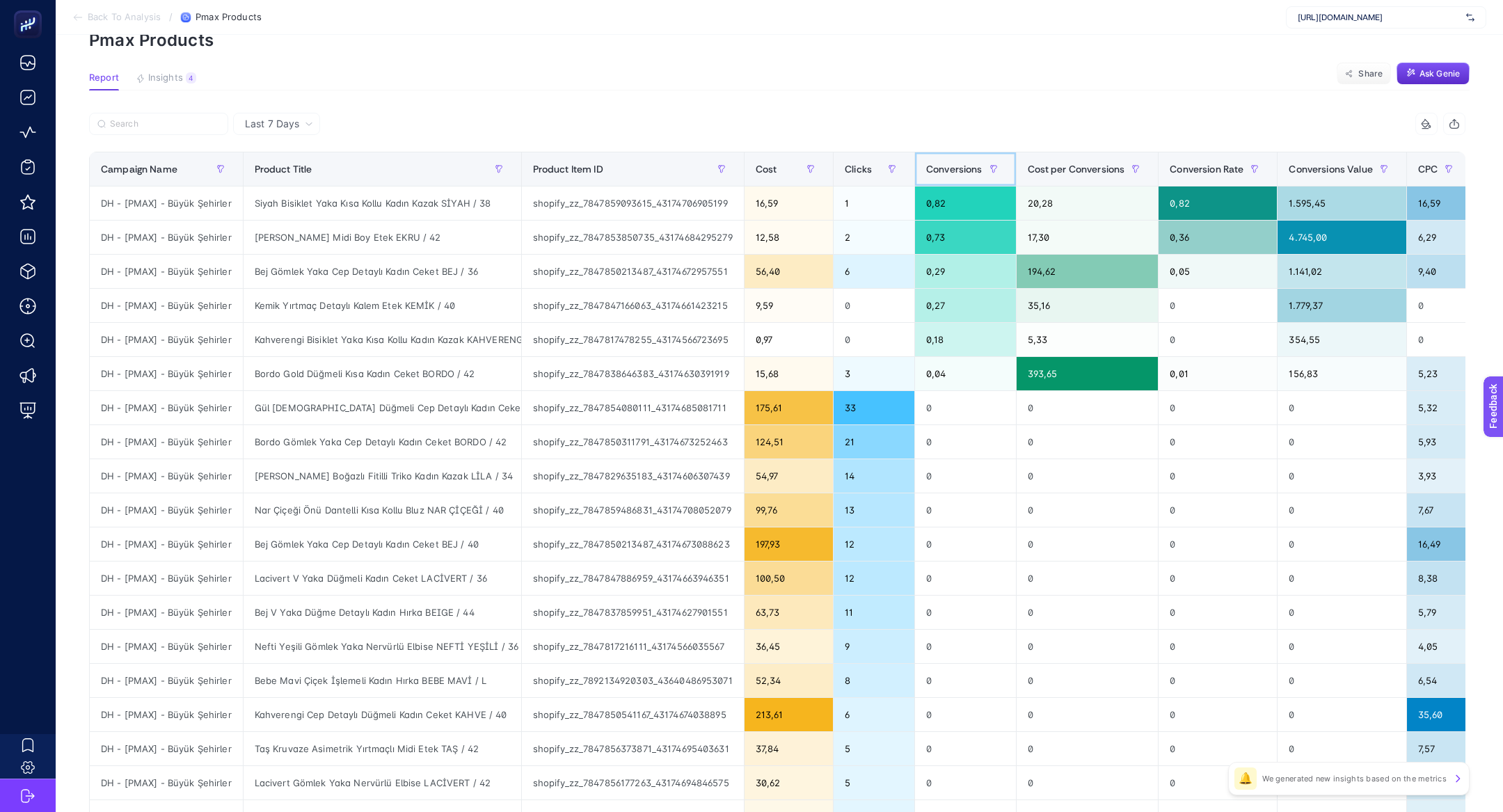
scroll to position [73, 0]
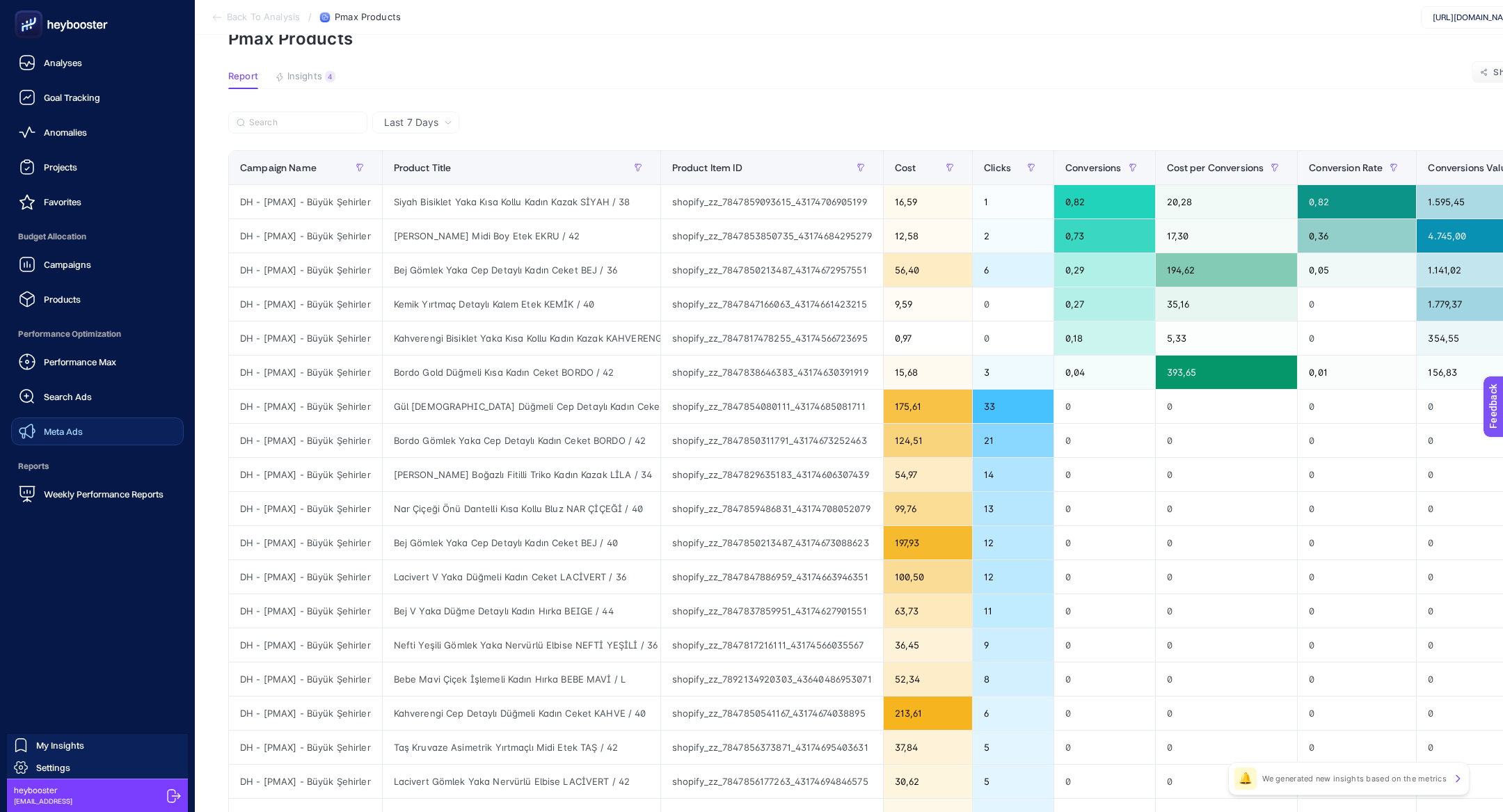
click at [109, 430] on link "Meta Ads" at bounding box center [97, 431] width 172 height 28
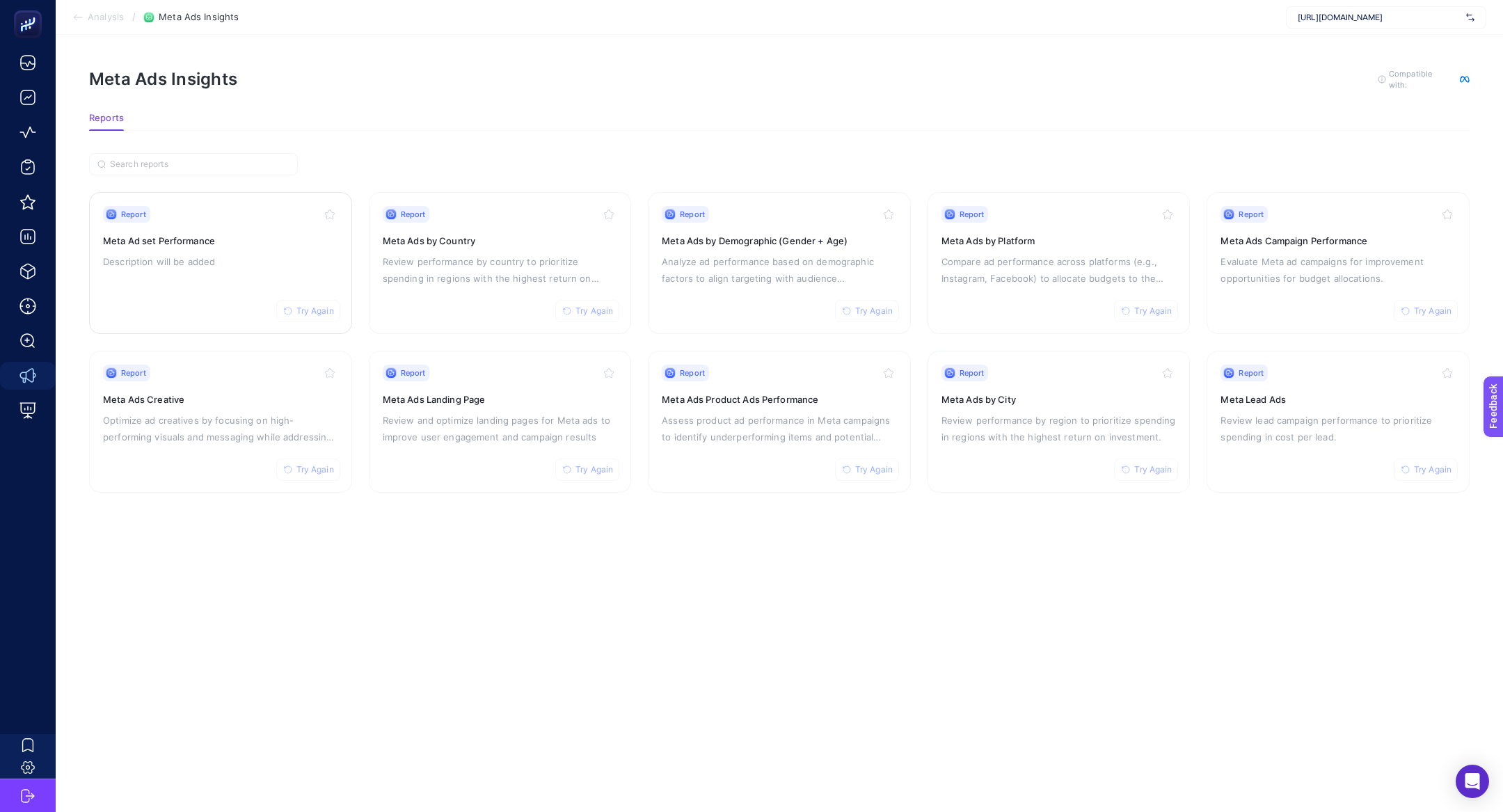
click at [224, 279] on div "Report Try Again Meta Ad set Performance Description will be added" at bounding box center [221, 262] width 235 height 114
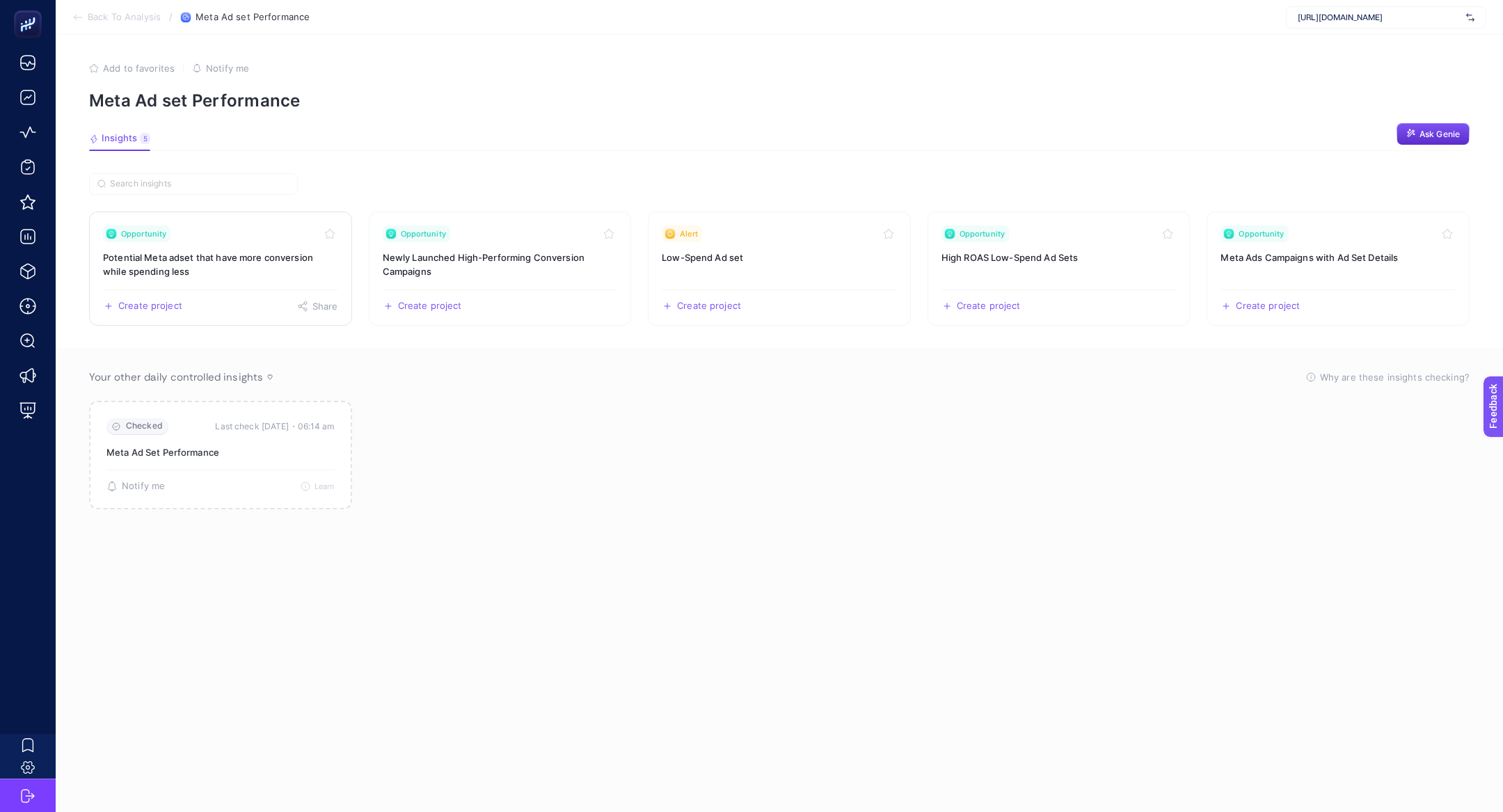
click at [231, 236] on div "Opportunity" at bounding box center [221, 234] width 235 height 17
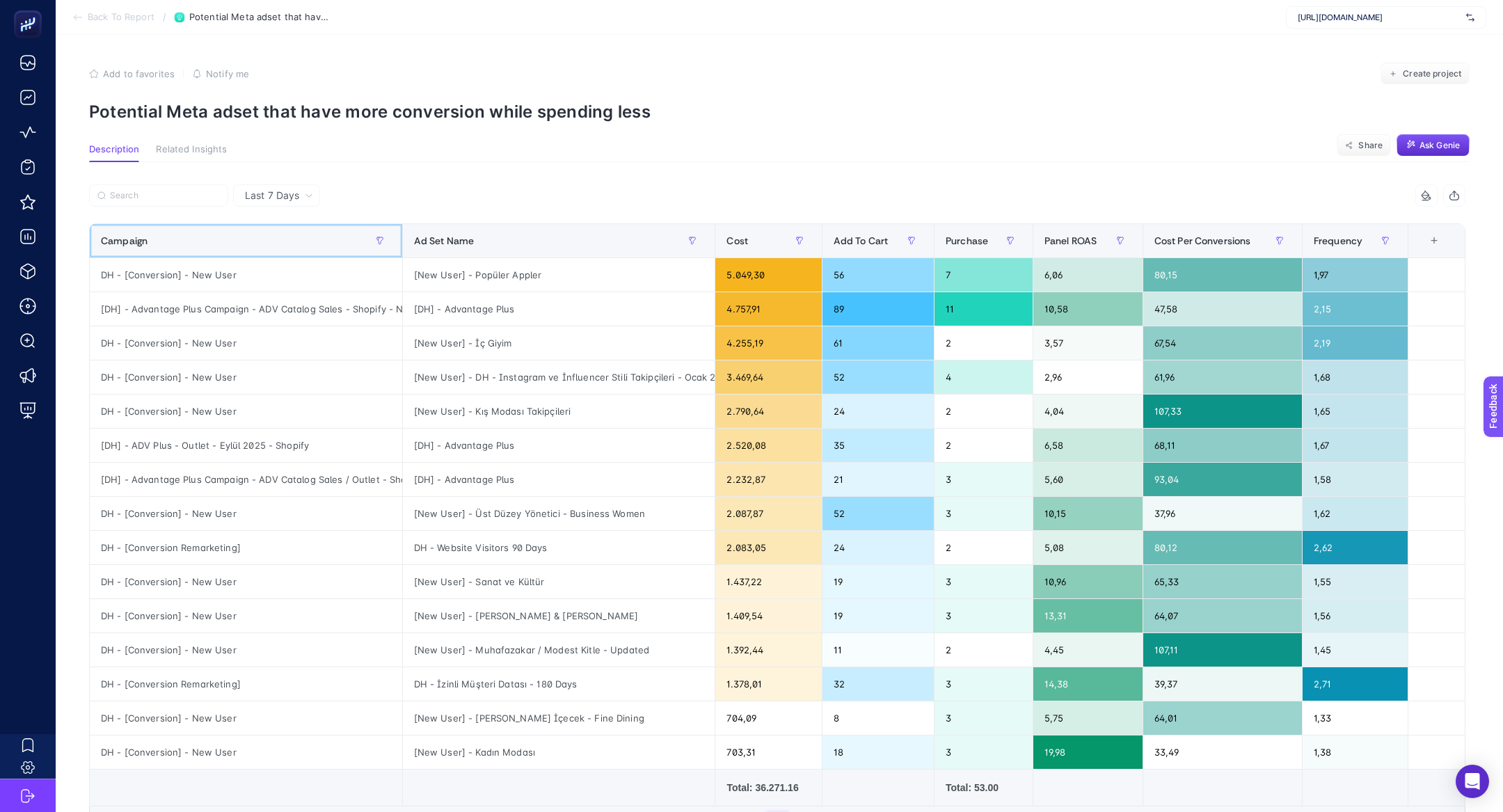
click at [279, 231] on div "Campaign" at bounding box center [245, 240] width 290 height 22
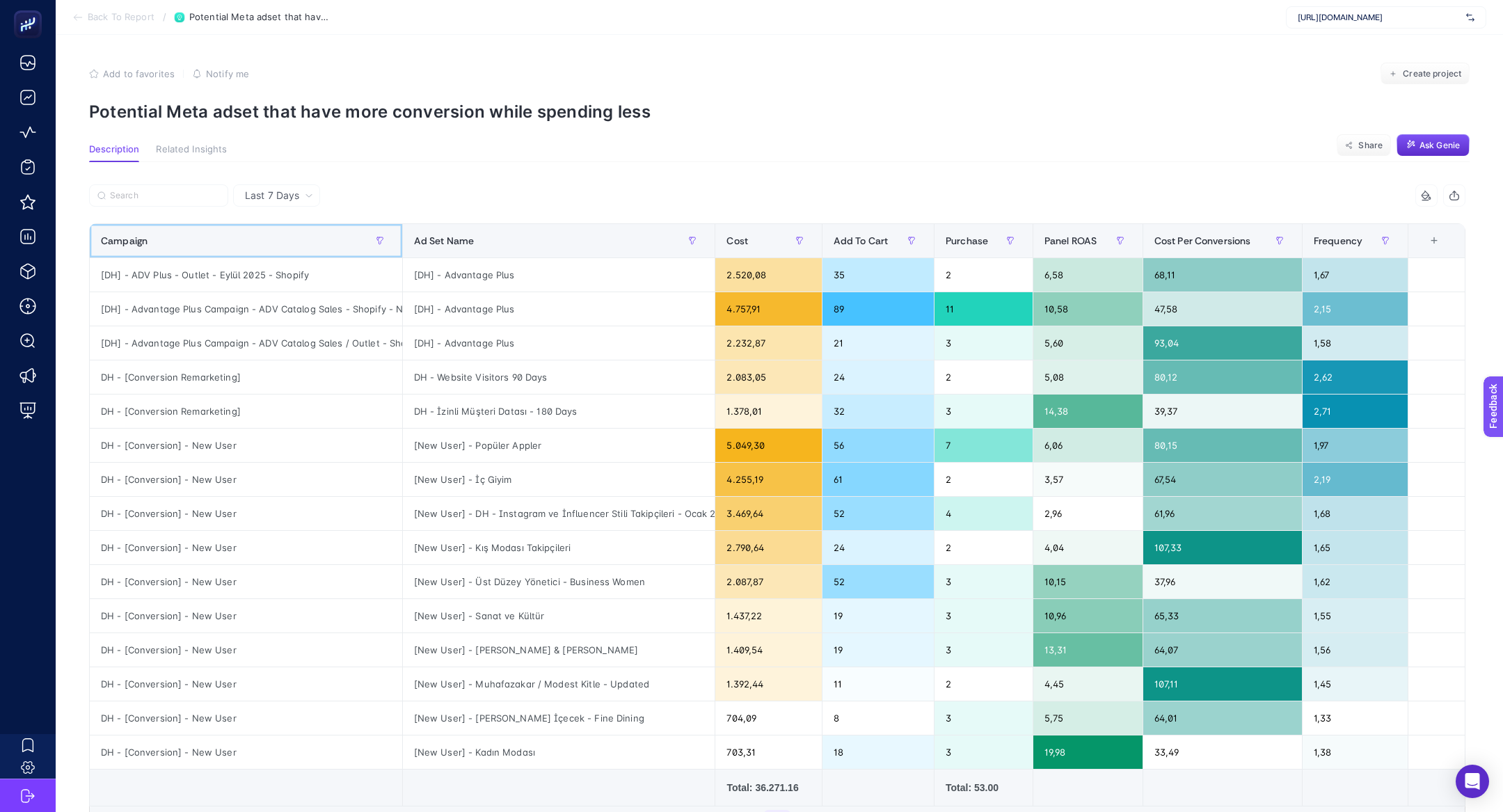
click at [279, 231] on div "Campaign" at bounding box center [245, 240] width 290 height 22
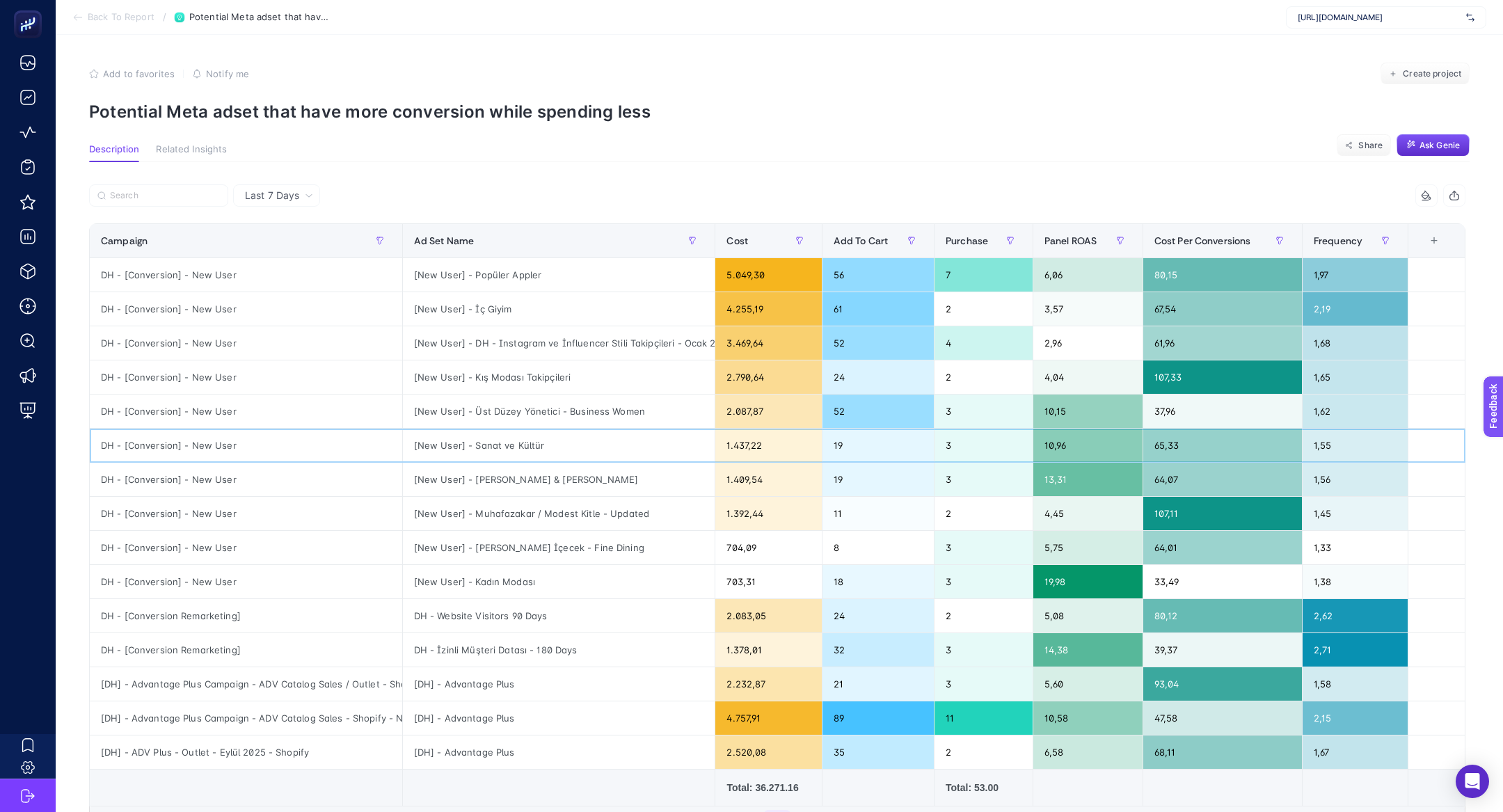
click at [203, 445] on div "DH - [Conversion] - New User" at bounding box center [246, 445] width 312 height 33
drag, startPoint x: 477, startPoint y: 412, endPoint x: 575, endPoint y: 421, distance: 98.4
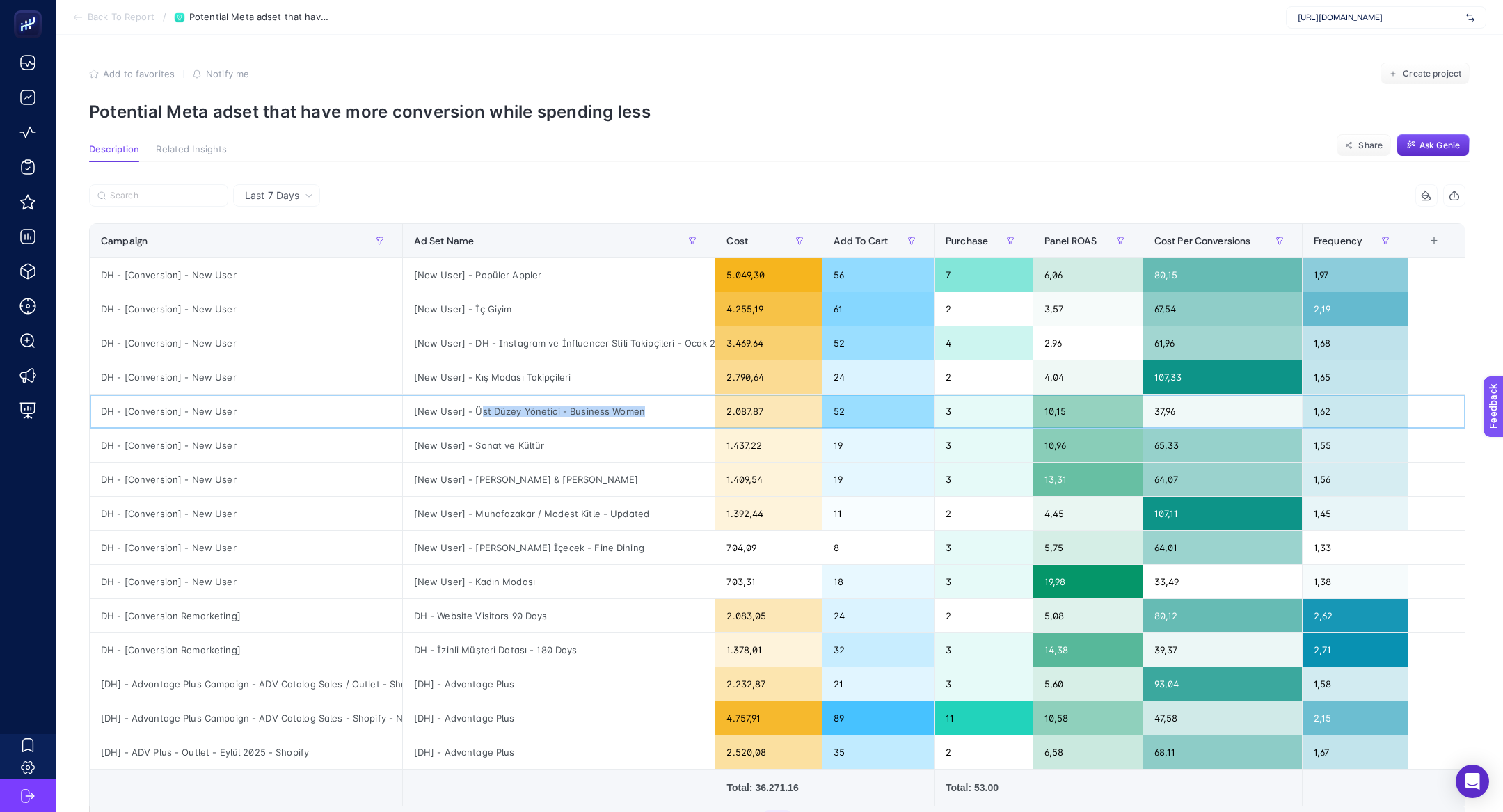
click at [576, 421] on div "[New User] - Üst Düzey Yönetici - Business Women" at bounding box center [559, 411] width 312 height 33
drag, startPoint x: 482, startPoint y: 475, endPoint x: 589, endPoint y: 469, distance: 107.2
click at [590, 470] on div "[New User] - Mücevher & Aksesuar" at bounding box center [559, 479] width 312 height 33
click at [592, 474] on div "[New User] - Mücevher & Aksesuar" at bounding box center [559, 479] width 312 height 33
drag, startPoint x: 475, startPoint y: 276, endPoint x: 537, endPoint y: 277, distance: 62.0
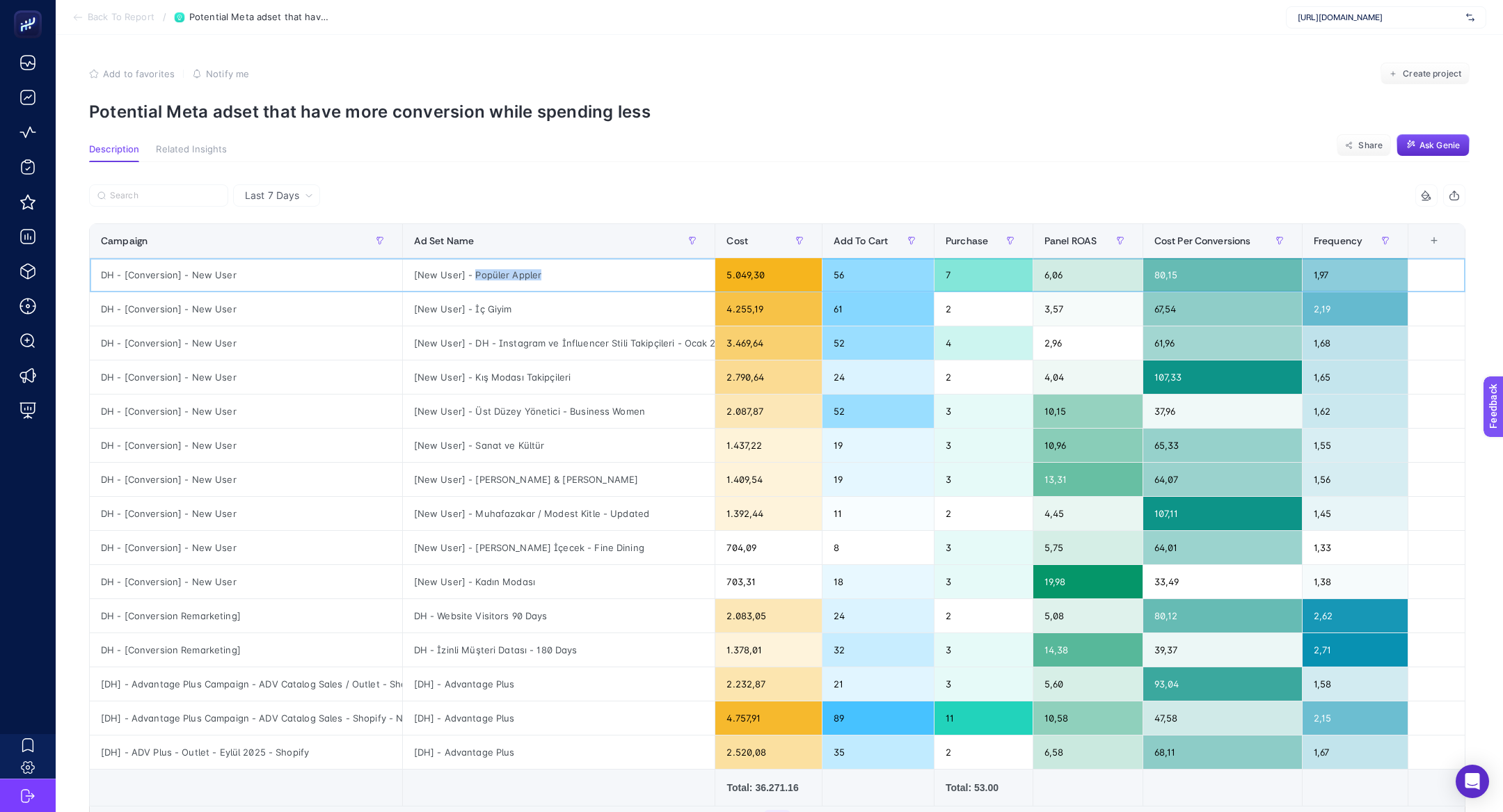
click at [537, 277] on div "[New User] - Popüler Appler" at bounding box center [559, 274] width 312 height 33
click at [491, 277] on div "[New User] - Popüler Appler" at bounding box center [559, 274] width 312 height 33
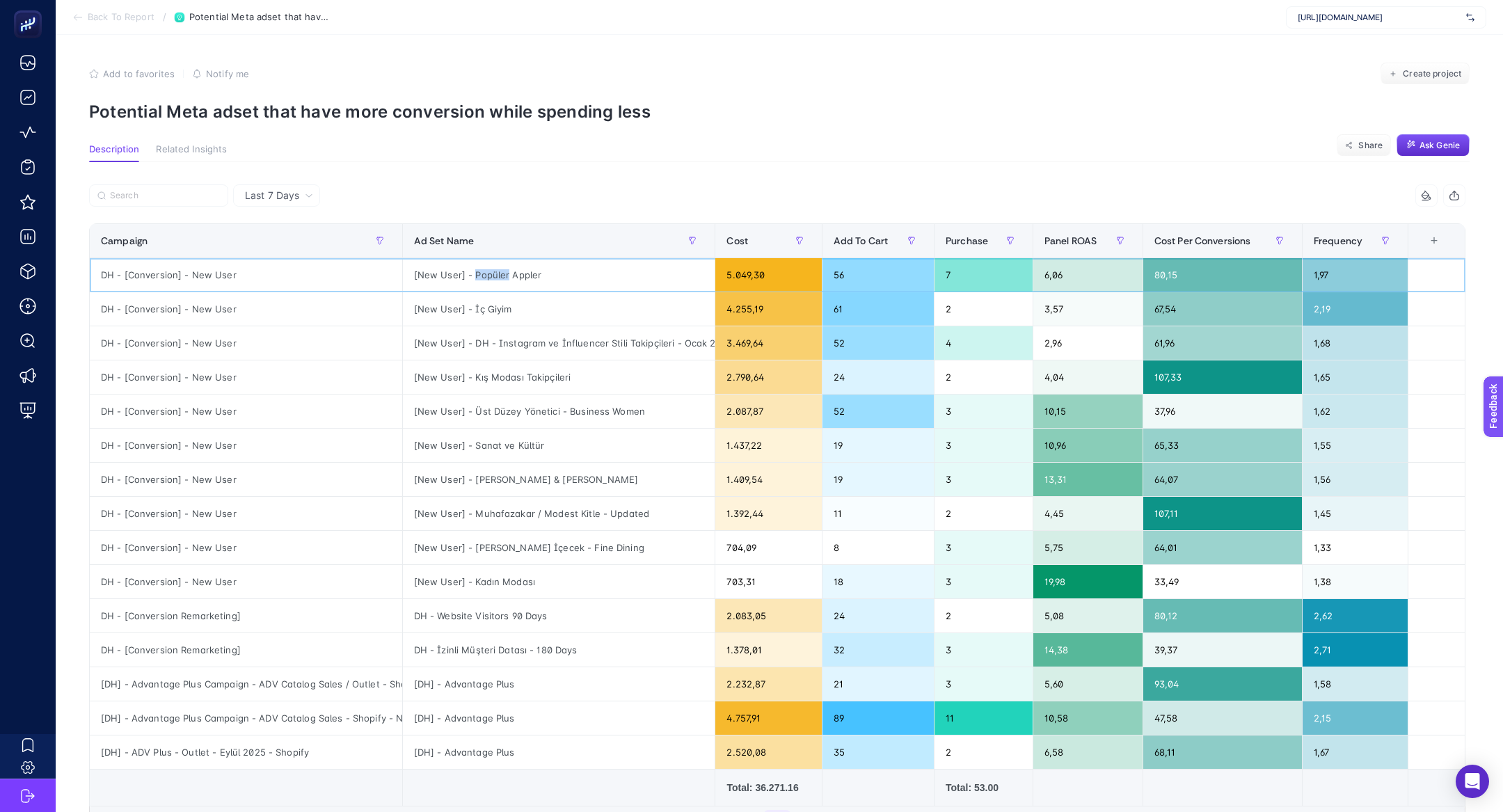
click at [491, 277] on div "[New User] - Popüler Appler" at bounding box center [559, 274] width 312 height 33
drag, startPoint x: 473, startPoint y: 273, endPoint x: 567, endPoint y: 273, distance: 94.0
click at [567, 273] on div "[New User] - Popüler Appler" at bounding box center [559, 274] width 312 height 33
drag, startPoint x: 482, startPoint y: 411, endPoint x: 646, endPoint y: 407, distance: 164.0
click at [646, 407] on div "[New User] - Üst Düzey Yönetici - Business Women" at bounding box center [559, 411] width 312 height 33
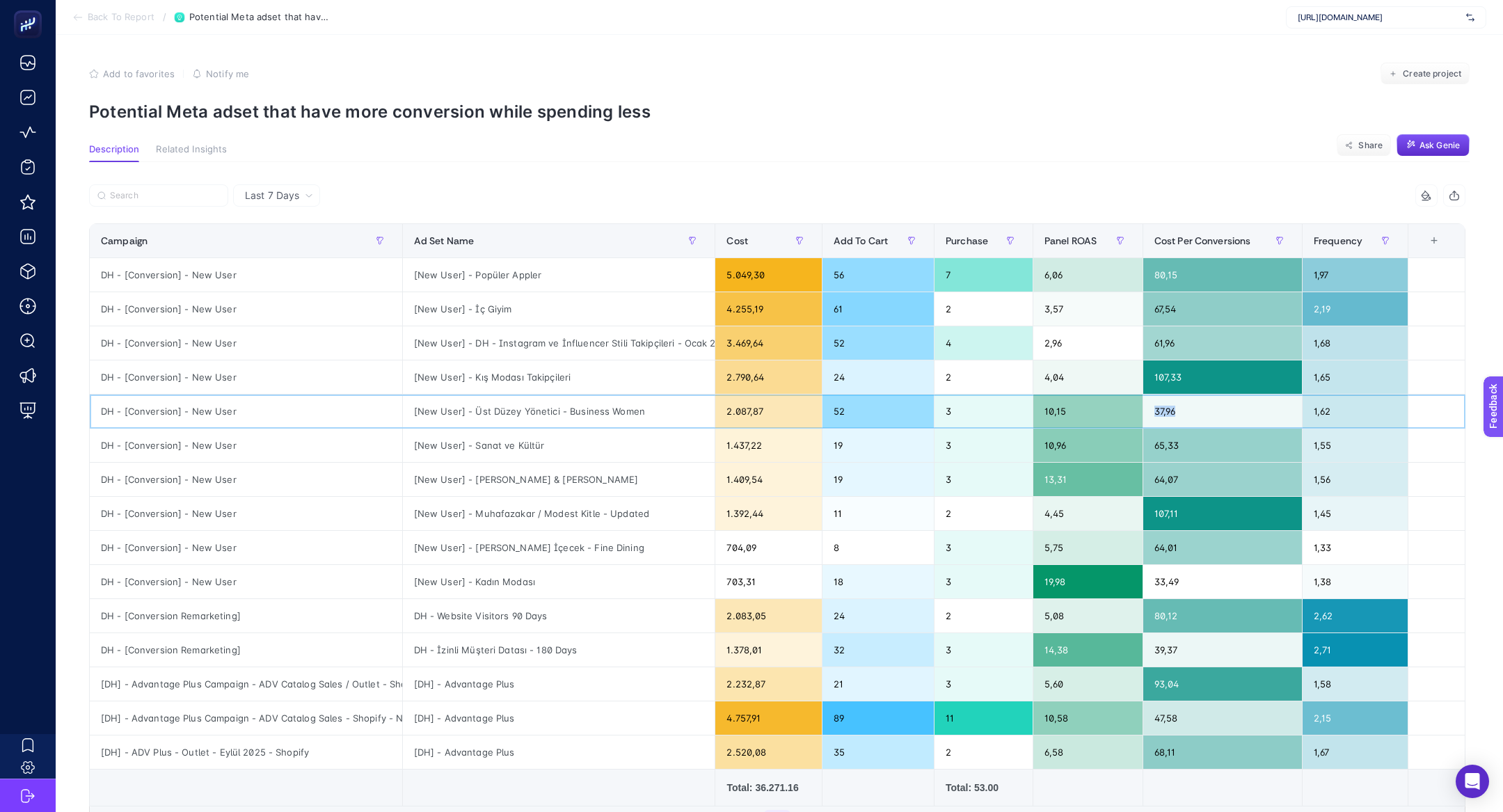
drag, startPoint x: 1209, startPoint y: 416, endPoint x: 1141, endPoint y: 416, distance: 68.0
click at [1141, 416] on tr "DH - [Conversion] - New User [New User] - Üst Düzey Yönetici - Business Women 2…" at bounding box center [777, 411] width 1375 height 34
click at [956, 411] on div "3" at bounding box center [983, 411] width 98 height 33
click at [305, 189] on div "Last 7 Days" at bounding box center [277, 195] width 87 height 22
click at [295, 251] on li "Last 30 Days" at bounding box center [276, 249] width 79 height 25
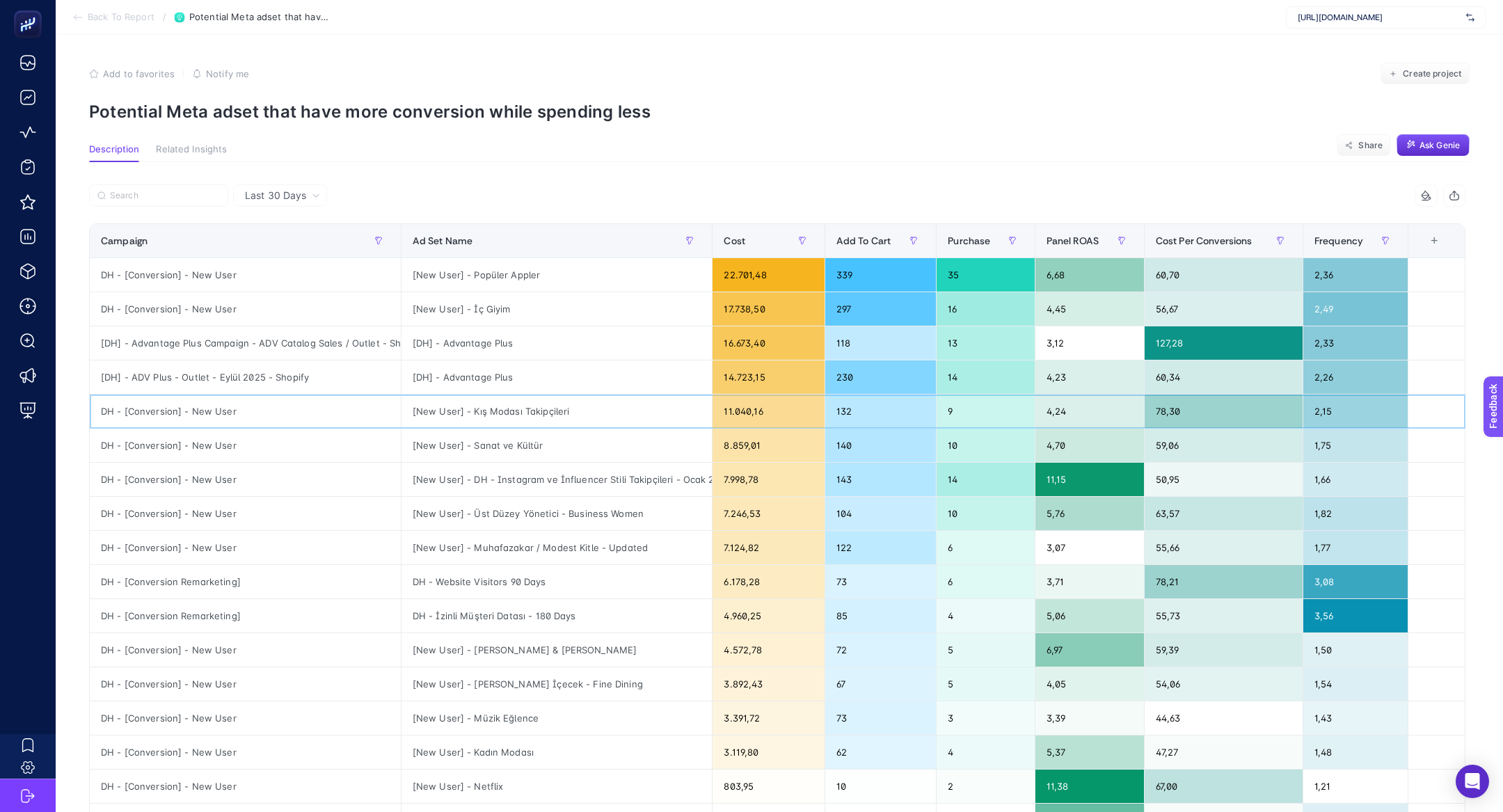
click at [194, 400] on div "DH - [Conversion] - New User" at bounding box center [245, 411] width 311 height 33
copy tr "DH - [Conversion] - New User"
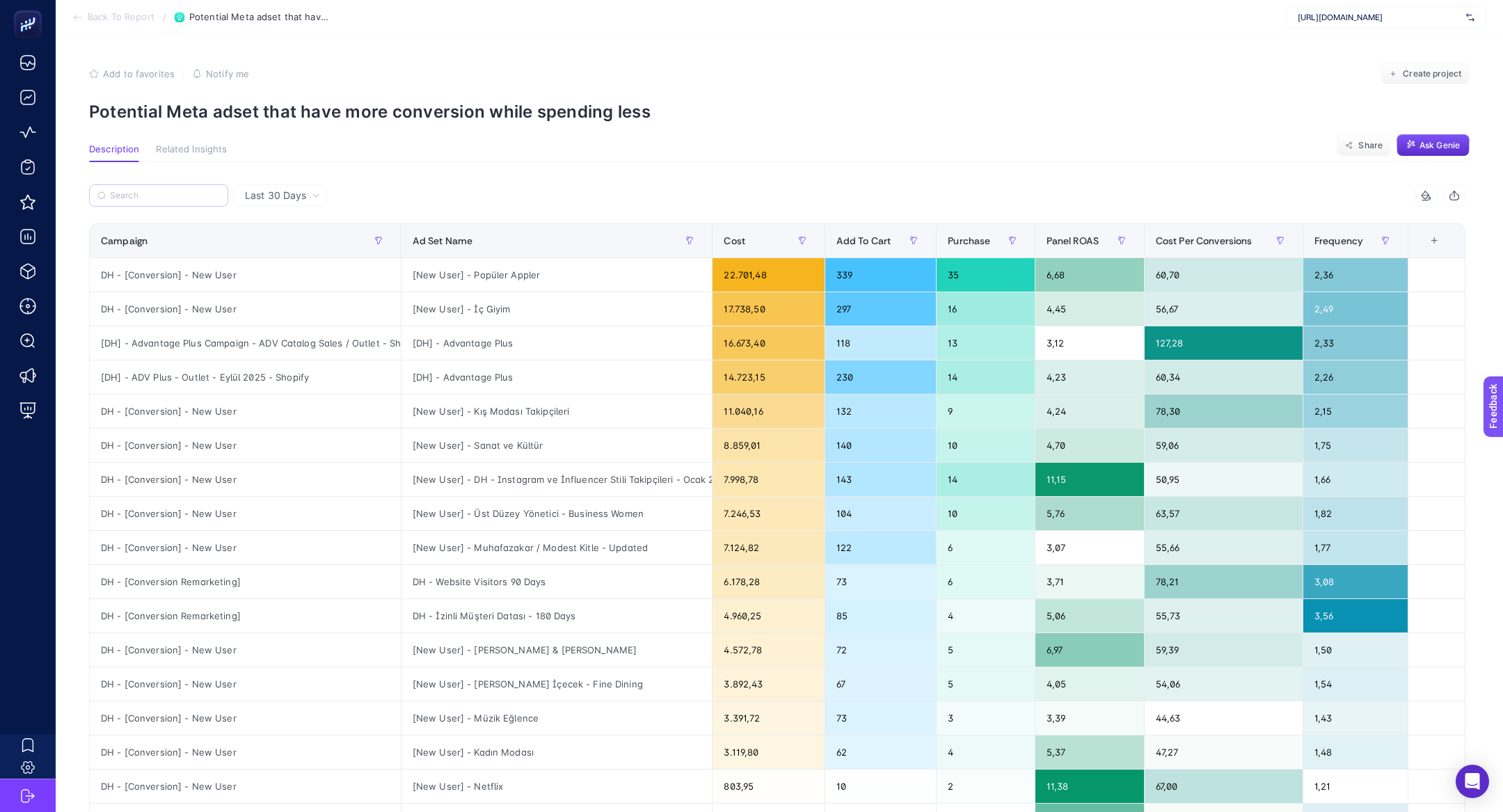
click at [167, 186] on label at bounding box center [159, 195] width 139 height 22
click at [0, 0] on input "Search" at bounding box center [0, 0] width 0 height 0
click at [176, 199] on input "Search" at bounding box center [165, 196] width 110 height 11
paste input "DH - [Conversion] - New User"
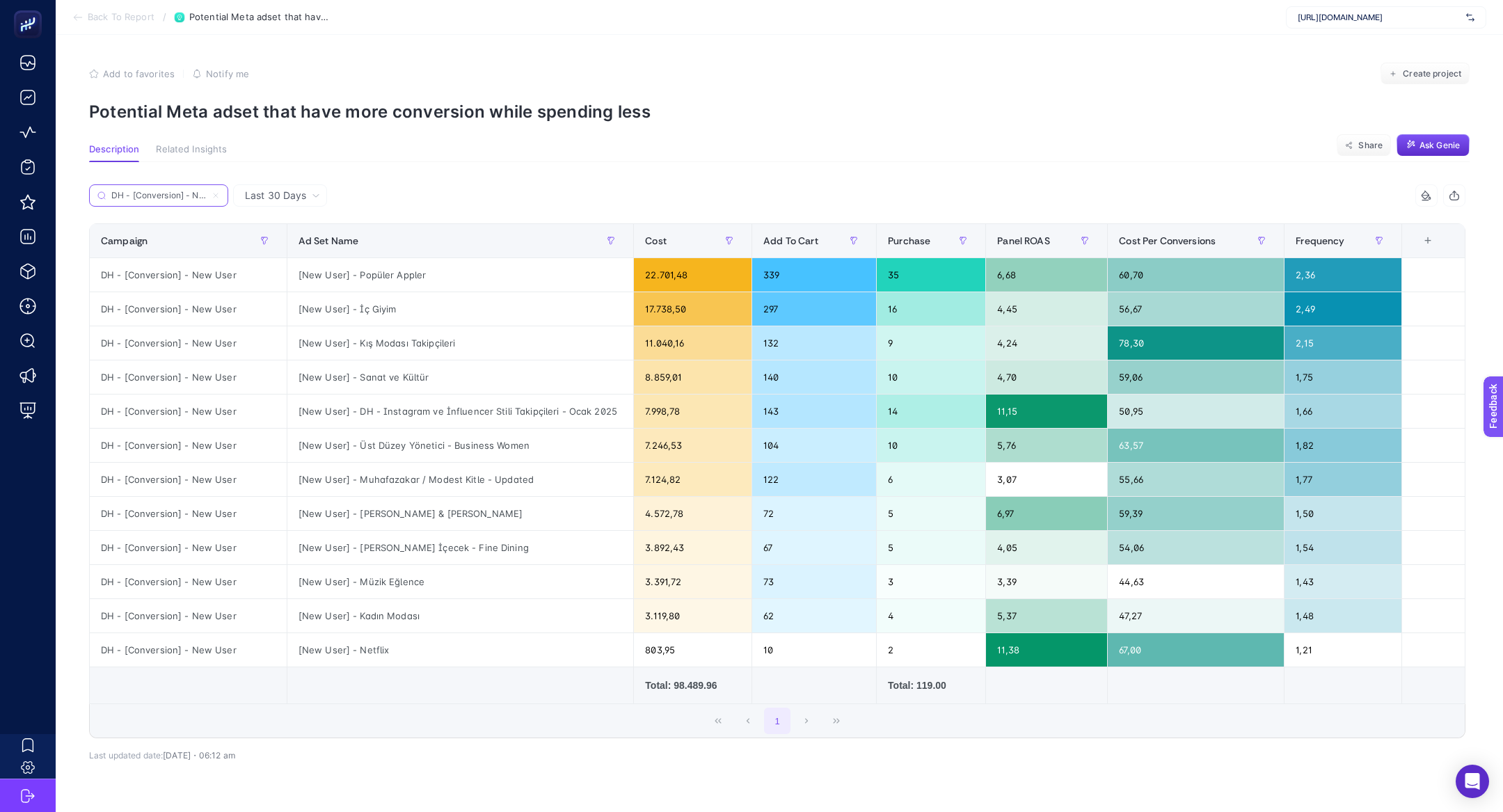
scroll to position [0, 25]
type input "DH - [Conversion] - New User"
click at [282, 201] on span "Last 30 Days" at bounding box center [275, 196] width 61 height 14
click at [290, 224] on li "Last 7 Days" at bounding box center [279, 224] width 86 height 25
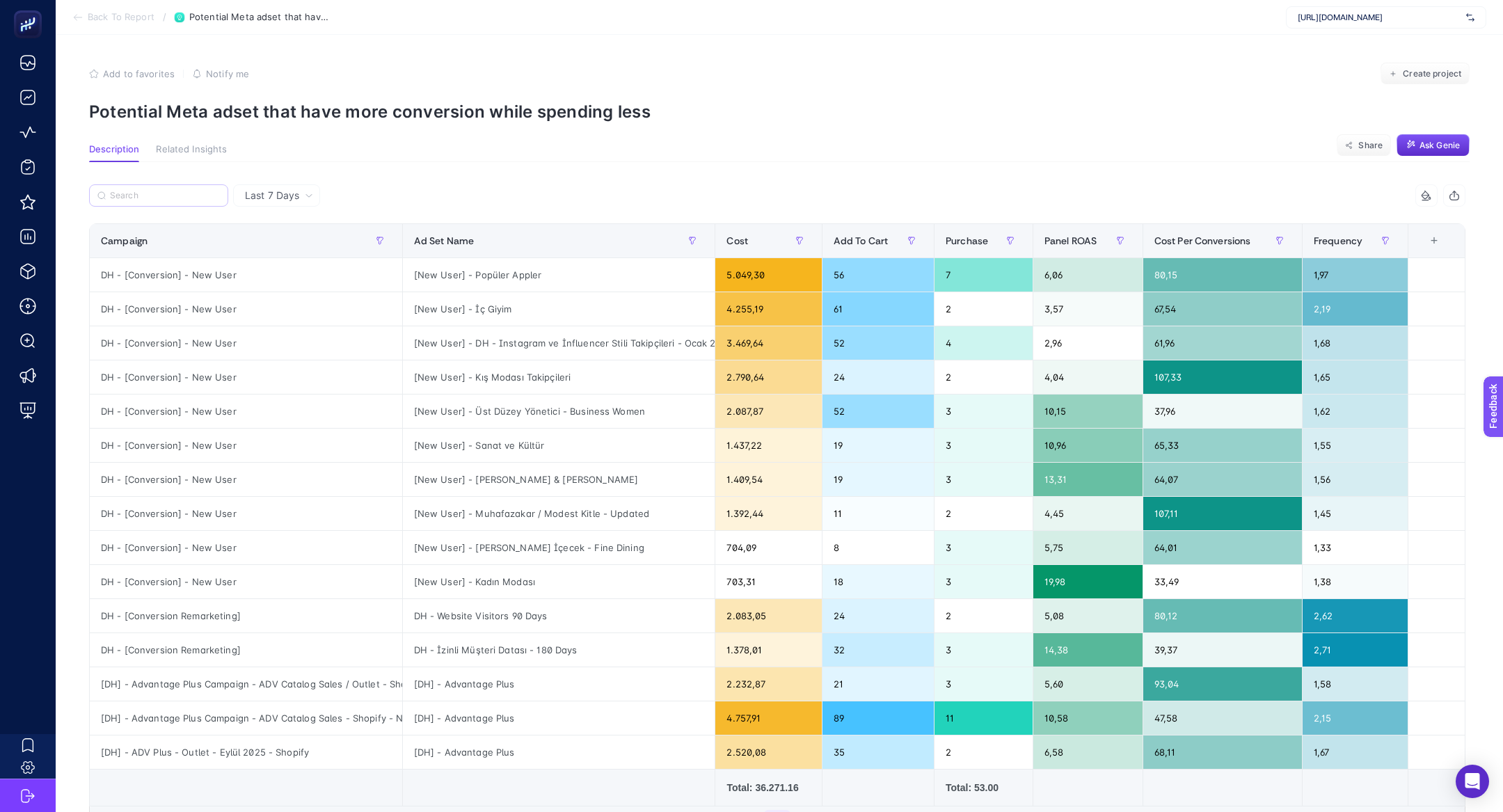
click at [195, 189] on label at bounding box center [159, 195] width 139 height 22
click at [195, 191] on input "Search" at bounding box center [165, 196] width 110 height 11
paste input "DH - [Conversion] - New User"
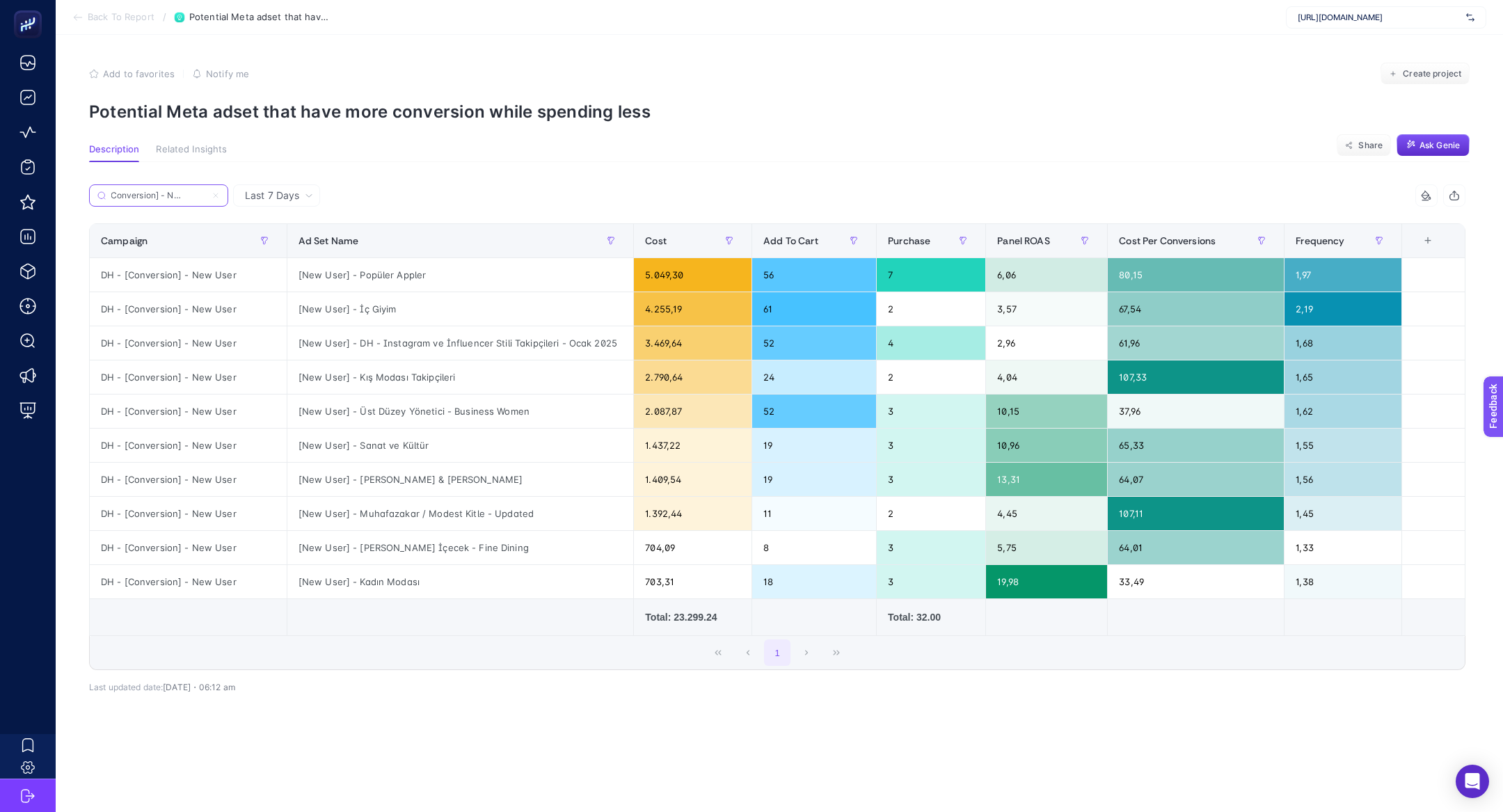
type input "DH - [Conversion] - New User"
drag, startPoint x: 1157, startPoint y: 414, endPoint x: 1133, endPoint y: 413, distance: 24.0
click at [1134, 413] on div "37,96" at bounding box center [1196, 411] width 176 height 33
click at [1170, 638] on div "1" at bounding box center [777, 652] width 1375 height 33
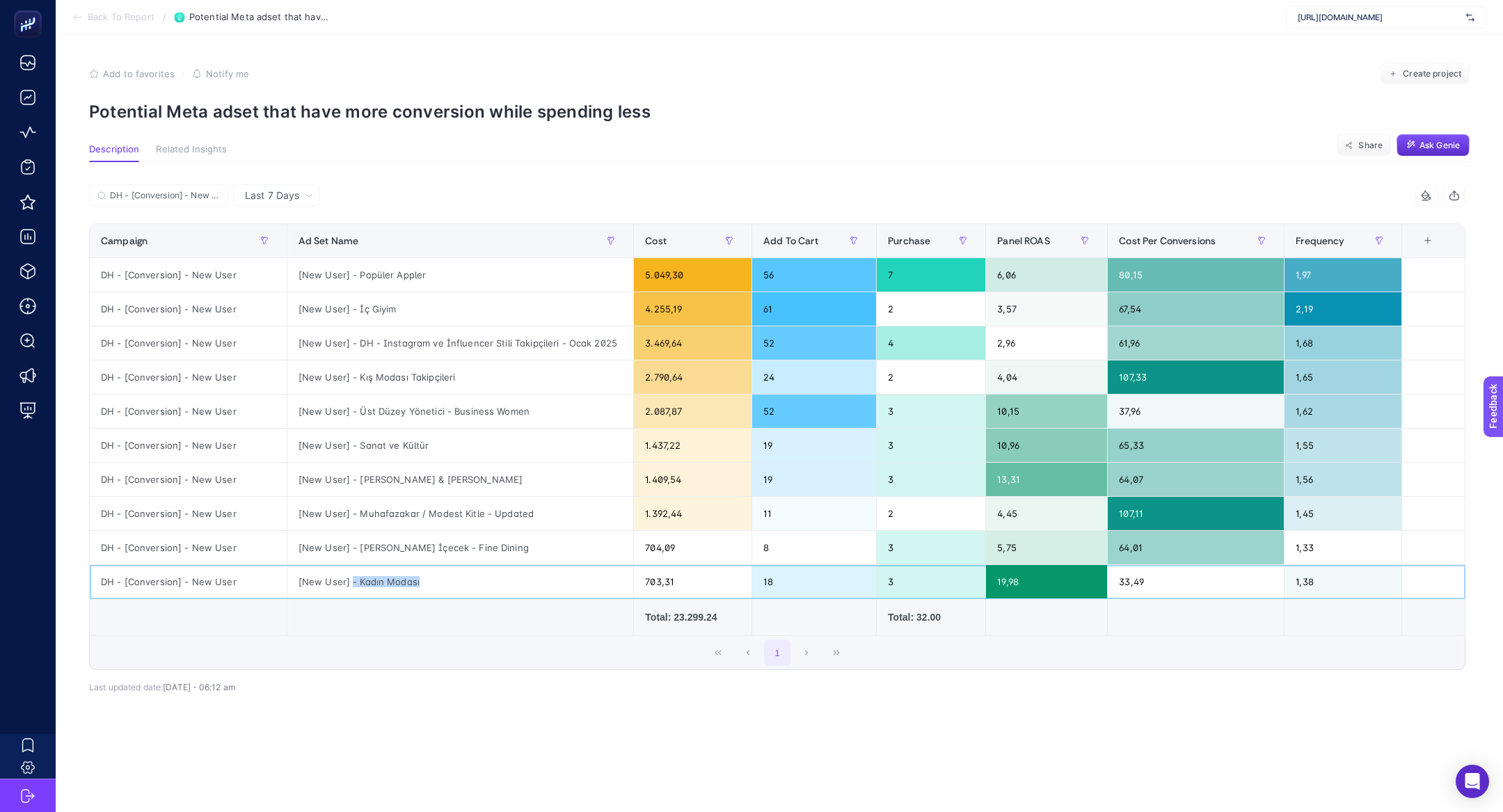
drag, startPoint x: 344, startPoint y: 579, endPoint x: 411, endPoint y: 576, distance: 67.1
click at [411, 576] on div "[New User] - Kadın Modası" at bounding box center [460, 581] width 346 height 33
drag, startPoint x: 373, startPoint y: 378, endPoint x: 434, endPoint y: 379, distance: 61.0
click at [433, 379] on div "[New User] - Kış Modası Takipçileri" at bounding box center [460, 377] width 346 height 33
click at [448, 379] on div "[New User] - Kış Modası Takipçileri" at bounding box center [460, 377] width 346 height 33
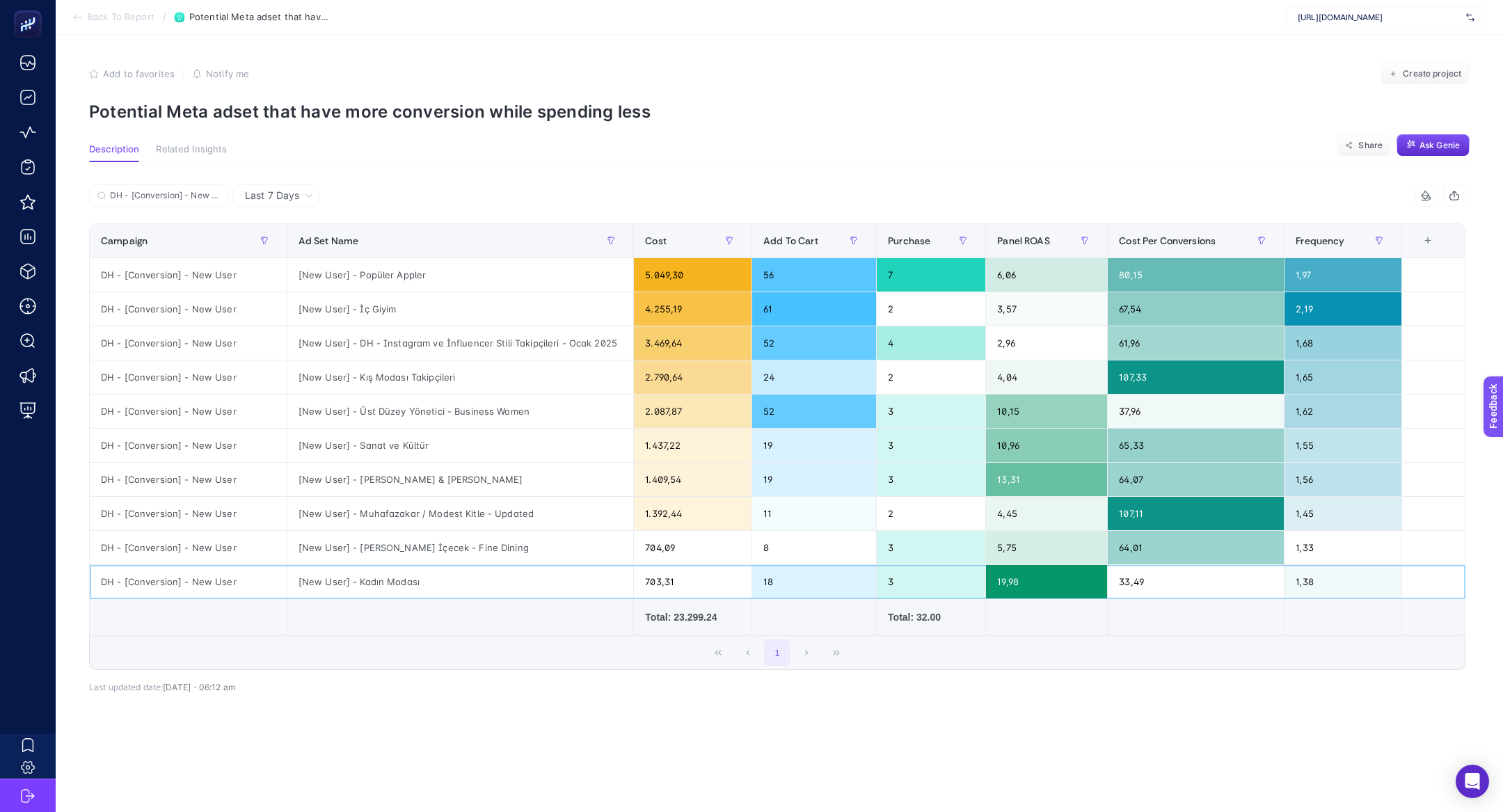
click at [414, 585] on div "[New User] - Kadın Modası" at bounding box center [460, 581] width 346 height 33
drag, startPoint x: 368, startPoint y: 413, endPoint x: 527, endPoint y: 415, distance: 159.0
click at [528, 415] on div "[New User] - Üst Düzey Yönetici - Business Women" at bounding box center [460, 411] width 346 height 33
click at [527, 415] on div "[New User] - Üst Düzey Yönetici - Business Women" at bounding box center [460, 411] width 346 height 33
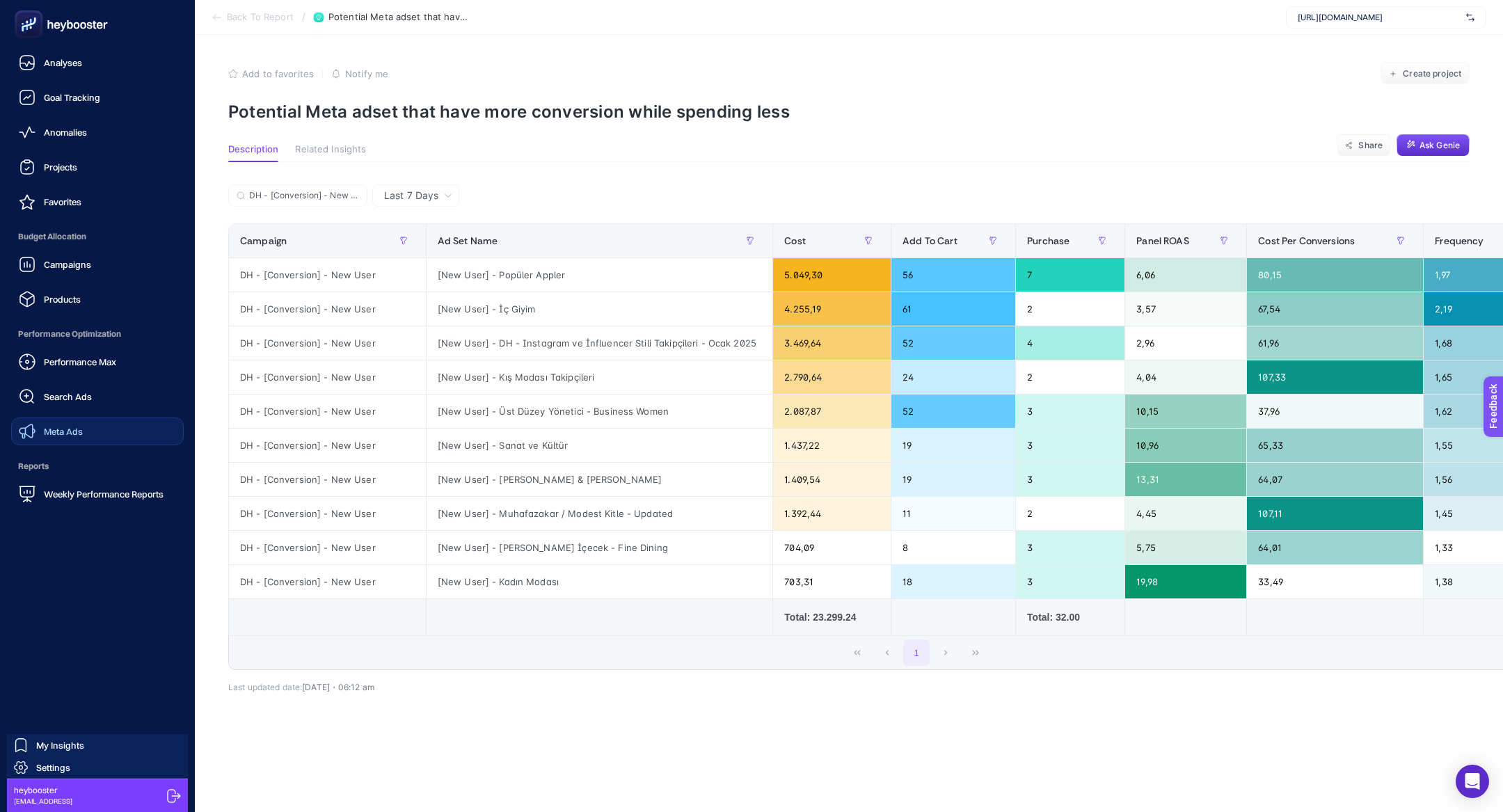
click at [48, 426] on span "Meta Ads" at bounding box center [63, 431] width 39 height 11
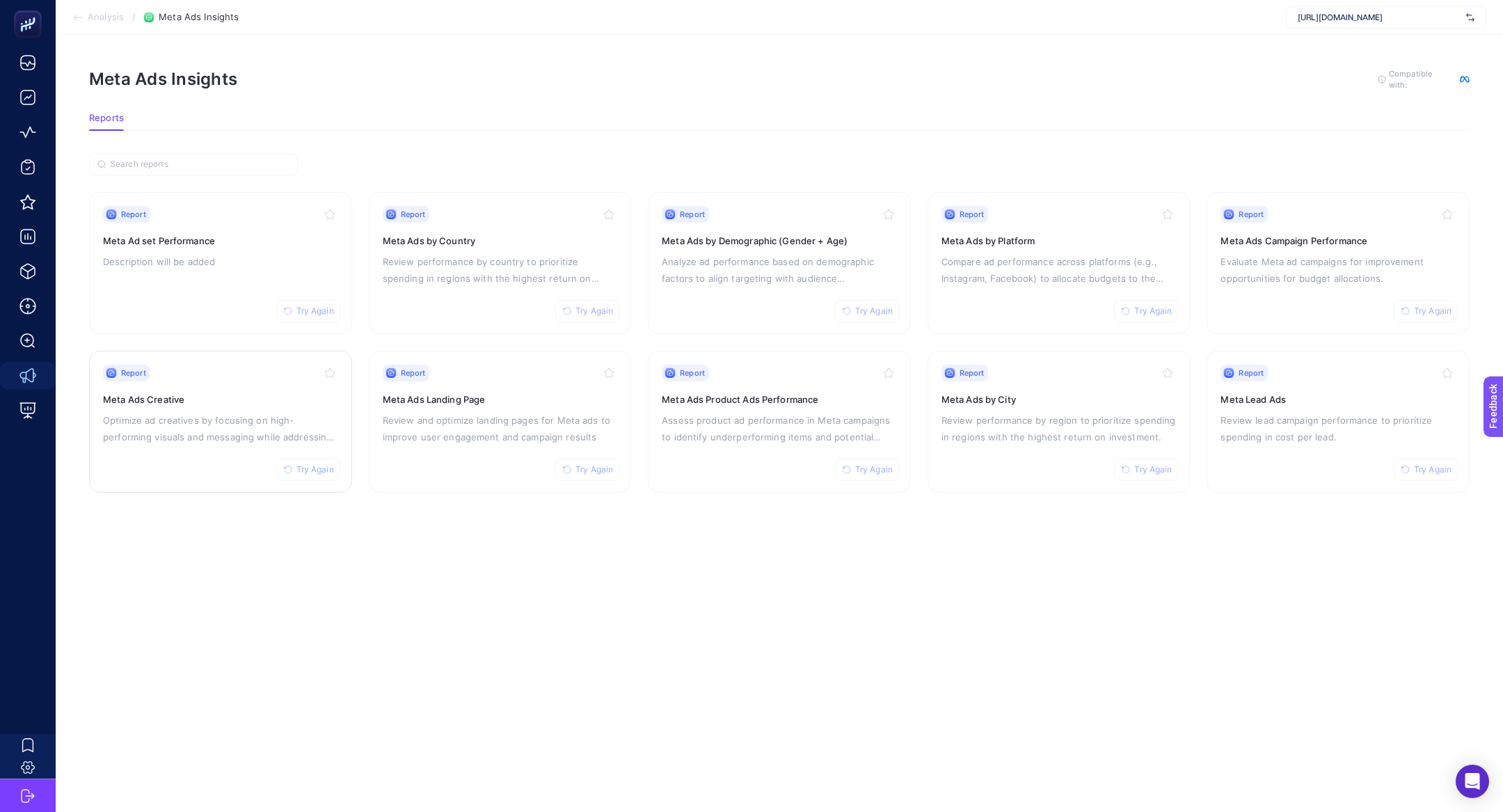
click at [194, 418] on p "Optimize ad creatives by focusing on high-performing visuals and messaging whil…" at bounding box center [221, 428] width 235 height 33
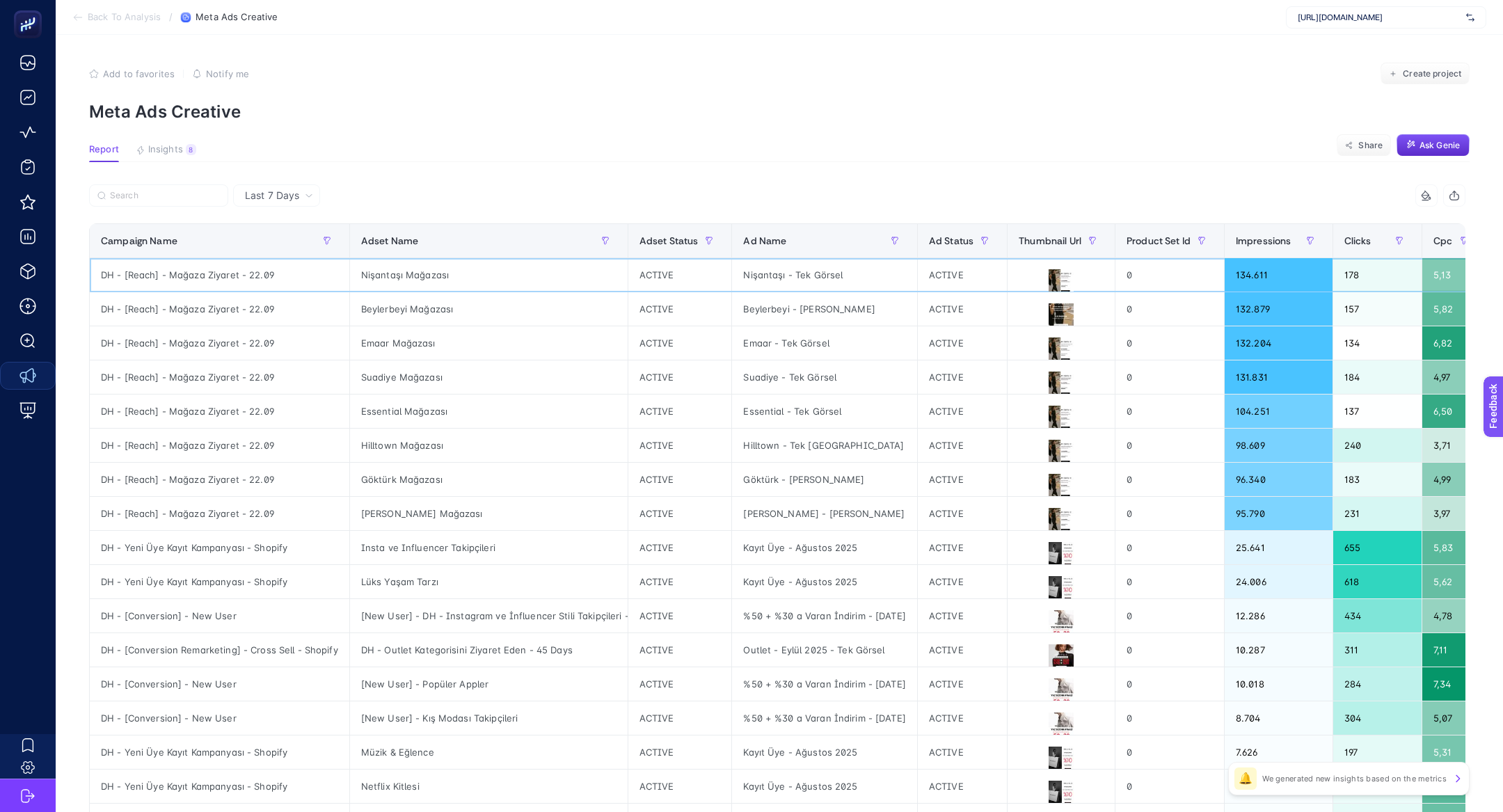
click at [199, 274] on div "DH - [Reach] - Mağaza Ziyaret - 22.09" at bounding box center [220, 274] width 260 height 33
copy tr "DH - [Reach] - Mağaza Ziyaret - 22.09"
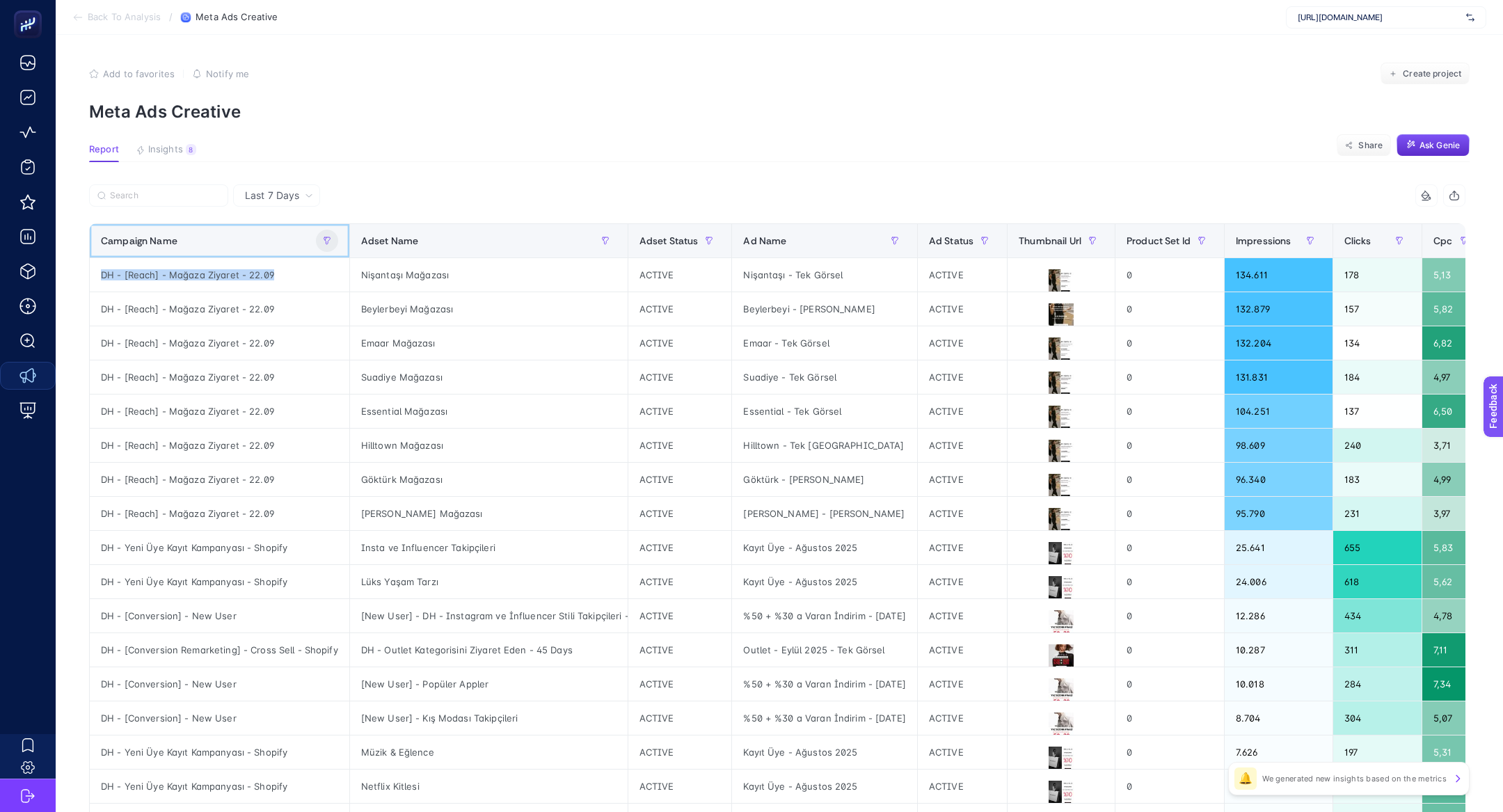
click at [309, 240] on div "Campaign Name" at bounding box center [219, 240] width 237 height 22
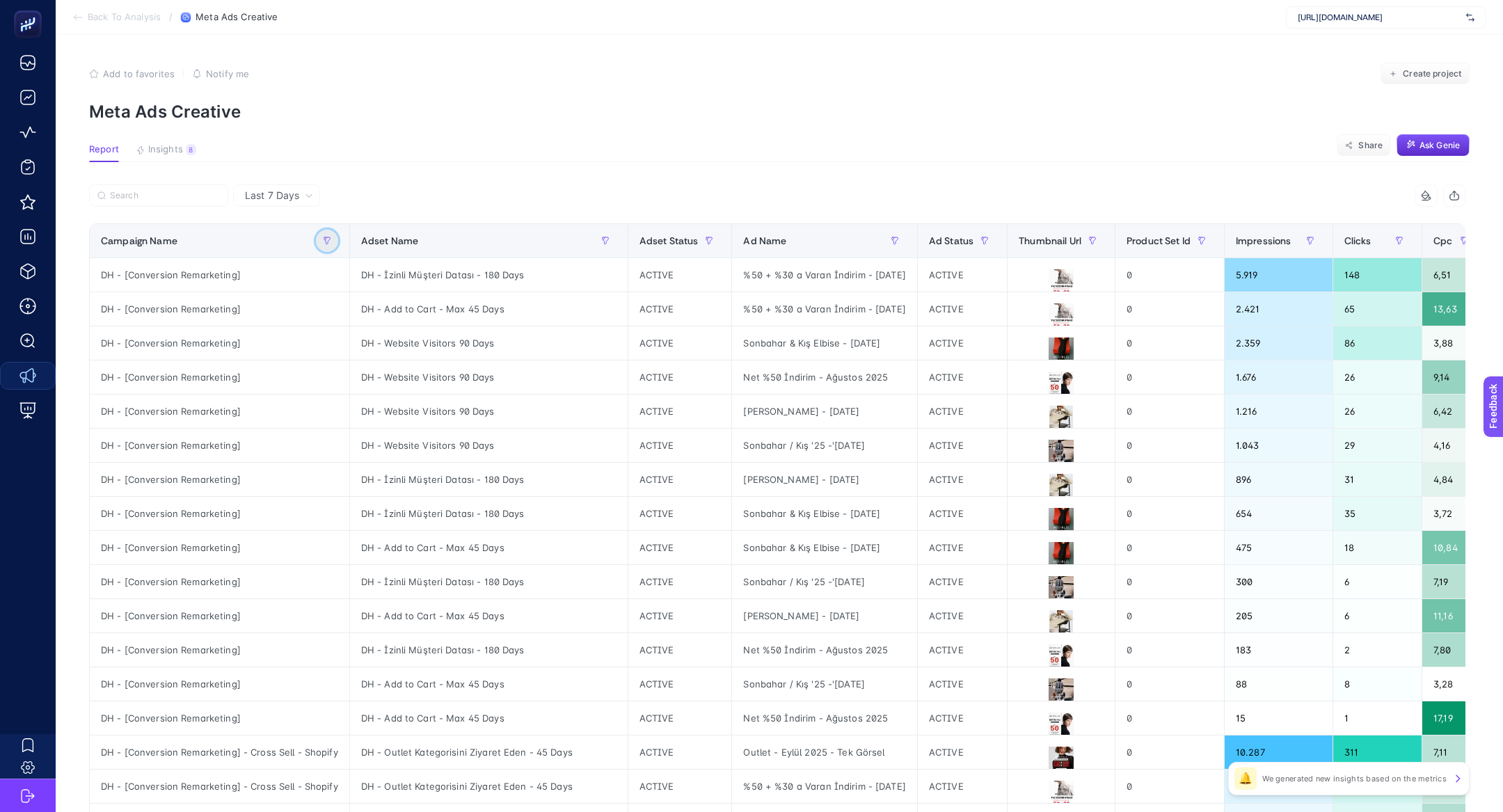
click at [323, 242] on icon "button" at bounding box center [327, 241] width 9 height 9
click at [362, 313] on span "Starts with" at bounding box center [384, 318] width 124 height 28
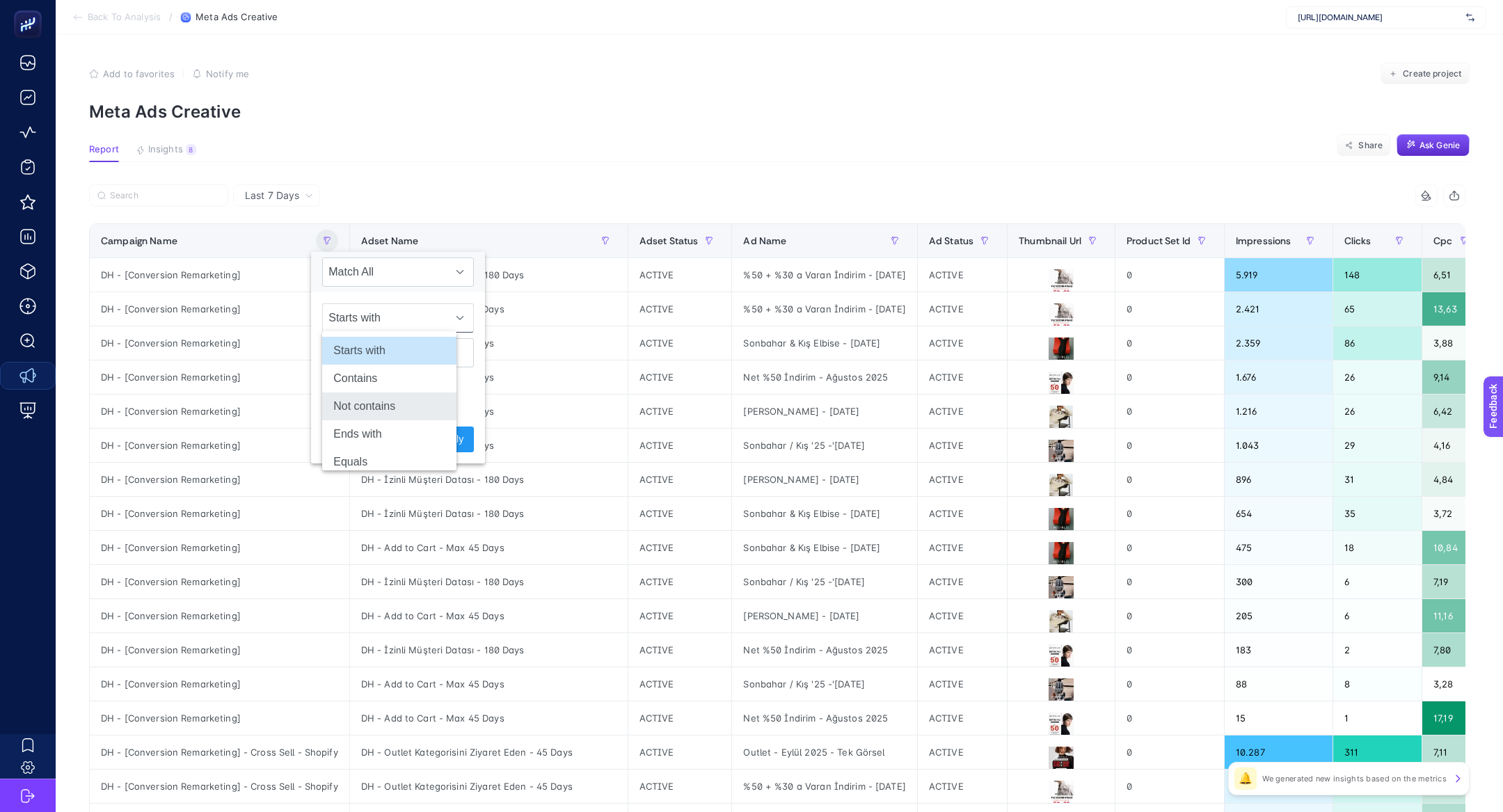
click at [392, 404] on li "Not contains" at bounding box center [389, 406] width 134 height 28
click at [382, 360] on input "text" at bounding box center [398, 352] width 152 height 29
paste input "DH - [Reach] - Mağaza Ziyaret - 22.09"
type input "DH - [Reach] - Mağaza Ziyaret - 22.09"
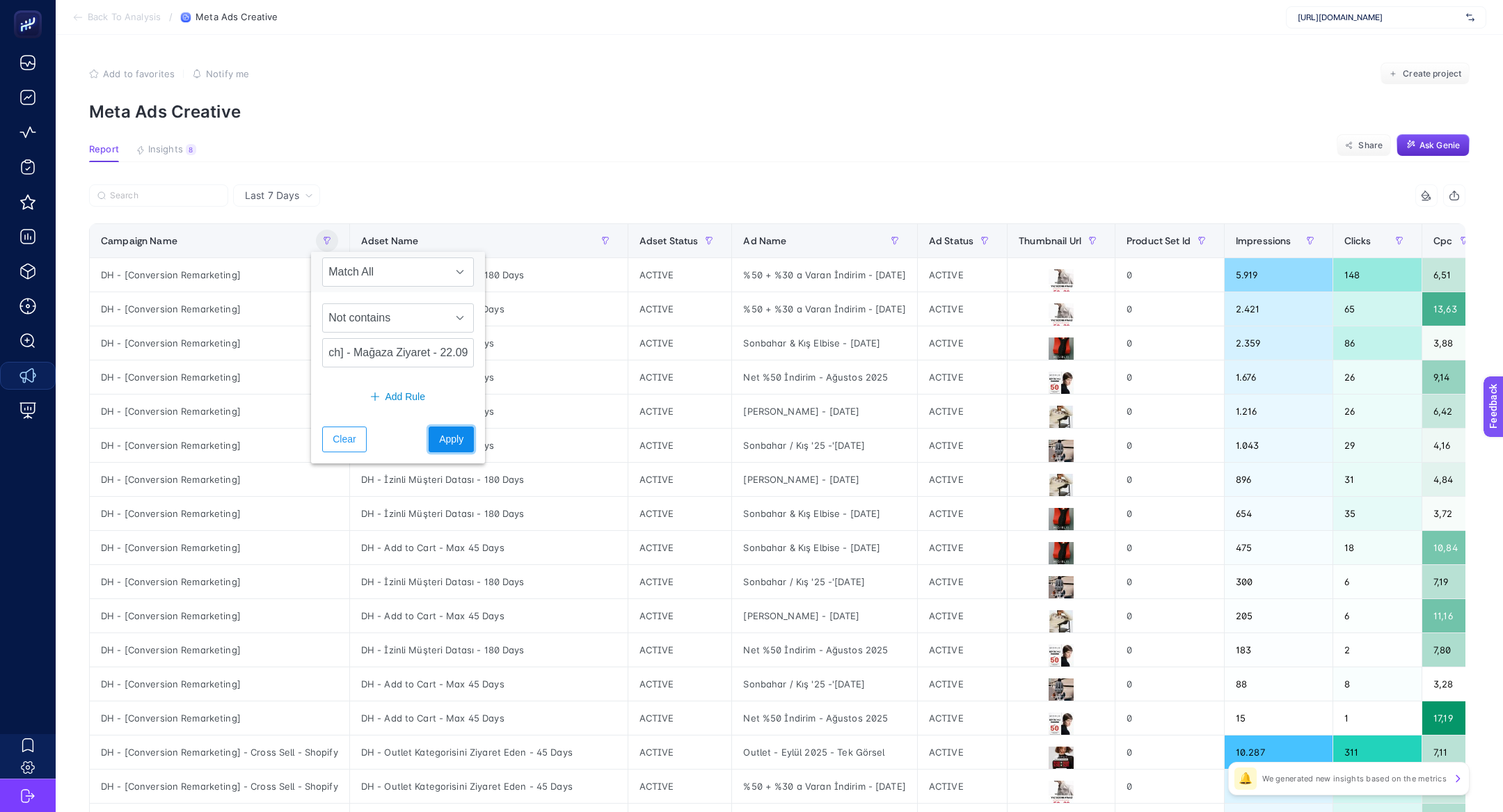
click at [439, 436] on span "Apply" at bounding box center [451, 439] width 24 height 15
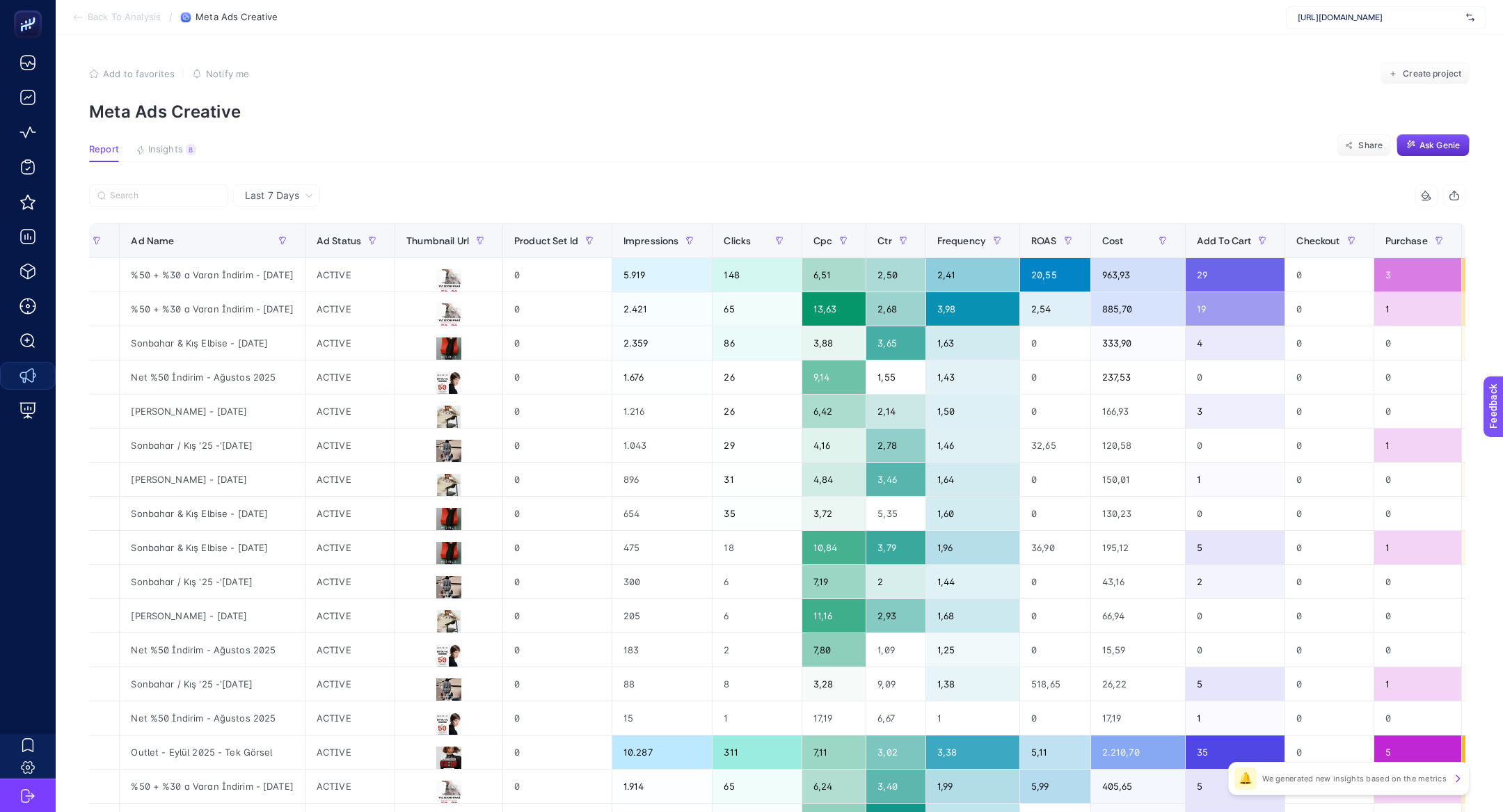
scroll to position [0, 682]
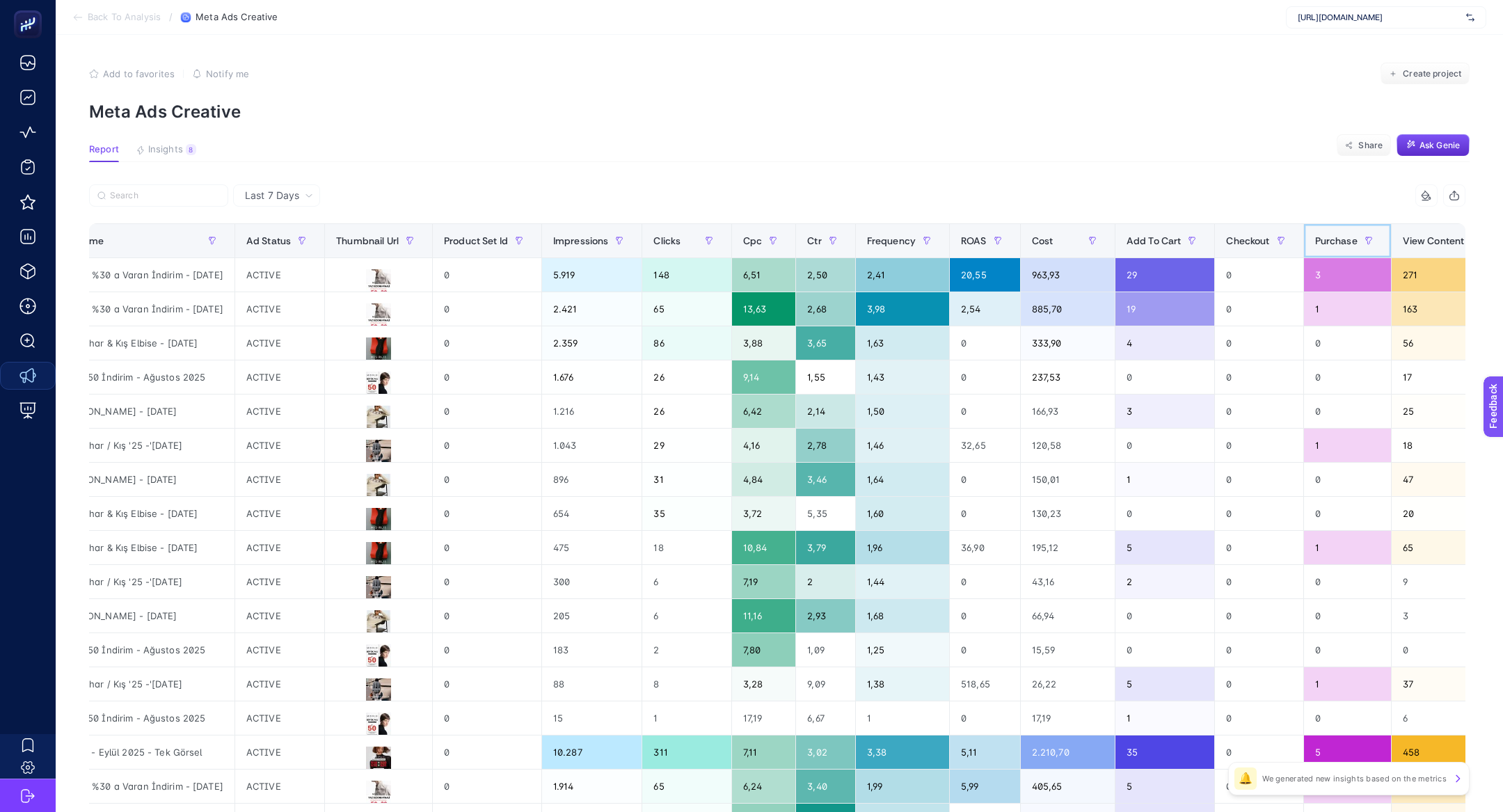
click at [1358, 246] on span "Purchase" at bounding box center [1336, 241] width 43 height 11
click at [1365, 246] on button "button" at bounding box center [1368, 240] width 22 height 22
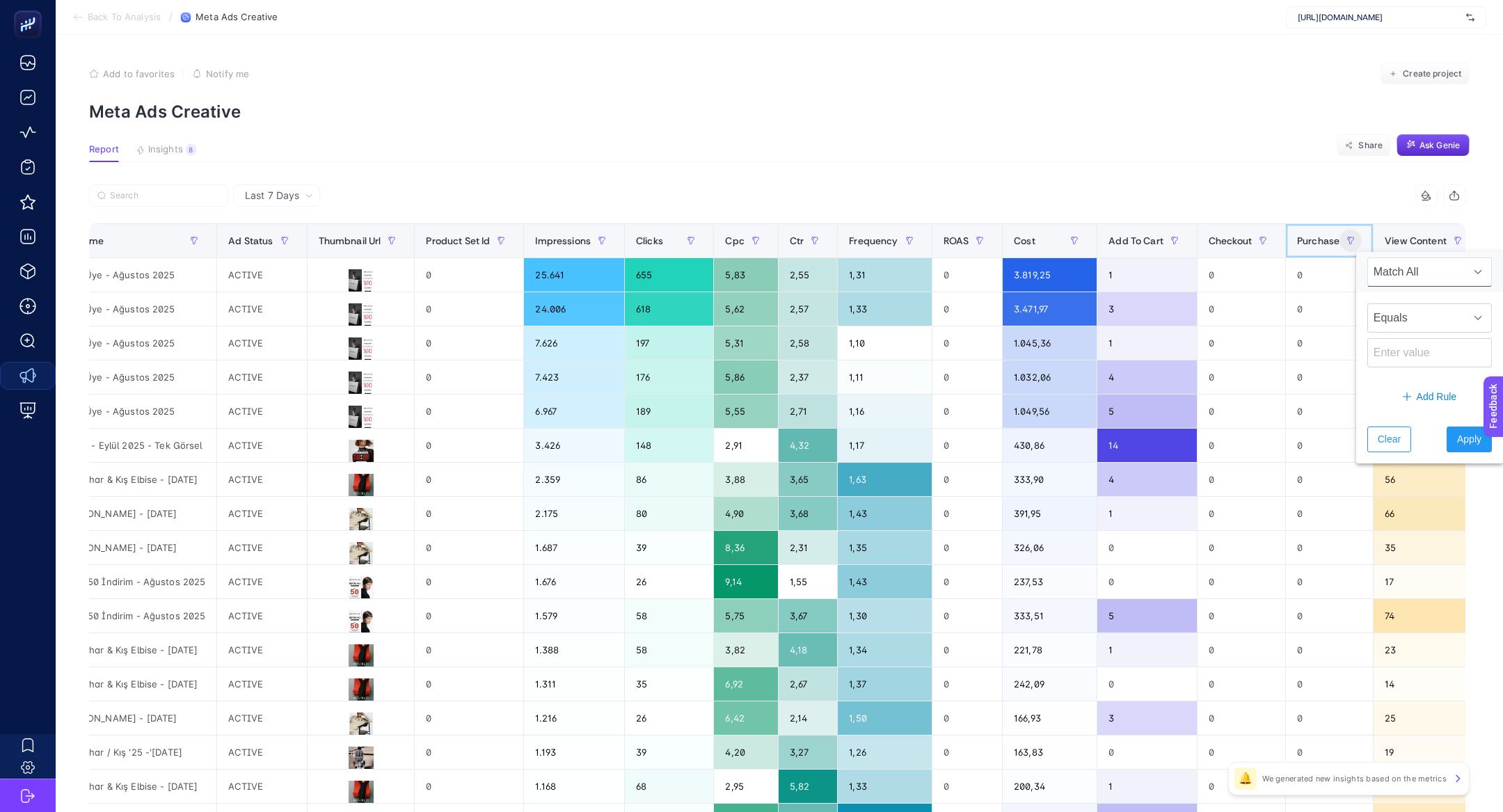
click at [1326, 246] on span "Purchase" at bounding box center [1318, 241] width 43 height 11
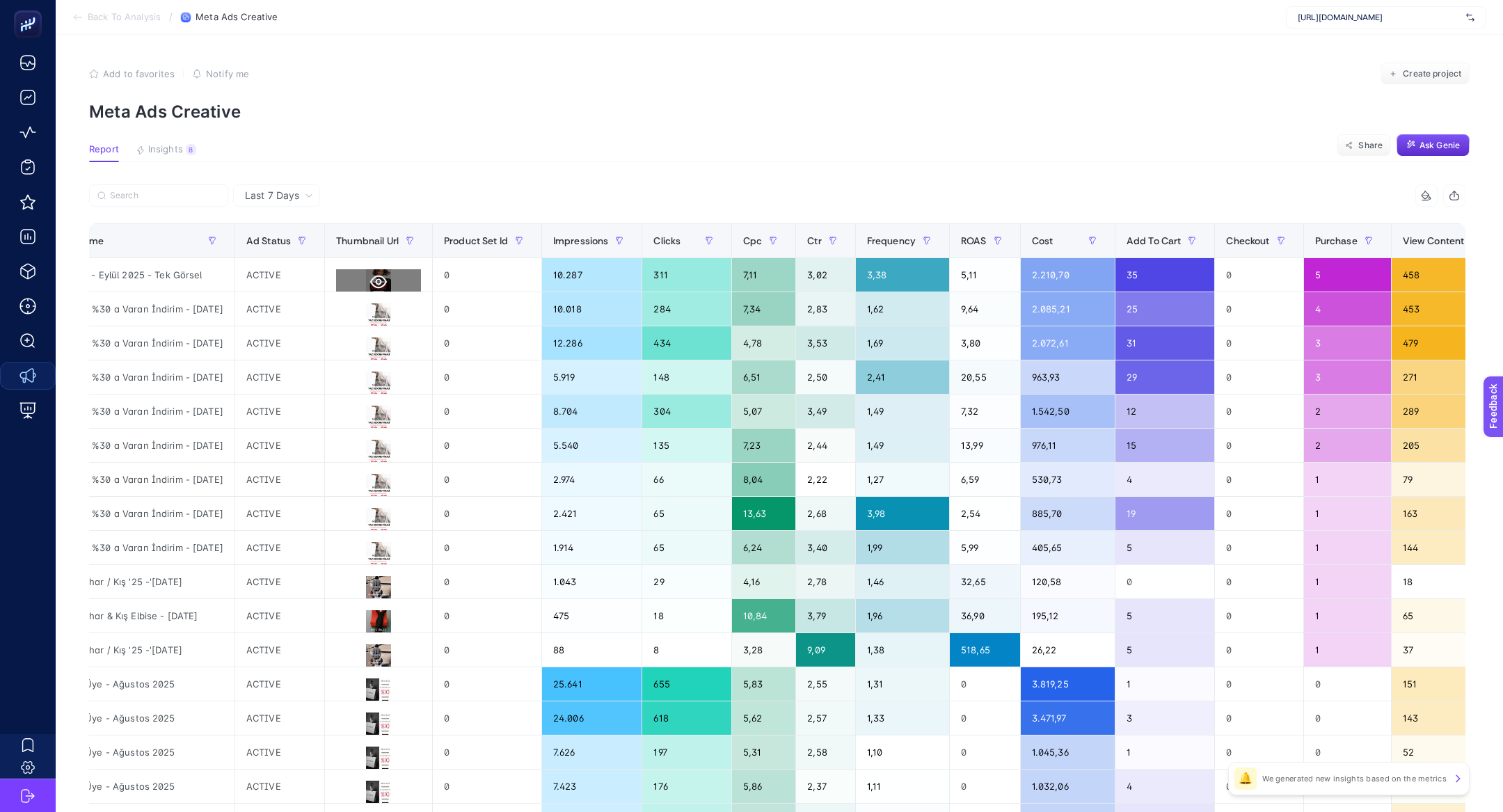
click at [385, 279] on icon at bounding box center [379, 282] width 17 height 13
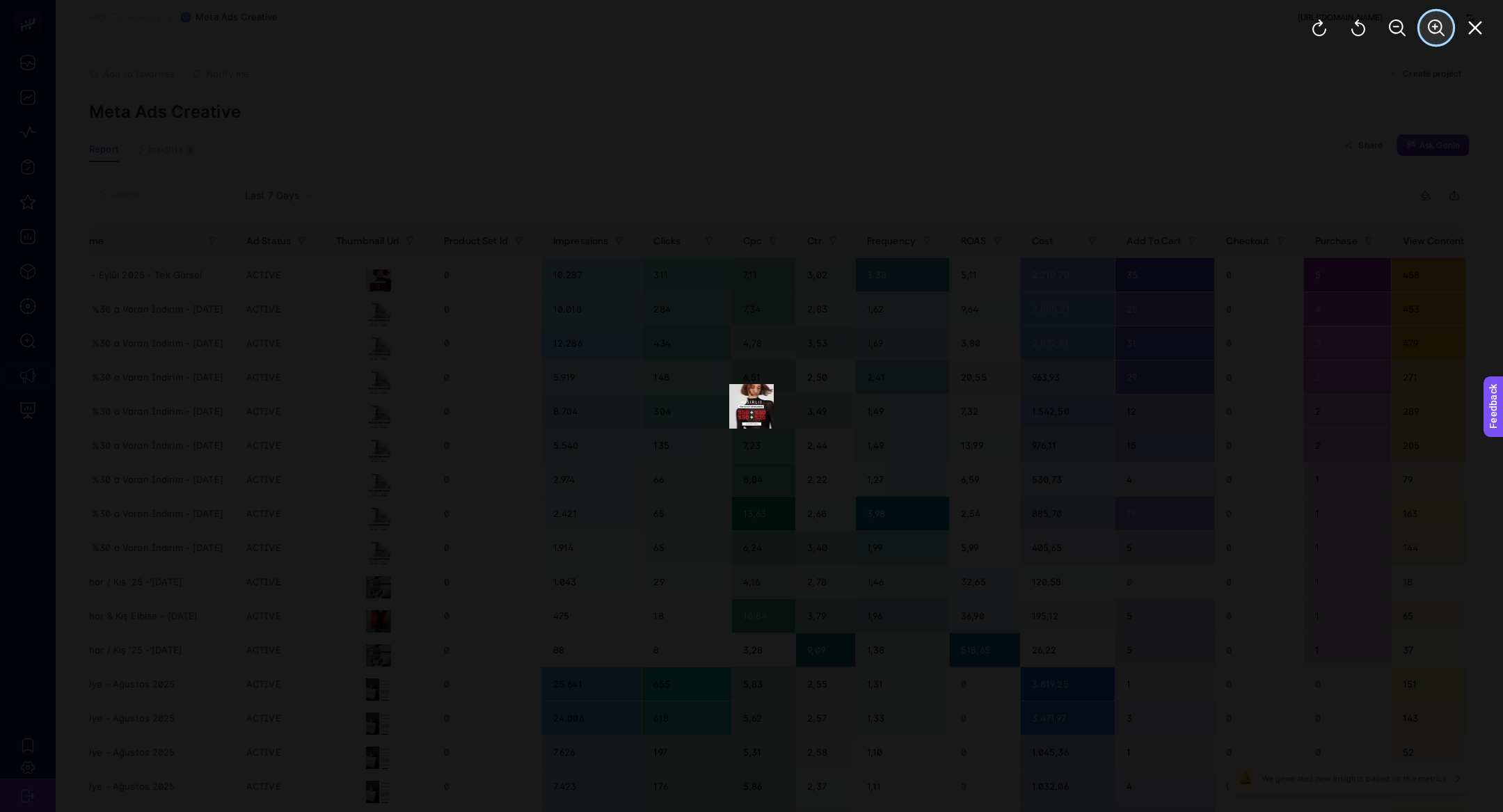
click at [1435, 30] on icon "Zoom In" at bounding box center [1436, 28] width 17 height 17
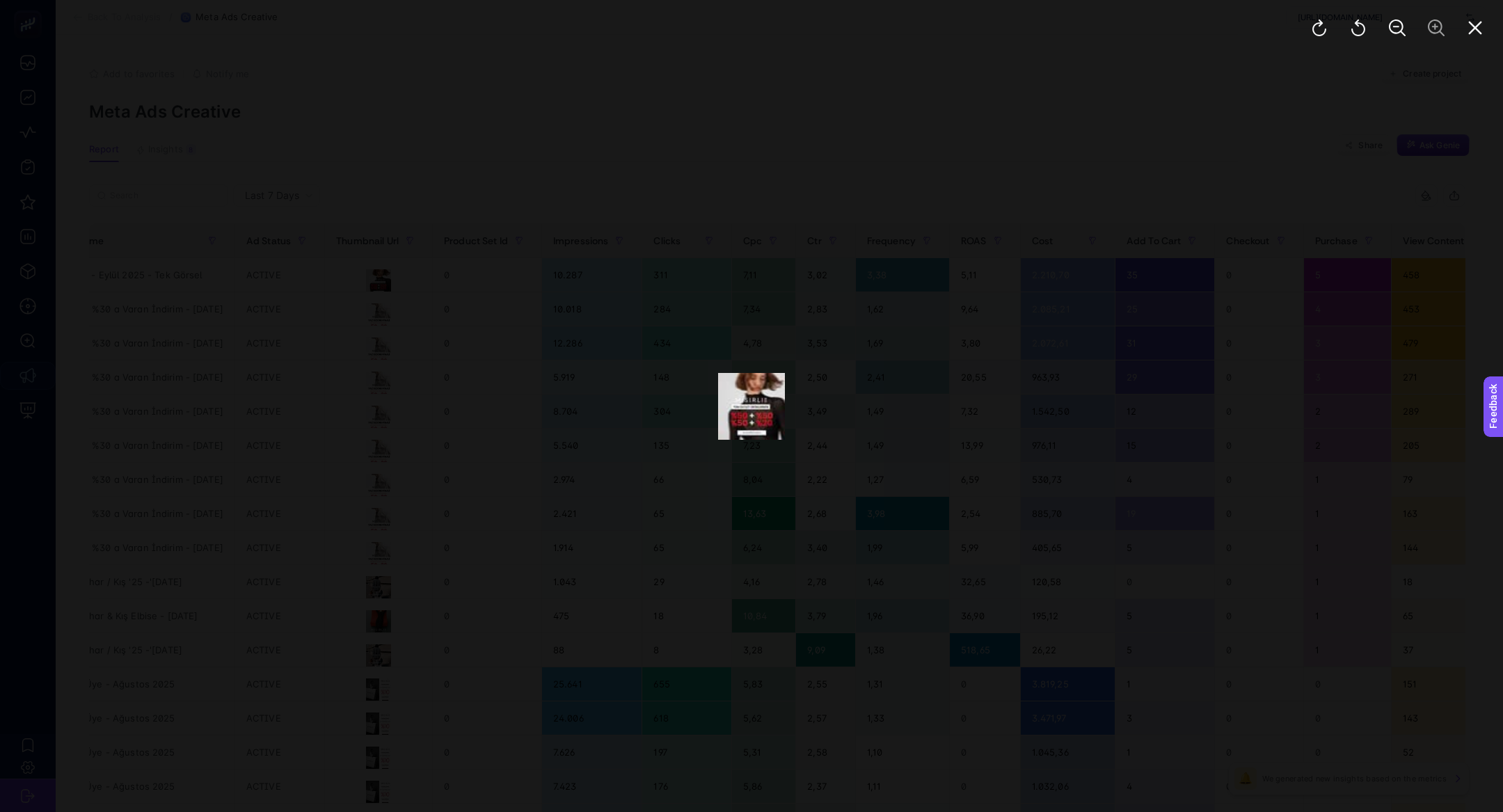
click at [1191, 395] on div at bounding box center [751, 406] width 1503 height 812
click at [1477, 33] on icon "Close" at bounding box center [1475, 28] width 17 height 17
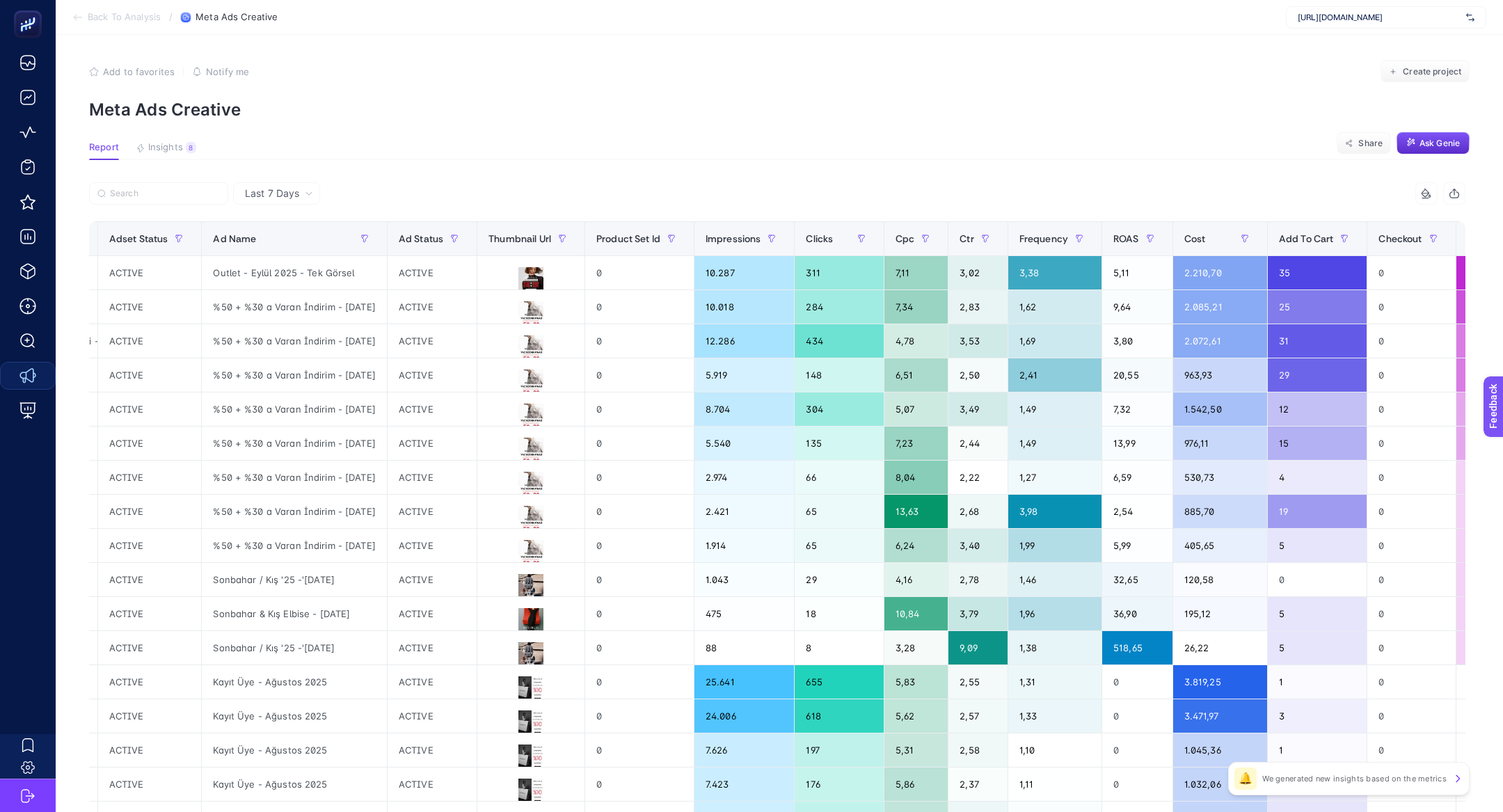
scroll to position [0, 528]
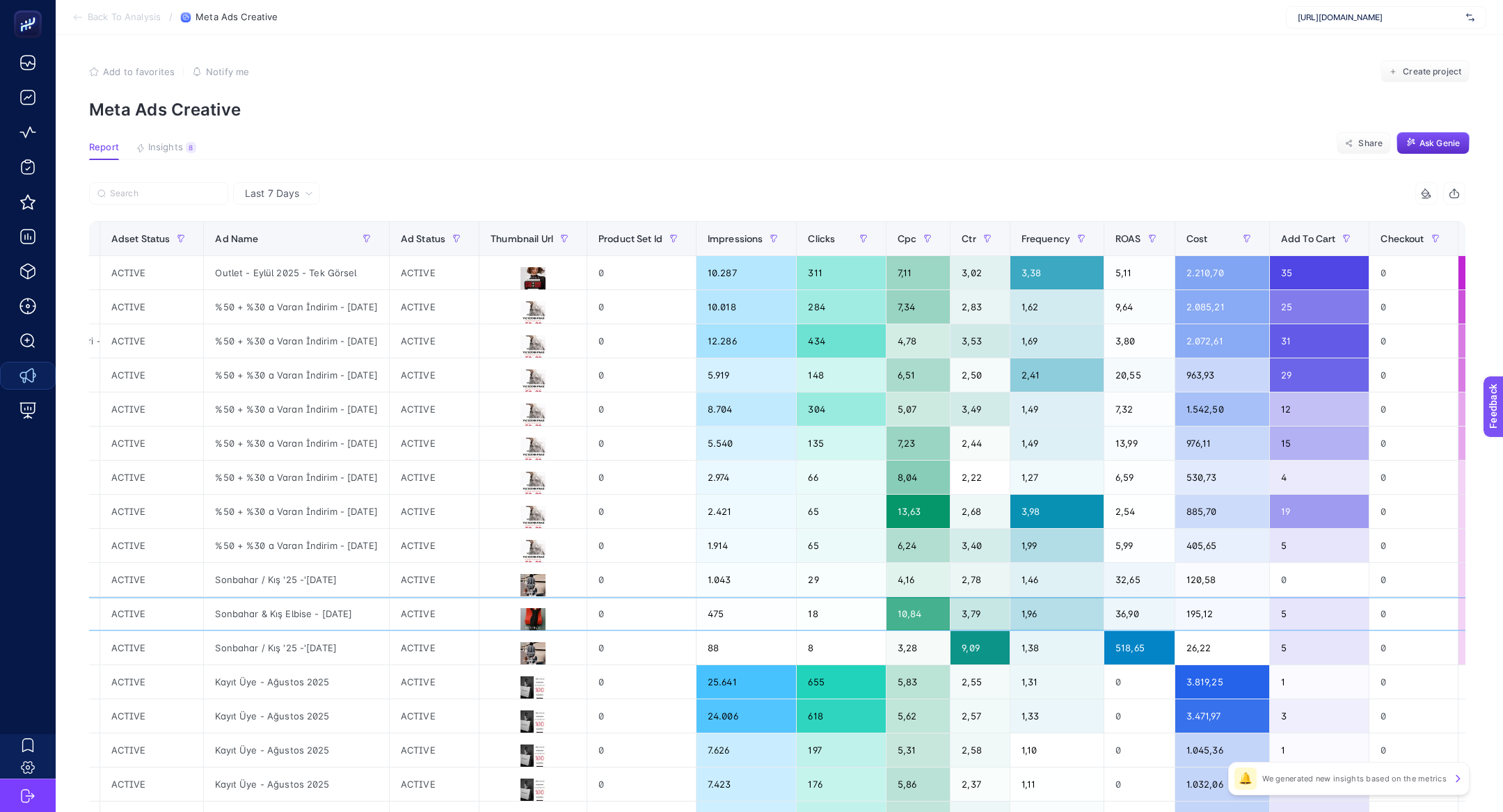
click at [546, 597] on div at bounding box center [533, 613] width 107 height 33
click at [541, 584] on icon at bounding box center [533, 586] width 17 height 17
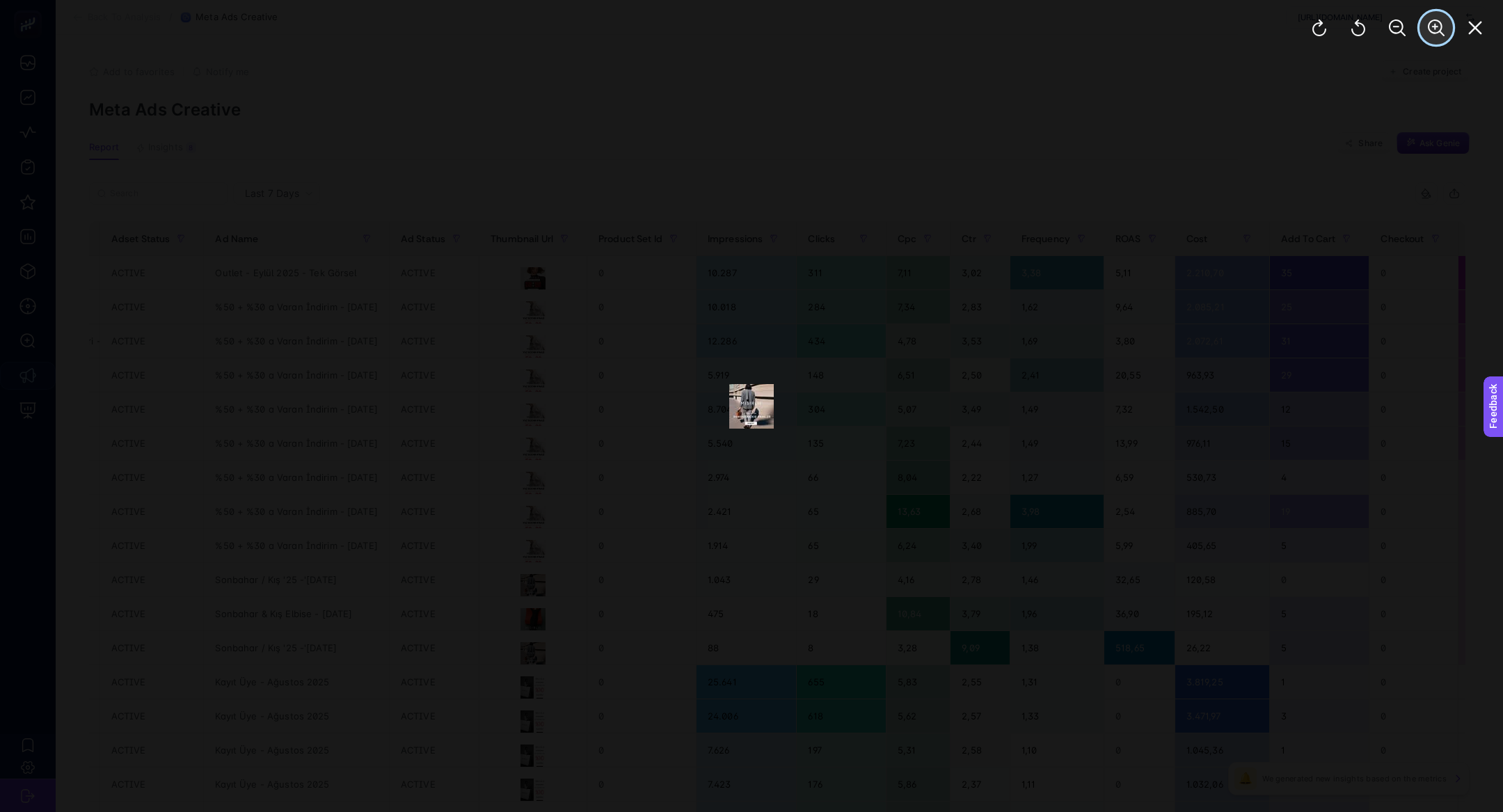
click at [1447, 23] on button "Zoom In" at bounding box center [1436, 28] width 33 height 33
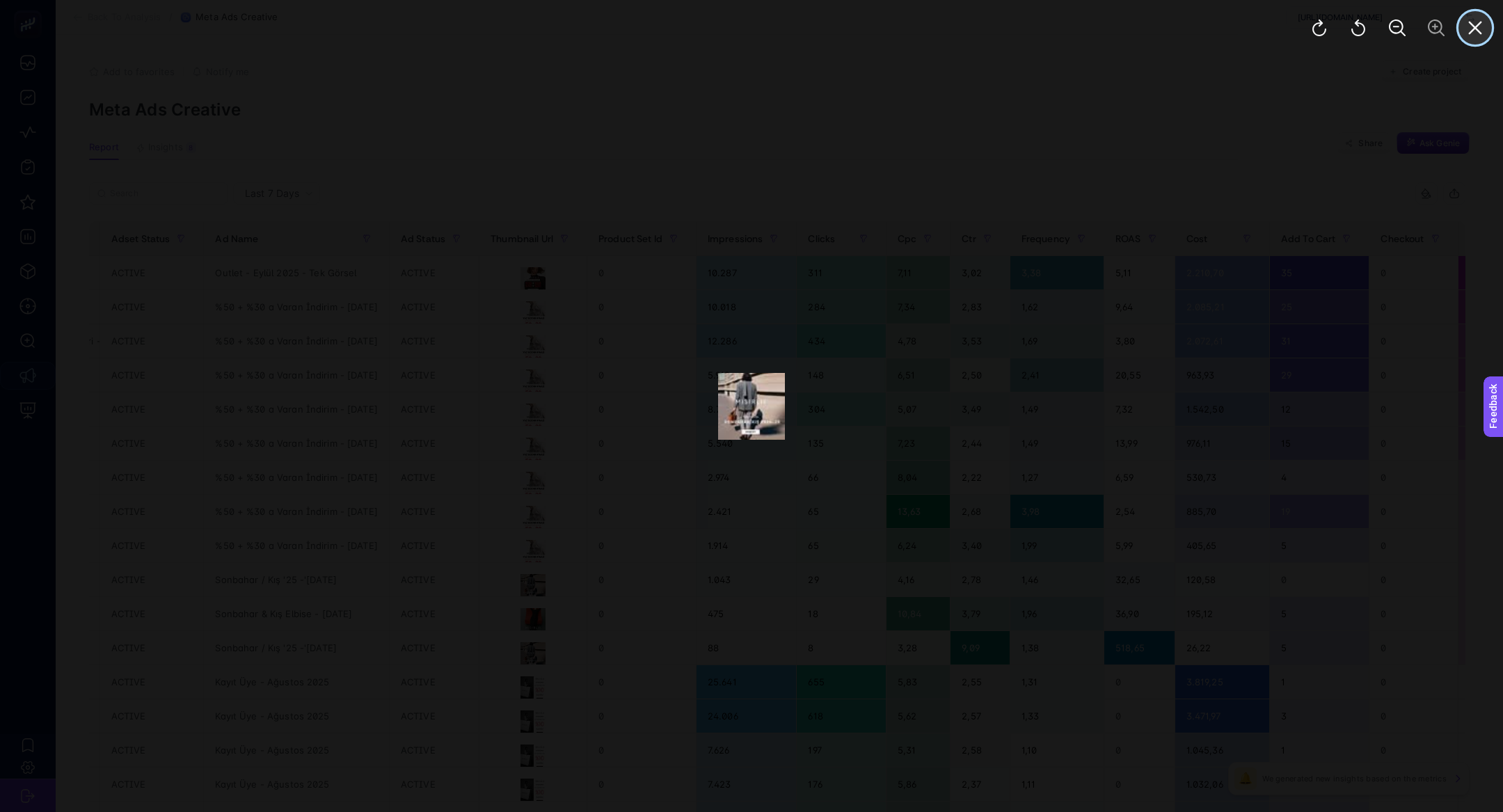
click at [1482, 34] on icon "Close" at bounding box center [1475, 28] width 17 height 17
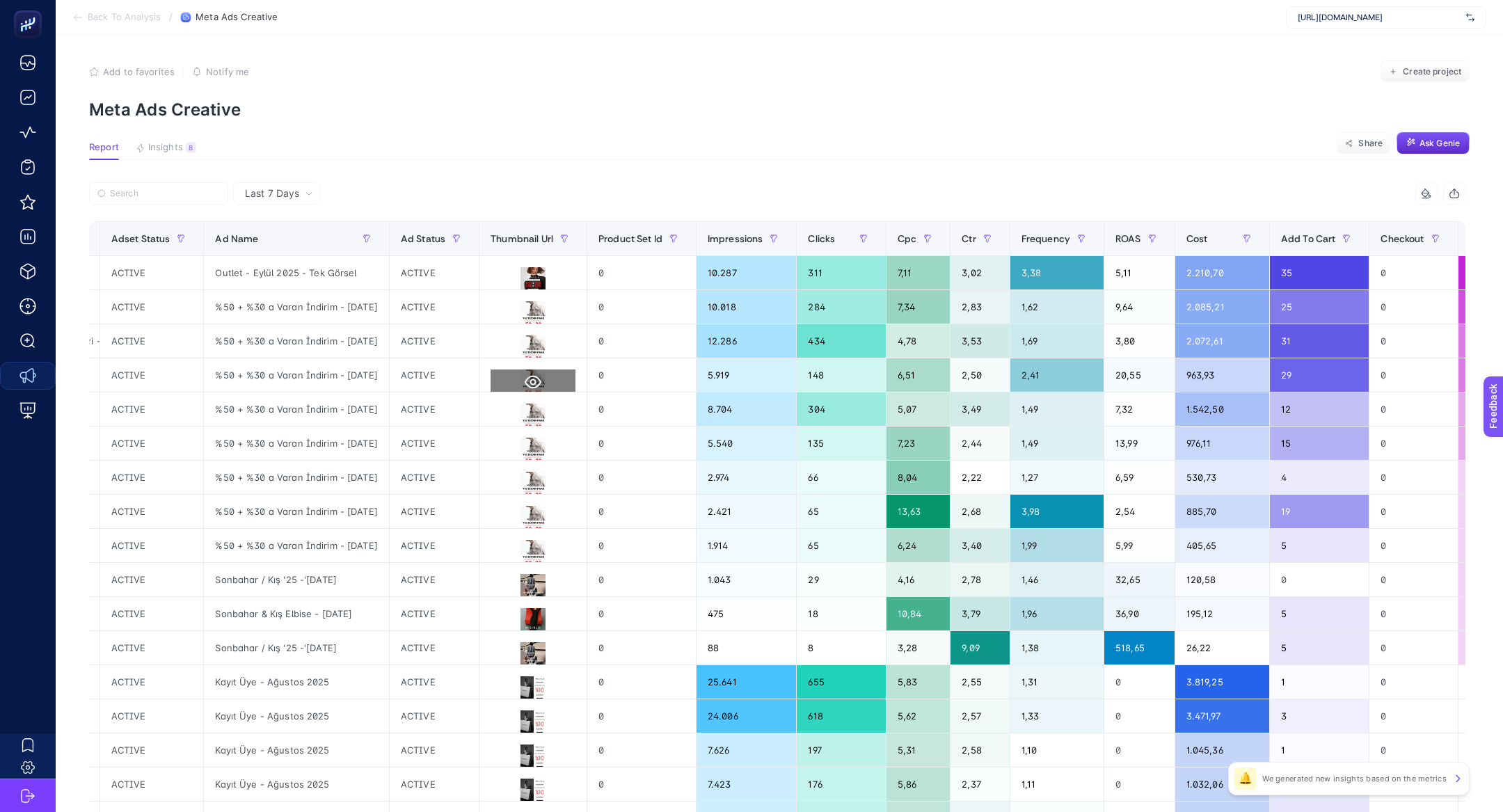
click at [552, 377] on button at bounding box center [533, 382] width 85 height 25
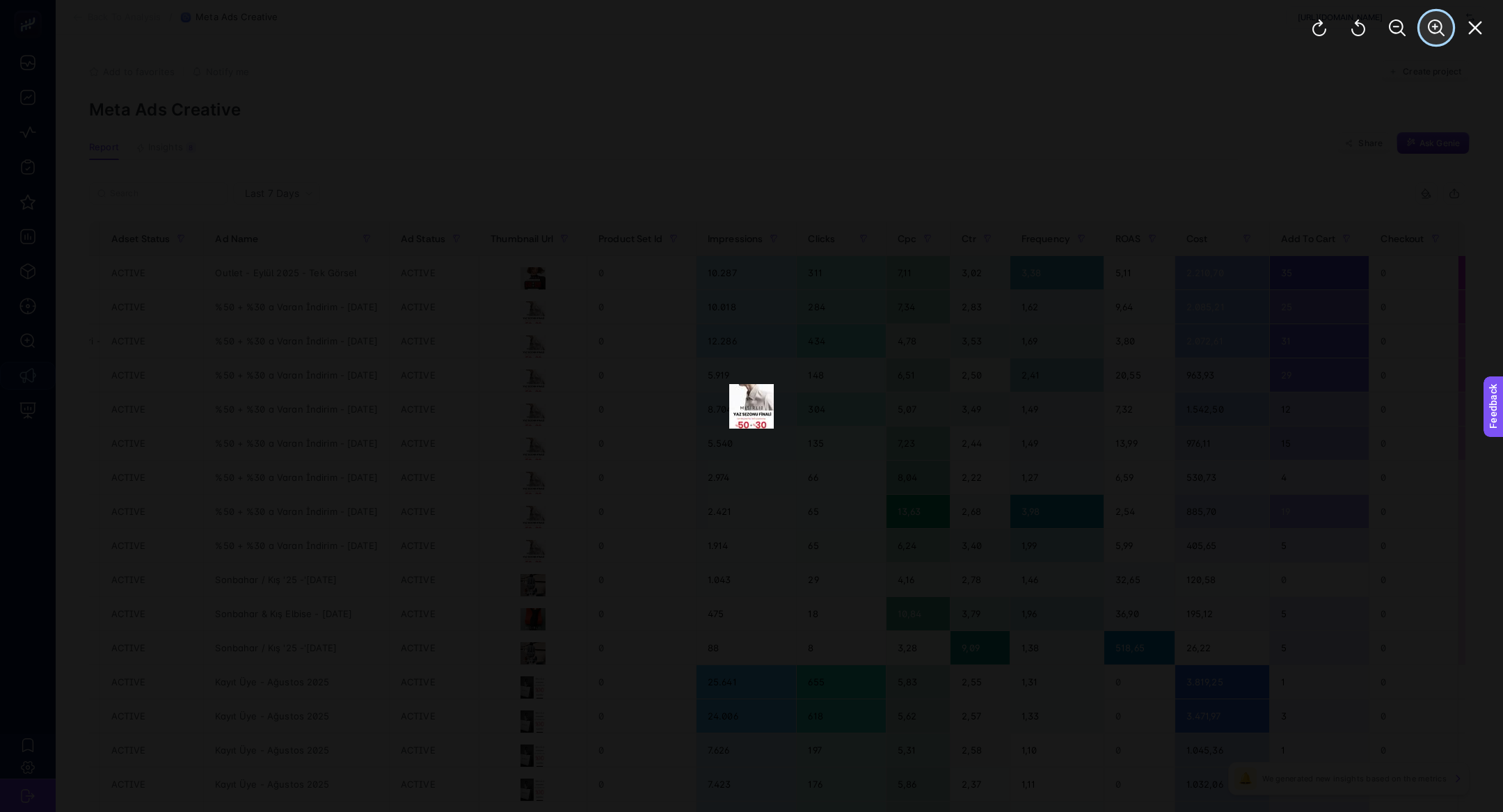
click at [1441, 32] on icon "Zoom In" at bounding box center [1436, 28] width 17 height 17
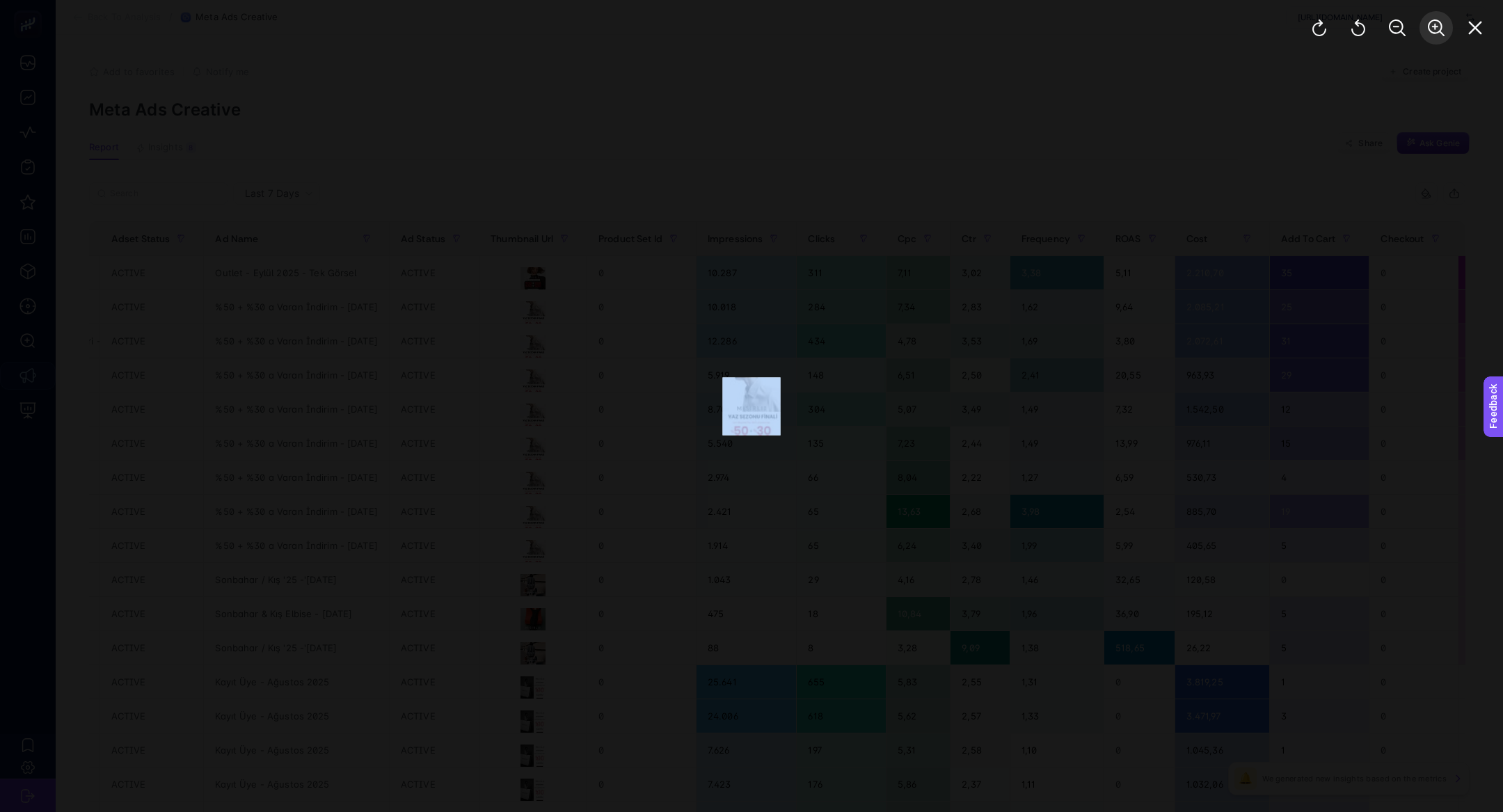
click at [1441, 32] on div at bounding box center [1397, 28] width 211 height 55
click at [1128, 276] on div at bounding box center [751, 406] width 1503 height 812
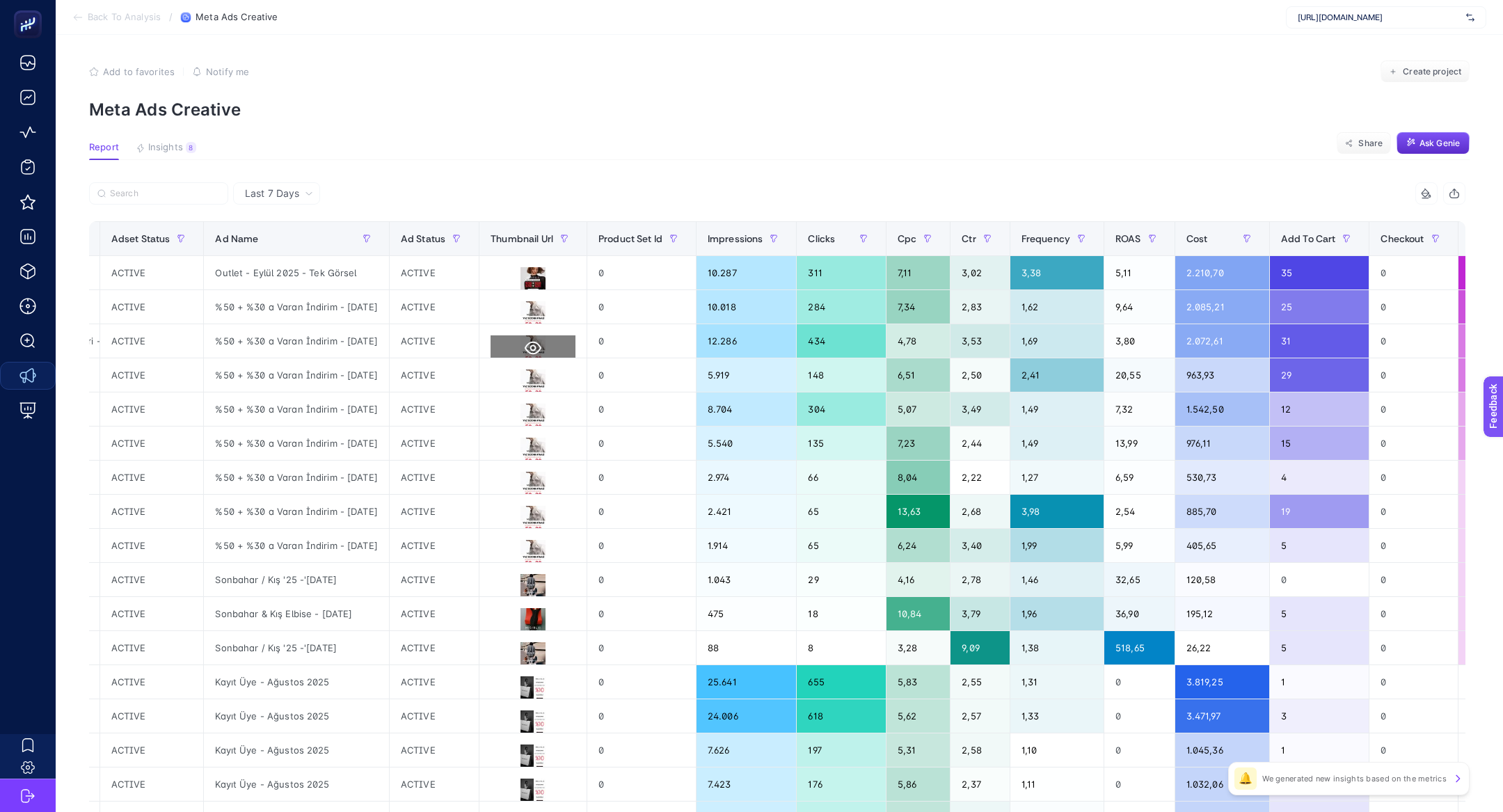
click at [536, 342] on icon at bounding box center [533, 348] width 17 height 13
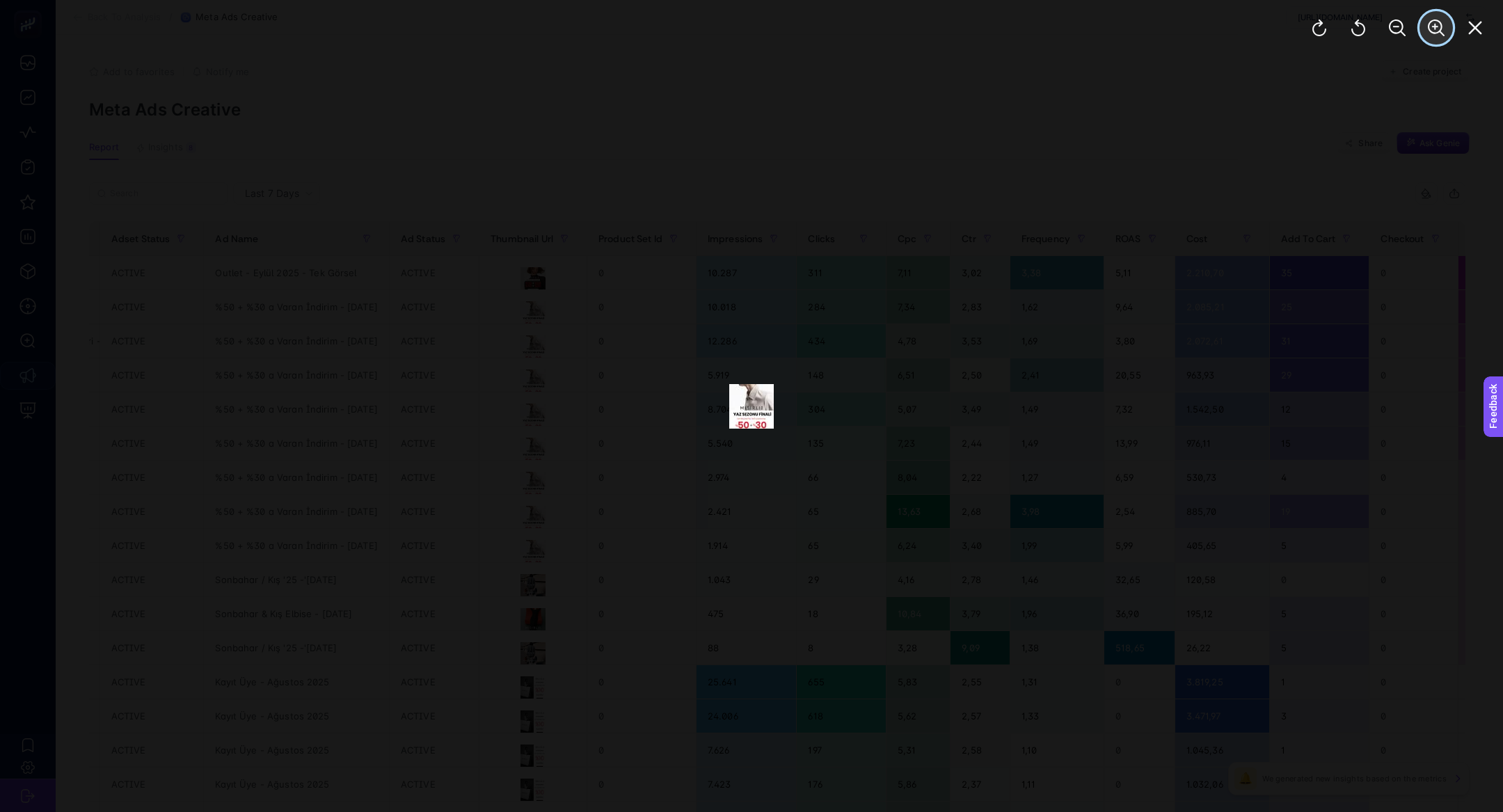
click at [1426, 40] on button "Zoom In" at bounding box center [1436, 28] width 33 height 33
click at [1426, 38] on button "Zoom In" at bounding box center [1436, 28] width 33 height 33
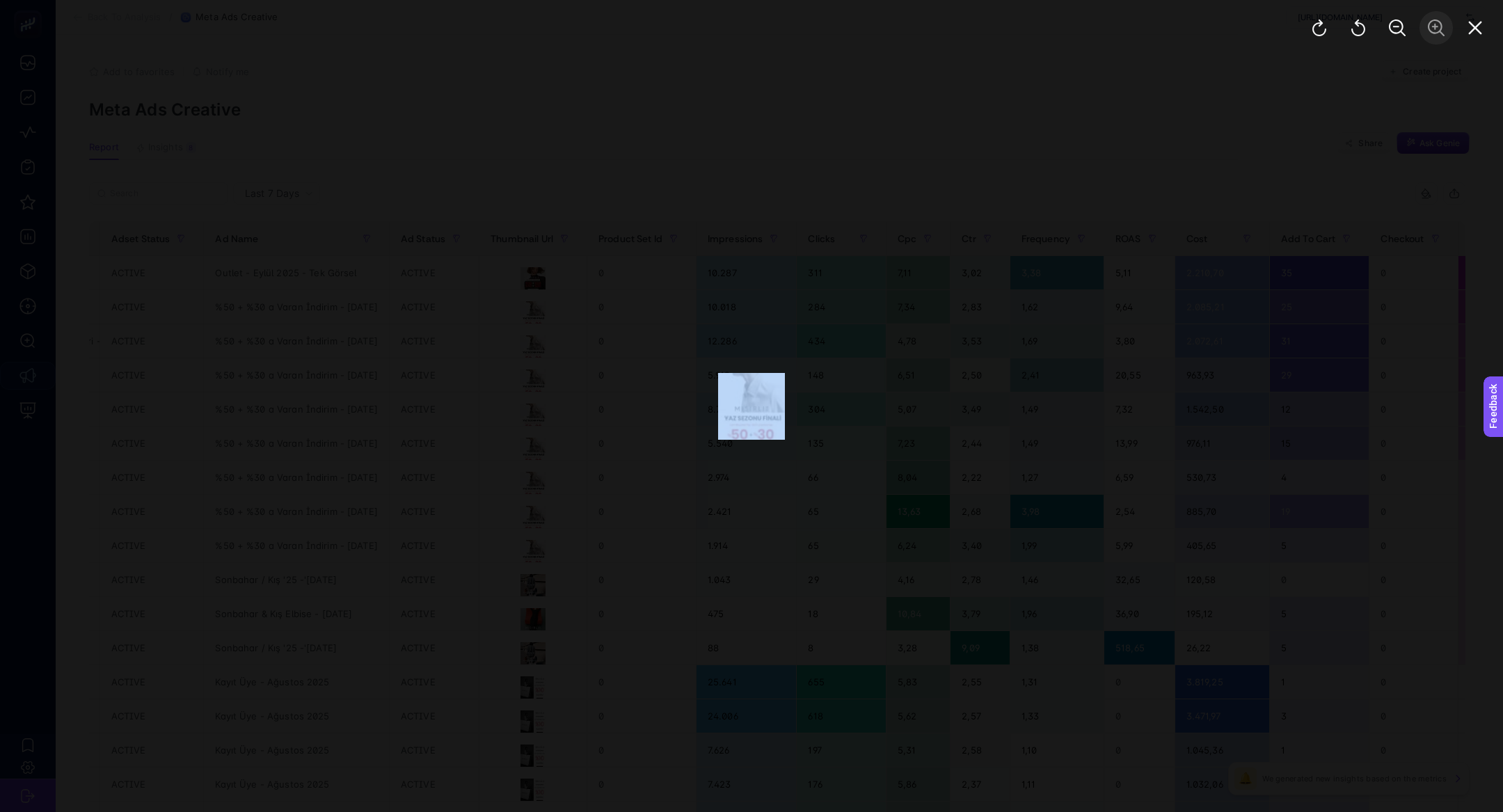
click at [1426, 38] on div at bounding box center [1397, 28] width 211 height 55
click at [734, 422] on img at bounding box center [751, 406] width 67 height 67
click at [801, 424] on div at bounding box center [751, 406] width 1503 height 812
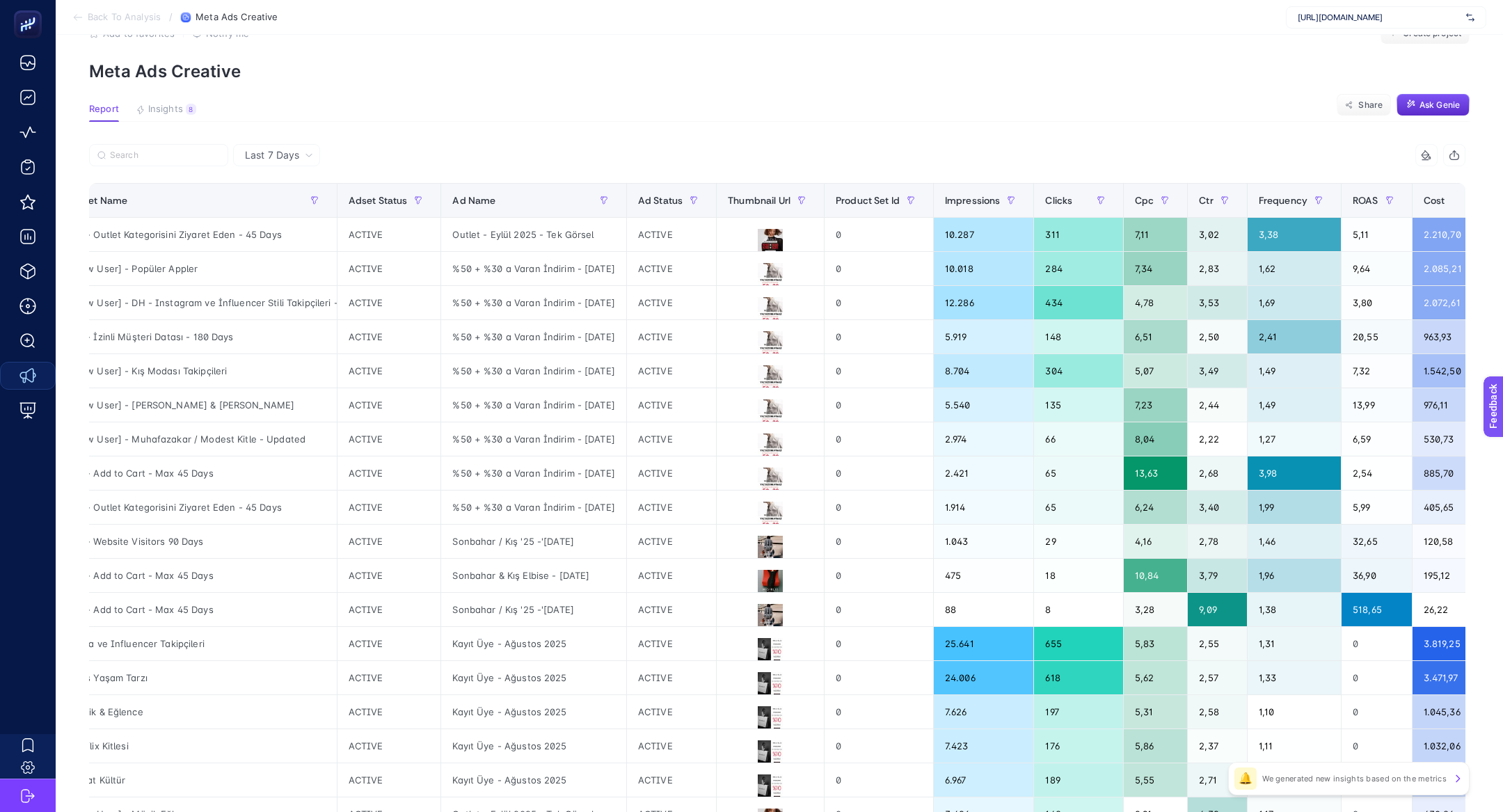
scroll to position [0, 280]
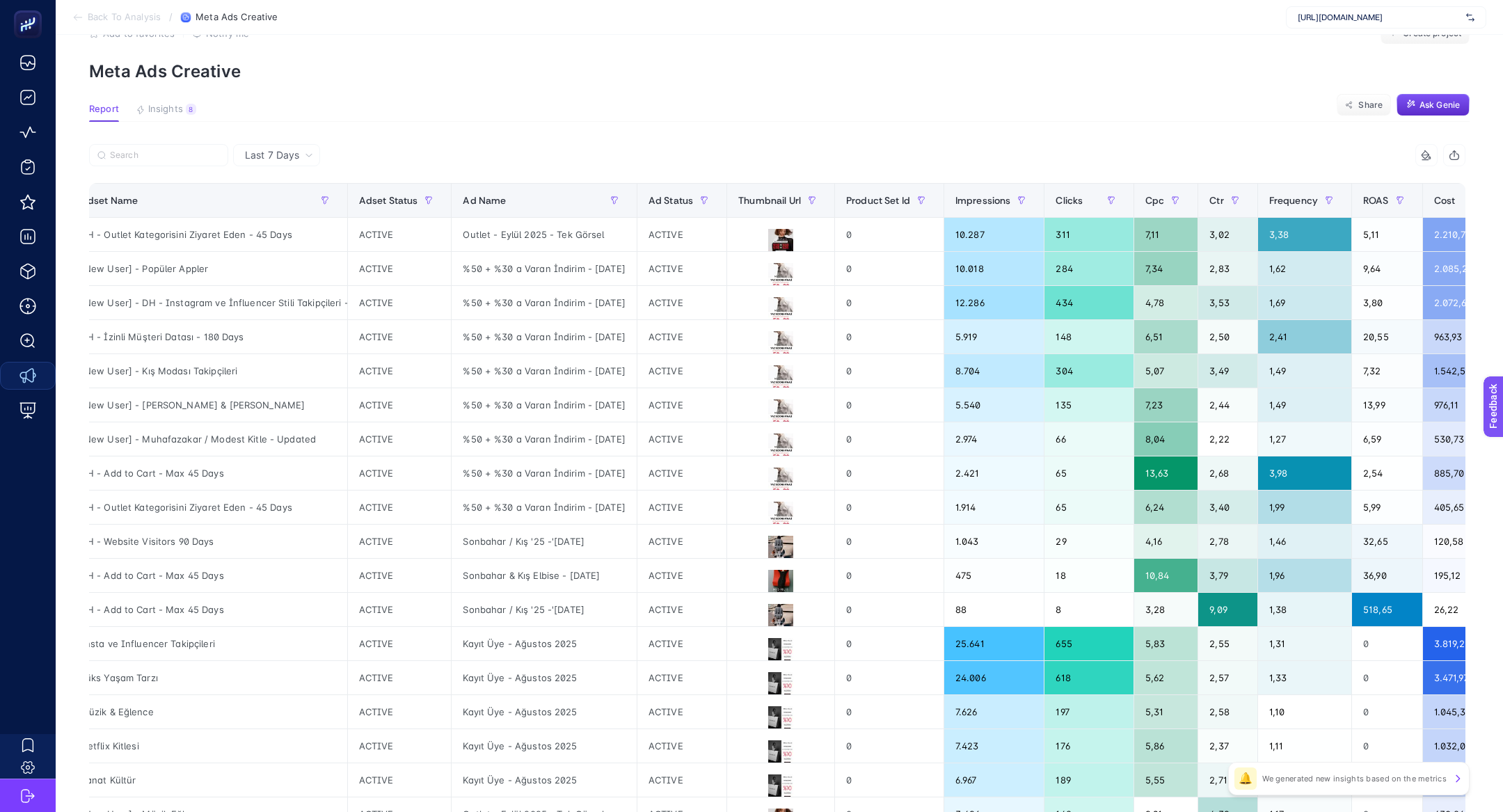
click at [762, 145] on div at bounding box center [433, 159] width 688 height 30
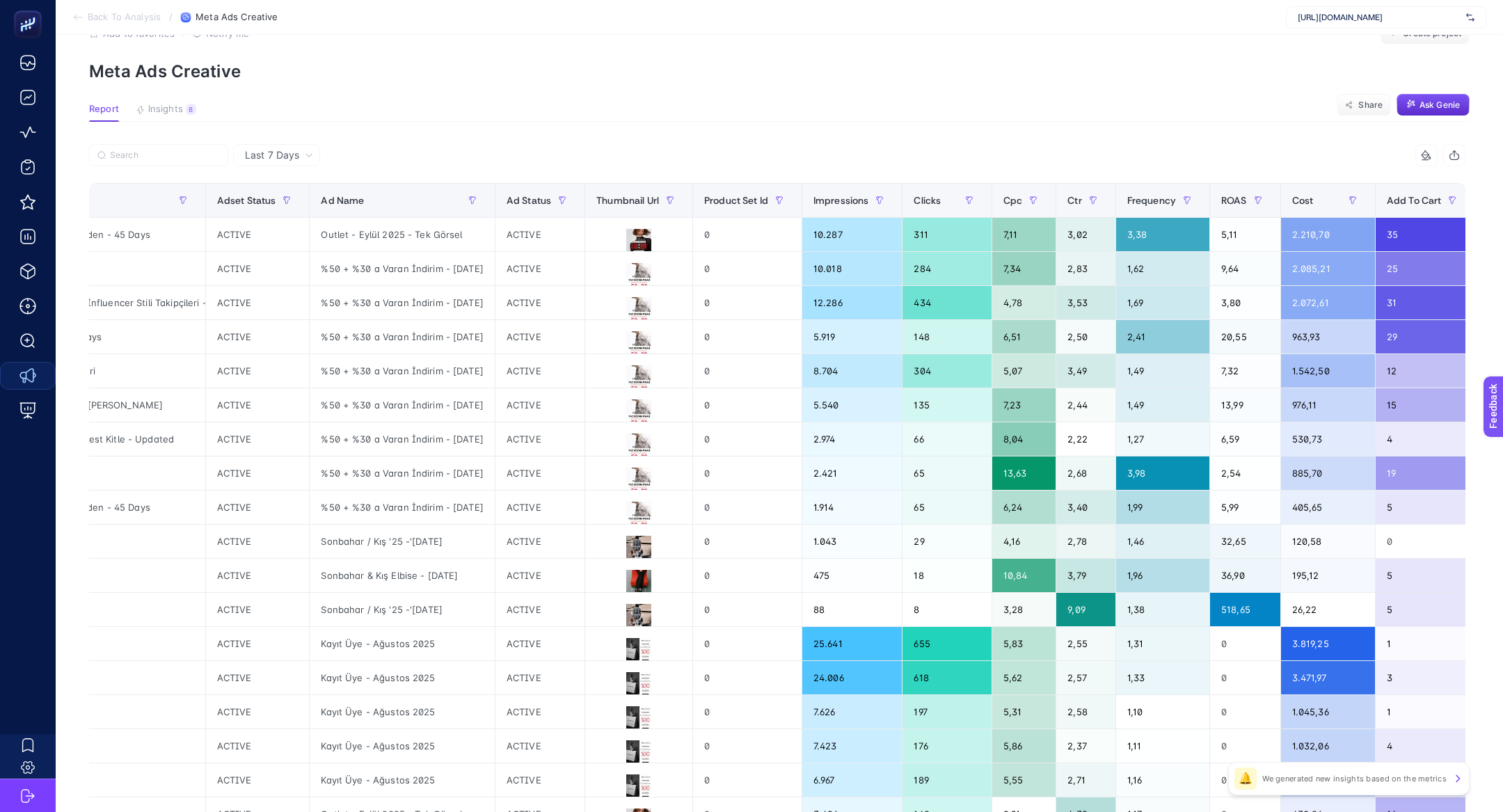
scroll to position [0, 511]
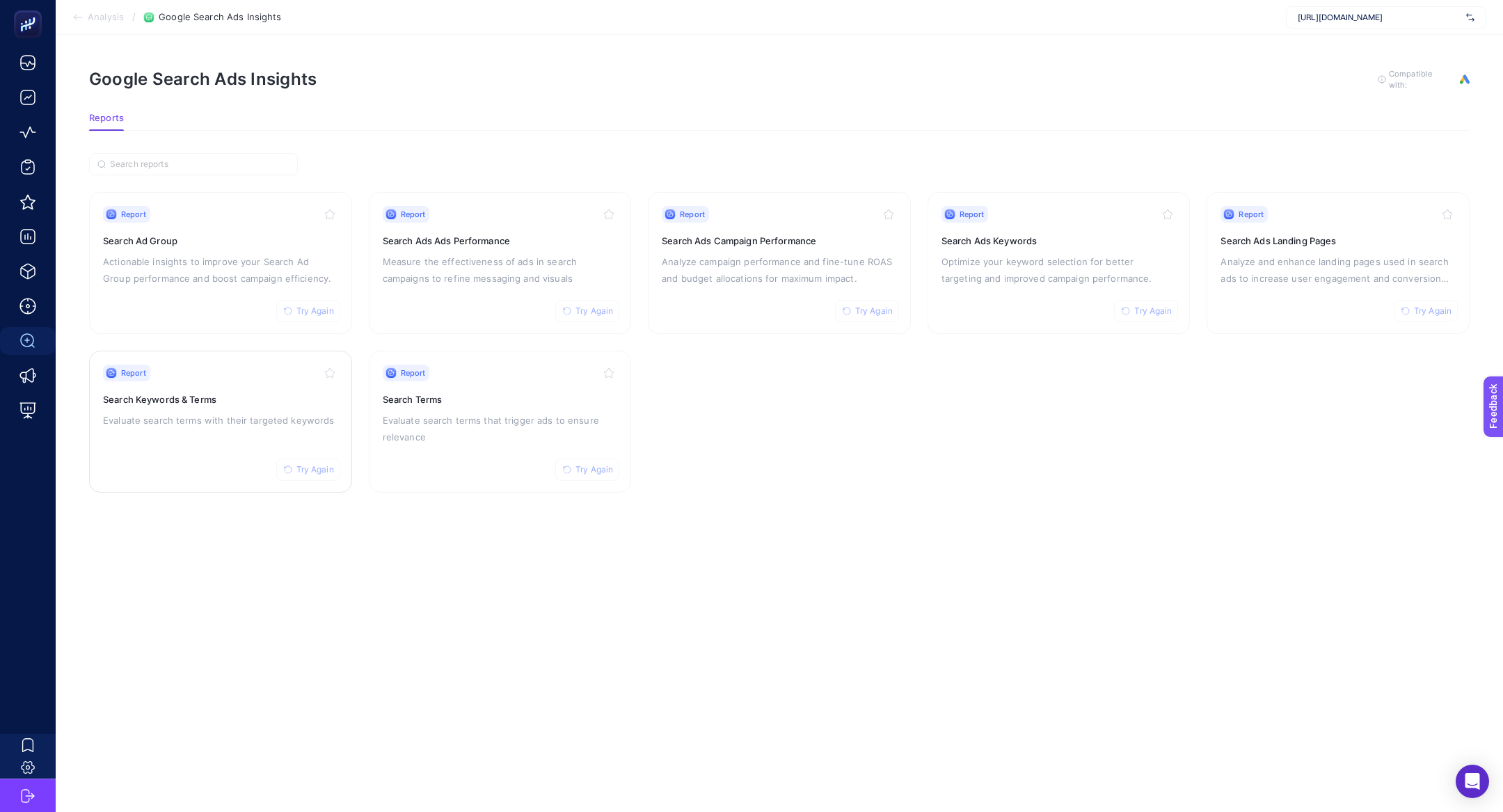
click at [223, 455] on div "Report Try Again Search Keywords & Terms Evaluate search terms with their targe…" at bounding box center [221, 421] width 235 height 114
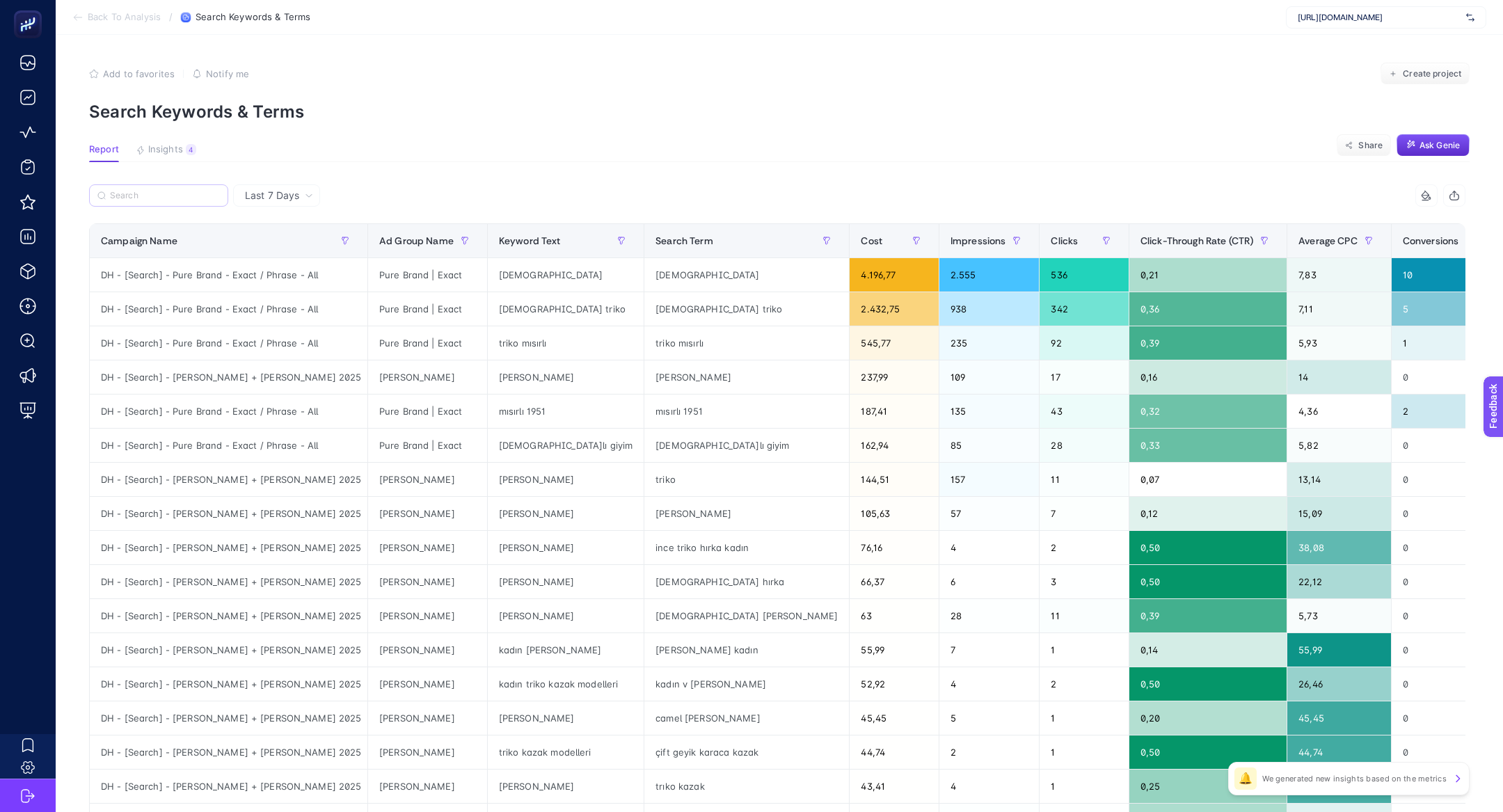
click at [194, 204] on label at bounding box center [159, 195] width 139 height 22
click at [194, 201] on input "Search" at bounding box center [165, 196] width 110 height 11
paste input "DH - [Search] - [PERSON_NAME] + [PERSON_NAME] 2025"
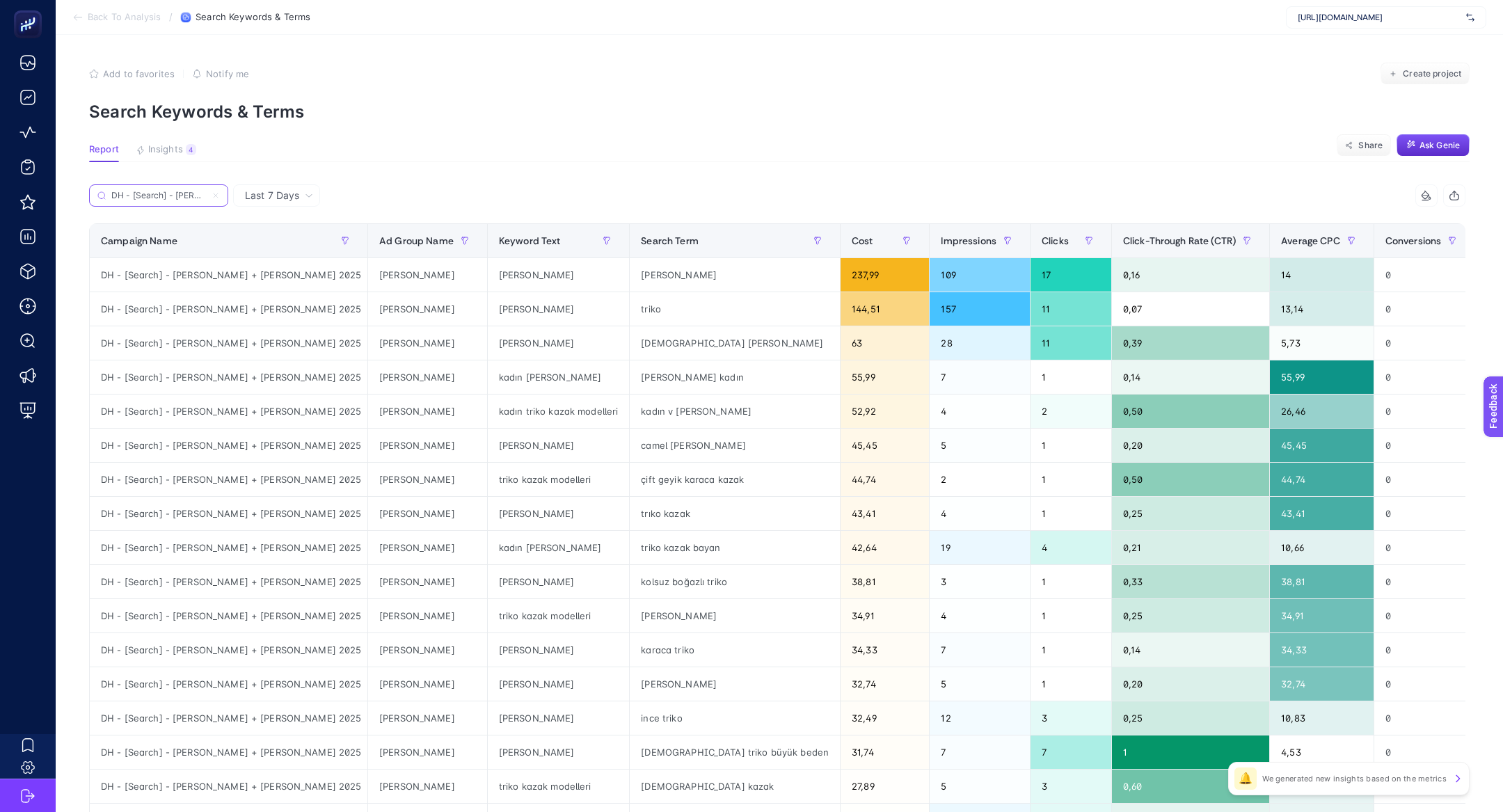
scroll to position [0, 78]
type input "DH - [Search] - [PERSON_NAME] + [PERSON_NAME] 2025"
drag, startPoint x: 581, startPoint y: 408, endPoint x: 650, endPoint y: 419, distance: 69.9
click at [650, 419] on div "kadın v [PERSON_NAME]" at bounding box center [735, 411] width 210 height 33
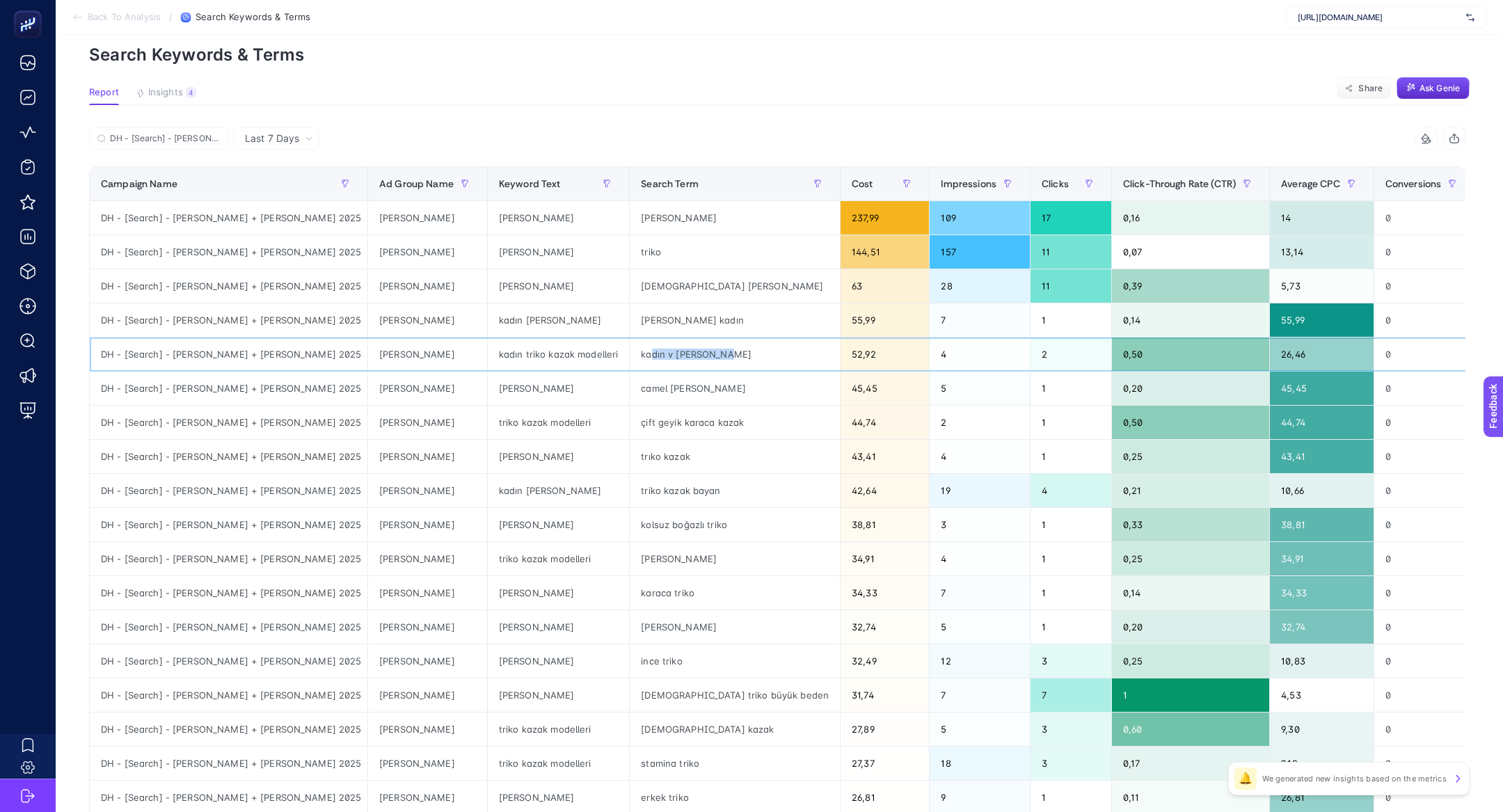
scroll to position [60, 0]
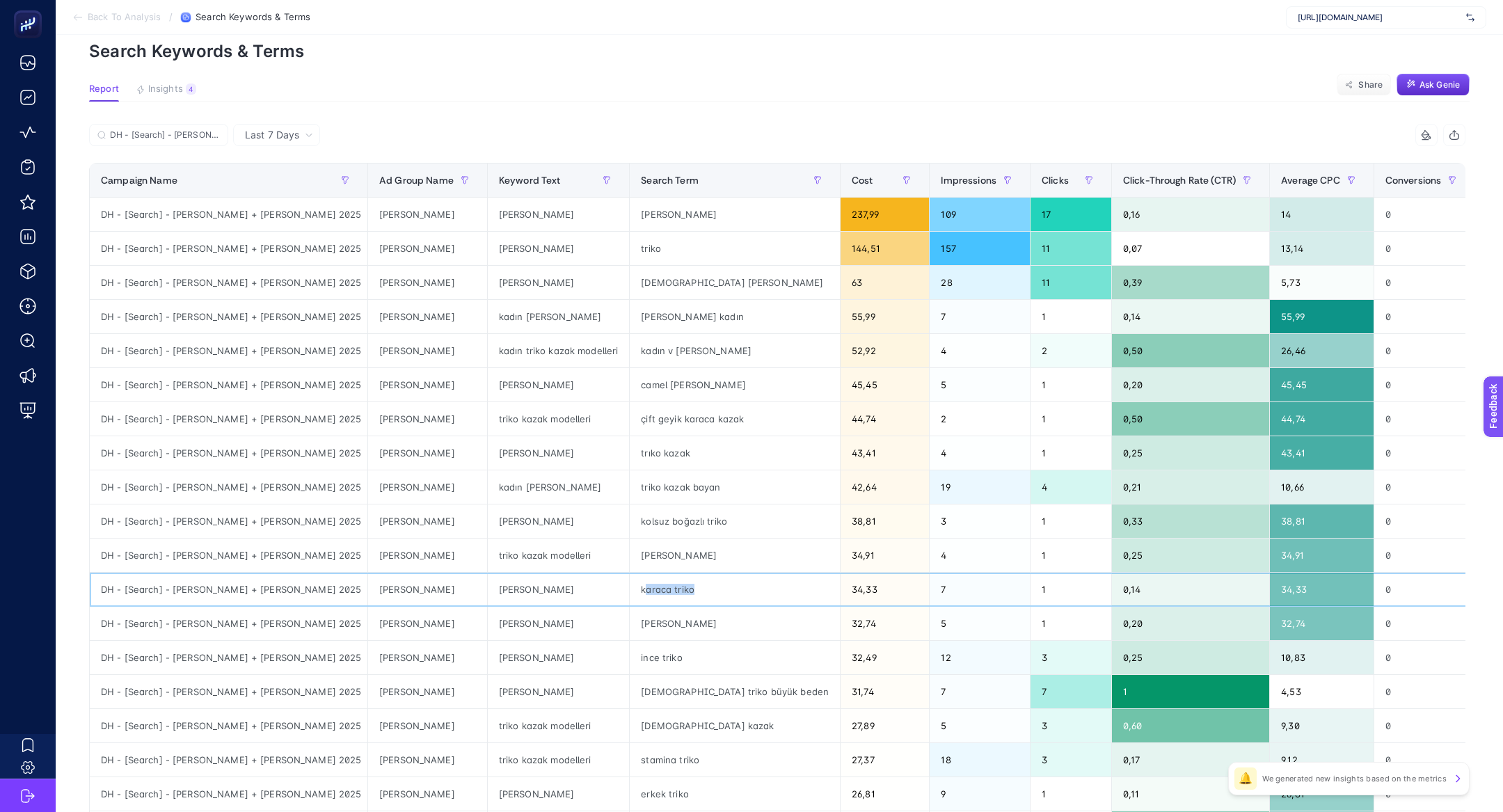
drag, startPoint x: 575, startPoint y: 585, endPoint x: 626, endPoint y: 589, distance: 51.2
click at [630, 589] on div "karaca triko" at bounding box center [735, 589] width 210 height 33
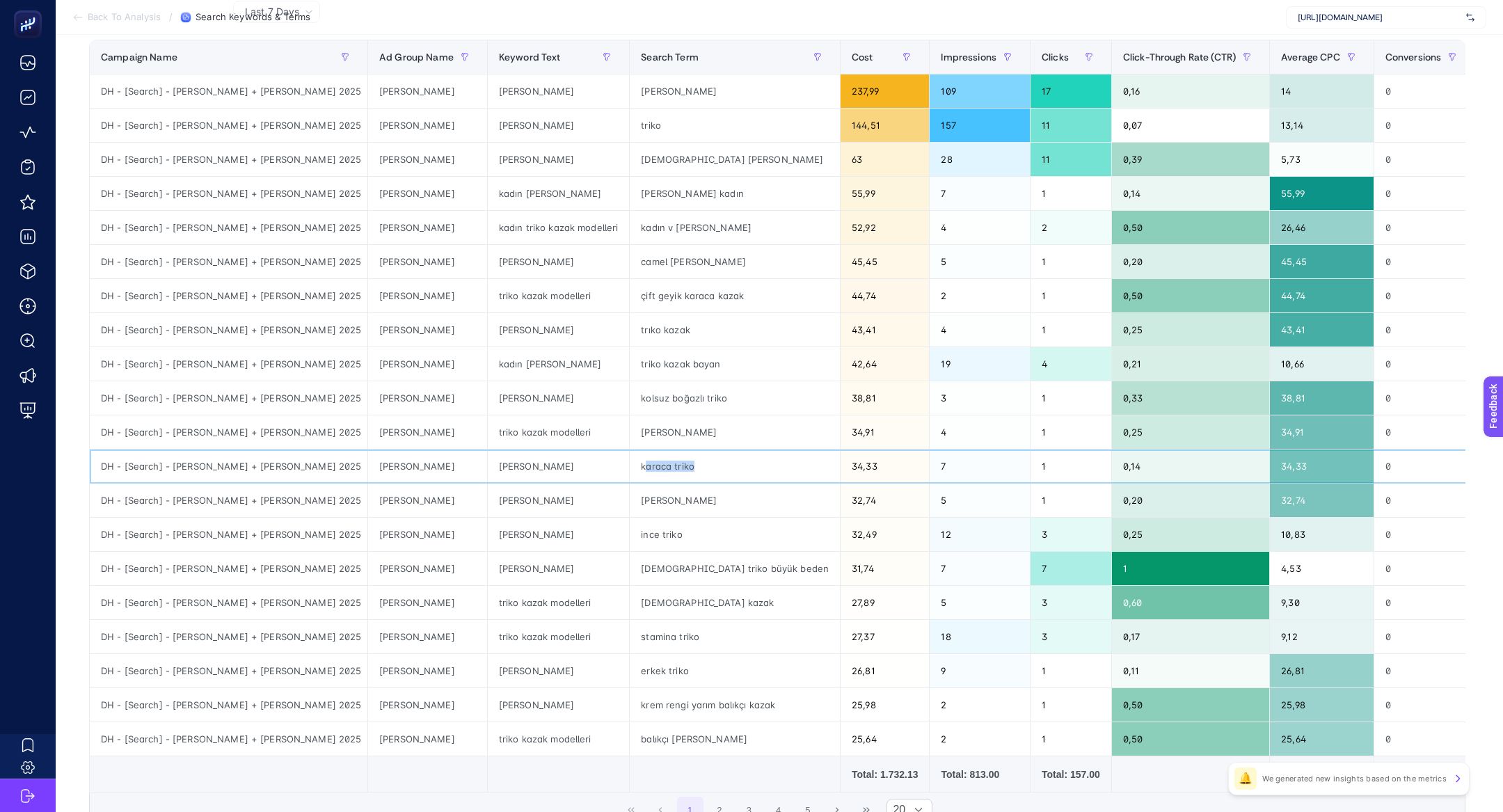
scroll to position [21, 0]
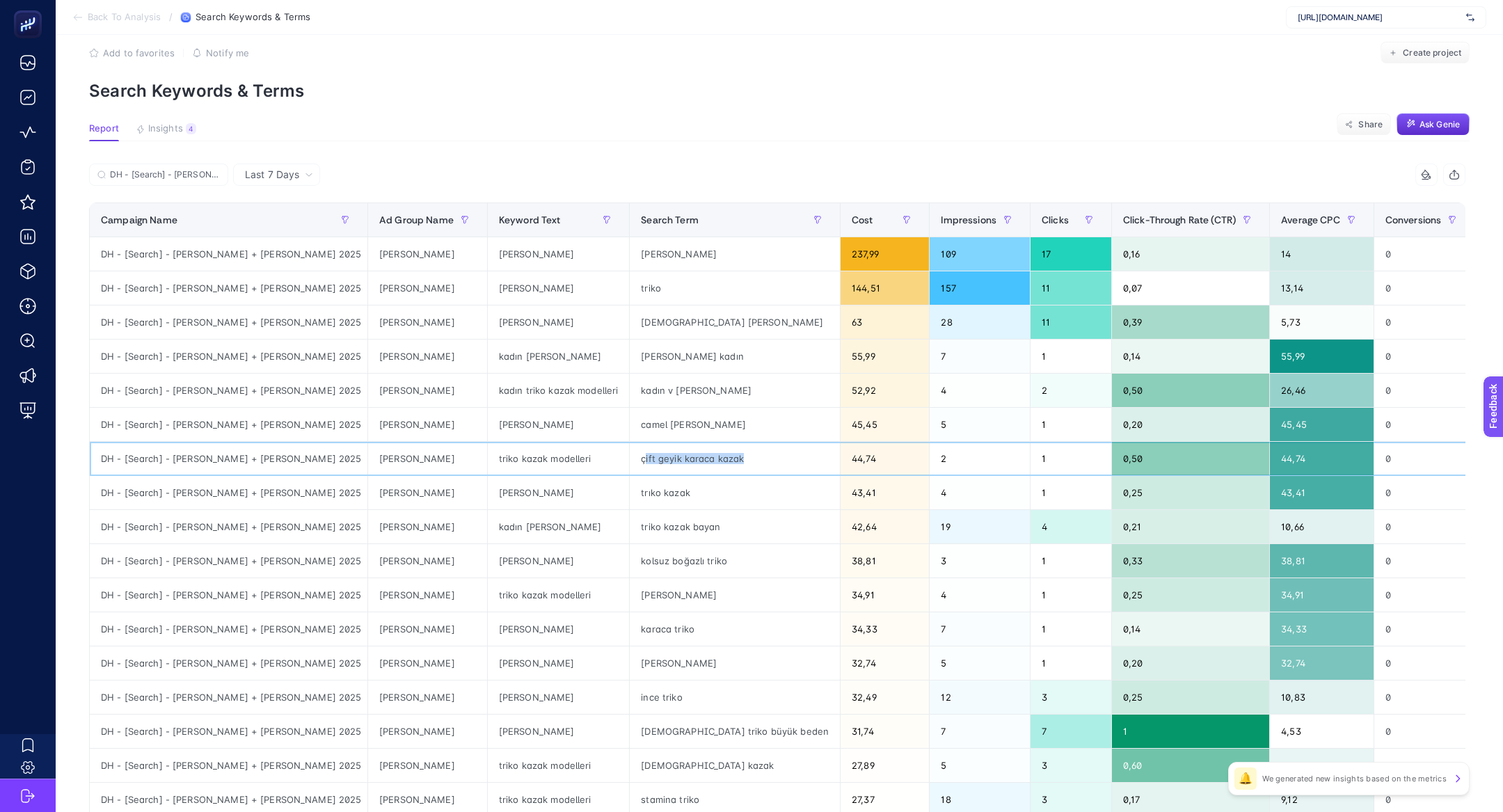
drag, startPoint x: 575, startPoint y: 457, endPoint x: 676, endPoint y: 458, distance: 101.0
click at [677, 459] on div "çift geyik karaca kazak" at bounding box center [735, 458] width 210 height 33
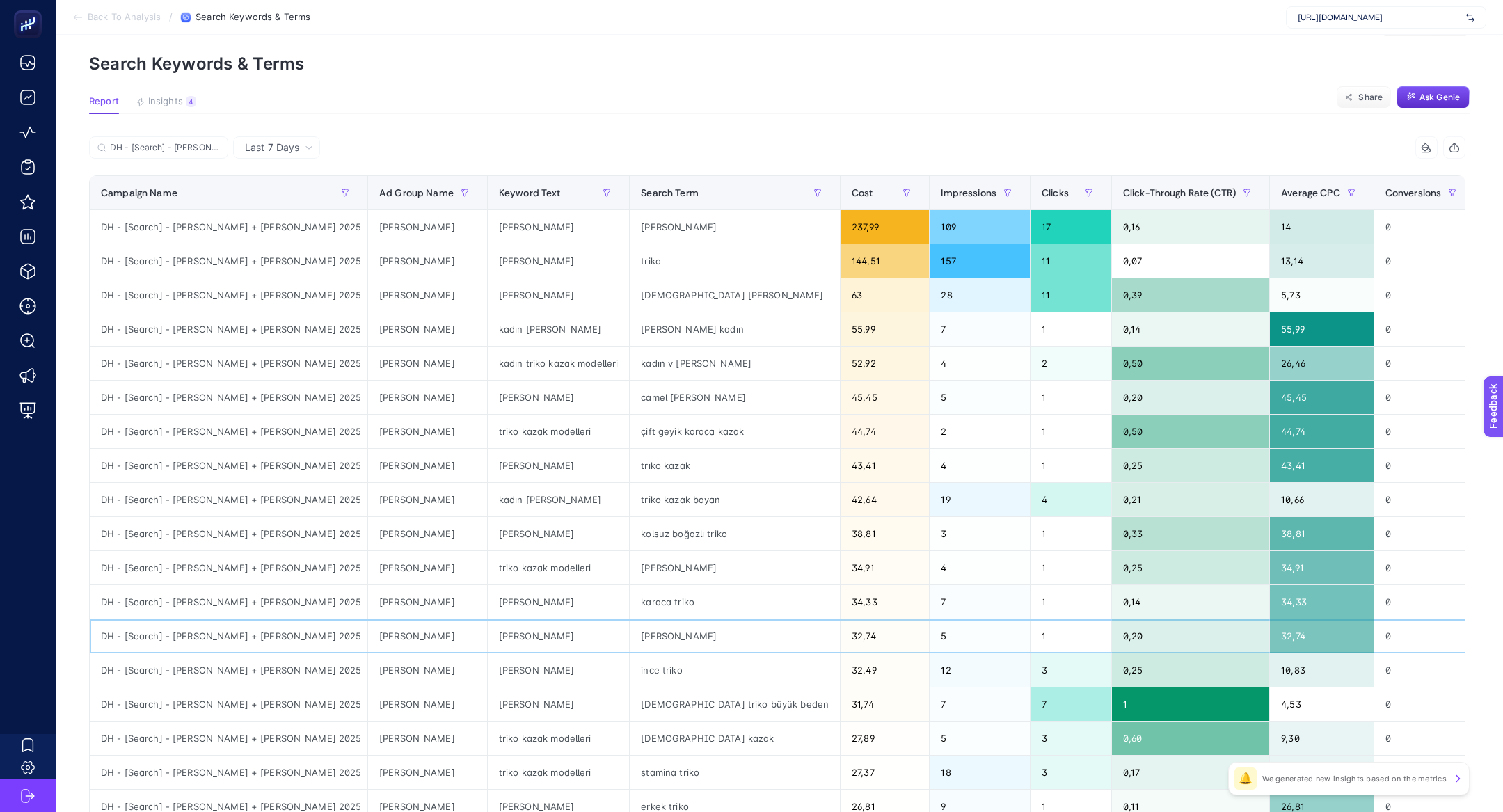
click at [630, 626] on div "[PERSON_NAME]" at bounding box center [735, 635] width 210 height 33
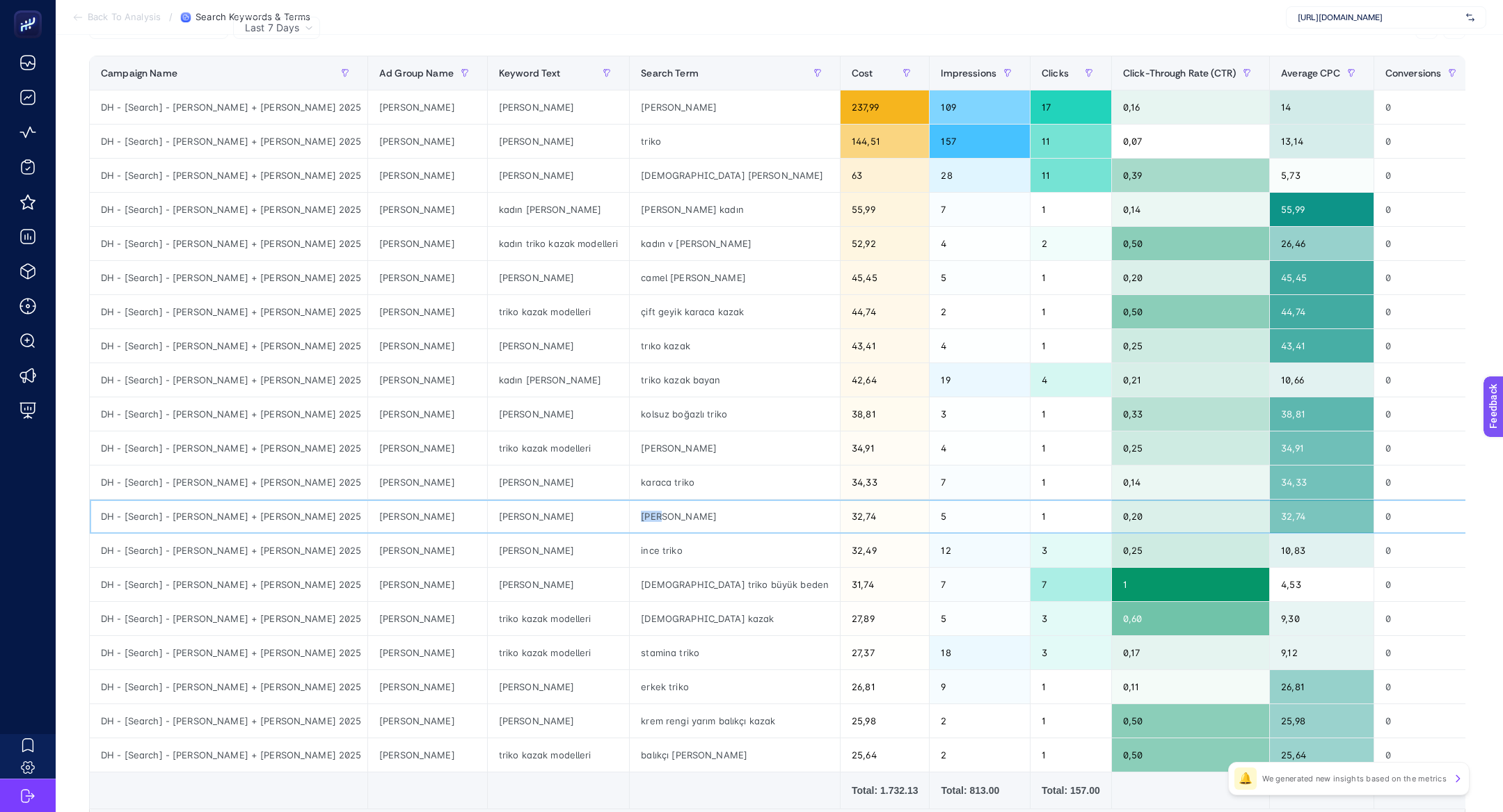
scroll to position [193, 0]
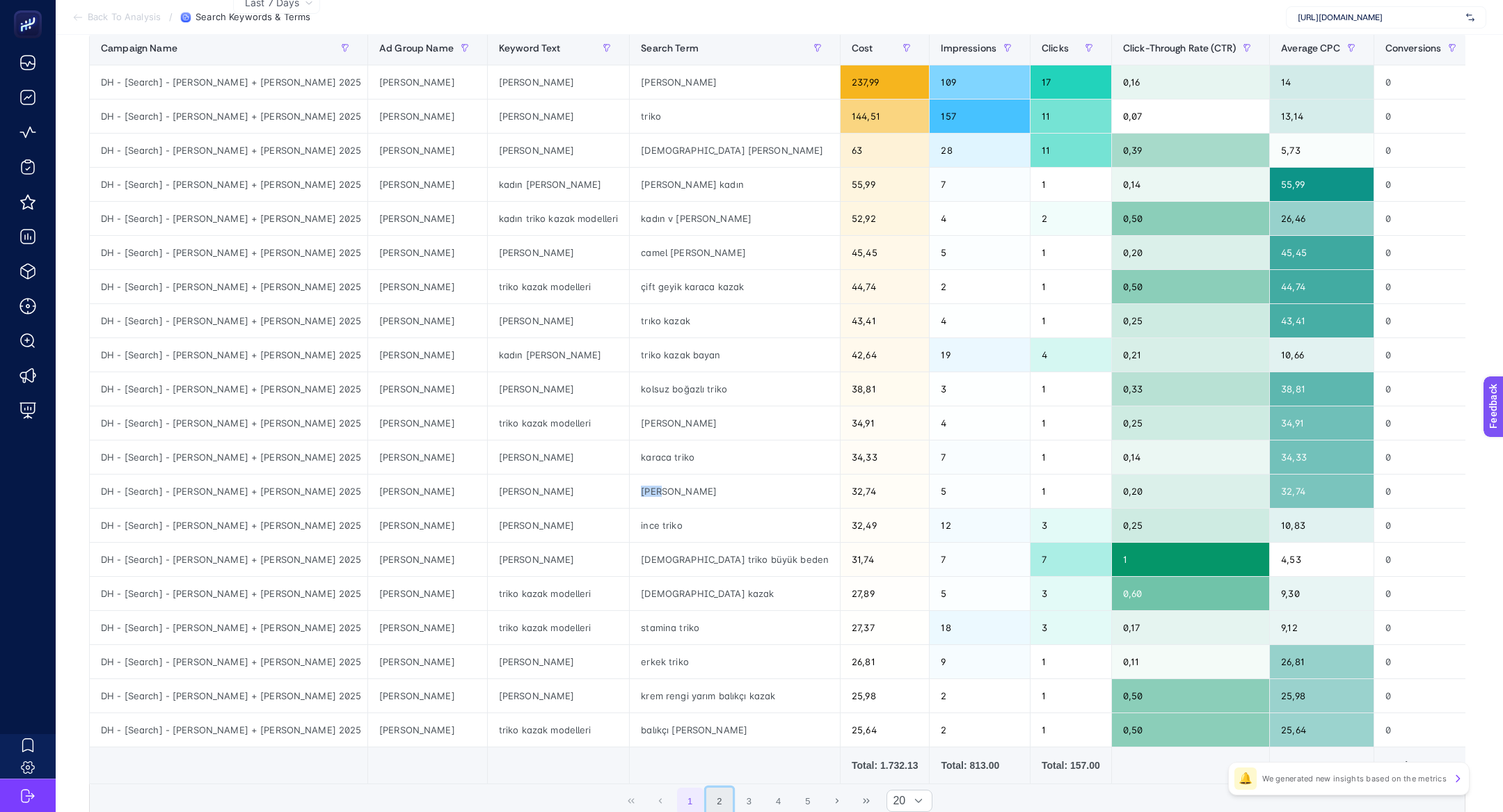
click at [726, 791] on button "2" at bounding box center [719, 800] width 26 height 26
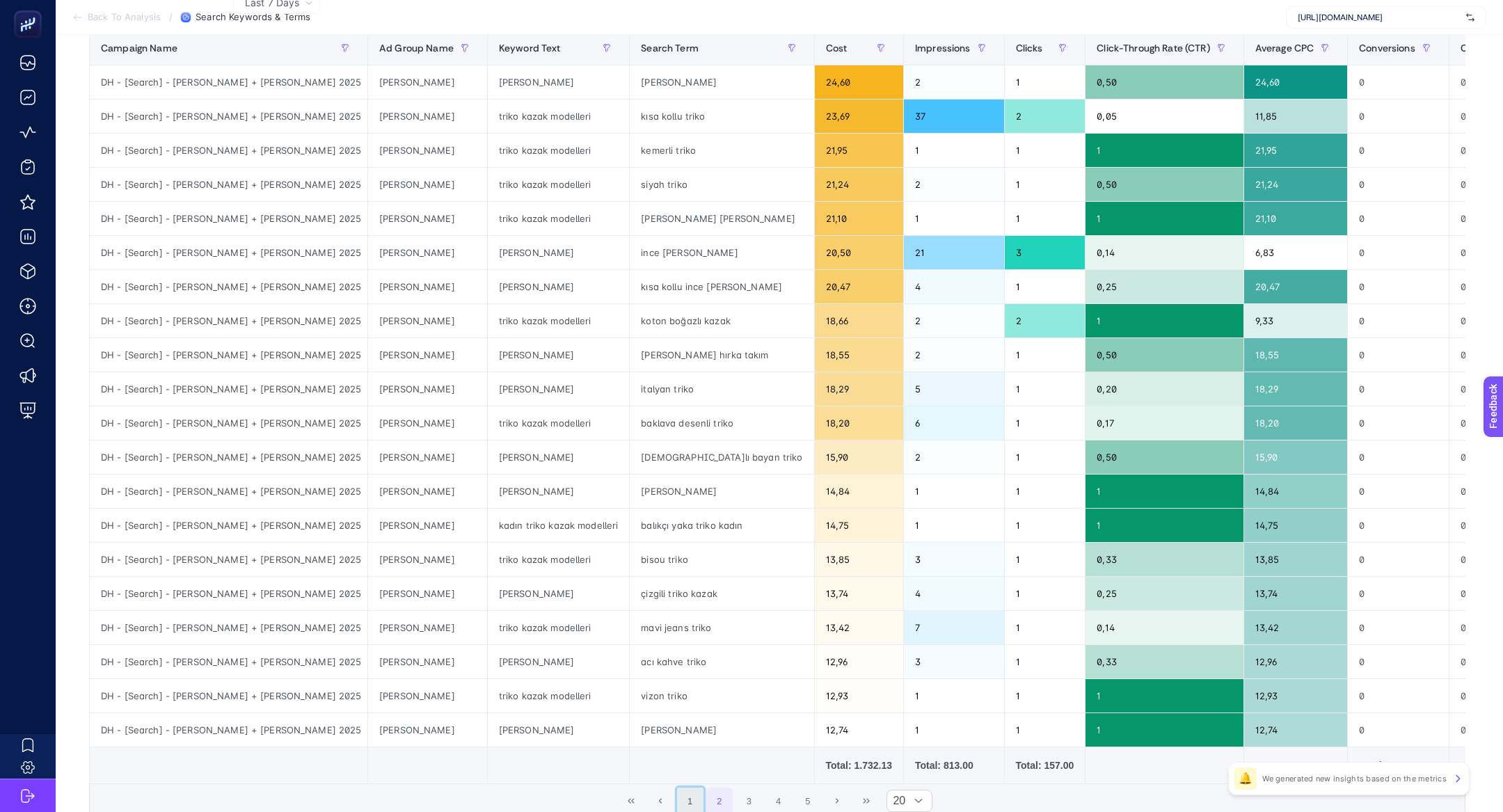
click at [702, 792] on button "1" at bounding box center [689, 800] width 26 height 26
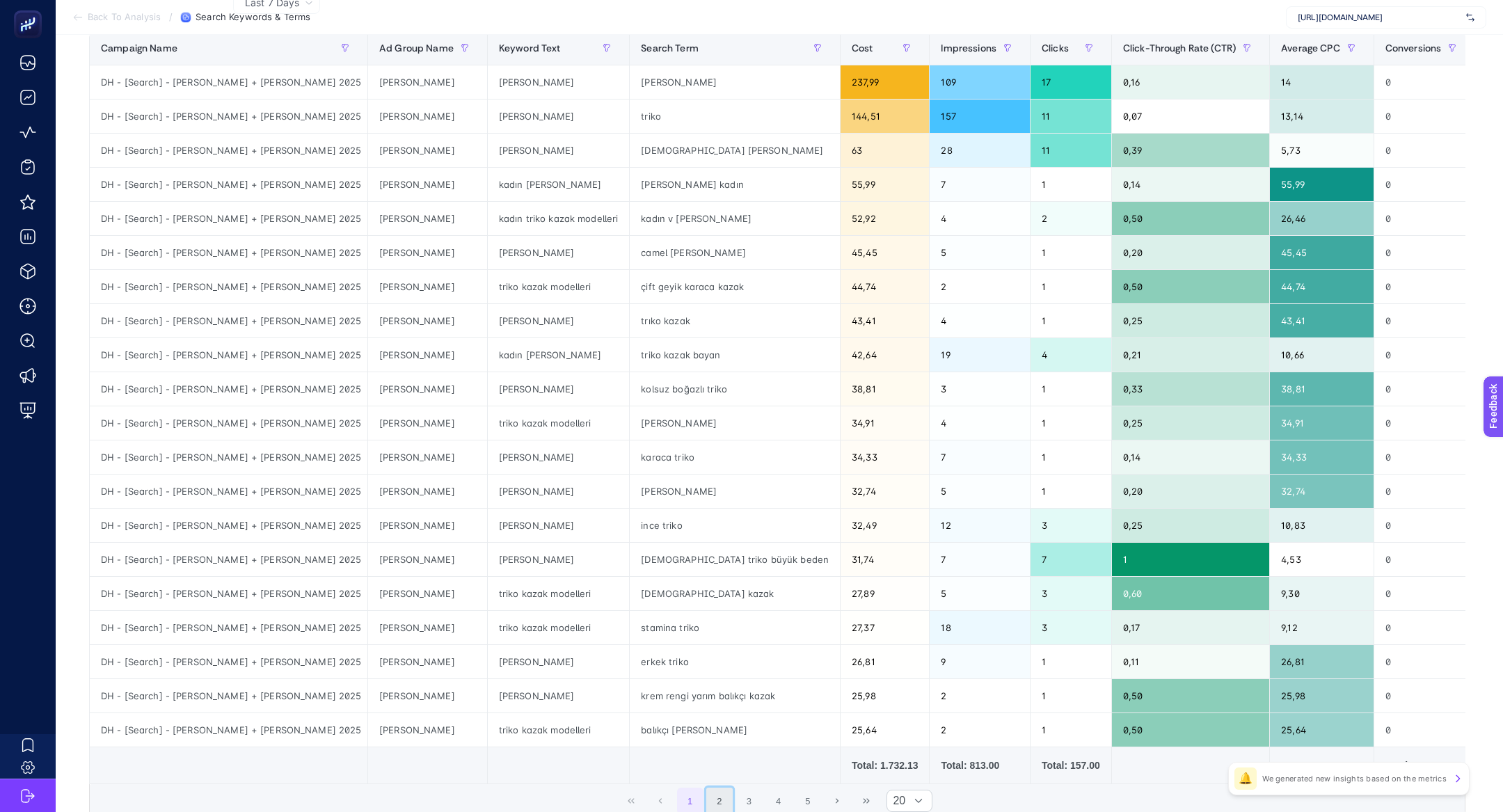
click at [715, 799] on button "2" at bounding box center [719, 800] width 26 height 26
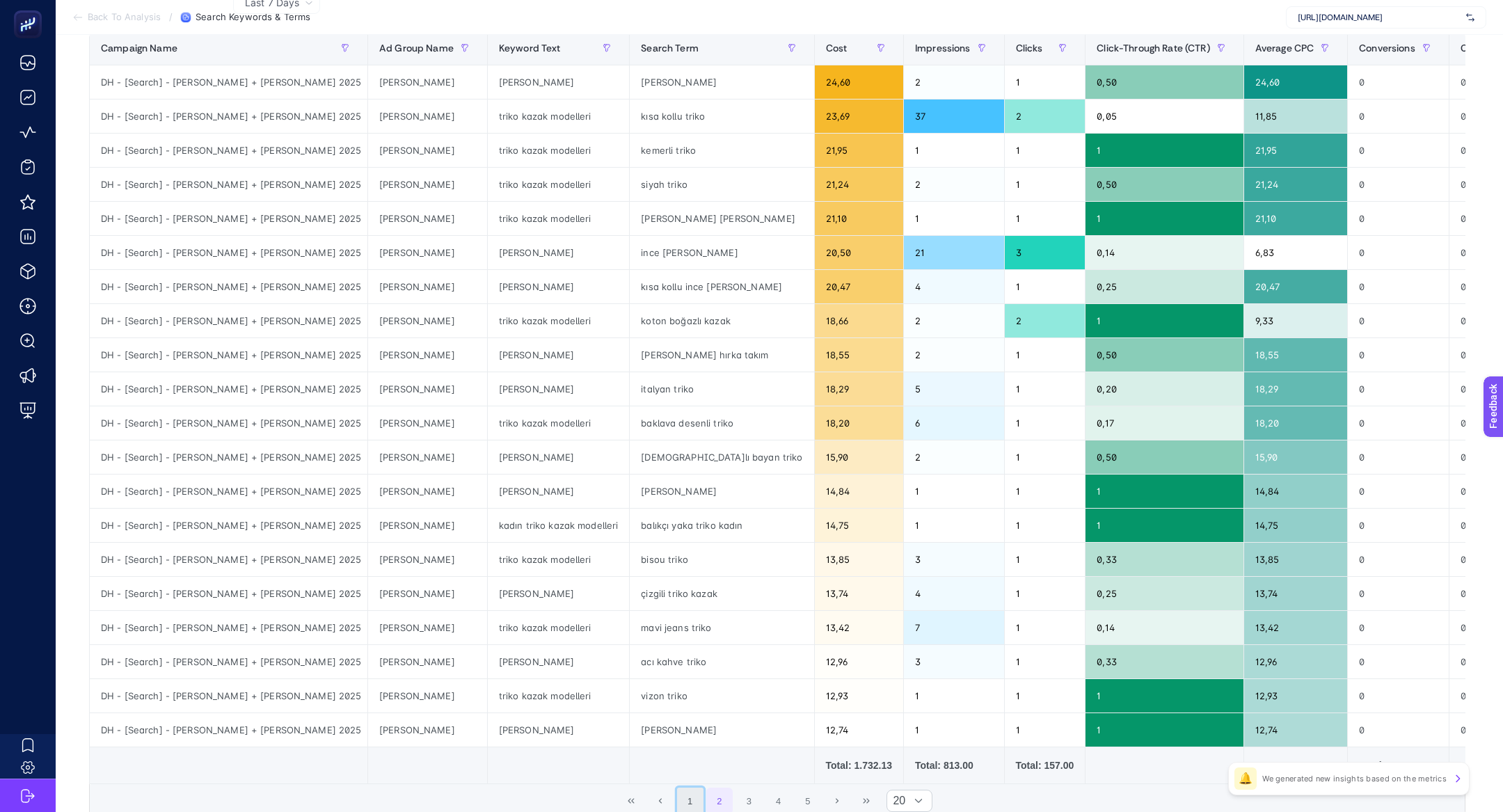
click at [689, 801] on button "1" at bounding box center [689, 800] width 26 height 26
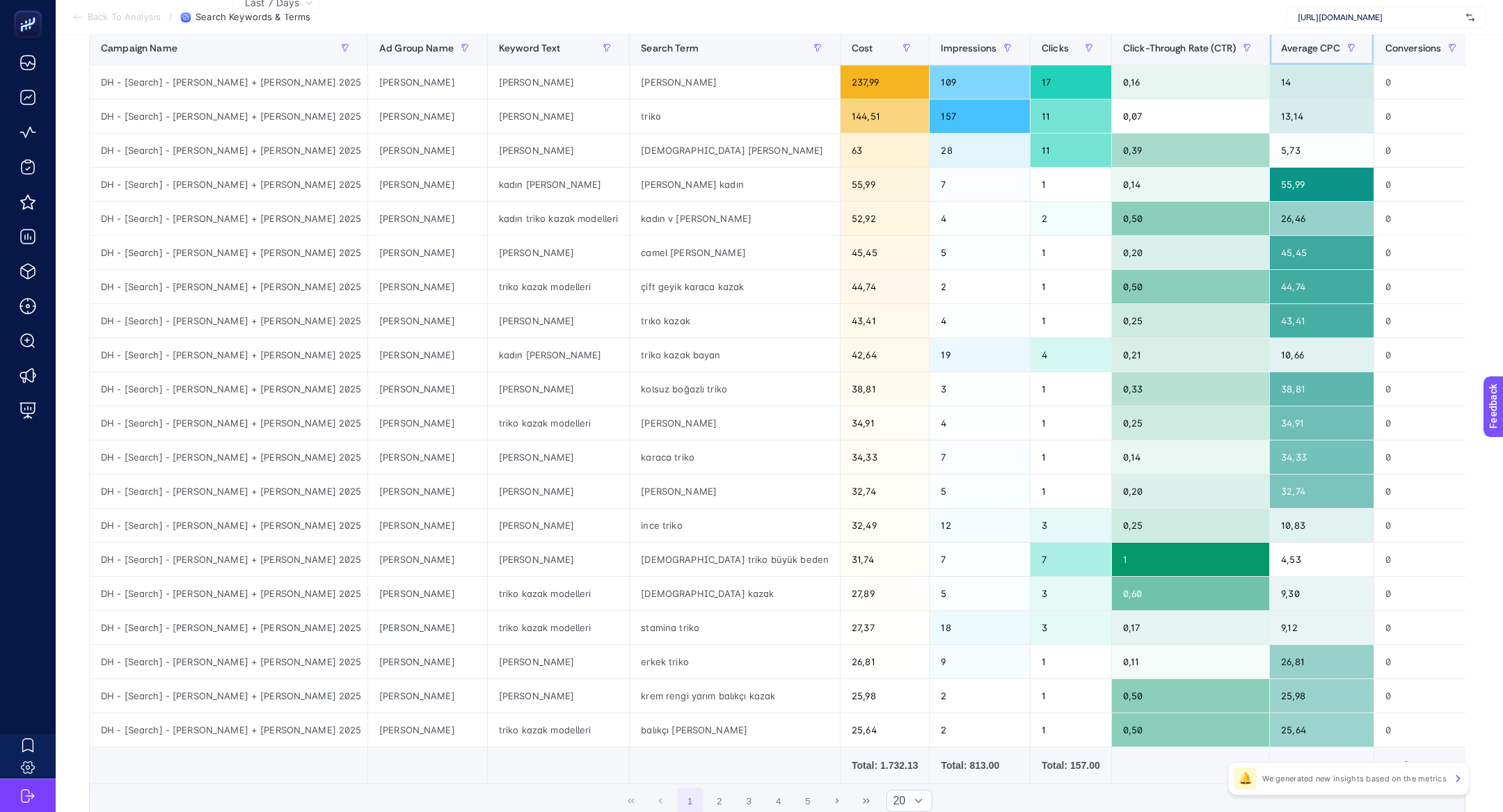
click at [1270, 59] on th "Average CPC" at bounding box center [1321, 48] width 104 height 34
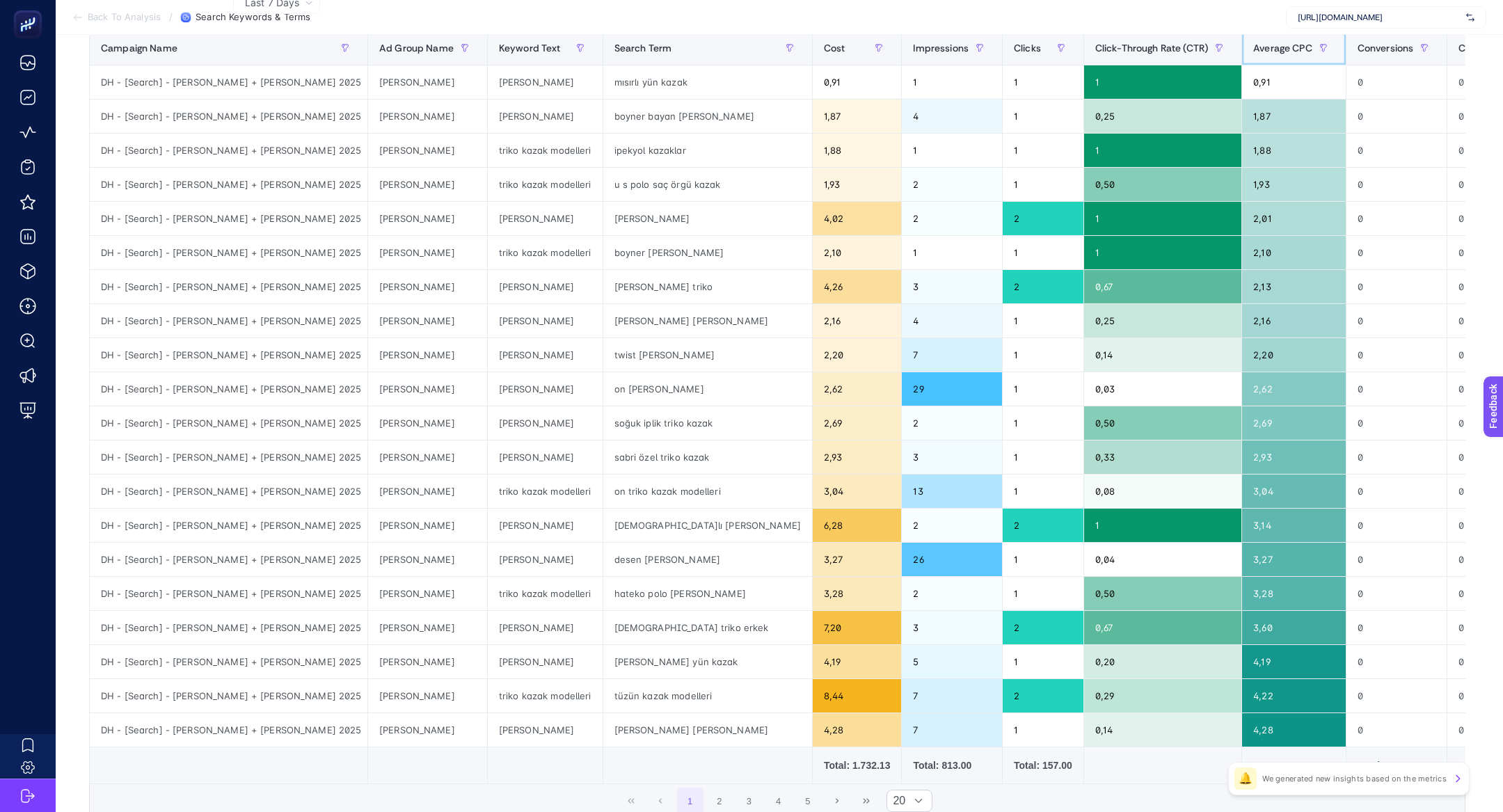
click at [1242, 59] on th "Average CPC" at bounding box center [1294, 48] width 104 height 34
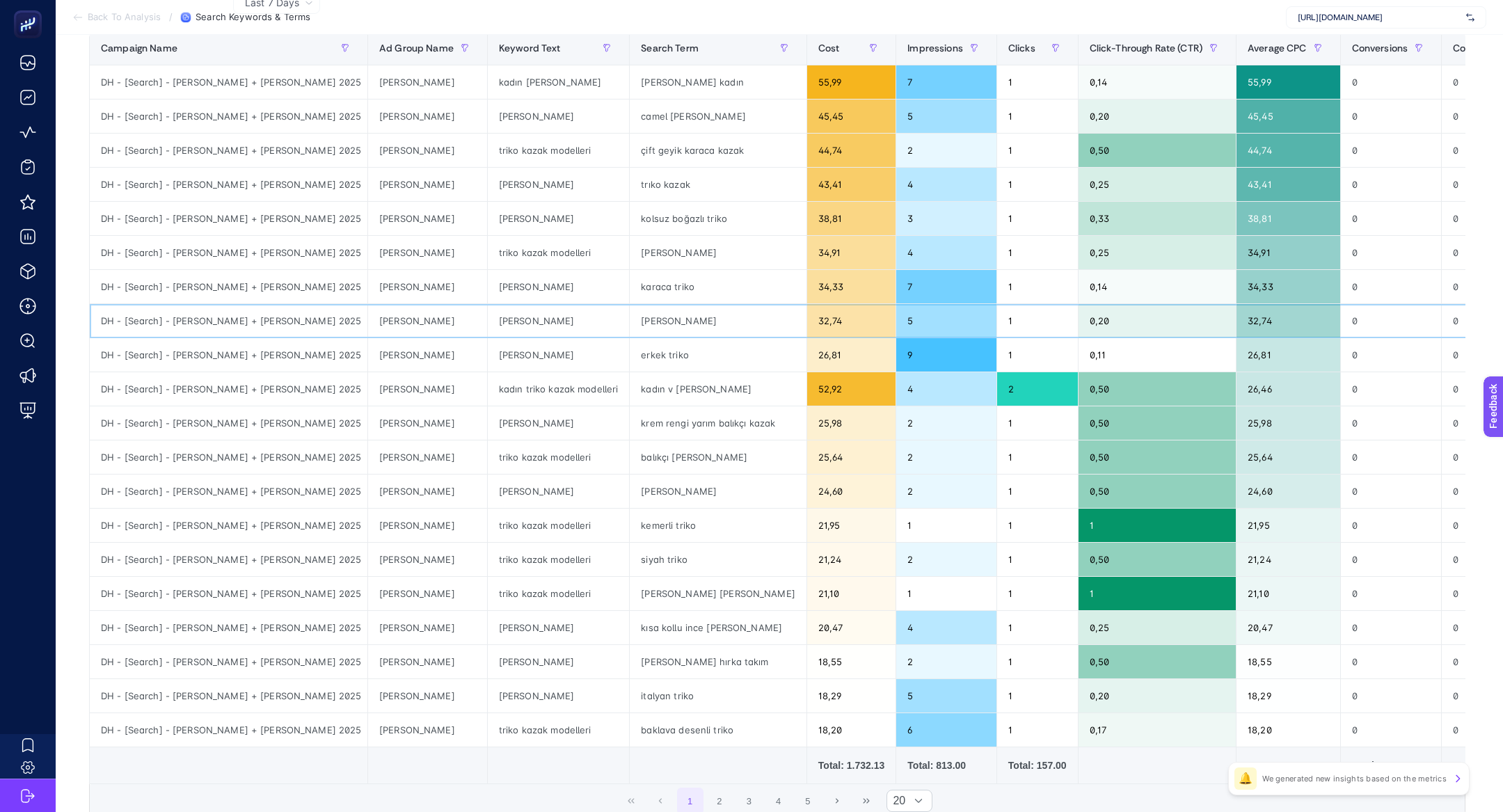
drag, startPoint x: 604, startPoint y: 313, endPoint x: 656, endPoint y: 313, distance: 52.0
click at [656, 313] on div "[PERSON_NAME]" at bounding box center [718, 321] width 177 height 33
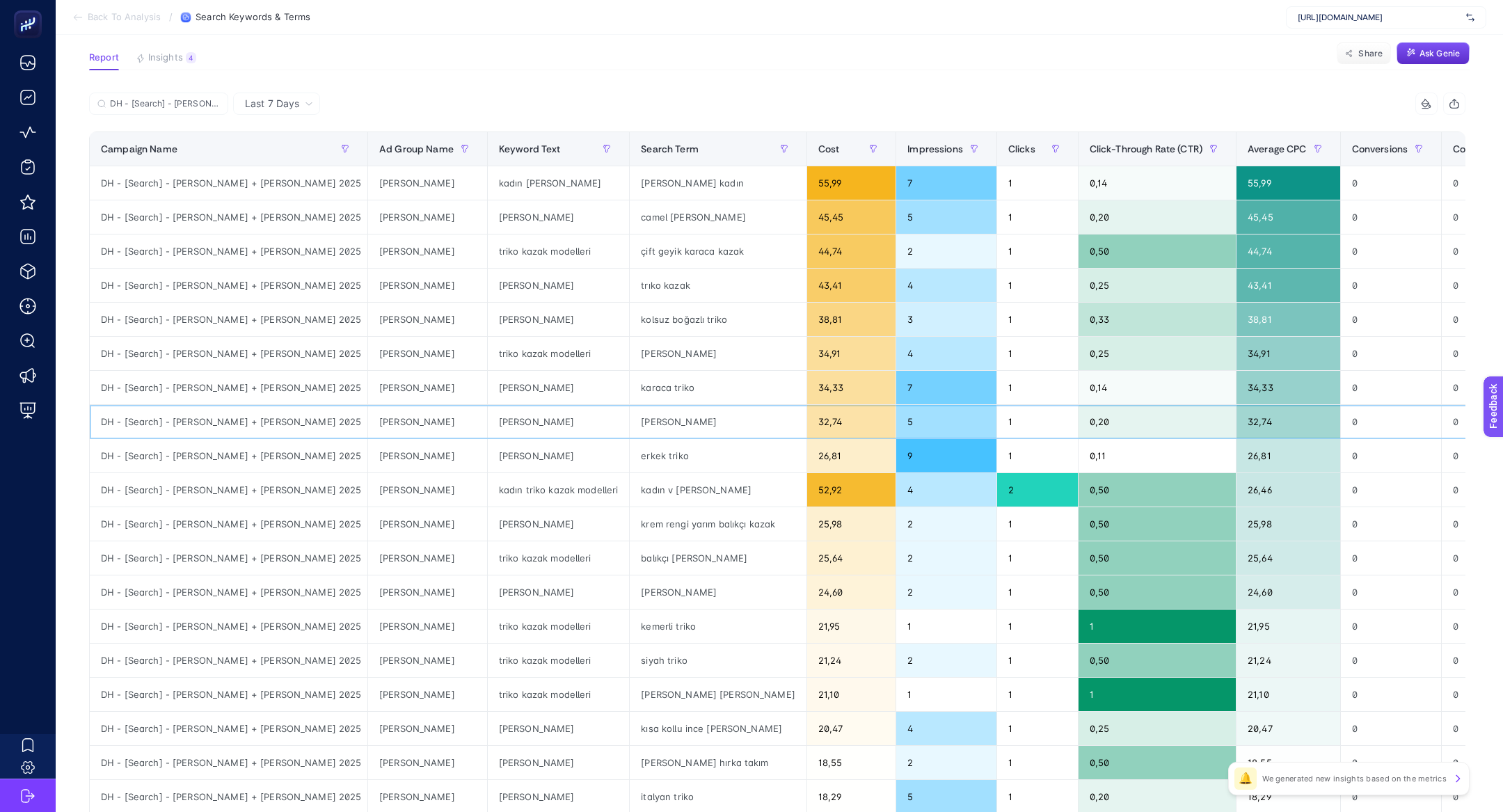
scroll to position [67, 0]
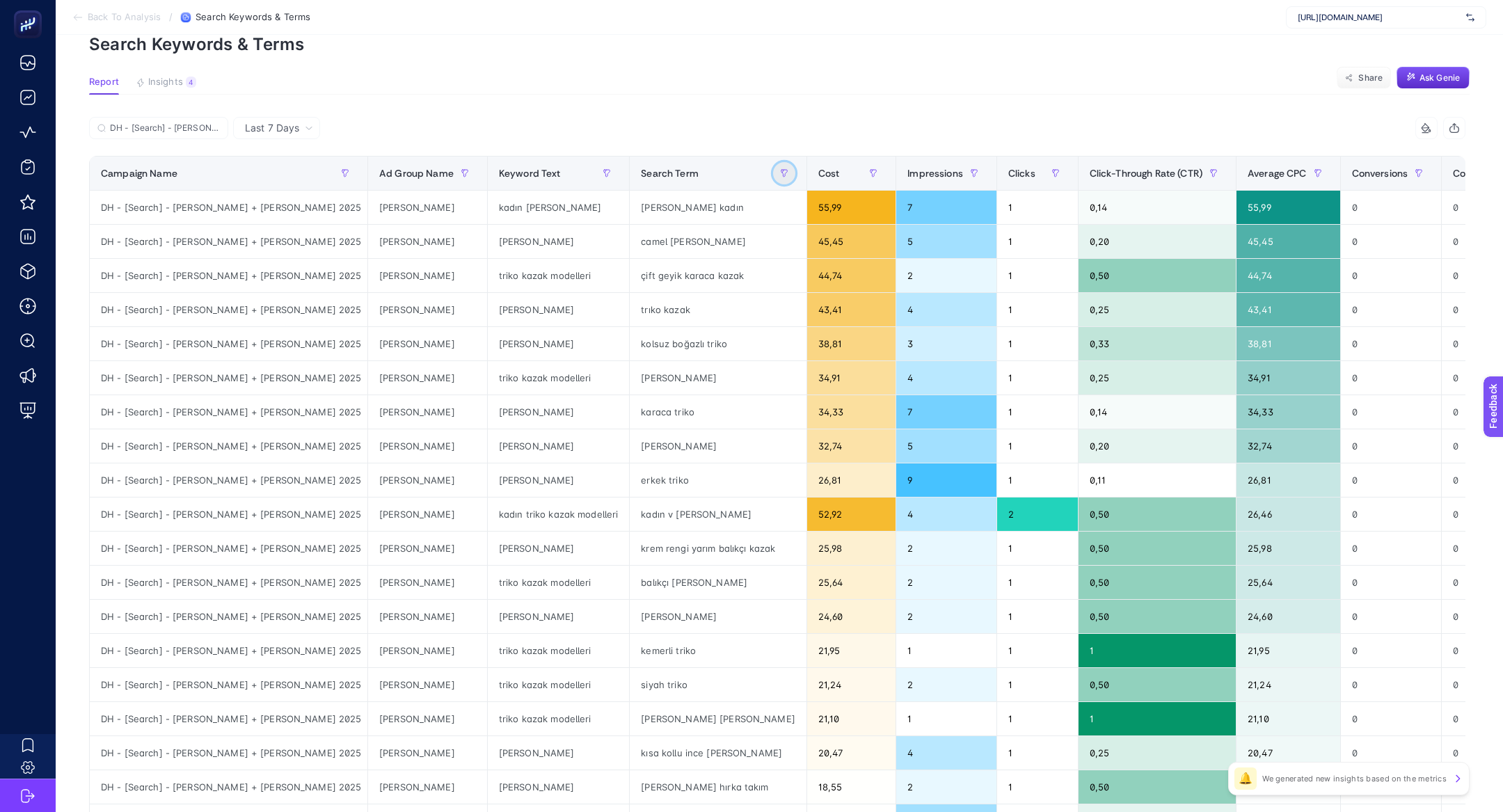
click at [773, 165] on button "button" at bounding box center [784, 173] width 22 height 22
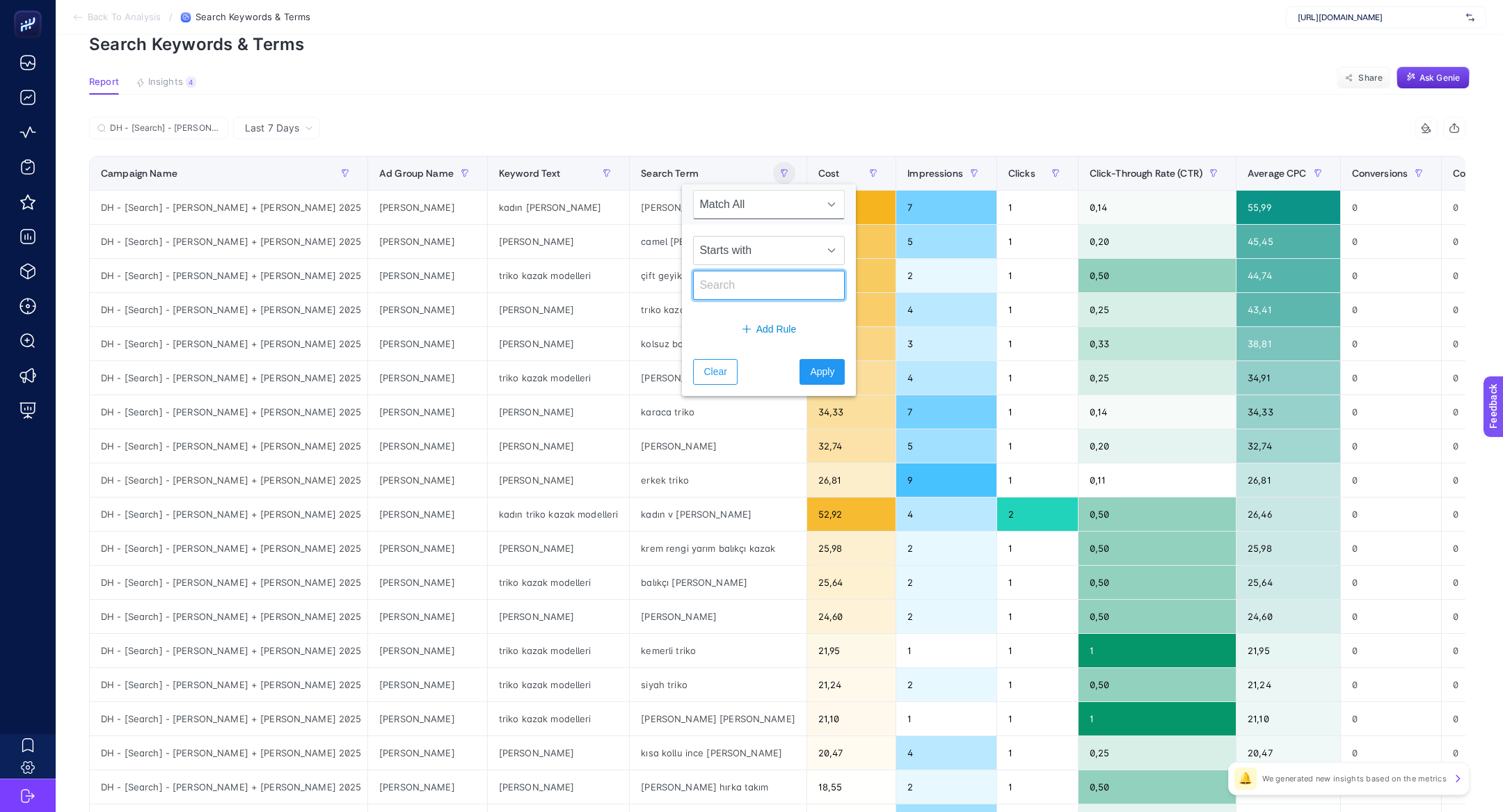
click at [744, 287] on input "text" at bounding box center [769, 285] width 152 height 29
click at [744, 262] on span "Starts with" at bounding box center [755, 250] width 124 height 28
click at [765, 74] on article "Add to favorites false Notify me Create project Search Keywords & Terms Report …" at bounding box center [779, 511] width 1447 height 1087
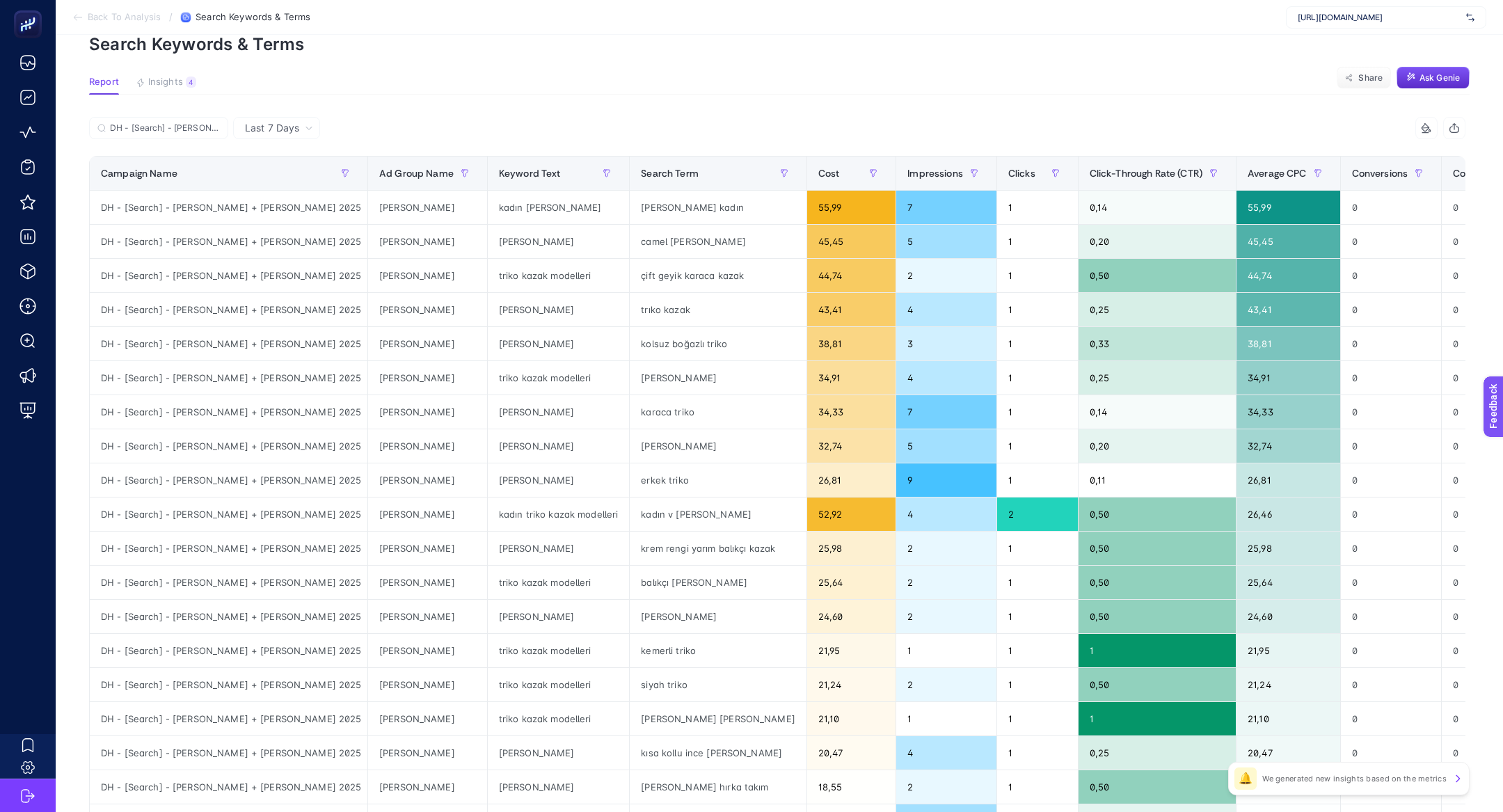
scroll to position [169, 0]
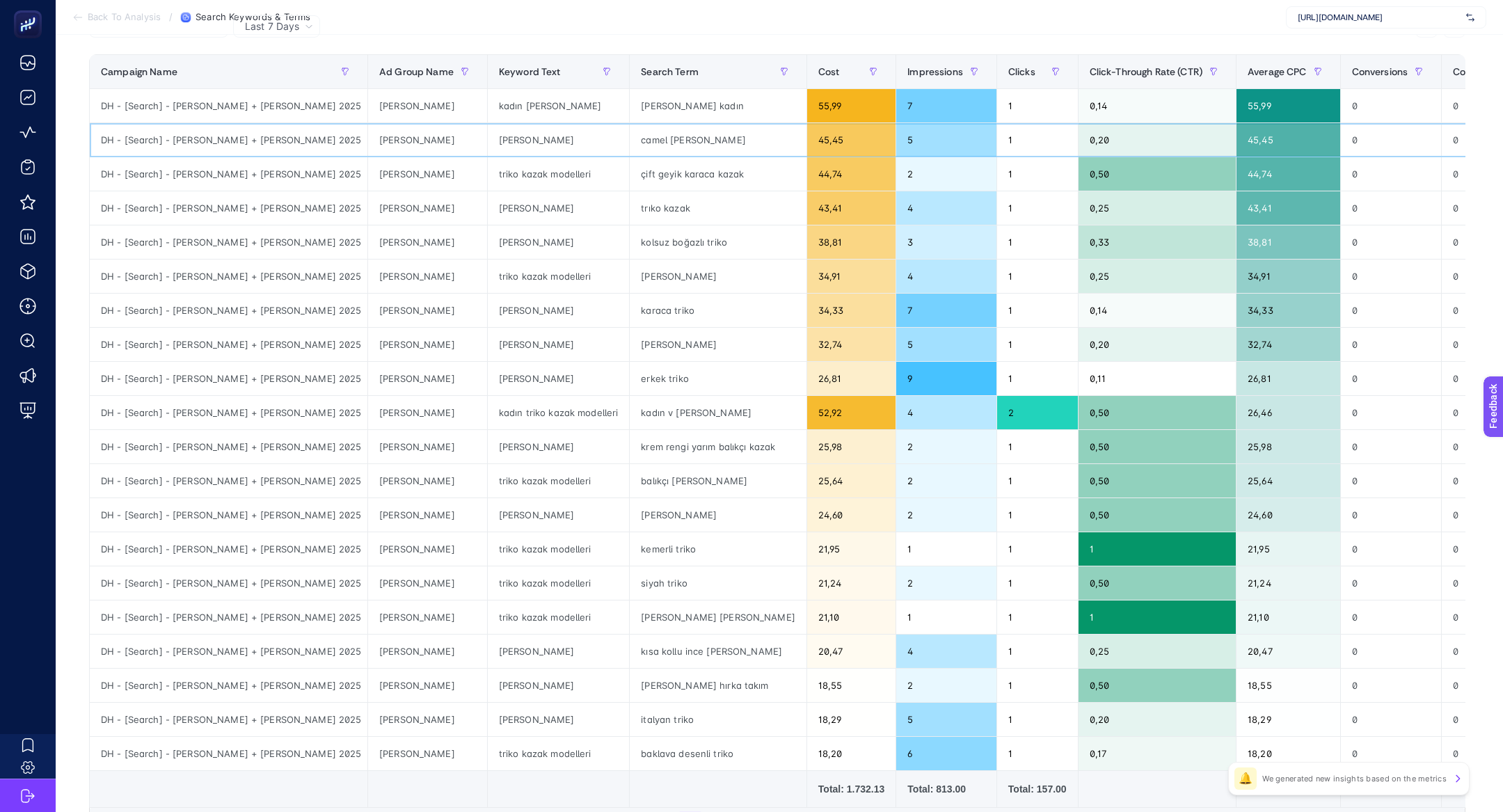
click at [488, 131] on div "[PERSON_NAME]" at bounding box center [559, 140] width 142 height 33
click at [488, 140] on div "[PERSON_NAME]" at bounding box center [559, 140] width 142 height 33
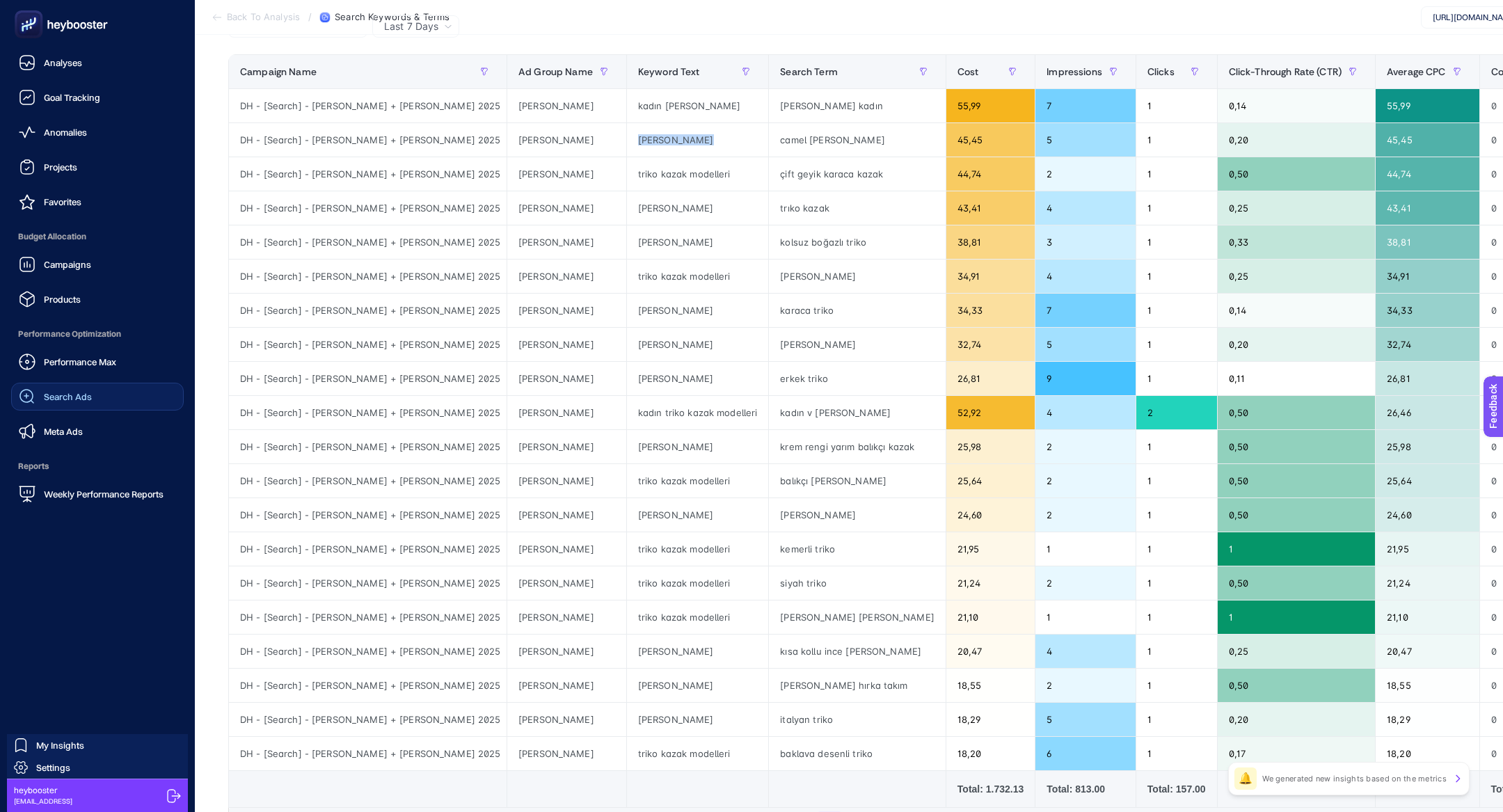
click at [67, 393] on span "Search Ads" at bounding box center [68, 396] width 48 height 11
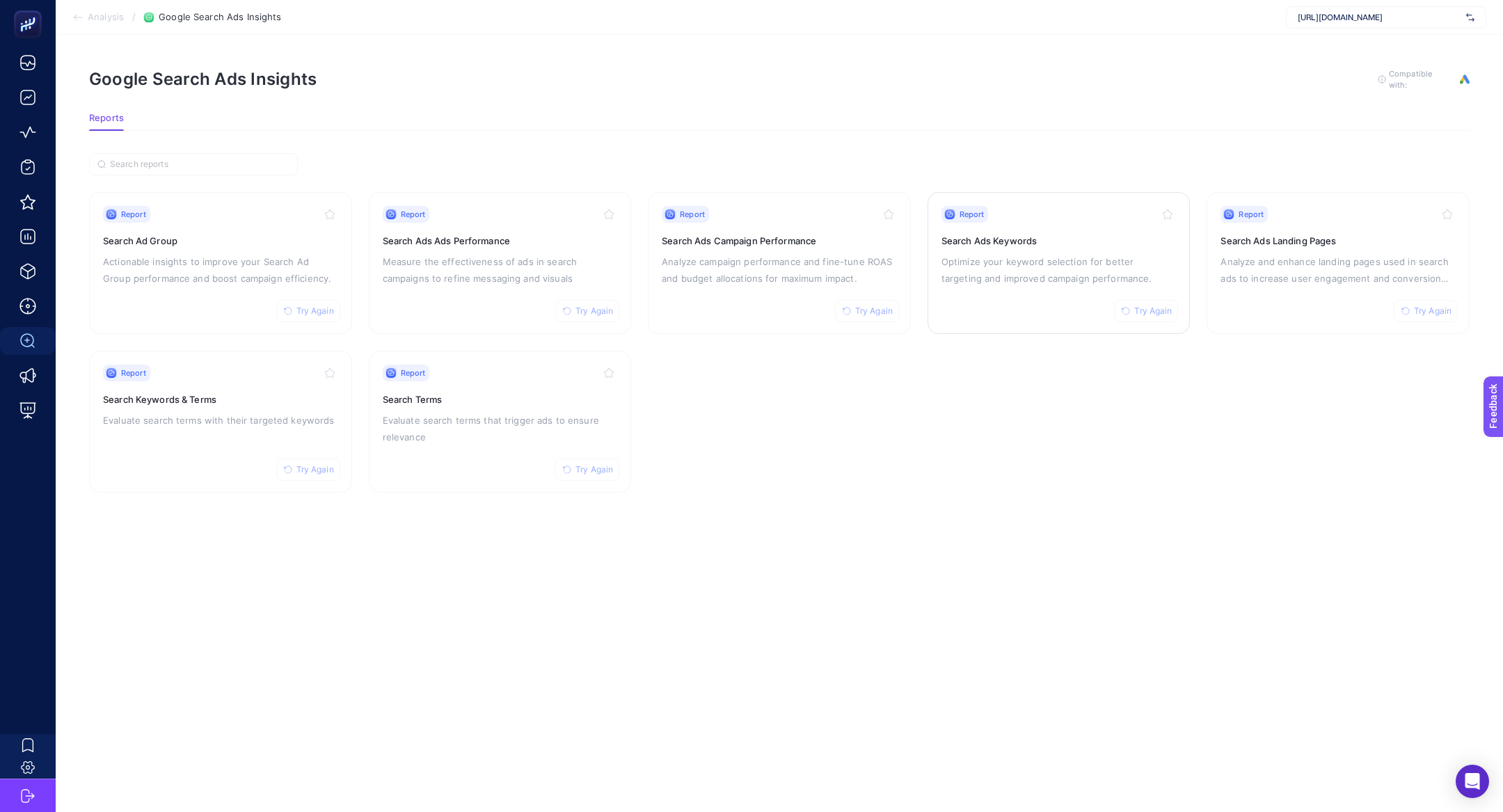
click at [1063, 243] on h3 "Search Ads Keywords" at bounding box center [1059, 241] width 235 height 14
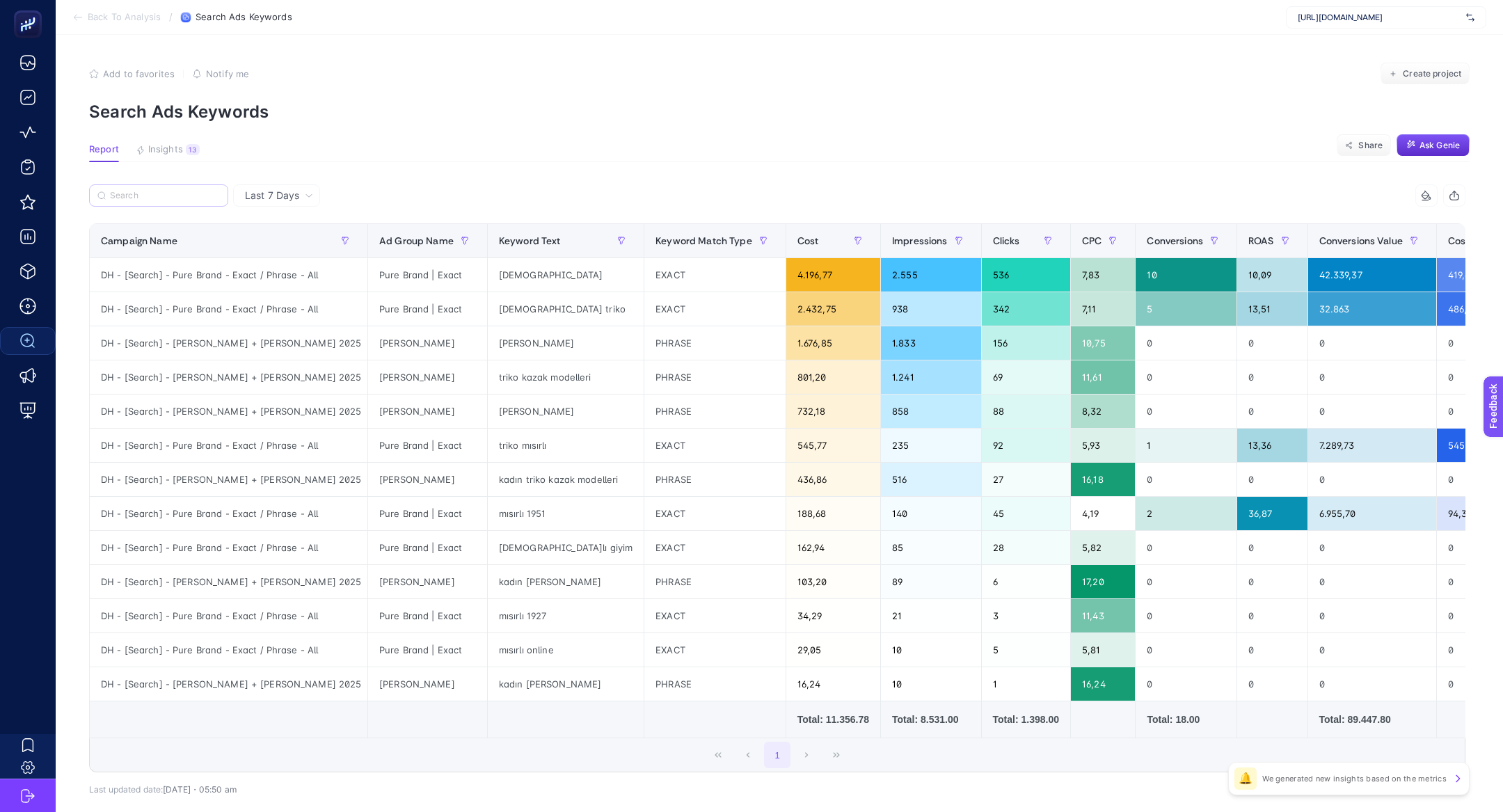
click at [135, 189] on label at bounding box center [159, 195] width 139 height 22
click at [135, 191] on input "Search" at bounding box center [165, 196] width 110 height 11
paste input "DH - [Search] - [PERSON_NAME] + [PERSON_NAME] 2025"
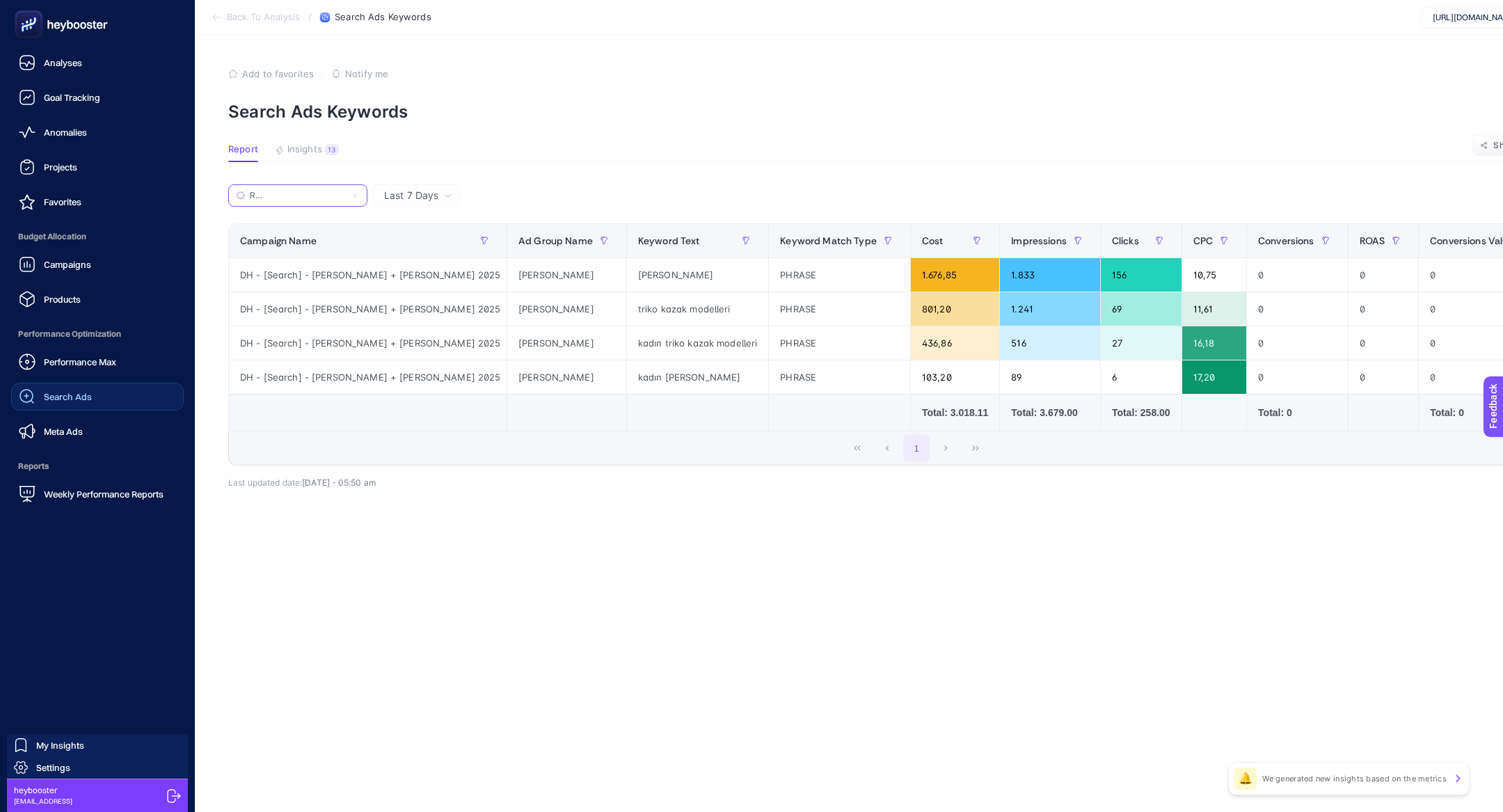
type input "DH - [Search] - [PERSON_NAME] + [PERSON_NAME] 2025"
click at [92, 396] on link "Search Ads" at bounding box center [97, 396] width 172 height 28
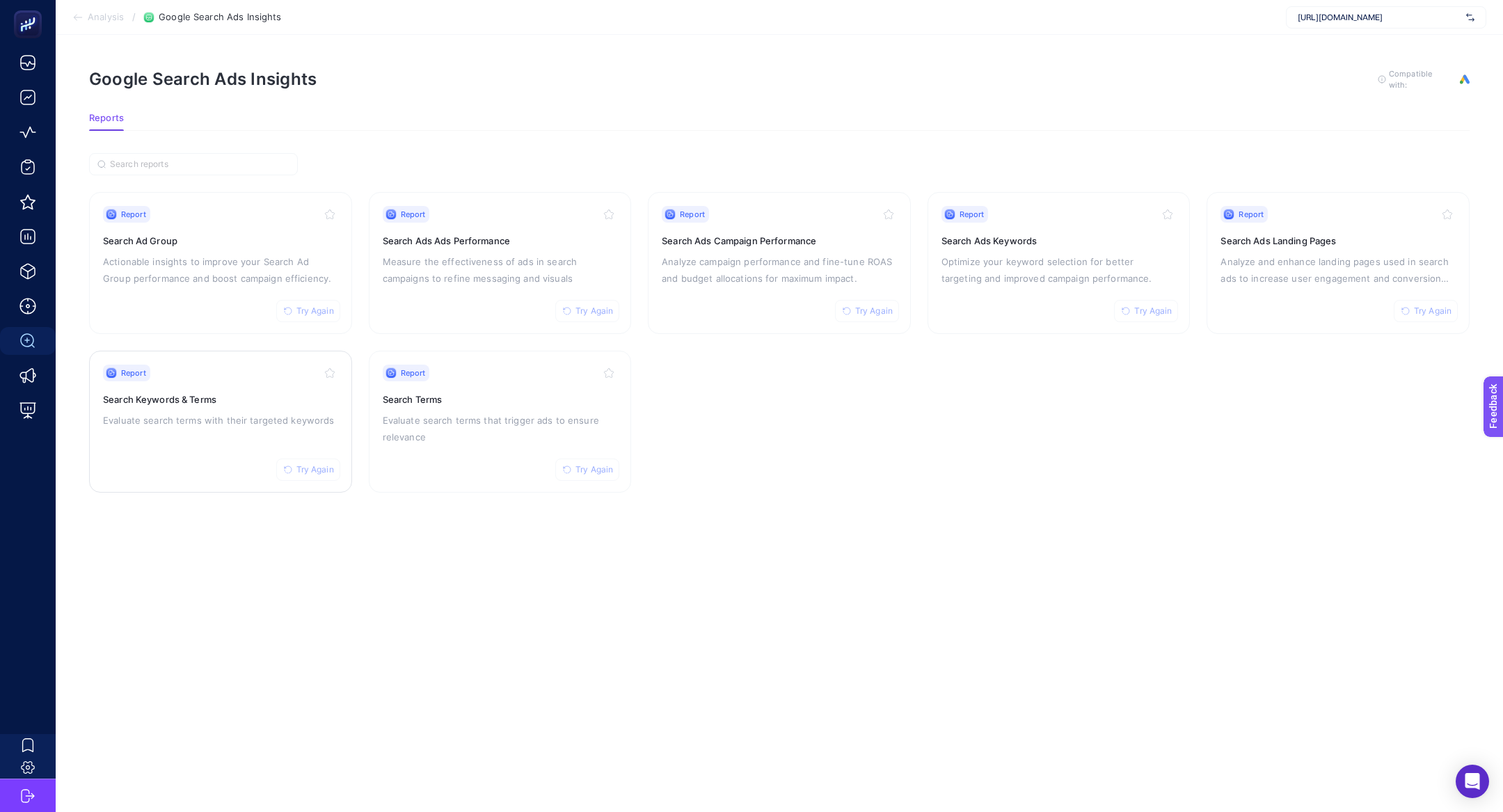
click at [167, 399] on h3 "Search Keywords & Terms" at bounding box center [221, 399] width 235 height 14
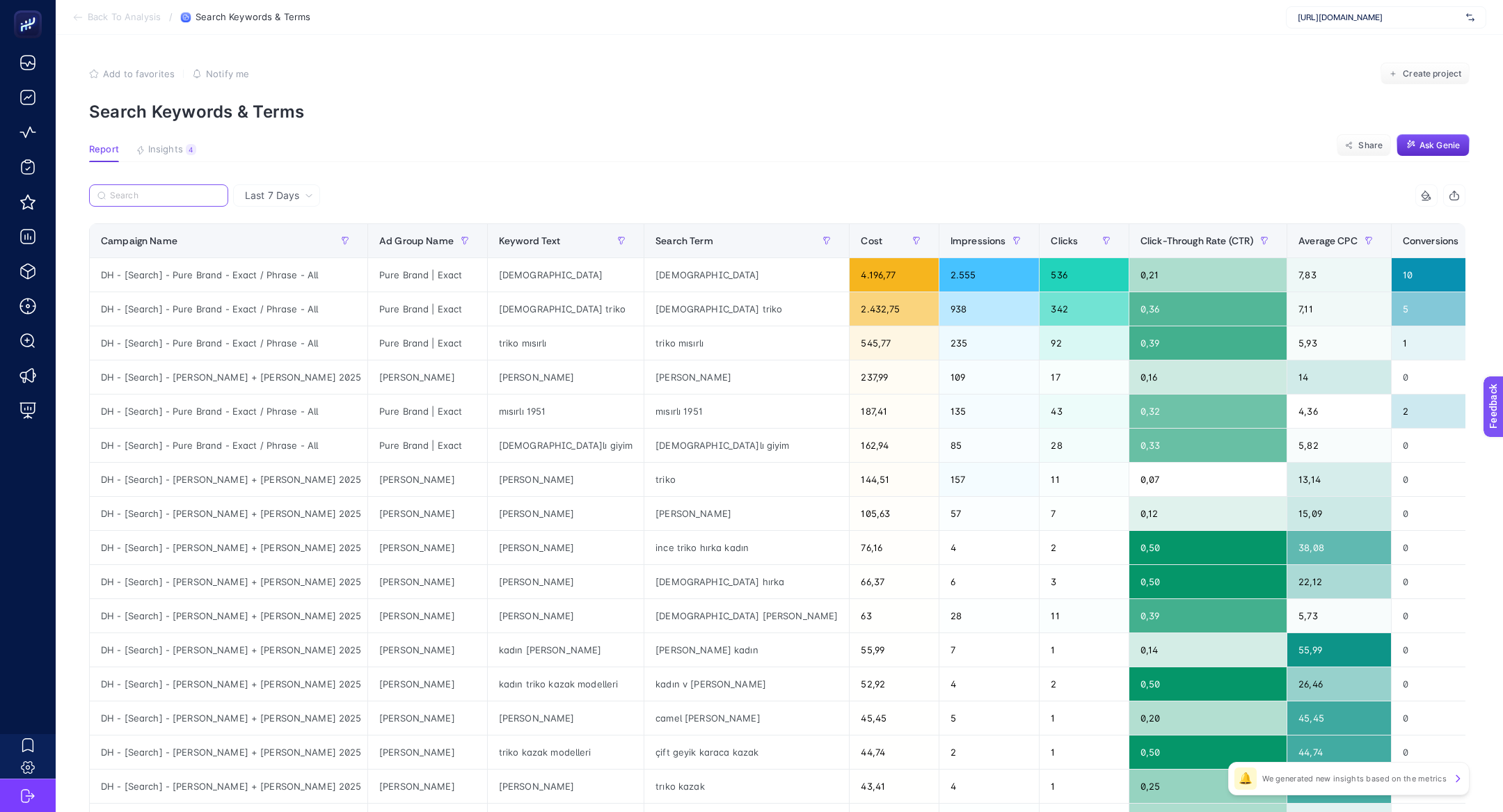
click at [165, 199] on input "Search" at bounding box center [165, 196] width 110 height 11
click at [1441, 149] on span "Ask Genie" at bounding box center [1439, 145] width 40 height 11
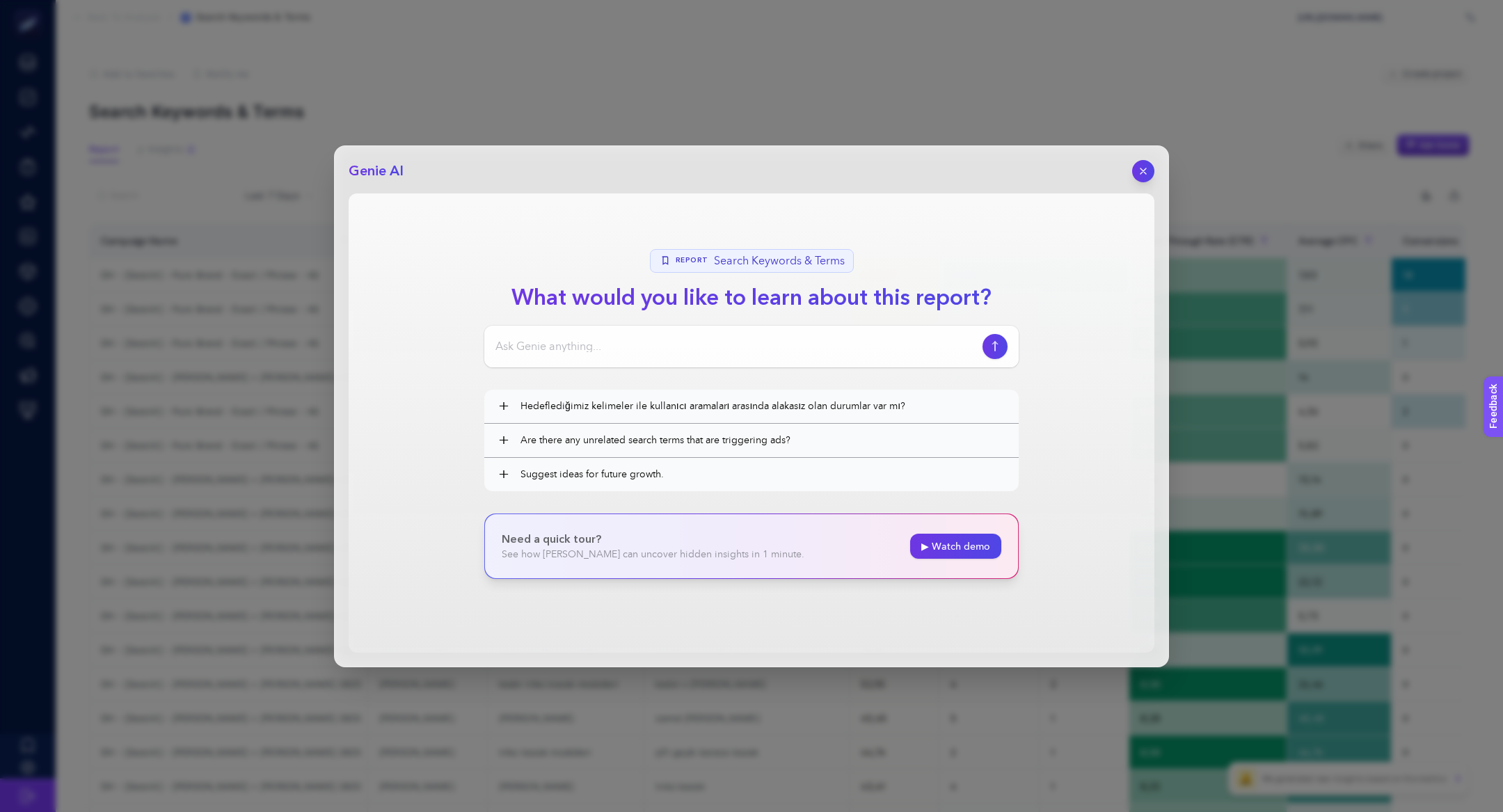
click at [703, 348] on input at bounding box center [736, 347] width 482 height 17
click at [621, 394] on button "+ Hedeflediğimiz kelimeler ile kullanıcı aramaları arasında alakasız [PERSON_NA…" at bounding box center [751, 406] width 534 height 33
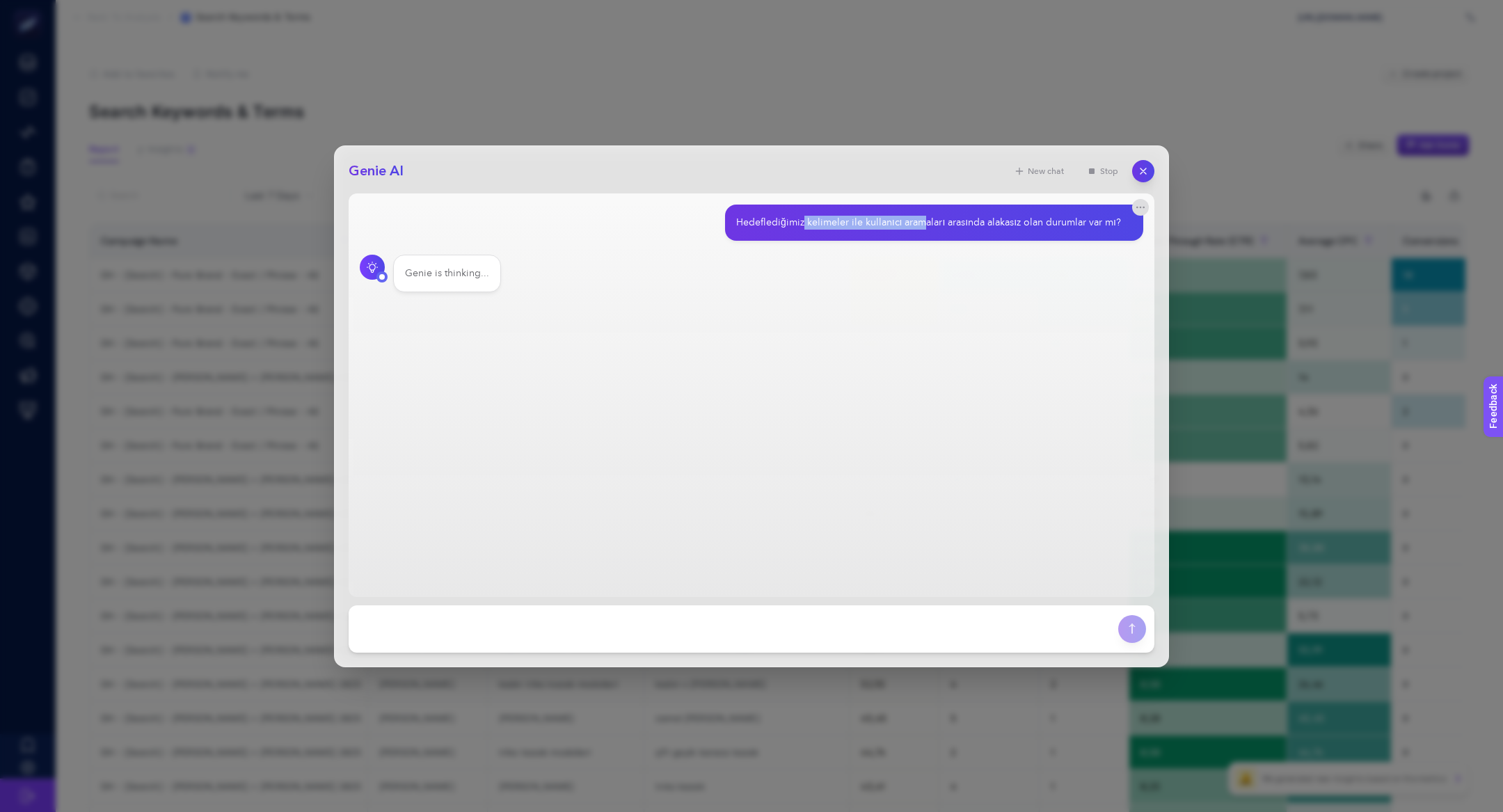
drag, startPoint x: 806, startPoint y: 224, endPoint x: 925, endPoint y: 226, distance: 119.0
click at [925, 226] on div "Hedeflediğimiz kelimeler ile kullanıcı aramaları arasında alakasız olan durumla…" at bounding box center [928, 223] width 384 height 14
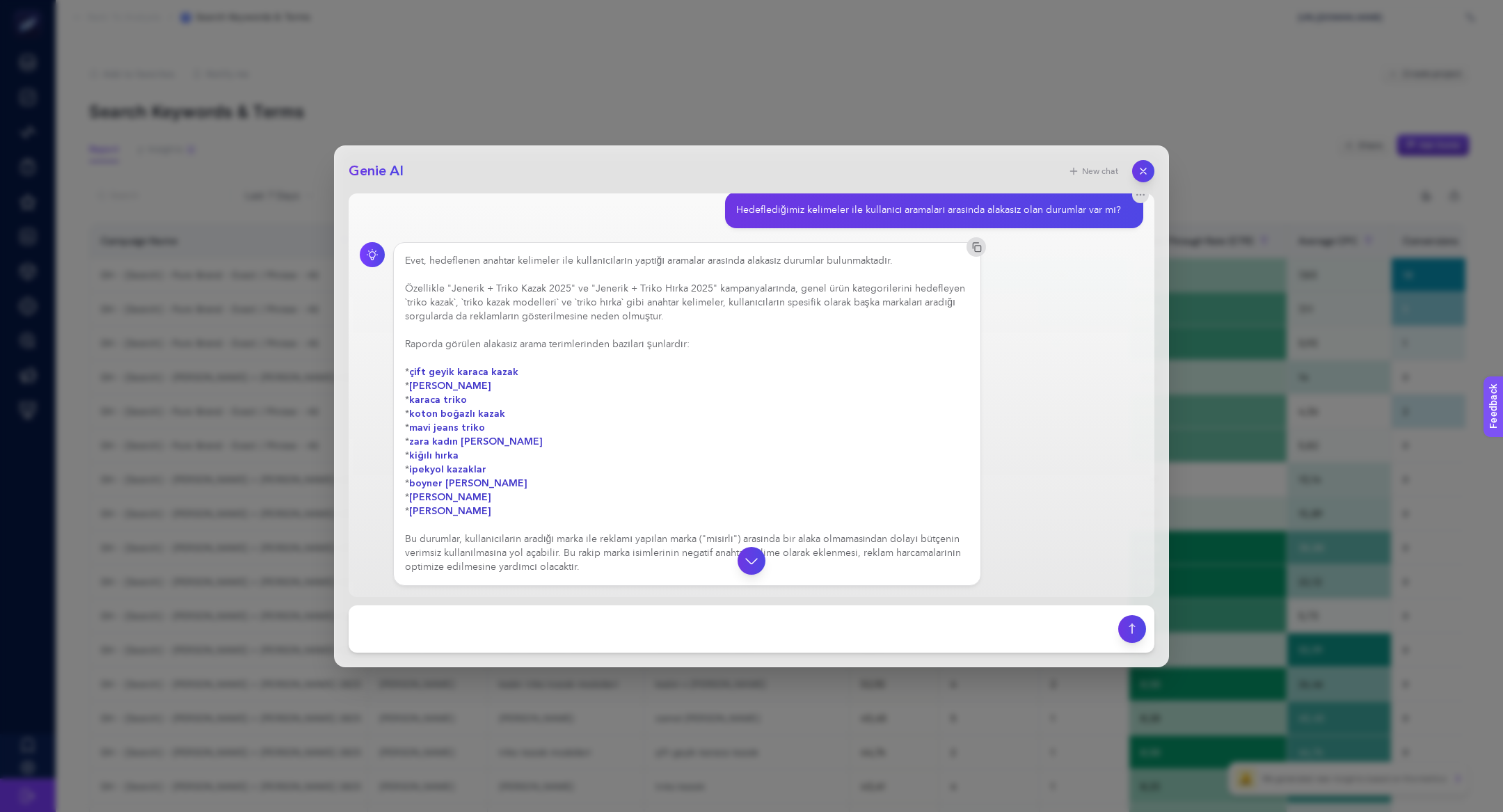
scroll to position [11, 0]
drag, startPoint x: 418, startPoint y: 370, endPoint x: 489, endPoint y: 377, distance: 71.3
click at [489, 378] on strong "çift geyik karaca kazak" at bounding box center [464, 373] width 109 height 13
drag, startPoint x: 426, startPoint y: 388, endPoint x: 439, endPoint y: 389, distance: 13.0
click at [438, 389] on strong "[PERSON_NAME]" at bounding box center [450, 387] width 82 height 13
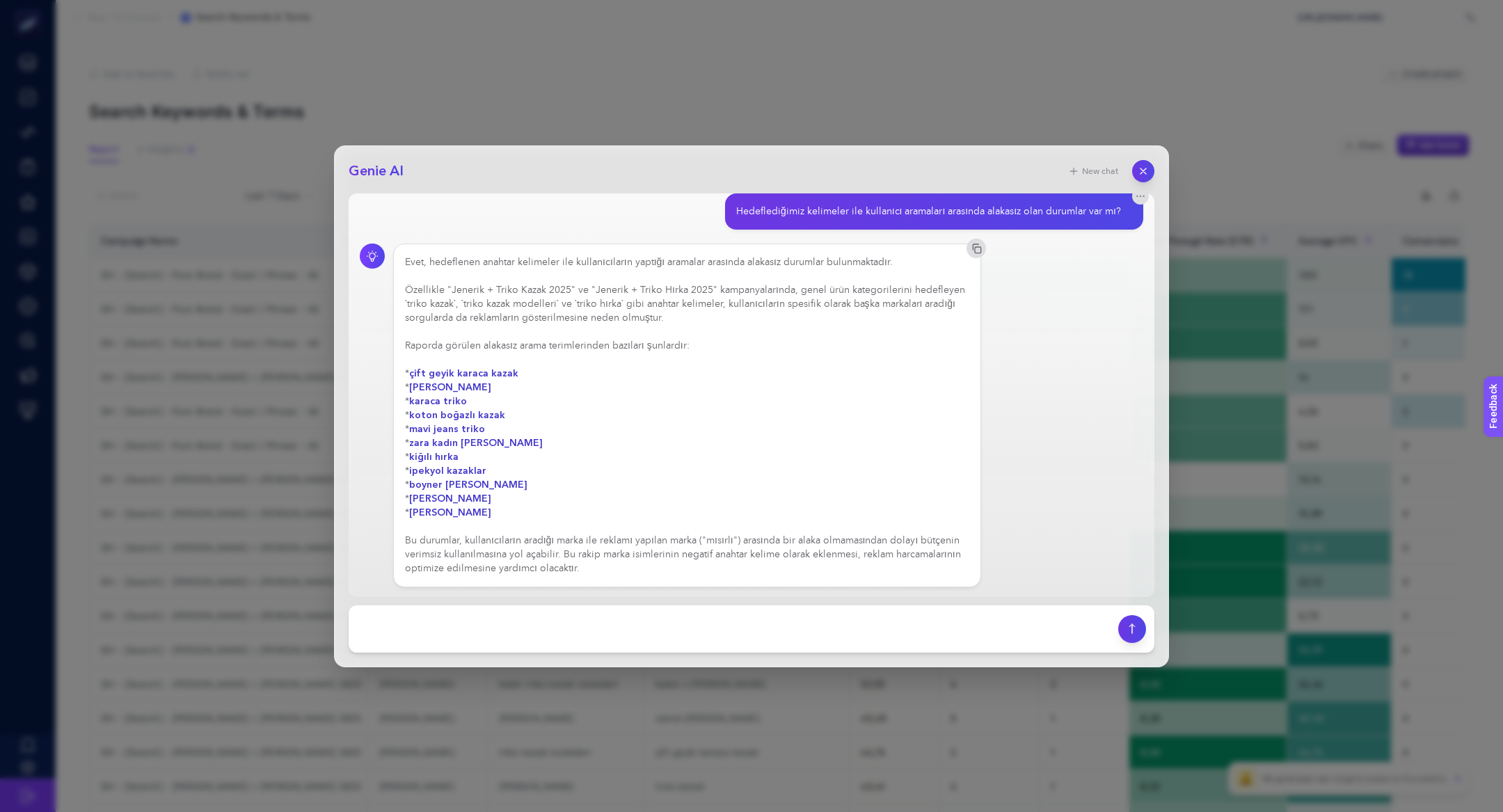
click at [441, 402] on strong "karaca triko" at bounding box center [438, 401] width 57 height 13
click at [446, 408] on strong "koton boğazlı kazak" at bounding box center [457, 415] width 96 height 13
click at [442, 430] on strong "mavi jeans triko" at bounding box center [447, 428] width 76 height 13
click at [444, 444] on strong "zara kadın [PERSON_NAME]" at bounding box center [476, 443] width 133 height 13
click at [457, 516] on strong "[PERSON_NAME]" at bounding box center [450, 512] width 82 height 13
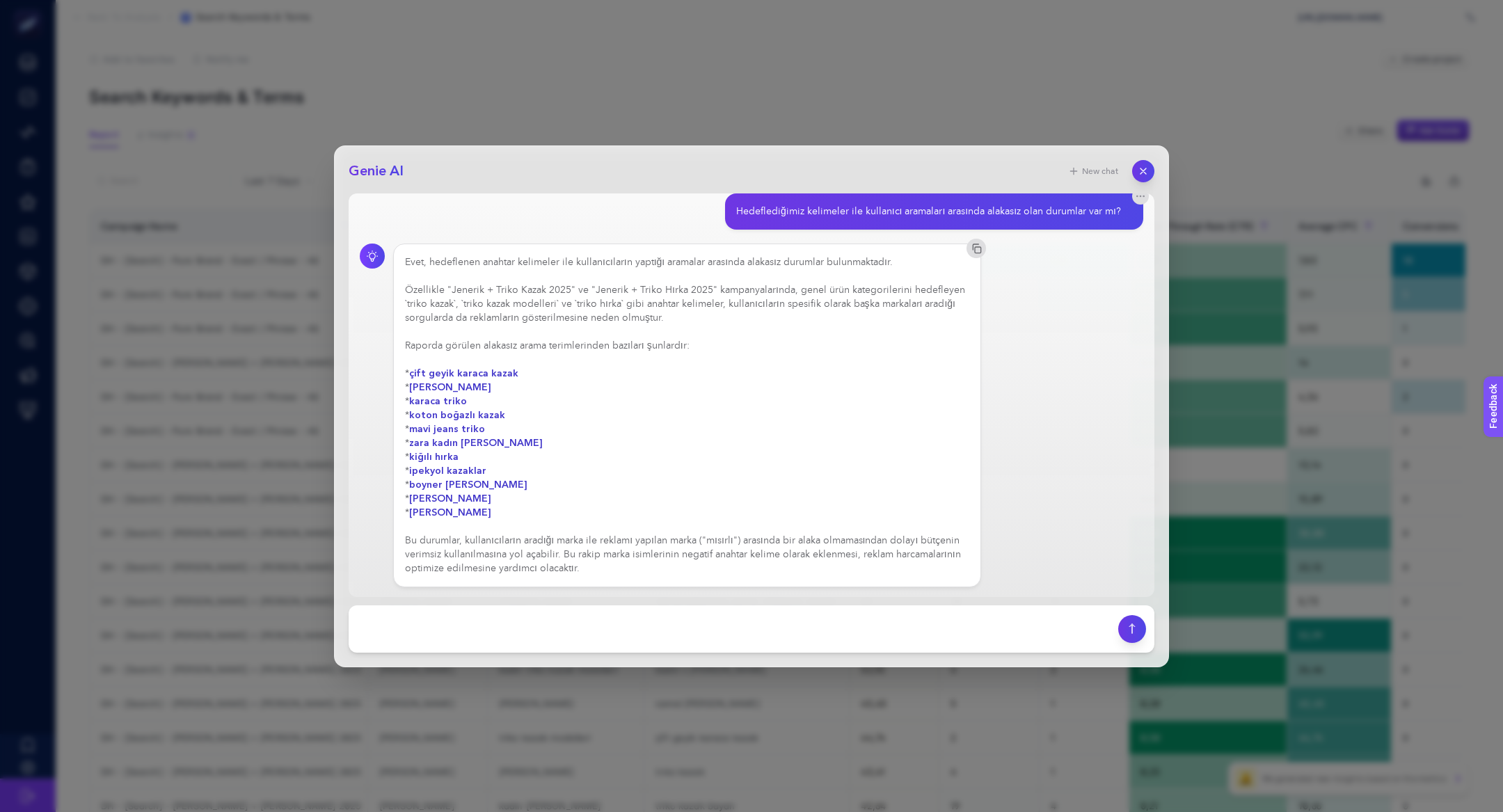
scroll to position [13, 0]
click at [1138, 164] on button "button" at bounding box center [1143, 171] width 23 height 23
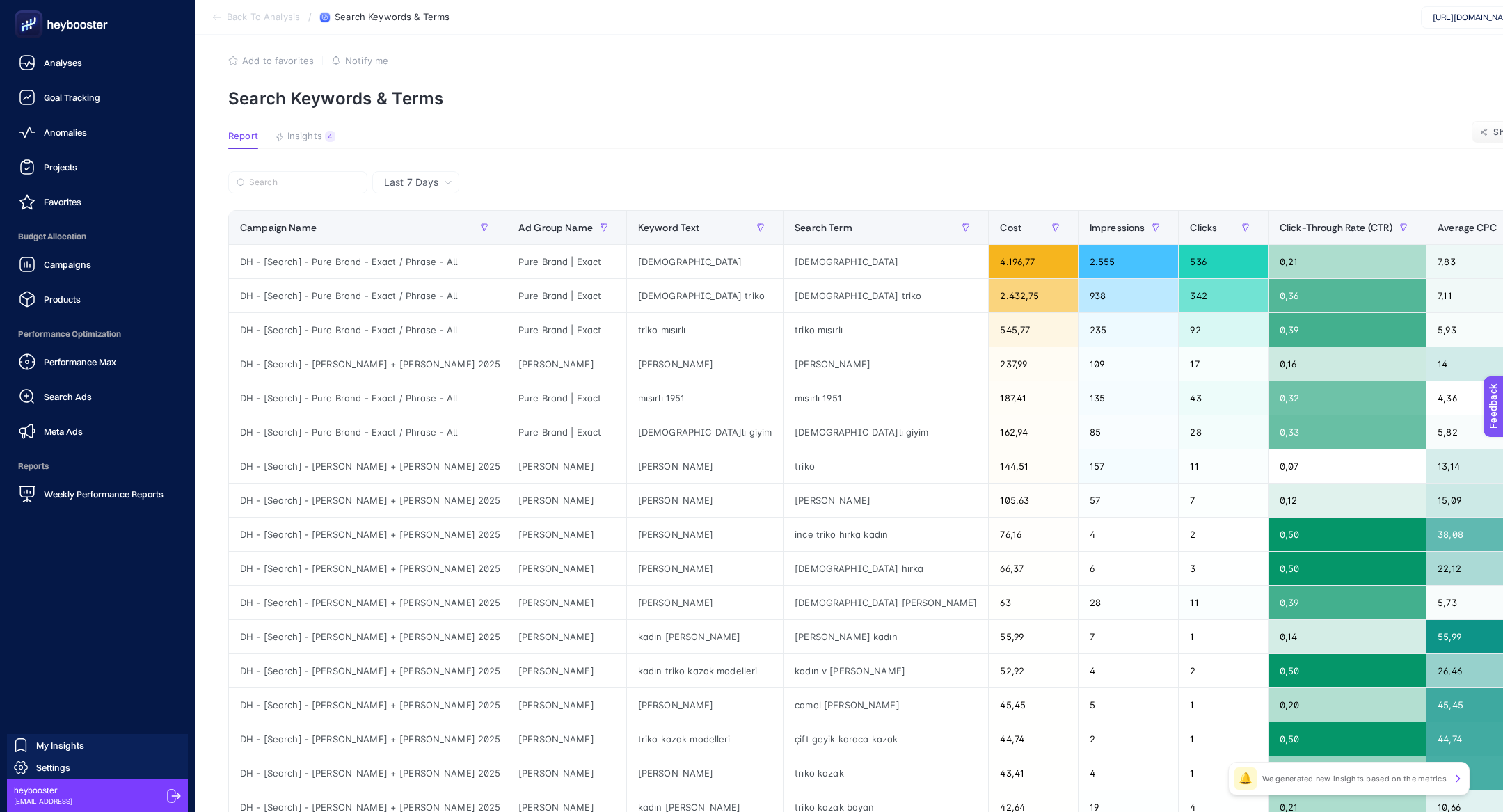
click at [71, 399] on span "Search Ads" at bounding box center [68, 396] width 48 height 11
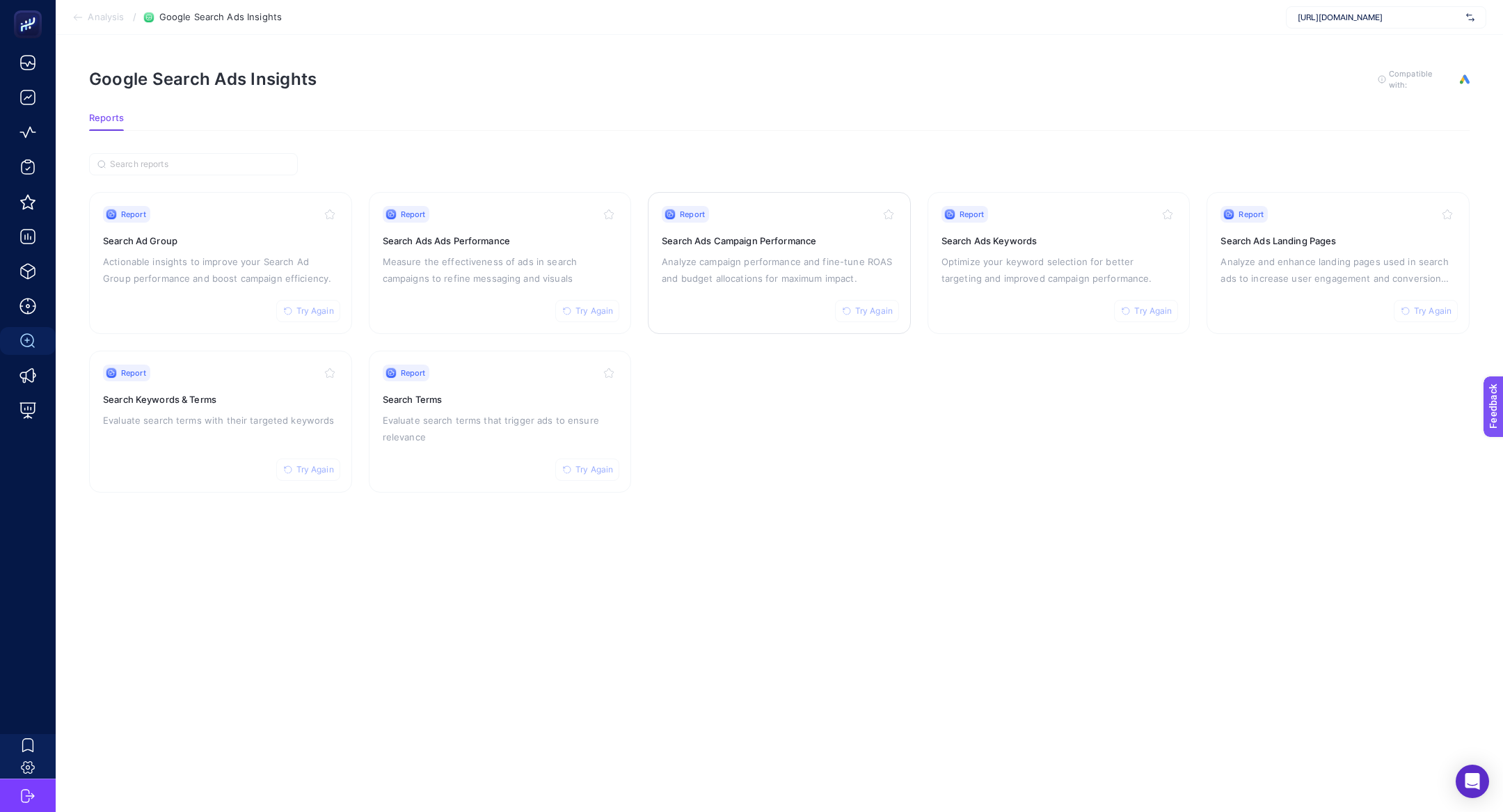
click at [780, 272] on p "Analyze campaign performance and fine-tune ROAS and budget allocations for maxi…" at bounding box center [780, 269] width 235 height 33
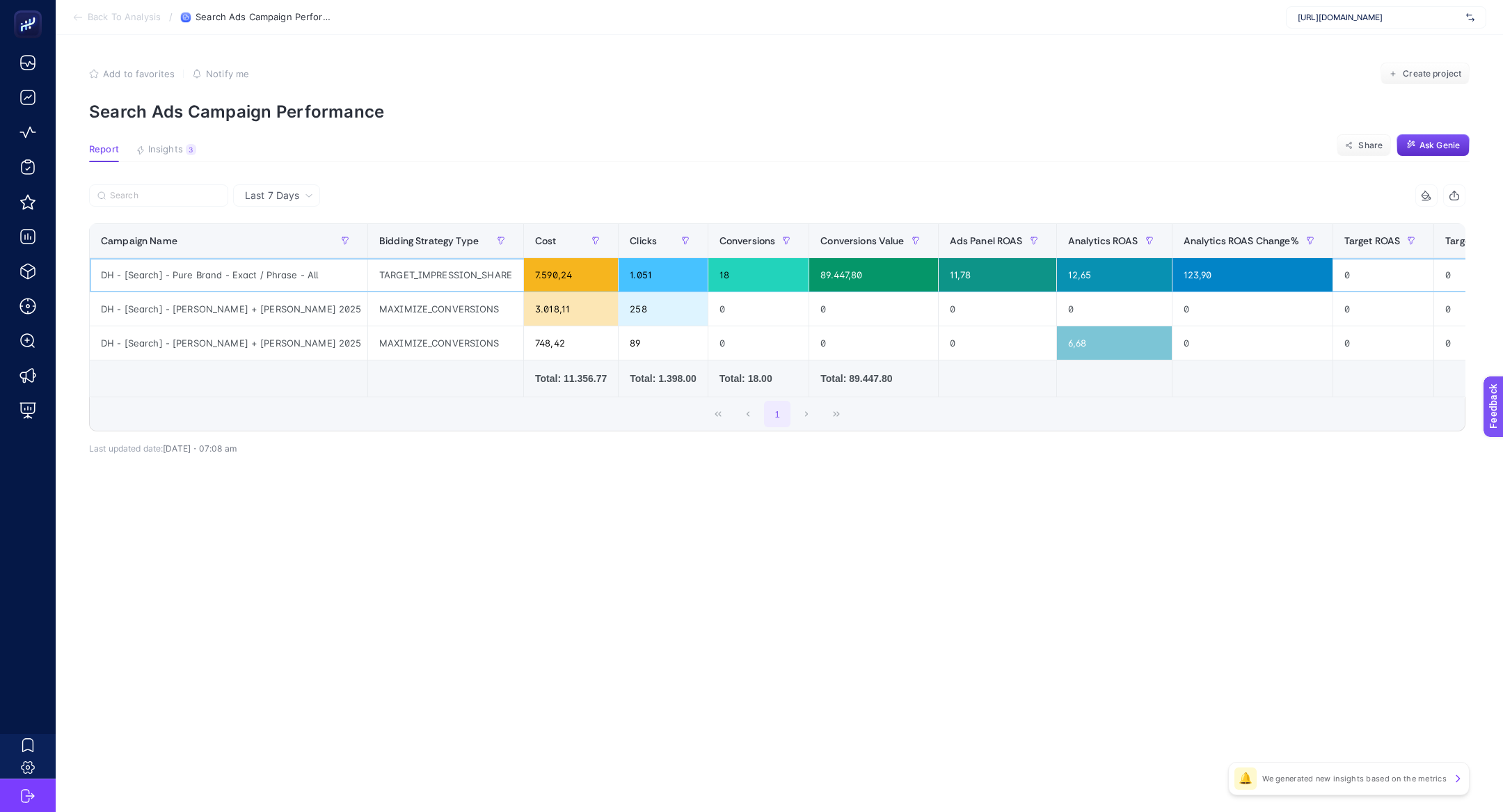
click at [276, 277] on div "DH - [Search] - Pure Brand - Exact / Phrase - All" at bounding box center [228, 274] width 277 height 33
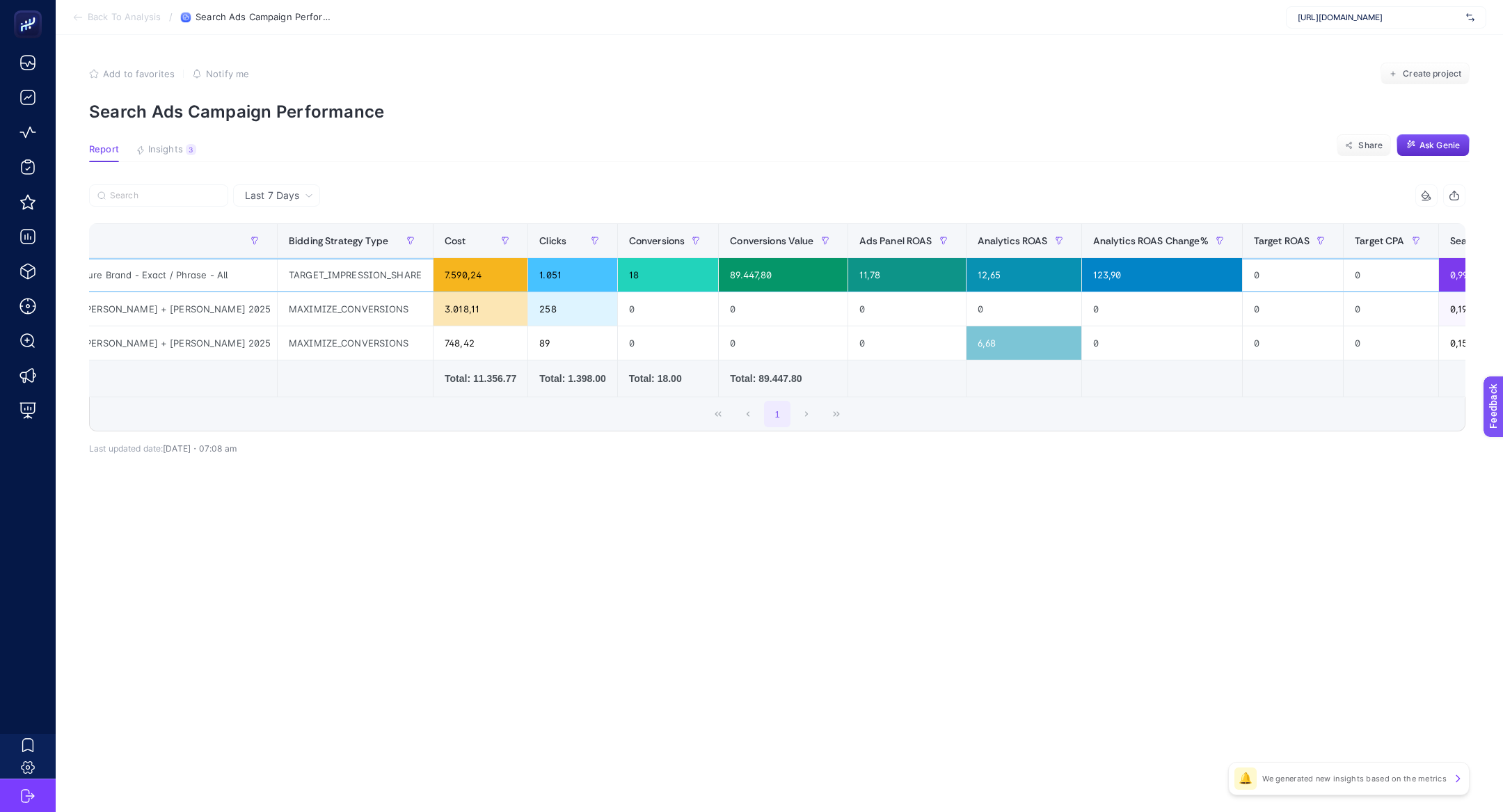
scroll to position [0, 92]
click at [275, 200] on span "Last 7 Days" at bounding box center [272, 196] width 55 height 14
click at [292, 248] on li "Last 30 Days" at bounding box center [276, 249] width 79 height 25
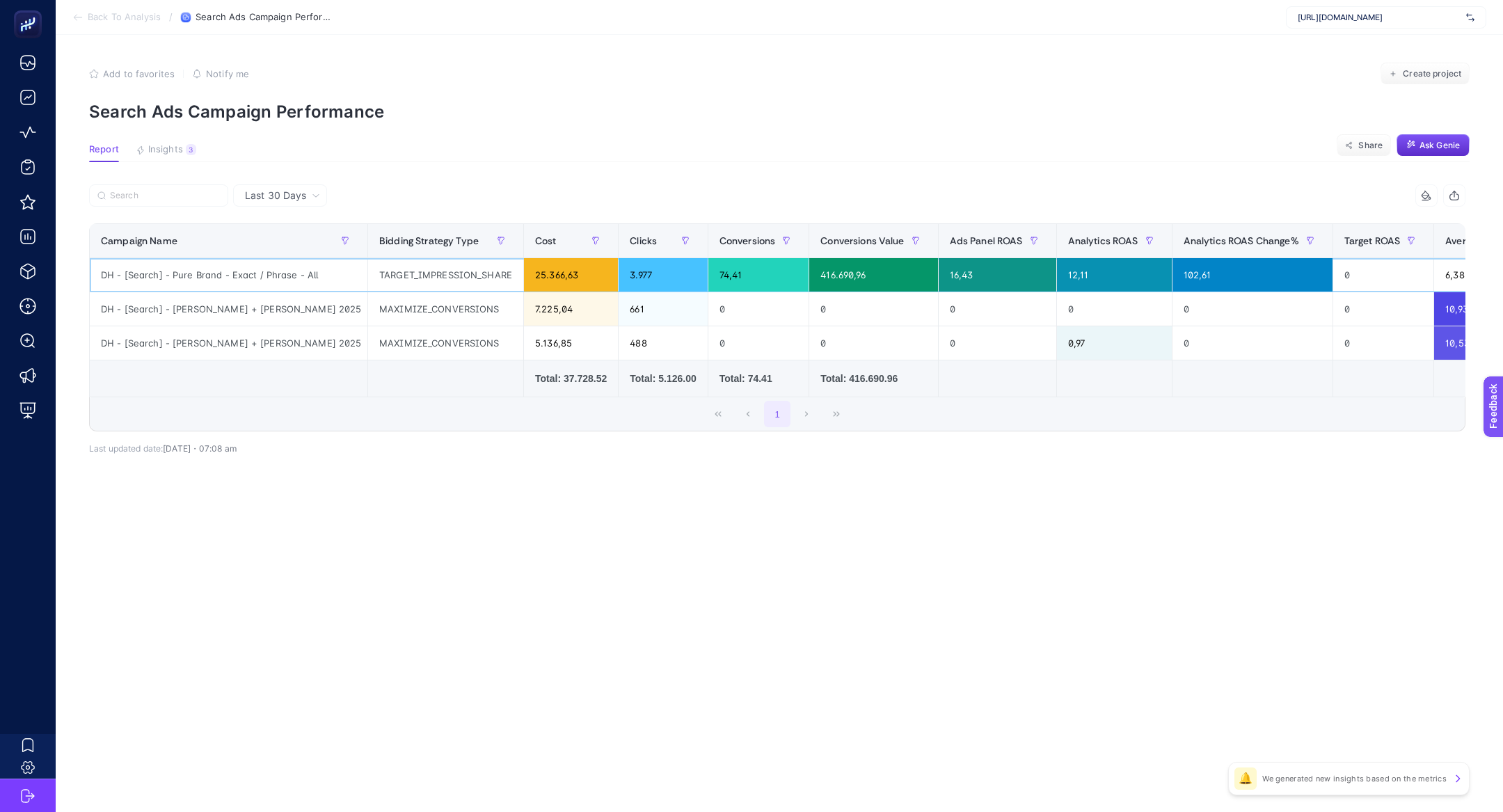
click at [449, 281] on div "TARGET_IMPRESSION_SHARE" at bounding box center [445, 274] width 155 height 33
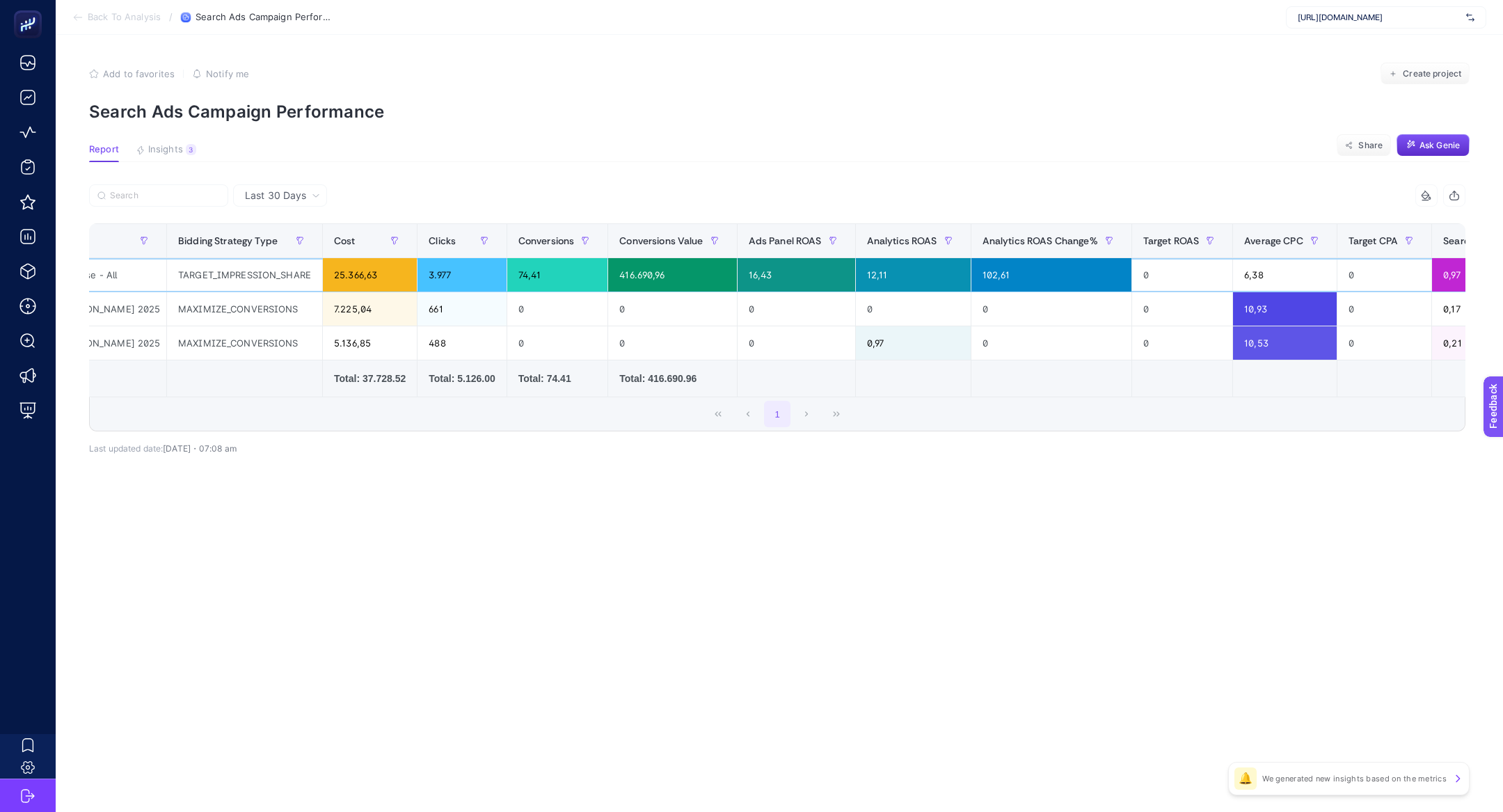
scroll to position [0, 0]
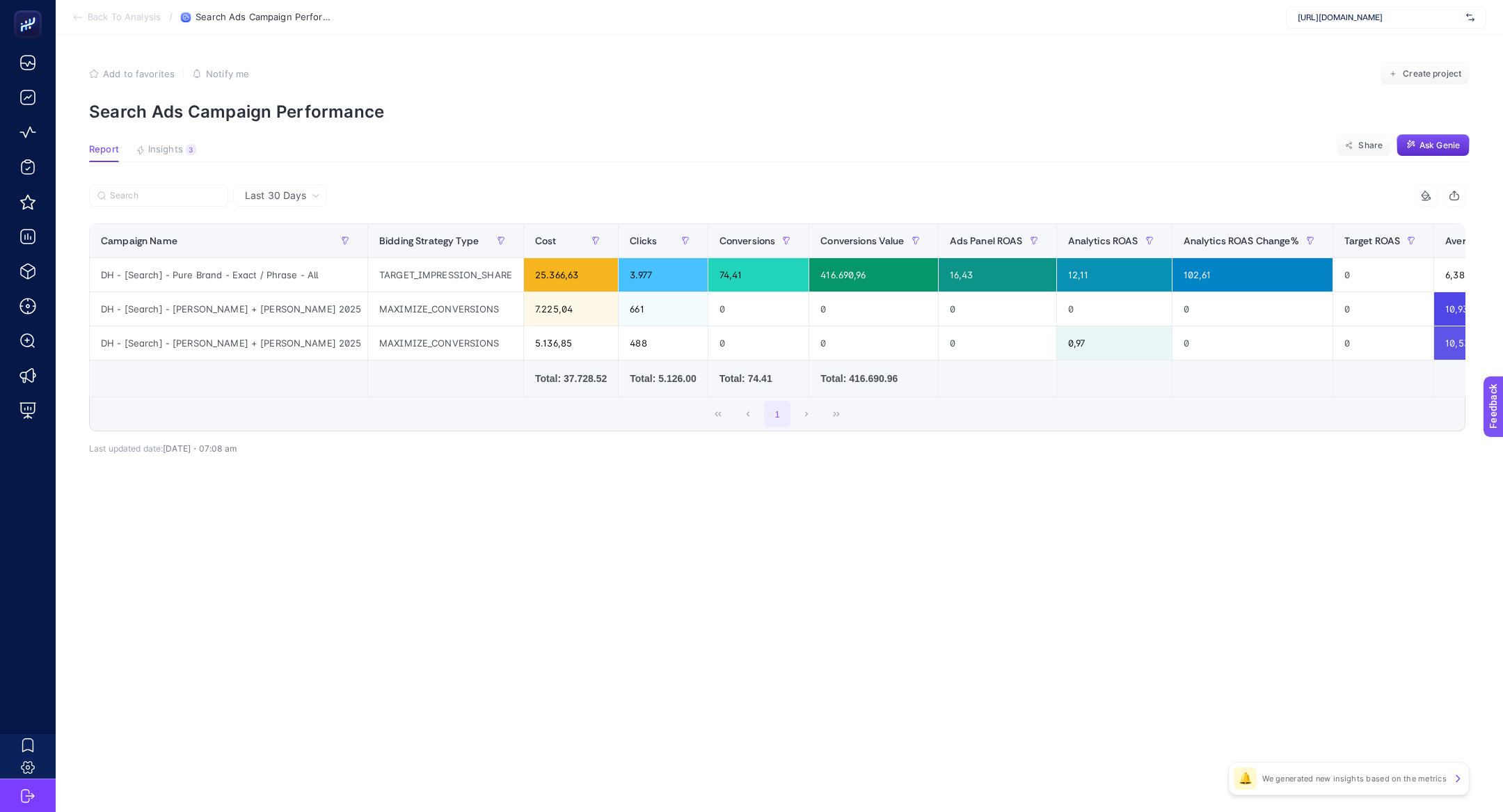
click at [1314, 21] on span "[URL][DOMAIN_NAME]" at bounding box center [1379, 18] width 163 height 11
type input "idefi"
click at [1292, 35] on div "idefix" at bounding box center [1386, 45] width 199 height 22
